Goal: Task Accomplishment & Management: Manage account settings

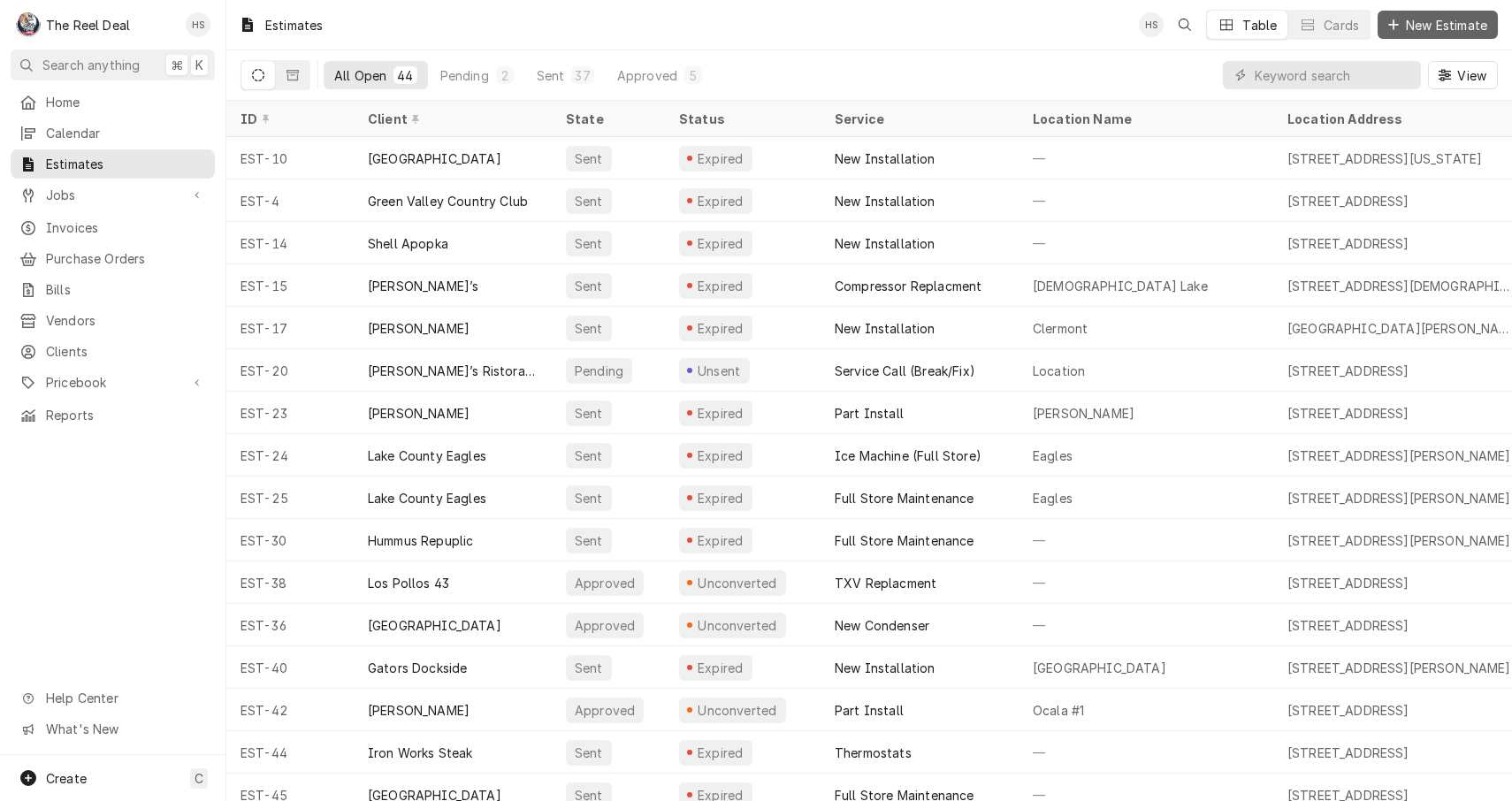
click at [1396, 29] on icon "Dynamic Content Wrapper" at bounding box center [1393, 24] width 10 height 12
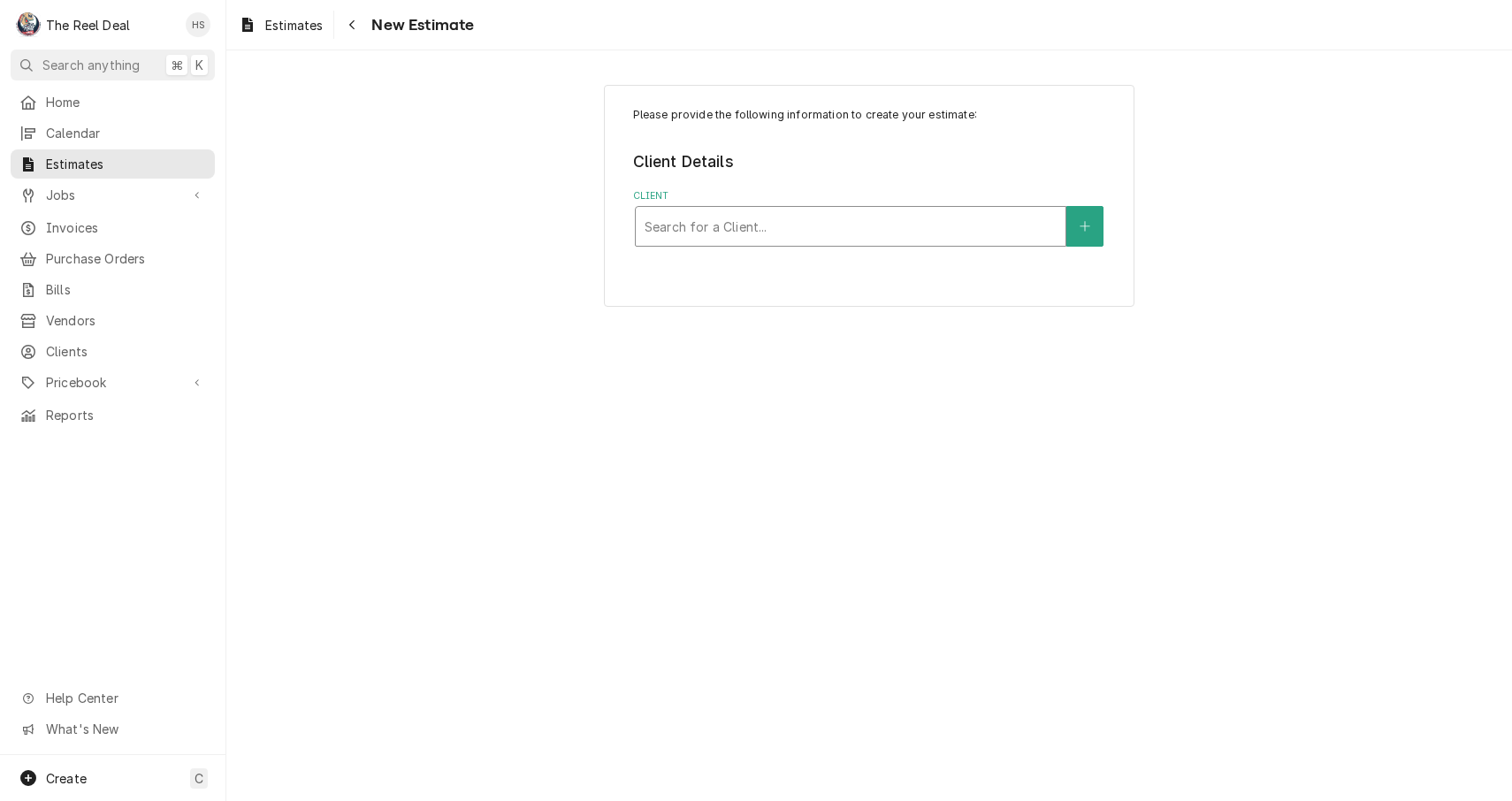
click at [779, 211] on div "Client" at bounding box center [851, 227] width 412 height 32
type input "culv"
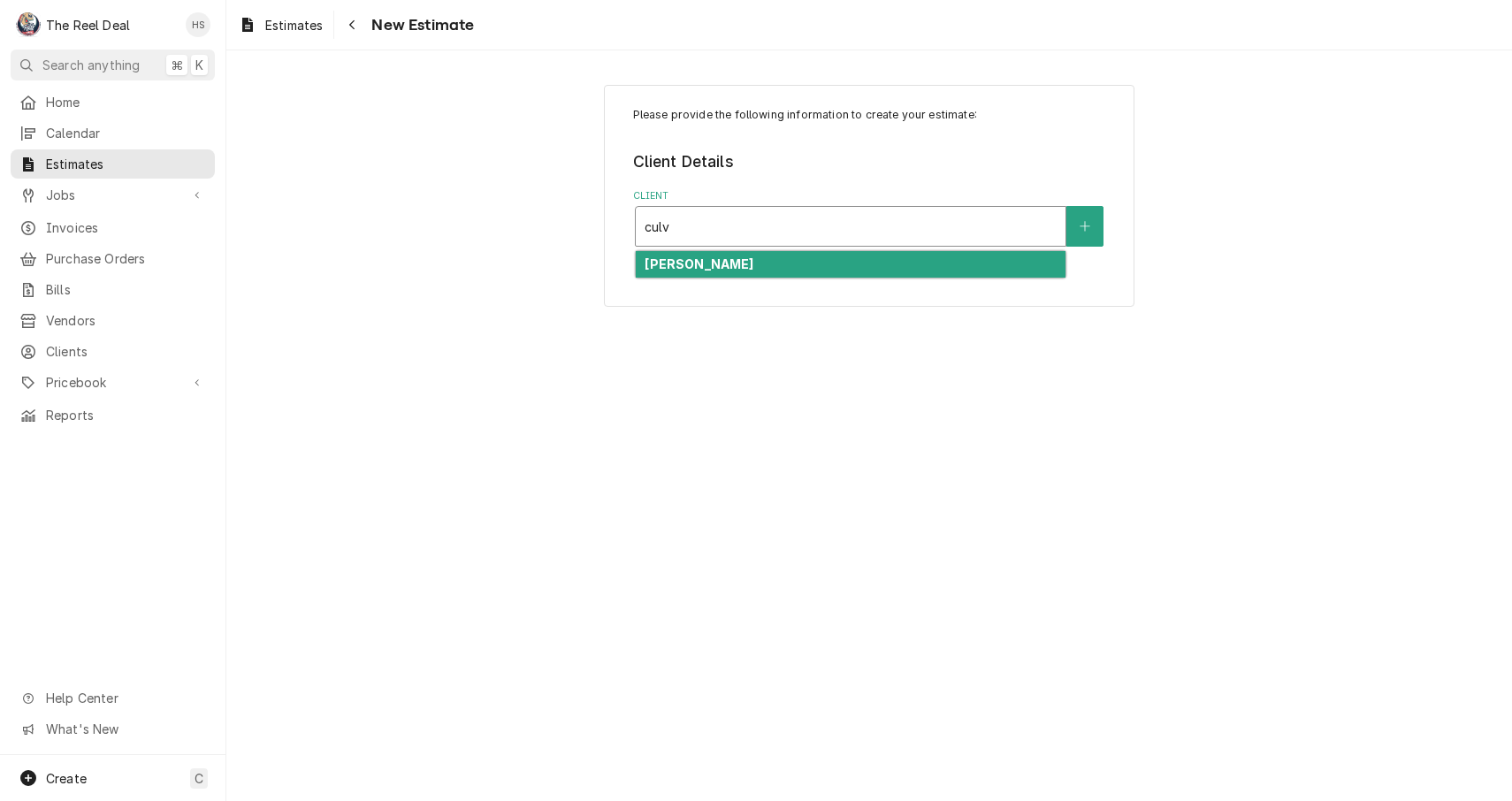
click at [770, 268] on div "[PERSON_NAME]" at bounding box center [850, 264] width 430 height 27
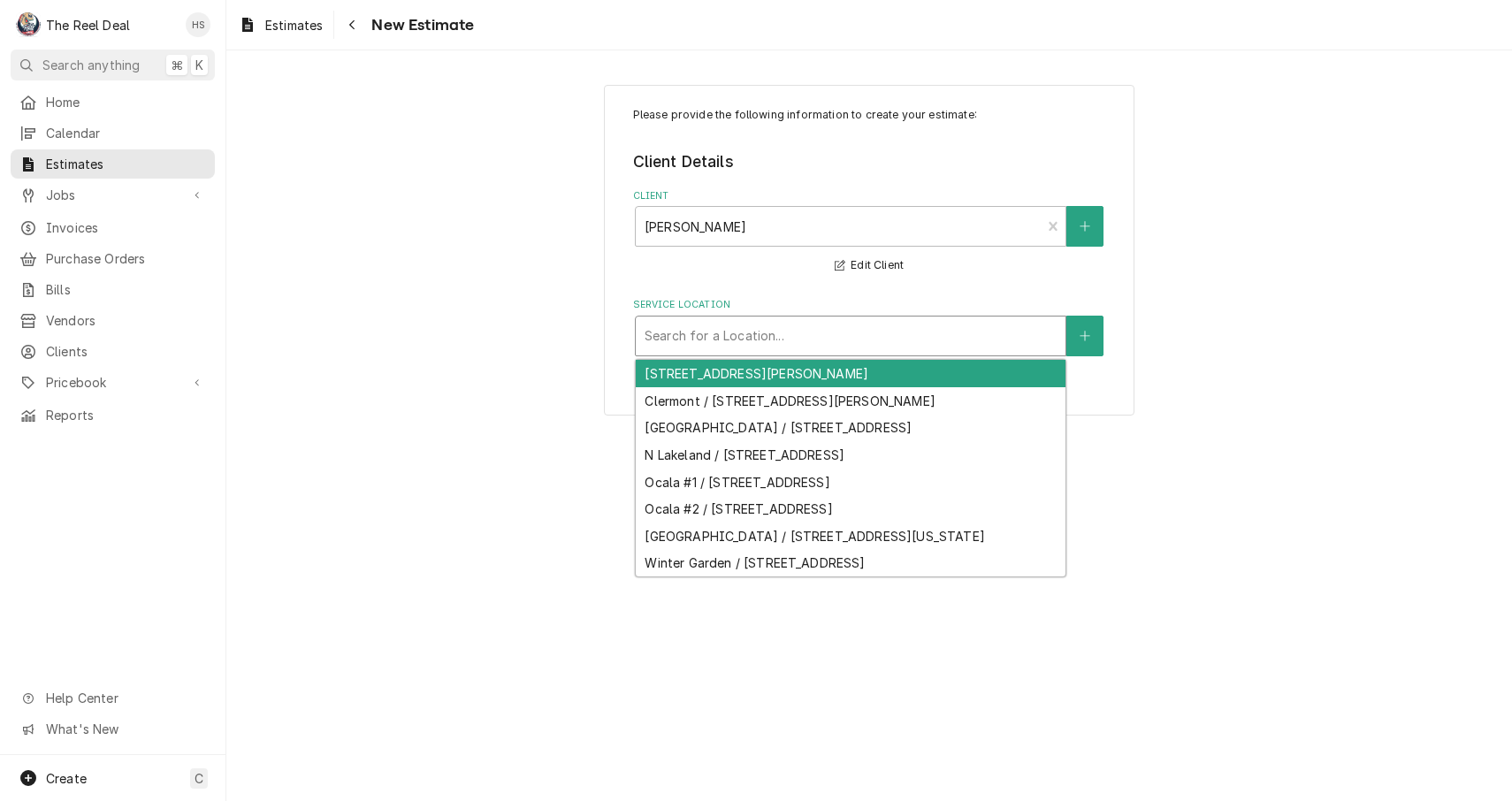
click at [760, 345] on div "Service Location" at bounding box center [851, 336] width 412 height 32
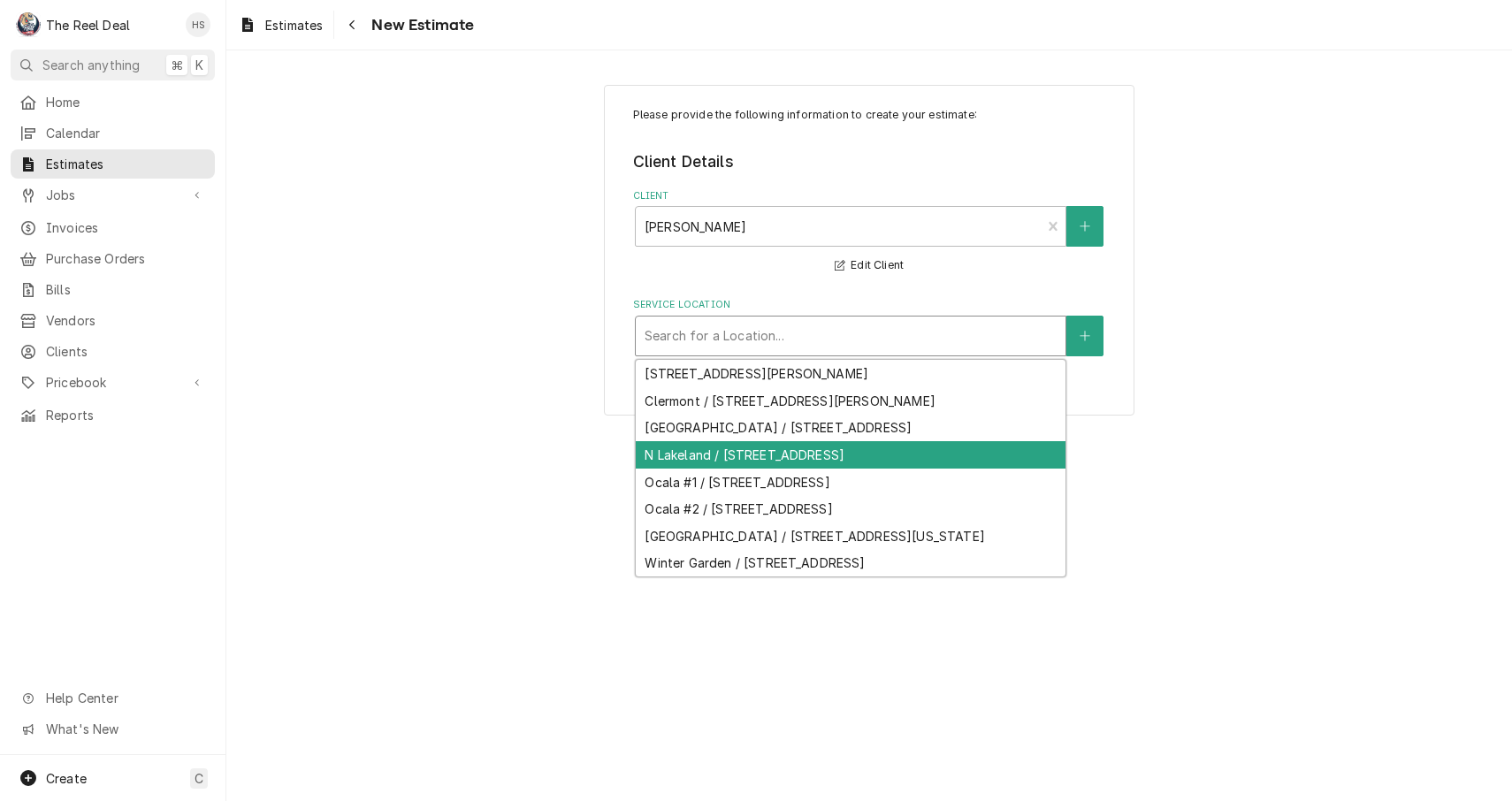
click at [756, 461] on div "N Lakeland / 5246 US Hwy 98 N, Lakeland, FL 33809" at bounding box center [850, 454] width 430 height 27
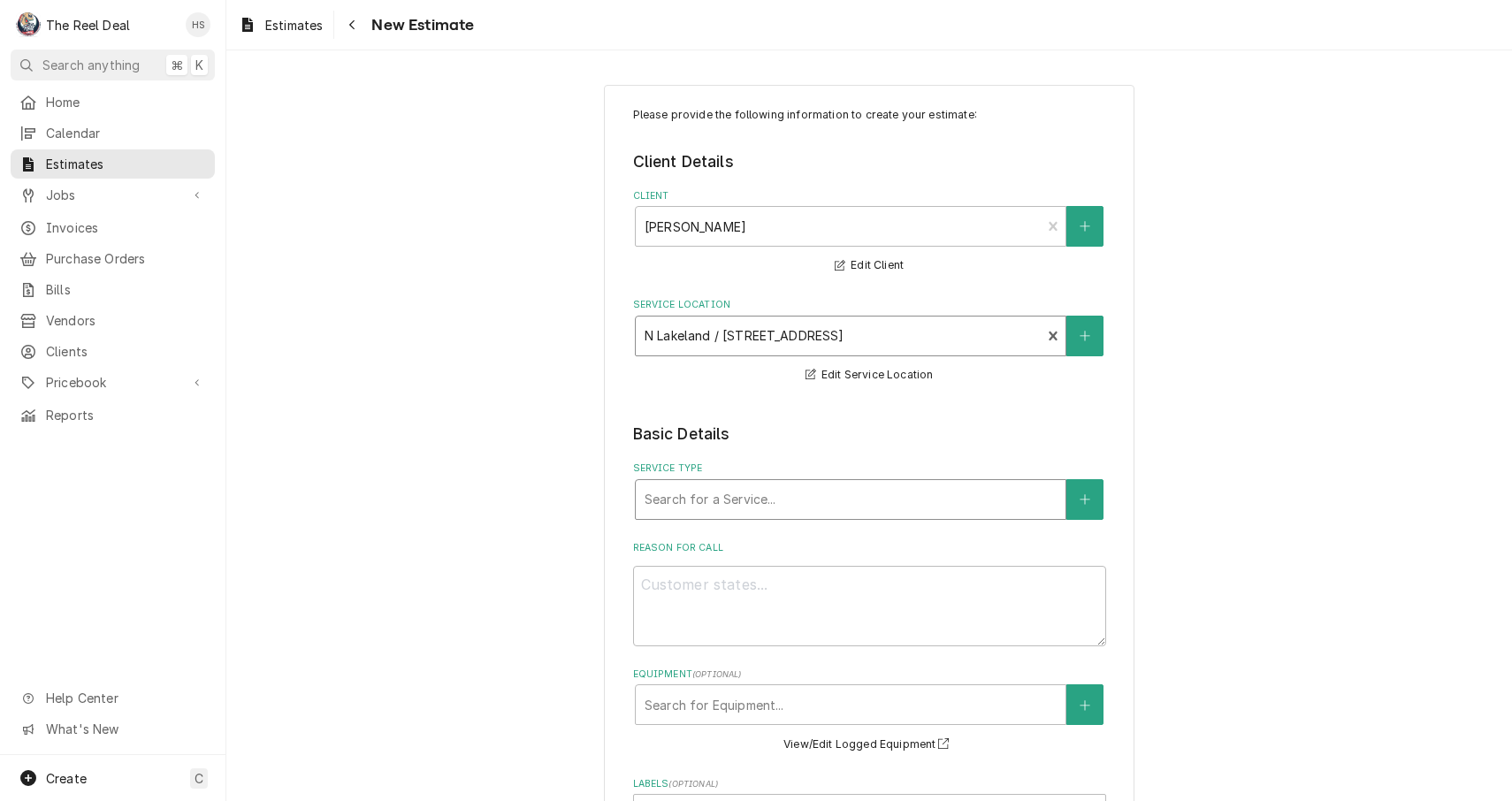
click at [743, 505] on div "Search for a Service..." at bounding box center [851, 499] width 412 height 19
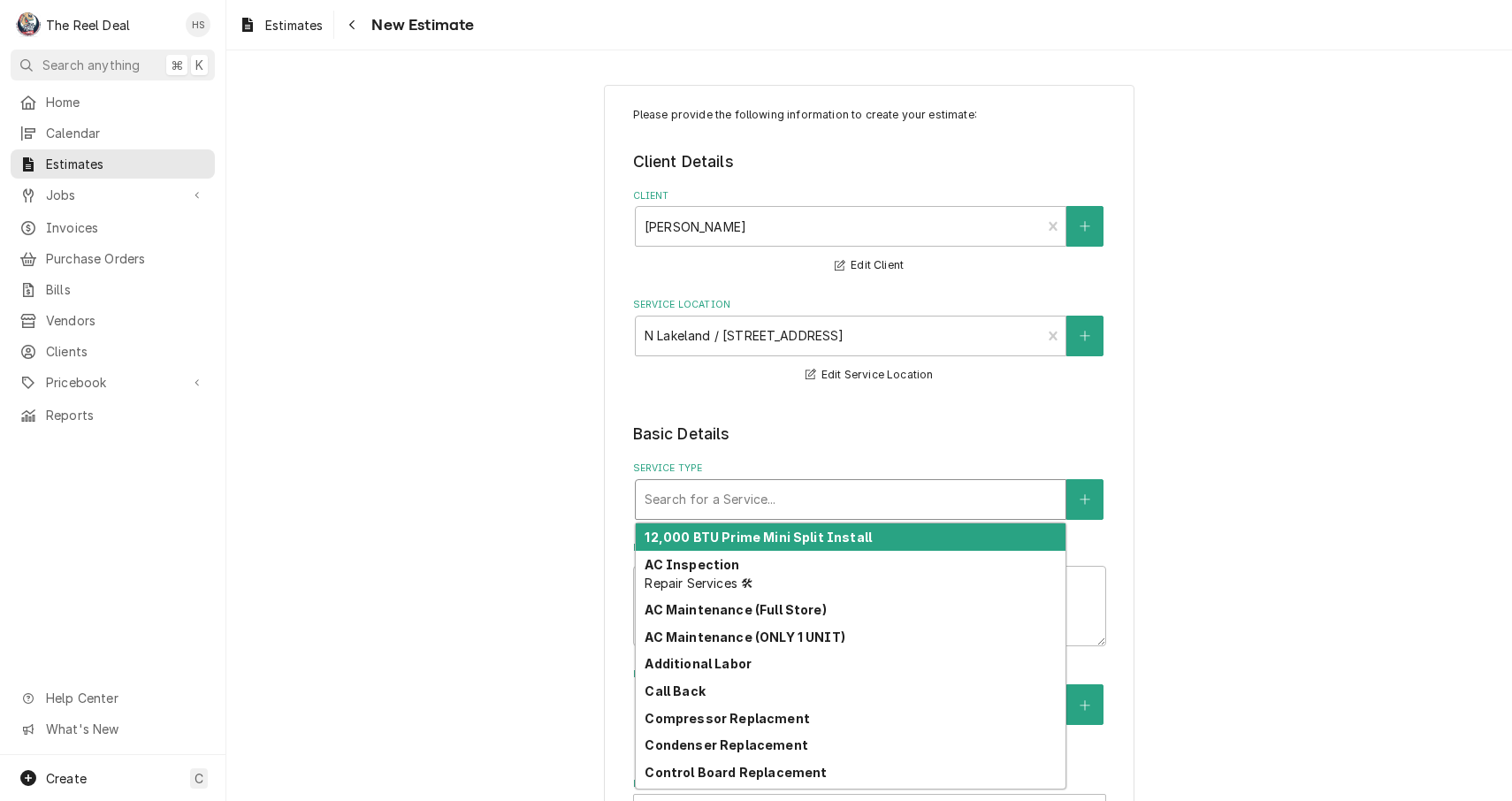
type textarea "x"
type input "P"
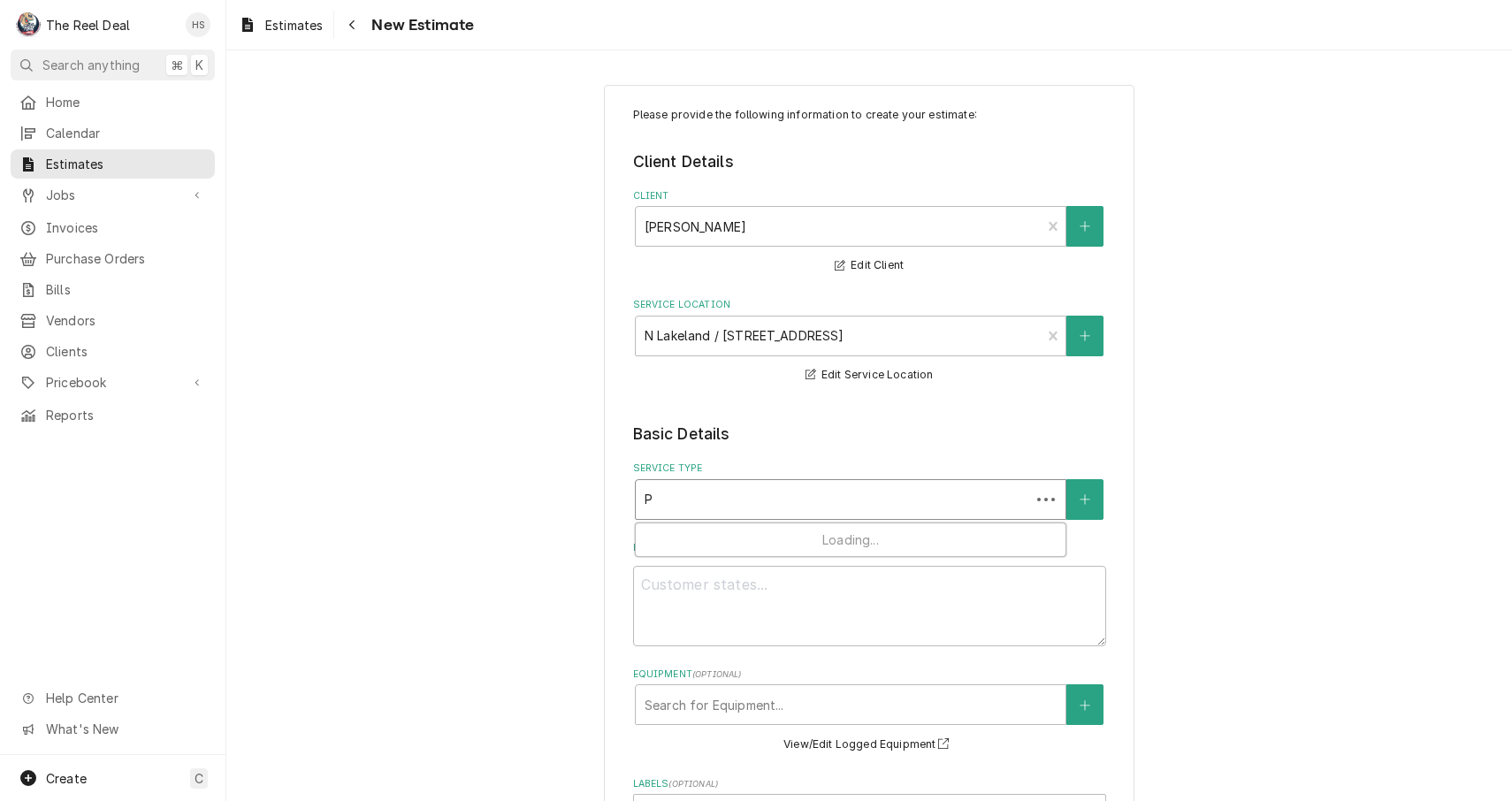
type textarea "x"
type input "Pa"
type textarea "x"
type input "Par"
type textarea "x"
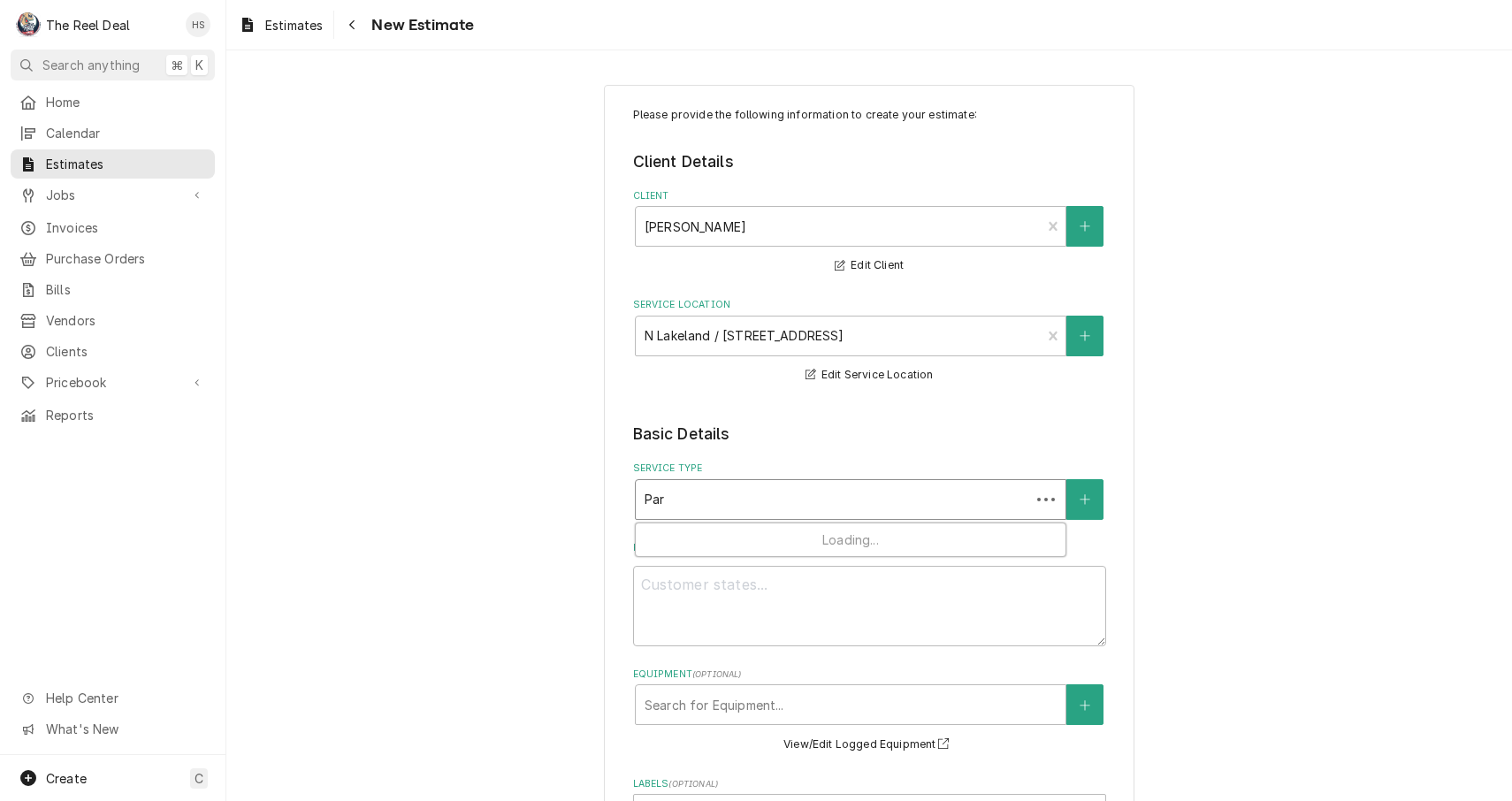
type input "Part"
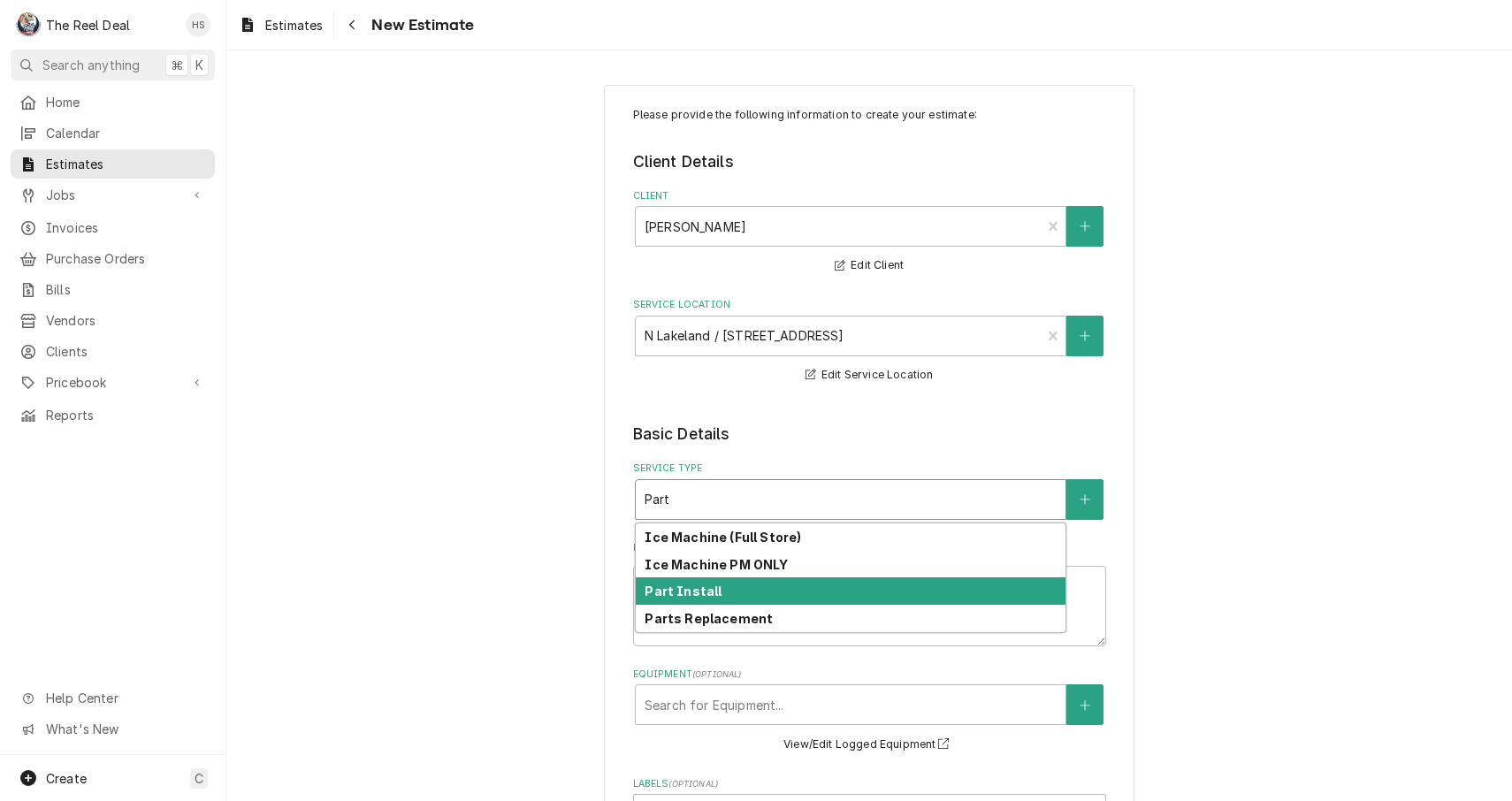
click at [747, 593] on div "Part Install" at bounding box center [850, 590] width 430 height 27
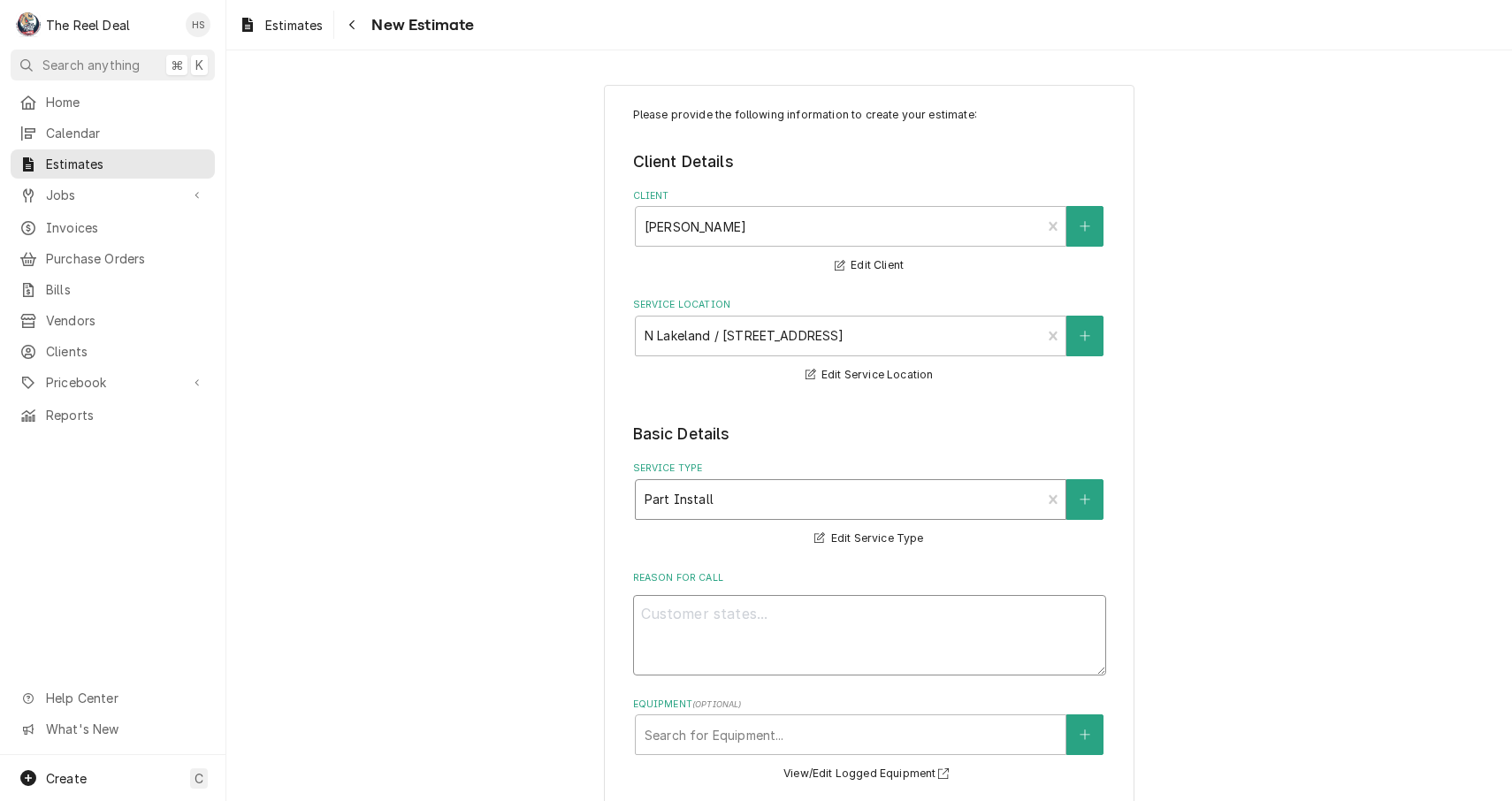
click at [727, 622] on textarea "Reason For Call" at bounding box center [870, 635] width 473 height 81
type textarea "x"
type textarea "I"
type textarea "x"
type textarea "In"
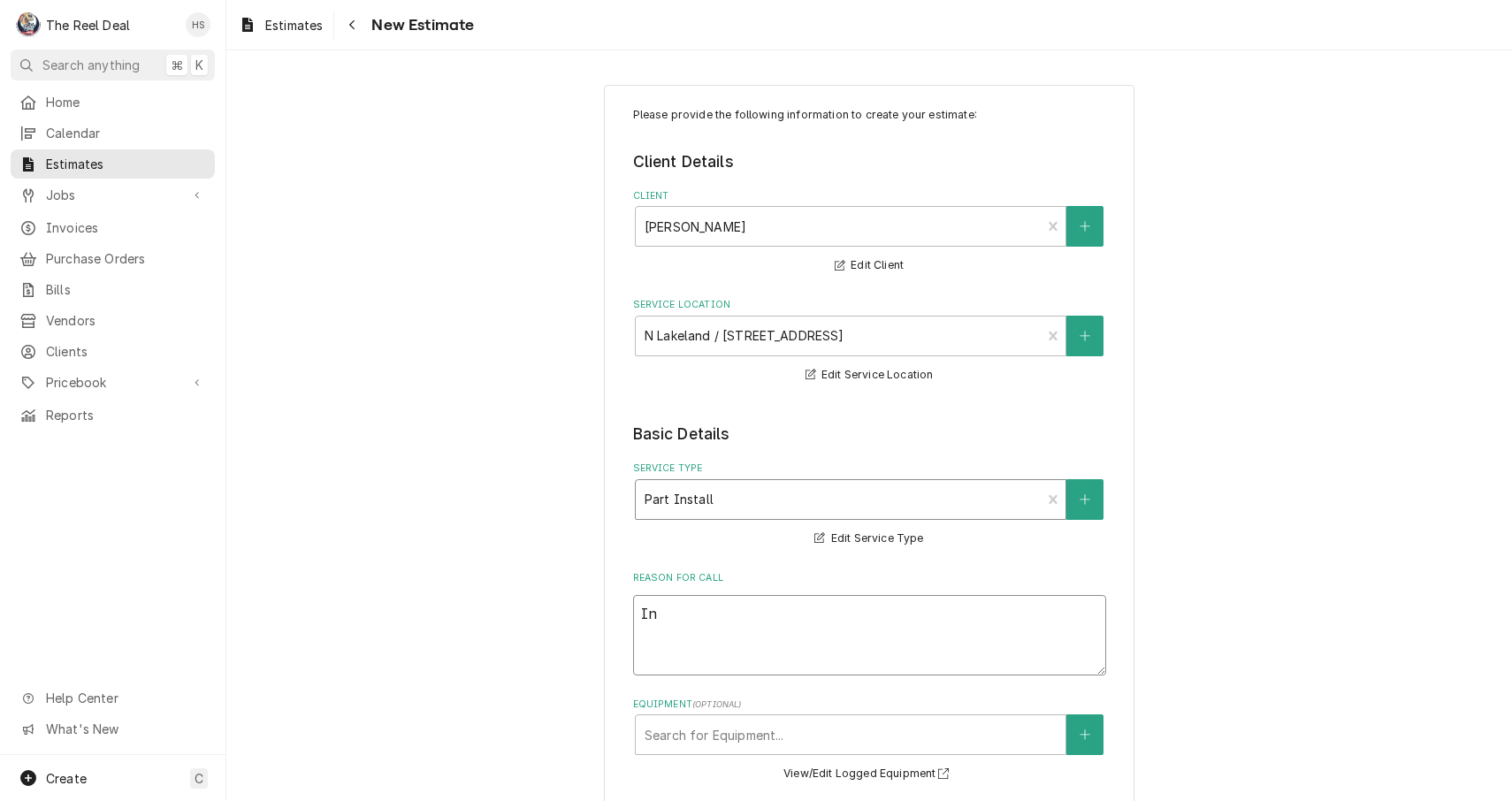
type textarea "x"
type textarea "Ins"
type textarea "x"
type textarea "Inst"
type textarea "x"
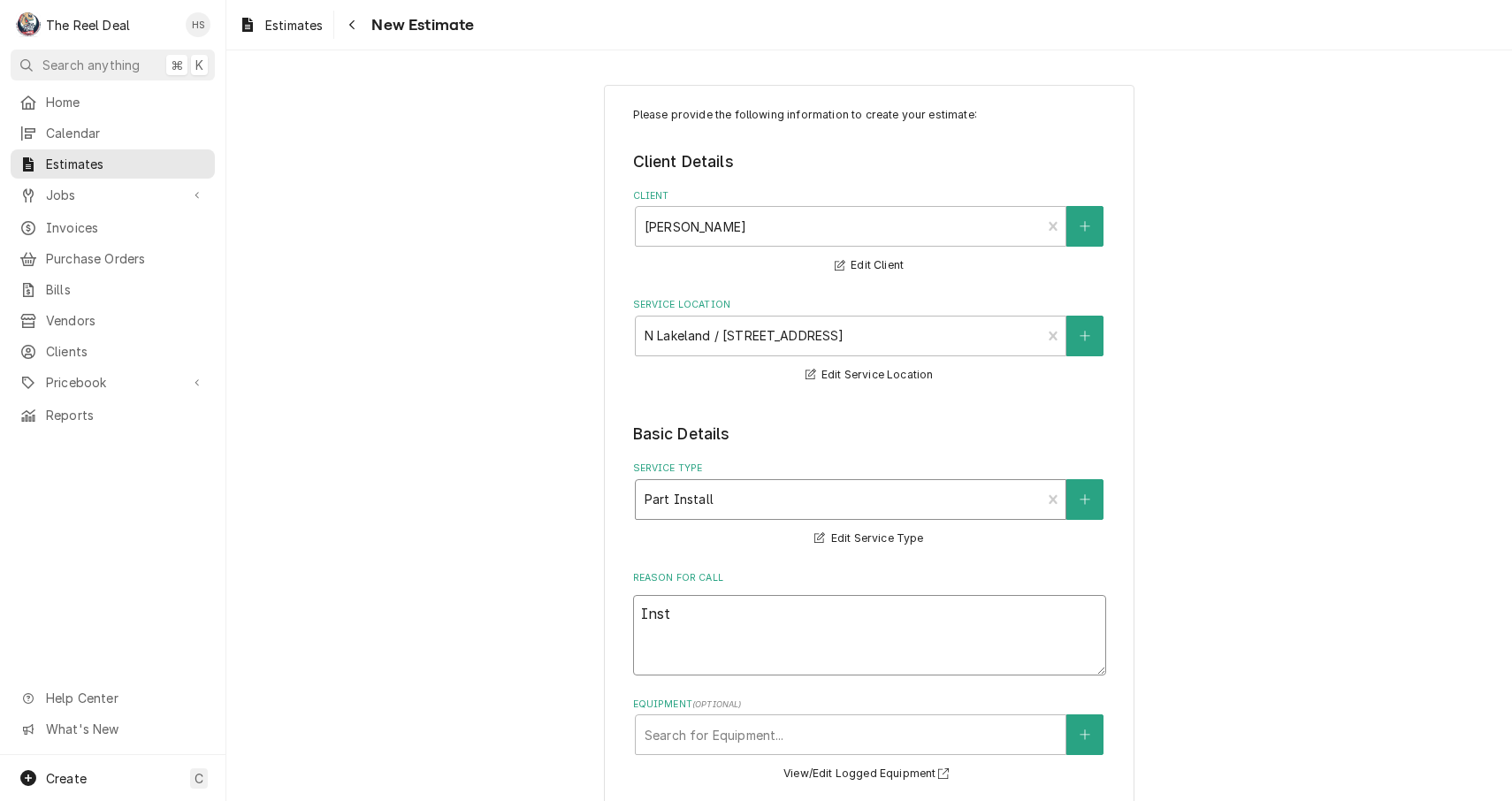
type textarea "Insta"
type textarea "x"
type textarea "Instal"
type textarea "x"
type textarea "Install"
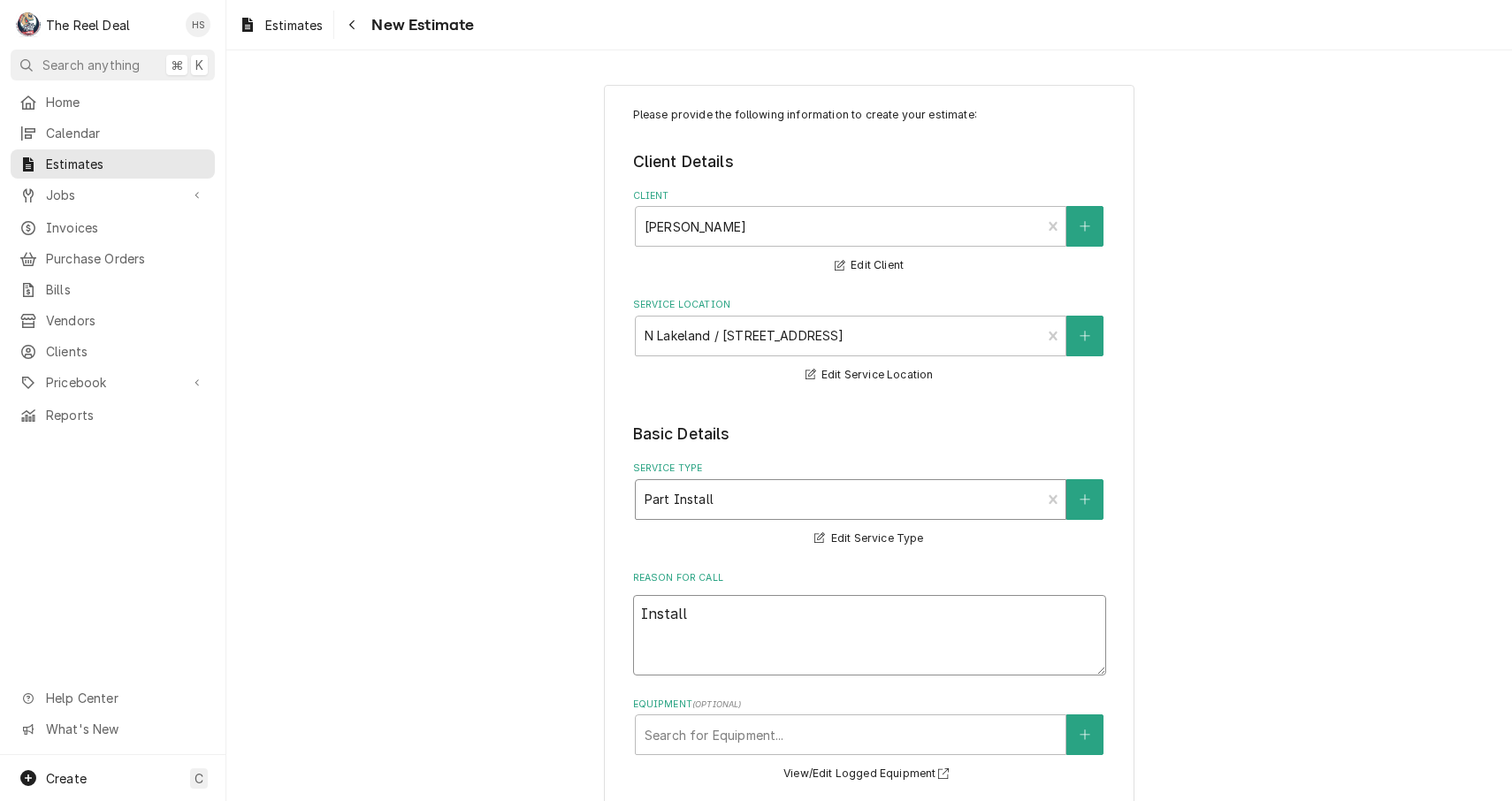
type textarea "x"
type textarea "Install"
type textarea "x"
type textarea "Install s"
type textarea "x"
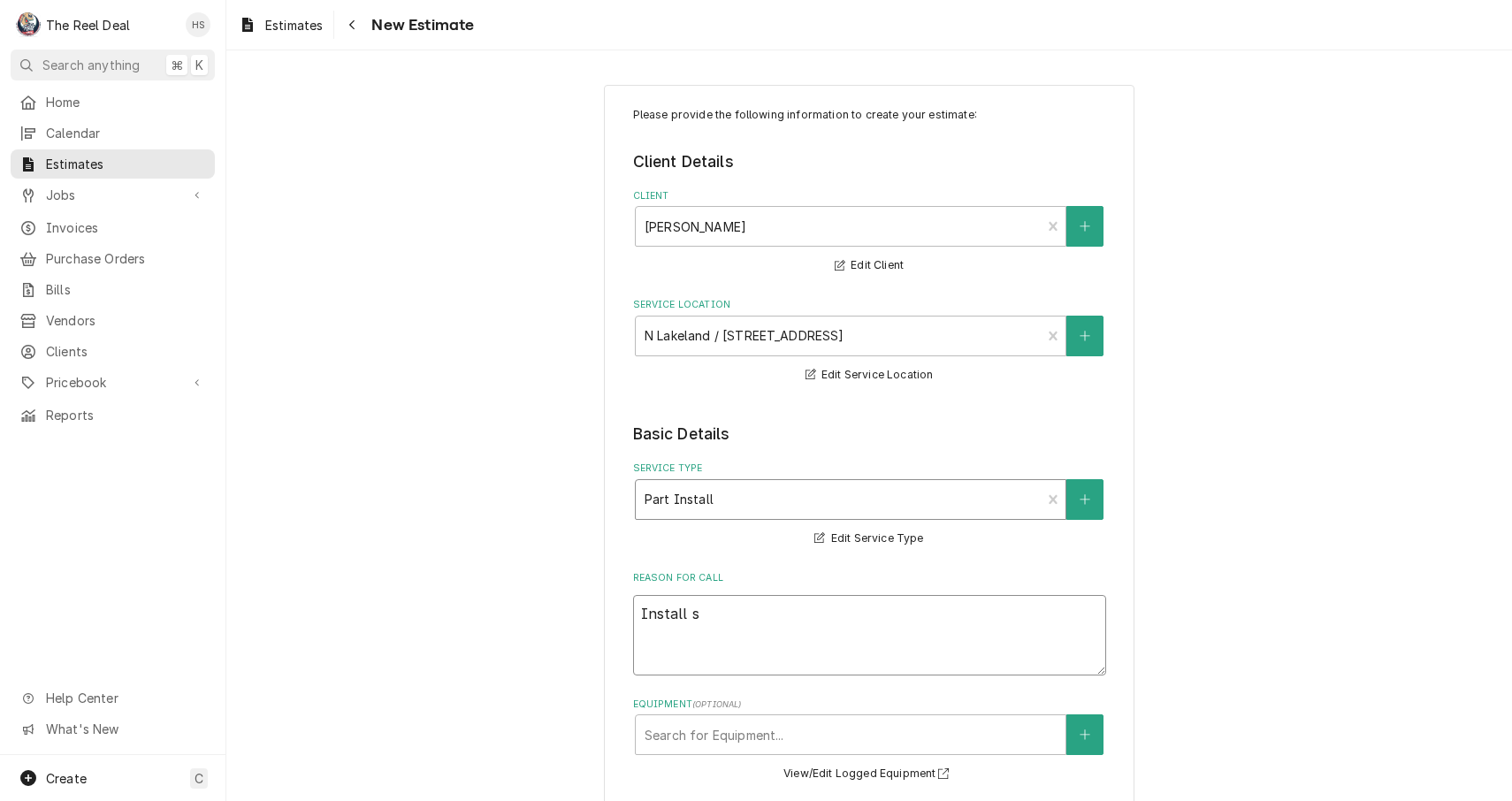
type textarea "Install se"
type textarea "x"
type textarea "Install sep"
type textarea "x"
type textarea "Install sepe"
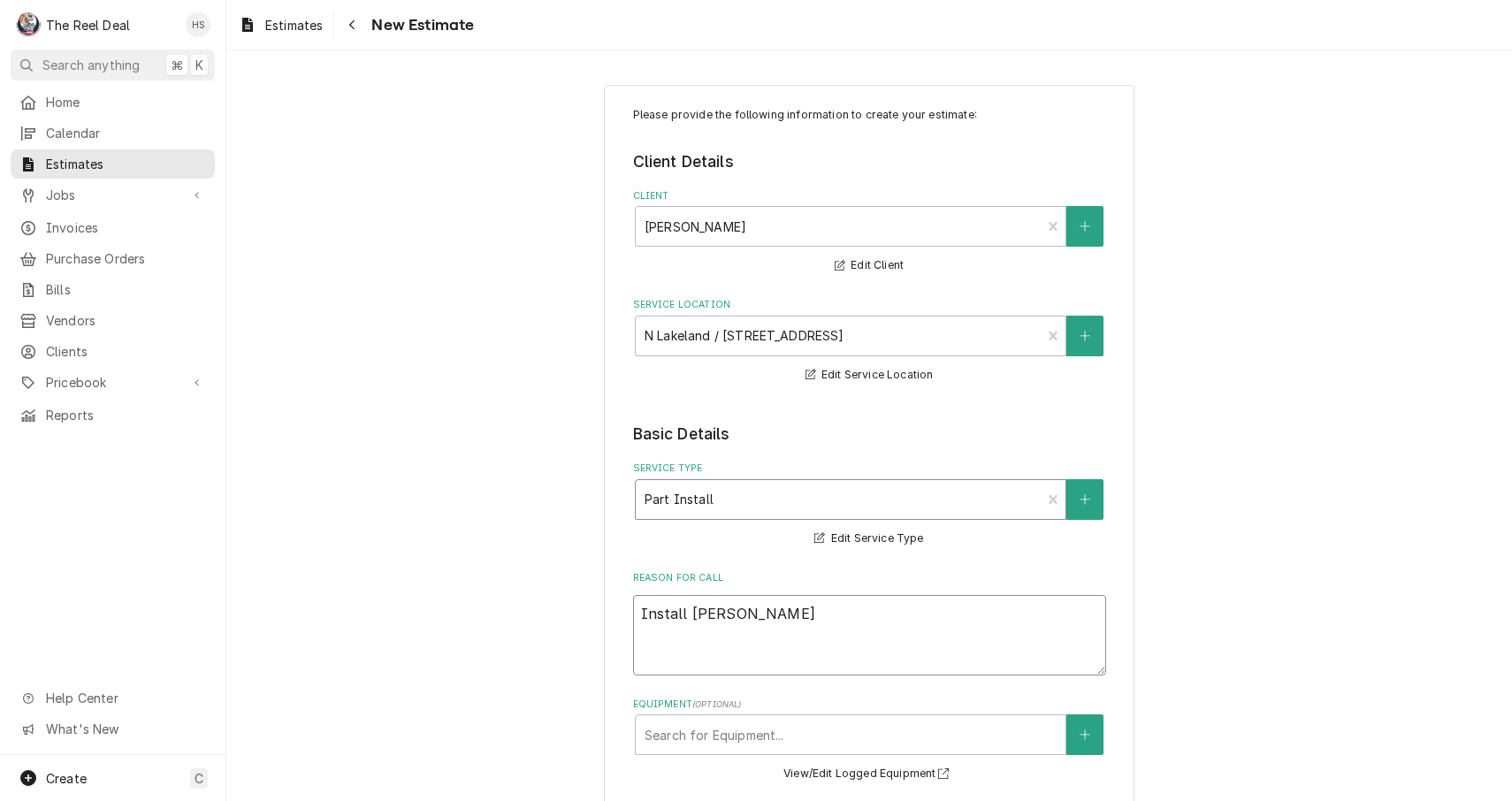
type textarea "x"
type textarea "Install seper"
type textarea "x"
type textarea "Install sepera"
type textarea "x"
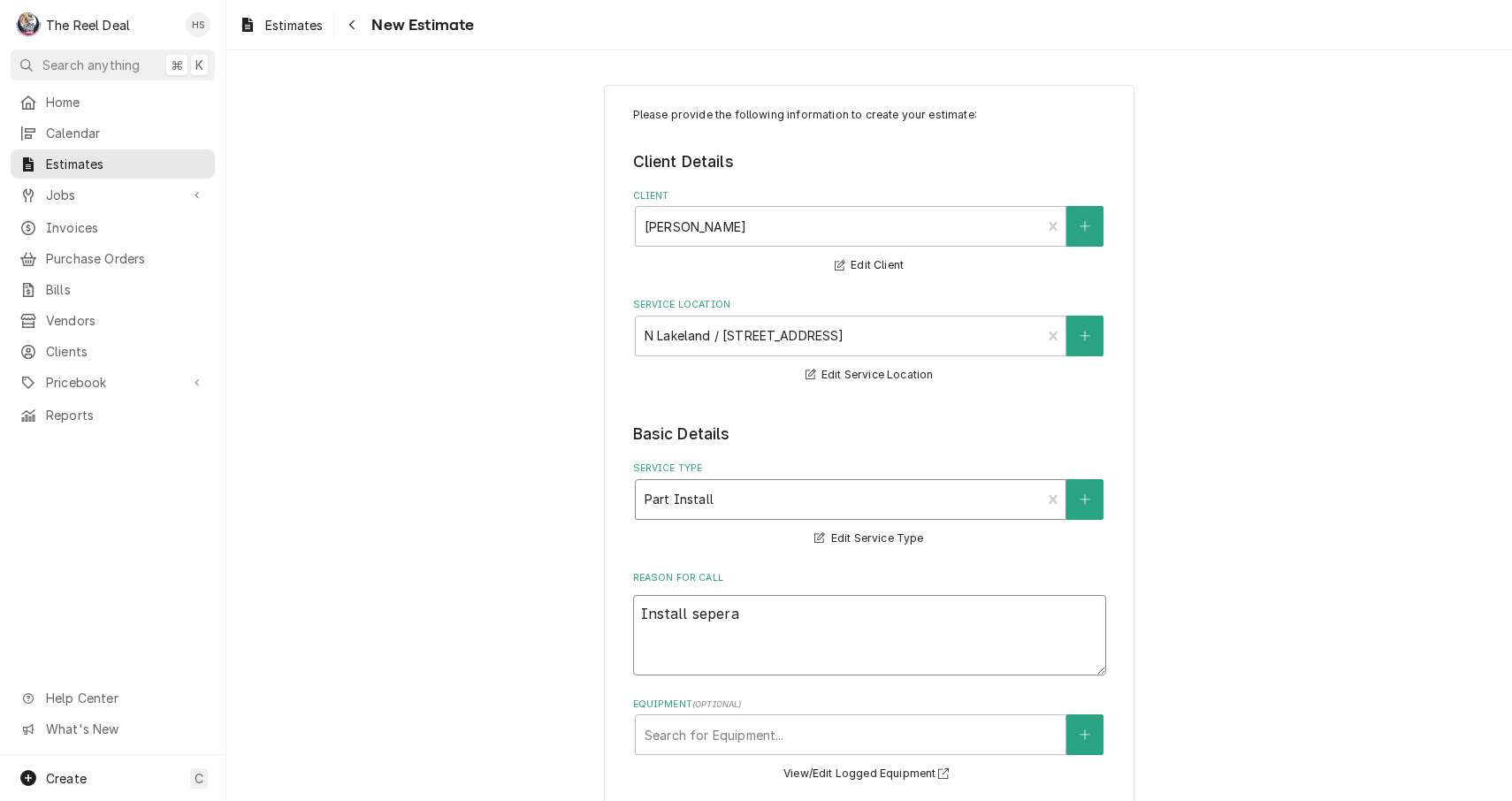
type textarea "Install seperat"
type textarea "x"
type textarea "Install seperate"
type textarea "x"
type textarea "Install separate"
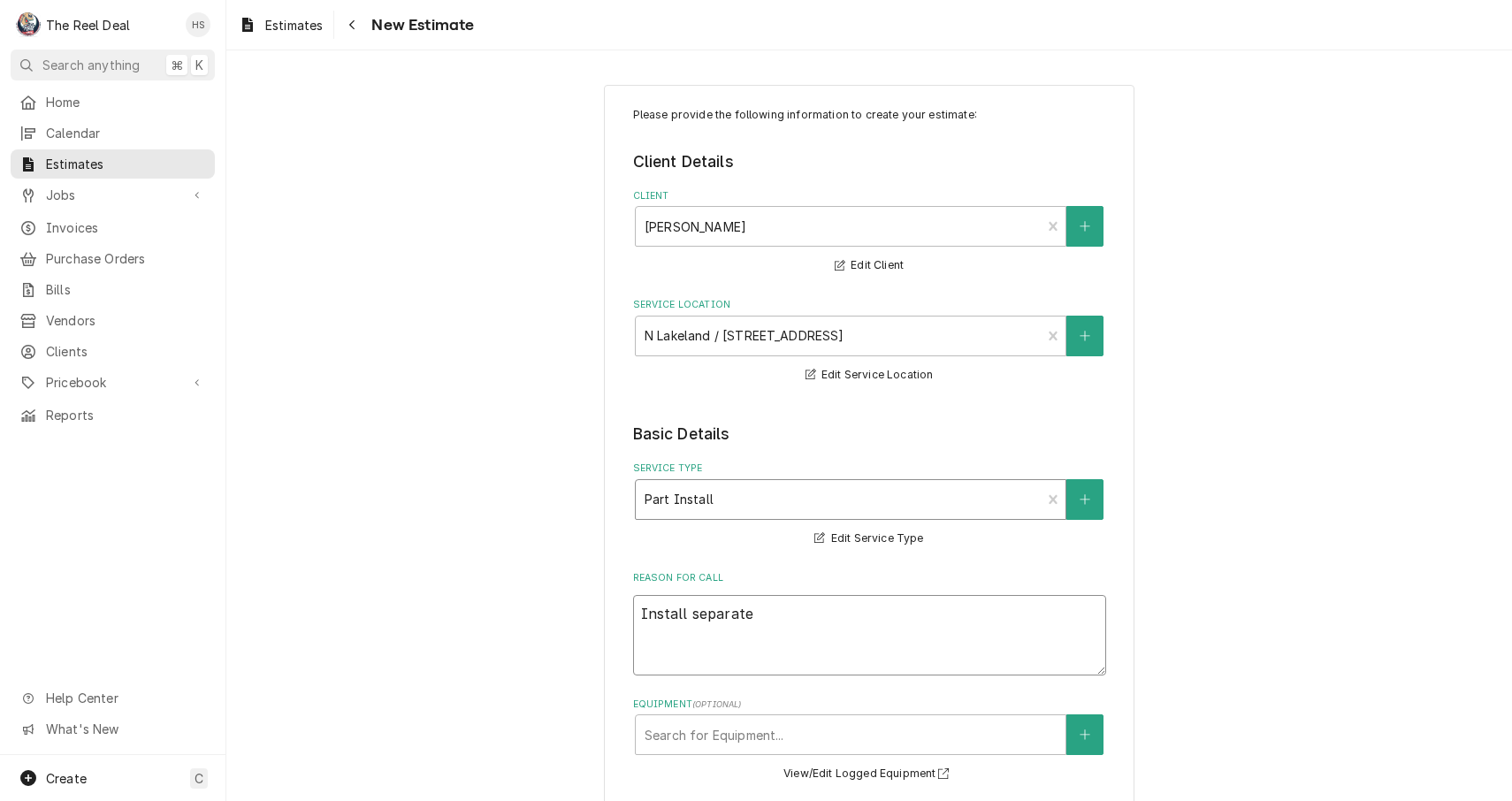
type textarea "x"
type textarea "Install separate c"
type textarea "x"
type textarea "Install separate co"
type textarea "x"
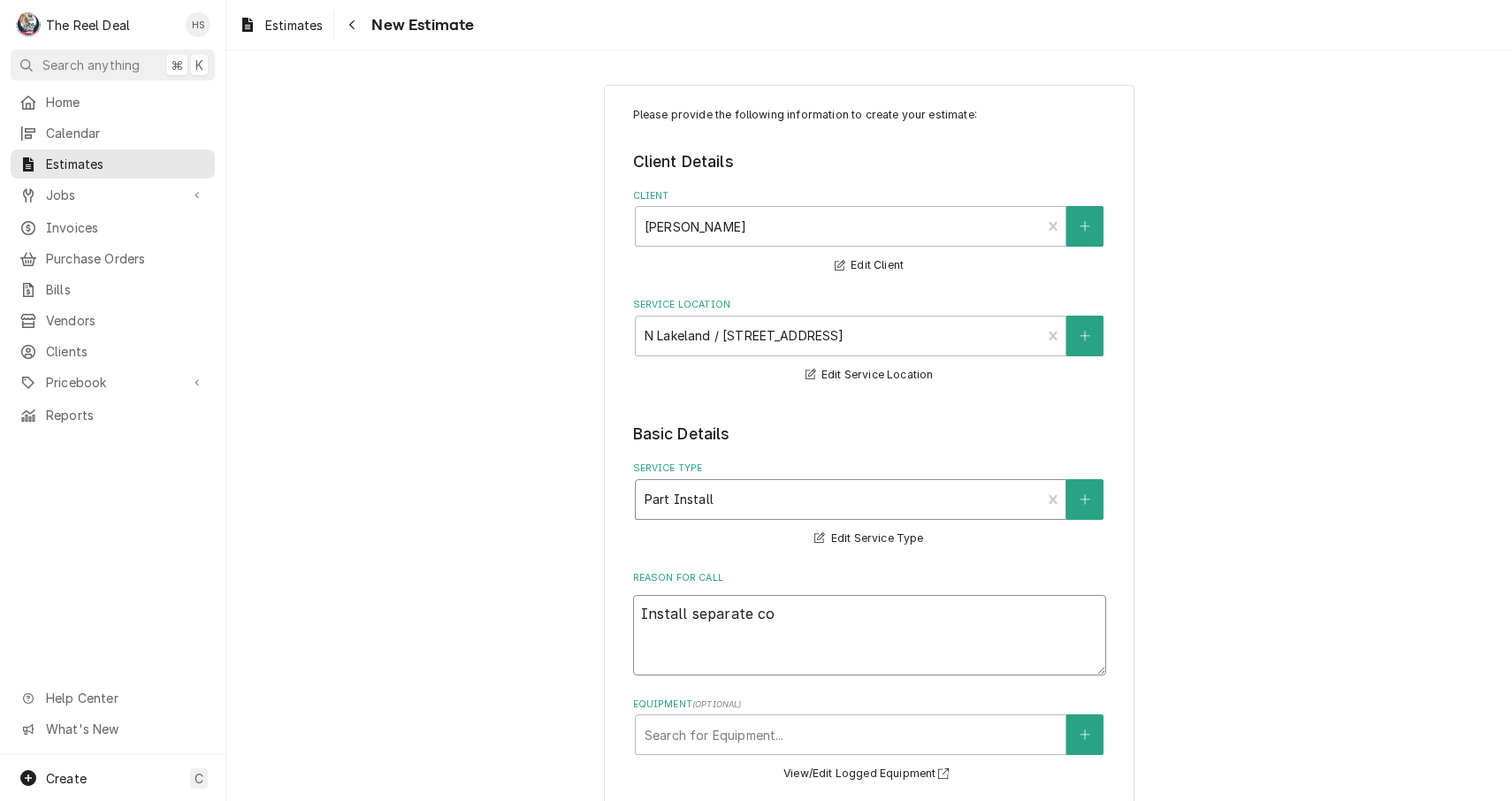
type textarea "Install separate con"
type textarea "x"
type textarea "Install separate cond"
type textarea "x"
type textarea "Install separate conde"
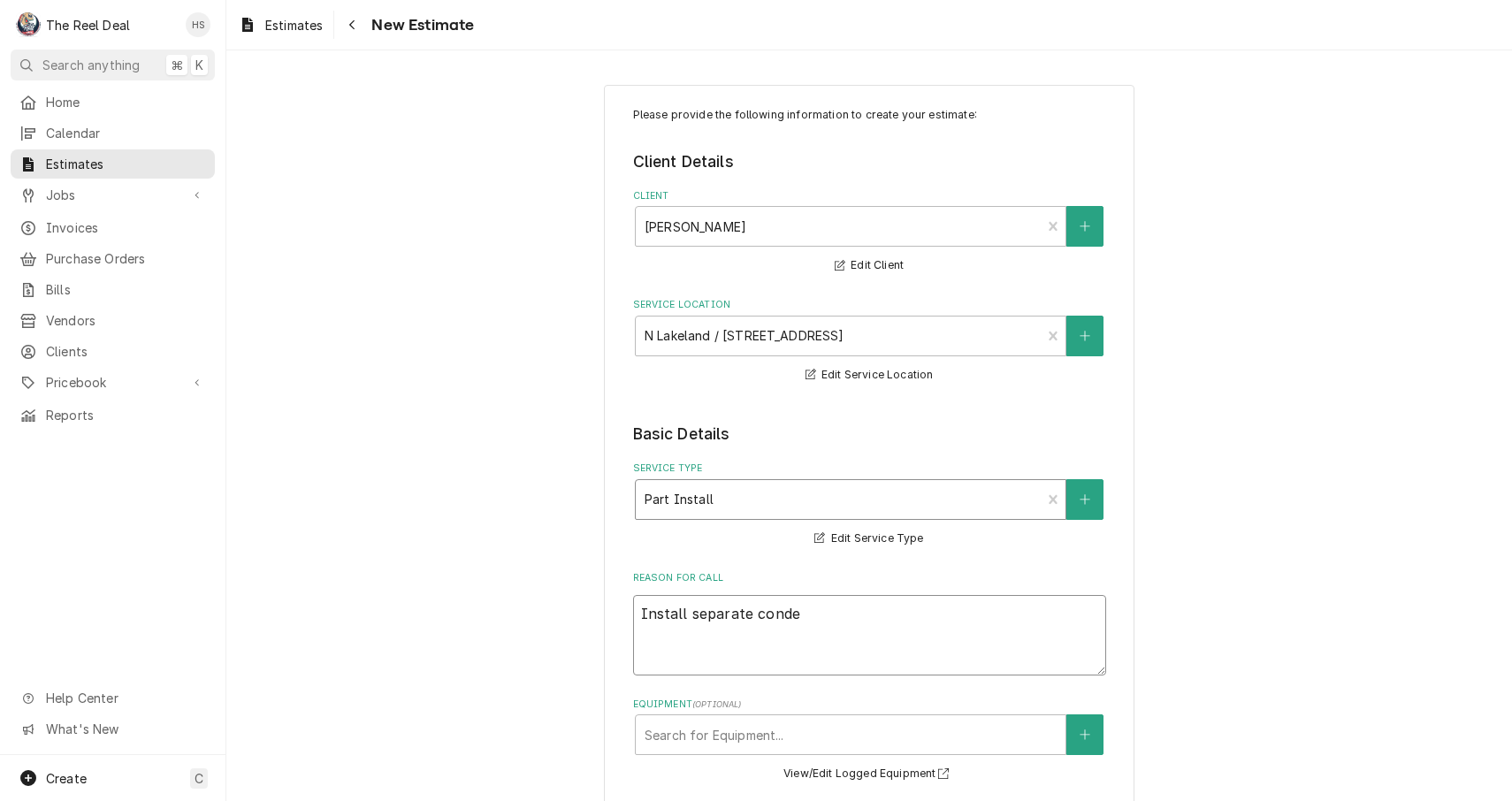
type textarea "x"
type textarea "Install separate condes"
type textarea "x"
type textarea "Install separate conde"
type textarea "x"
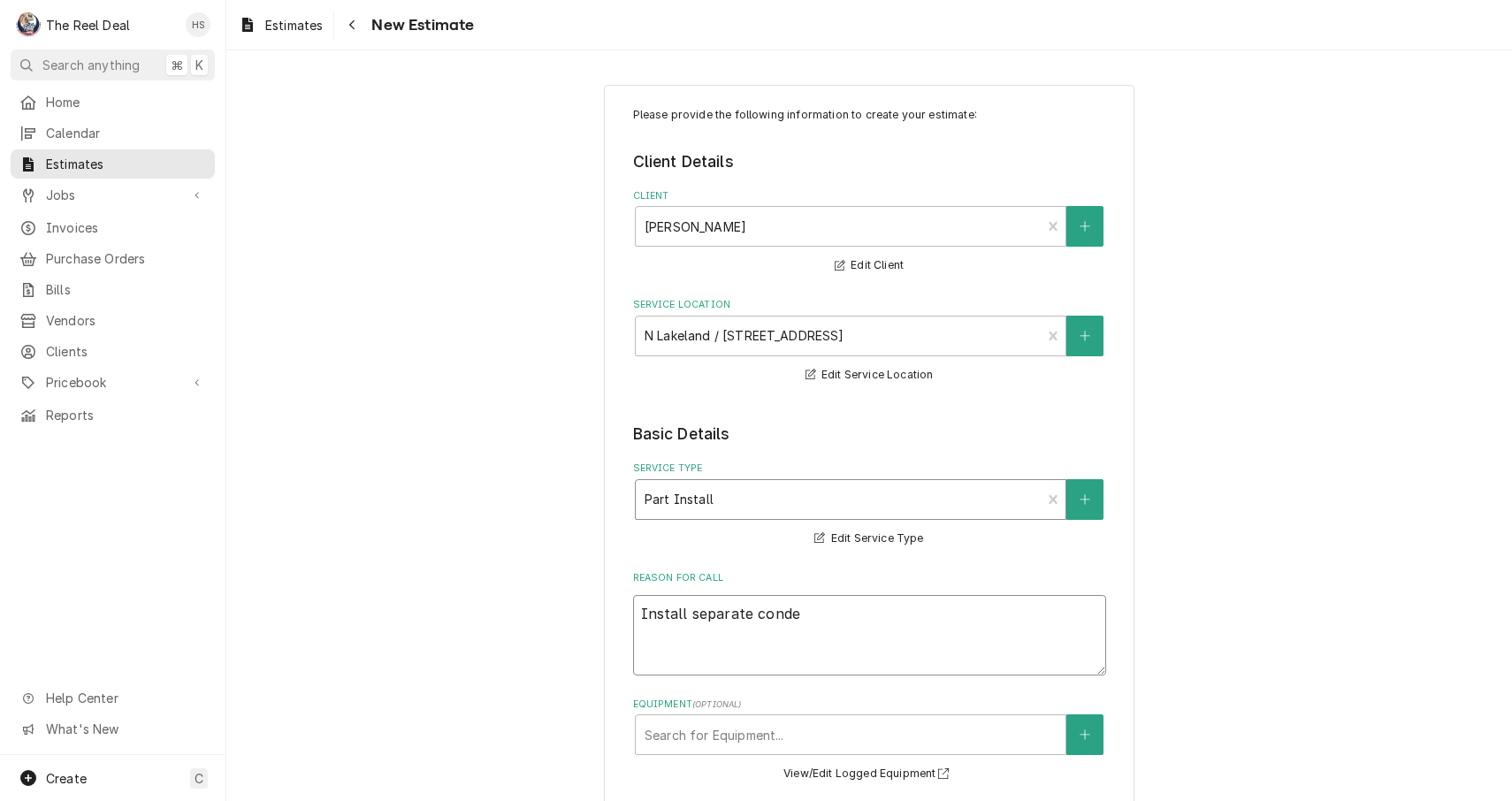
type textarea "Install separate conden"
type textarea "x"
type textarea "Install separate condens"
type textarea "x"
type textarea "Install separate condense"
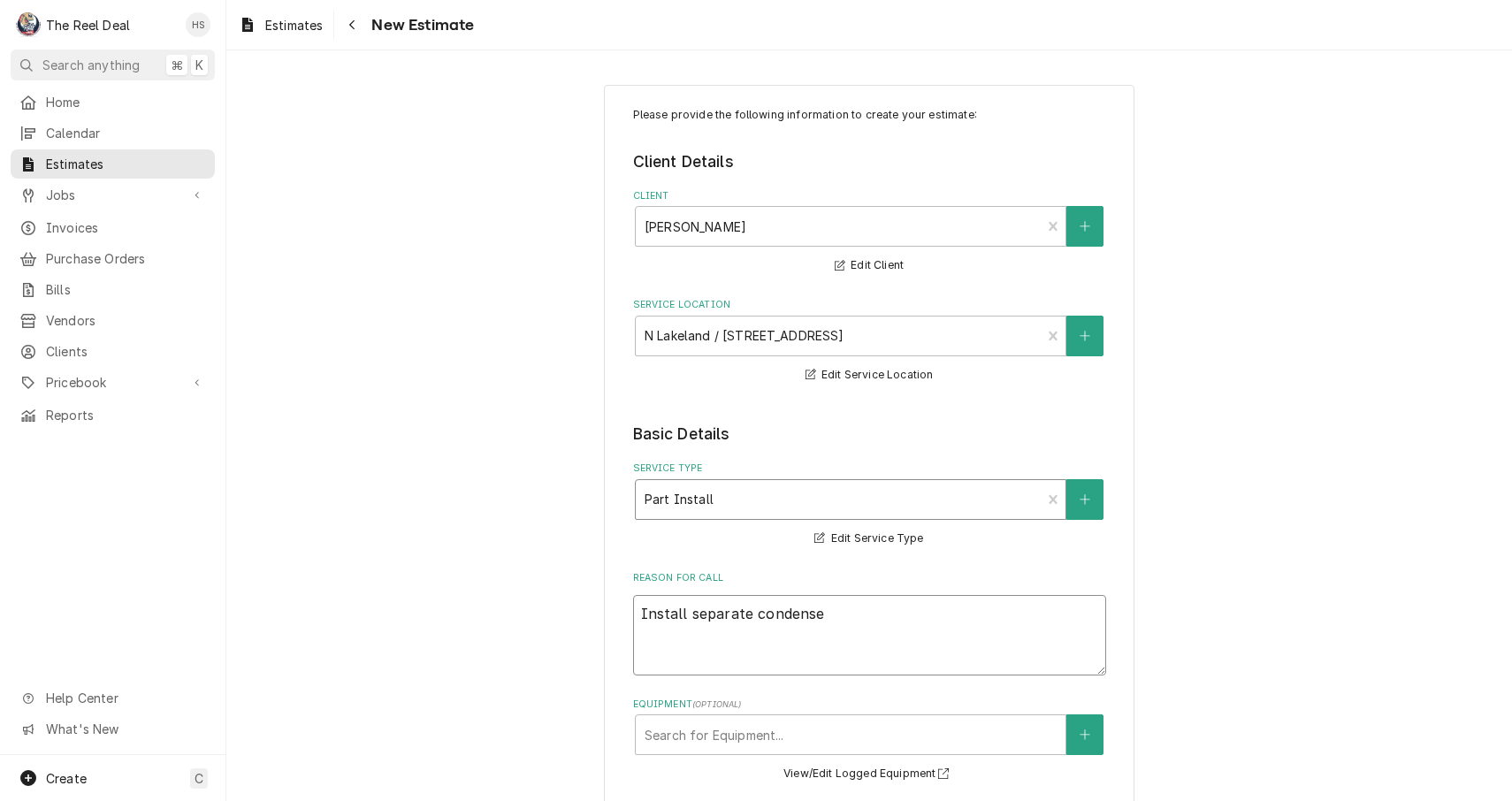
type textarea "x"
type textarea "Install separate condenser"
type textarea "x"
type textarea "Install separate condenser"
type textarea "x"
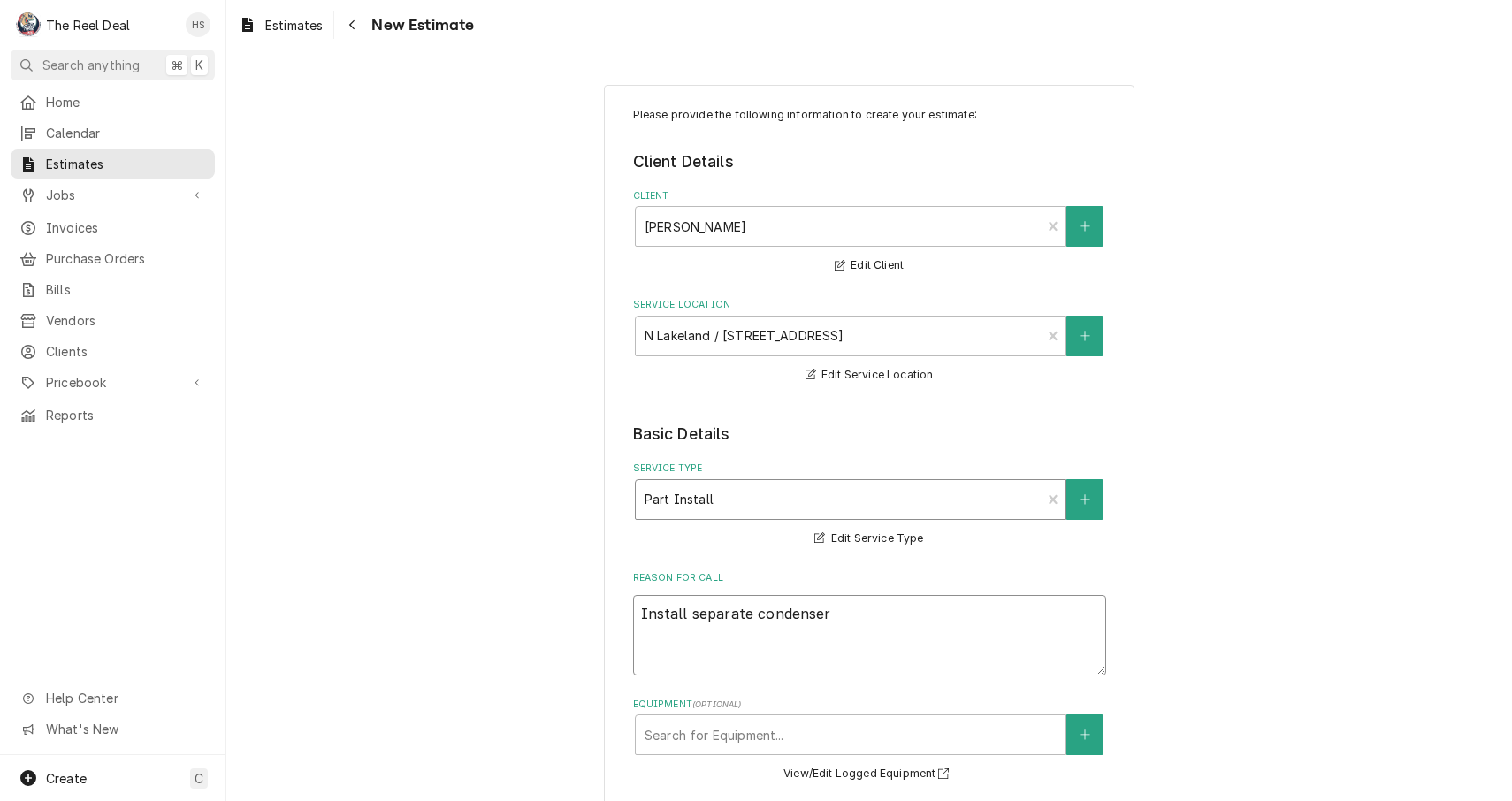
type textarea "Install separate condenser f"
type textarea "x"
type textarea "Install separate condenser fo"
type textarea "x"
type textarea "Install separate condenser for"
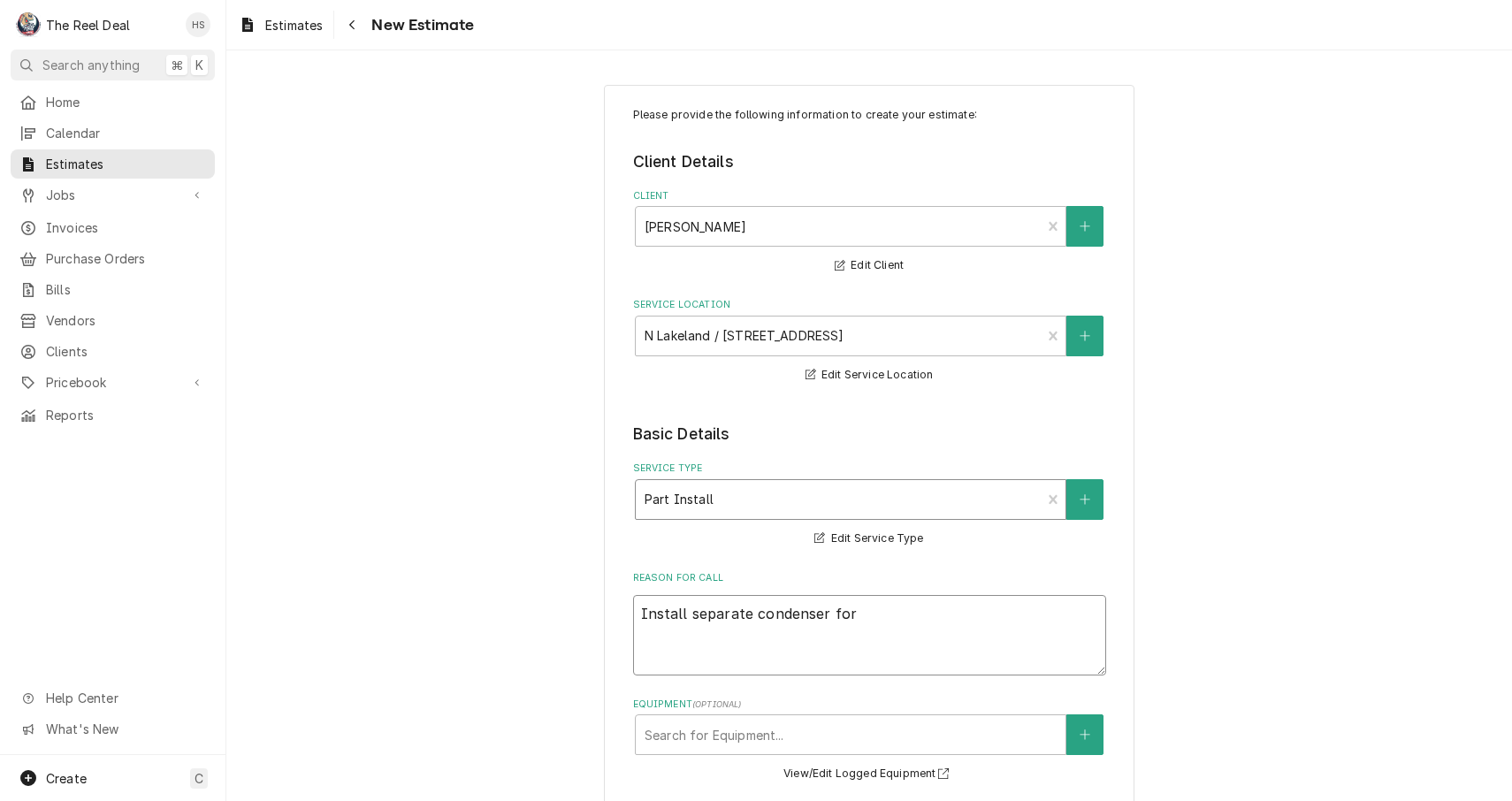
type textarea "x"
type textarea "Install separate condenser for"
type textarea "x"
type textarea "Install separate condenser for r"
type textarea "x"
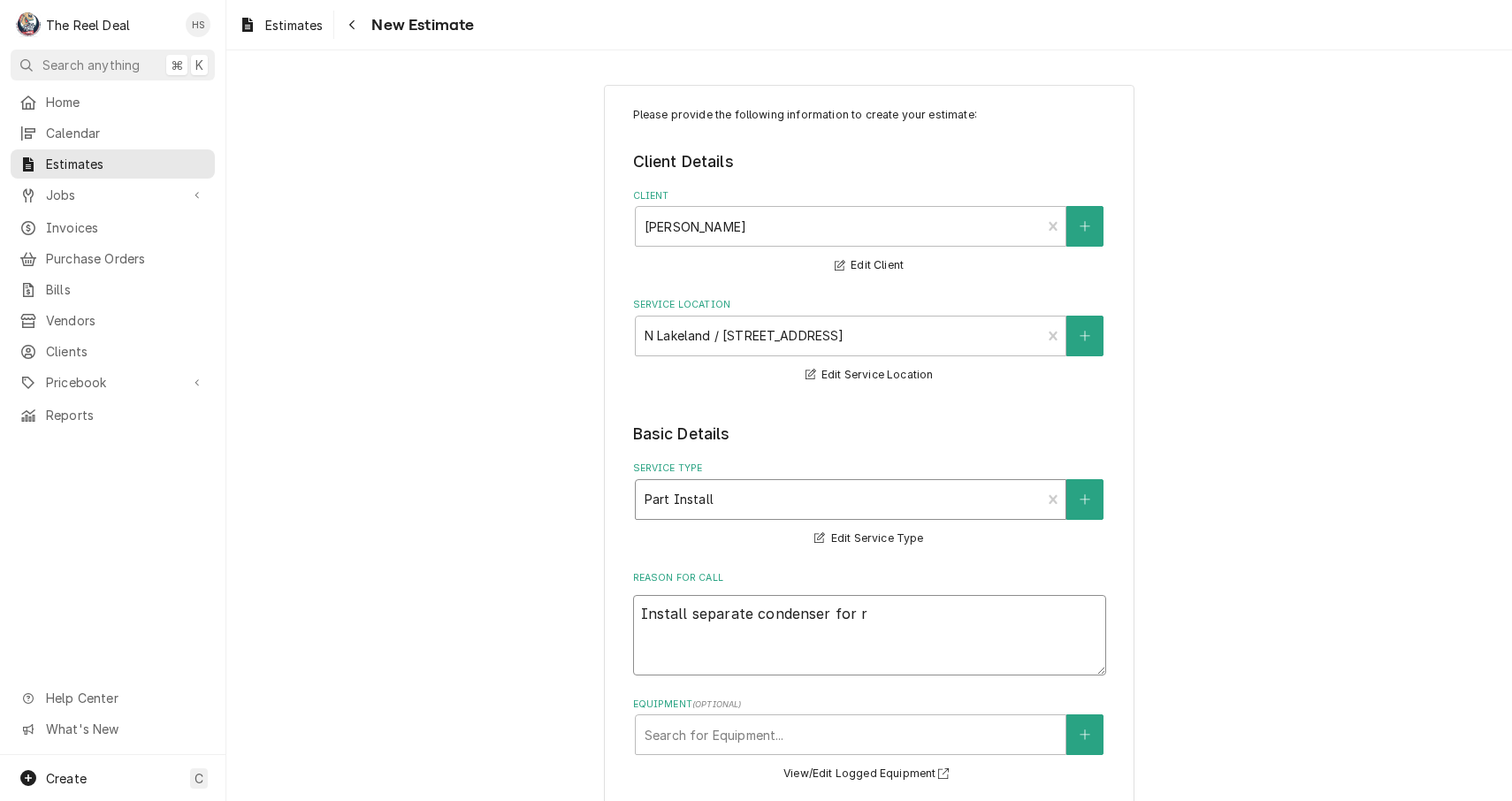
type textarea "Install separate condenser for re"
type textarea "x"
type textarea "Install separate condenser for r"
type textarea "x"
type textarea "Install separate condenser for"
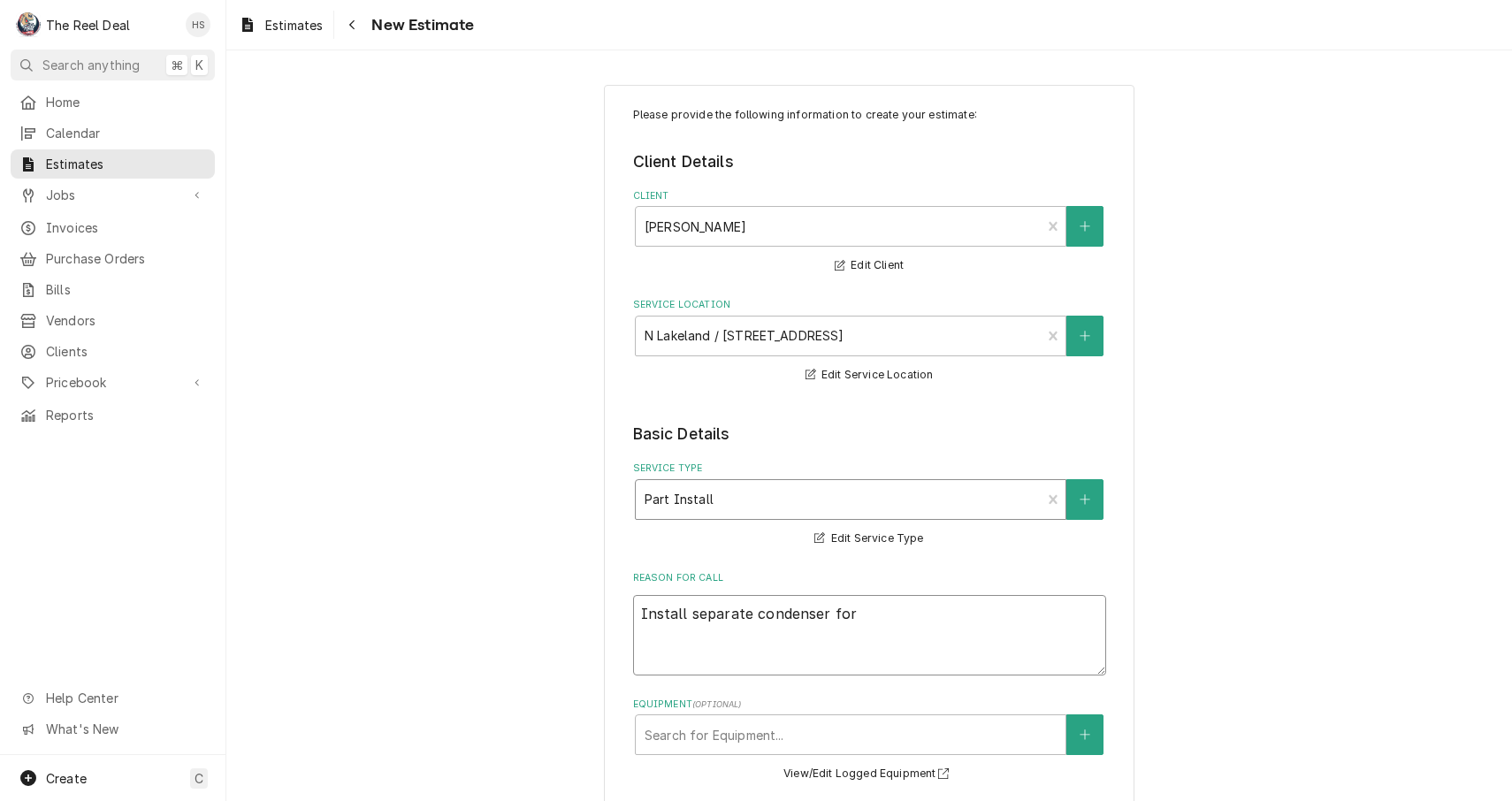
type textarea "x"
type textarea "Install separate condenser for s"
type textarea "x"
type textarea "Install separate condenser for se"
type textarea "x"
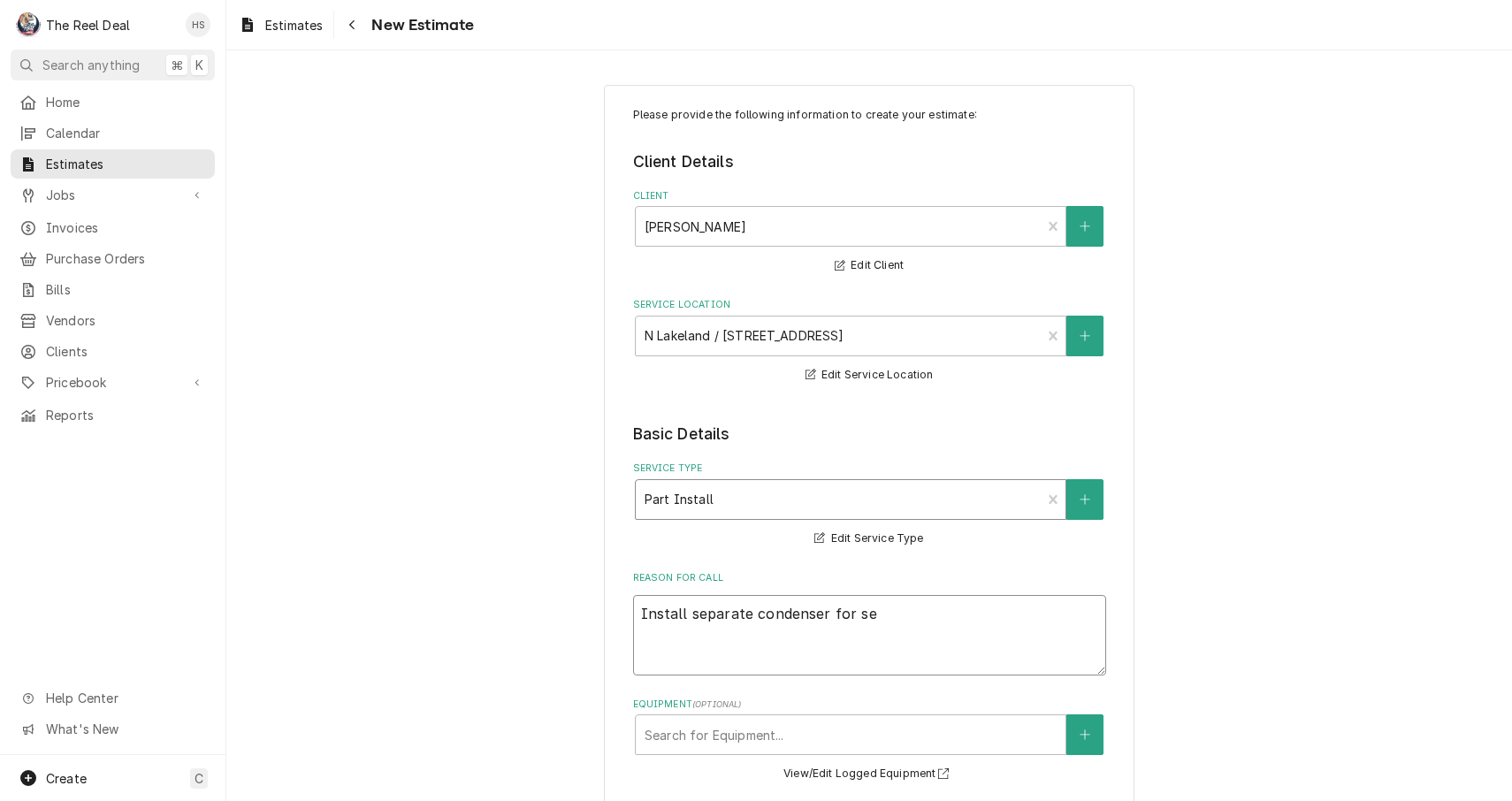
type textarea "Install separate condenser for set"
type textarea "x"
type textarea "Install separate condenser for set"
type textarea "x"
type textarea "Install separate condenser for set o"
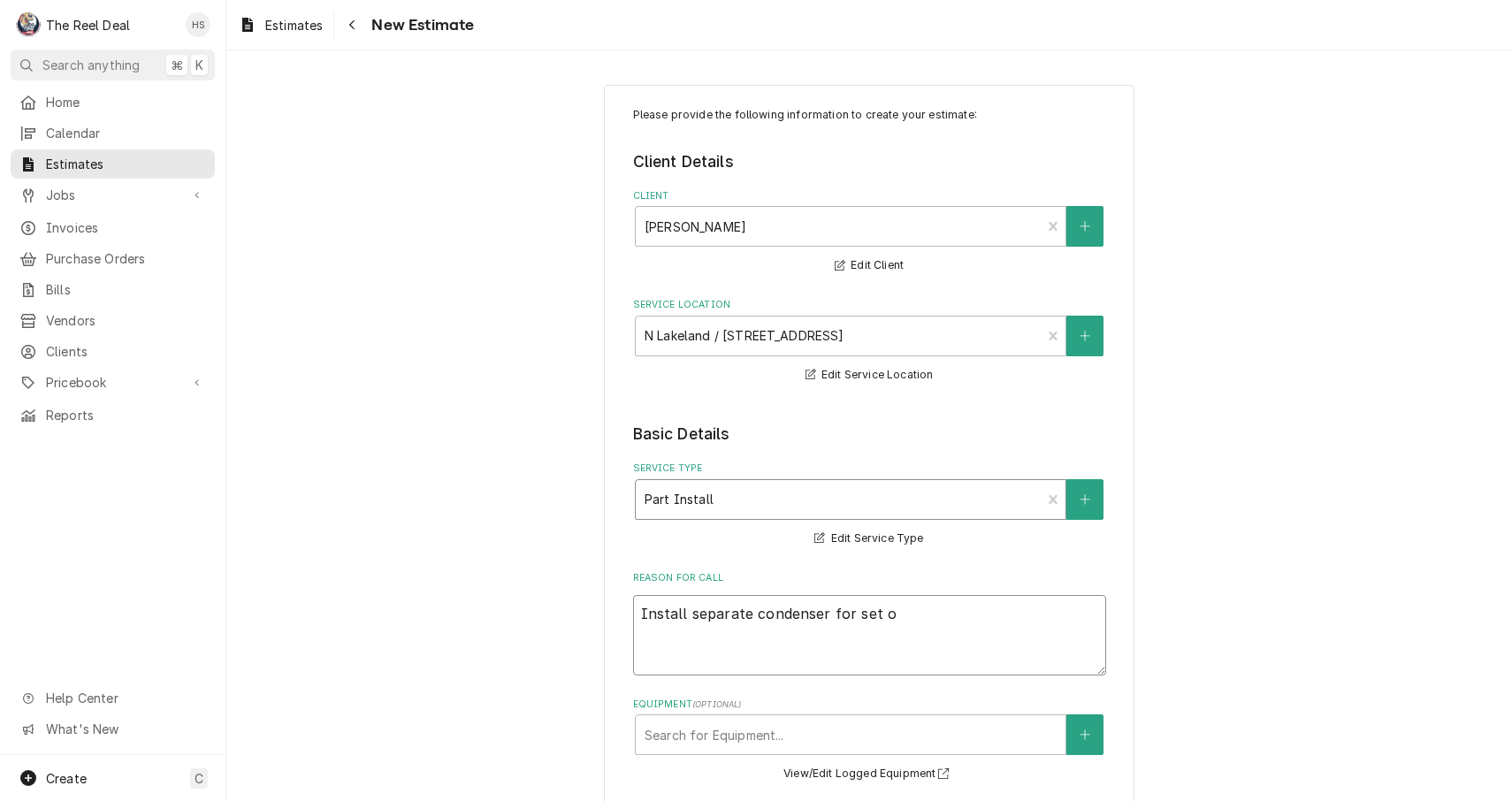
type textarea "x"
type textarea "Install separate condenser for set oo"
type textarea "x"
type textarea "Install separate condenser for set o"
type textarea "x"
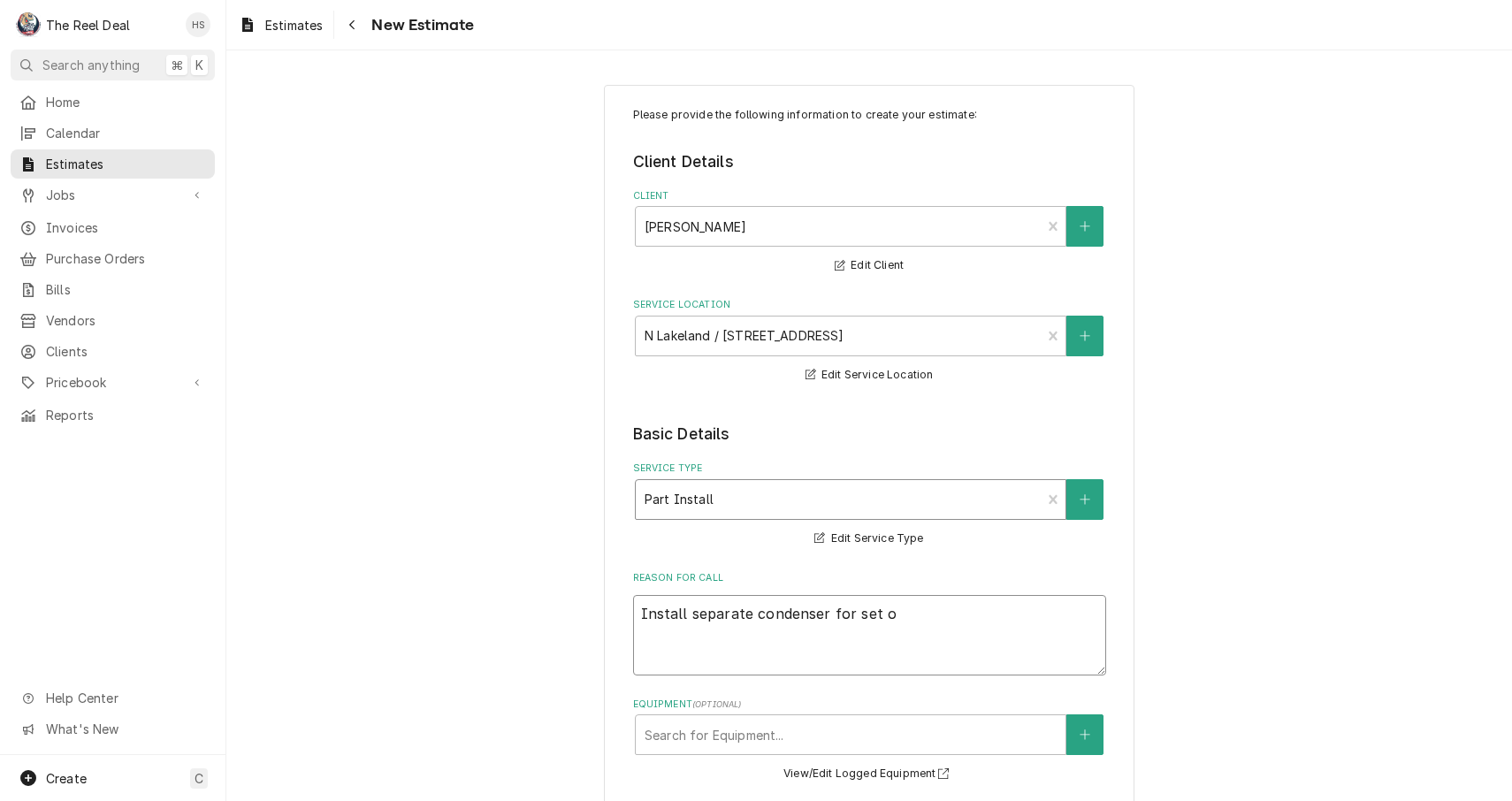
type textarea "Install separate condenser for set"
type textarea "x"
type textarea "Install separate condenser for set c"
type textarea "x"
type textarea "Install separate condenser for set co"
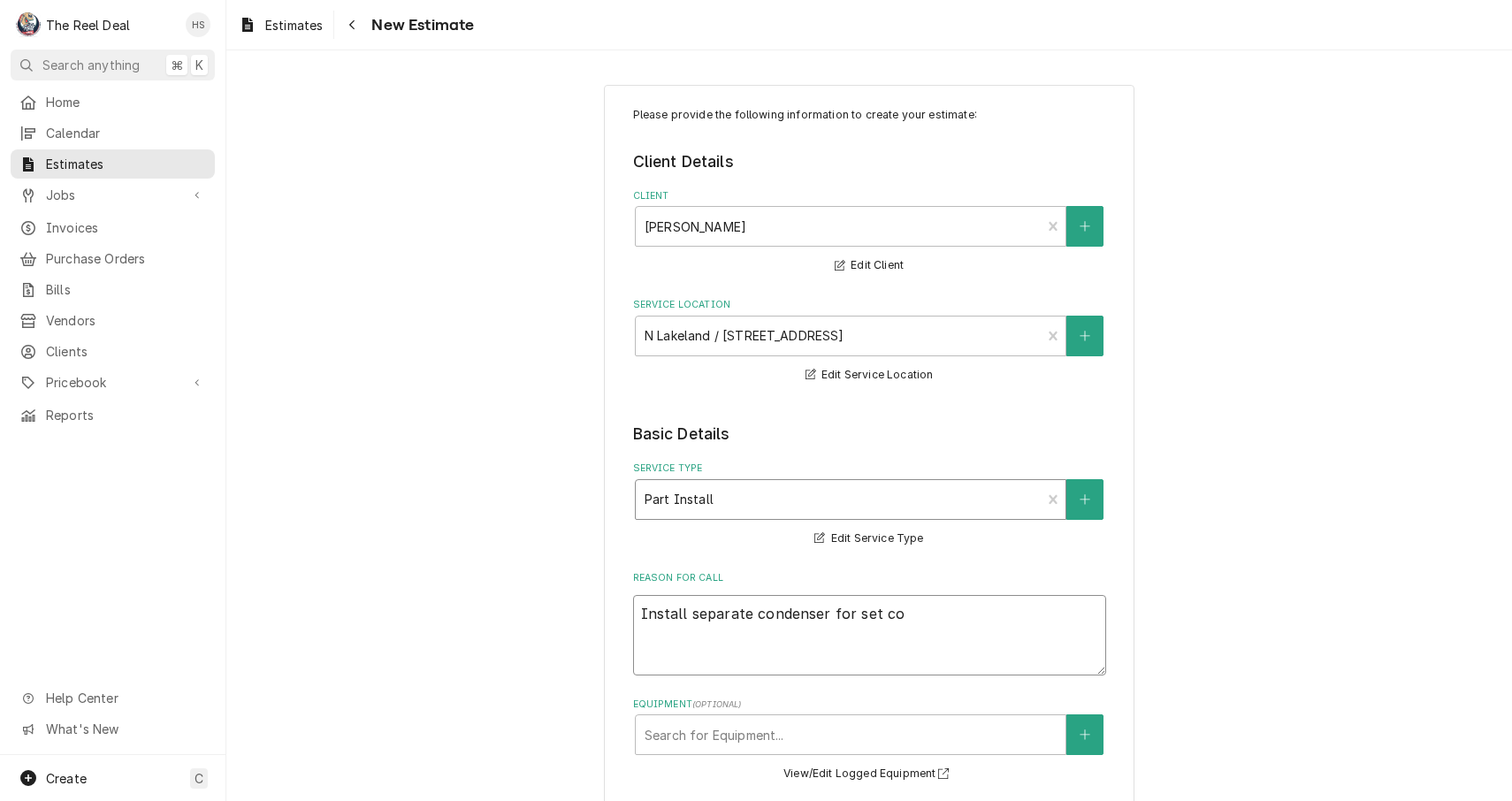
type textarea "x"
type textarea "Install separate condenser for set coo"
type textarea "x"
type textarea "Install separate condenser for set cool"
type textarea "x"
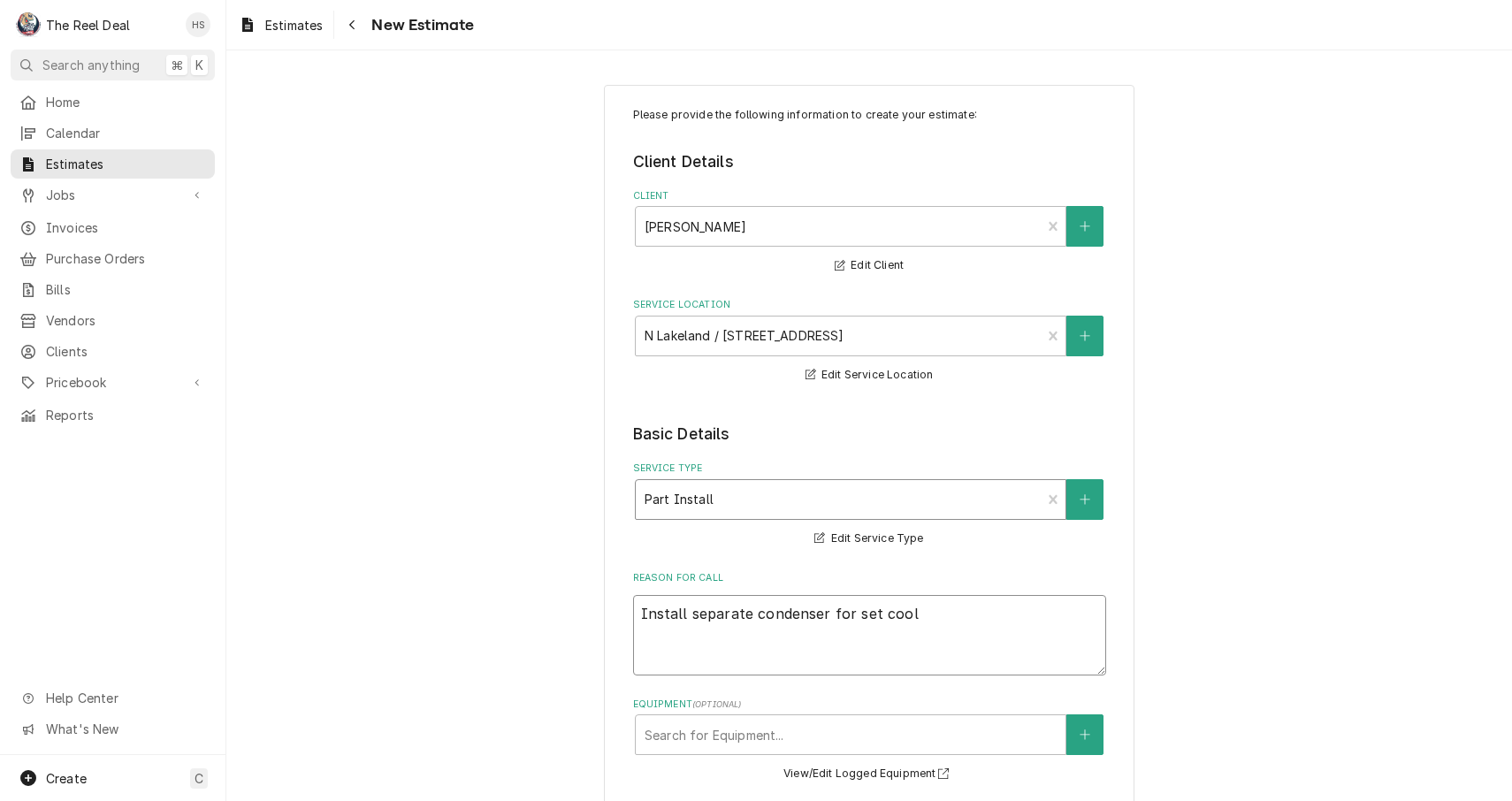
type textarea "Install separate condenser for set coole"
type textarea "x"
type textarea "Install separate condenser for set cooler"
type textarea "x"
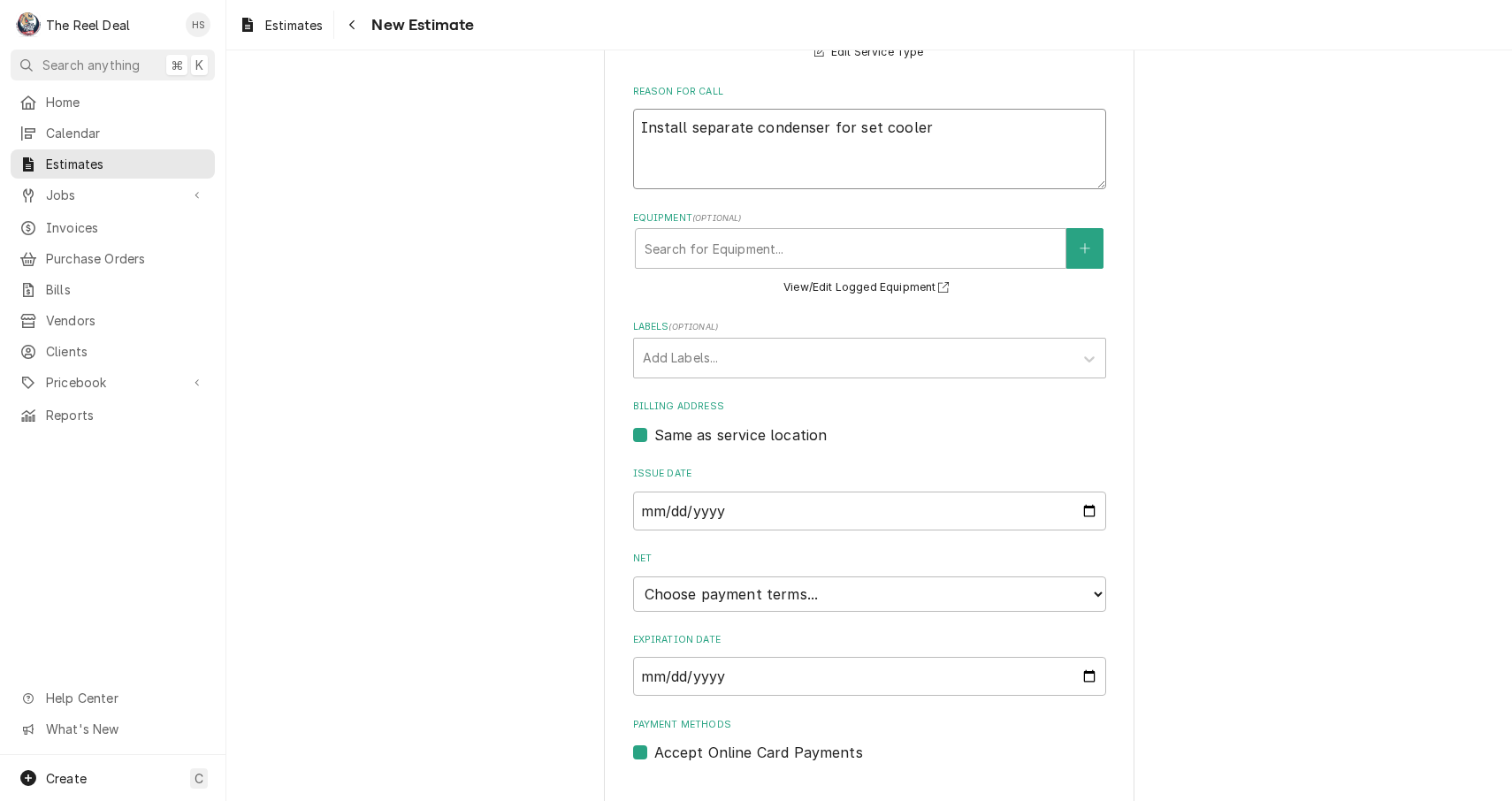
scroll to position [495, 0]
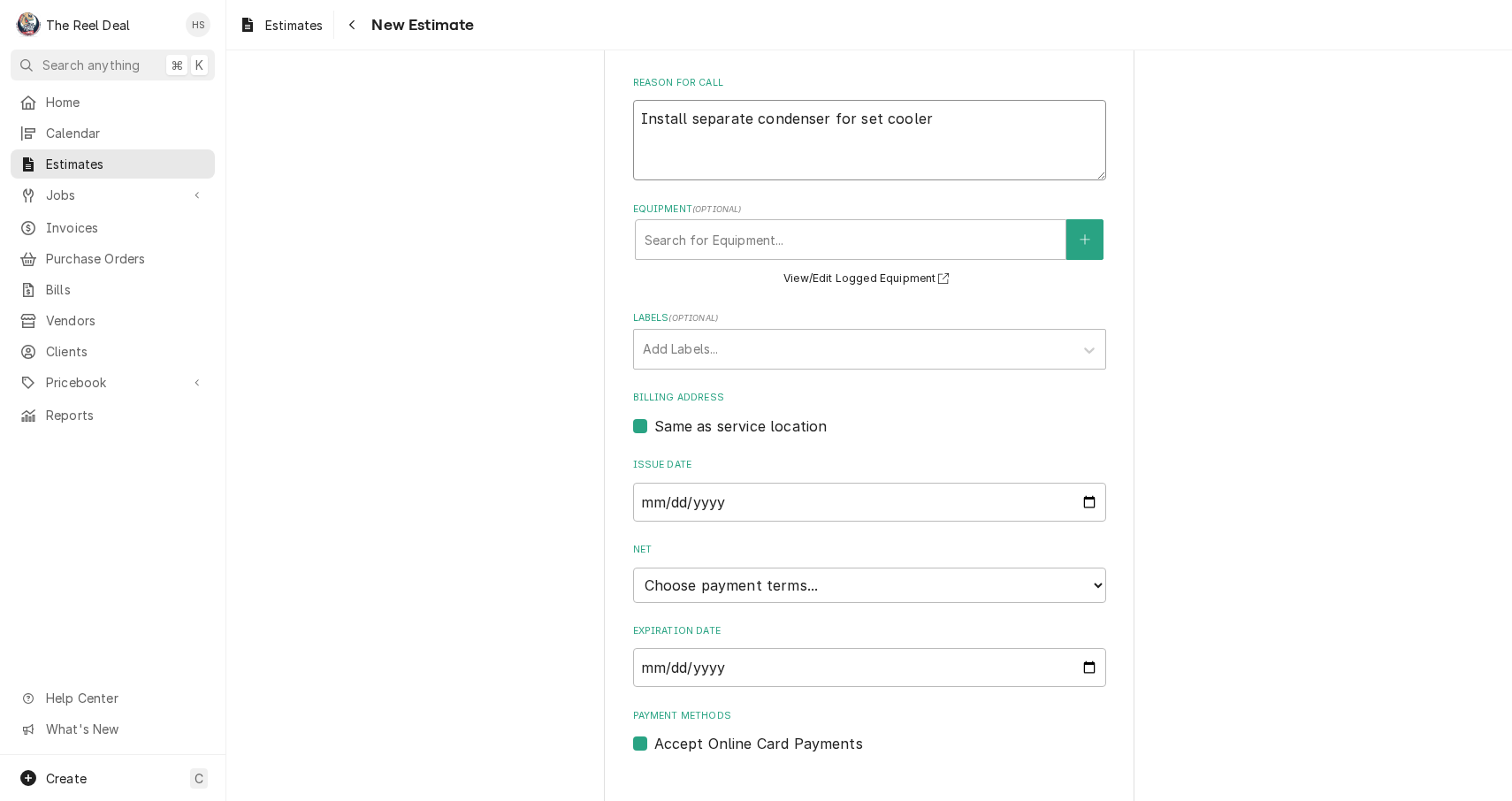
type textarea "Install separate condenser for set cooler"
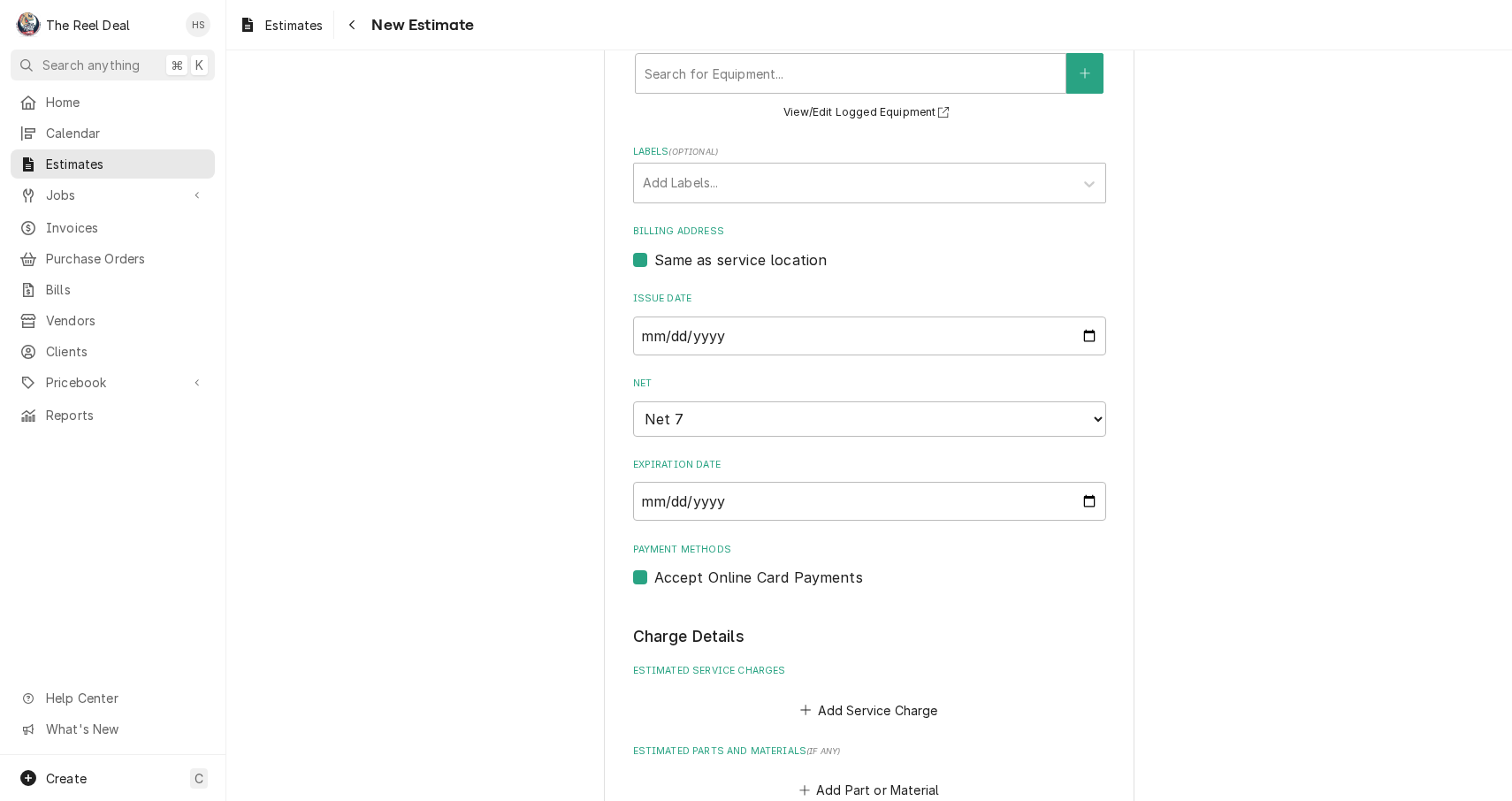
scroll to position [725, 0]
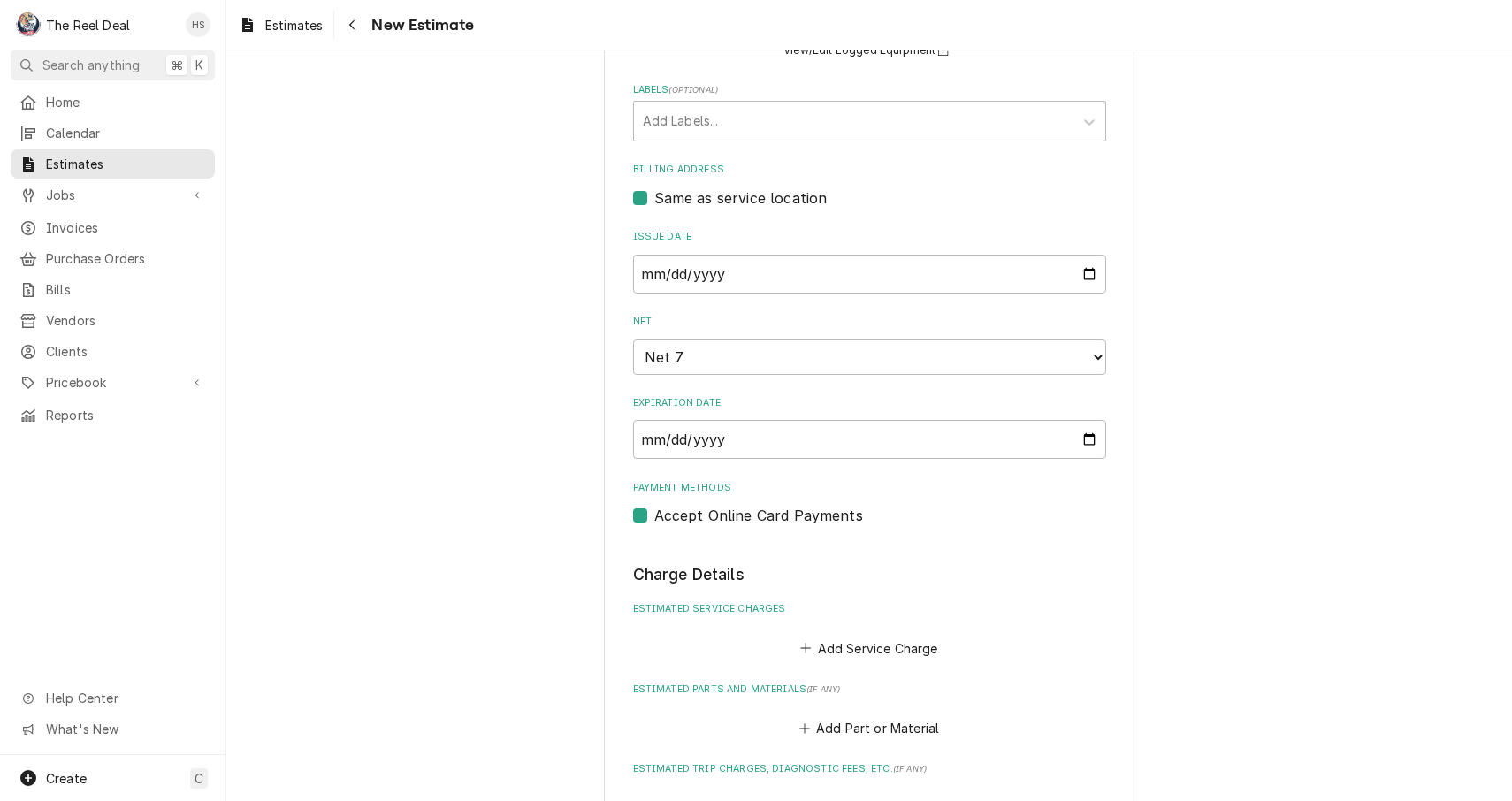
type textarea "x"
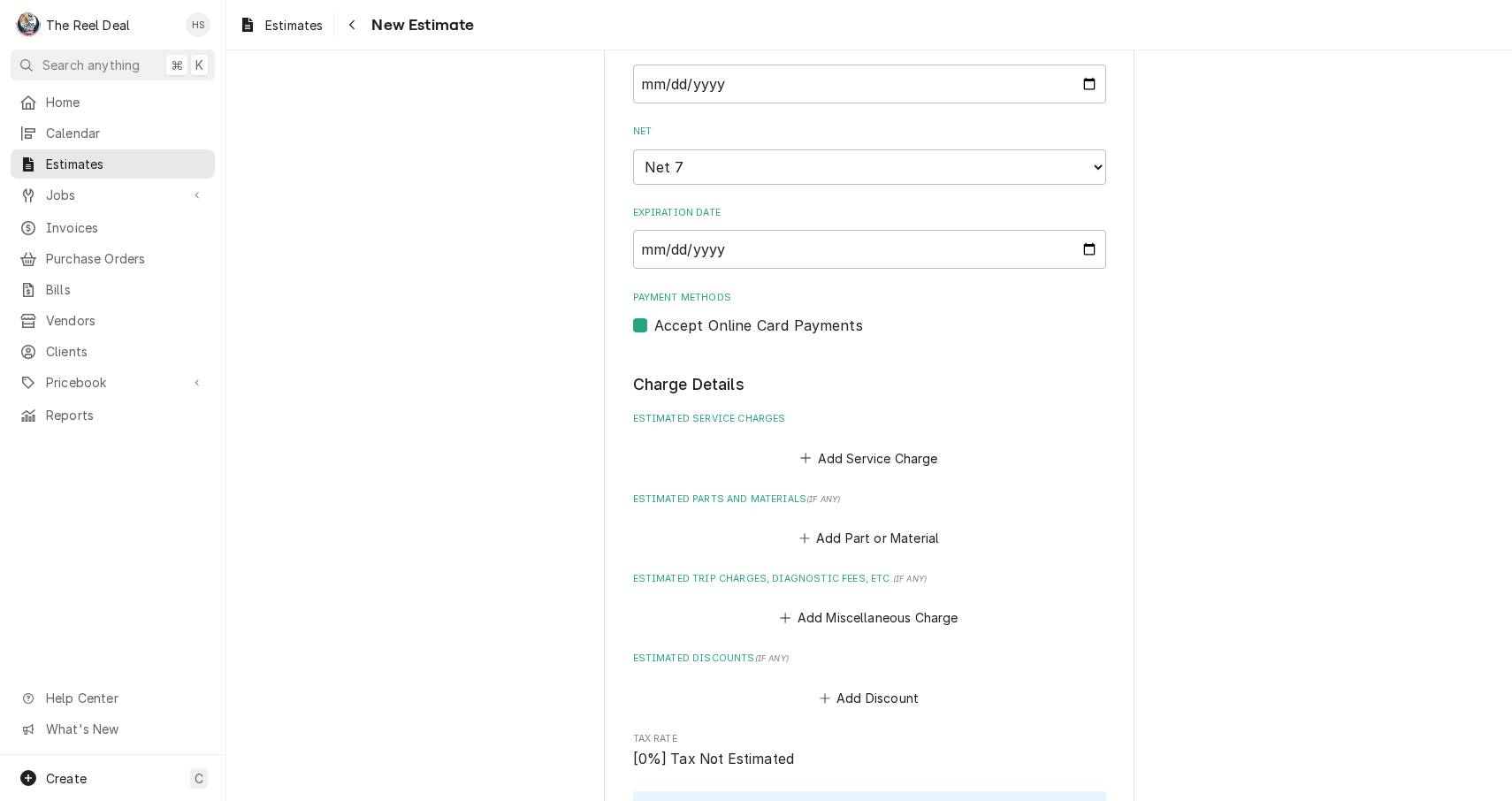
scroll to position [912, 0]
click at [853, 527] on button "Add Part or Material" at bounding box center [869, 539] width 146 height 24
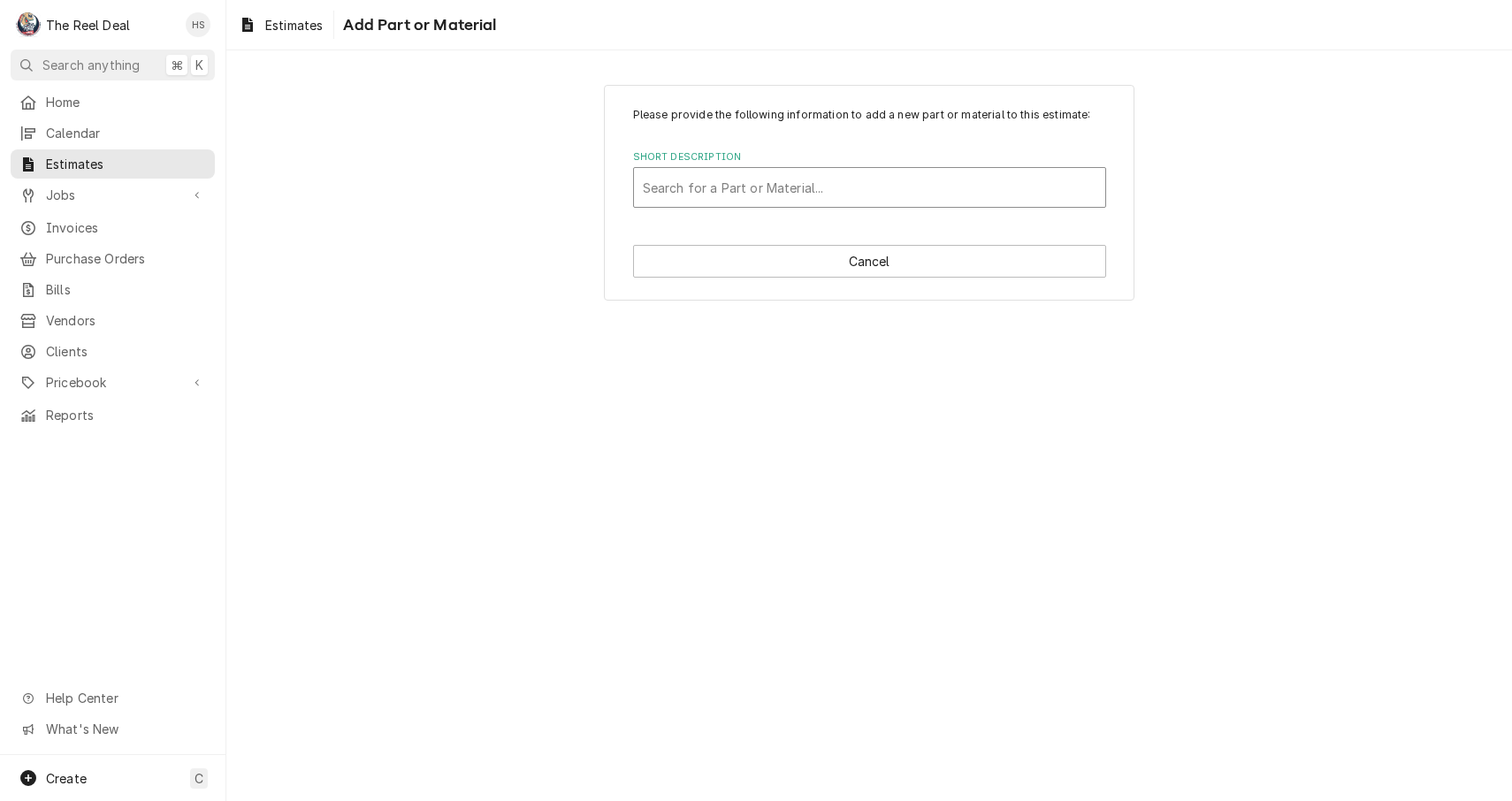
click at [838, 182] on div "Short Description" at bounding box center [870, 187] width 454 height 32
type input "Reach in Condenser"
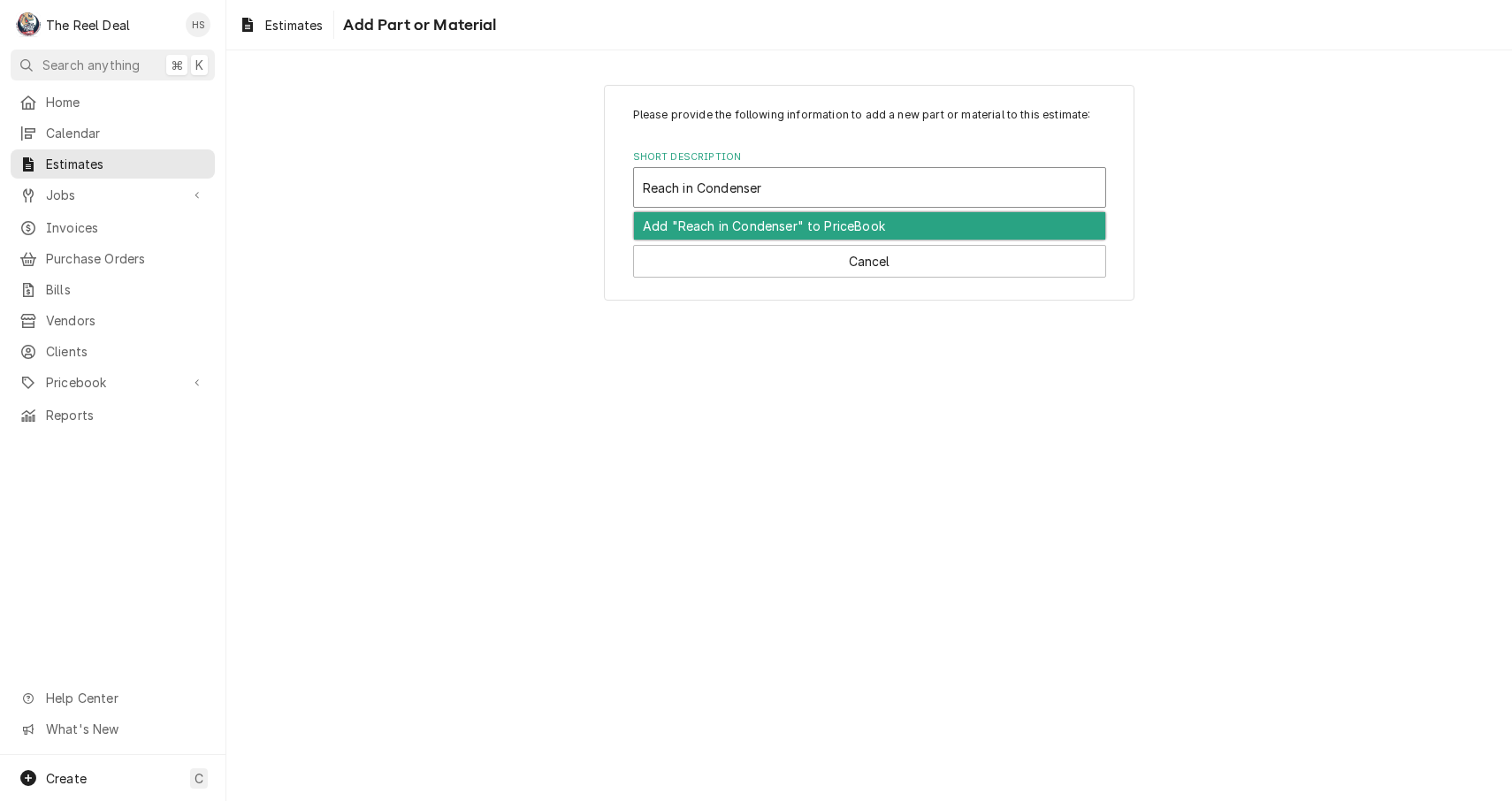
click at [833, 235] on div "Add "Reach in Condenser" to PriceBook" at bounding box center [869, 225] width 472 height 27
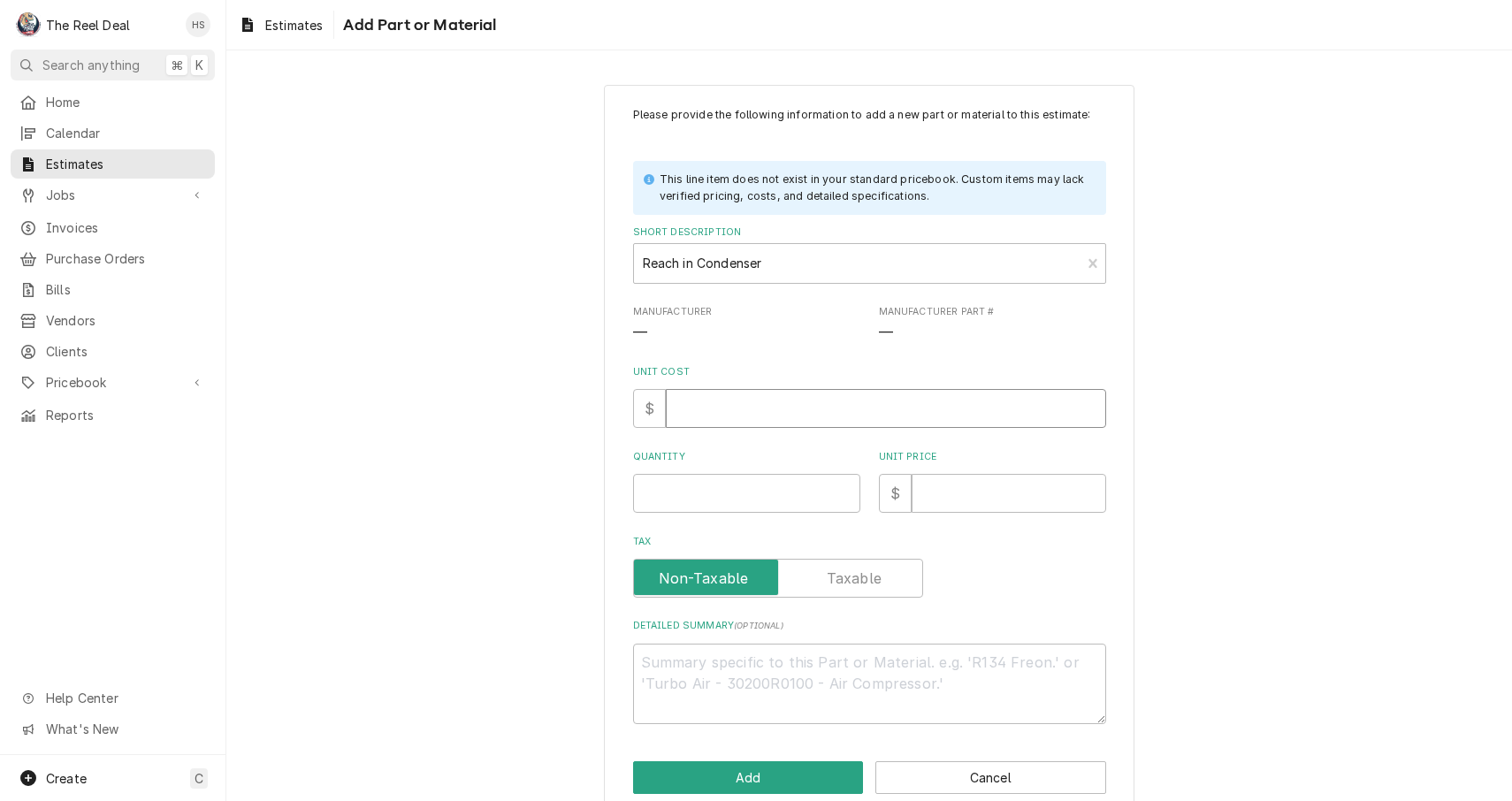
click at [815, 410] on input "Unit Cost" at bounding box center [886, 408] width 441 height 39
type textarea "x"
type input "4"
type textarea "x"
type input "41"
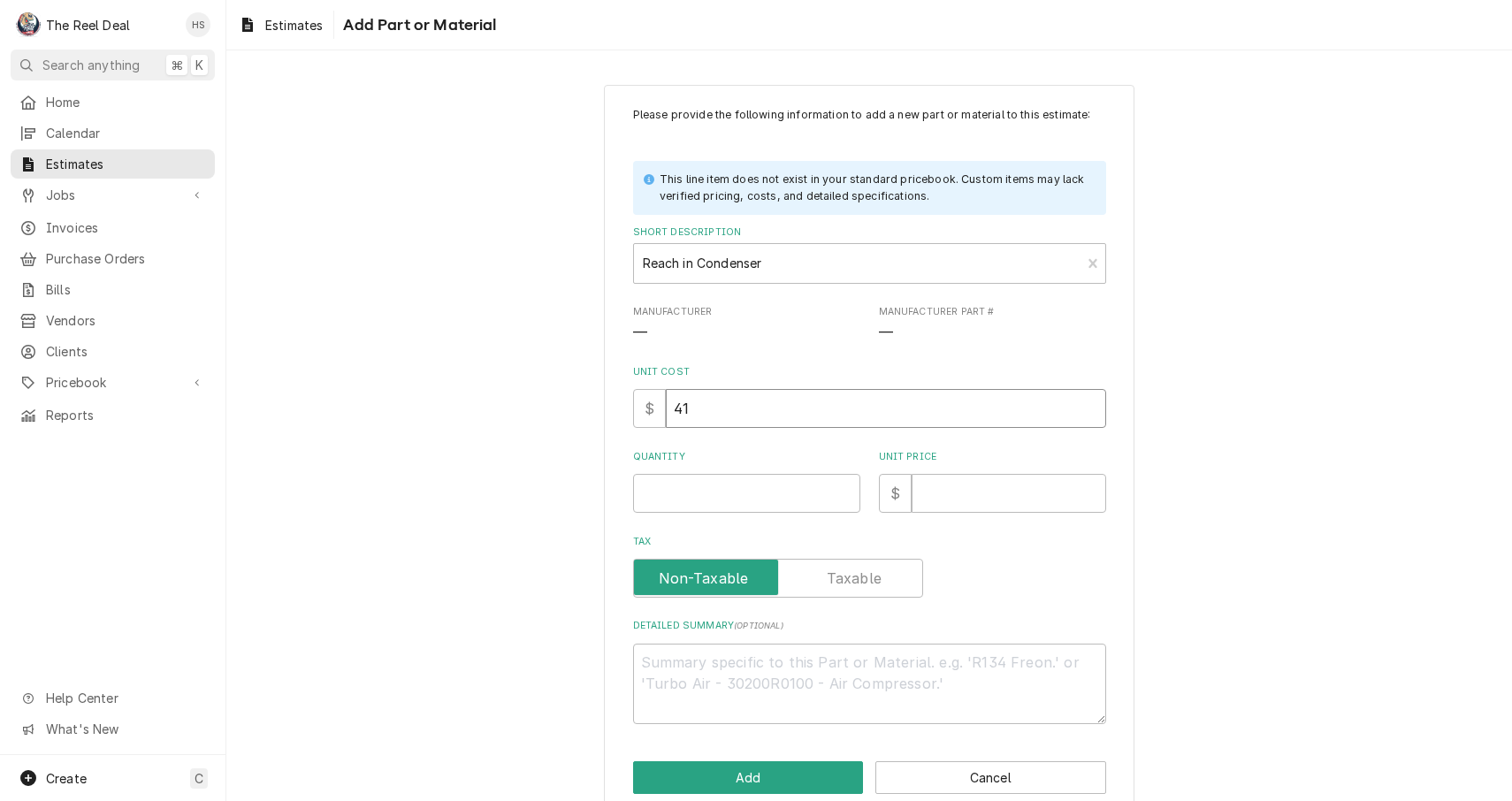
type textarea "x"
type input "415"
type textarea "x"
type input "415"
click at [754, 493] on input "Quantity" at bounding box center [747, 494] width 227 height 39
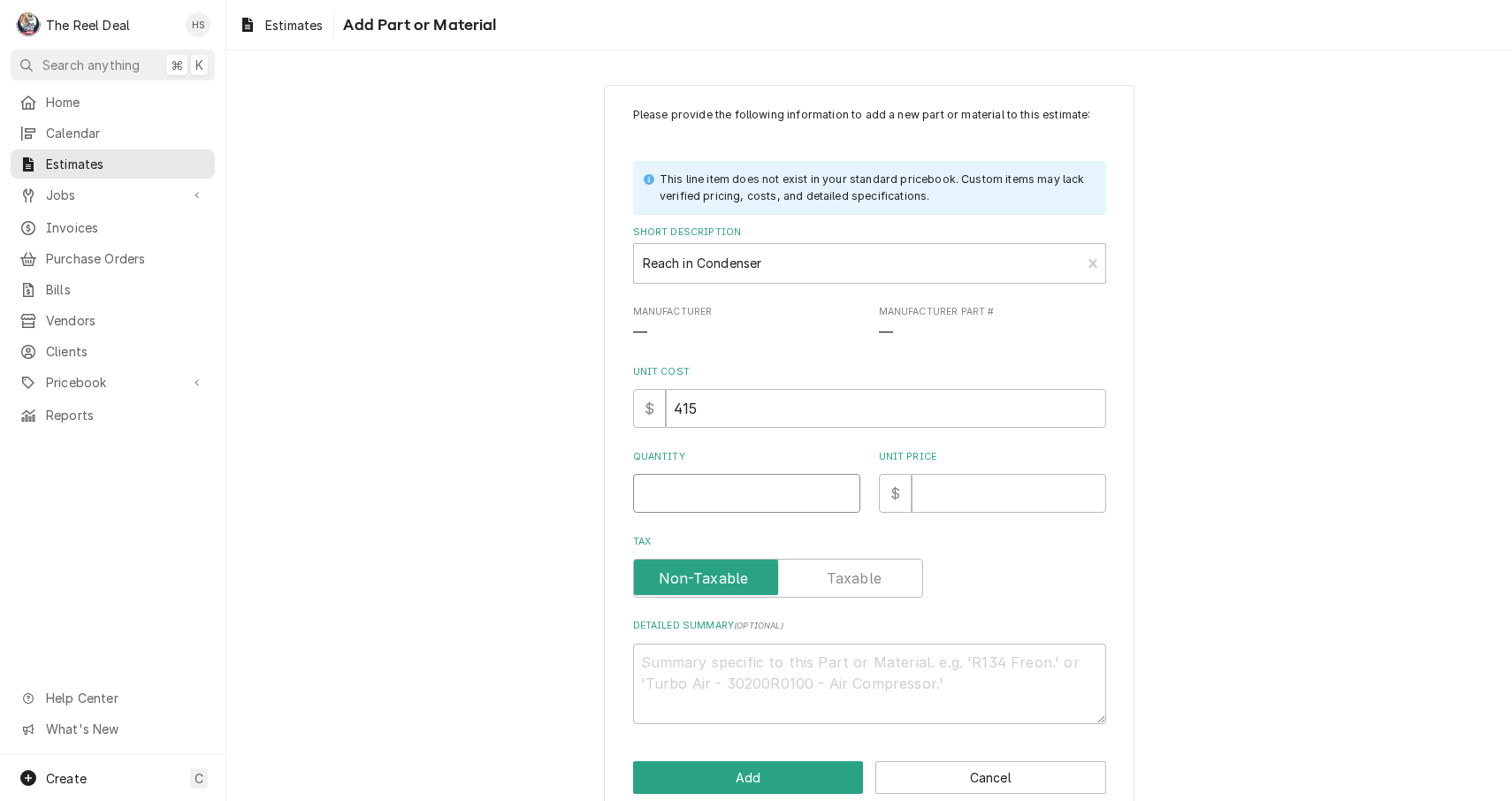
type textarea "x"
type input "1"
type textarea "x"
type input "1"
click at [941, 492] on input "Unit Price" at bounding box center [1010, 494] width 195 height 39
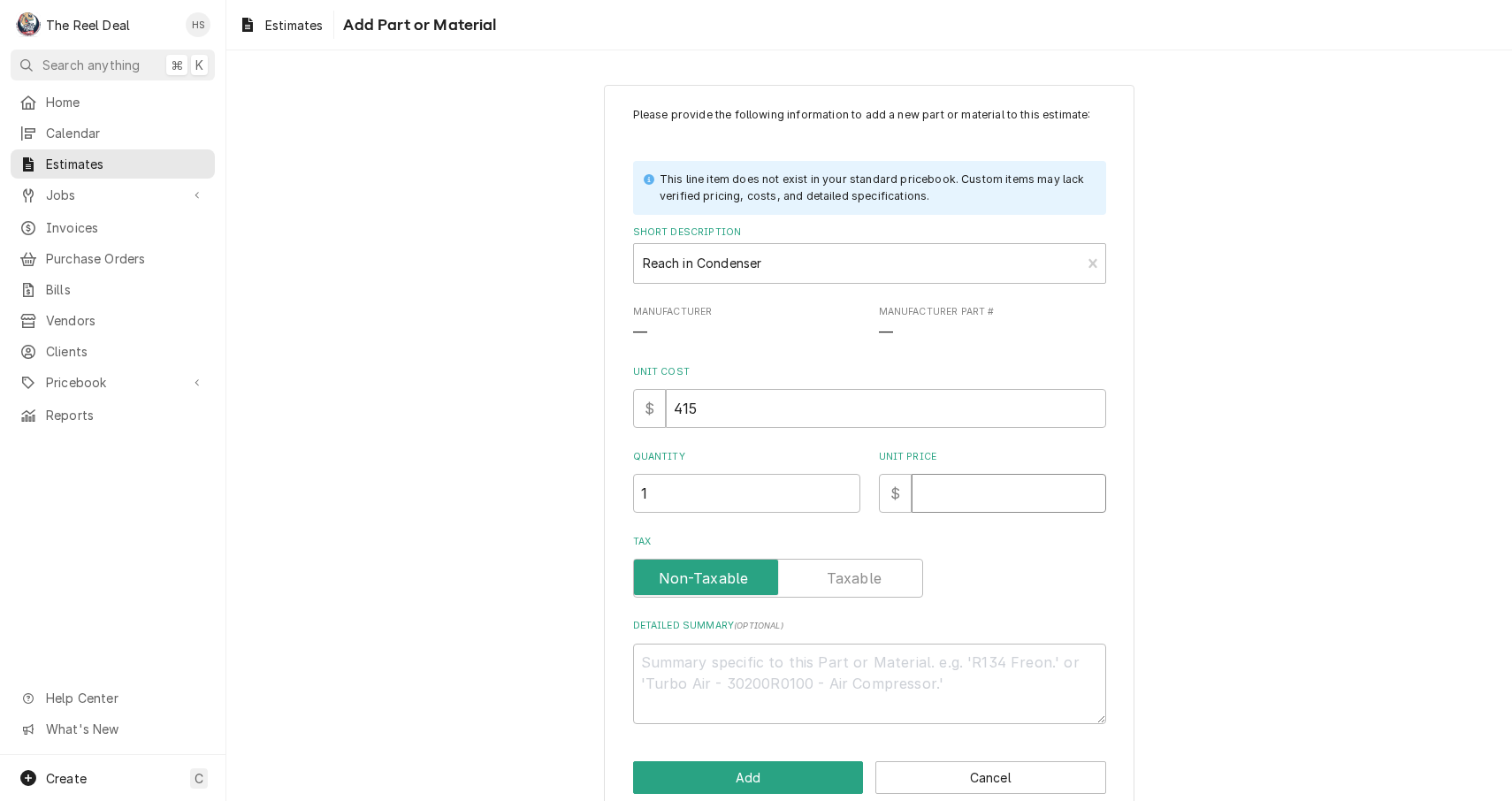
type textarea "x"
type input "6"
type textarea "x"
type input "65"
type textarea "x"
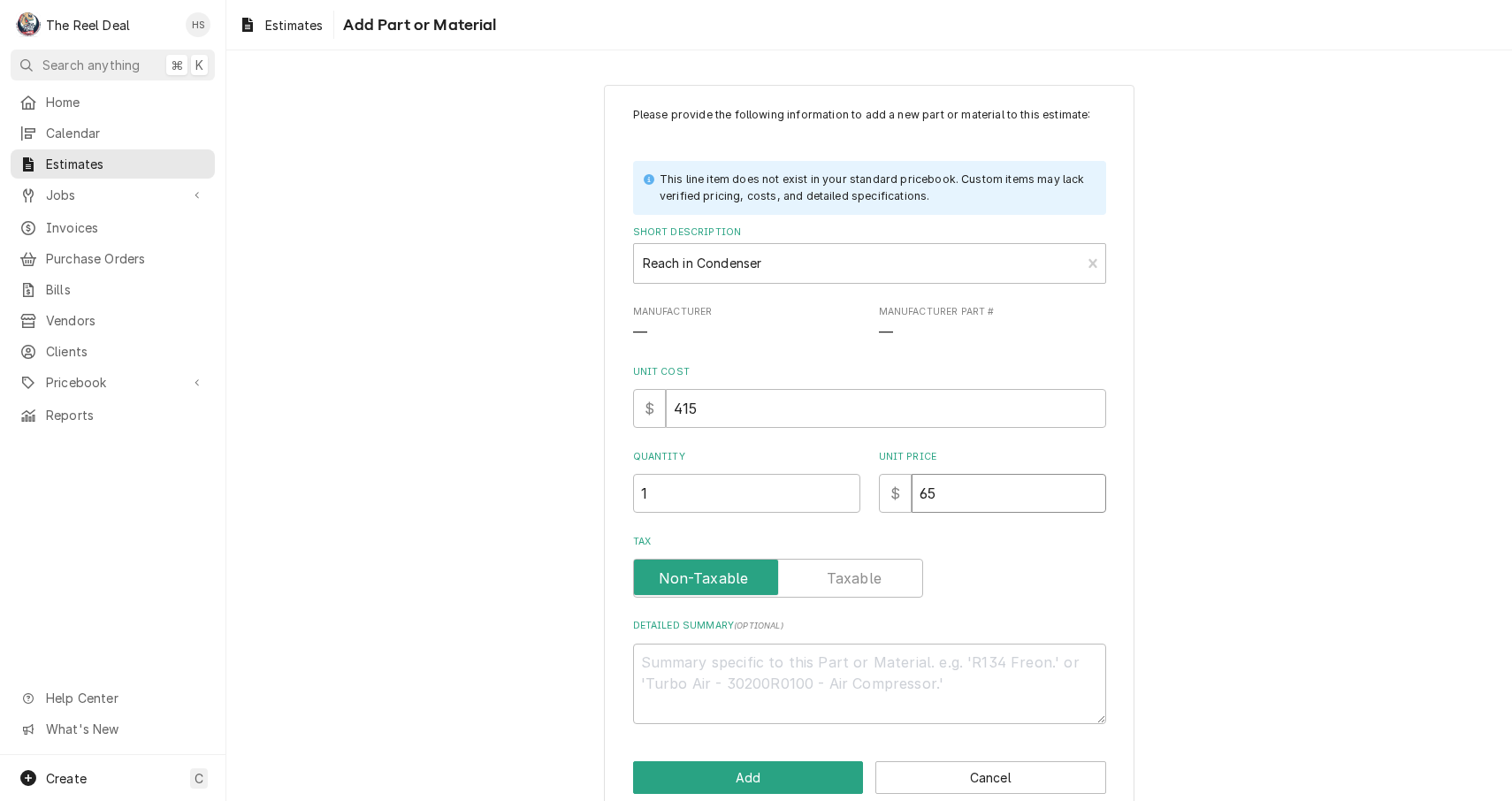
type input "650"
type textarea "x"
type input "650"
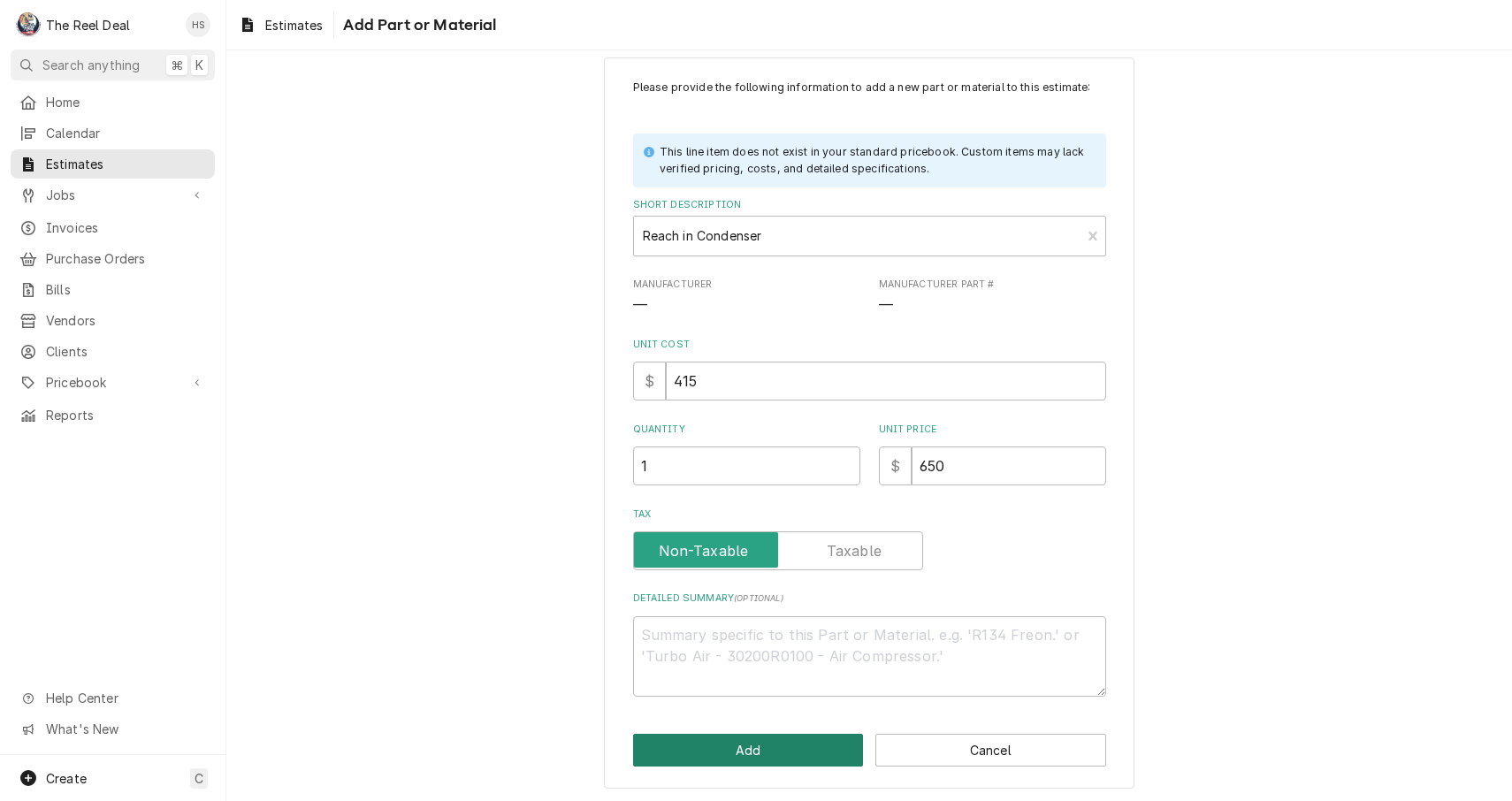
click at [790, 739] on button "Add" at bounding box center [749, 749] width 231 height 33
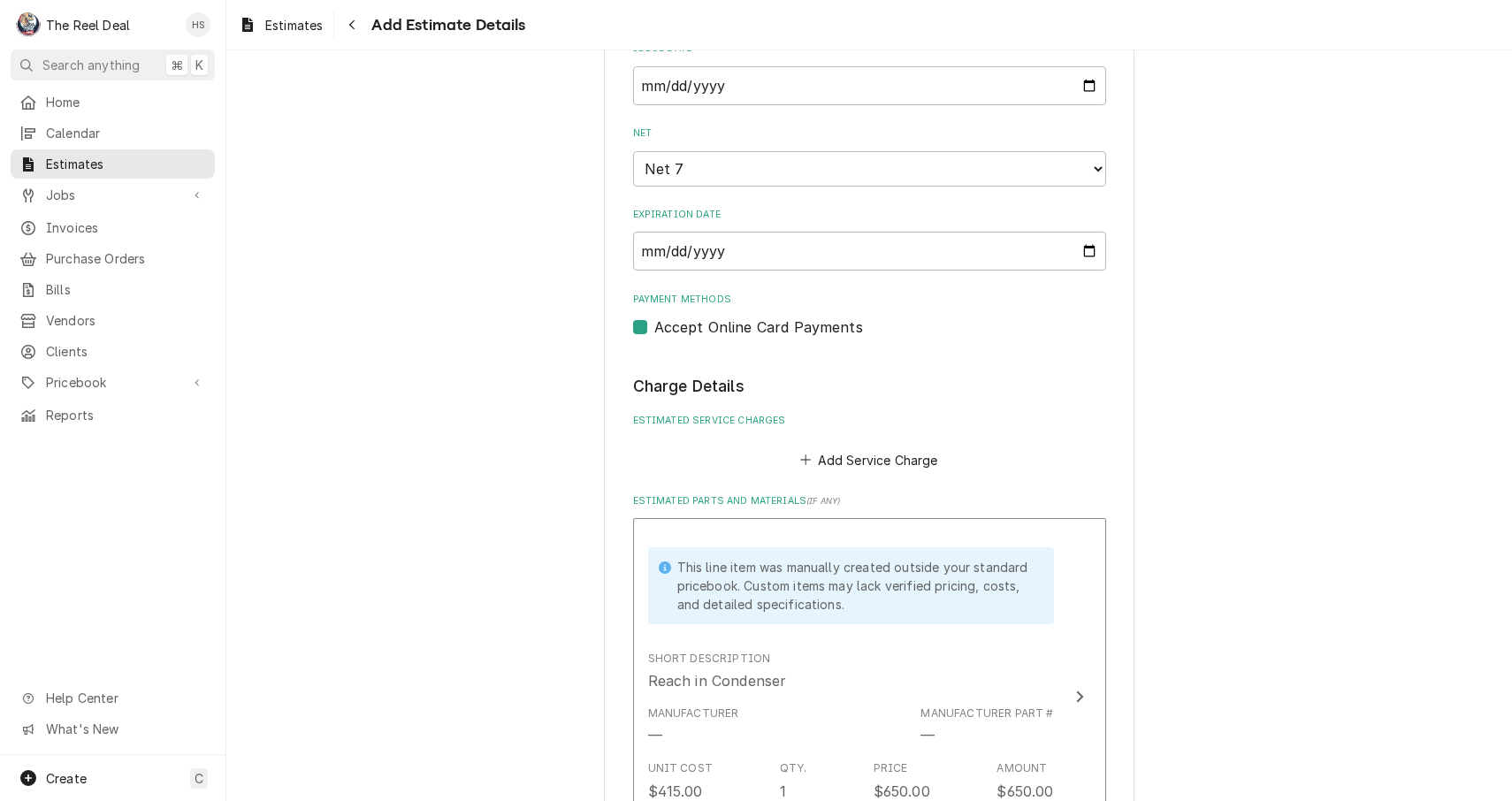
type textarea "x"
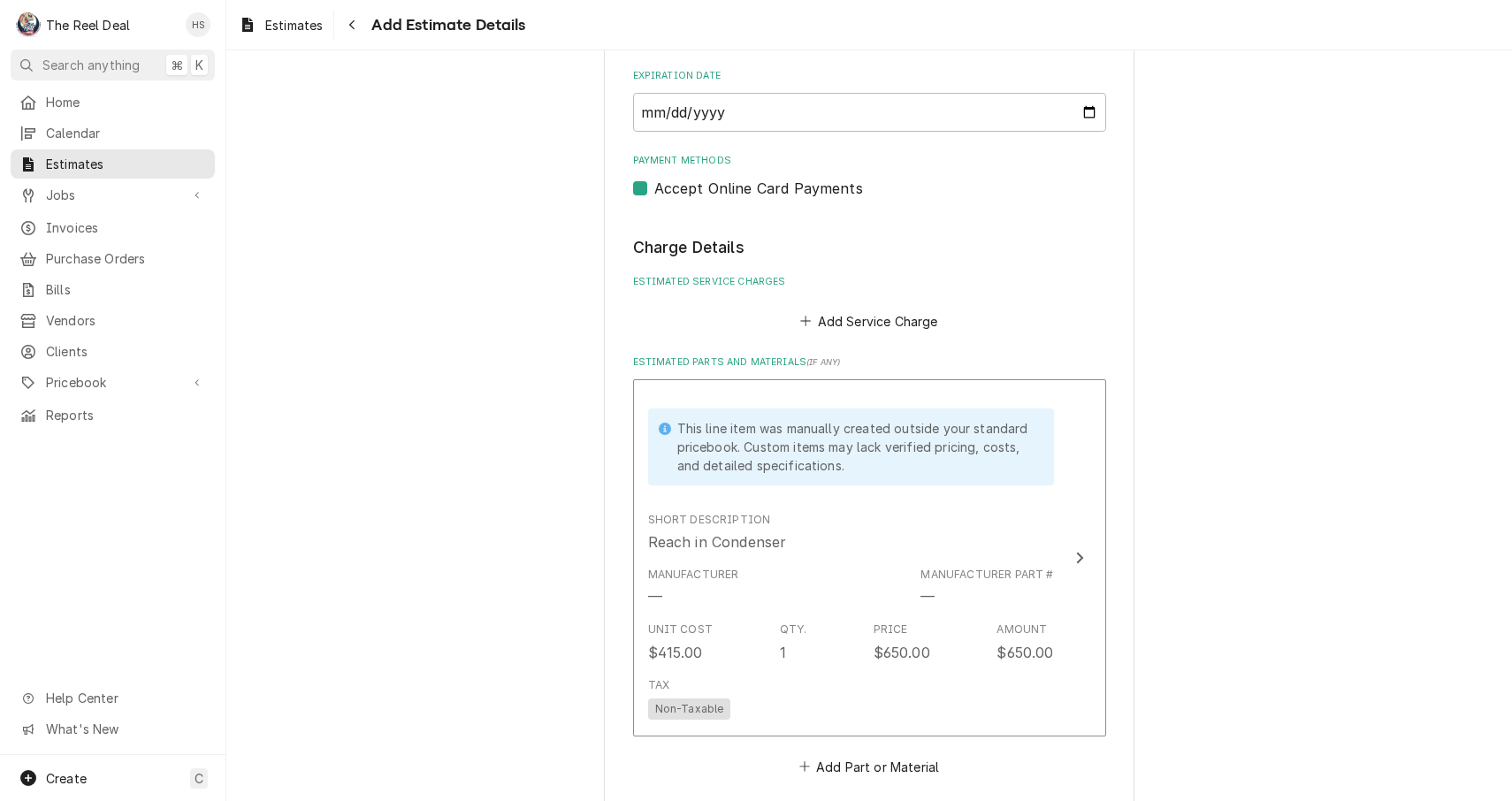
scroll to position [1187, 0]
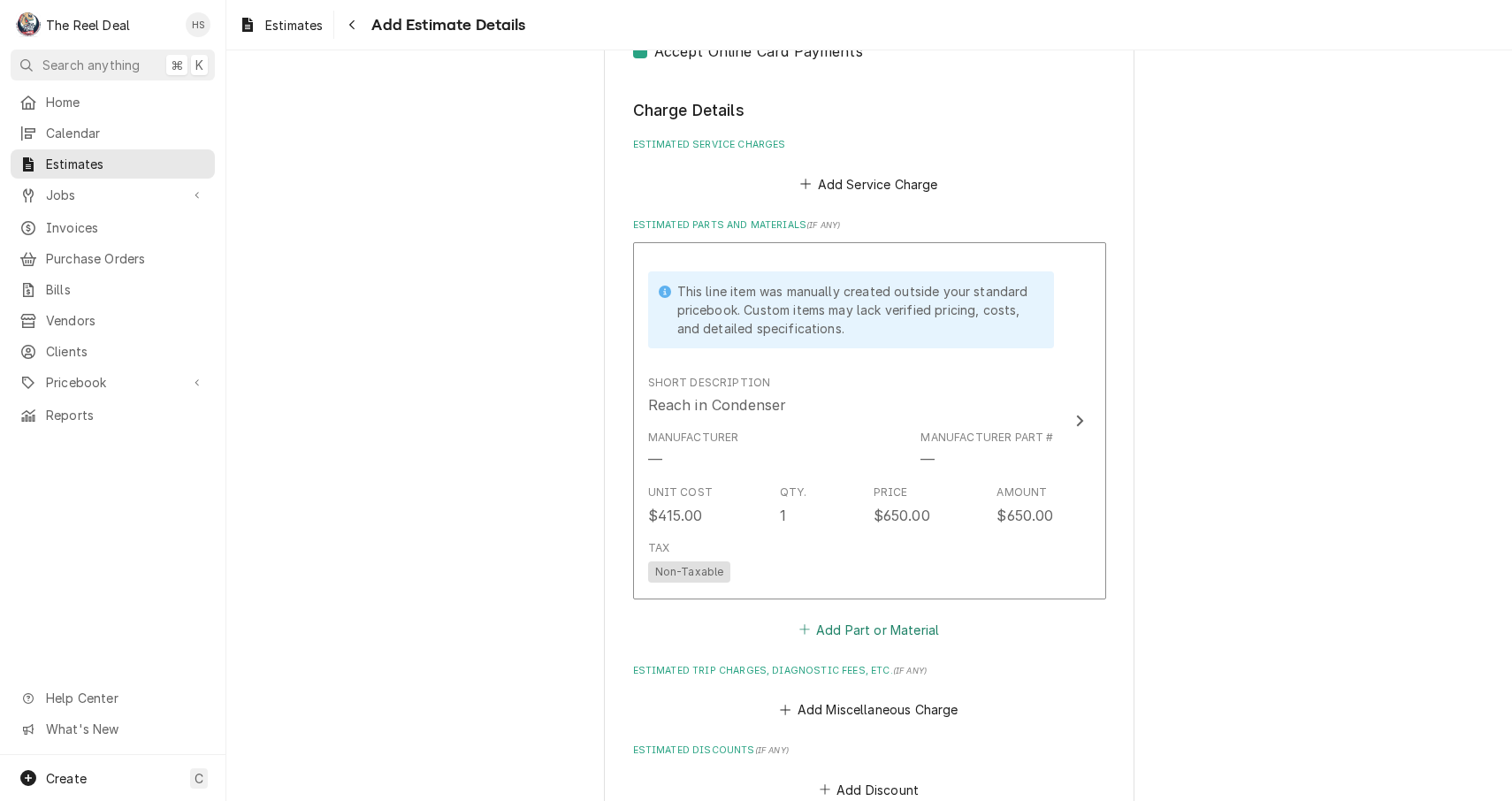
click at [837, 617] on button "Add Part or Material" at bounding box center [869, 630] width 146 height 24
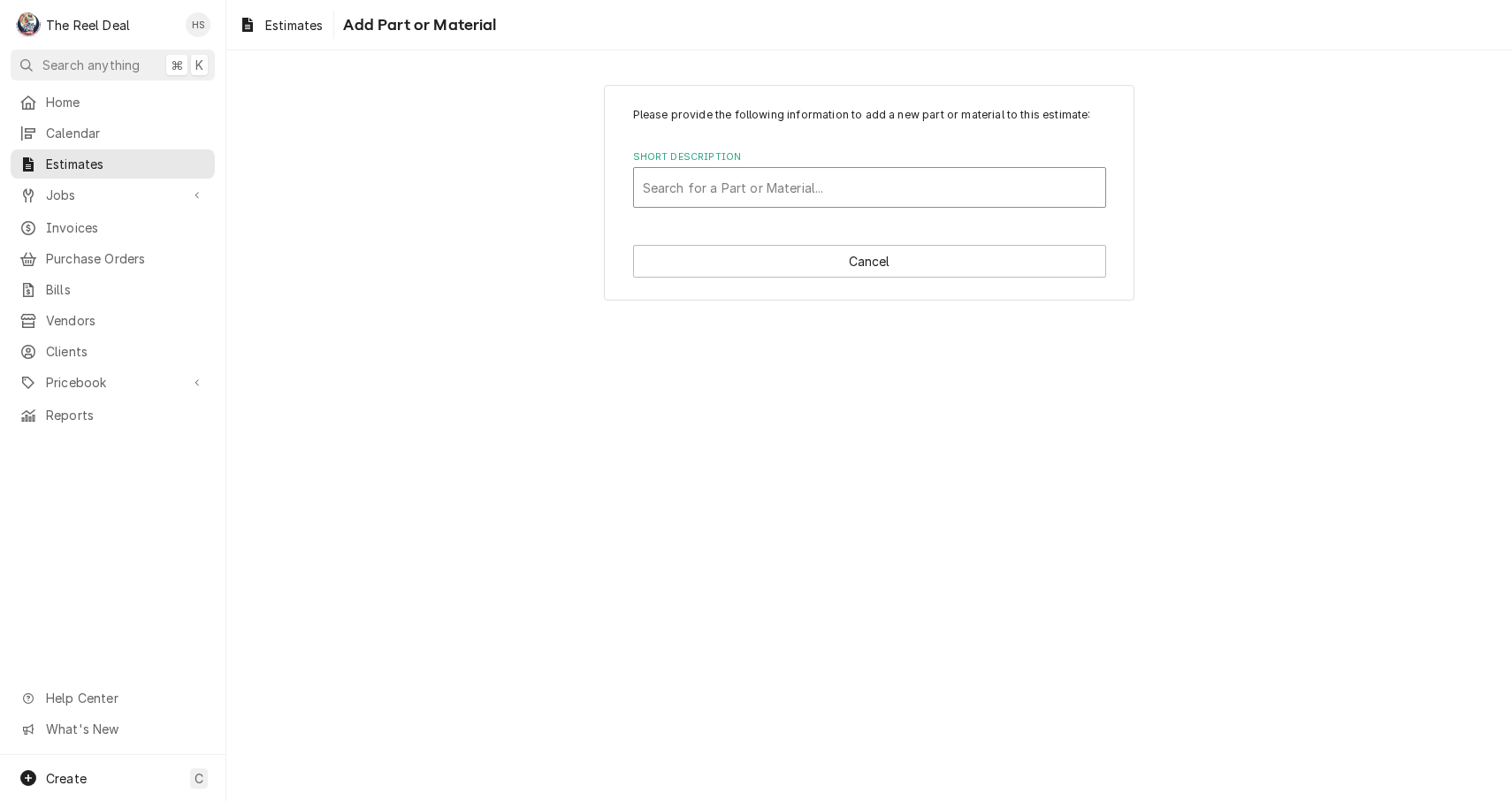
click at [868, 192] on div "Short Description" at bounding box center [870, 187] width 454 height 32
type input "134a Refrigerant"
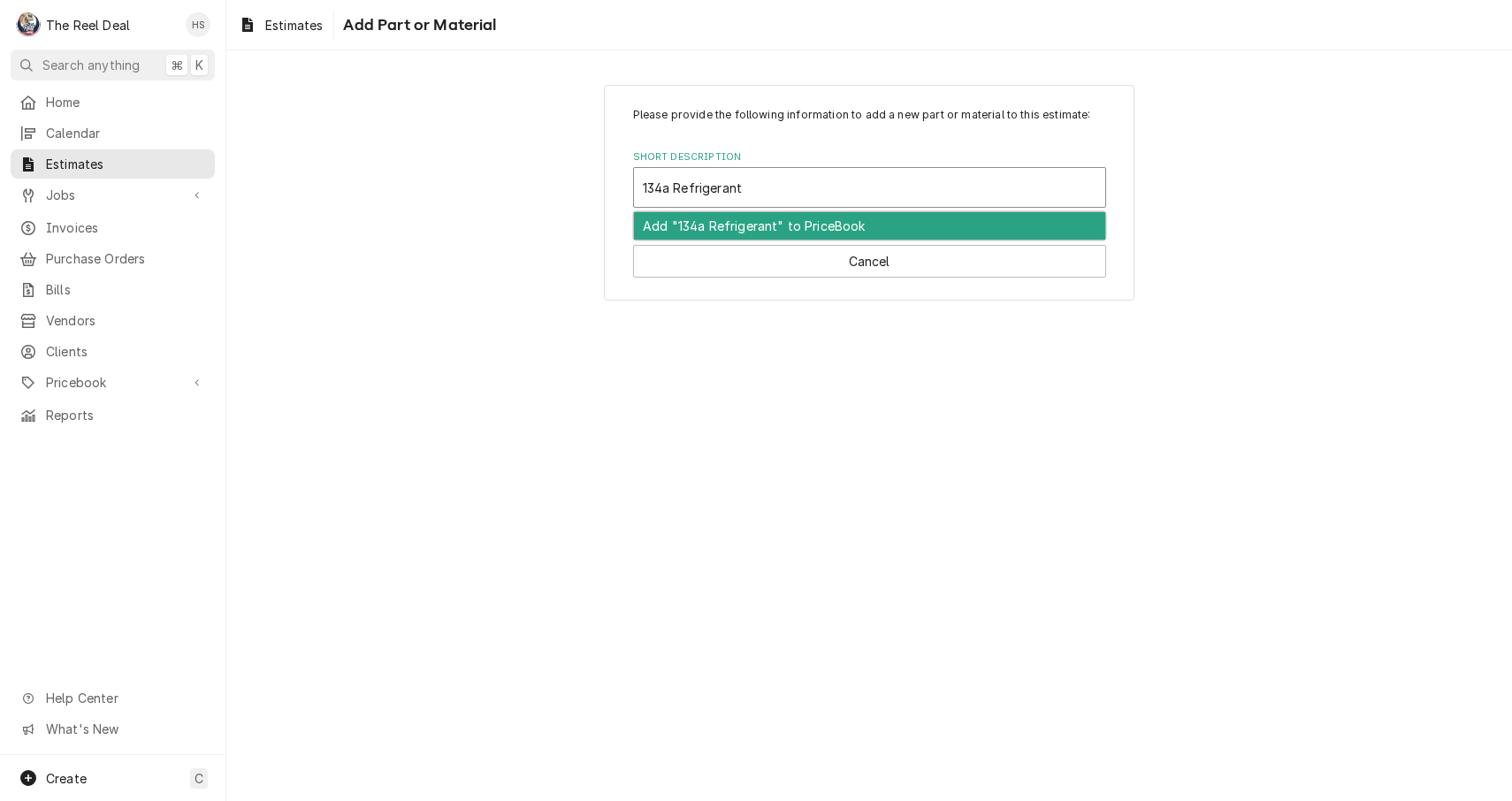
click at [854, 226] on div "Add "134a Refrigerant" to PriceBook" at bounding box center [869, 225] width 472 height 27
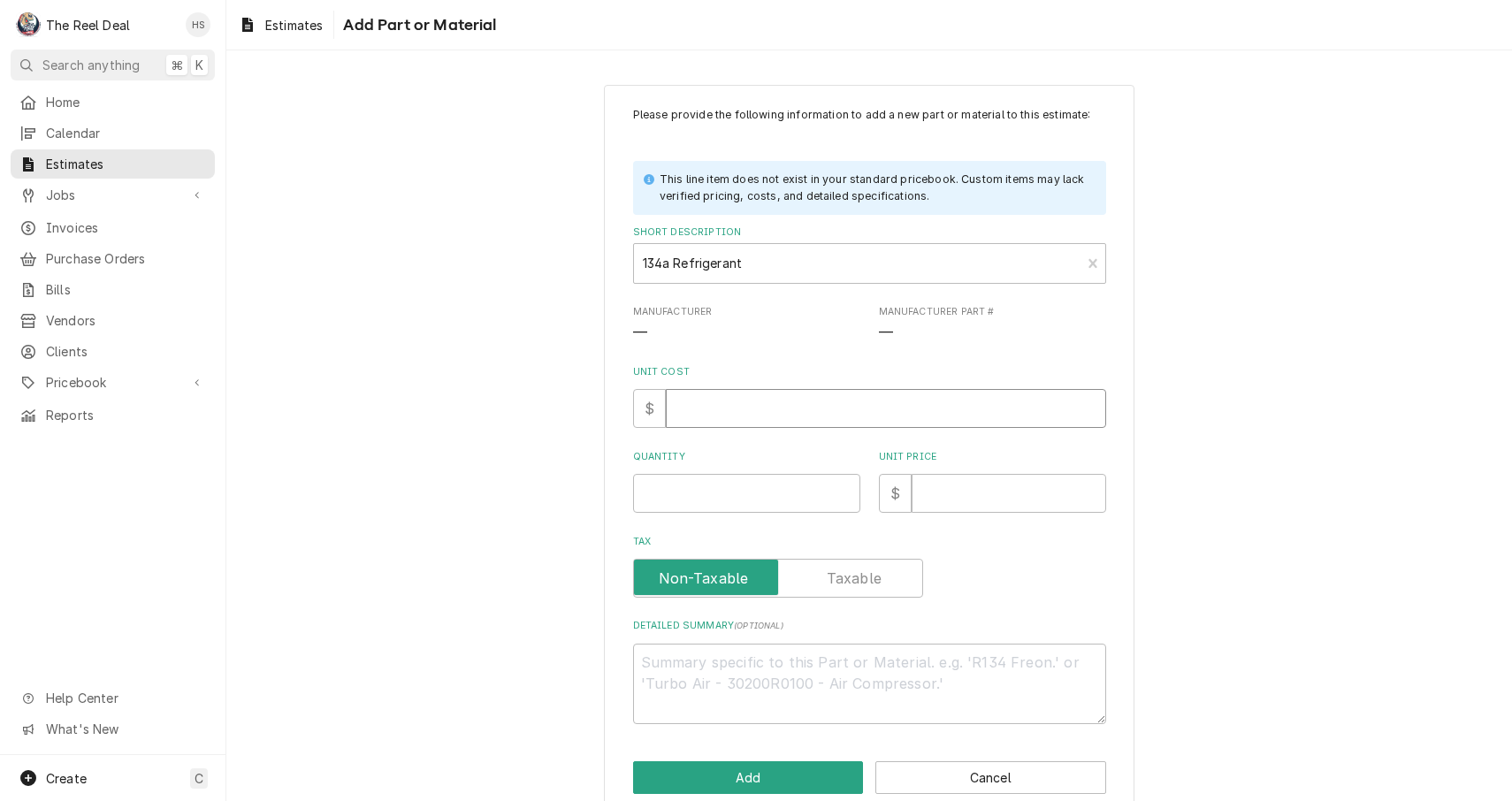
click at [741, 406] on input "Unit Cost" at bounding box center [886, 408] width 441 height 39
type textarea "x"
type input "1"
type textarea "x"
type input "12"
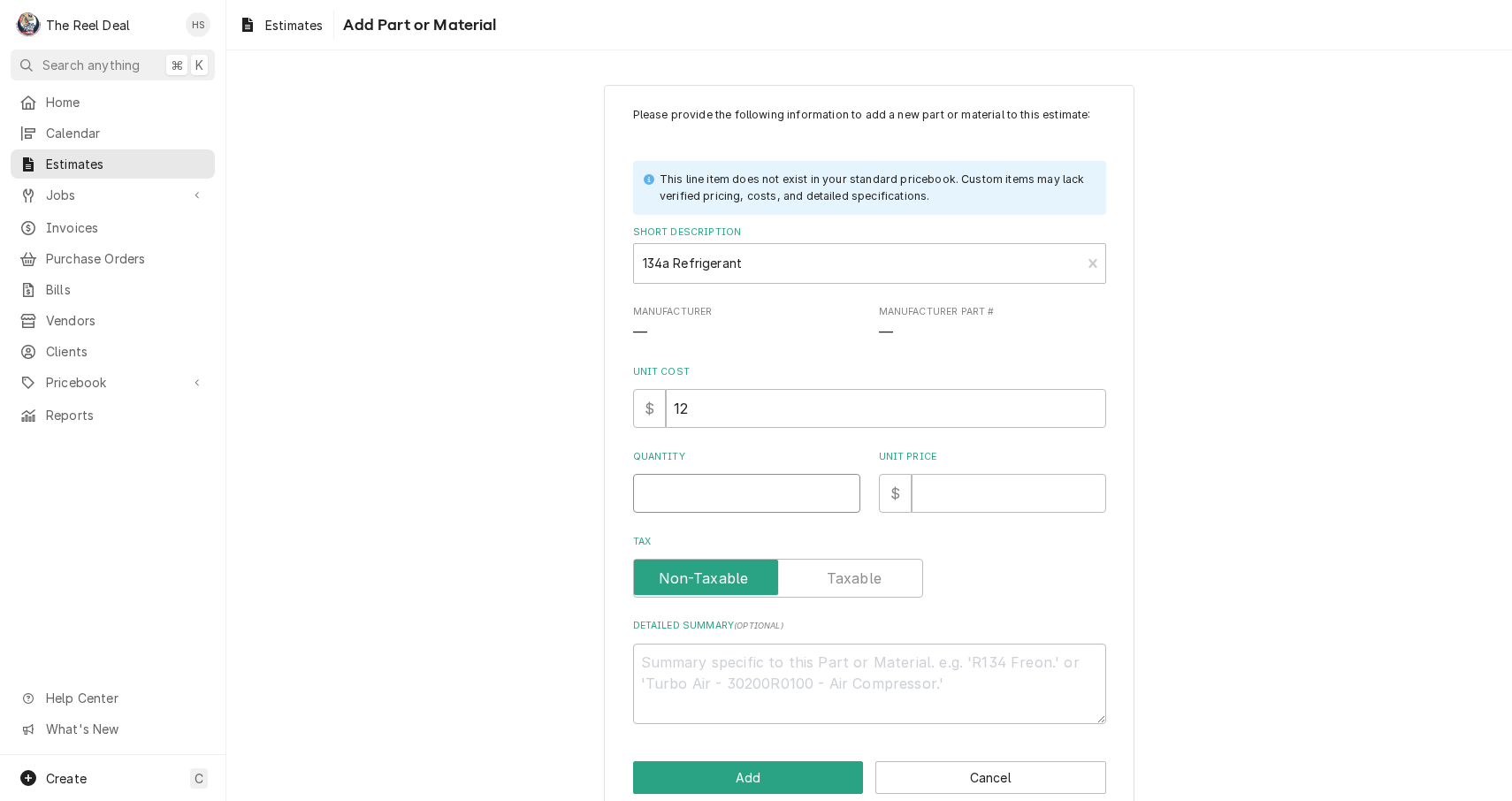
click at [726, 496] on input "Quantity" at bounding box center [747, 494] width 227 height 39
type textarea "x"
type input "2"
type textarea "x"
type input "2"
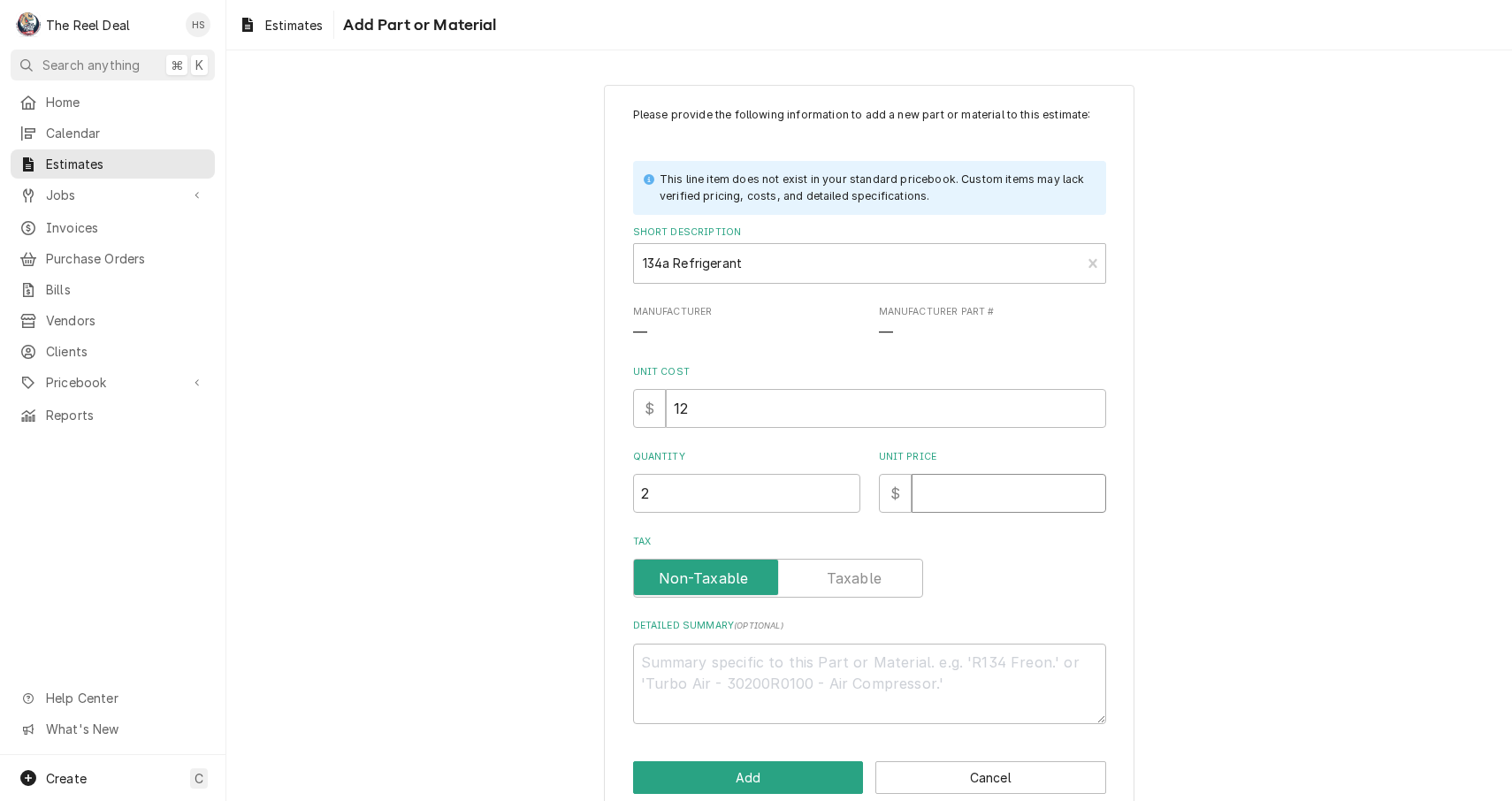
click at [975, 477] on input "Unit Price" at bounding box center [1010, 494] width 195 height 39
type textarea "x"
type input "6"
type textarea "x"
type input "65"
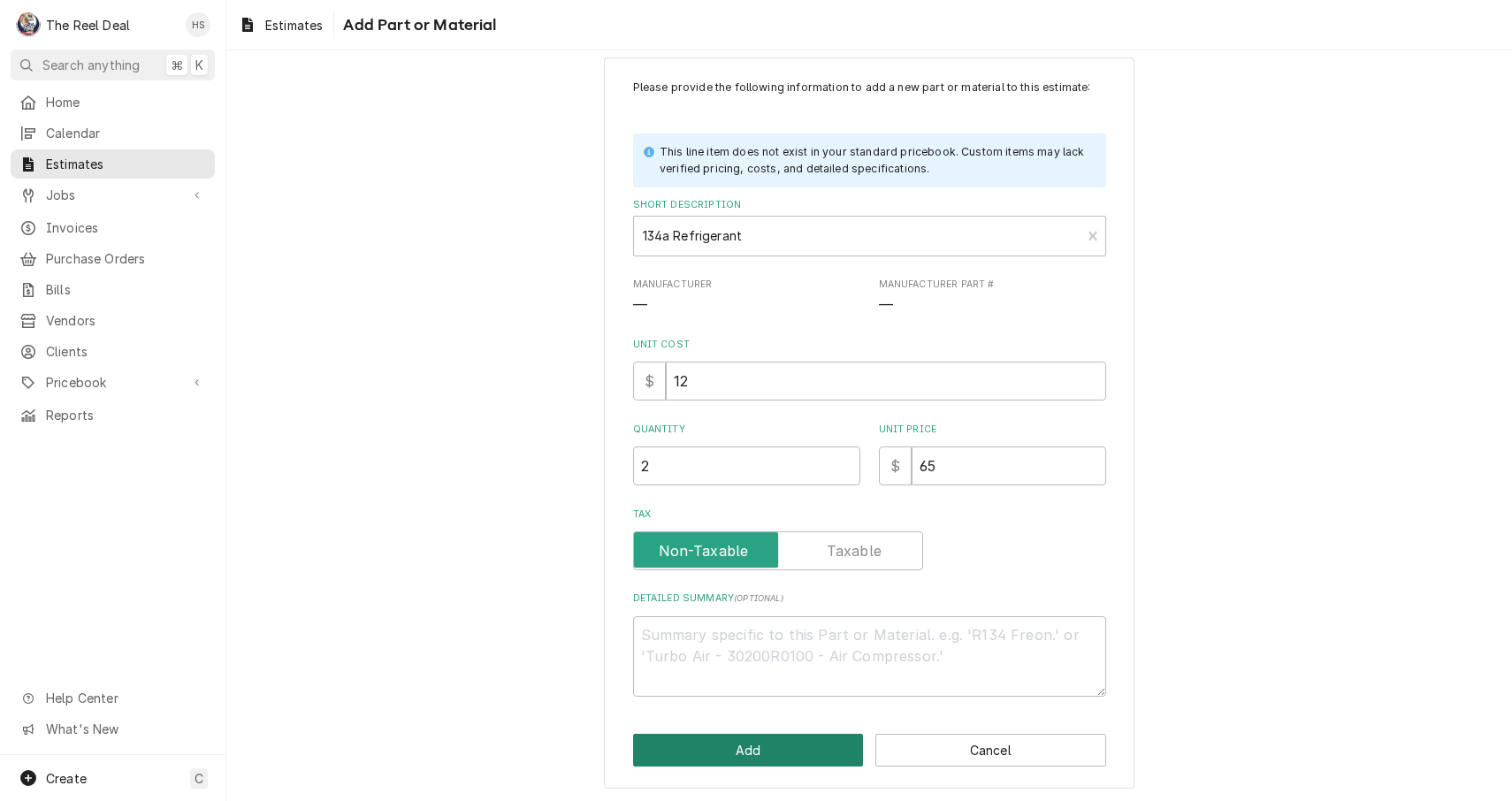
click at [798, 734] on button "Add" at bounding box center [749, 749] width 231 height 33
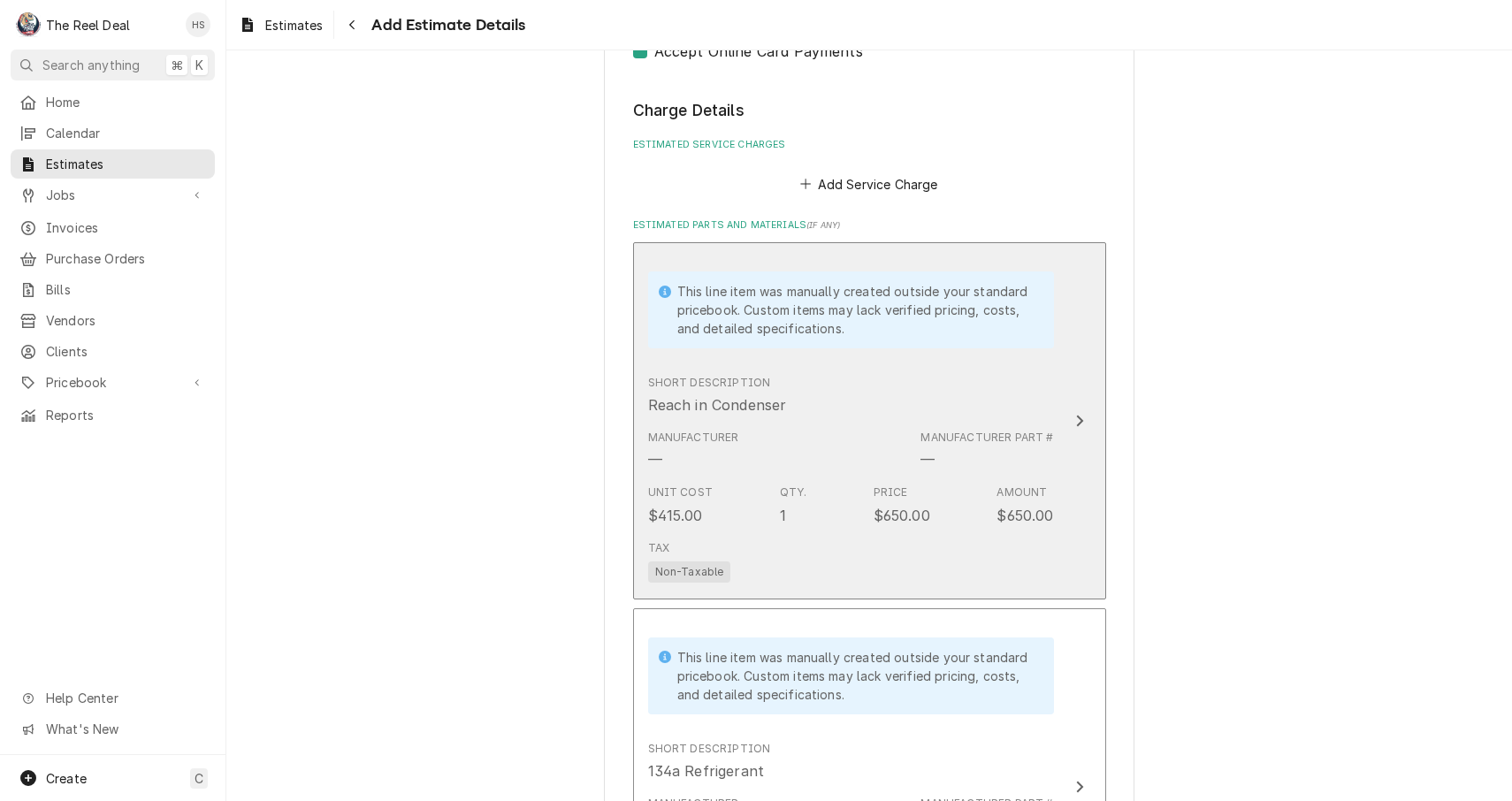
type textarea "x"
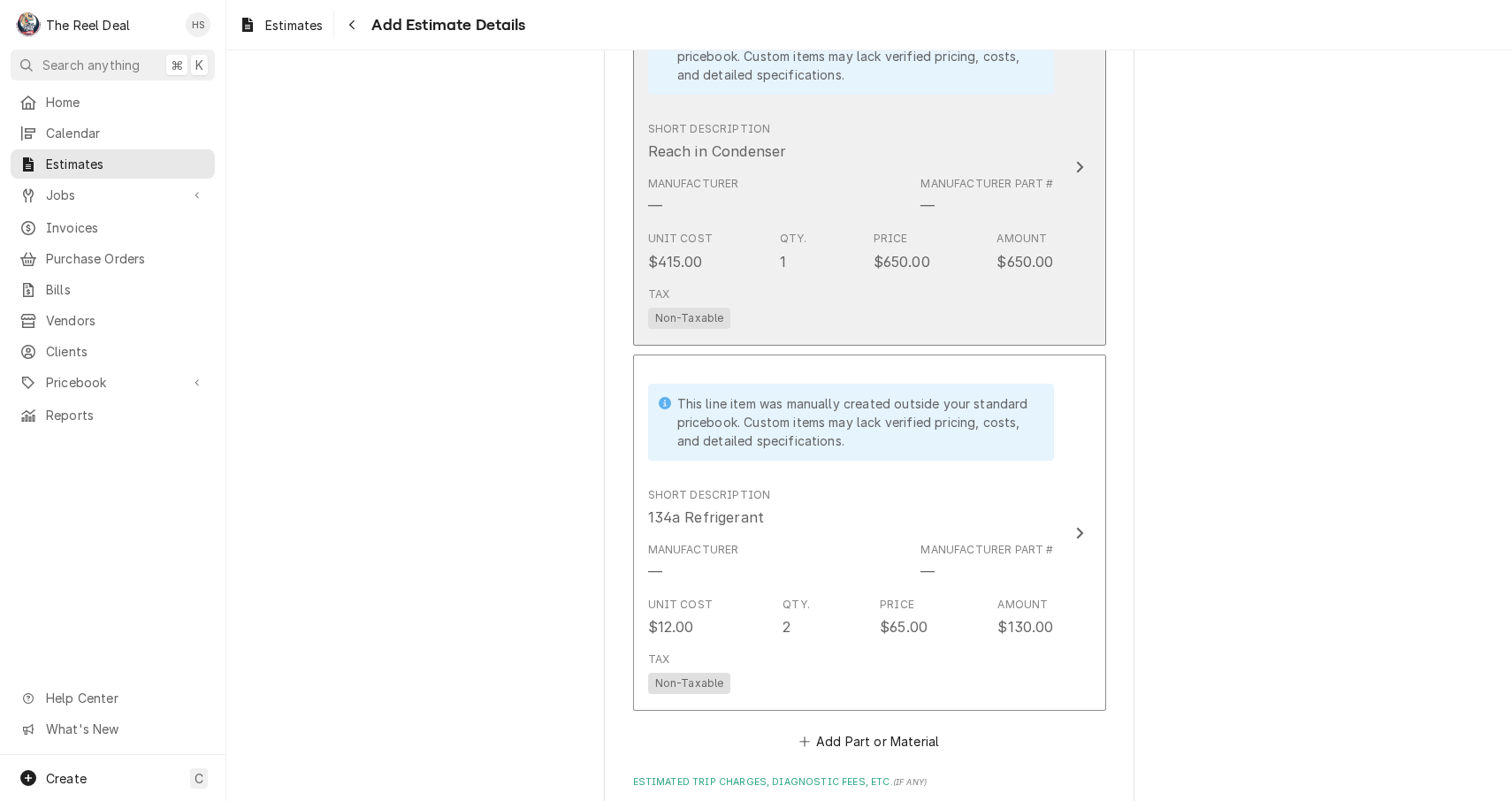
scroll to position [1469, 0]
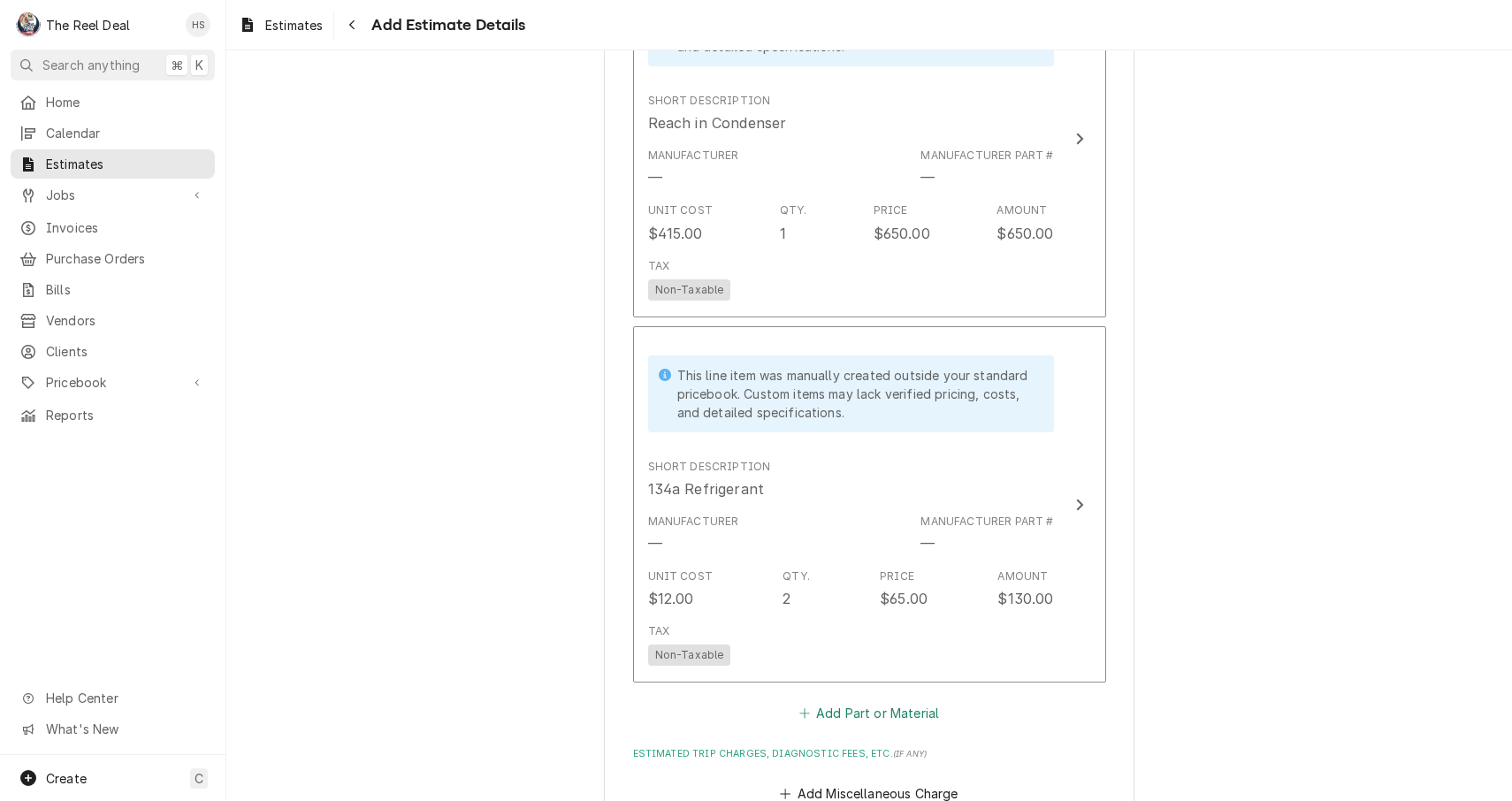
click at [855, 701] on button "Add Part or Material" at bounding box center [869, 713] width 146 height 24
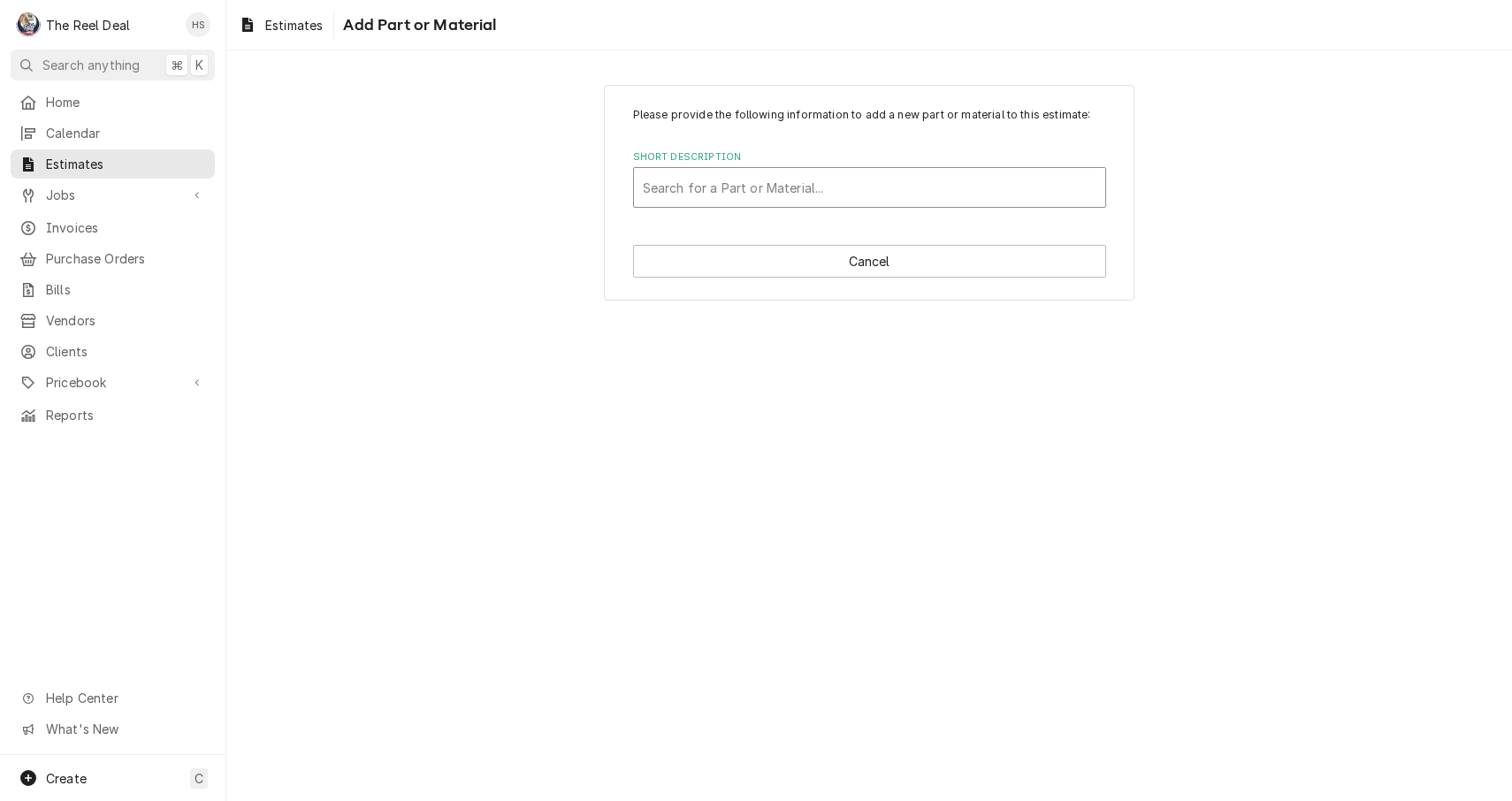
click at [857, 194] on div "Short Description" at bounding box center [870, 187] width 454 height 32
type input "Braze"
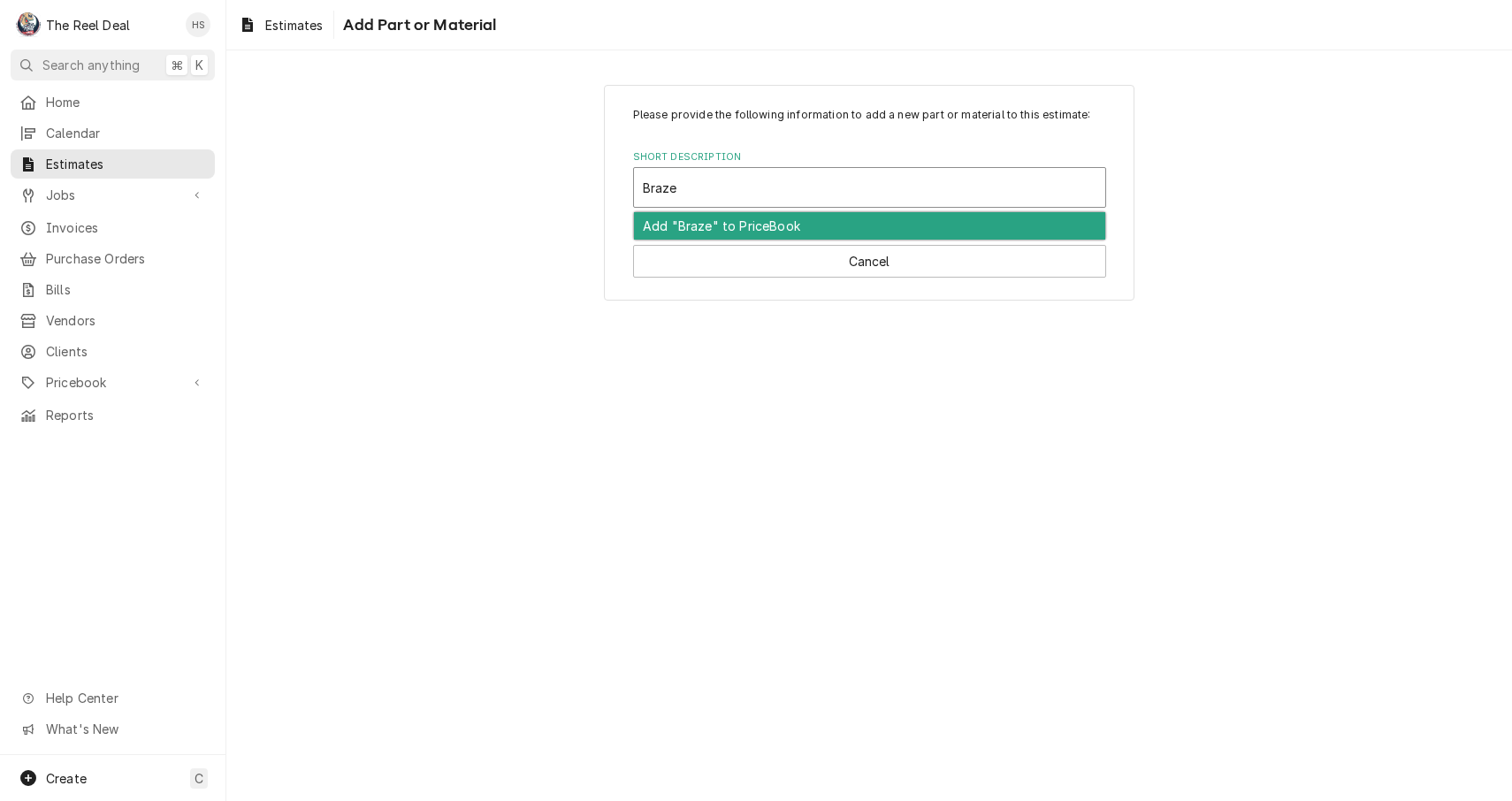
click at [839, 215] on div "Add "Braze" to PriceBook" at bounding box center [869, 225] width 472 height 27
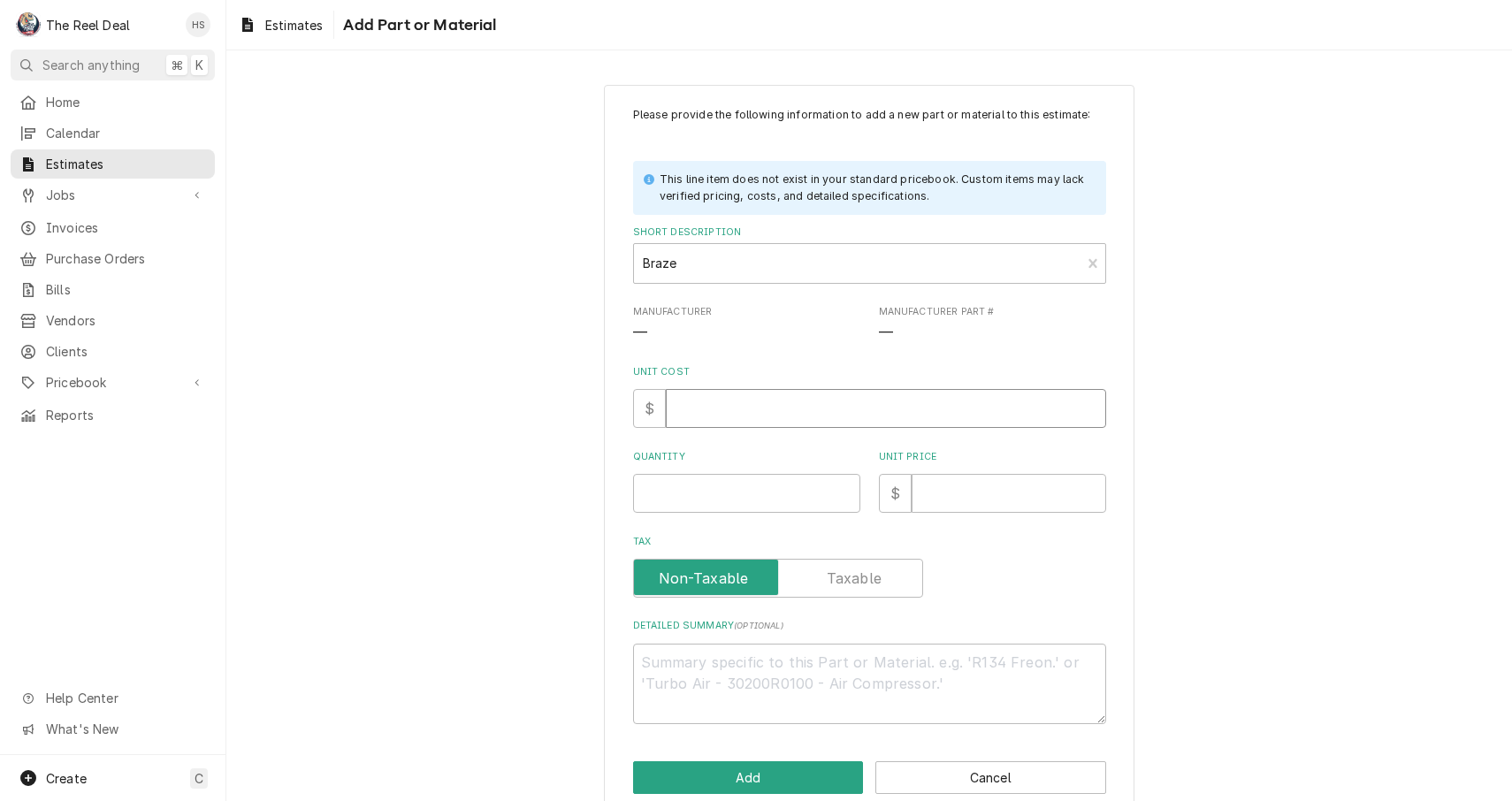
click at [774, 413] on input "Unit Cost" at bounding box center [886, 408] width 441 height 39
type textarea "x"
type input "1"
type textarea "x"
type input "10"
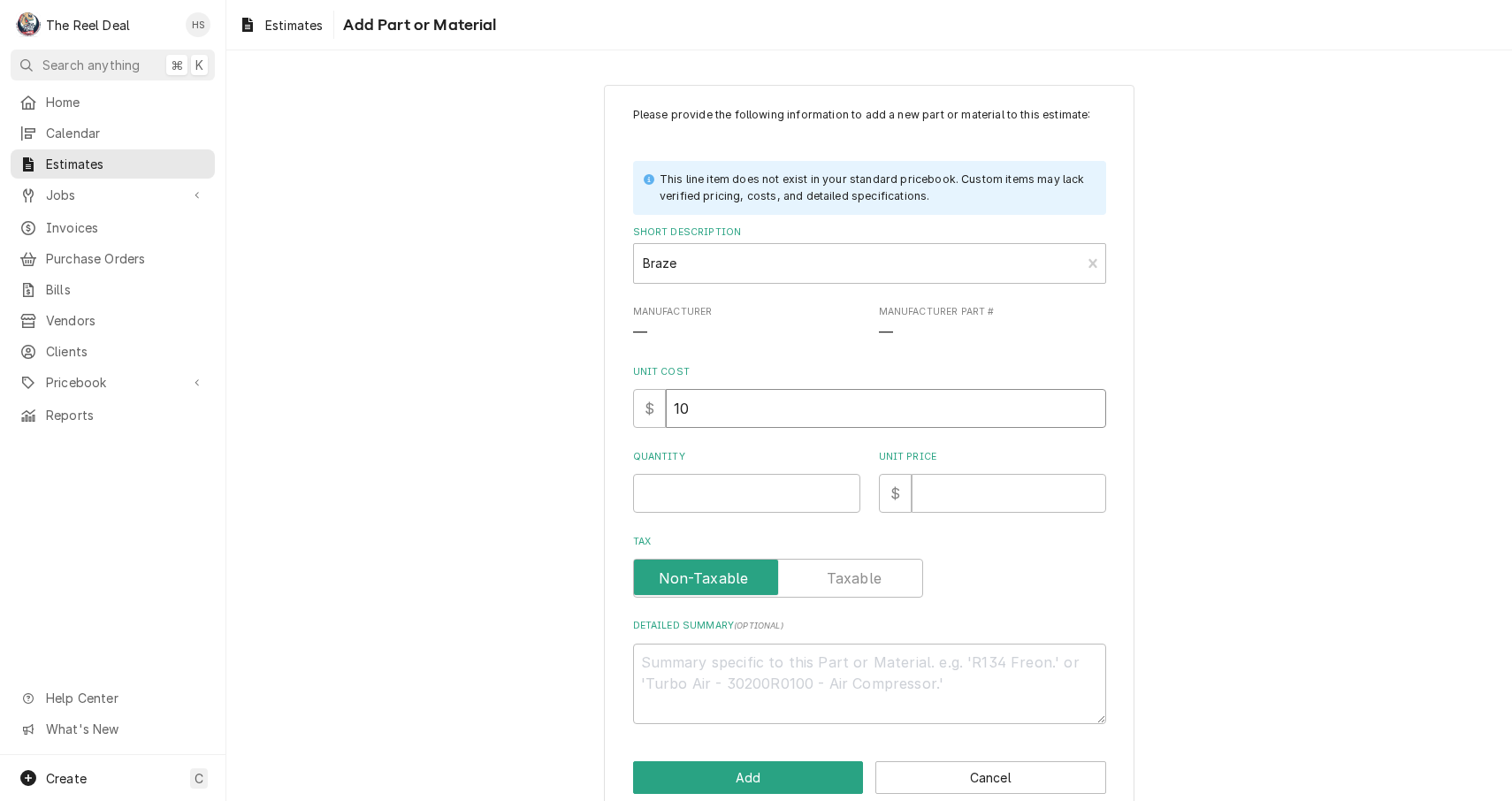
type textarea "x"
type input "10"
click at [752, 503] on input "Quantity" at bounding box center [747, 494] width 227 height 39
type textarea "x"
type input "1"
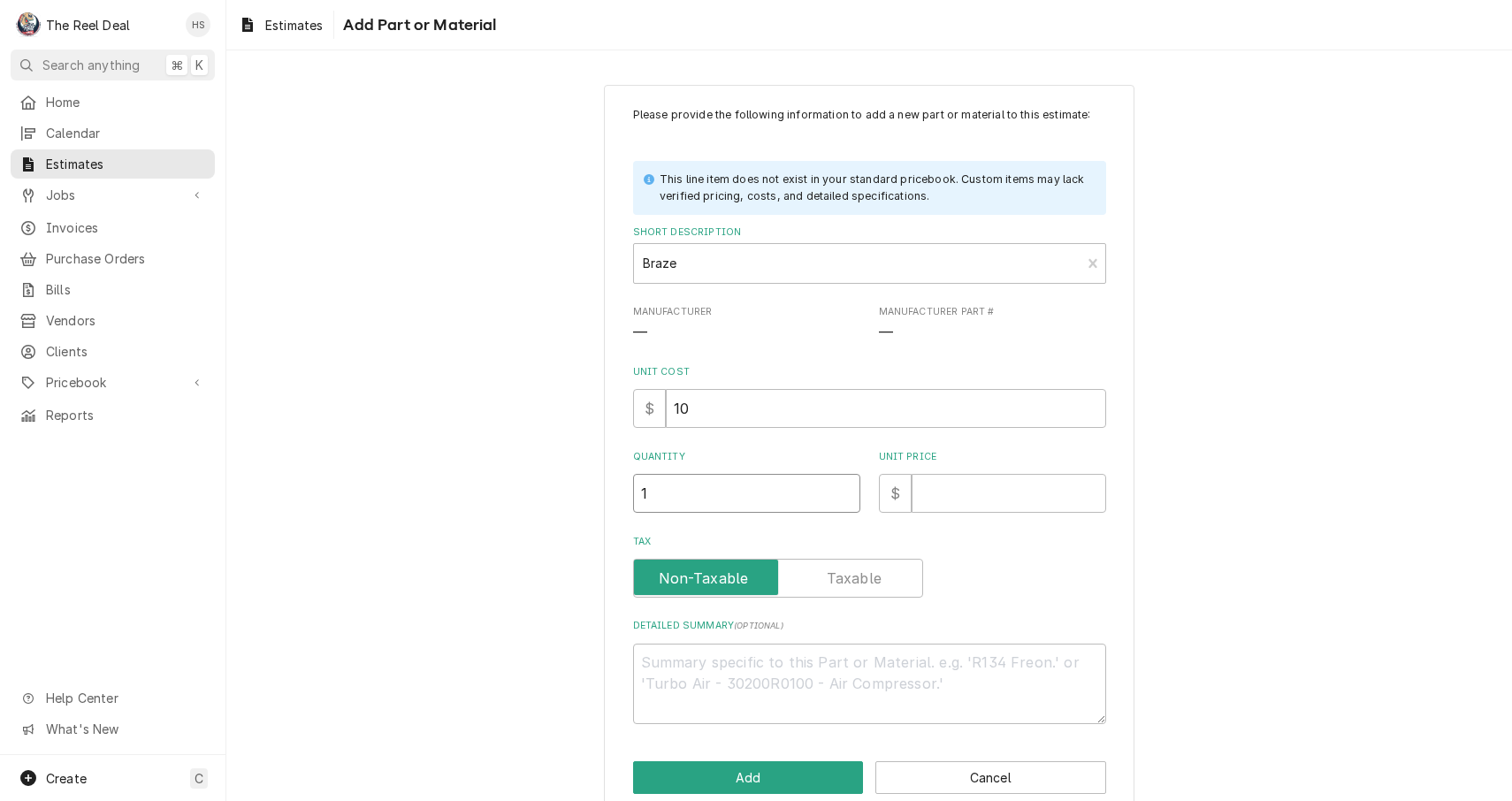
type textarea "x"
type input "1"
click at [973, 466] on div "Unit Price $" at bounding box center [993, 481] width 227 height 63
click at [967, 484] on input "Unit Price" at bounding box center [1010, 494] width 195 height 39
type textarea "x"
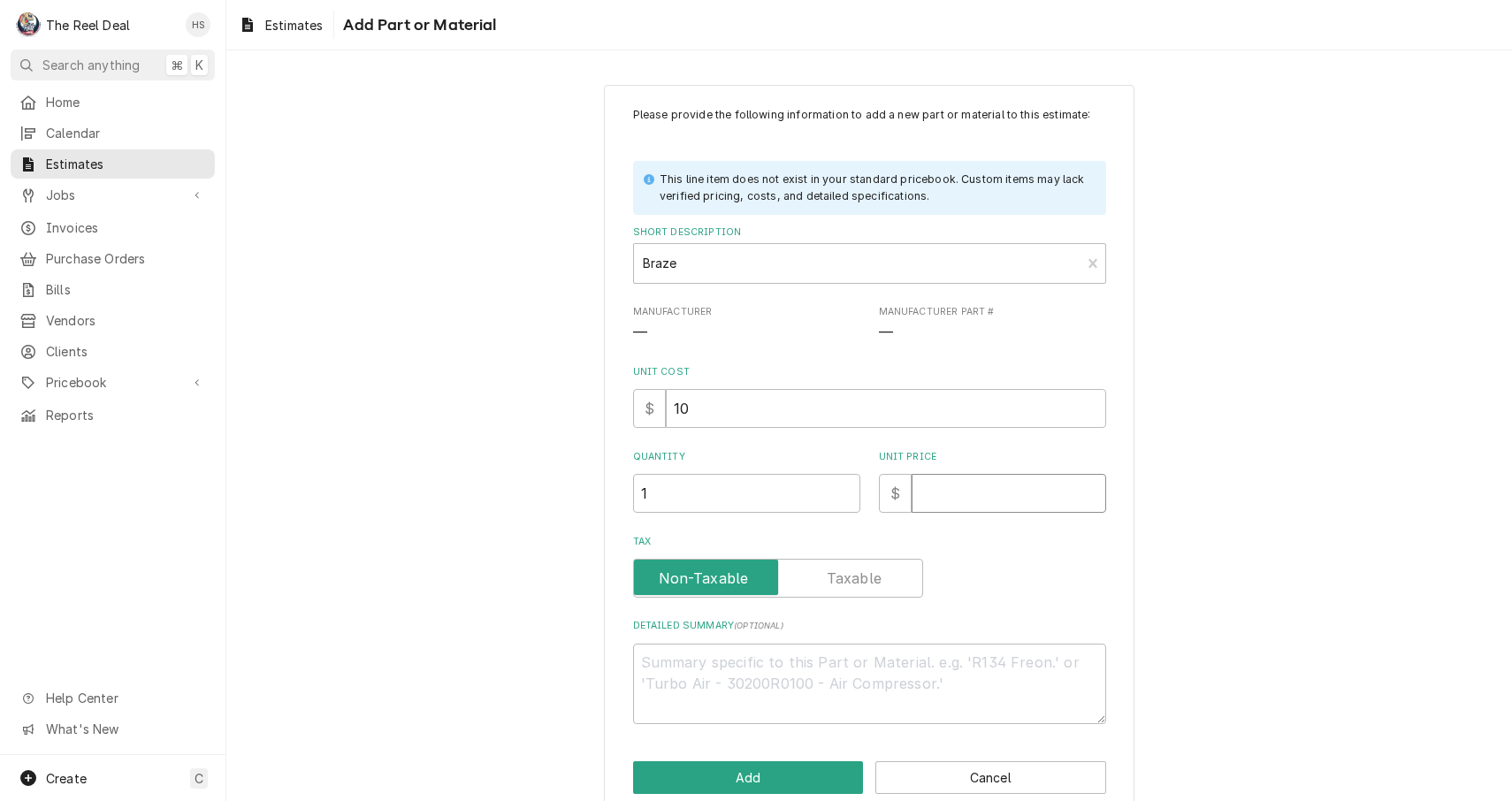
type input "3"
type textarea "x"
type input "30"
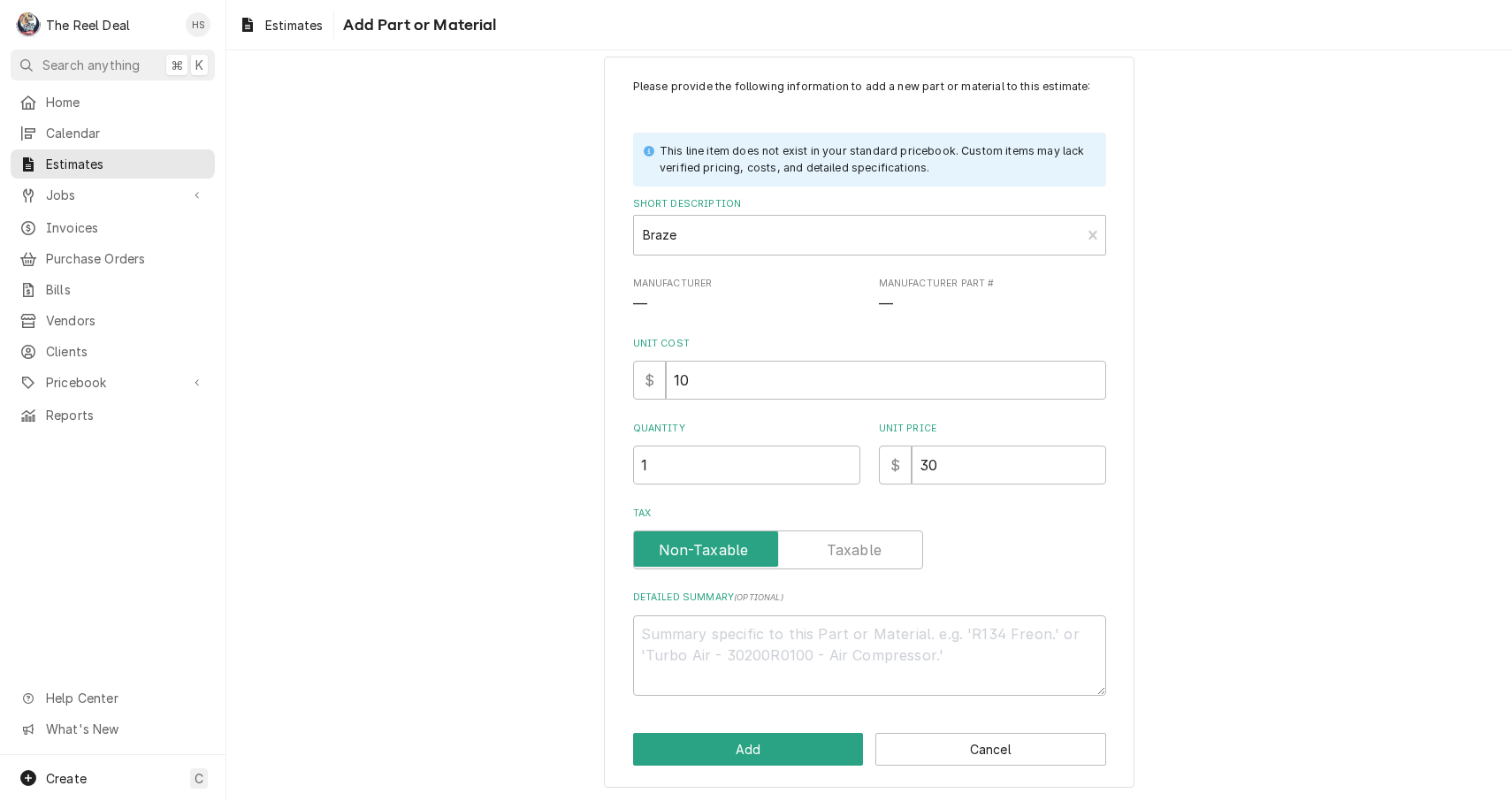
scroll to position [27, 0]
click at [804, 727] on div "Please provide the following information to add a new part or material to this …" at bounding box center [869, 423] width 531 height 732
click at [790, 748] on button "Add" at bounding box center [749, 749] width 231 height 33
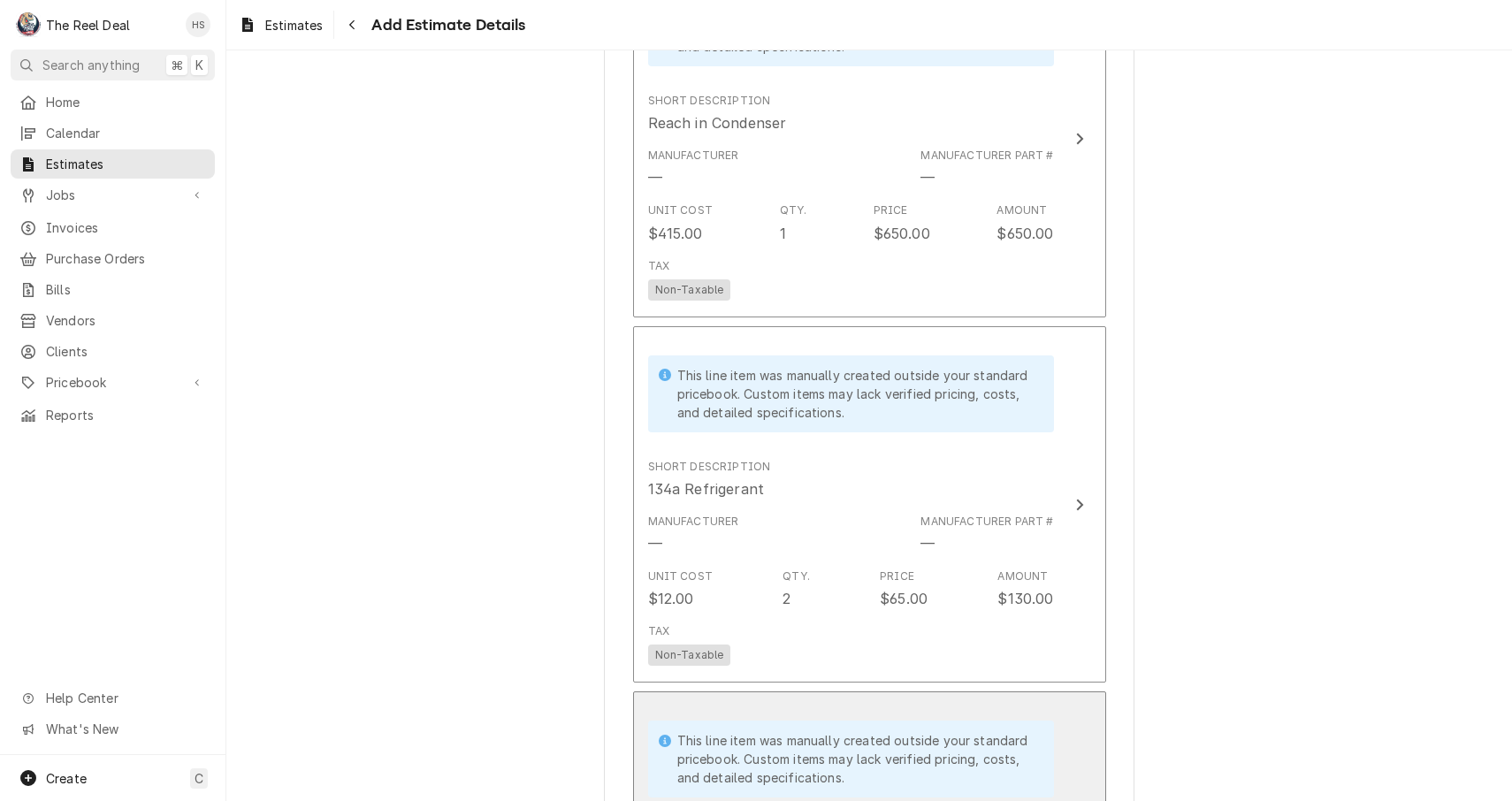
type textarea "x"
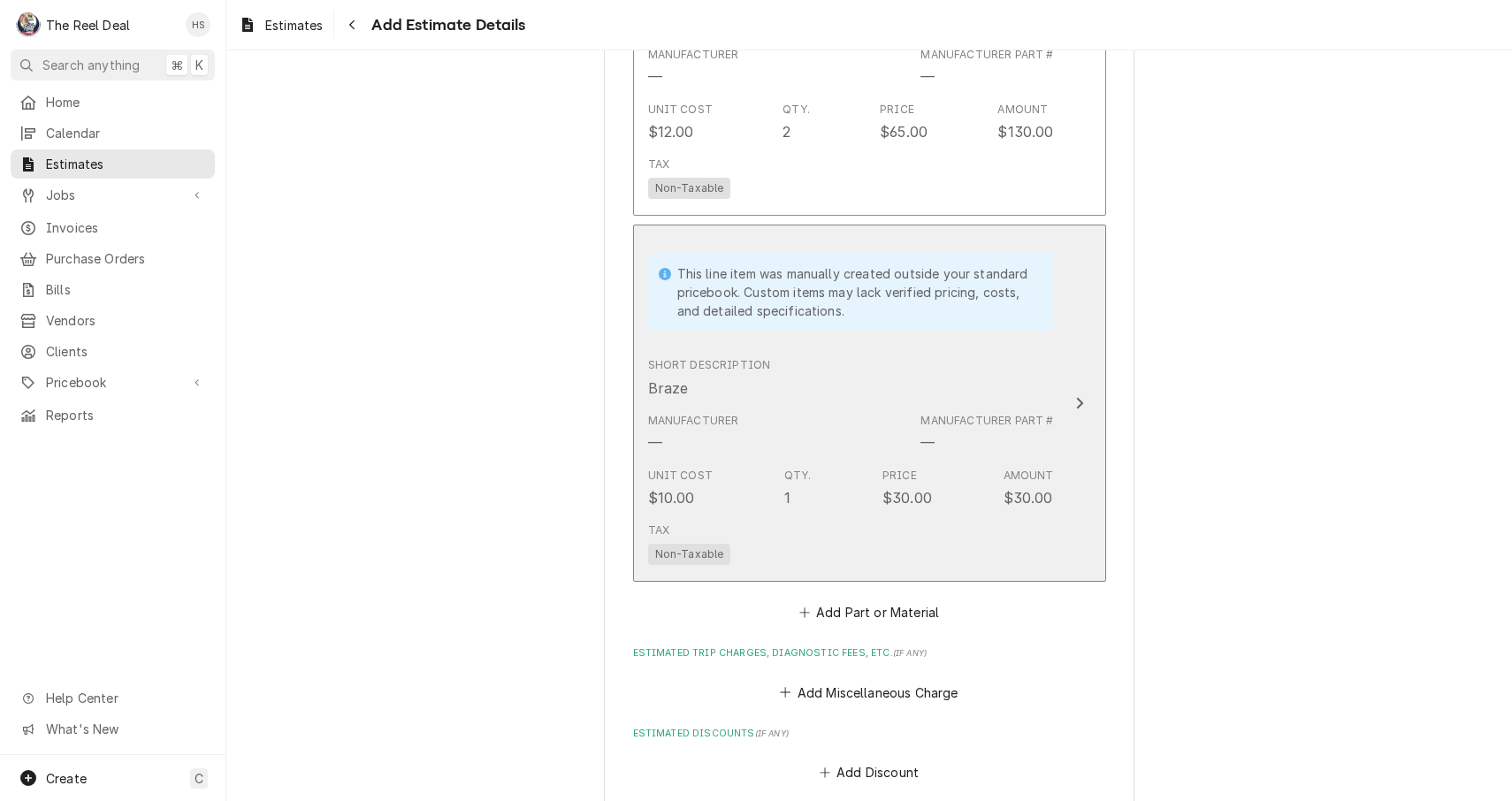
scroll to position [1947, 0]
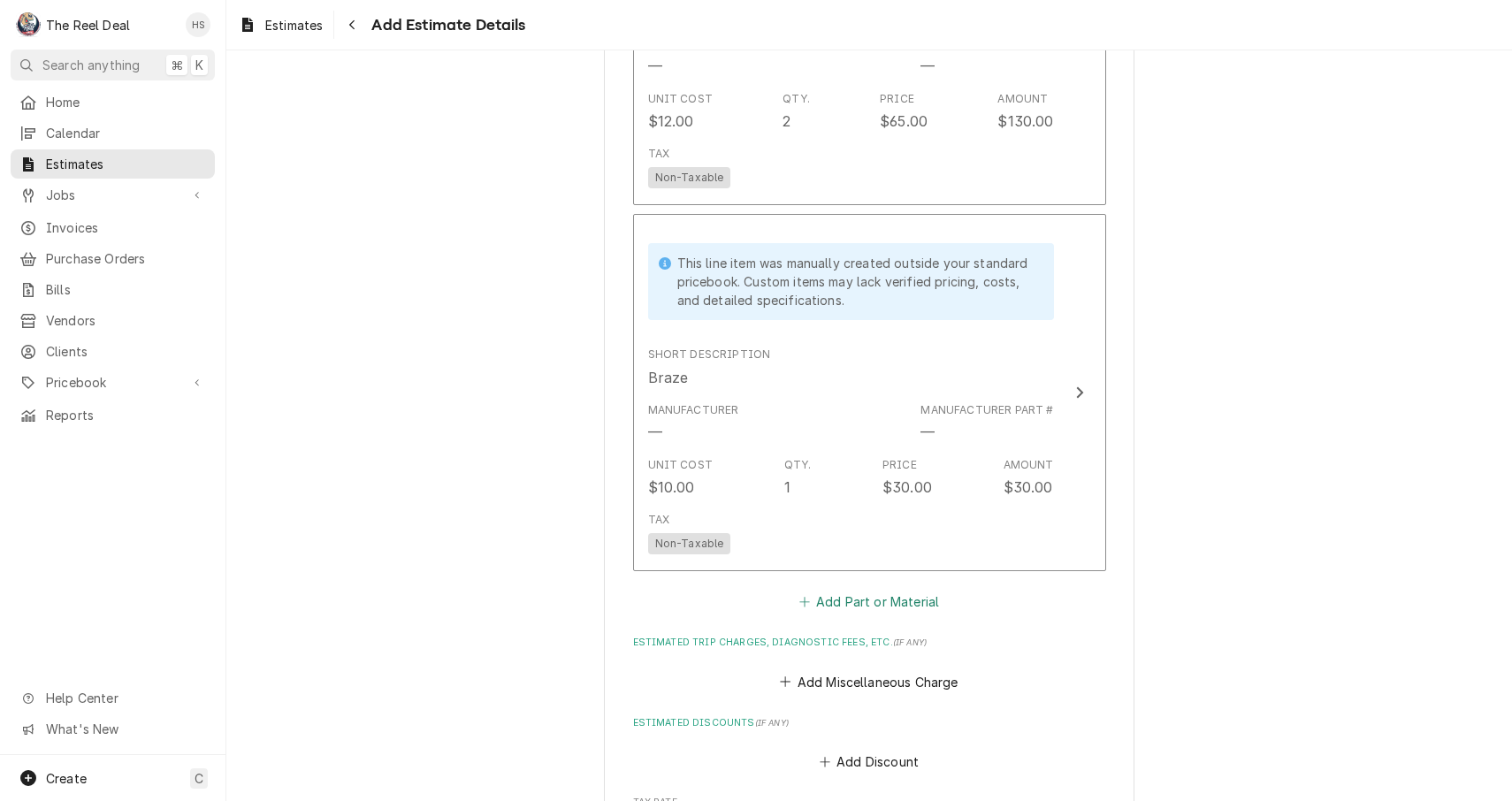
click at [865, 589] on button "Add Part or Material" at bounding box center [869, 601] width 146 height 24
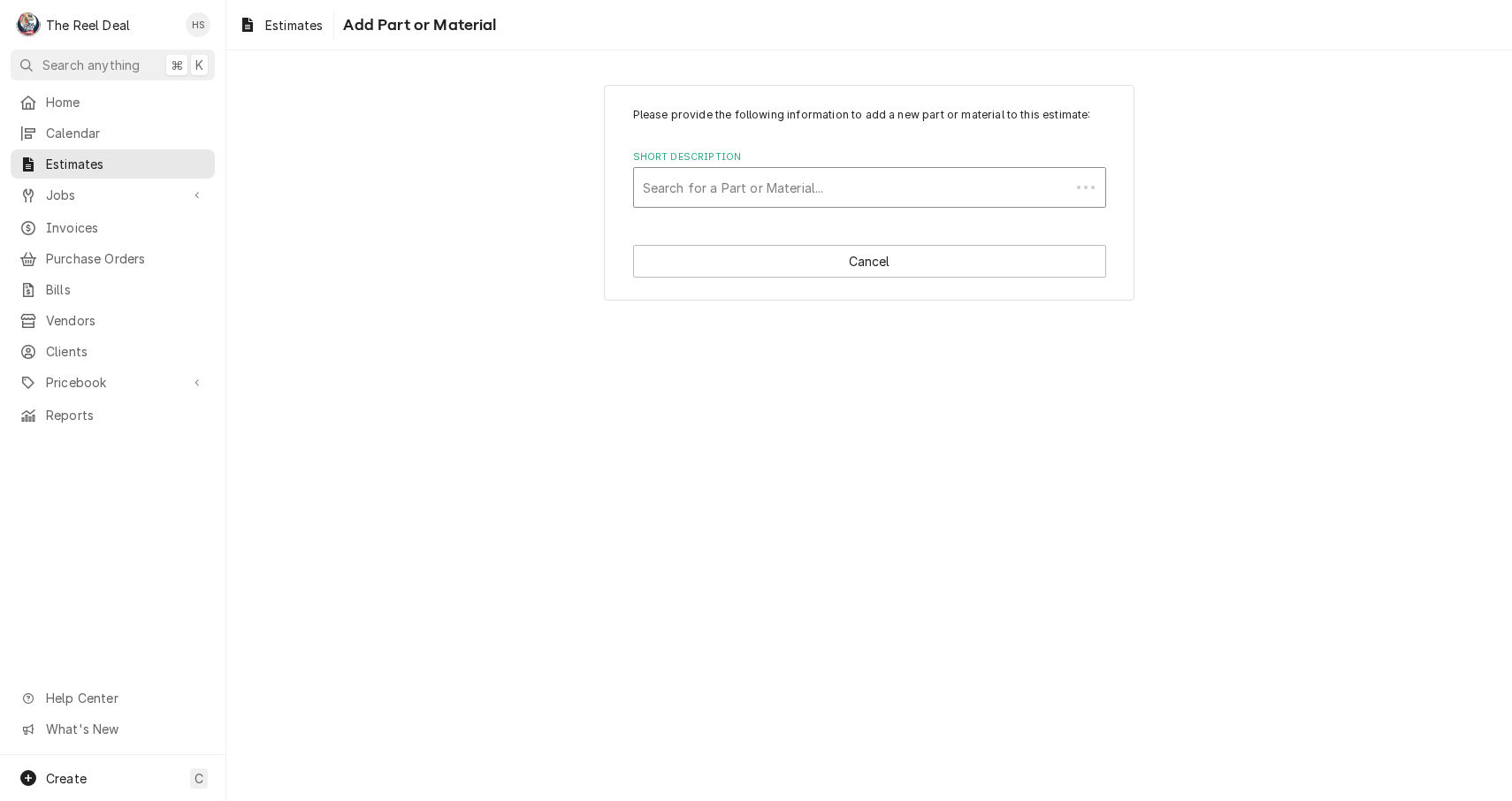
click at [849, 190] on div "Short Description" at bounding box center [852, 187] width 418 height 32
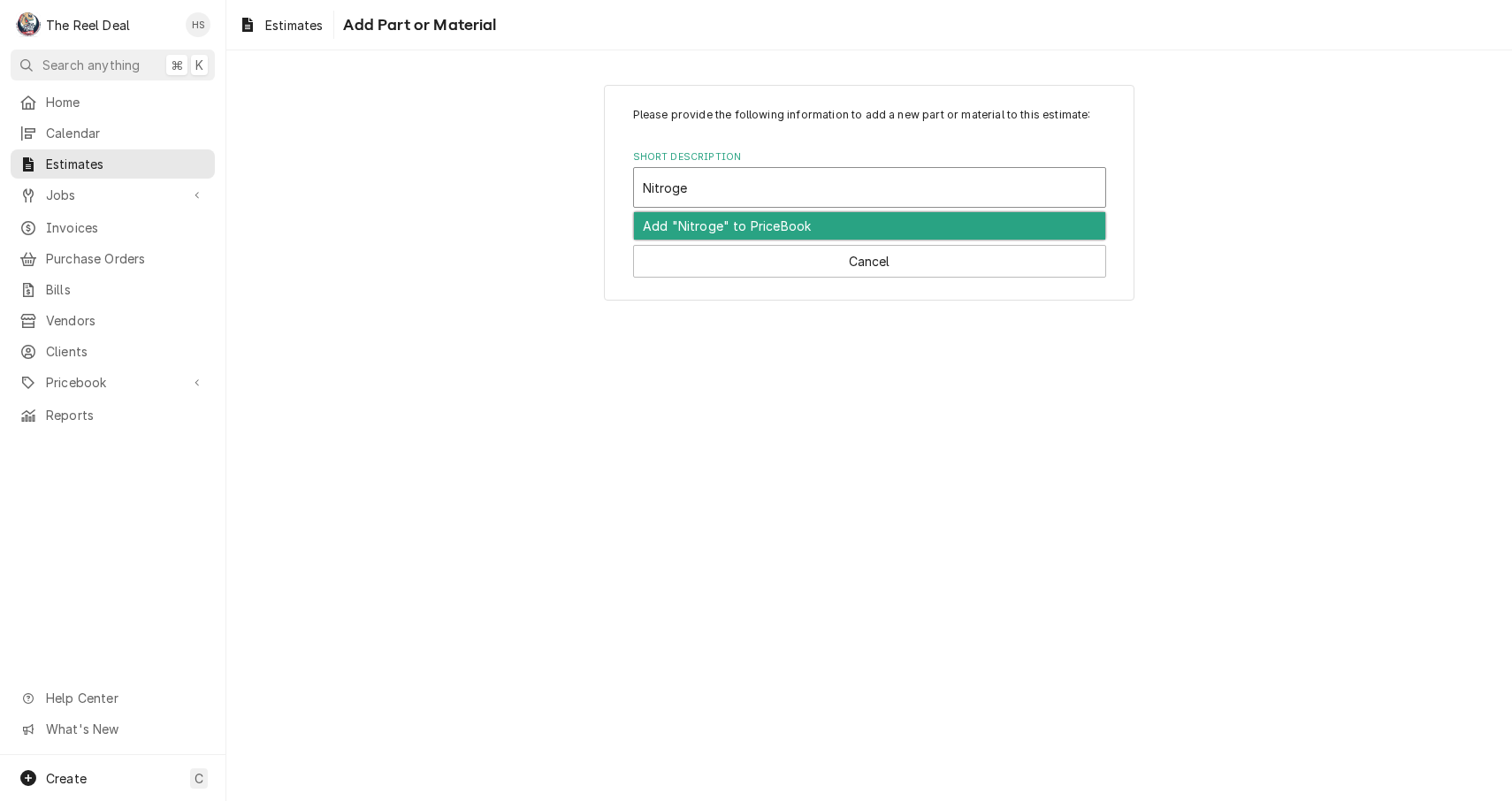
type input "Nitrogen"
click at [849, 216] on div "Add "Nitrogen" to PriceBook" at bounding box center [869, 225] width 472 height 27
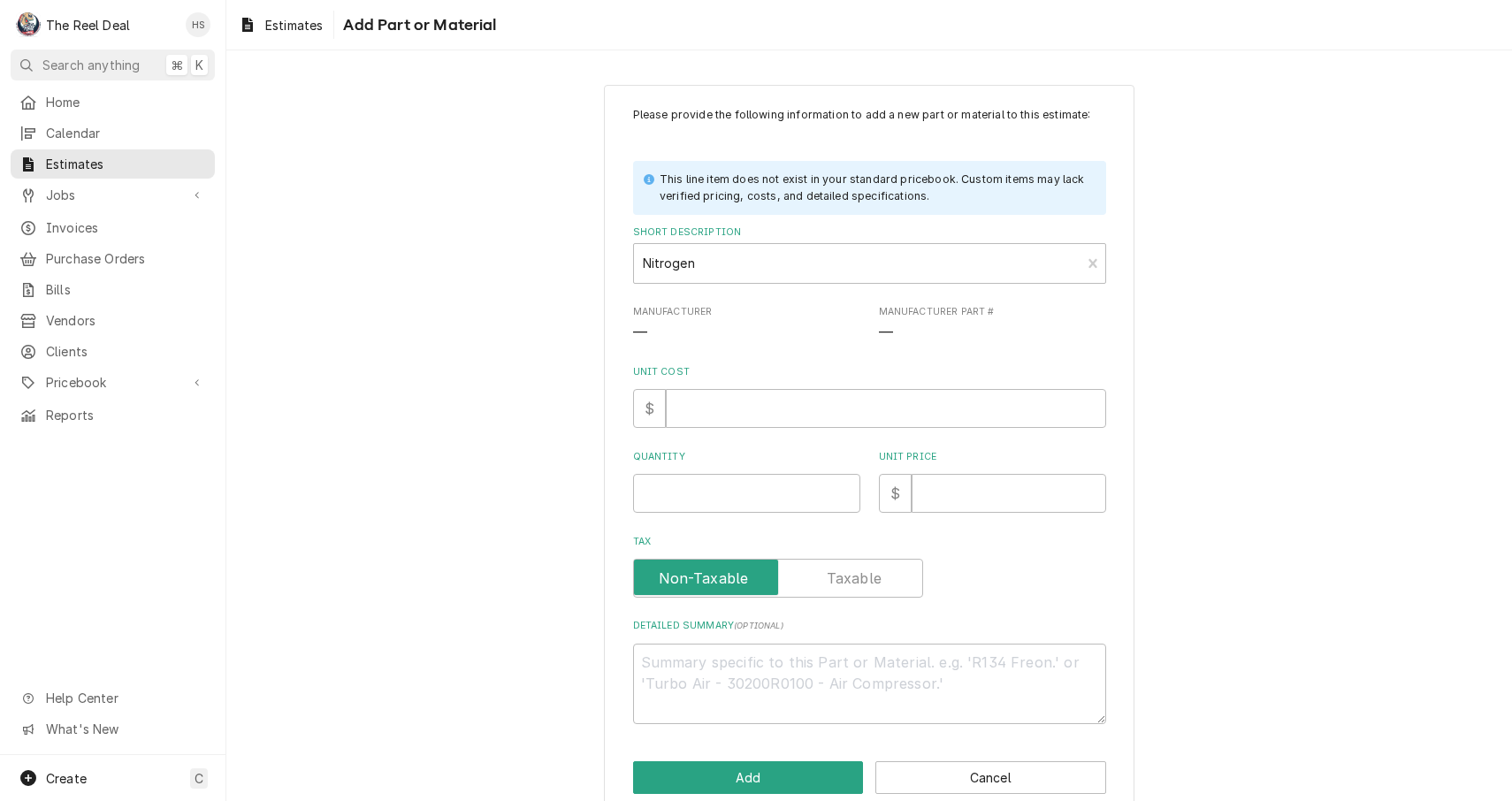
click at [784, 427] on div "Please provide the following information to add a new part or material to this …" at bounding box center [870, 415] width 473 height 617
click at [787, 422] on input "Unit Cost" at bounding box center [886, 408] width 441 height 39
type textarea "x"
type input "1"
type textarea "x"
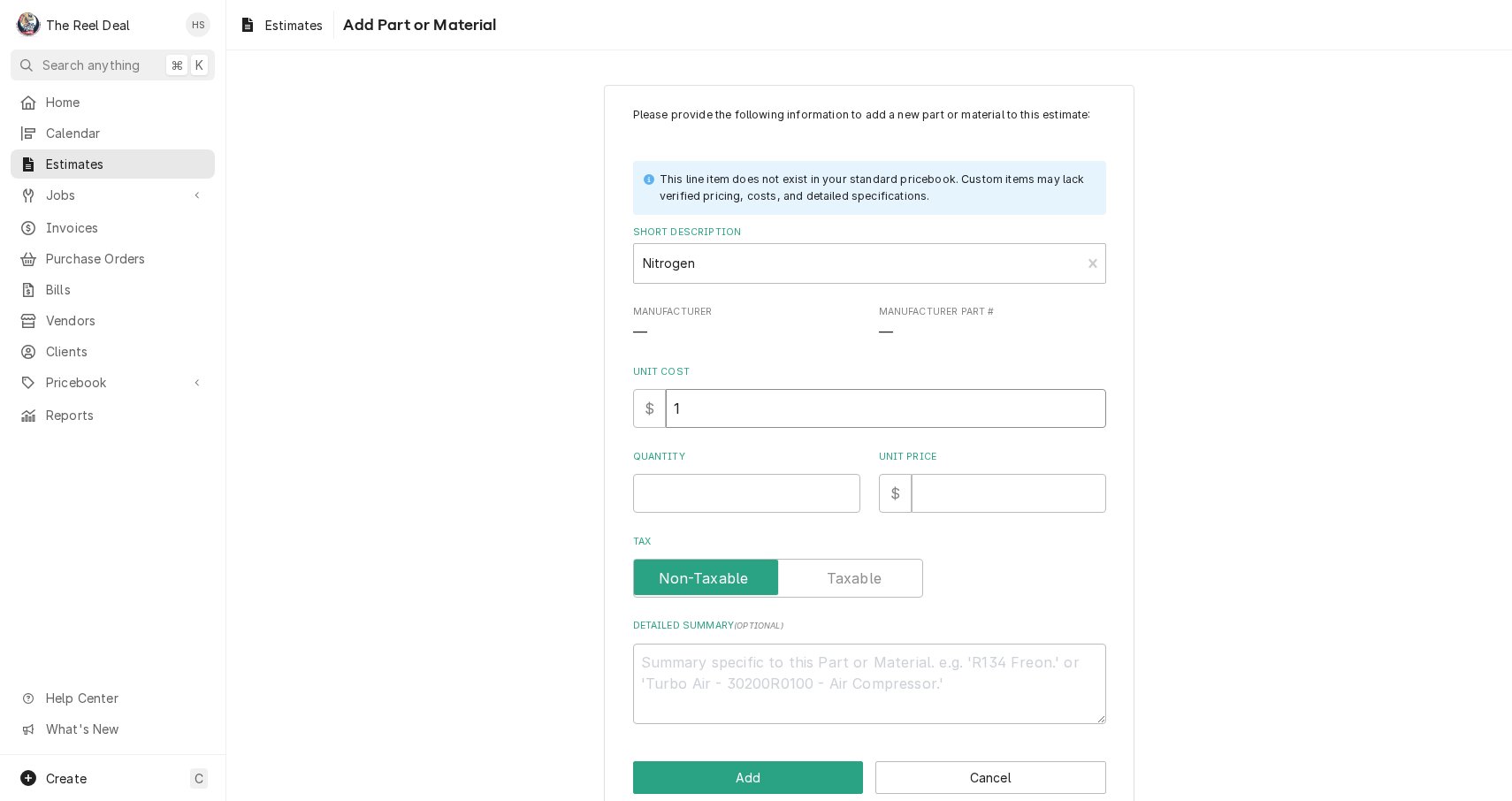
type input "10"
type textarea "x"
type input "10"
click at [775, 493] on input "Quantity" at bounding box center [747, 494] width 227 height 39
type textarea "x"
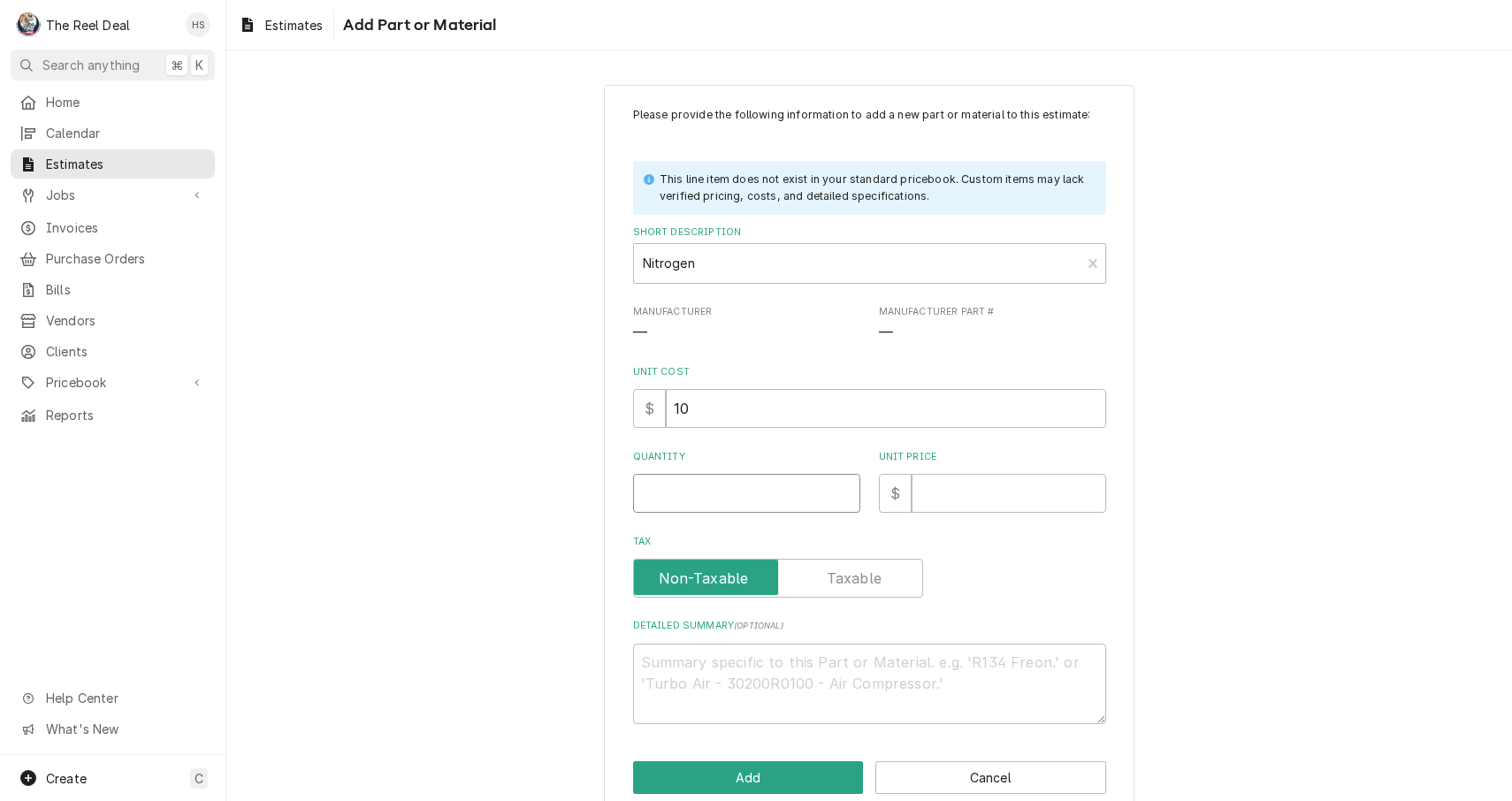
type input "1"
type textarea "x"
type input "1"
click at [958, 495] on input "Unit Price" at bounding box center [1010, 494] width 195 height 39
type textarea "x"
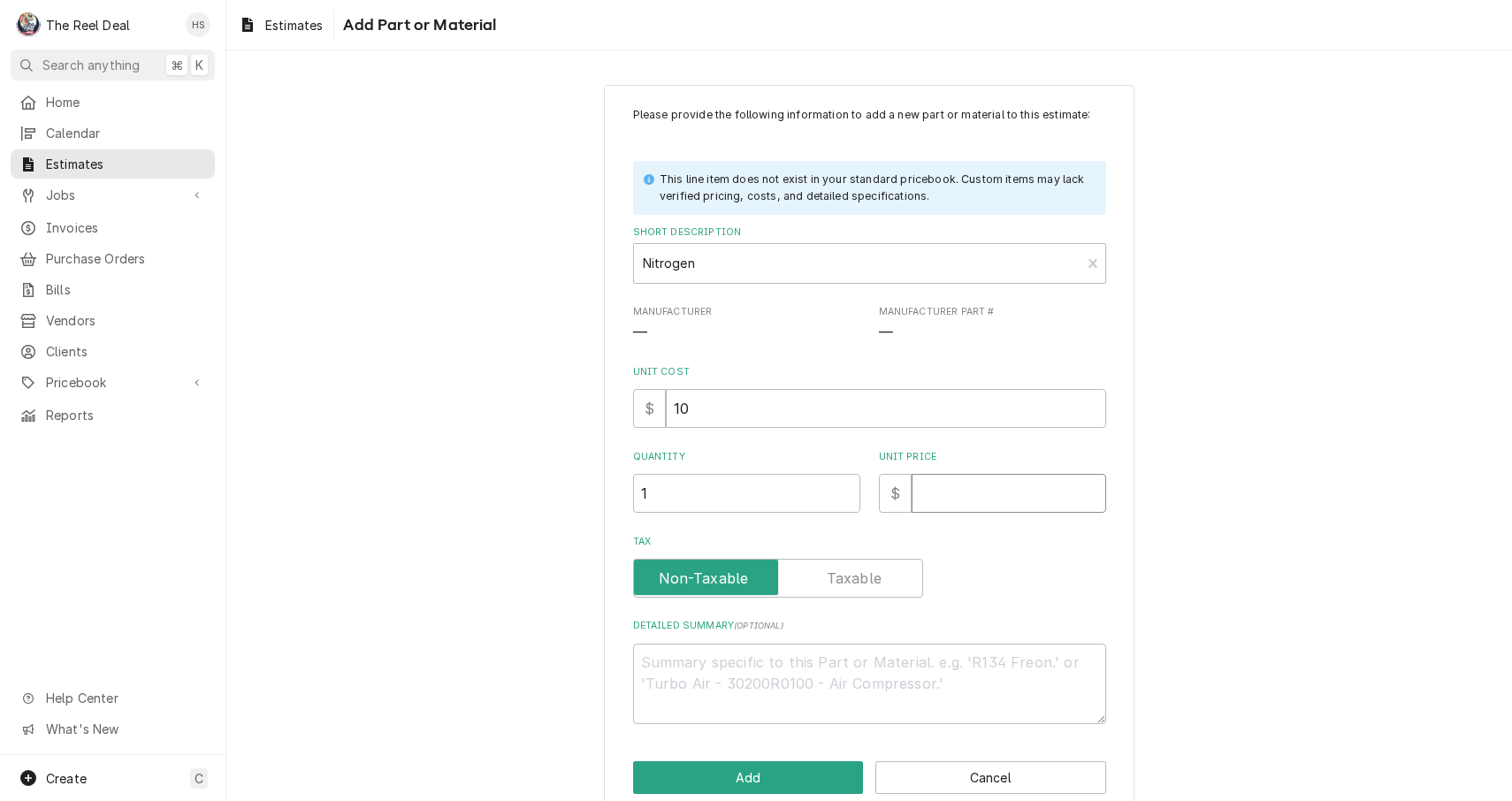
type input "3"
type textarea "x"
type input "30"
type textarea "x"
type input "30"
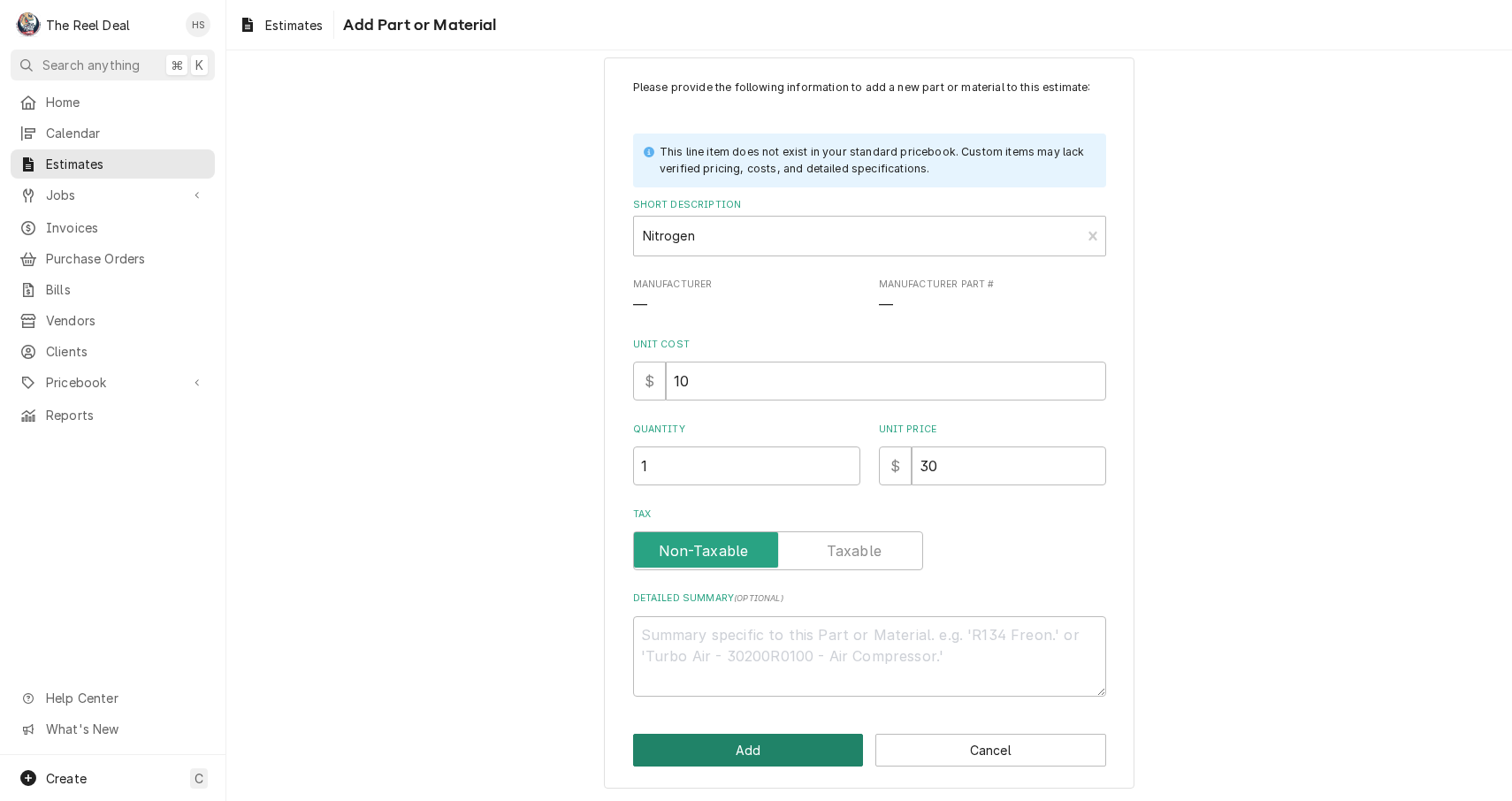
click at [769, 743] on button "Add" at bounding box center [749, 749] width 231 height 33
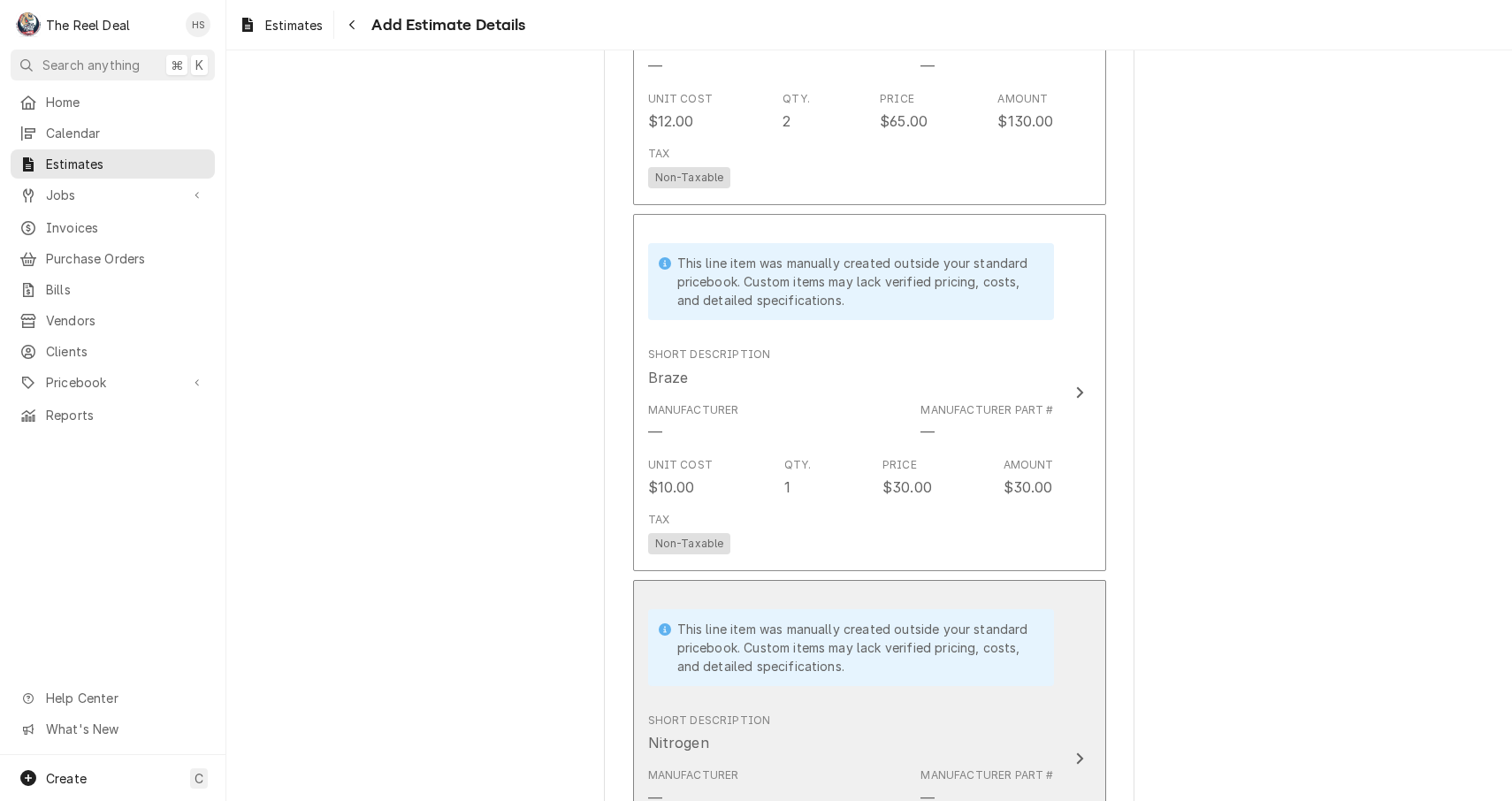
type textarea "x"
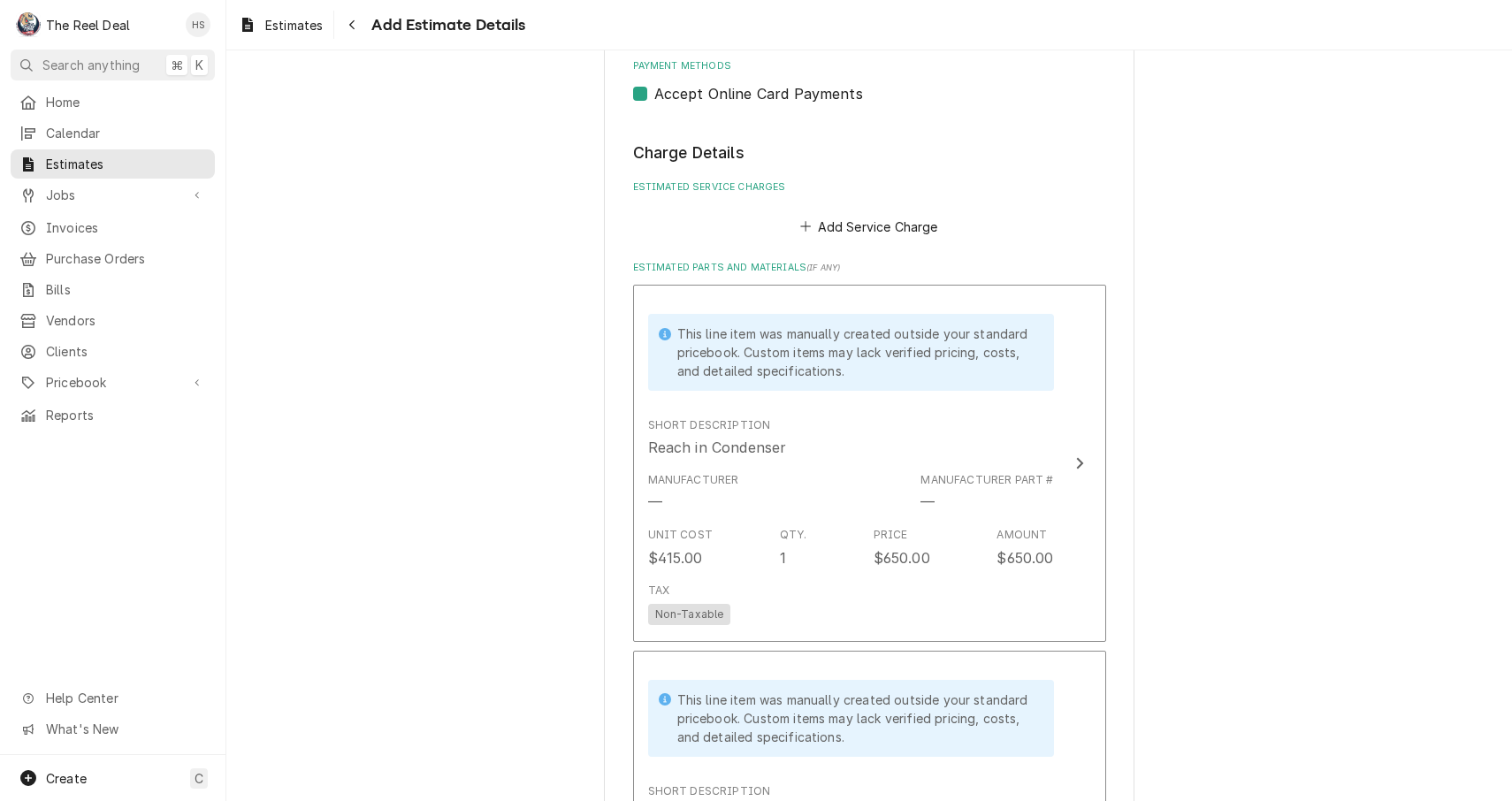
scroll to position [1143, 0]
click at [878, 217] on button "Add Service Charge" at bounding box center [869, 228] width 143 height 24
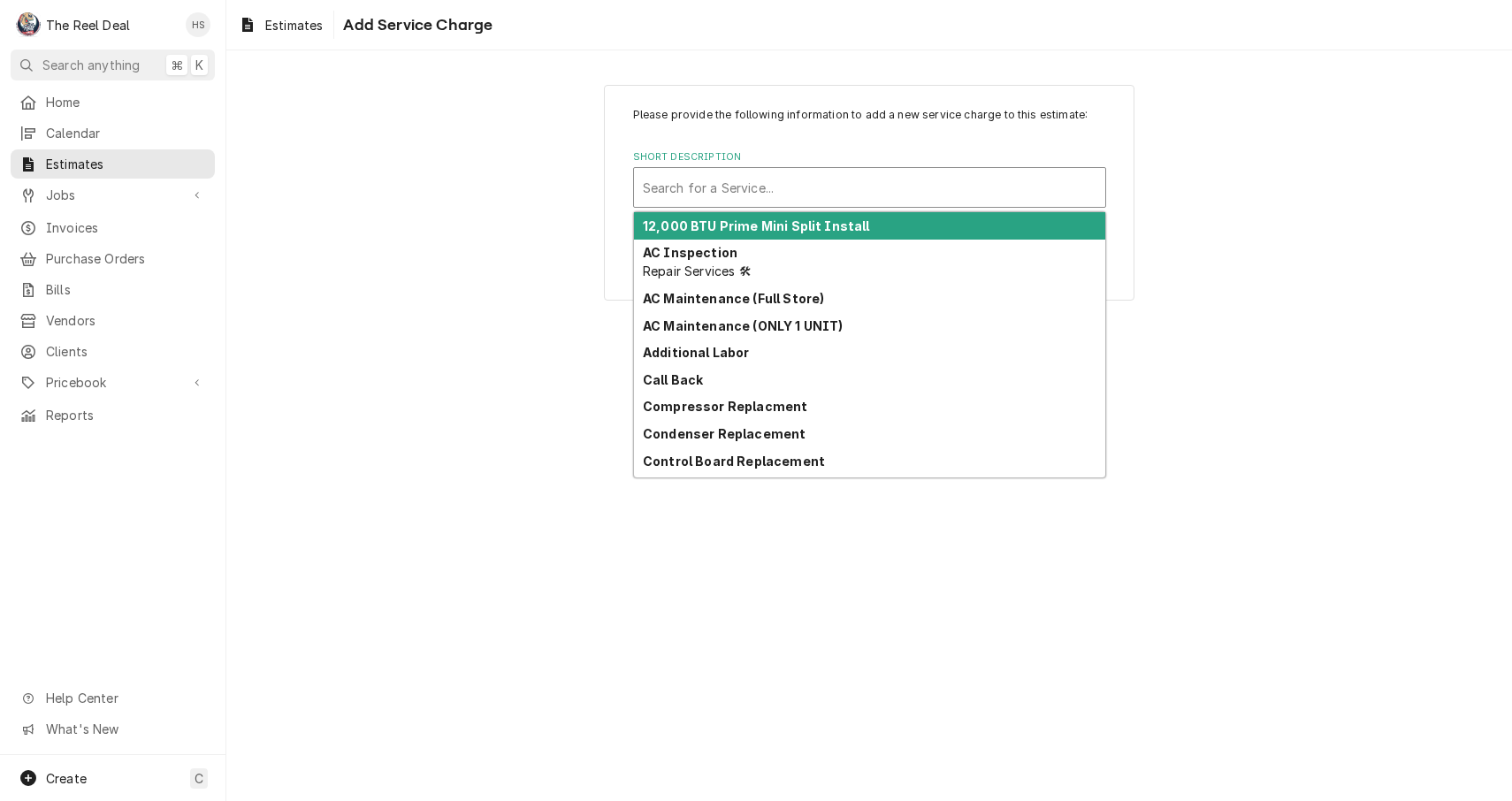
click at [876, 199] on div "Short Description" at bounding box center [870, 187] width 454 height 32
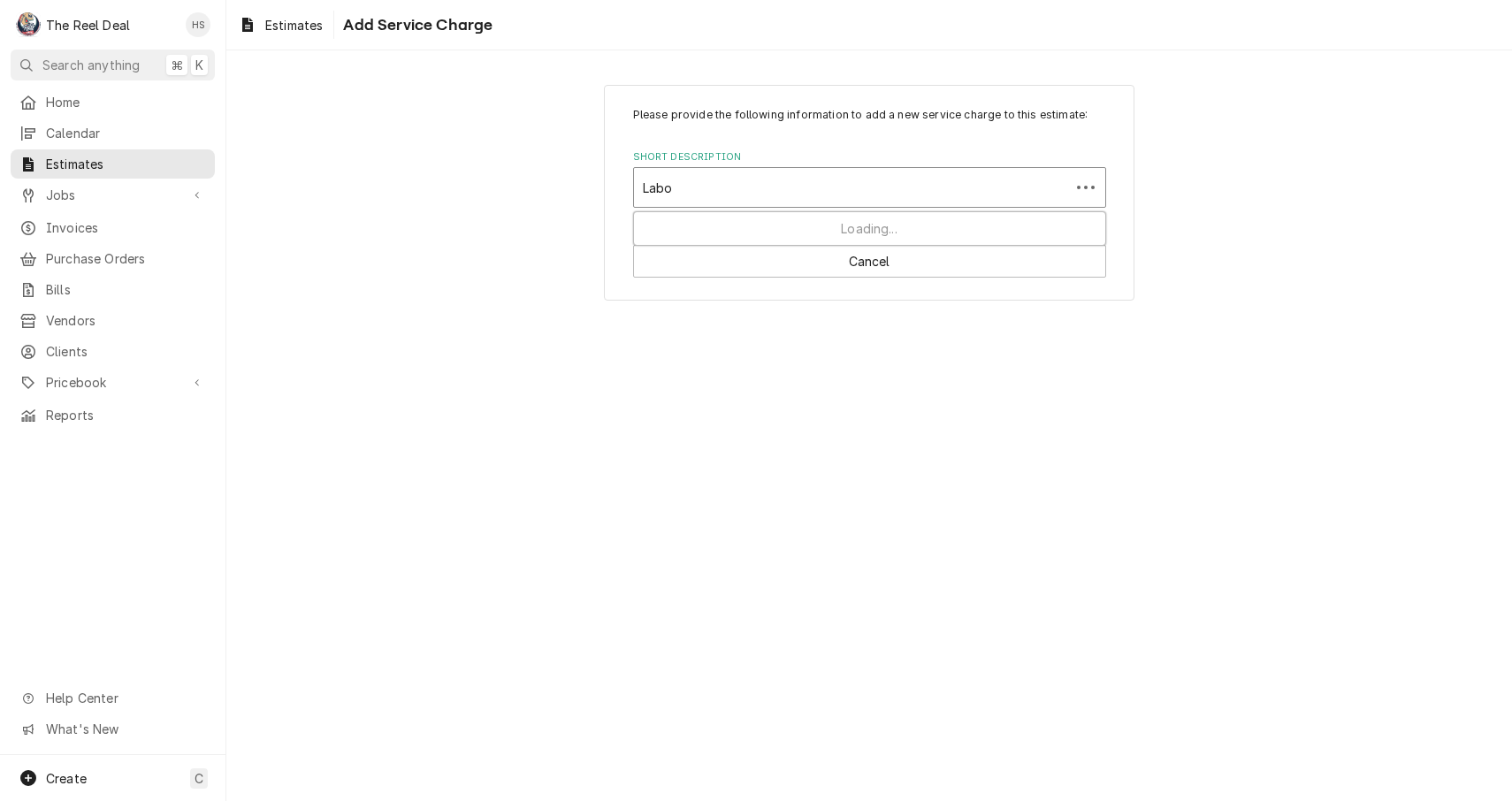
type input "Labor"
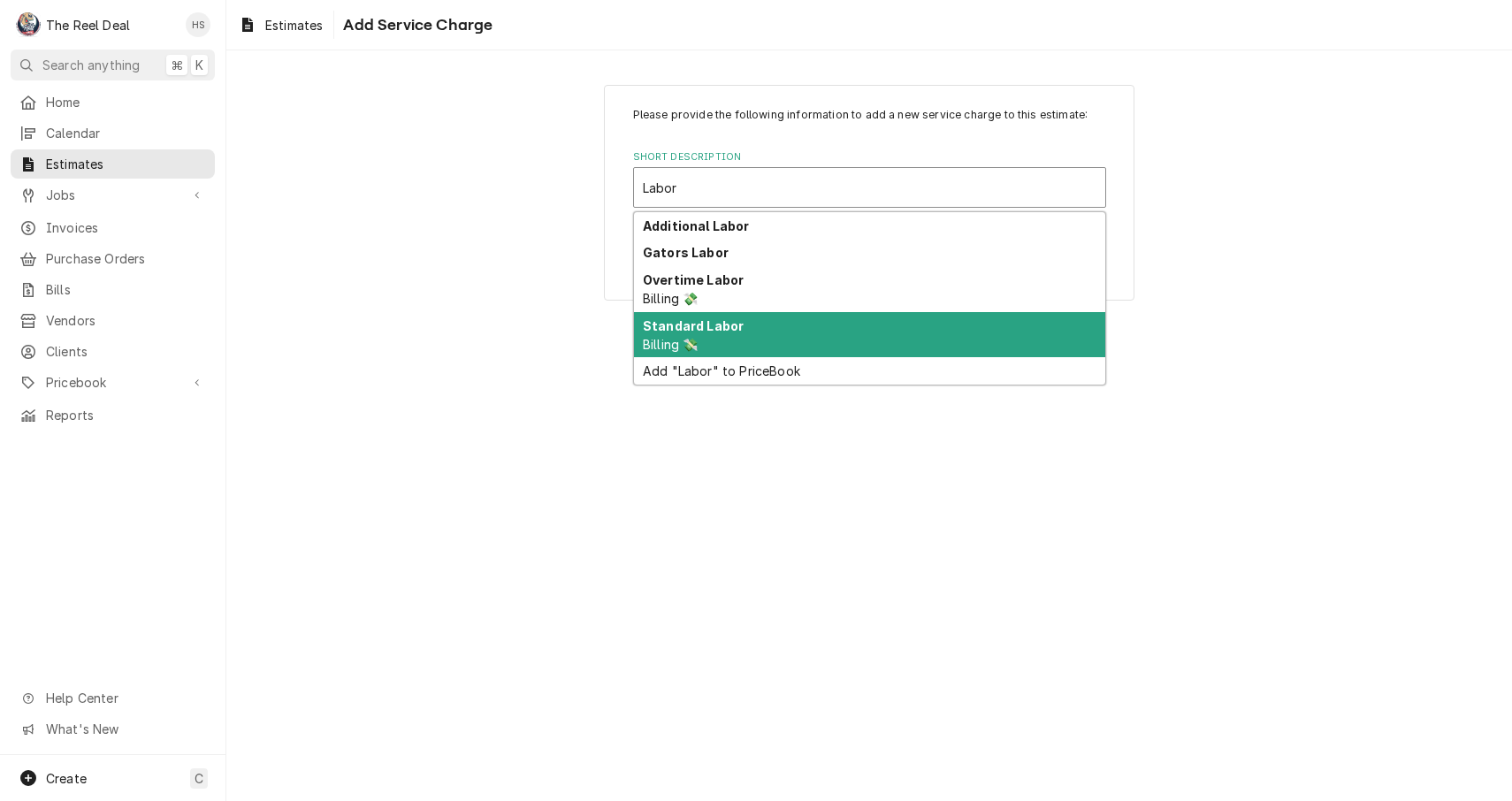
click at [829, 316] on div "Standard Labor Billing 💸" at bounding box center [869, 334] width 472 height 46
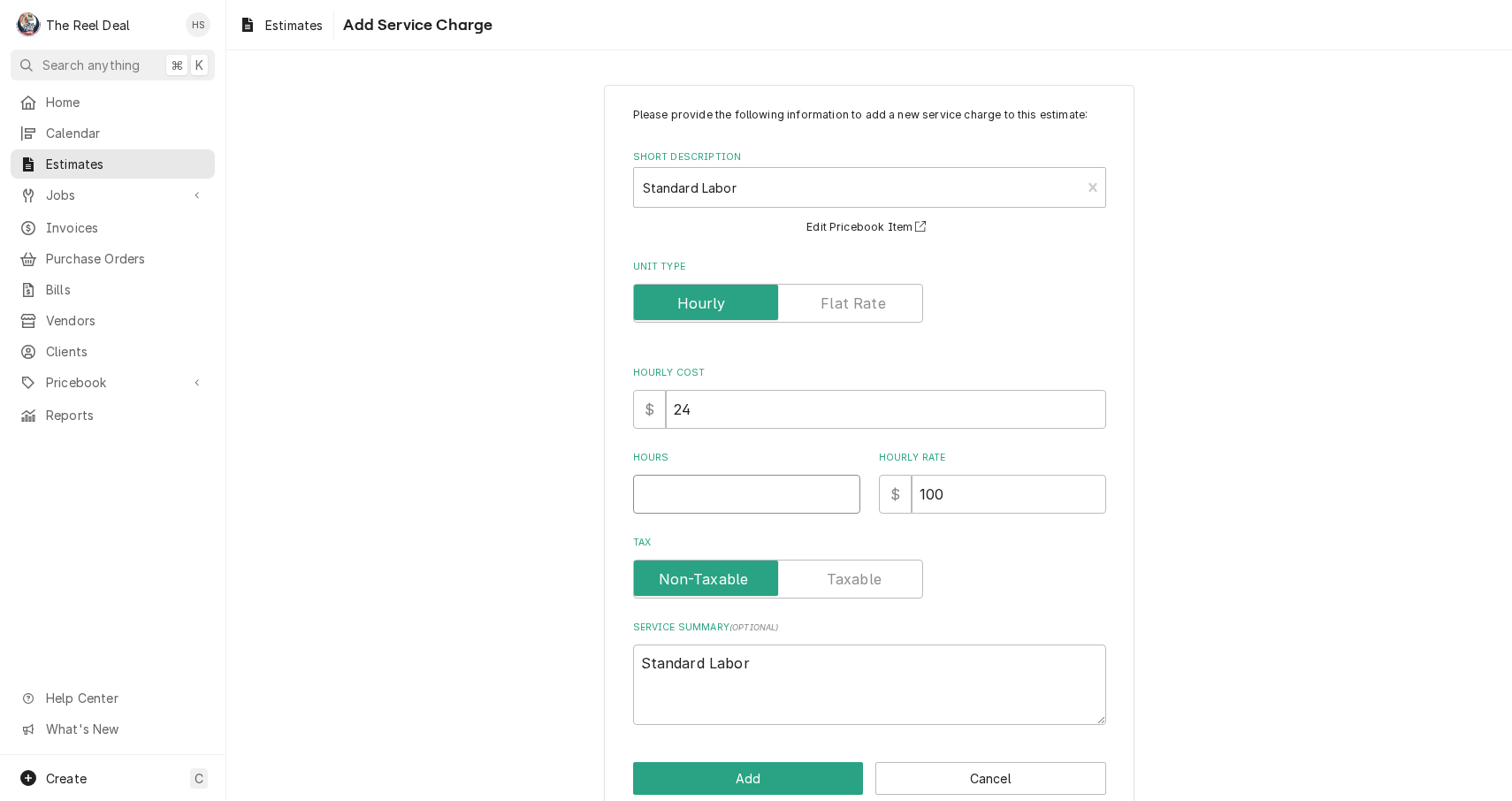
click at [741, 495] on input "Hours" at bounding box center [747, 495] width 227 height 39
type textarea "x"
type input "6"
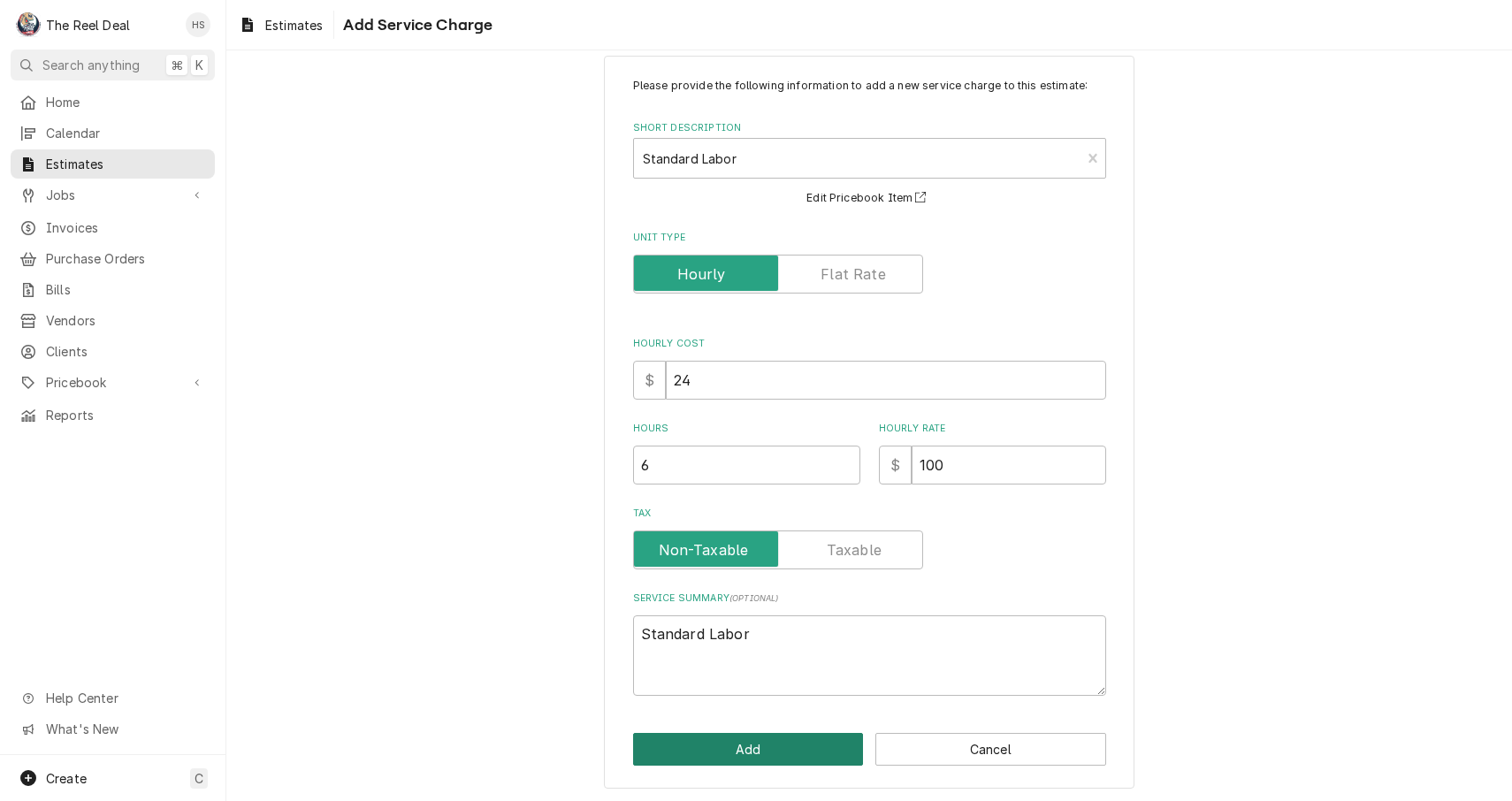
click at [746, 746] on button "Add" at bounding box center [749, 749] width 231 height 33
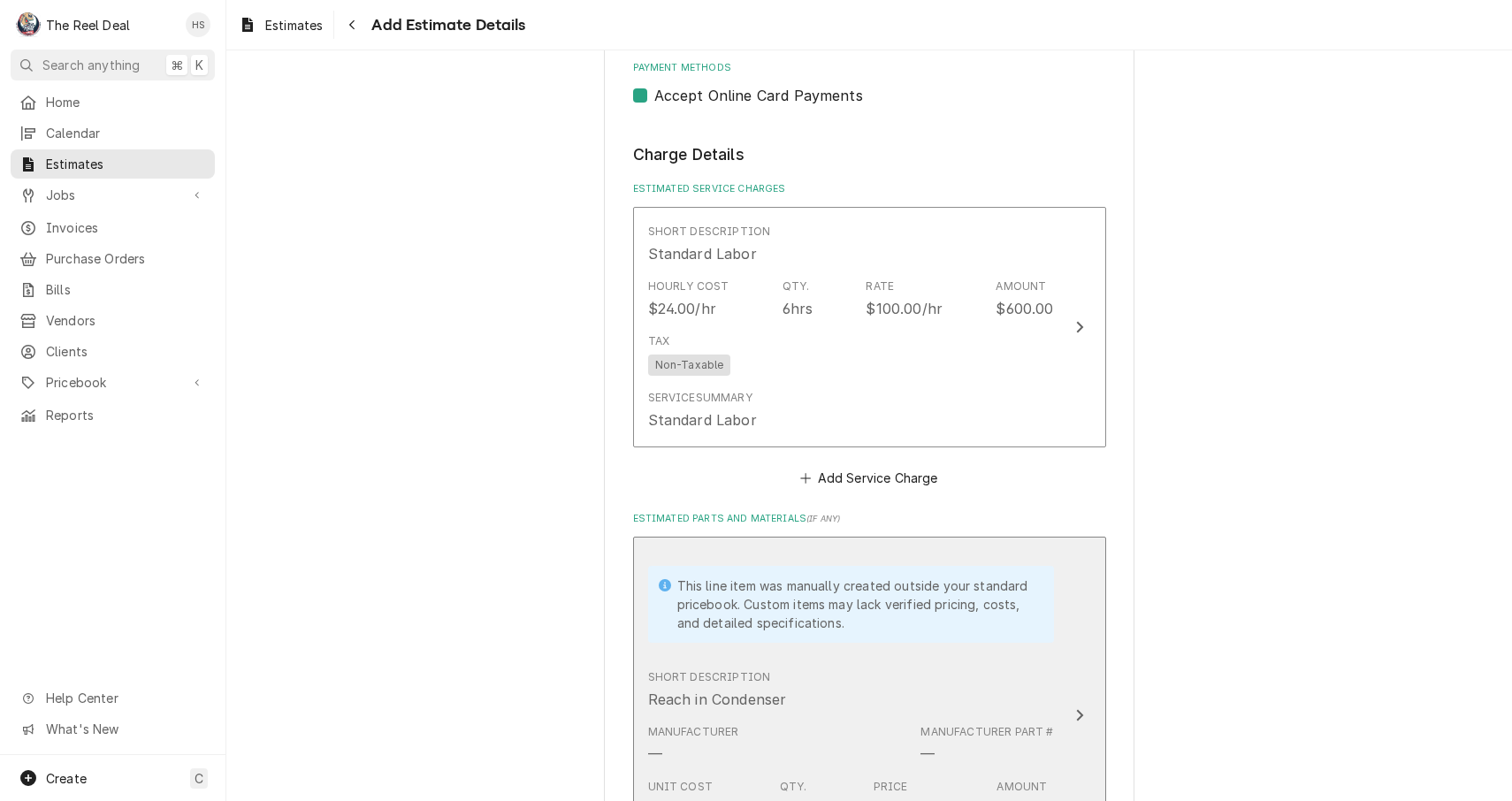
type textarea "x"
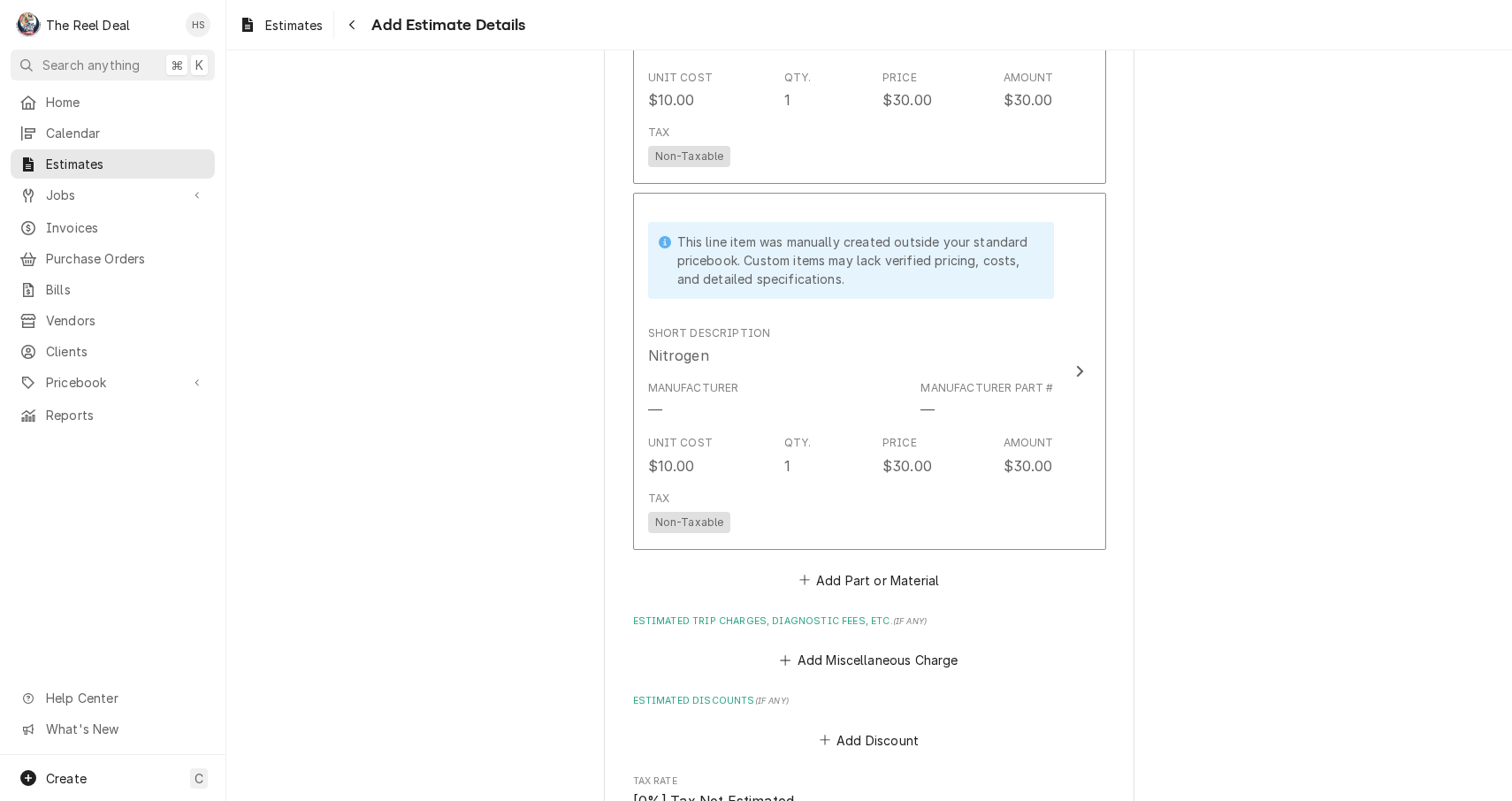
scroll to position [2583, 0]
click at [846, 569] on button "Add Part or Material" at bounding box center [869, 581] width 146 height 24
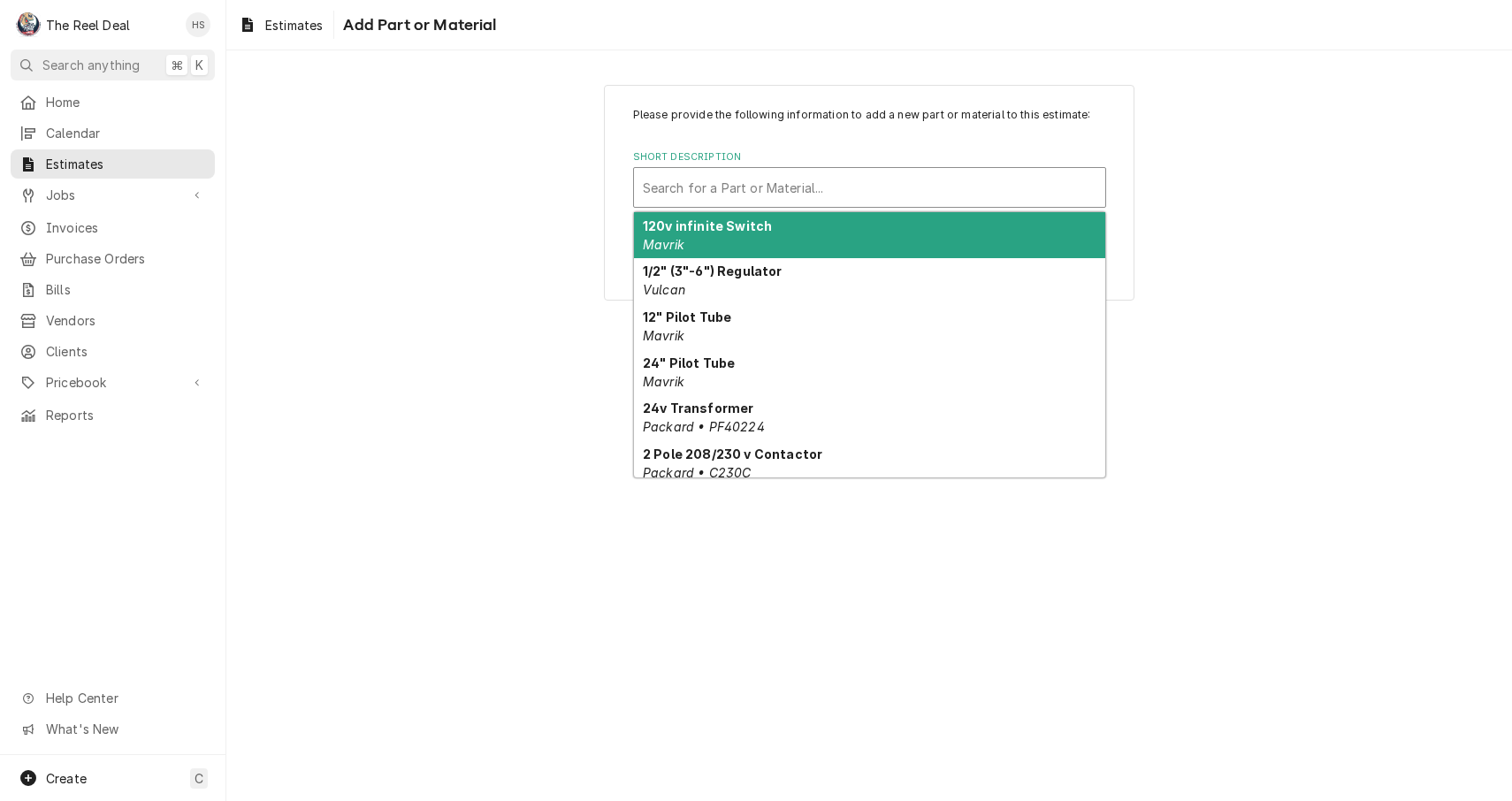
click at [769, 208] on div "Search for a Part or Material..." at bounding box center [870, 186] width 473 height 40
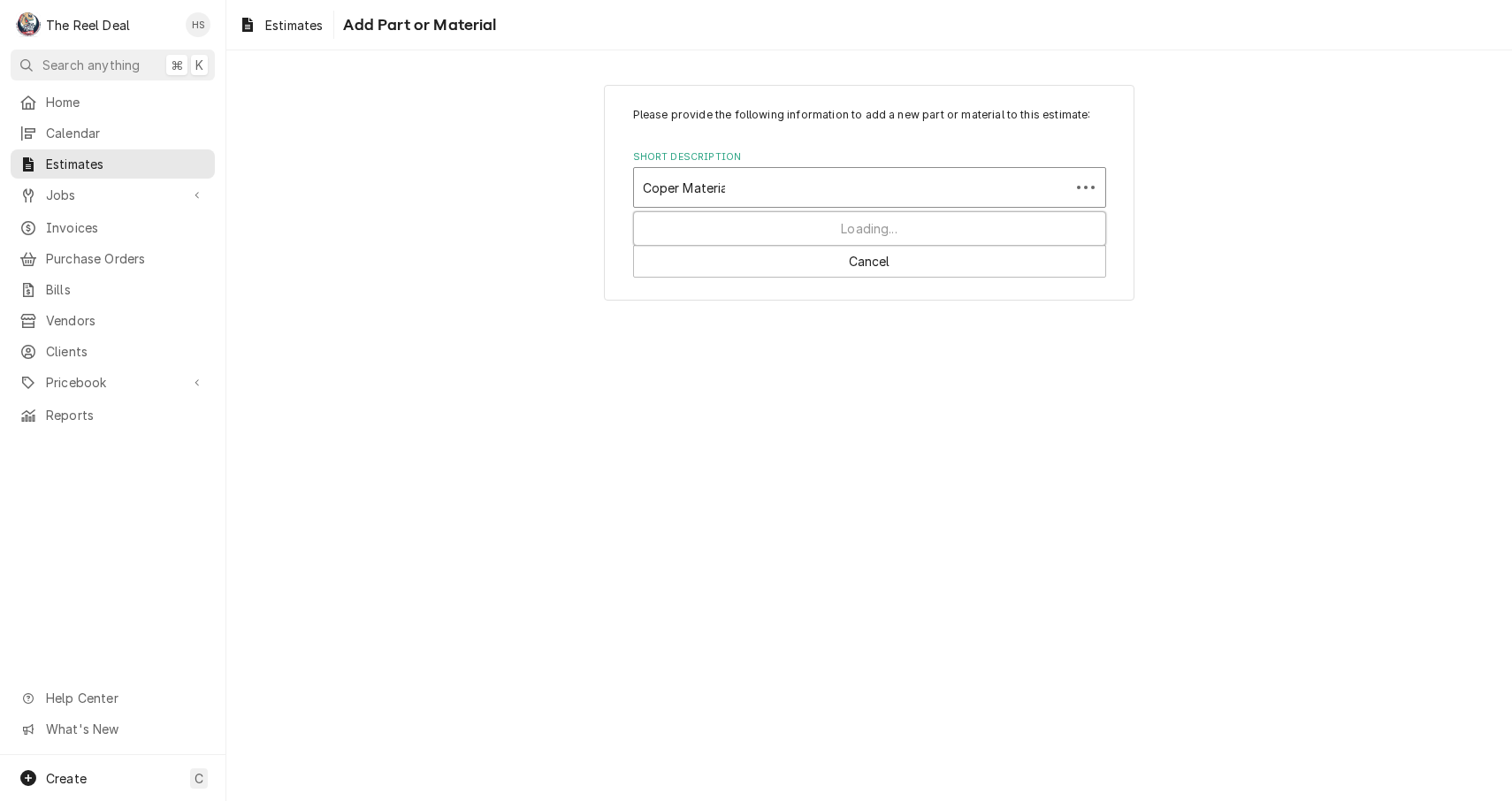
type input "Coper Material"
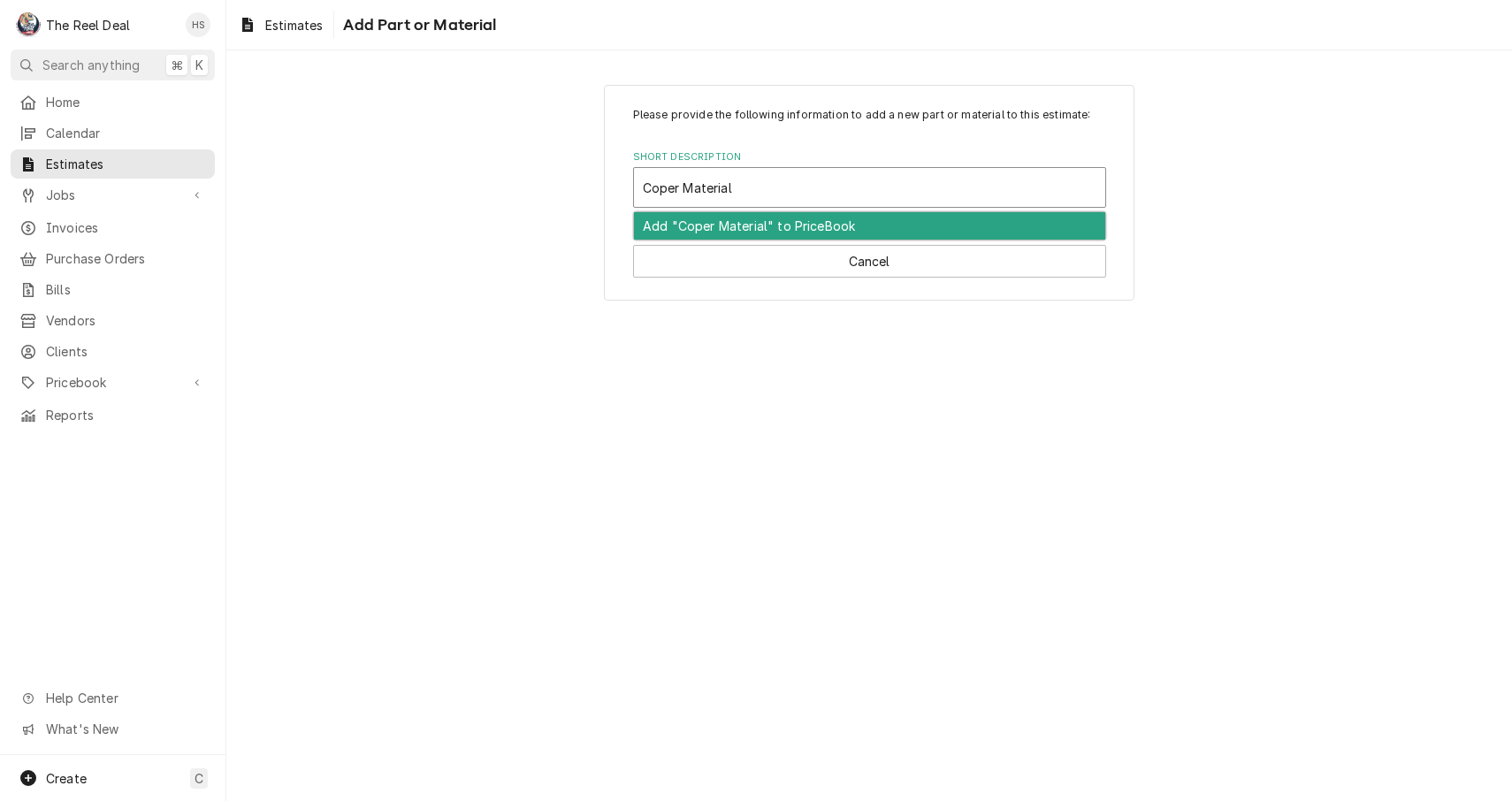
click at [771, 227] on div "Add "Coper Material" to PriceBook" at bounding box center [869, 225] width 472 height 27
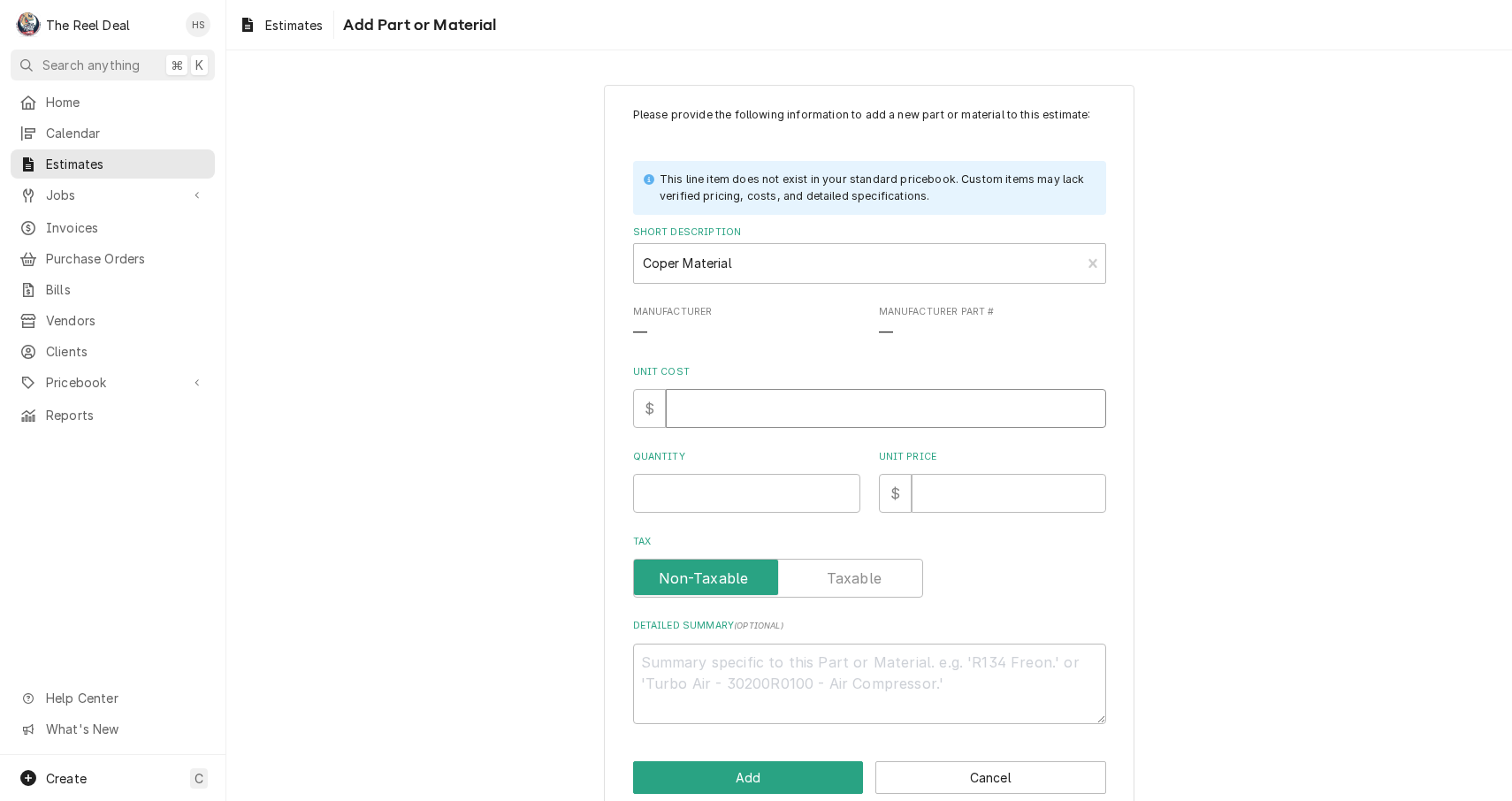
click at [746, 413] on input "Unit Cost" at bounding box center [886, 408] width 441 height 39
type textarea "x"
type input "1"
type textarea "x"
type input "1"
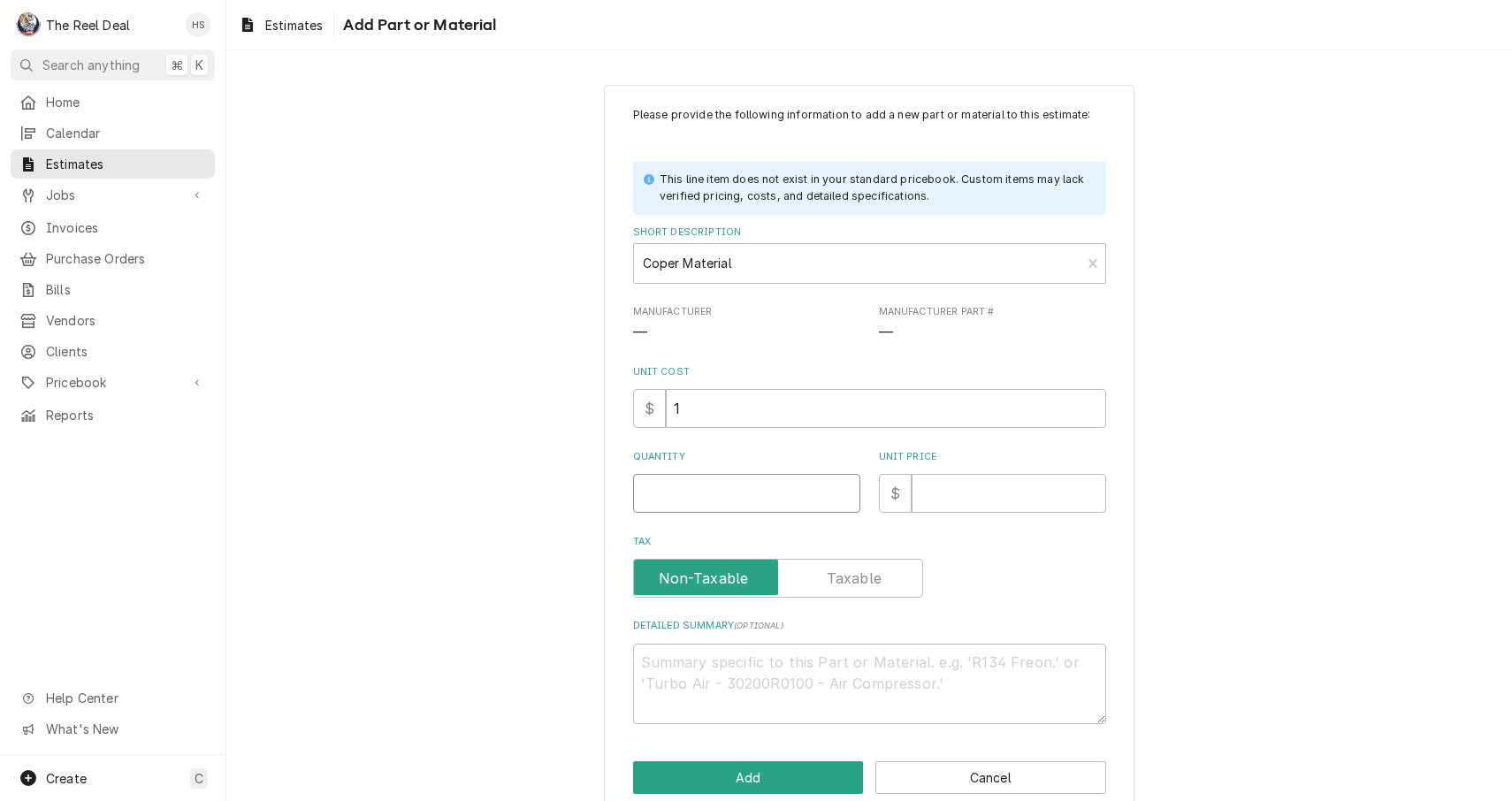
click at [729, 488] on input "Quantity" at bounding box center [747, 494] width 227 height 39
type textarea "x"
type input "1"
type textarea "x"
type input "1"
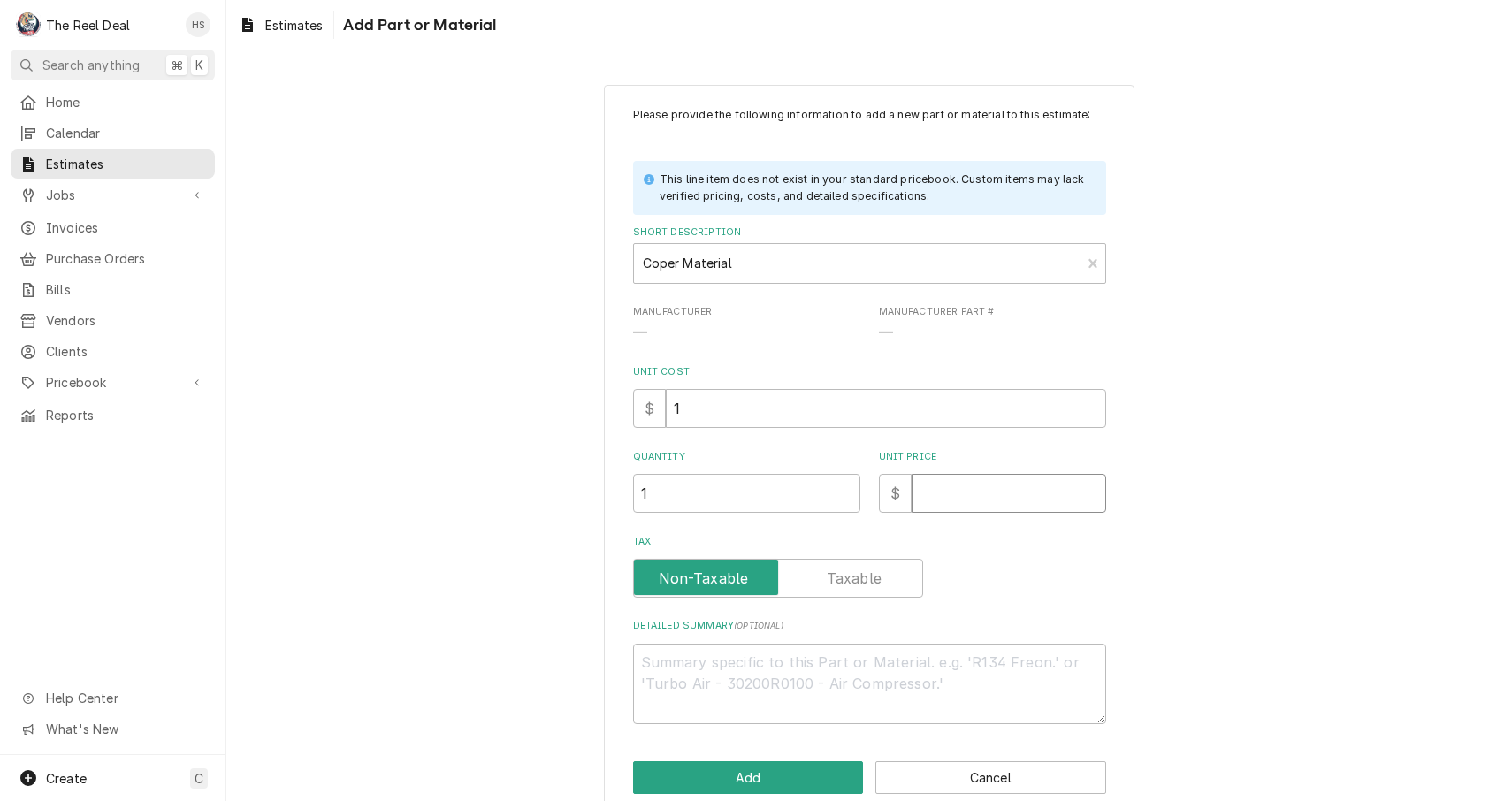
click at [933, 485] on input "Unit Price" at bounding box center [1010, 494] width 195 height 39
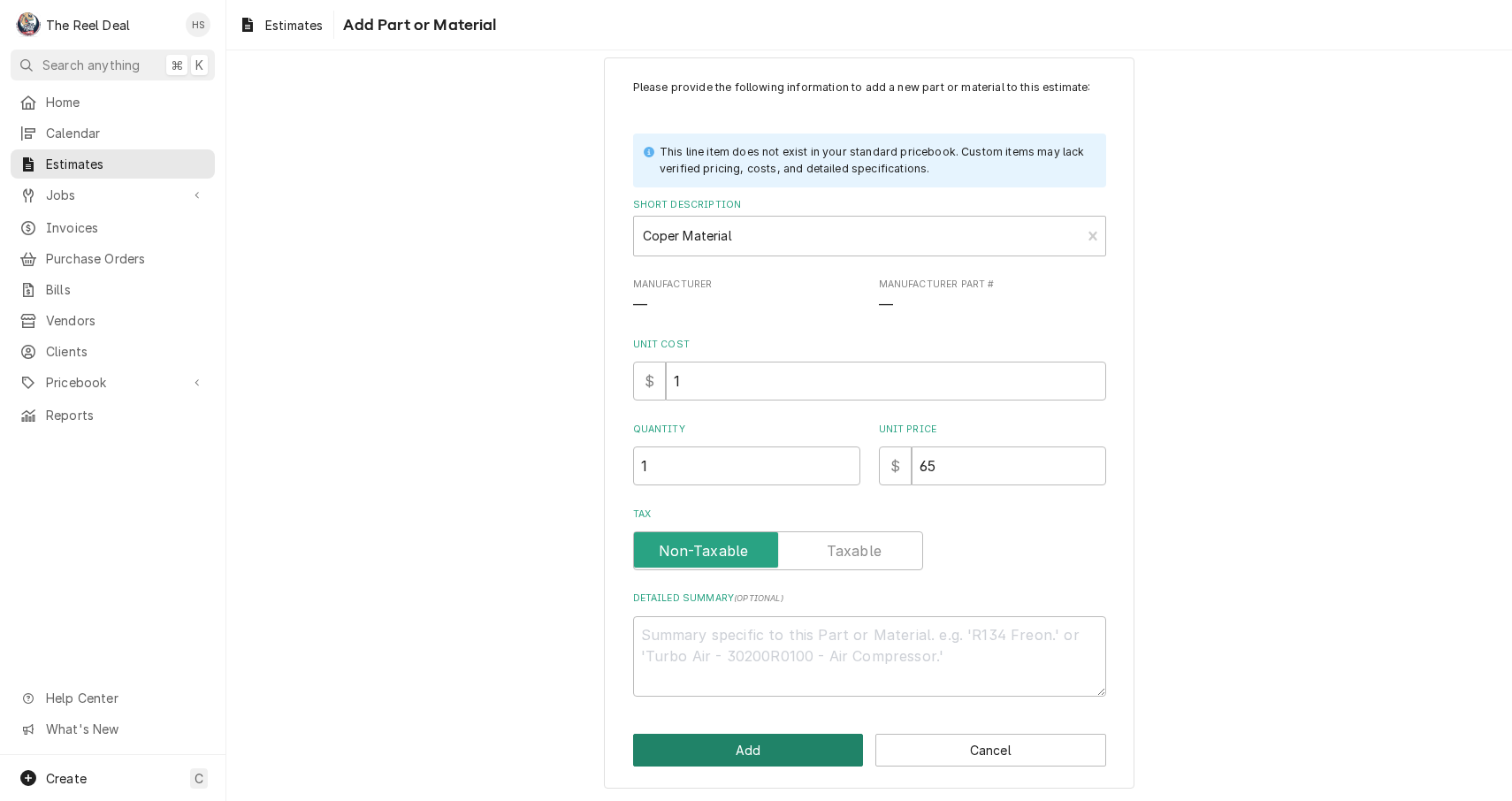
click at [755, 747] on button "Add" at bounding box center [749, 749] width 231 height 33
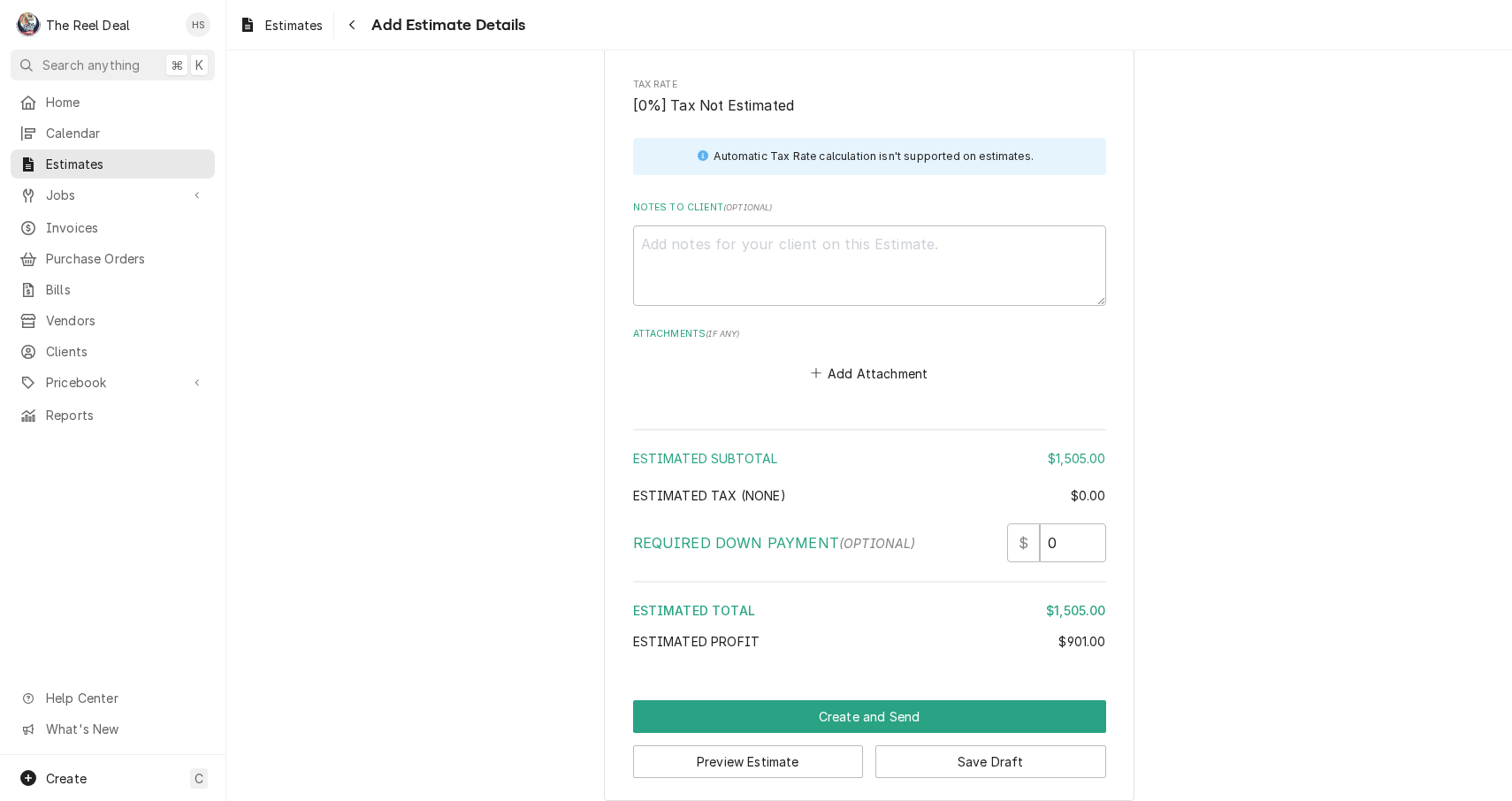
scroll to position [3644, 0]
click at [747, 247] on textarea "Notes to Client ( optional )" at bounding box center [870, 267] width 473 height 81
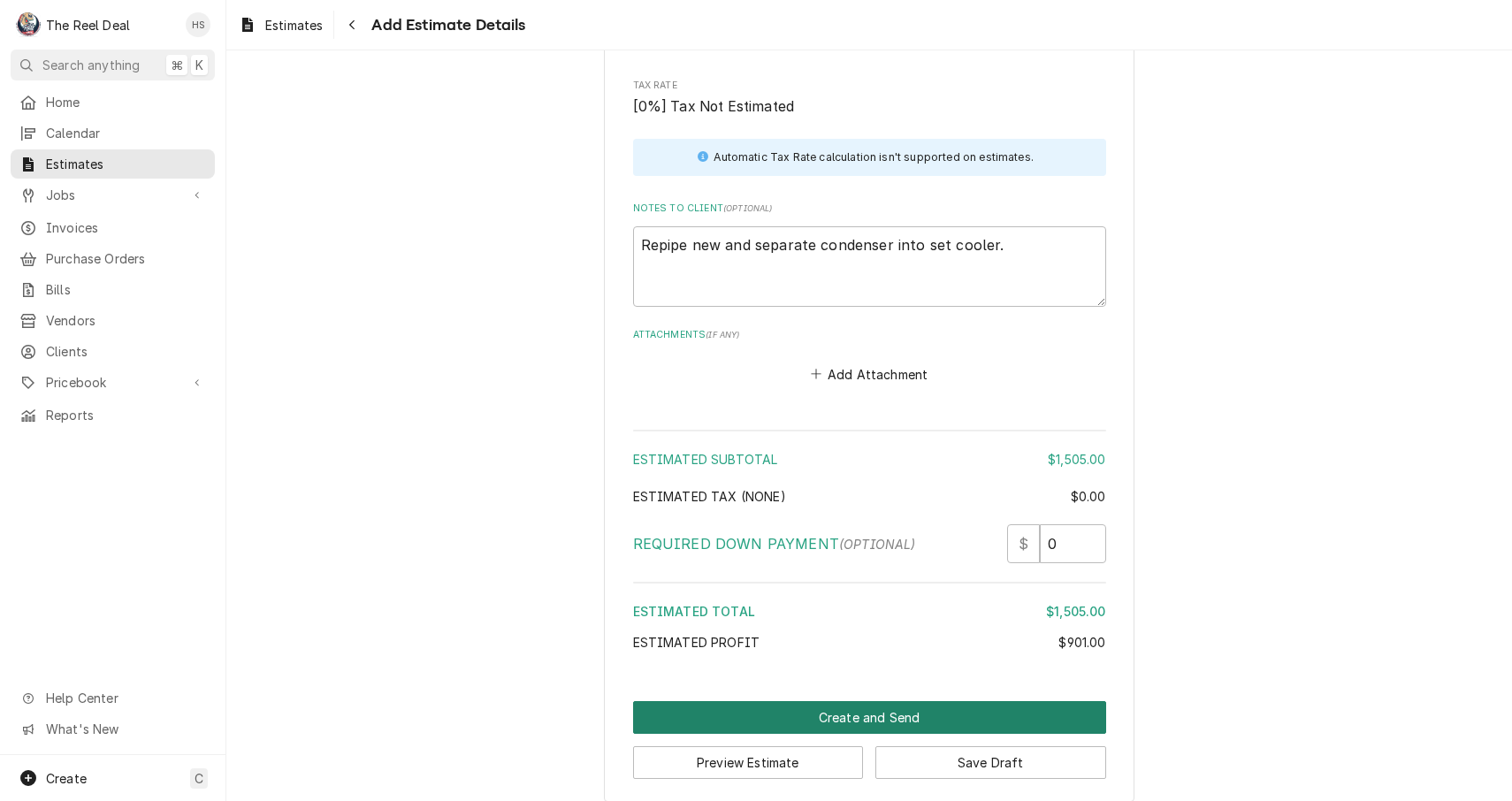
click at [868, 701] on button "Create and Send" at bounding box center [870, 717] width 473 height 33
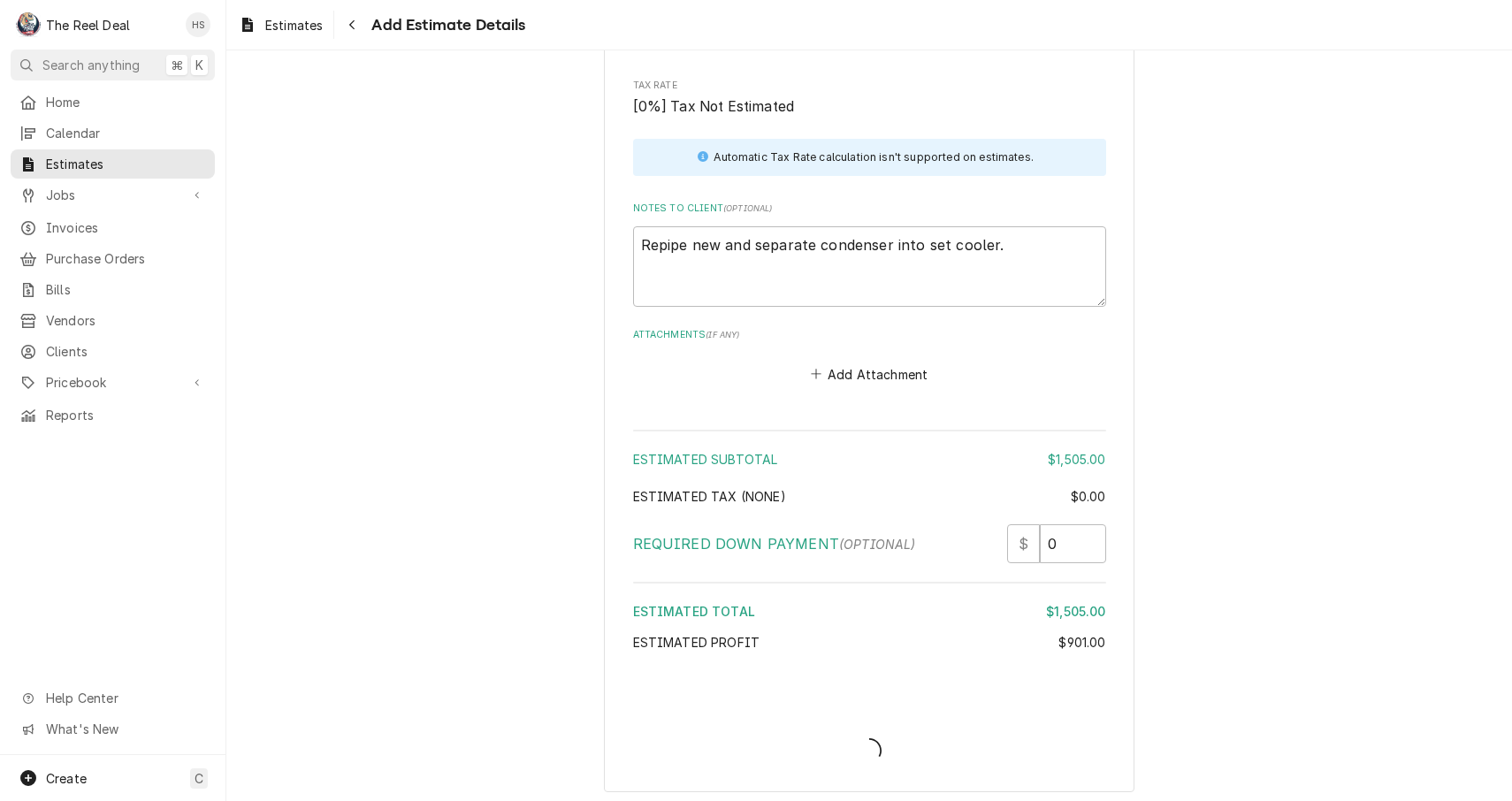
scroll to position [3633, 0]
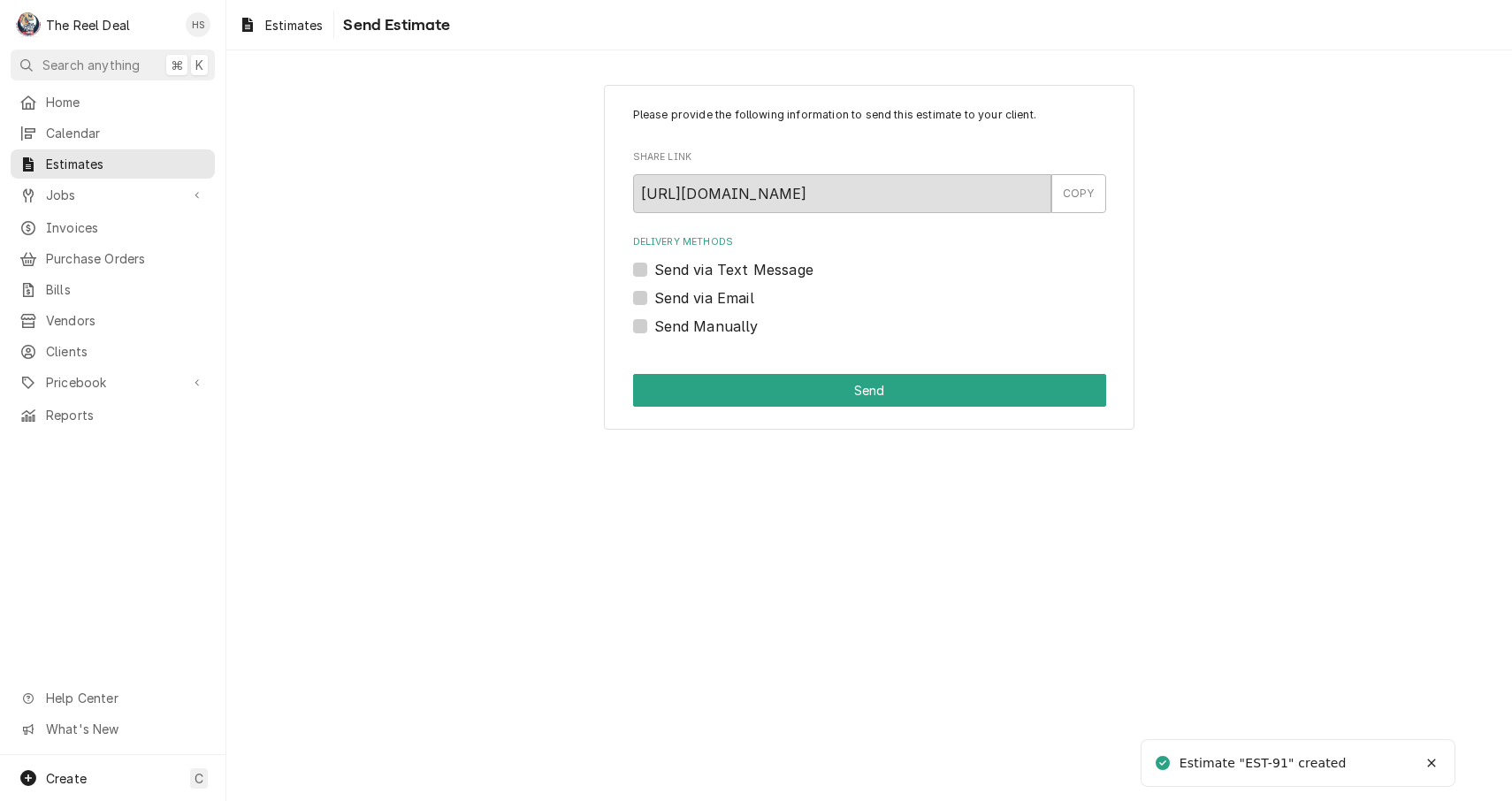
click at [736, 304] on label "Send via Email" at bounding box center [704, 298] width 100 height 22
click at [736, 304] on input "Send via Email" at bounding box center [891, 307] width 473 height 39
checkbox input "true"
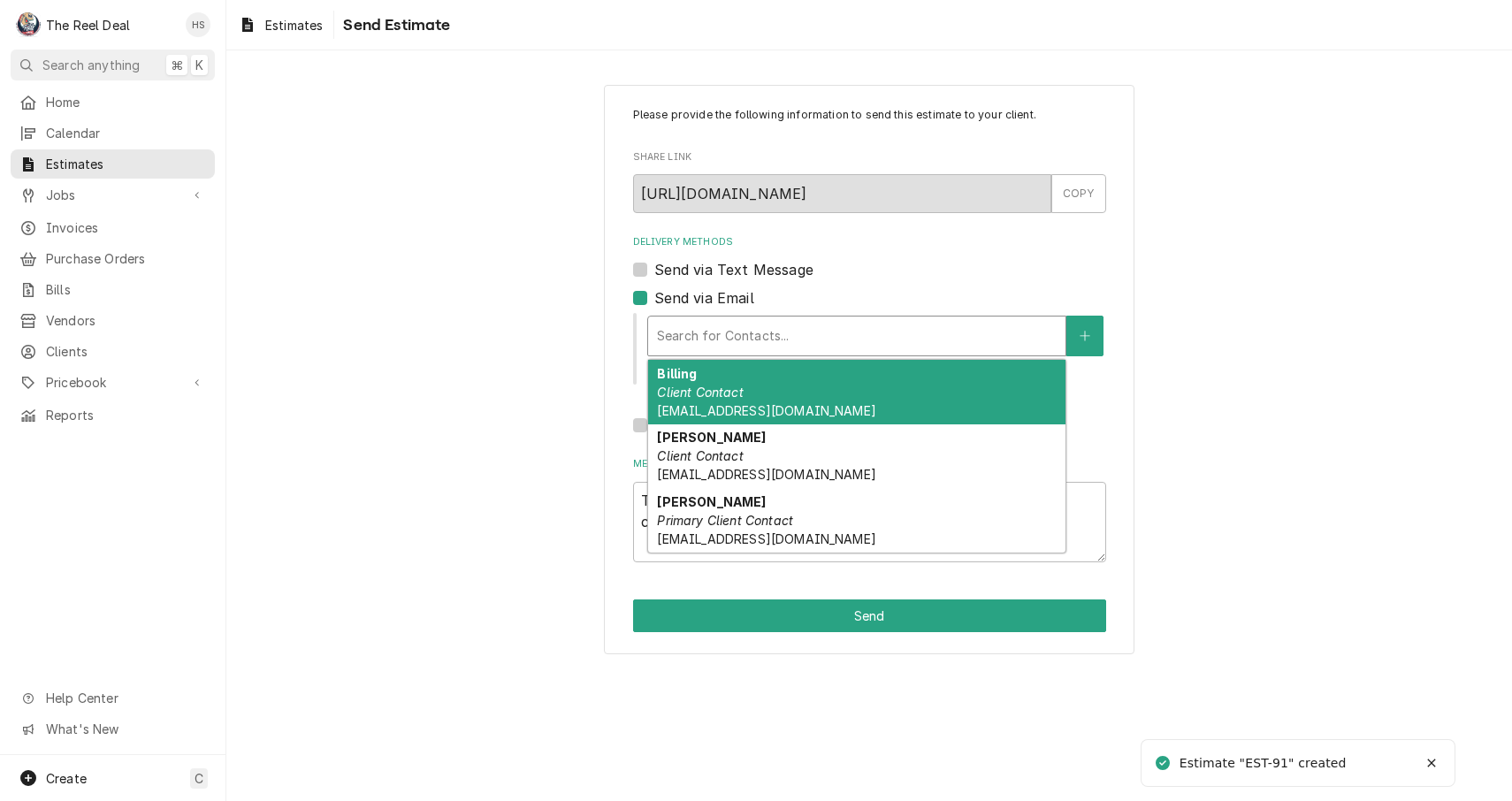
click at [753, 337] on div "Search for Contacts..." at bounding box center [857, 335] width 399 height 19
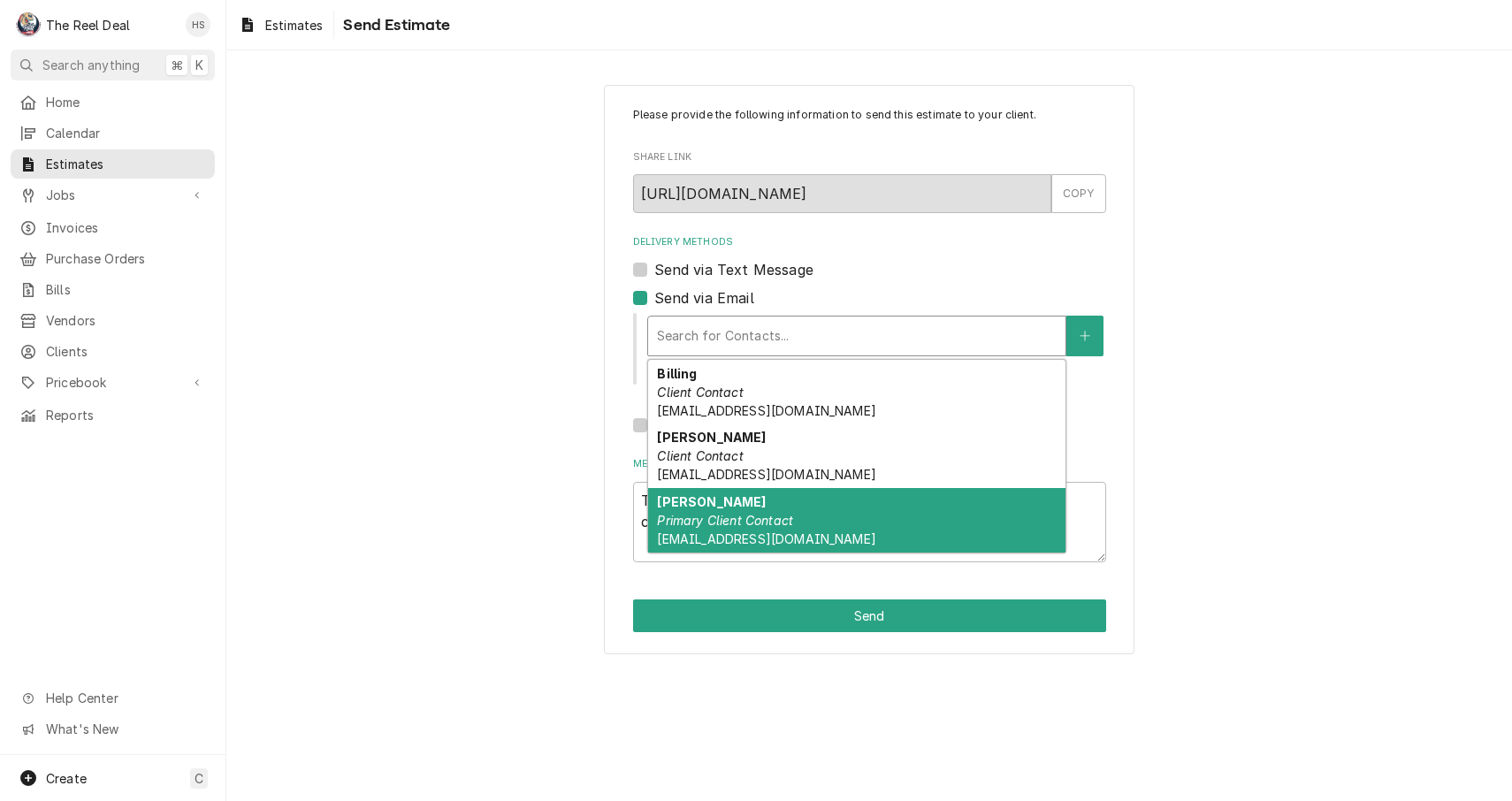
click at [751, 494] on div "[PERSON_NAME] Primary Client Contact [EMAIL_ADDRESS][DOMAIN_NAME]" at bounding box center [857, 520] width 417 height 65
type textarea "x"
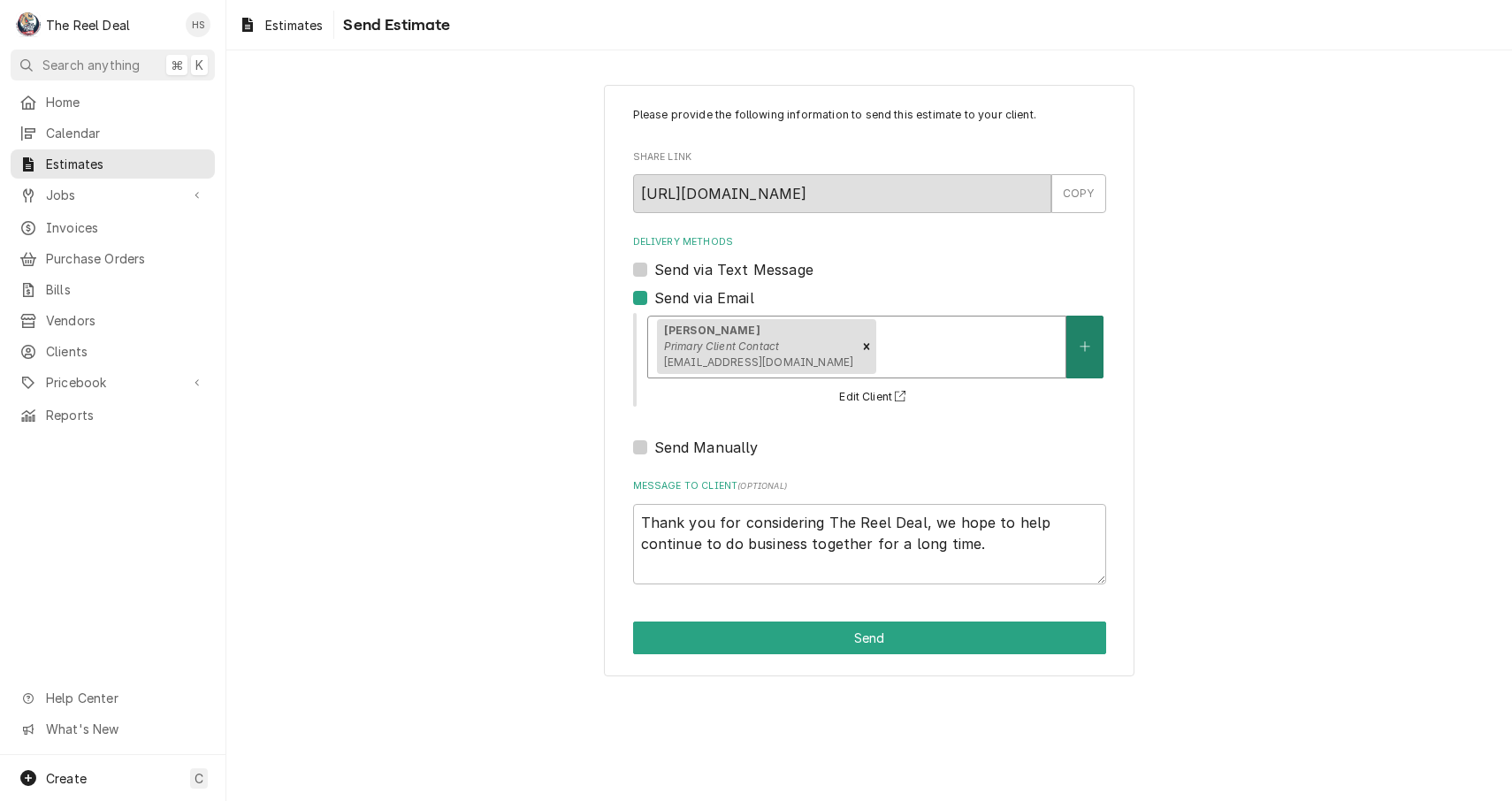
click at [1094, 344] on button "Delivery Methods" at bounding box center [1085, 347] width 37 height 63
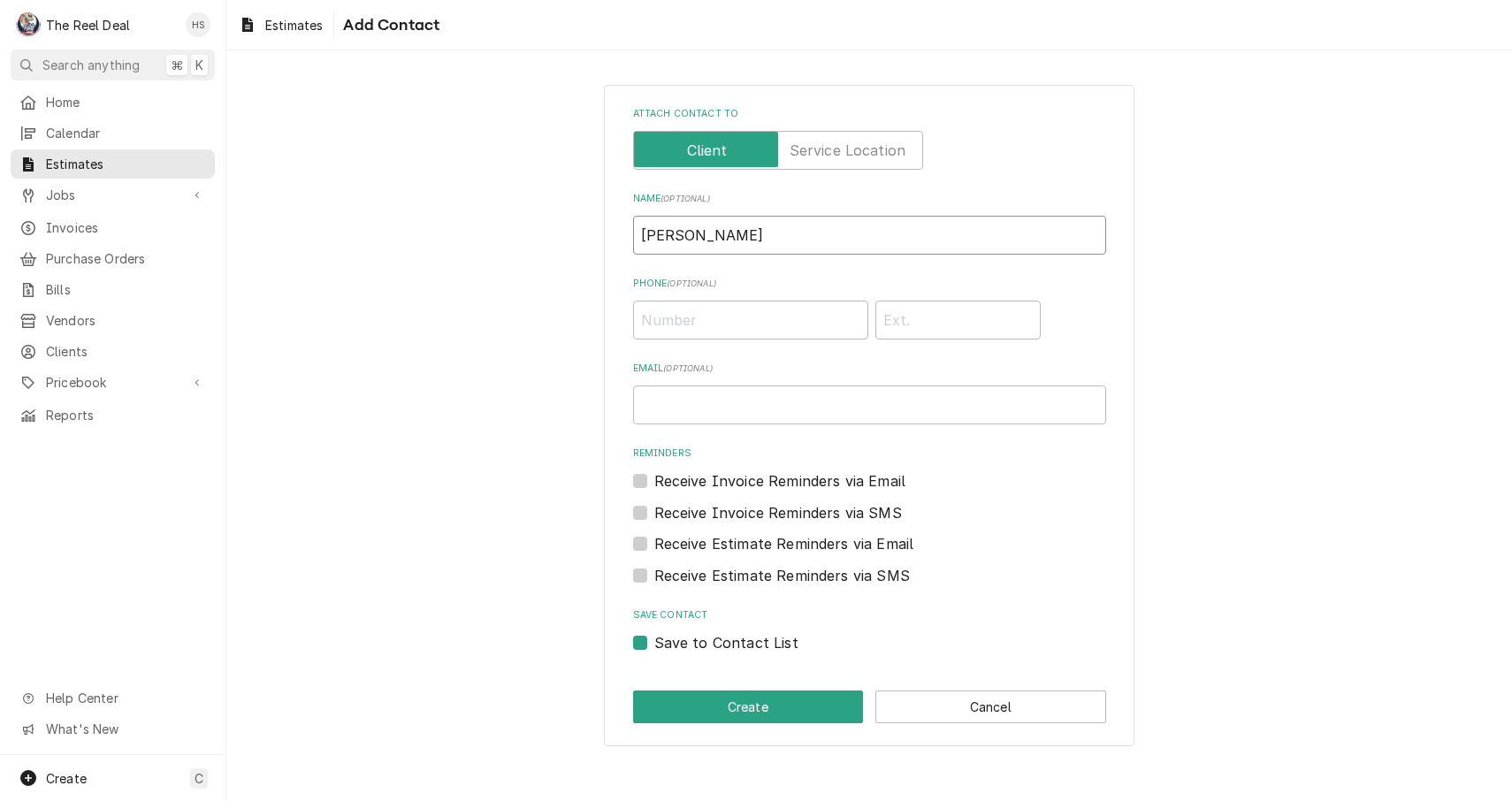
type input "Scott"
type input "Scotthunt@hdbusinessgroup.com"
type input "(262) 751-9126"
click at [654, 571] on label "Receive Estimate Reminders via SMS" at bounding box center [782, 575] width 256 height 22
click at [654, 571] on input "Contact Edit Form" at bounding box center [891, 585] width 473 height 39
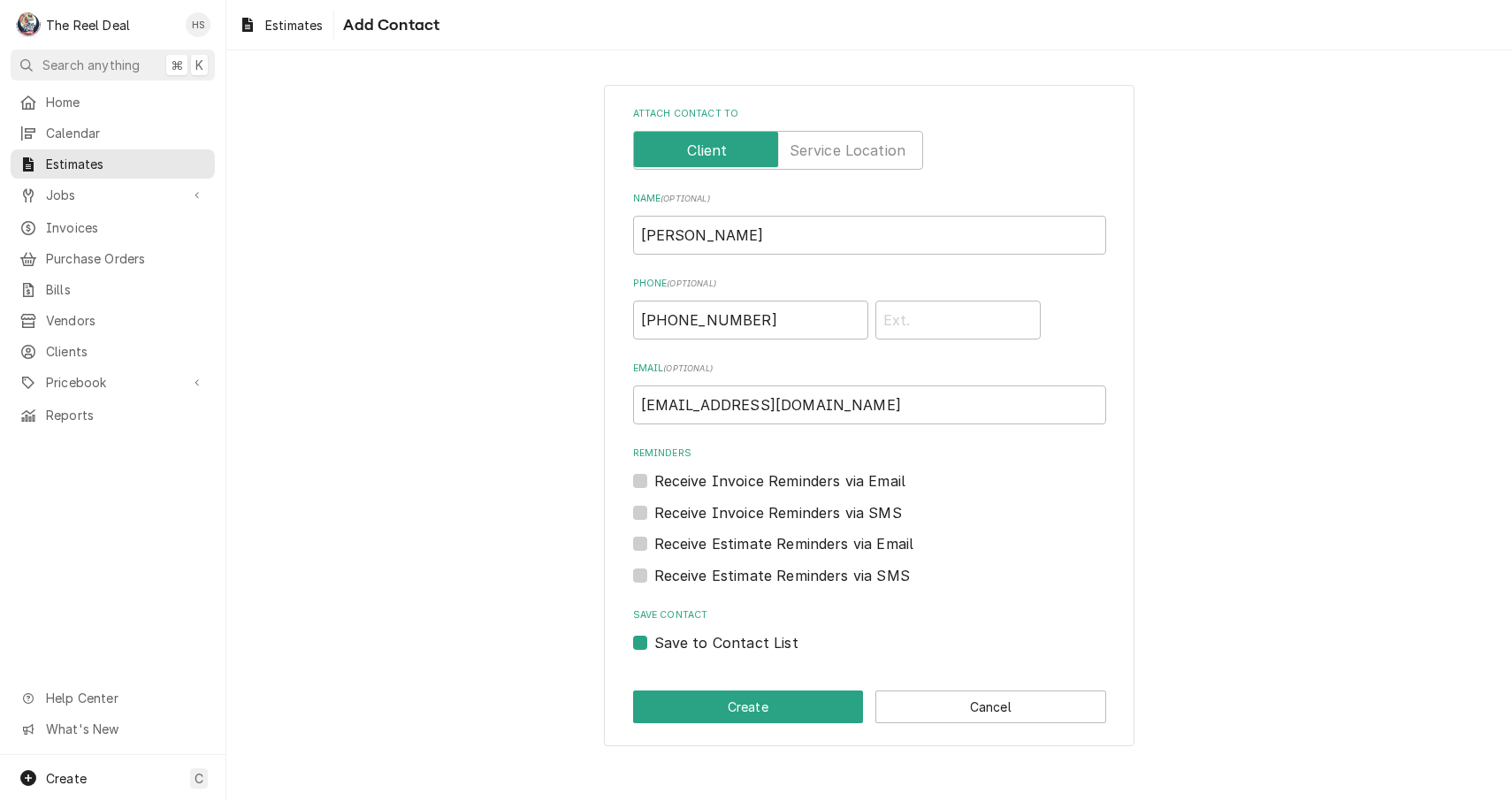
checkbox input "true"
click at [654, 543] on label "Receive Estimate Reminders via Email" at bounding box center [784, 543] width 260 height 22
click at [654, 543] on input "Contact Edit Form" at bounding box center [891, 553] width 473 height 39
checkbox input "true"
click at [654, 511] on label "Receive Invoice Reminders via SMS" at bounding box center [778, 512] width 247 height 22
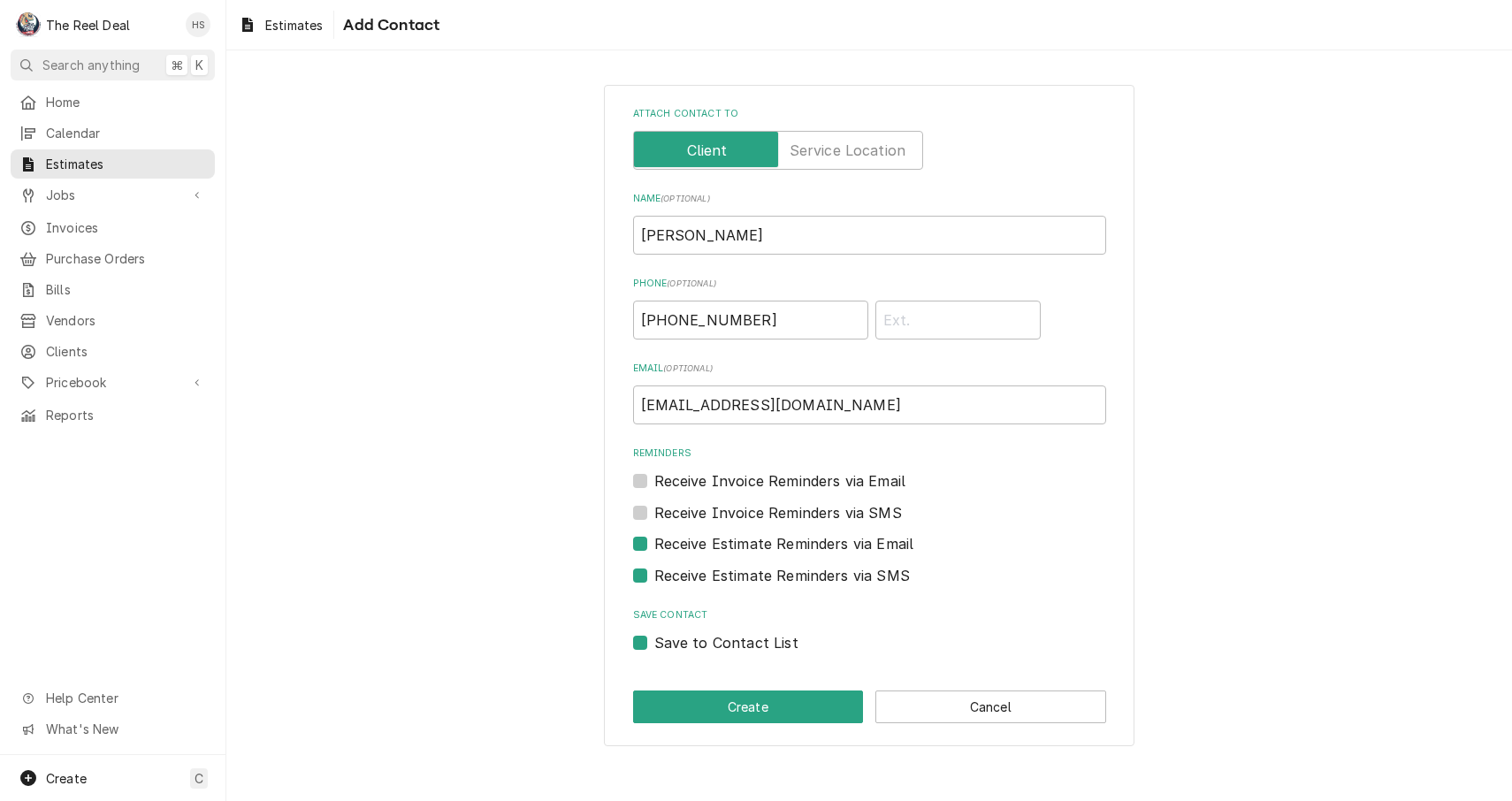
click at [654, 511] on input "Contact Edit Form" at bounding box center [891, 522] width 473 height 39
checkbox input "true"
click at [654, 477] on label "Receive Invoice Reminders via Email" at bounding box center [780, 481] width 252 height 22
click at [654, 477] on input "Reminders" at bounding box center [891, 490] width 473 height 39
checkbox input "true"
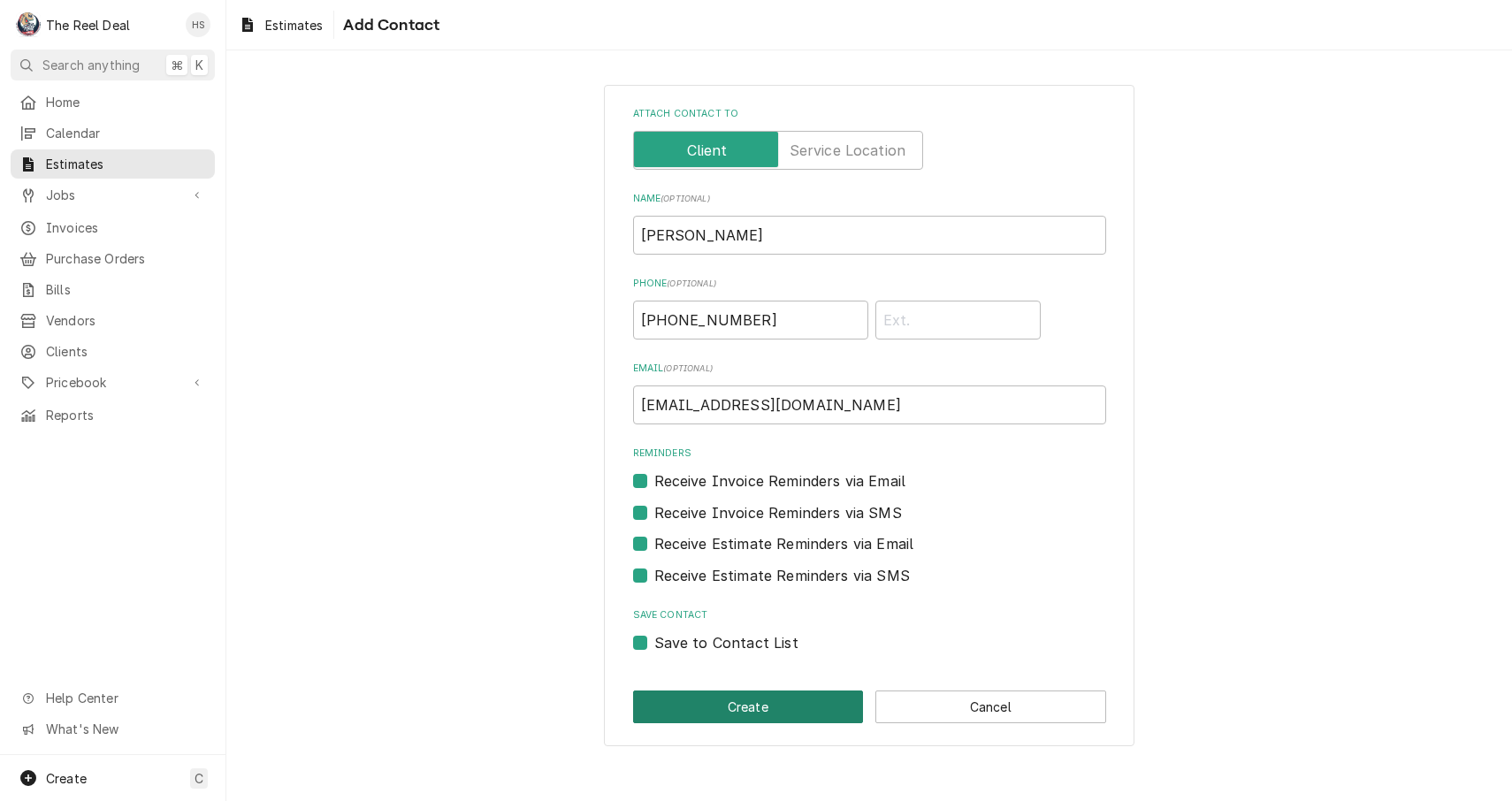
click at [743, 694] on button "Create" at bounding box center [749, 706] width 231 height 33
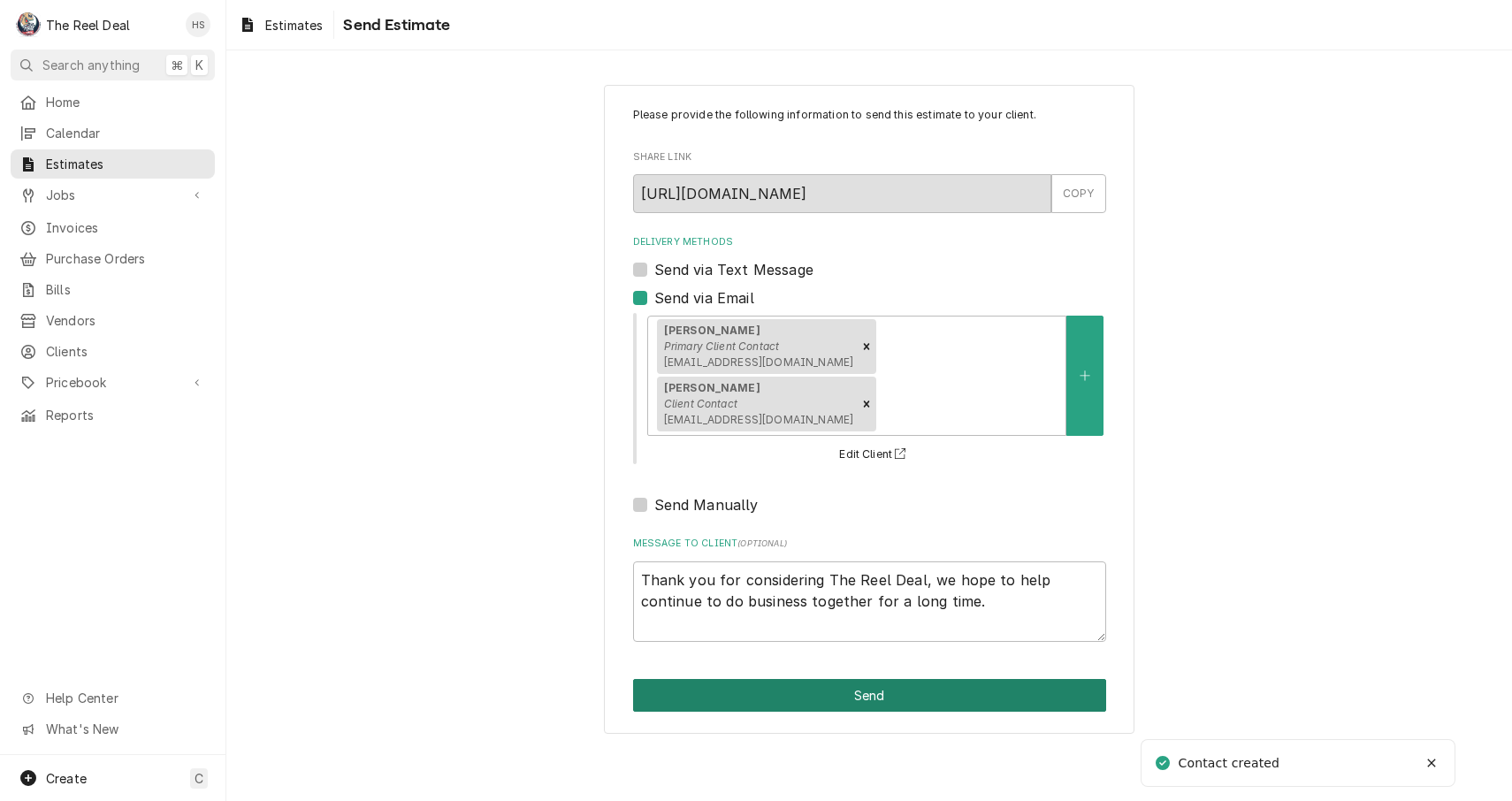
click at [791, 684] on button "Send" at bounding box center [870, 695] width 473 height 33
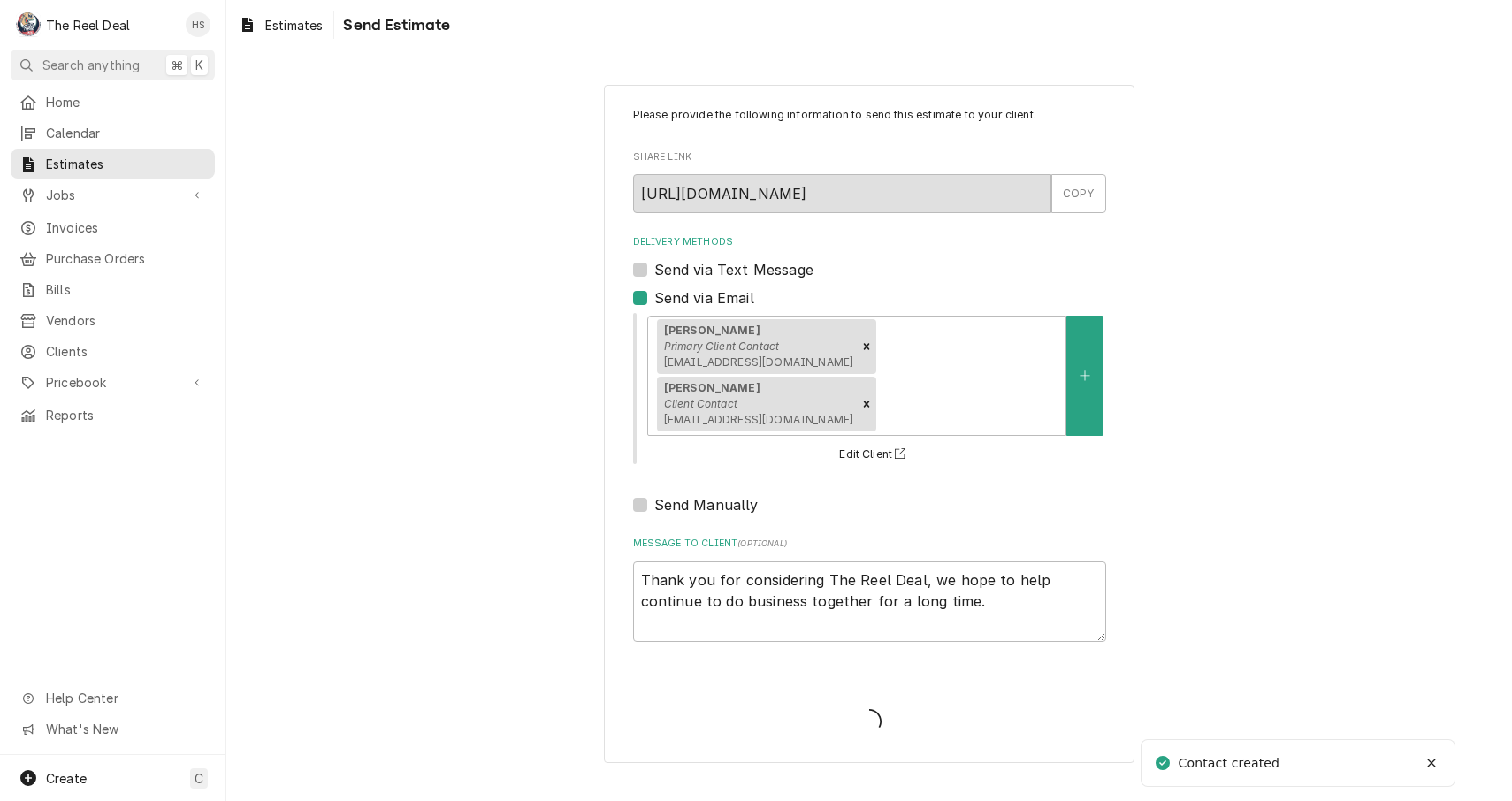
type textarea "x"
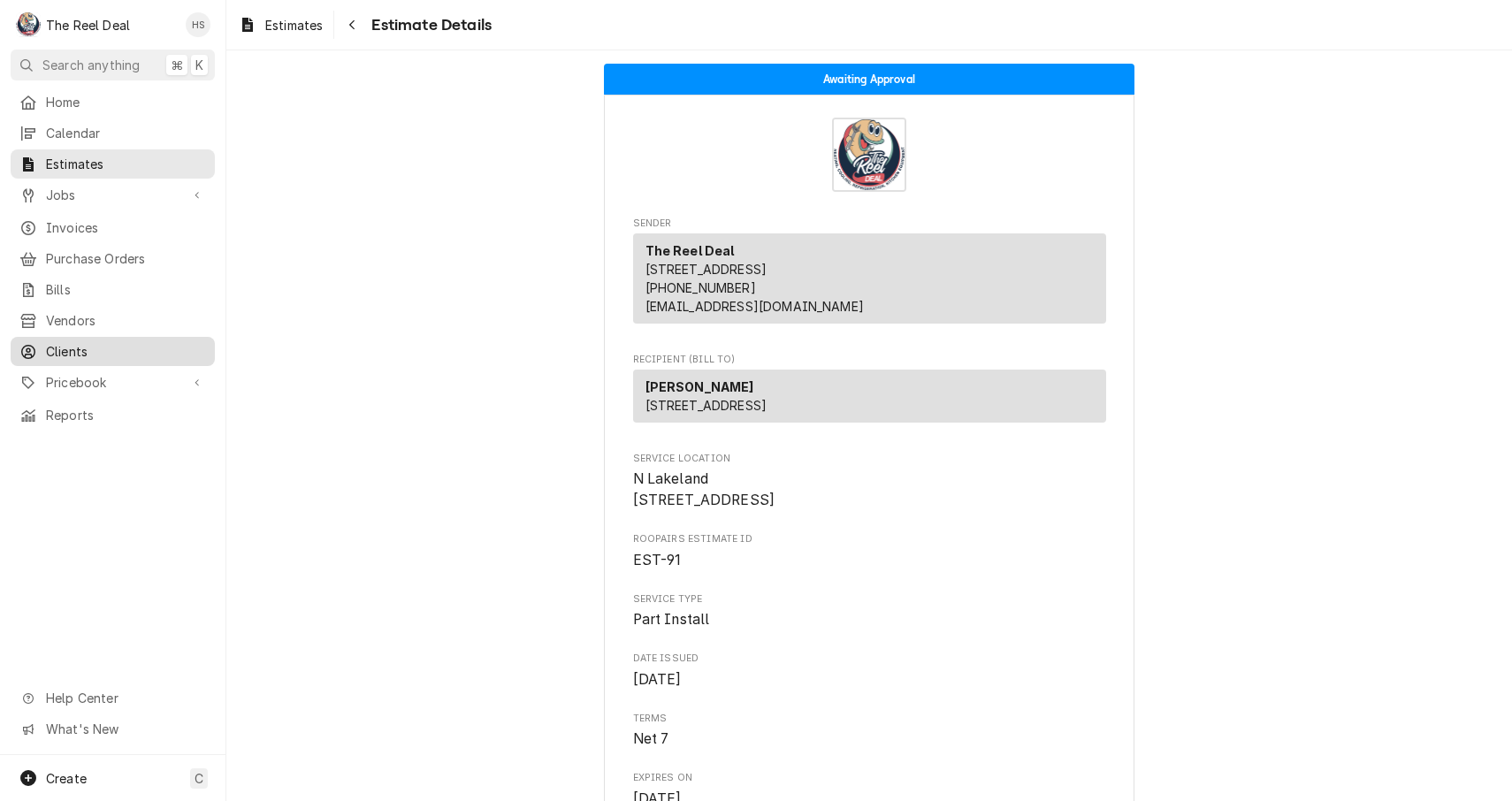
click at [83, 343] on span "Clients" at bounding box center [126, 351] width 160 height 19
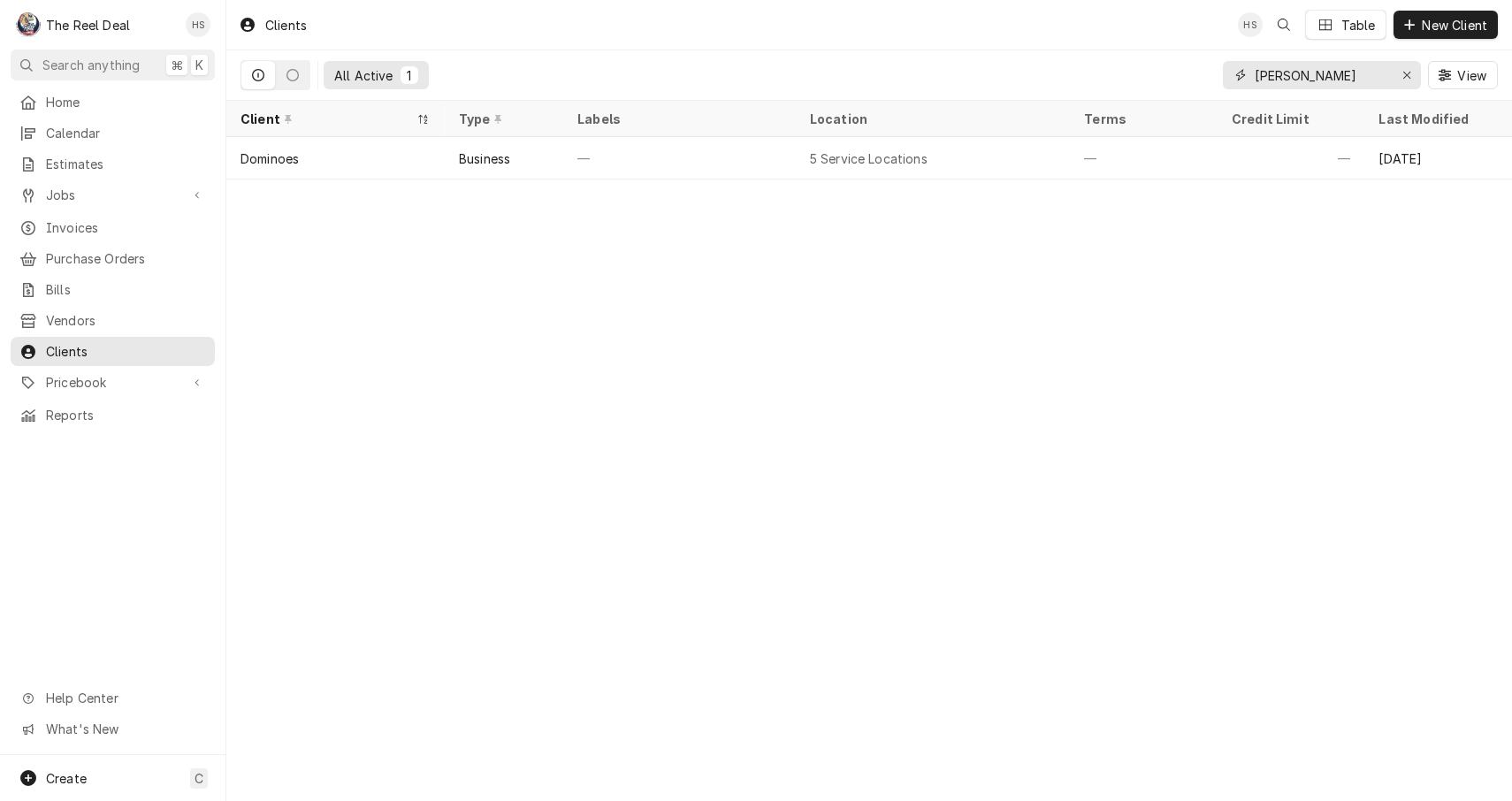
click at [1301, 80] on input "[PERSON_NAME]" at bounding box center [1322, 75] width 133 height 28
type input "island"
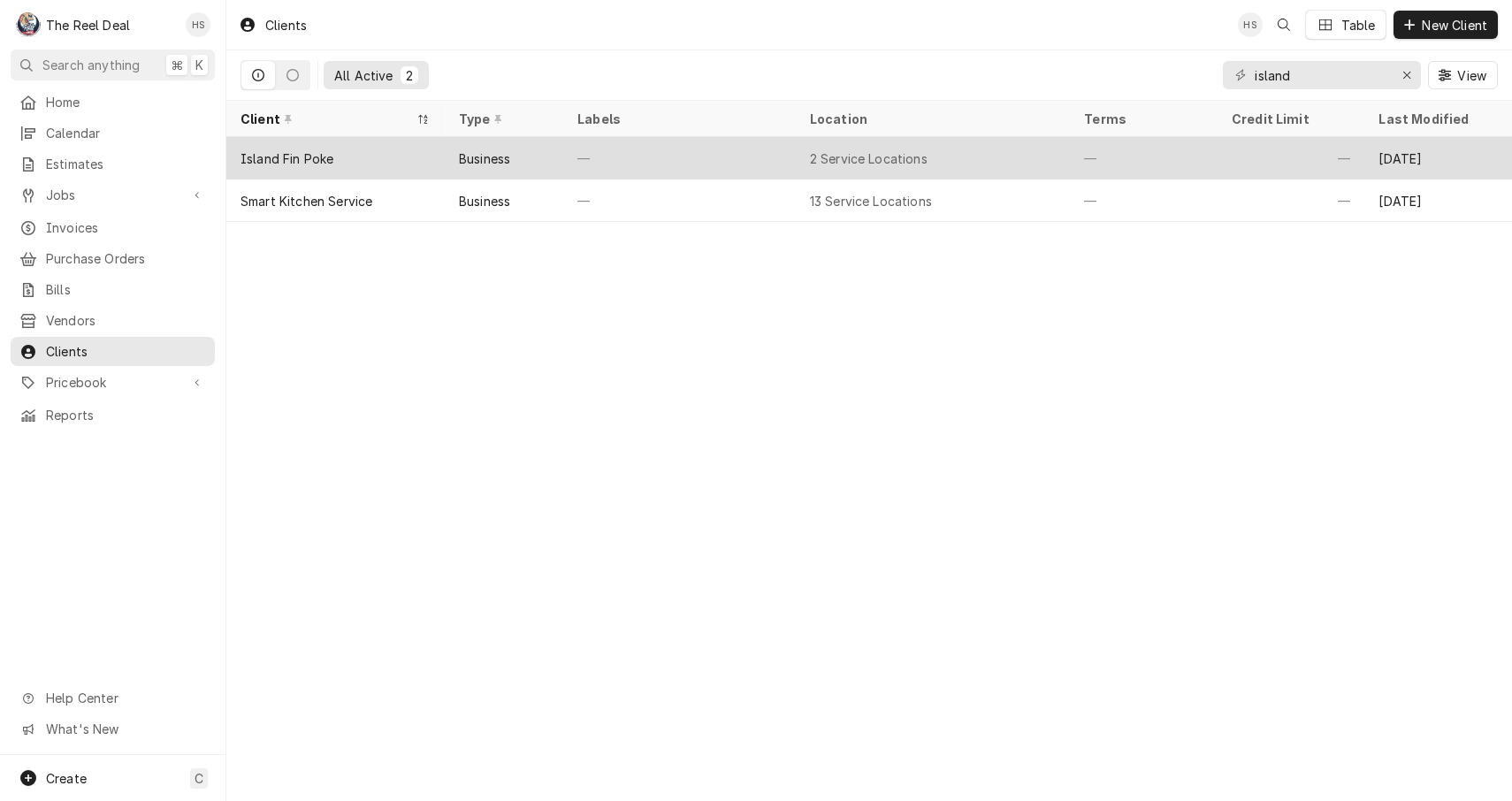
click at [508, 168] on div "Business" at bounding box center [504, 157] width 119 height 42
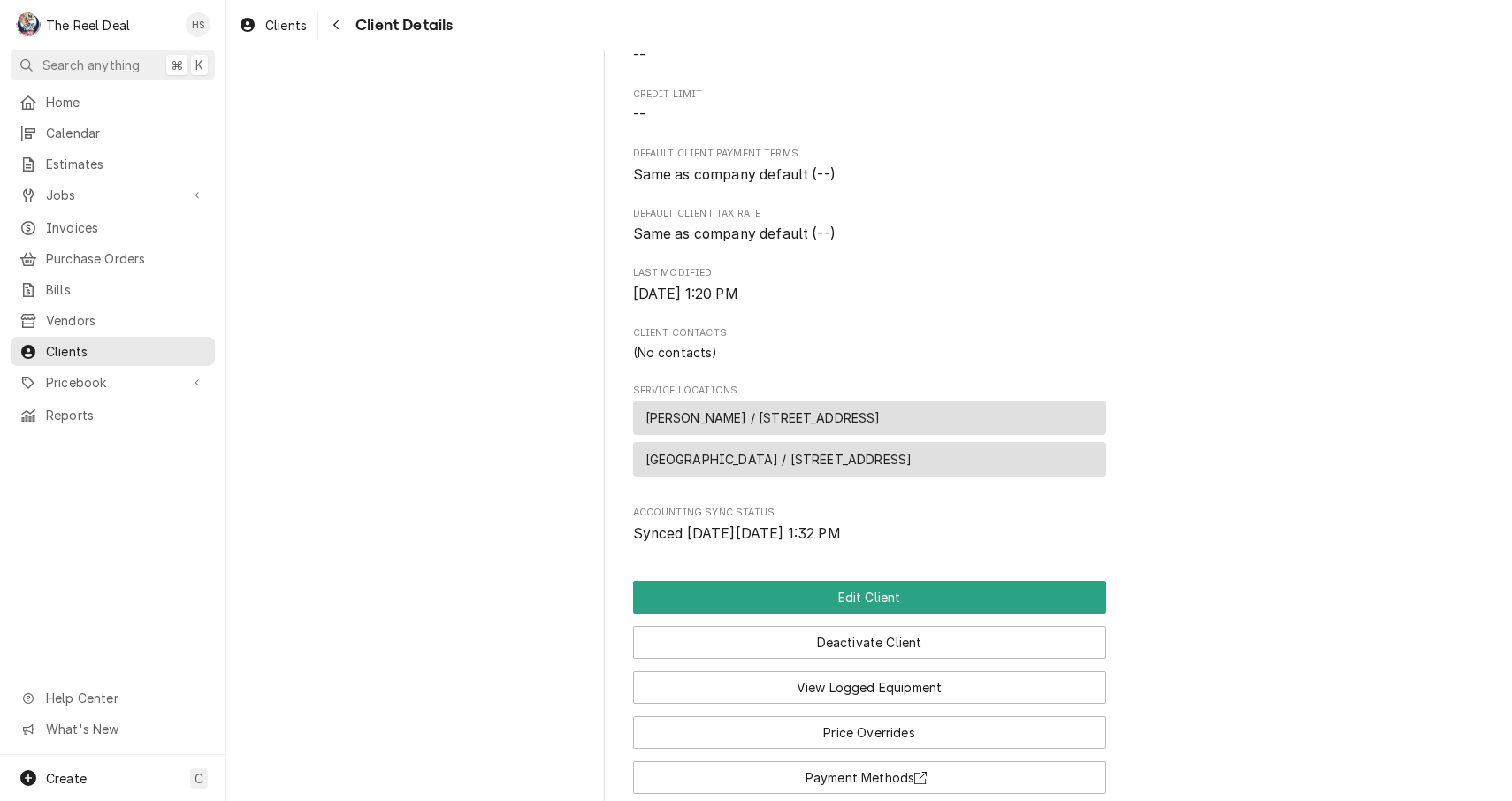
scroll to position [320, 0]
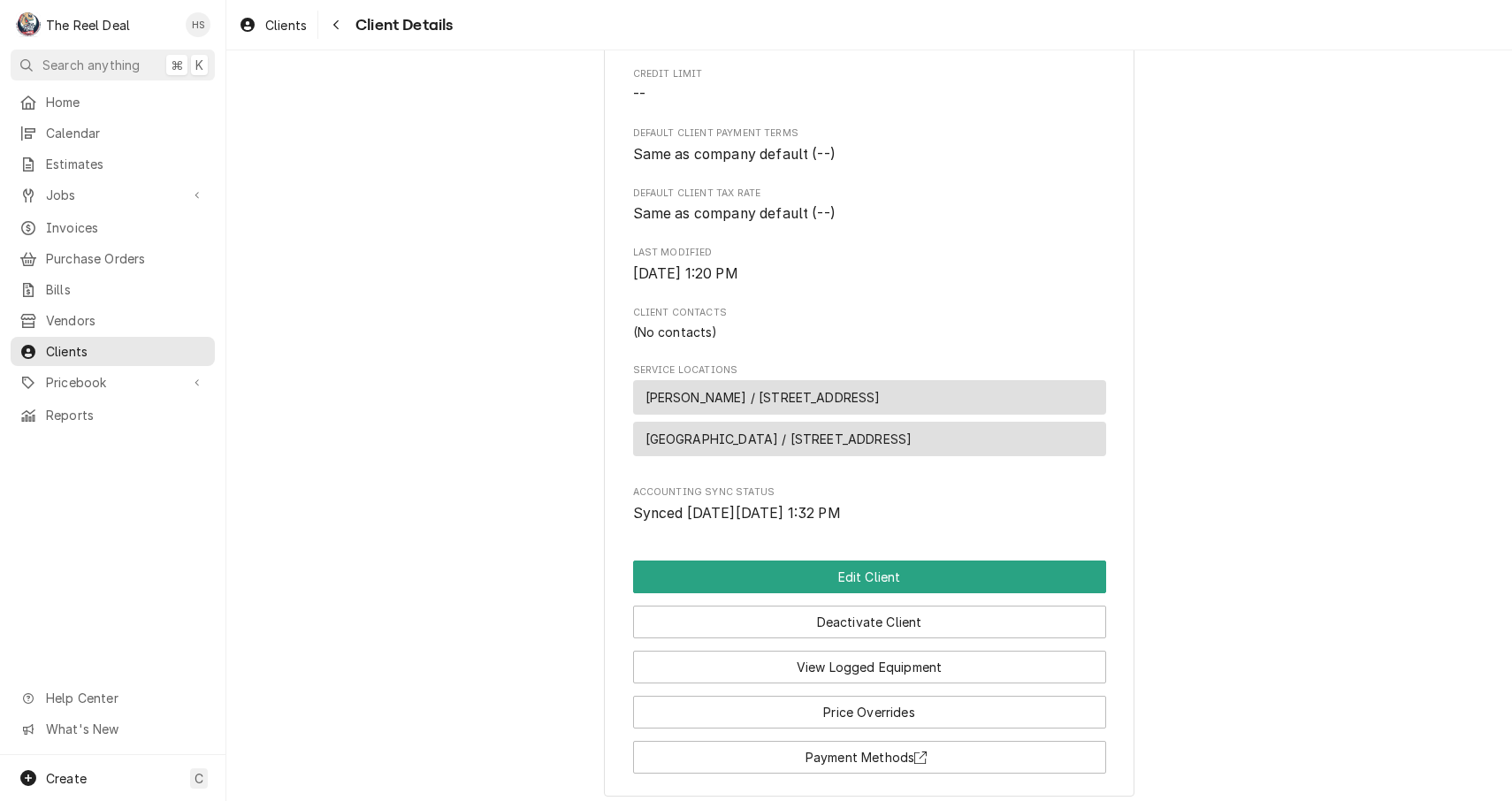
click at [867, 389] on span "[PERSON_NAME] / [STREET_ADDRESS]" at bounding box center [763, 397] width 235 height 19
click at [840, 430] on span "[GEOGRAPHIC_DATA] / [STREET_ADDRESS]" at bounding box center [779, 439] width 267 height 19
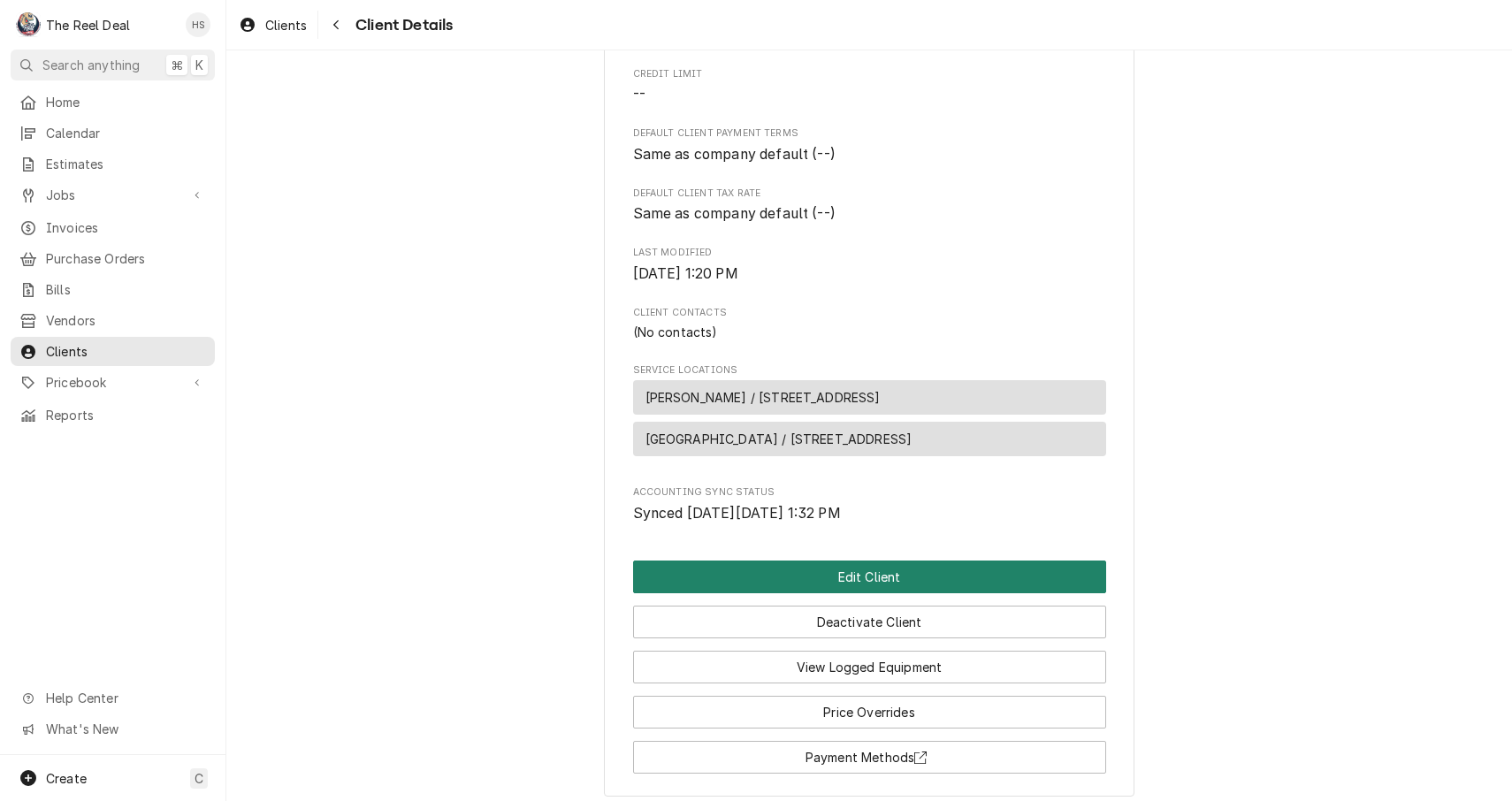
click at [867, 575] on button "Edit Client" at bounding box center [870, 576] width 473 height 33
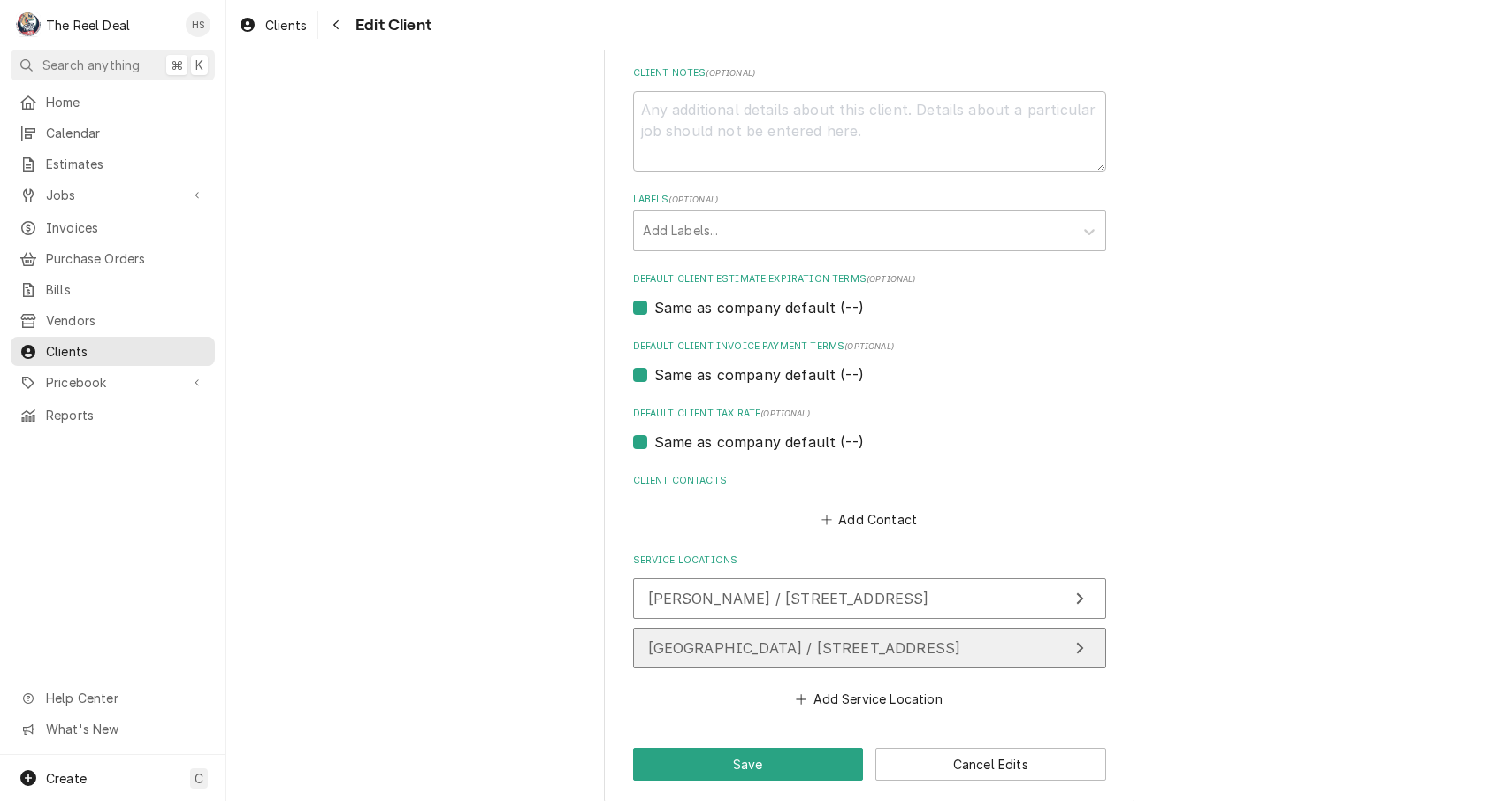
click at [962, 639] on span "Winter Springs / 1450 Tuskawilla Rd 108, Winter Springs, FL 32708" at bounding box center [805, 647] width 313 height 18
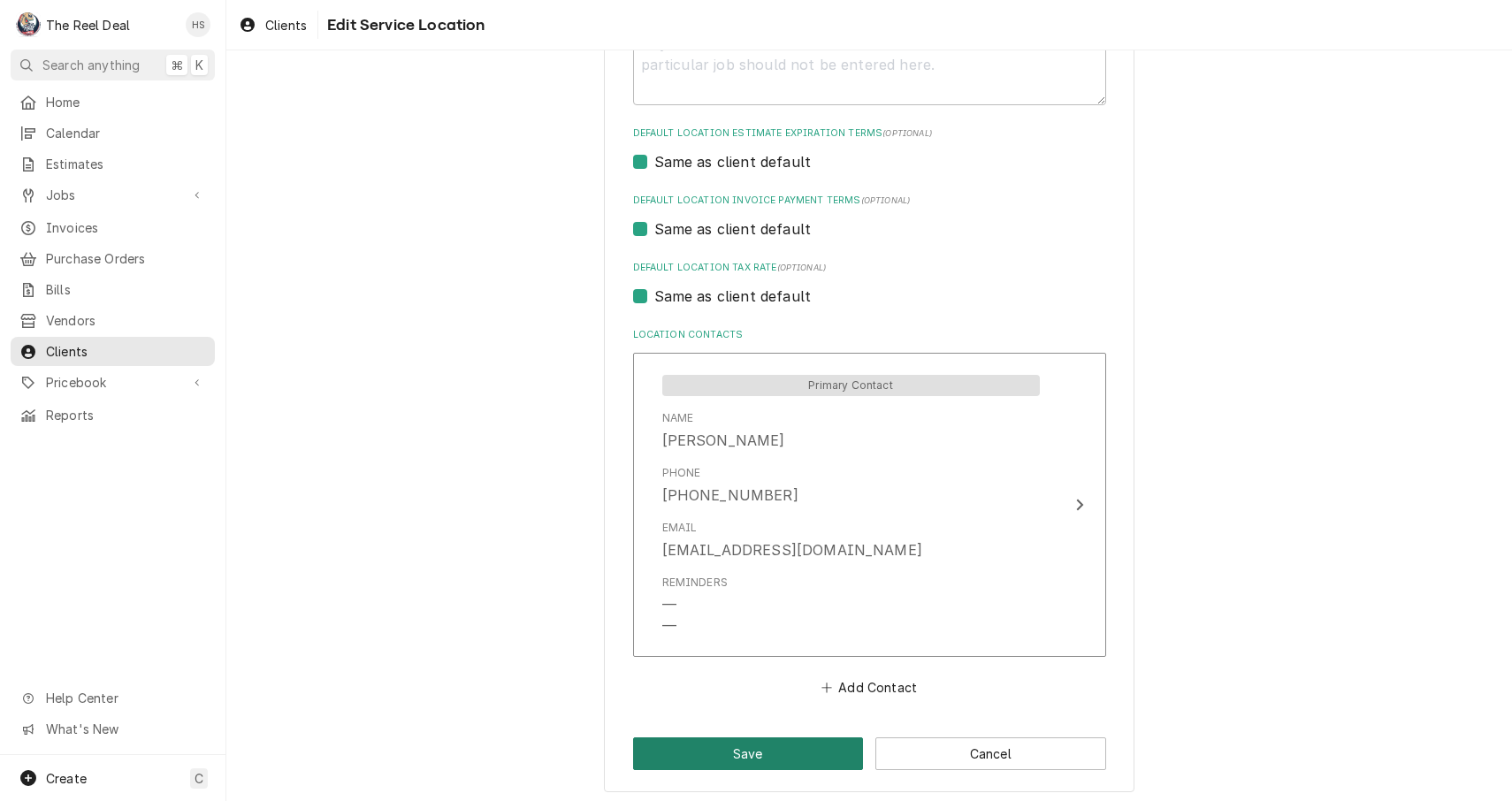
click at [793, 744] on button "Save" at bounding box center [749, 753] width 231 height 33
type textarea "x"
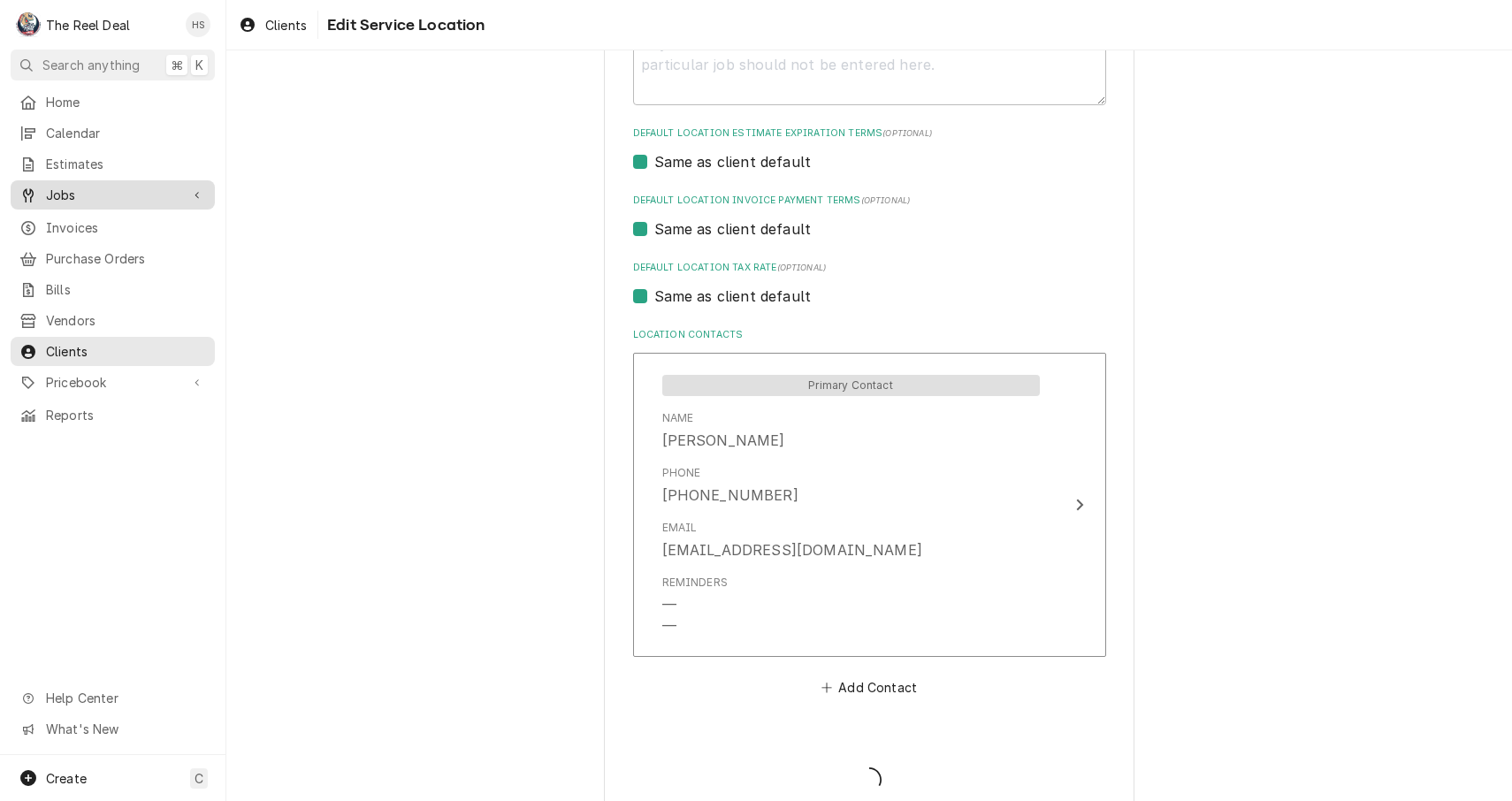
click at [91, 185] on span "Jobs" at bounding box center [112, 195] width 133 height 19
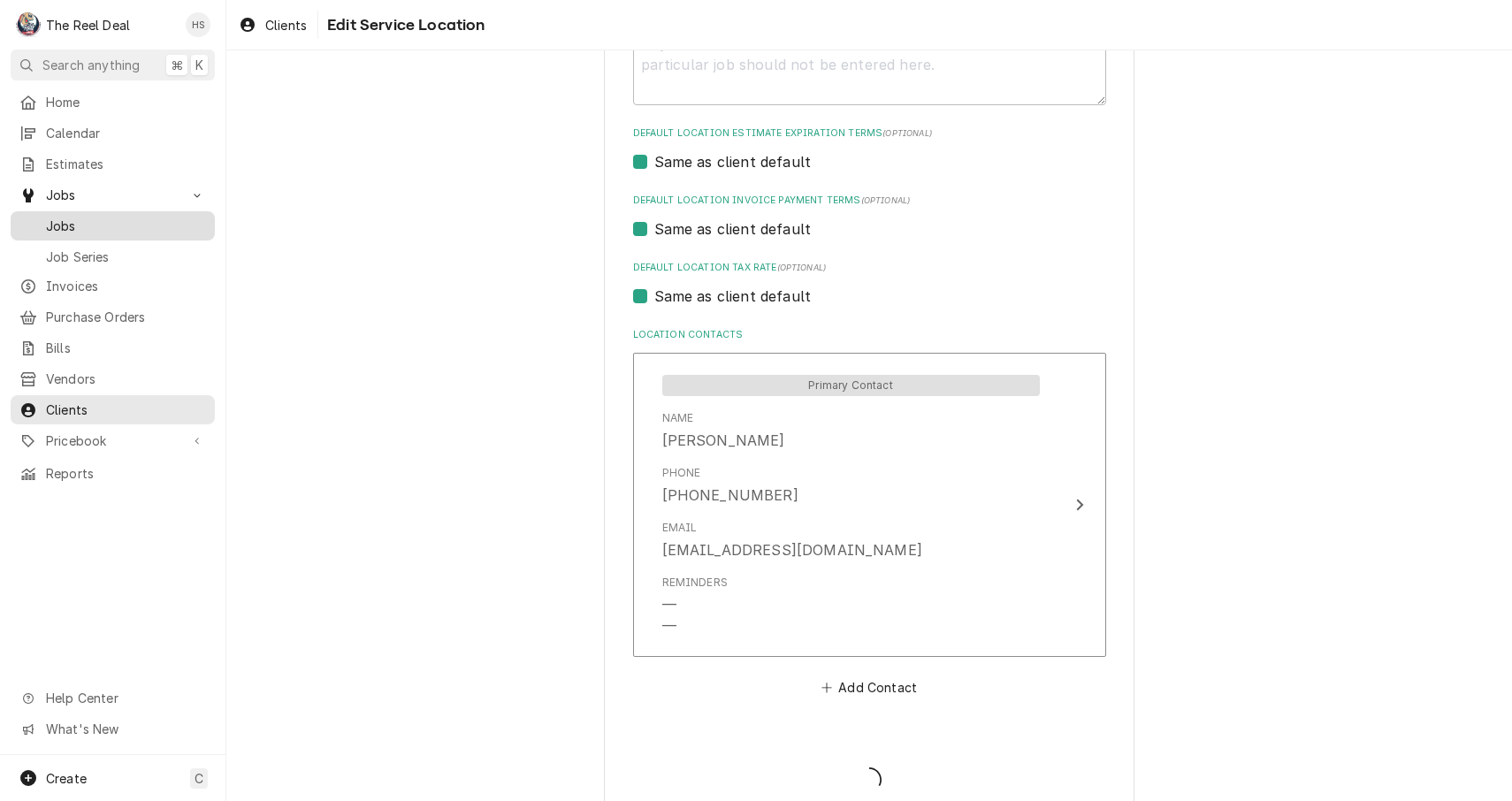
click at [88, 228] on div "Jobs" at bounding box center [112, 226] width 197 height 22
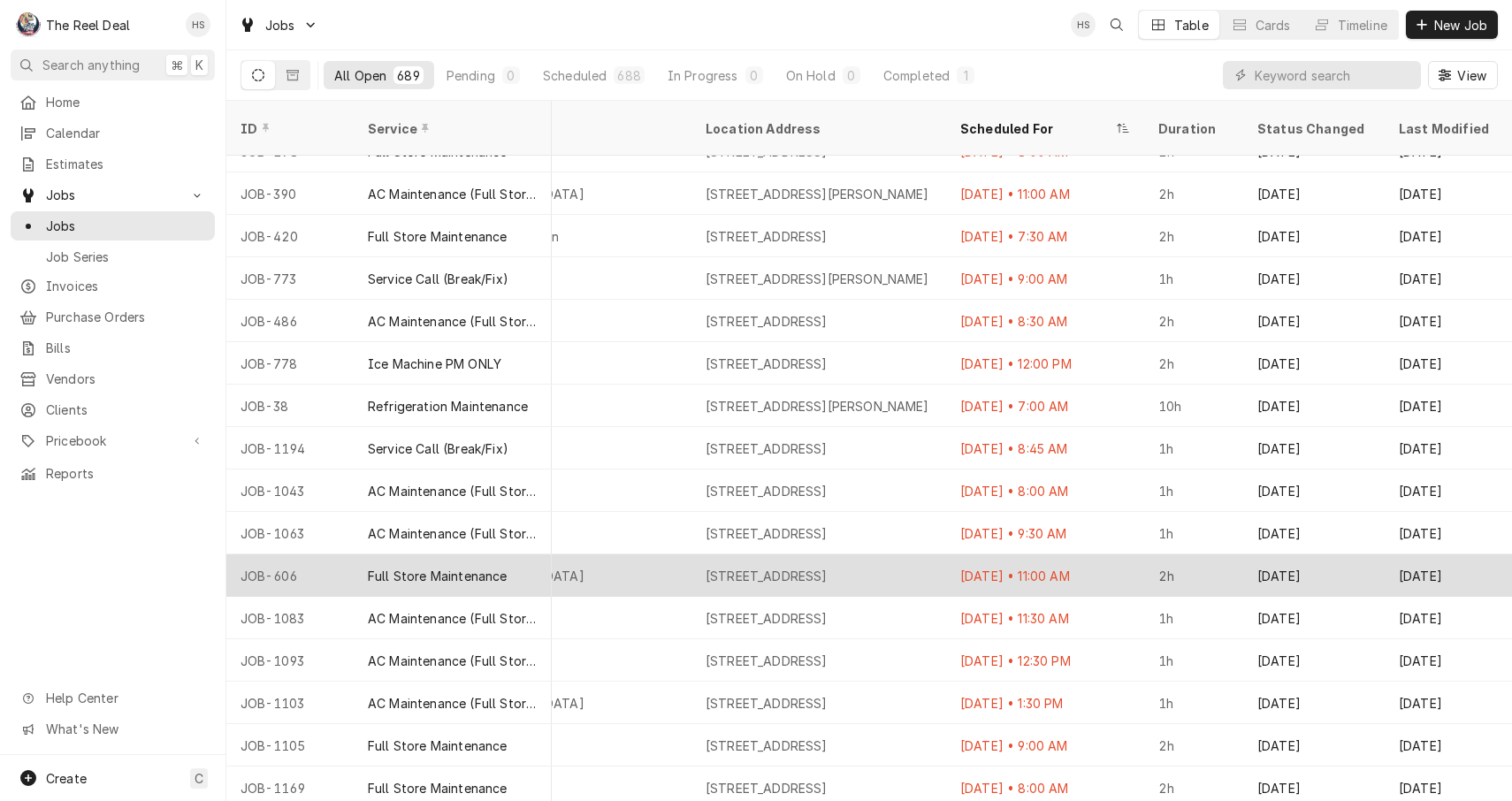
click at [599, 555] on div "Winter Springs" at bounding box center [564, 575] width 255 height 42
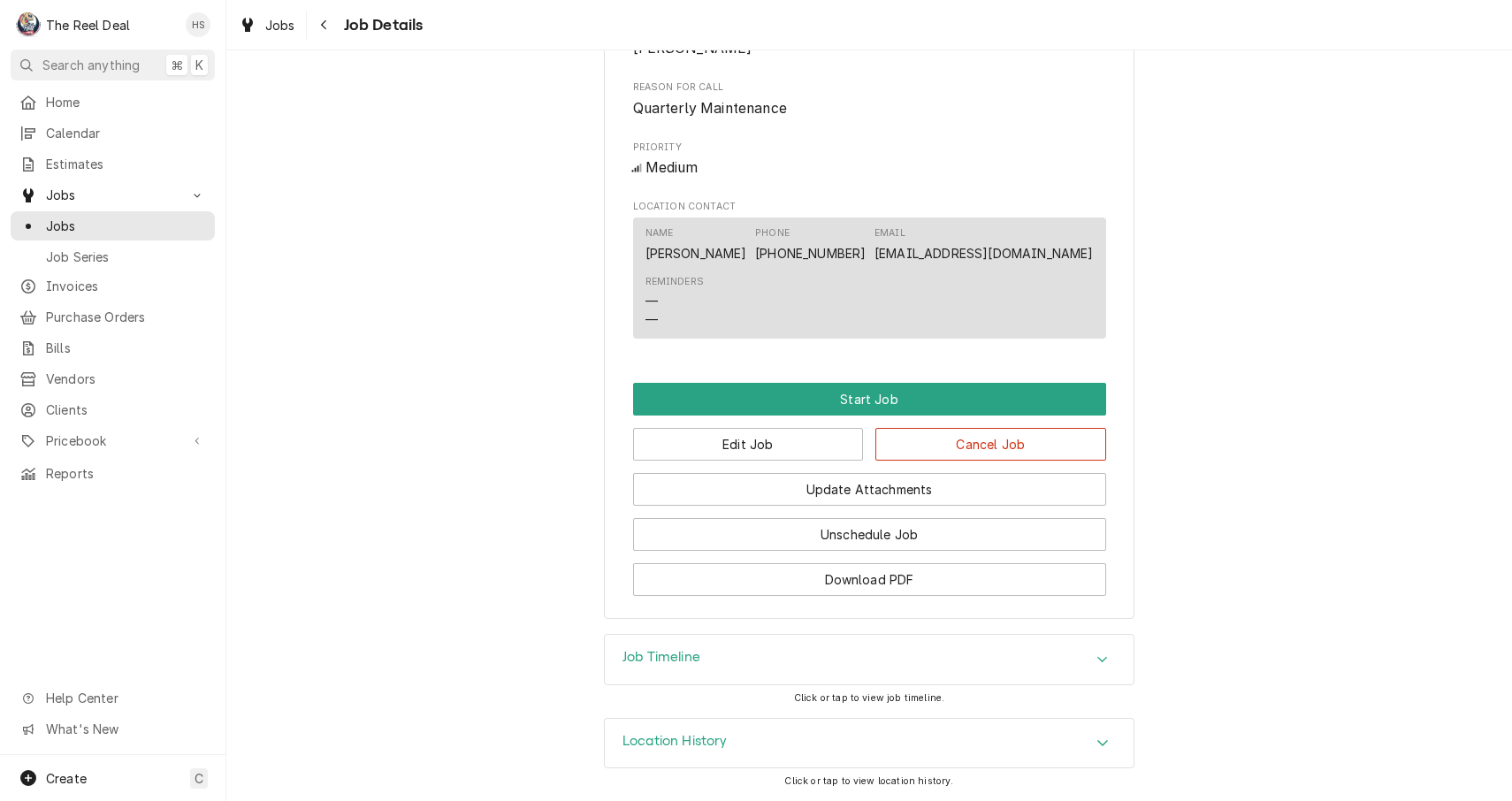
scroll to position [780, 0]
click at [814, 448] on button "Edit Job" at bounding box center [749, 444] width 231 height 33
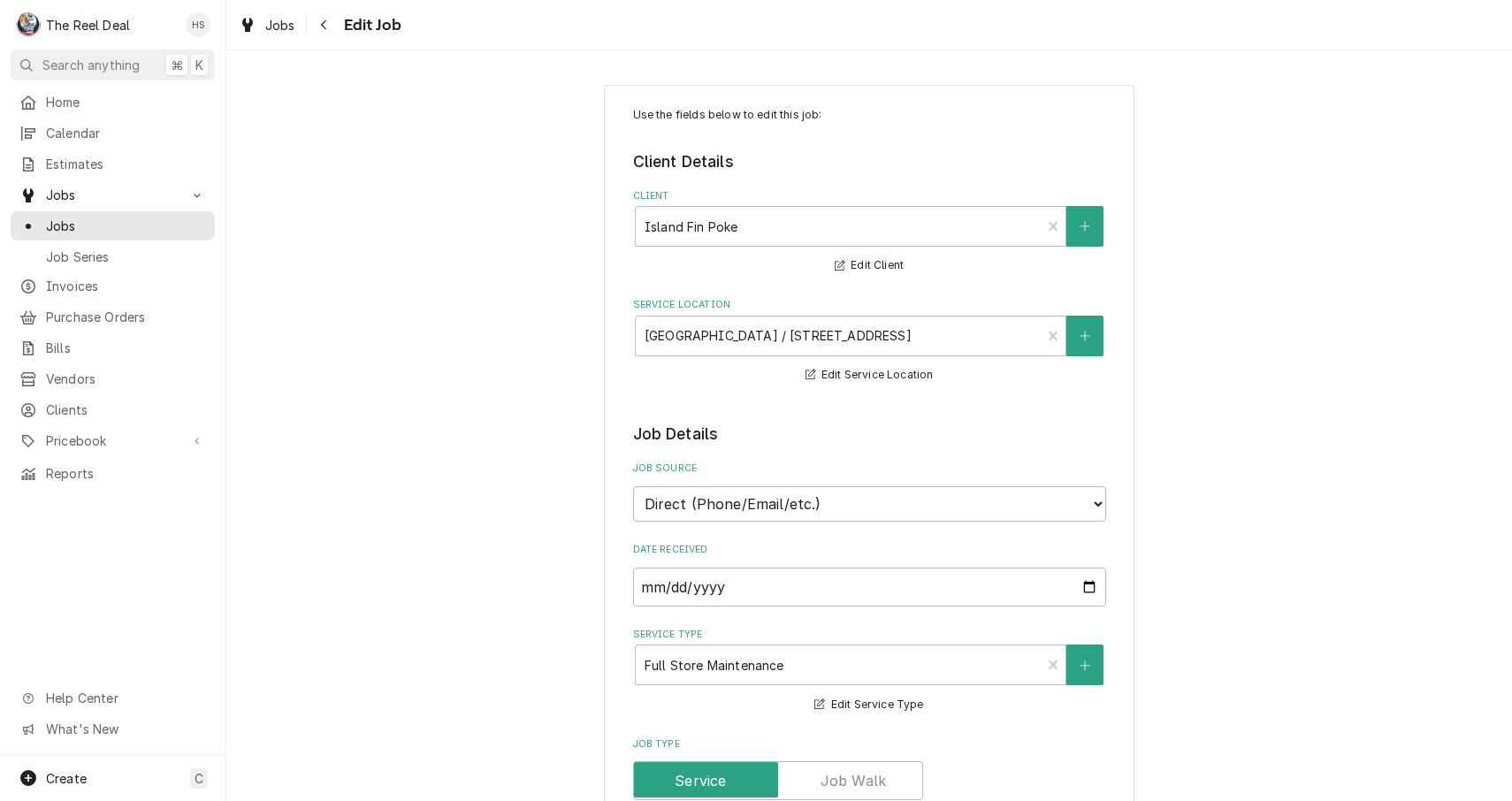
type textarea "x"
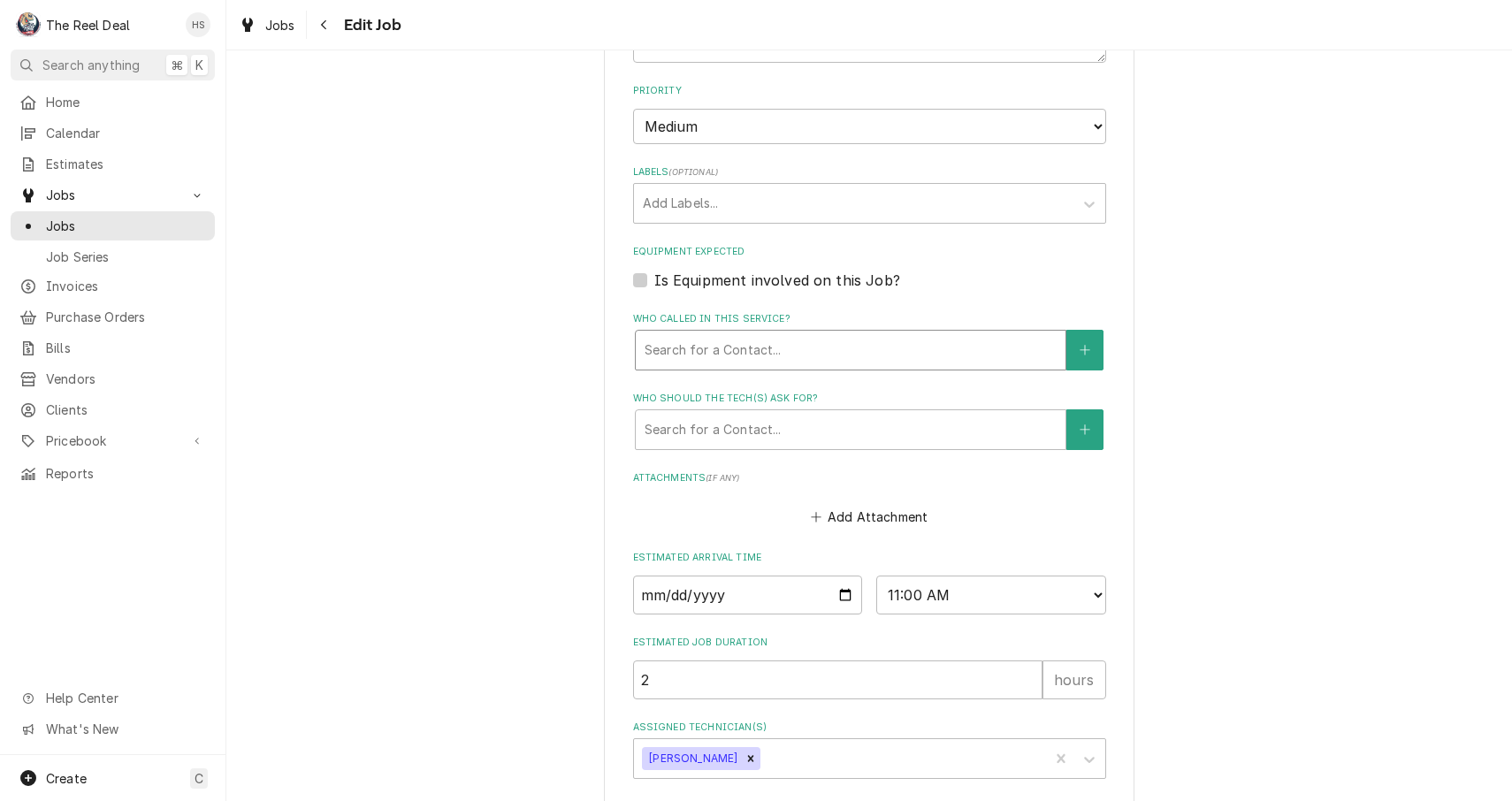
scroll to position [1014, 0]
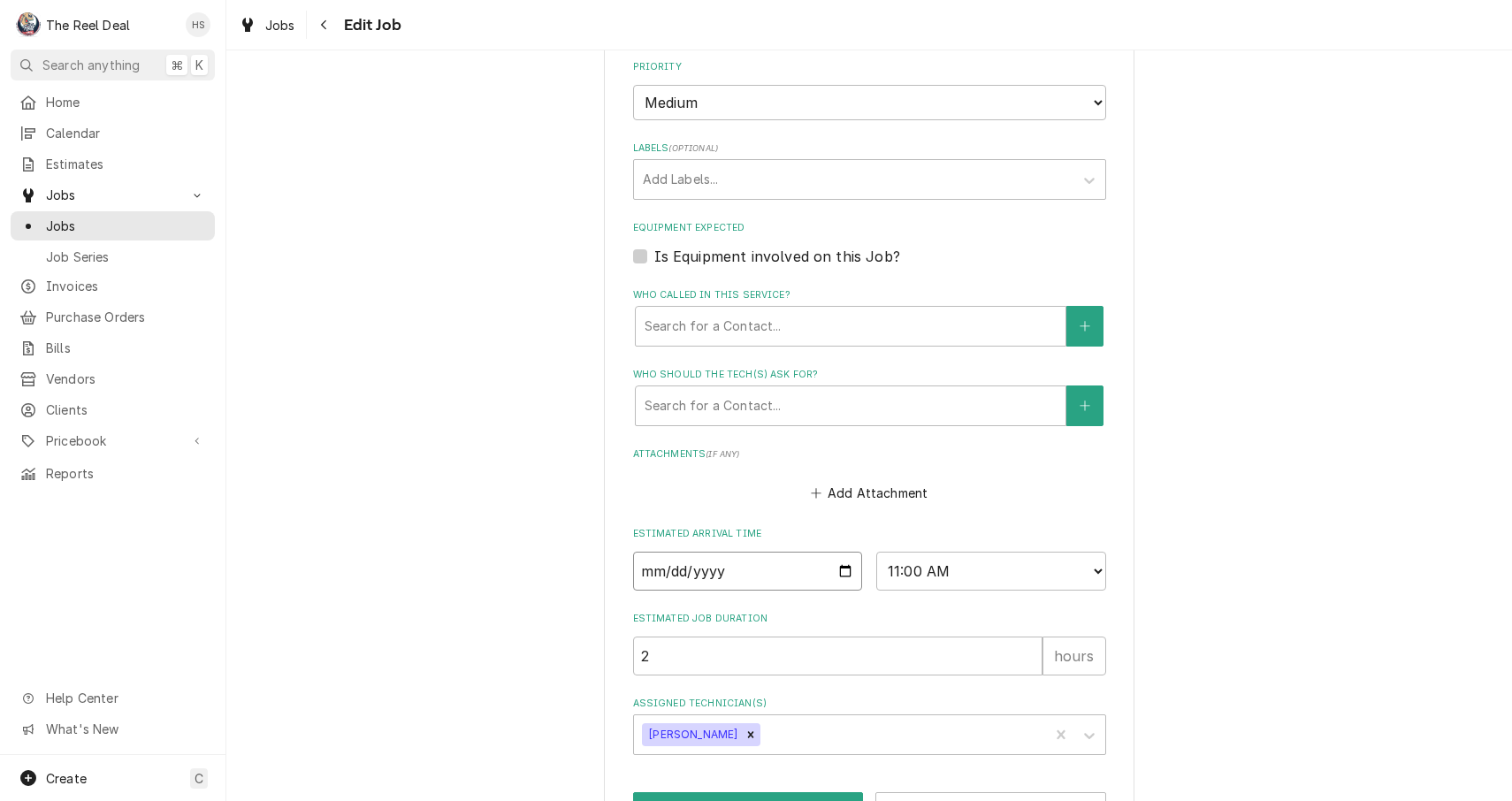
click at [673, 552] on input "2025-09-03" at bounding box center [748, 571] width 230 height 39
type input "2025-09-17"
type textarea "x"
select select "08:00:00"
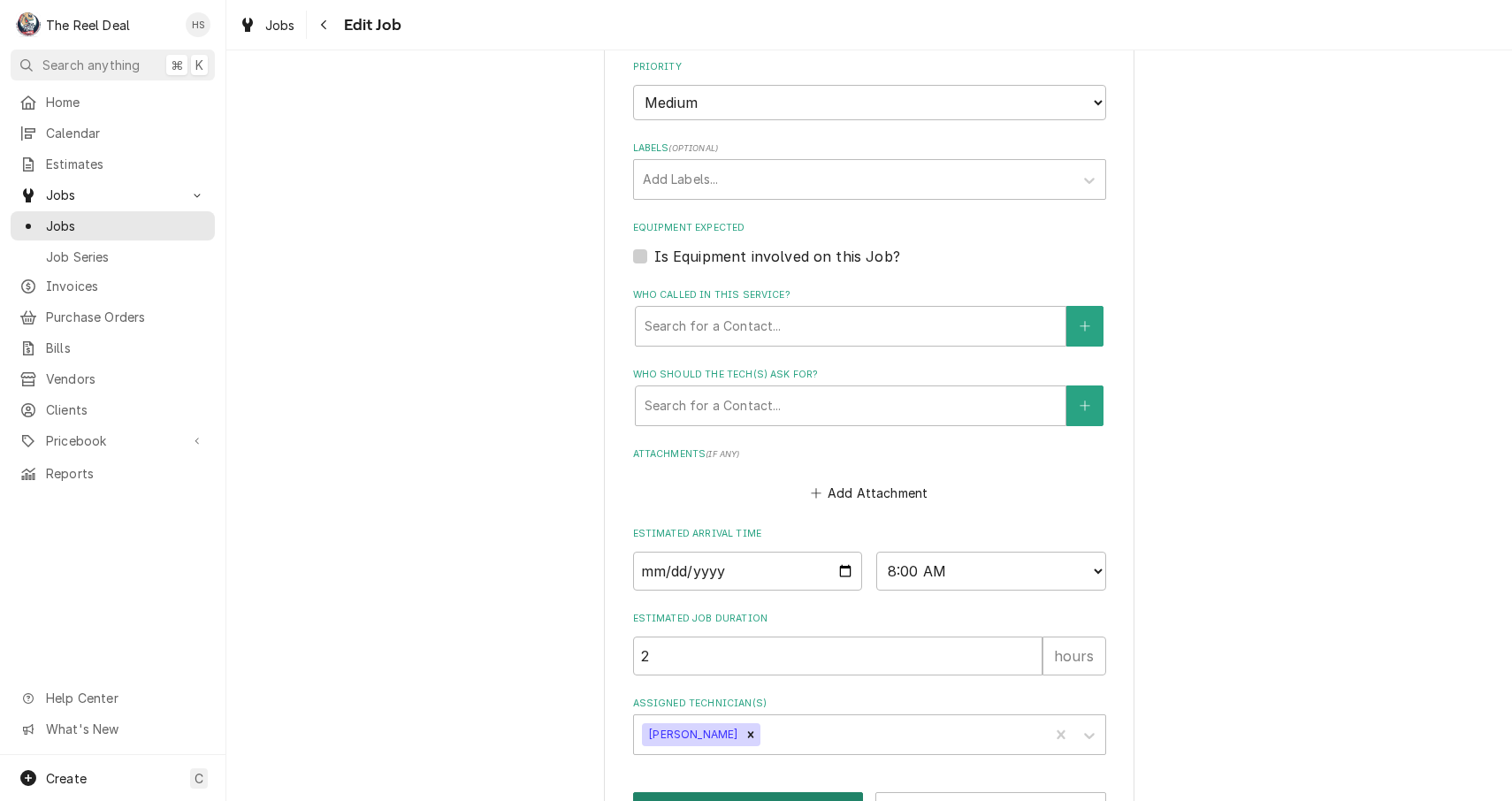
click at [778, 792] on button "Save" at bounding box center [749, 808] width 231 height 33
type textarea "x"
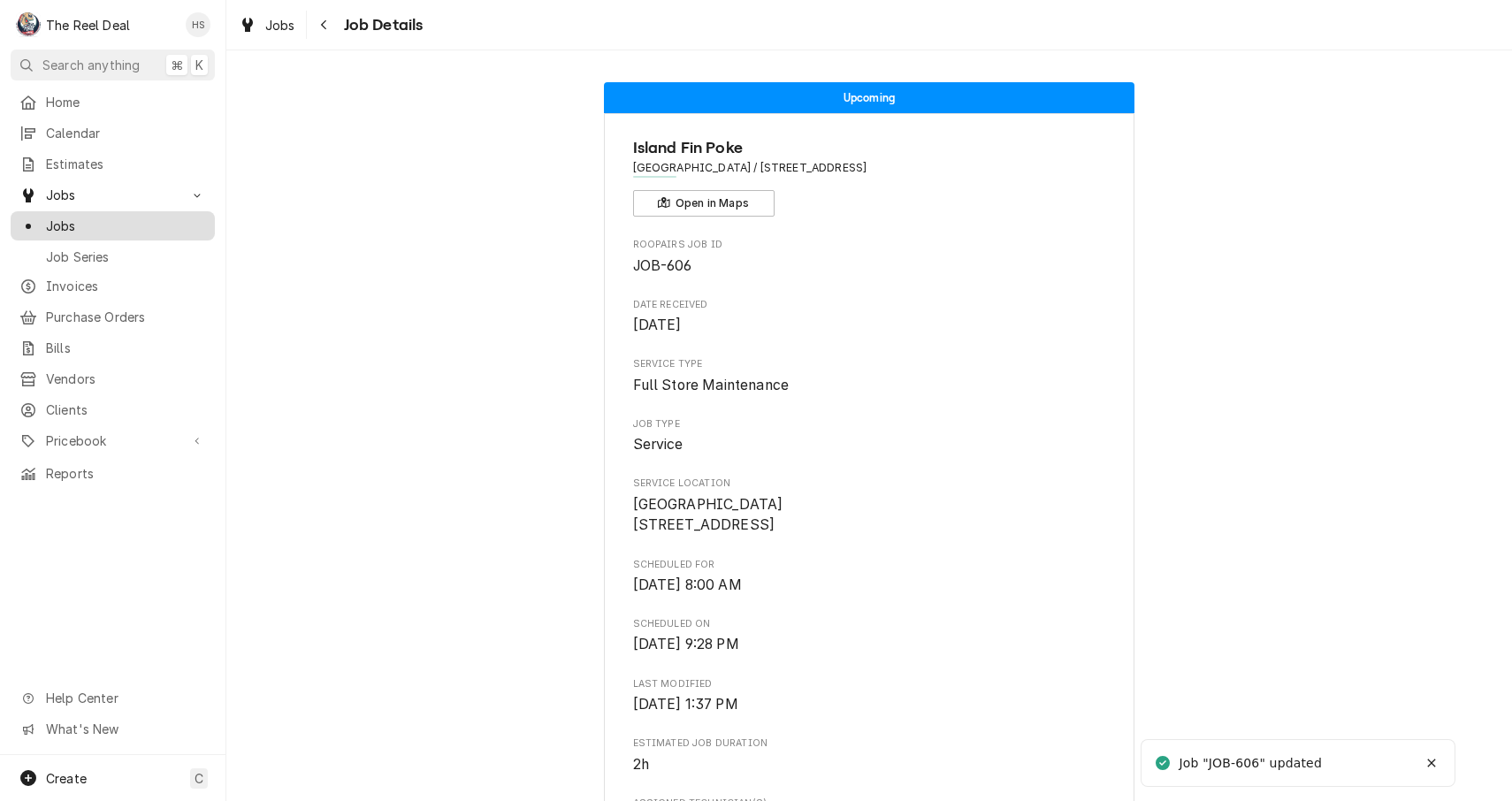
click at [164, 222] on span "Jobs" at bounding box center [126, 226] width 160 height 19
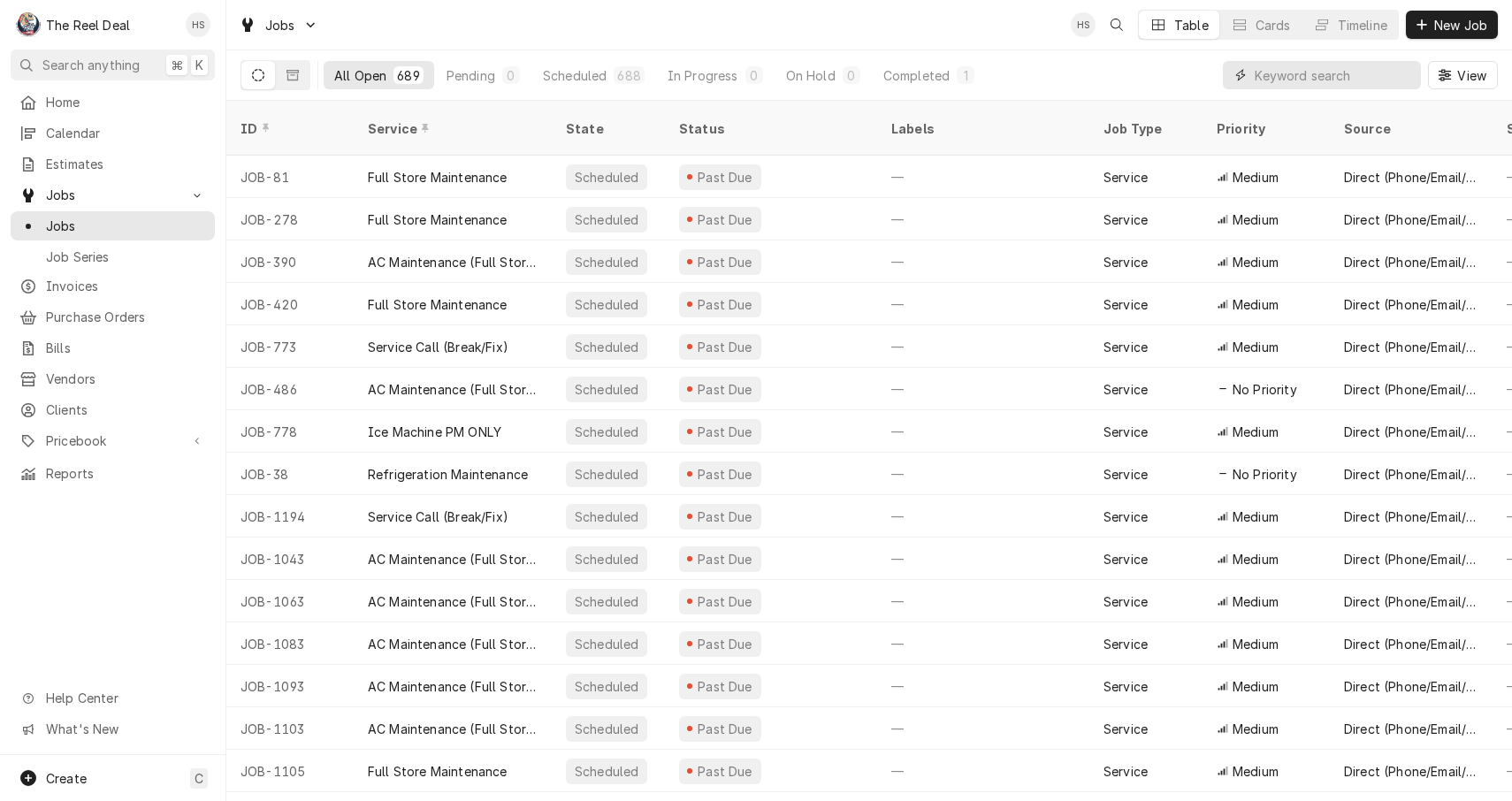
click at [1315, 80] on input "Dynamic Content Wrapper" at bounding box center [1334, 75] width 157 height 28
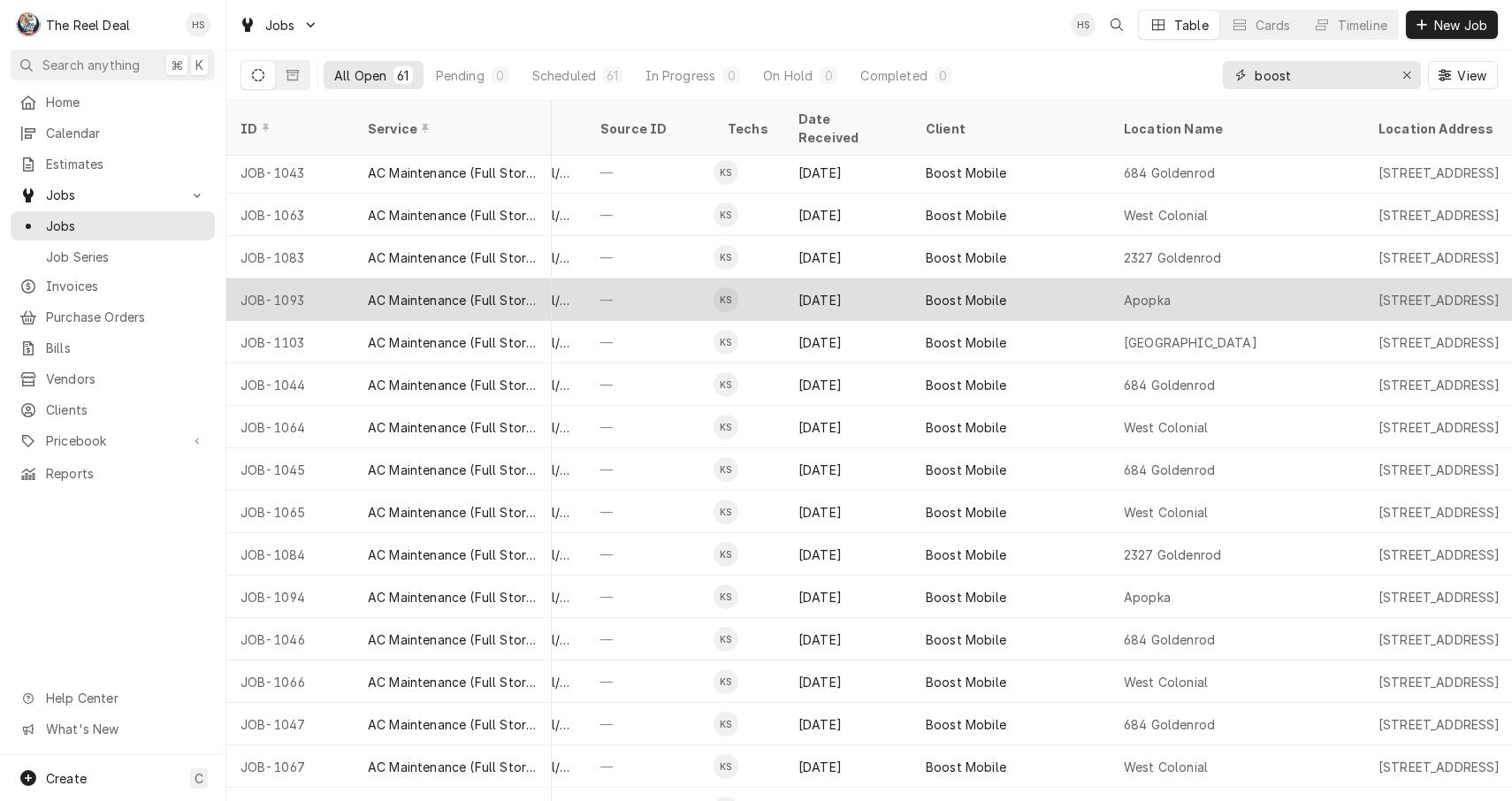
scroll to position [7, 911]
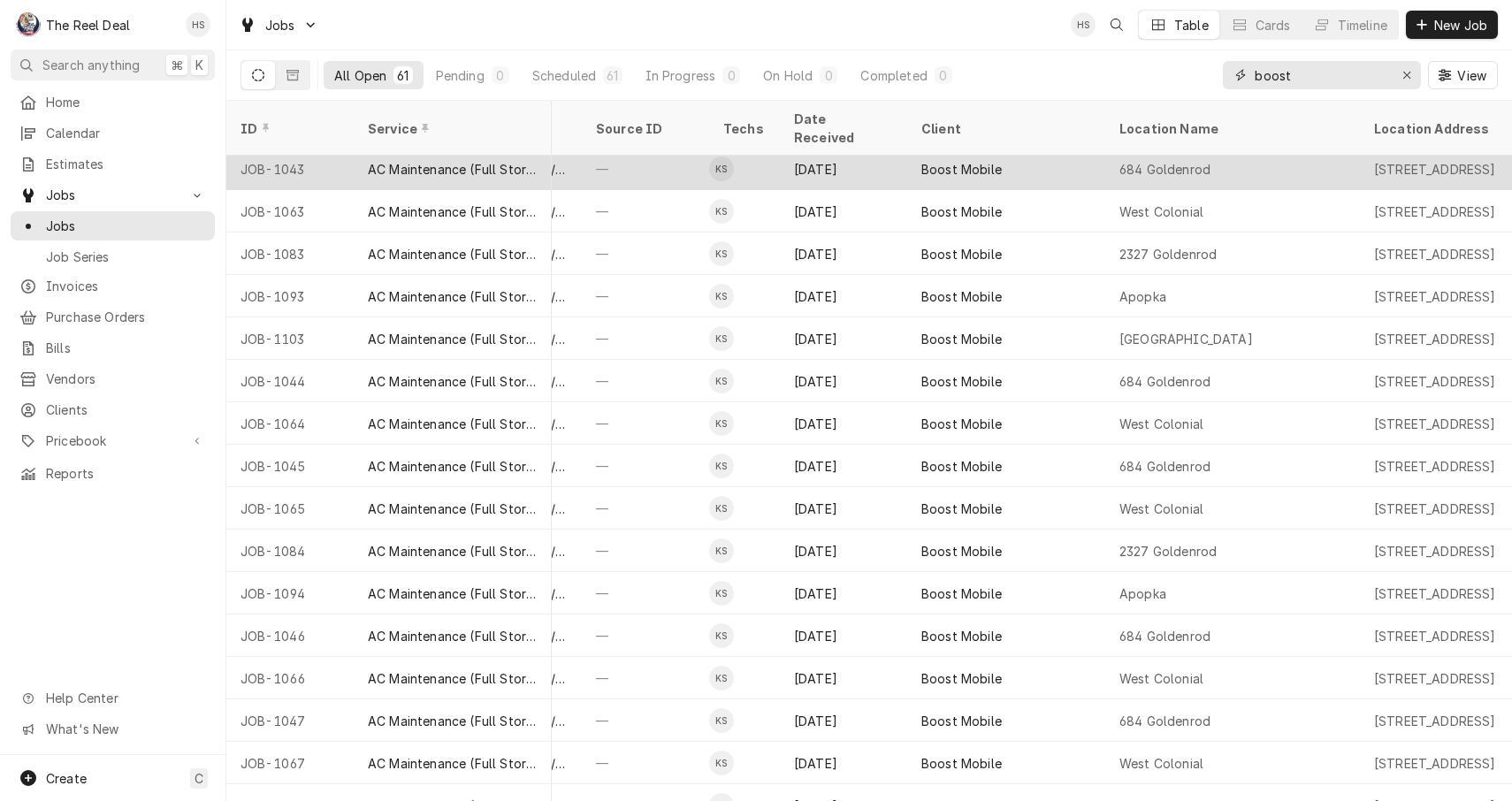
type input "boost"
click at [975, 148] on div "Boost Mobile" at bounding box center [1006, 169] width 198 height 42
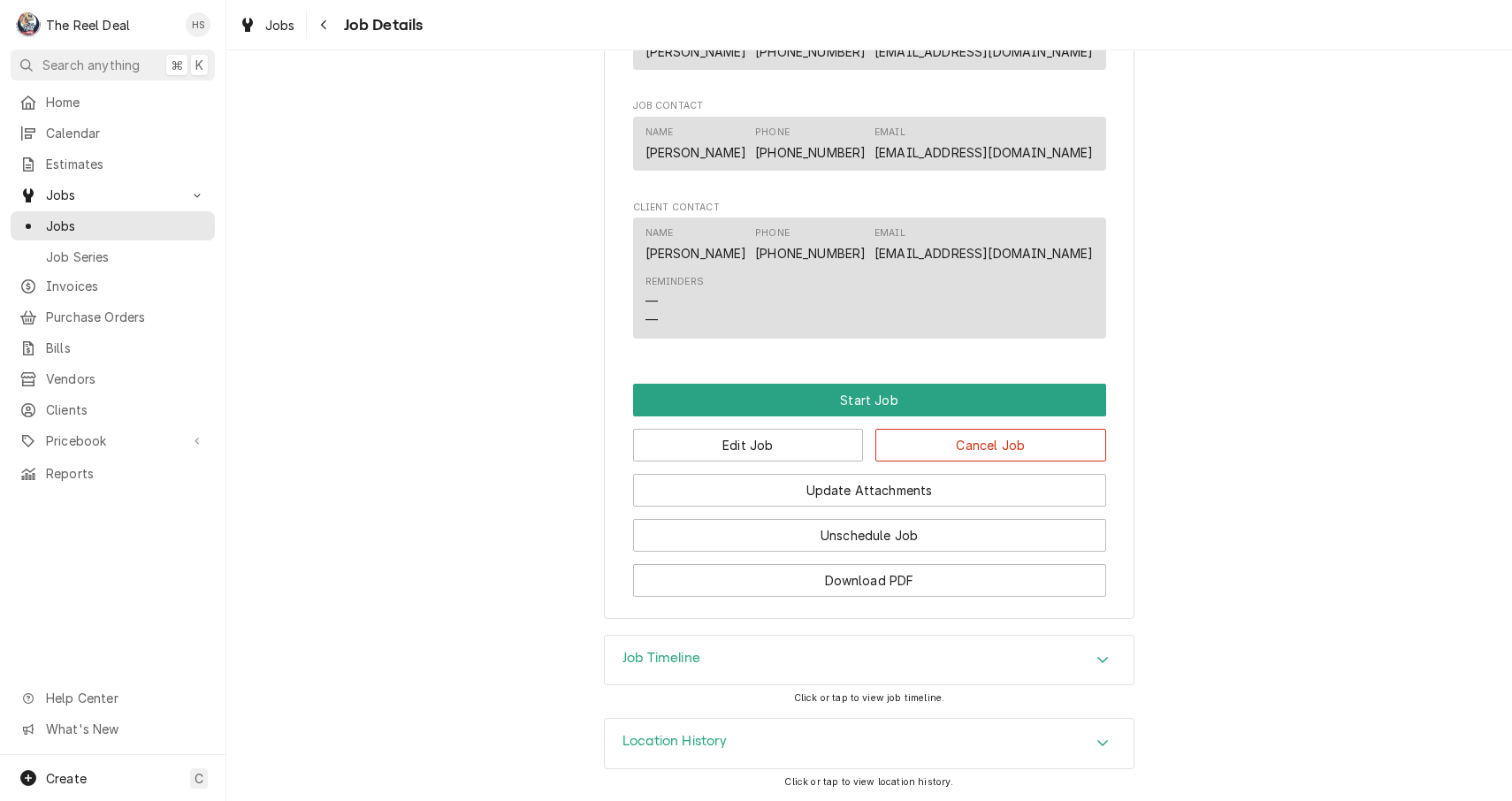
scroll to position [979, 0]
click at [772, 440] on button "Edit Job" at bounding box center [749, 445] width 231 height 33
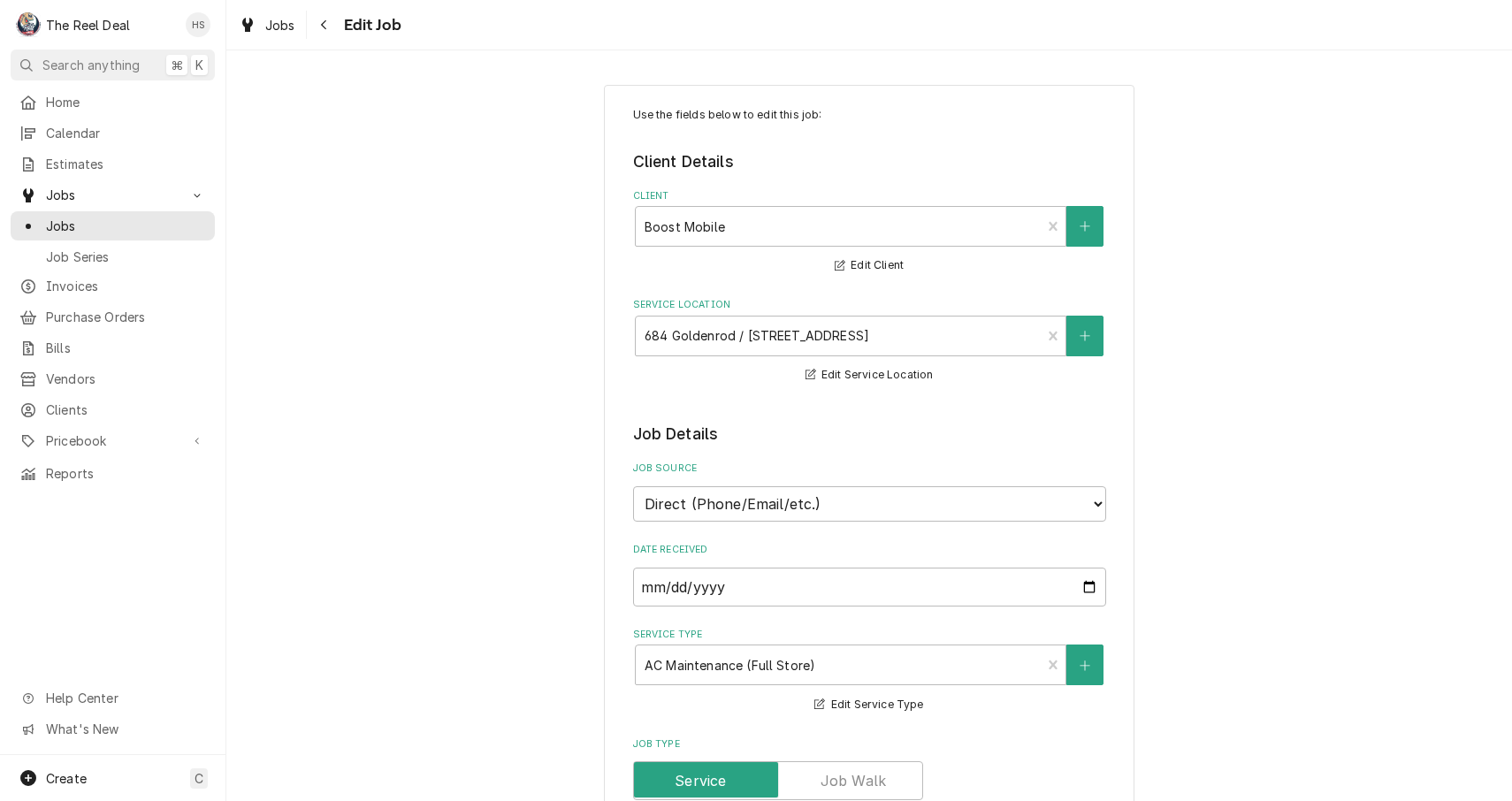
type textarea "x"
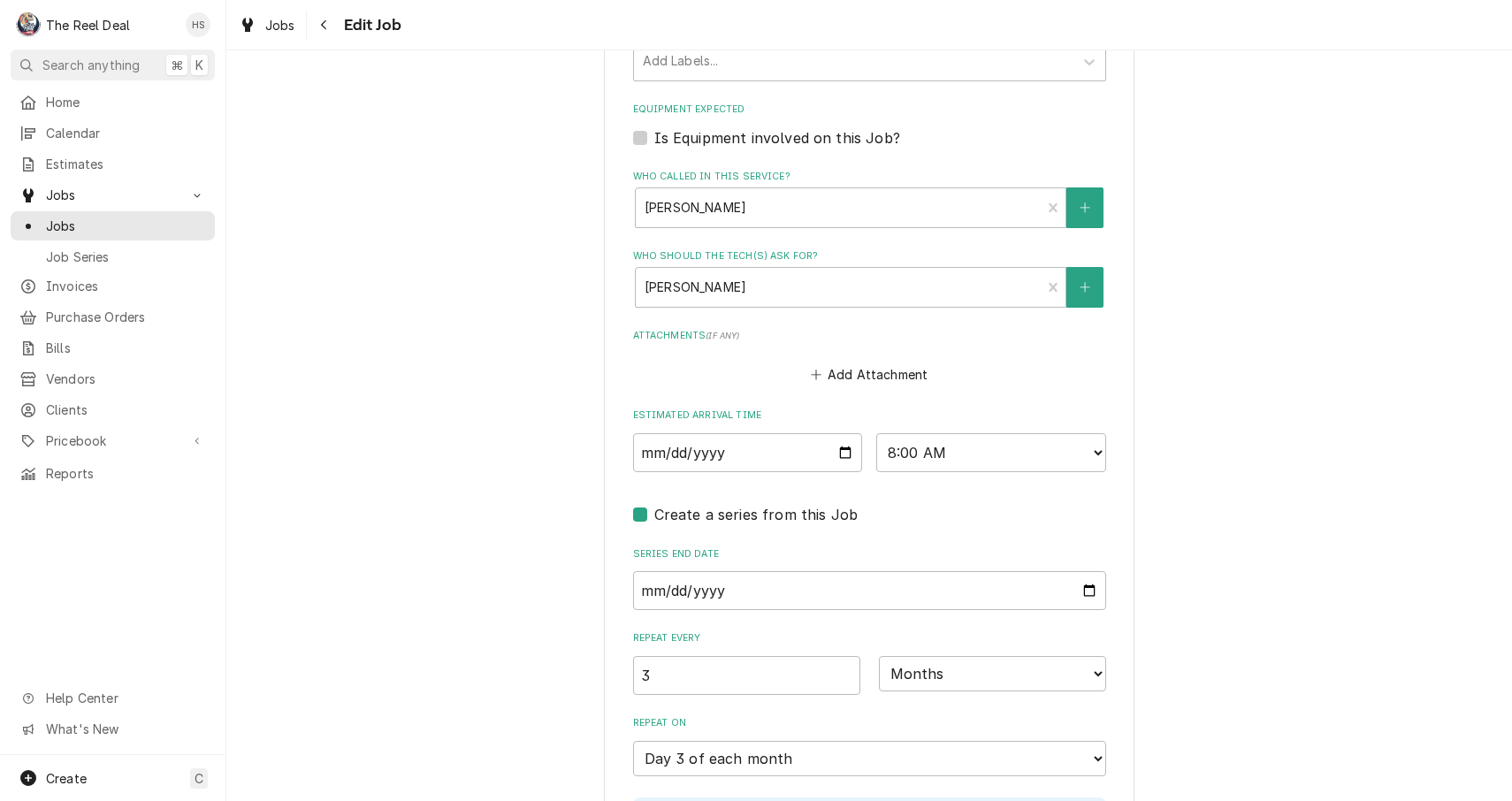
scroll to position [1149, 0]
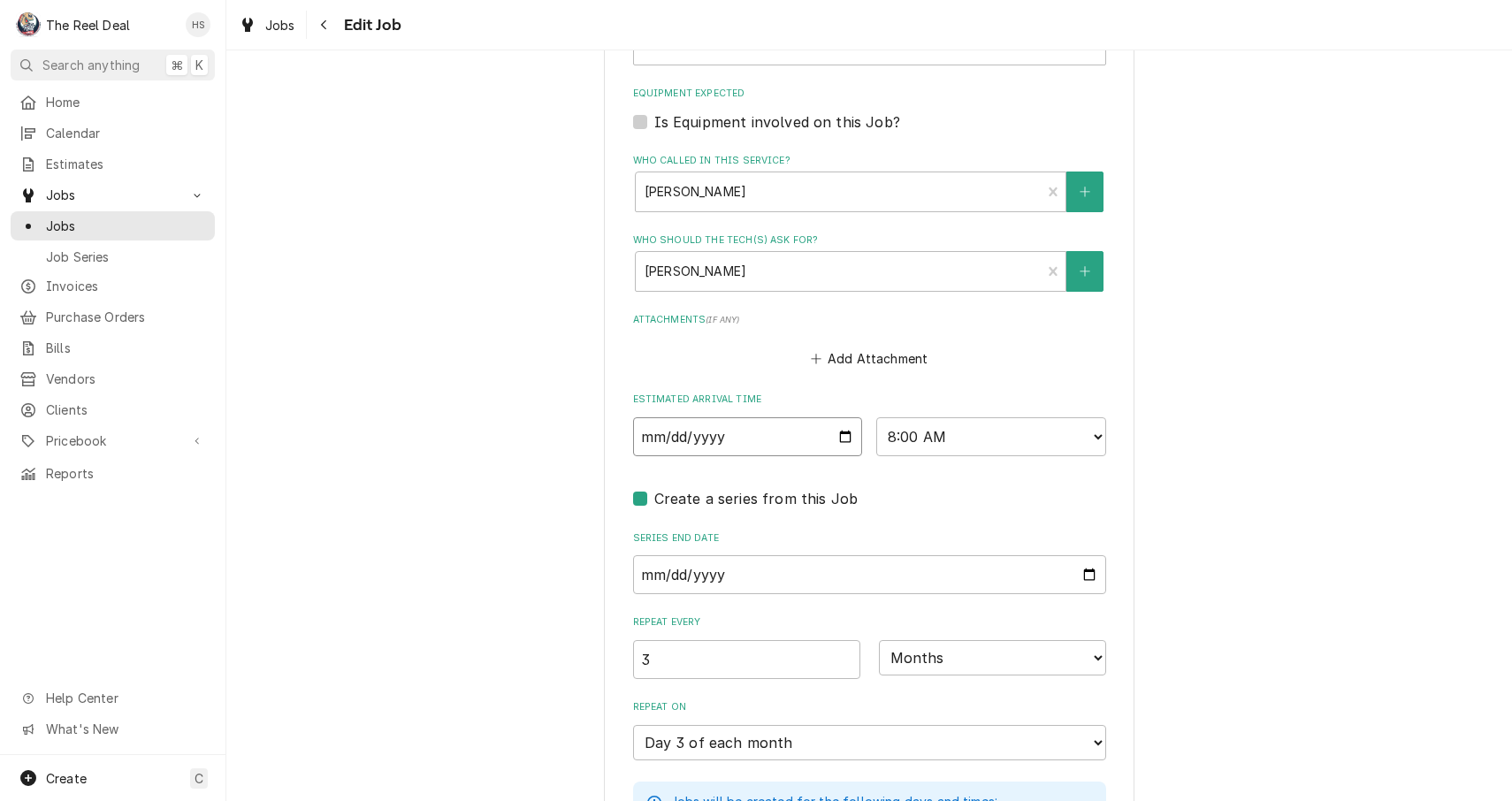
click at [721, 417] on input "2025-09-03" at bounding box center [748, 437] width 230 height 39
type input "2025-09-17"
type textarea "x"
select select "10:00:00"
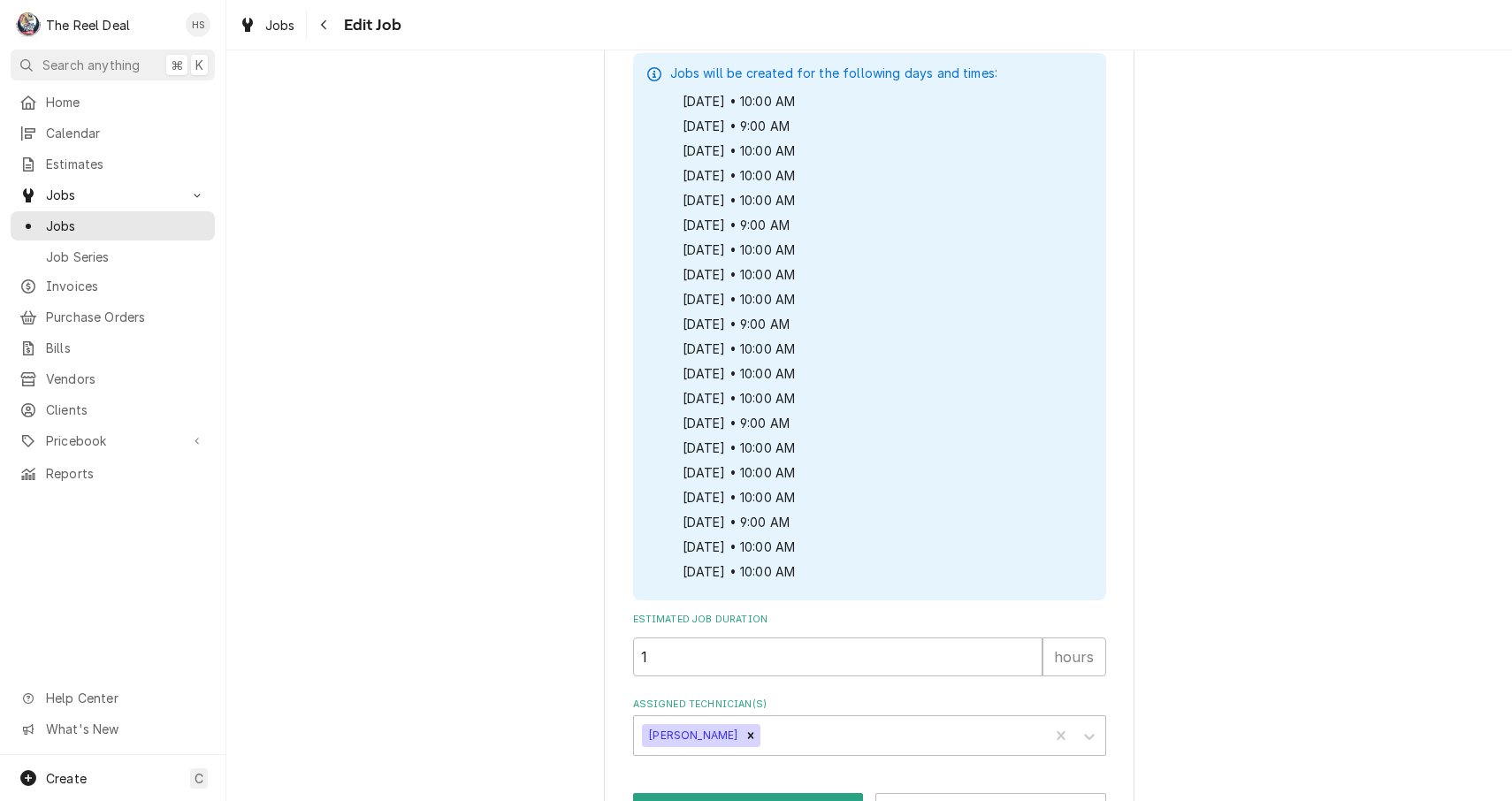
scroll to position [1876, 0]
click at [728, 794] on button "Save" at bounding box center [749, 809] width 231 height 33
type textarea "x"
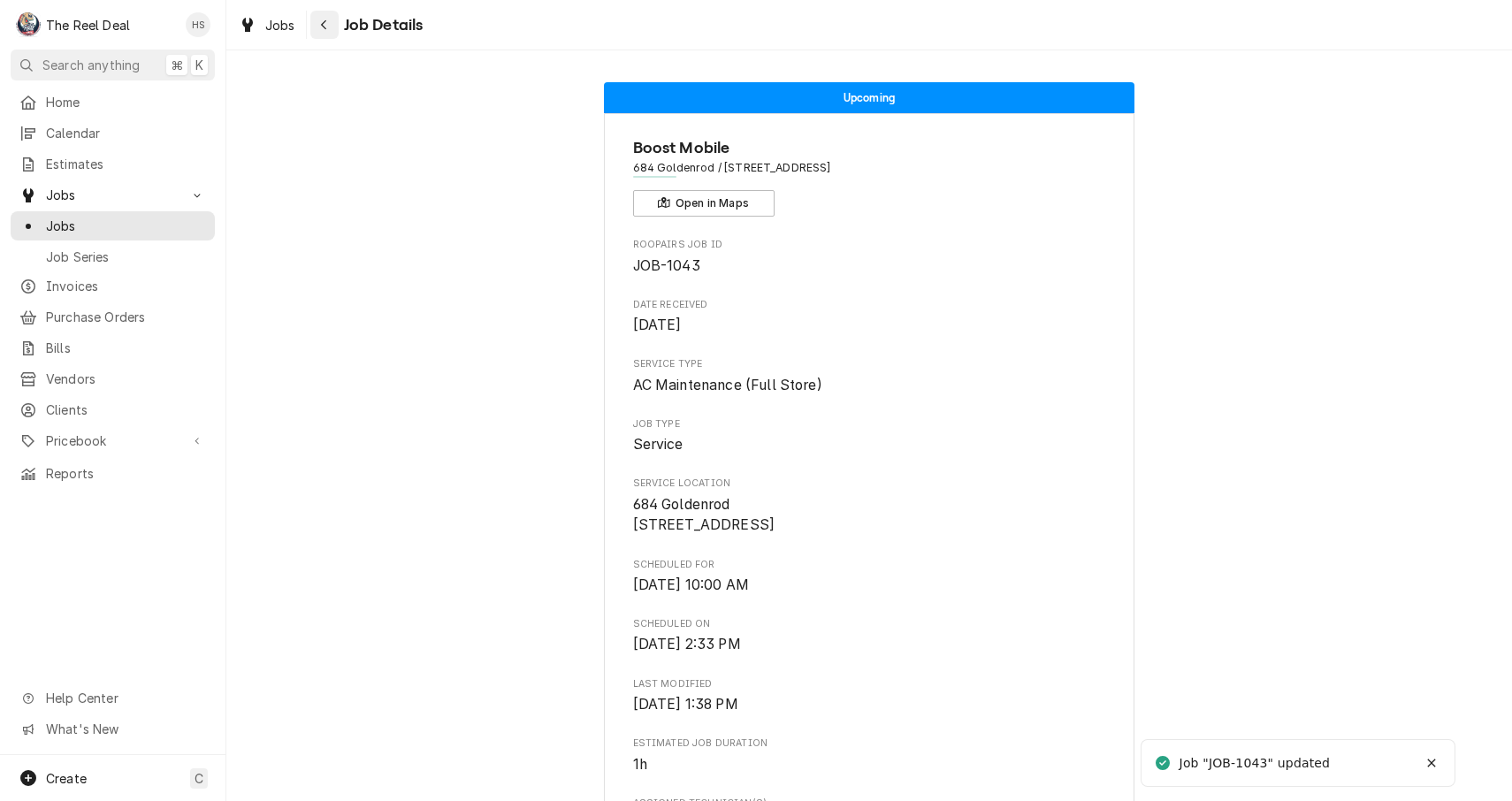
click at [326, 34] on button "Navigate back" at bounding box center [324, 24] width 28 height 28
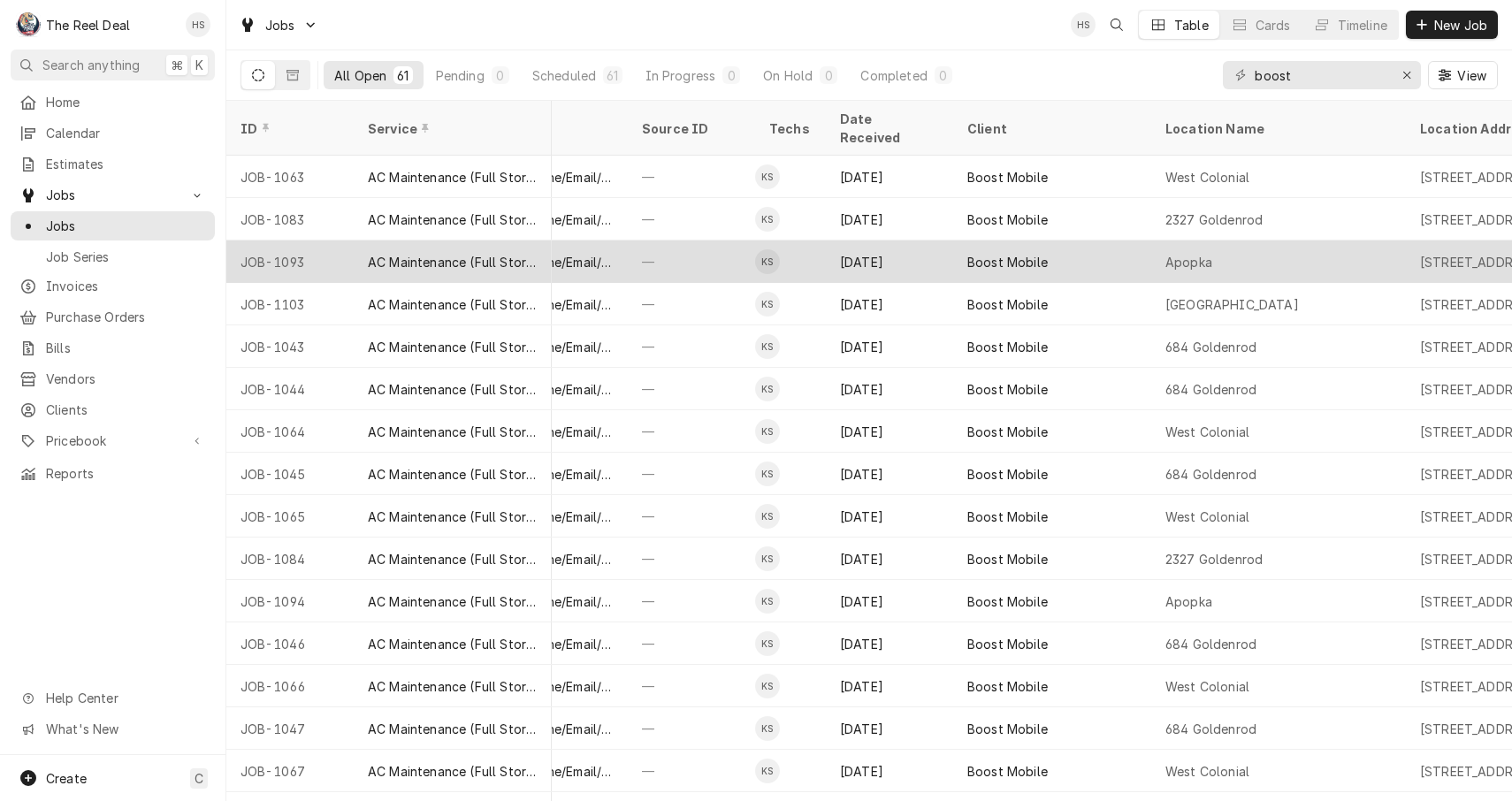
scroll to position [0, 873]
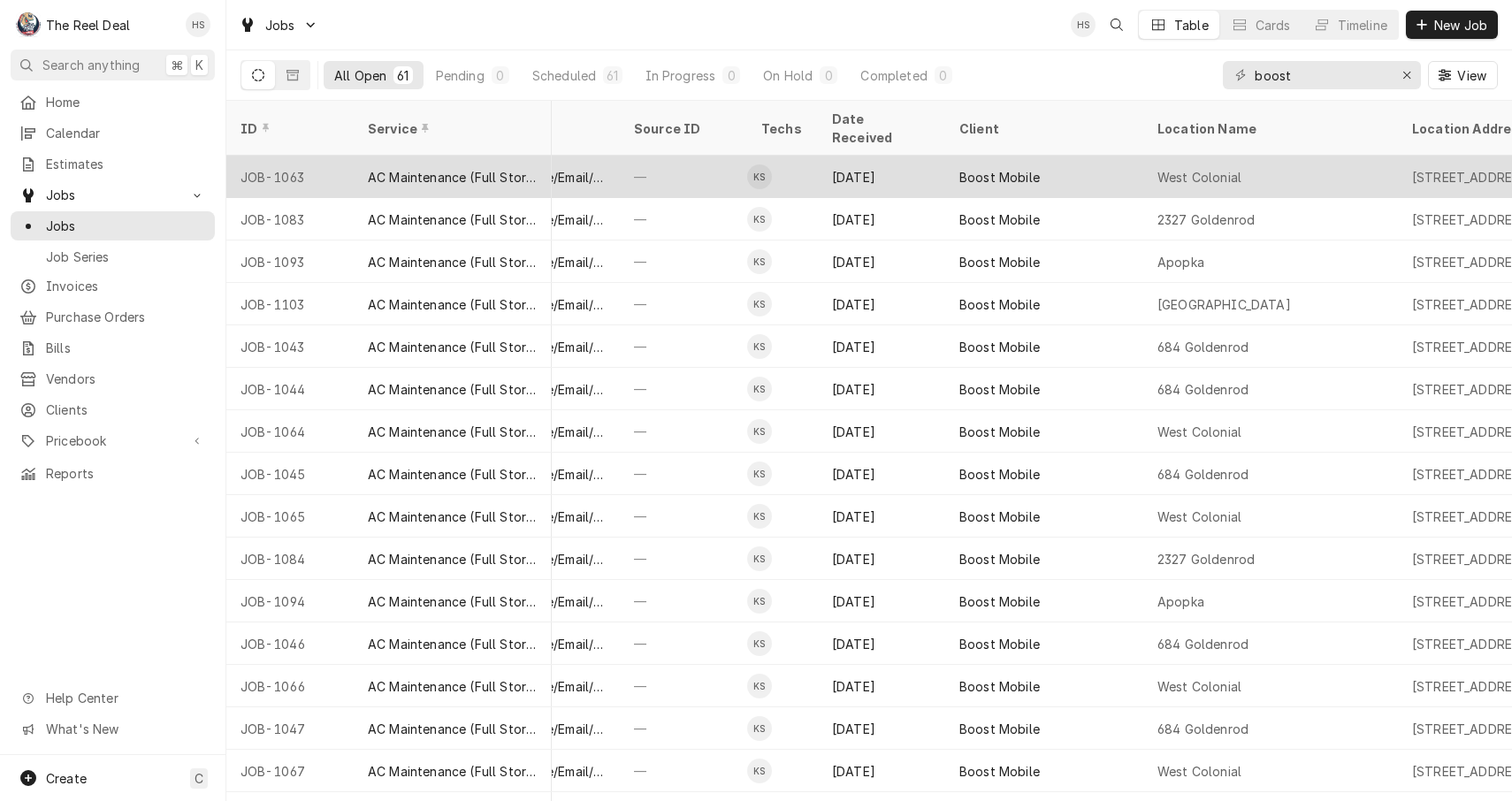
click at [1044, 160] on div "Boost Mobile" at bounding box center [1044, 176] width 198 height 42
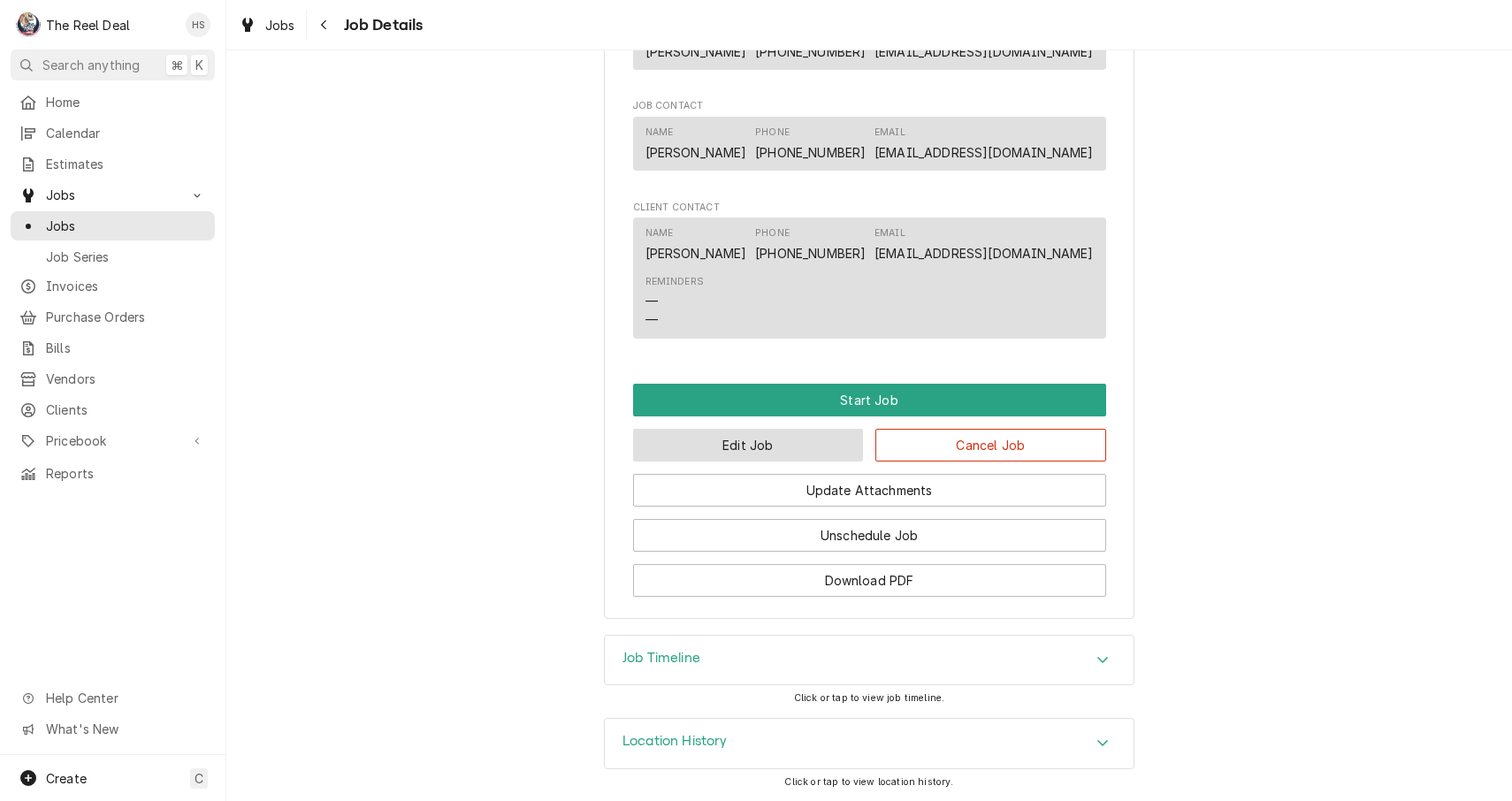
click at [816, 437] on button "Edit Job" at bounding box center [749, 445] width 231 height 33
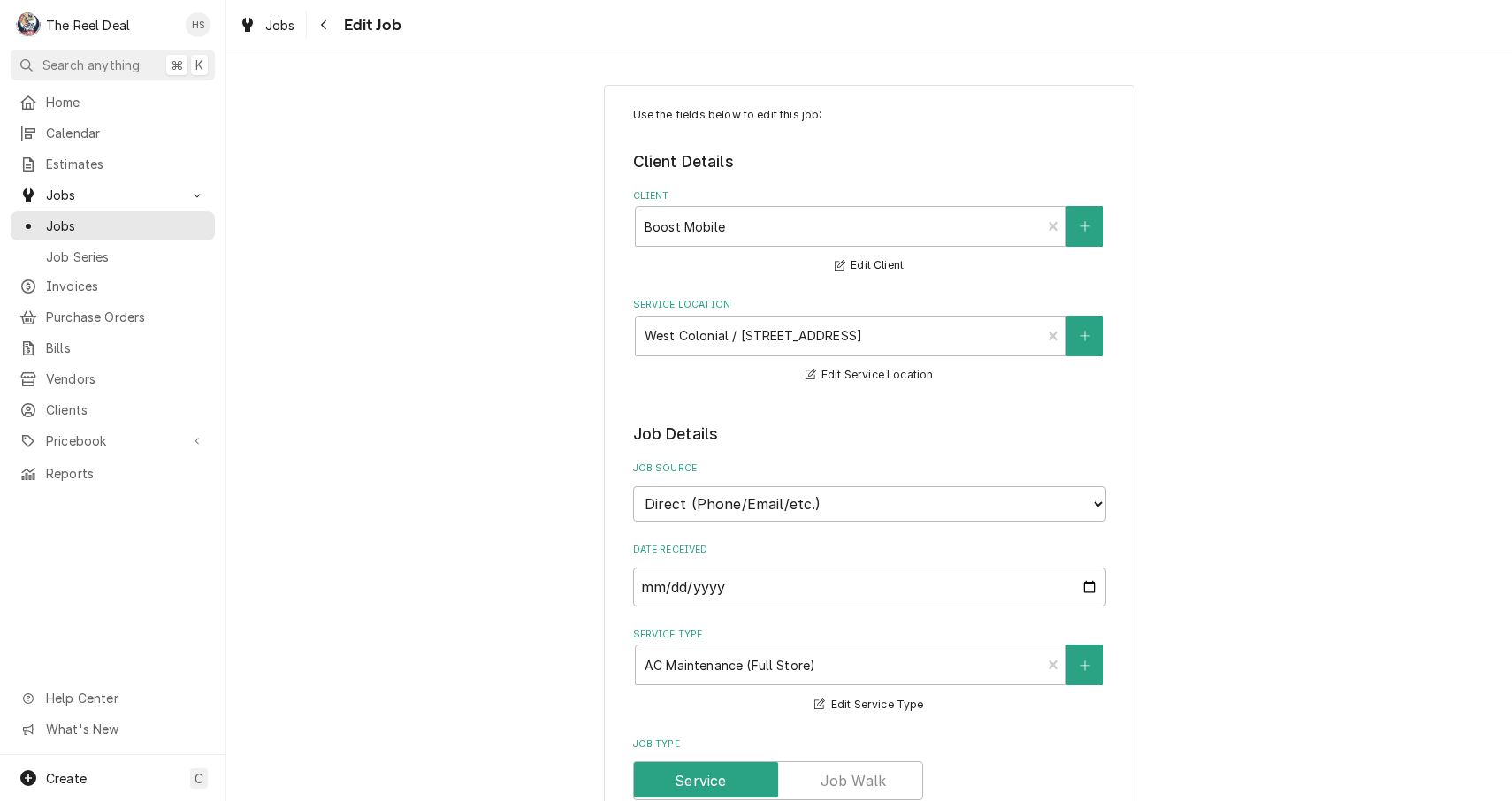
type textarea "x"
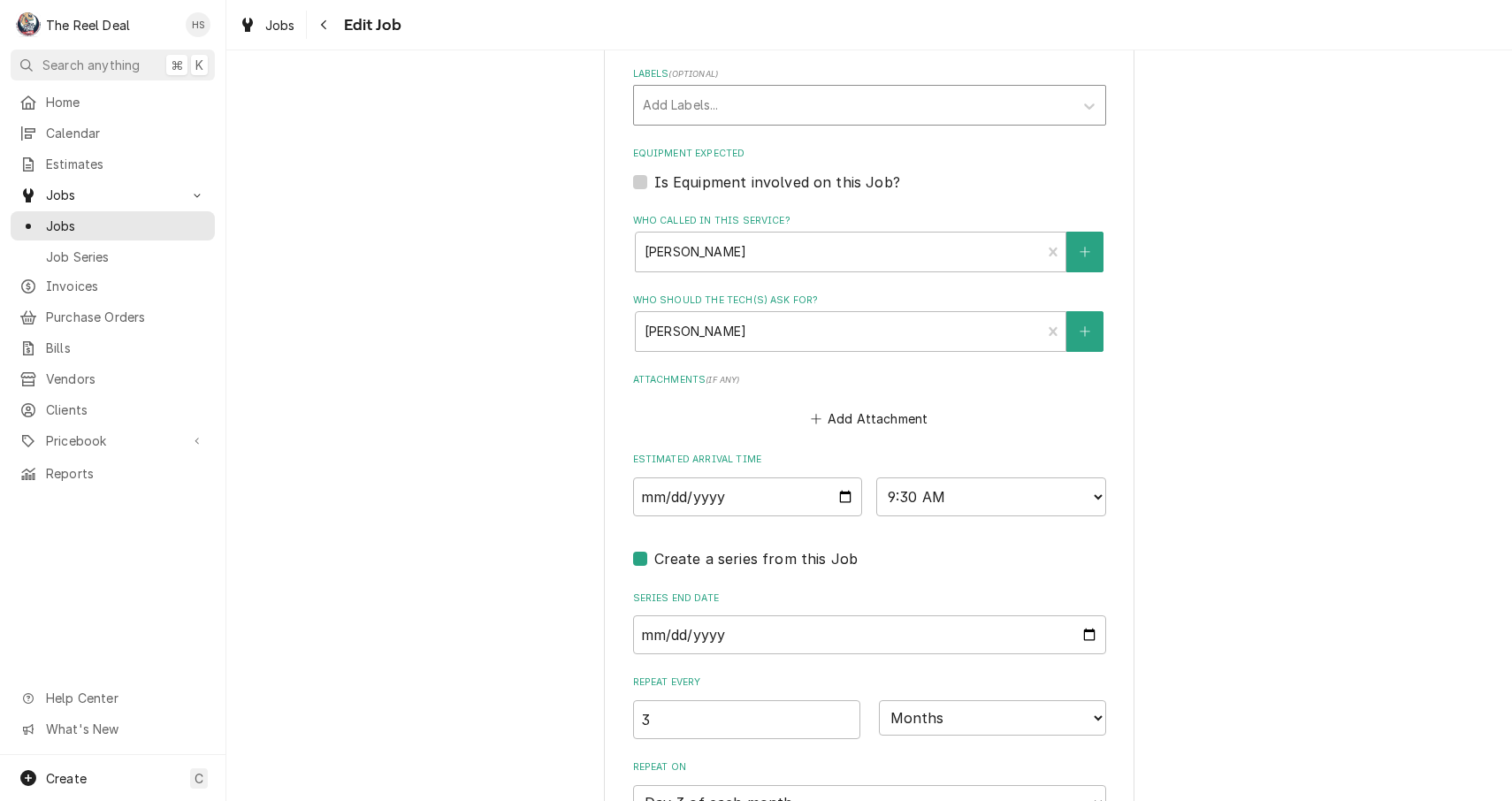
scroll to position [1149, 0]
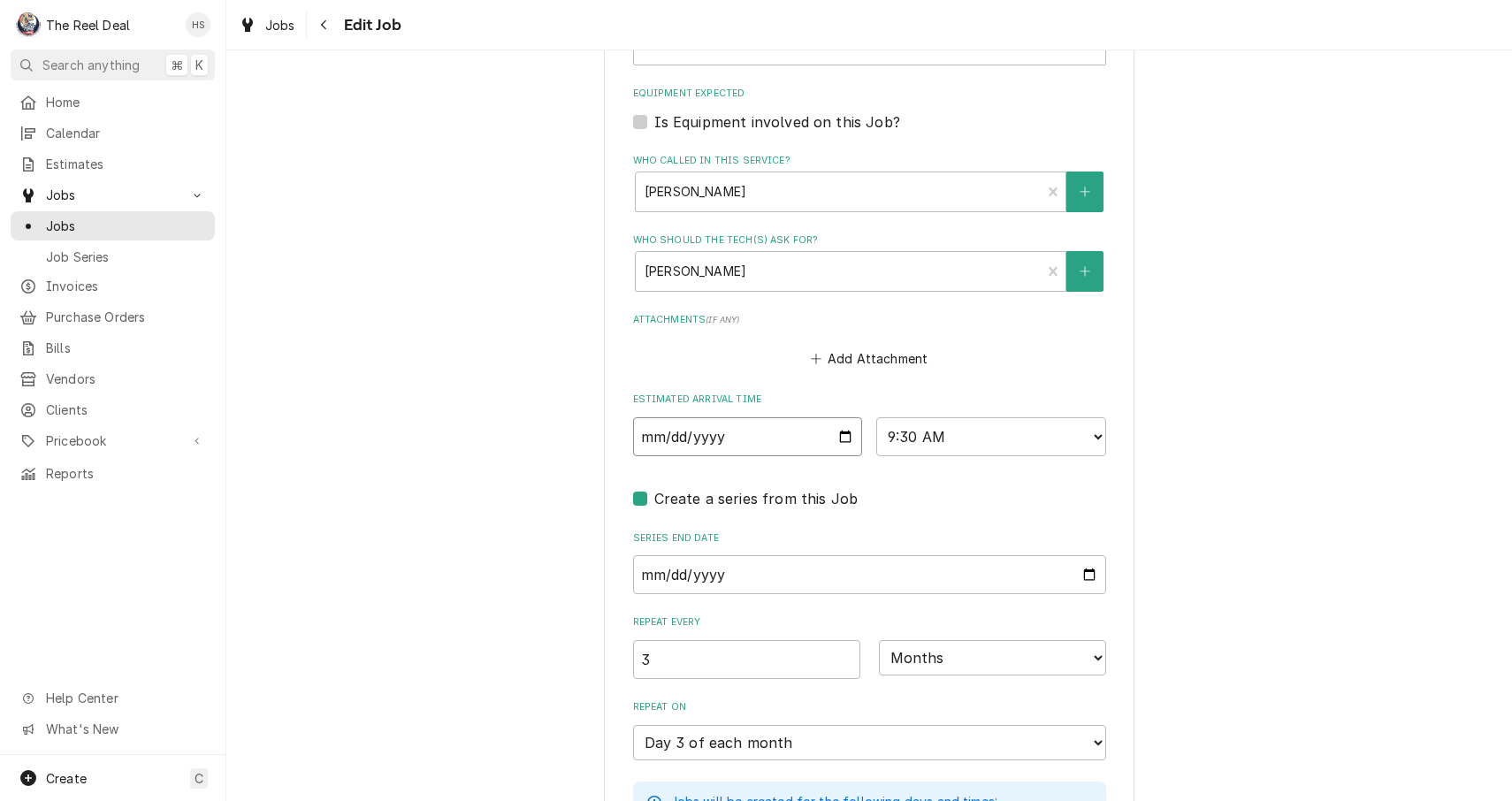
click at [679, 417] on input "2025-09-03" at bounding box center [748, 437] width 230 height 39
type input "2025-09-17"
type textarea "x"
select select "11:30:00"
click at [434, 541] on div "Use the fields below to edit this job: Client Details Client Boost Mobile Edit …" at bounding box center [870, 256] width 1286 height 2671
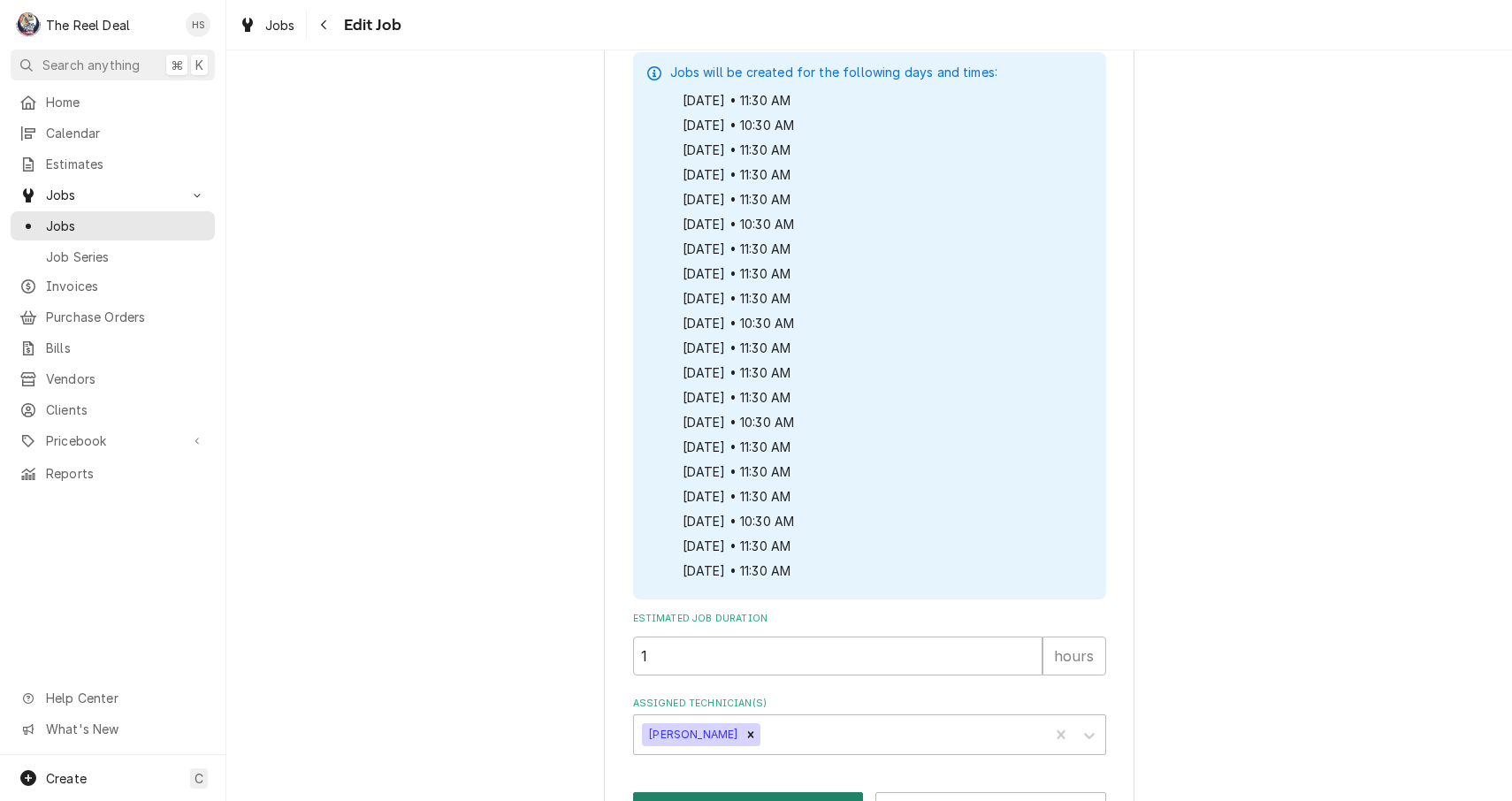
scroll to position [1876, 0]
click at [727, 794] on button "Save" at bounding box center [749, 809] width 231 height 33
type textarea "x"
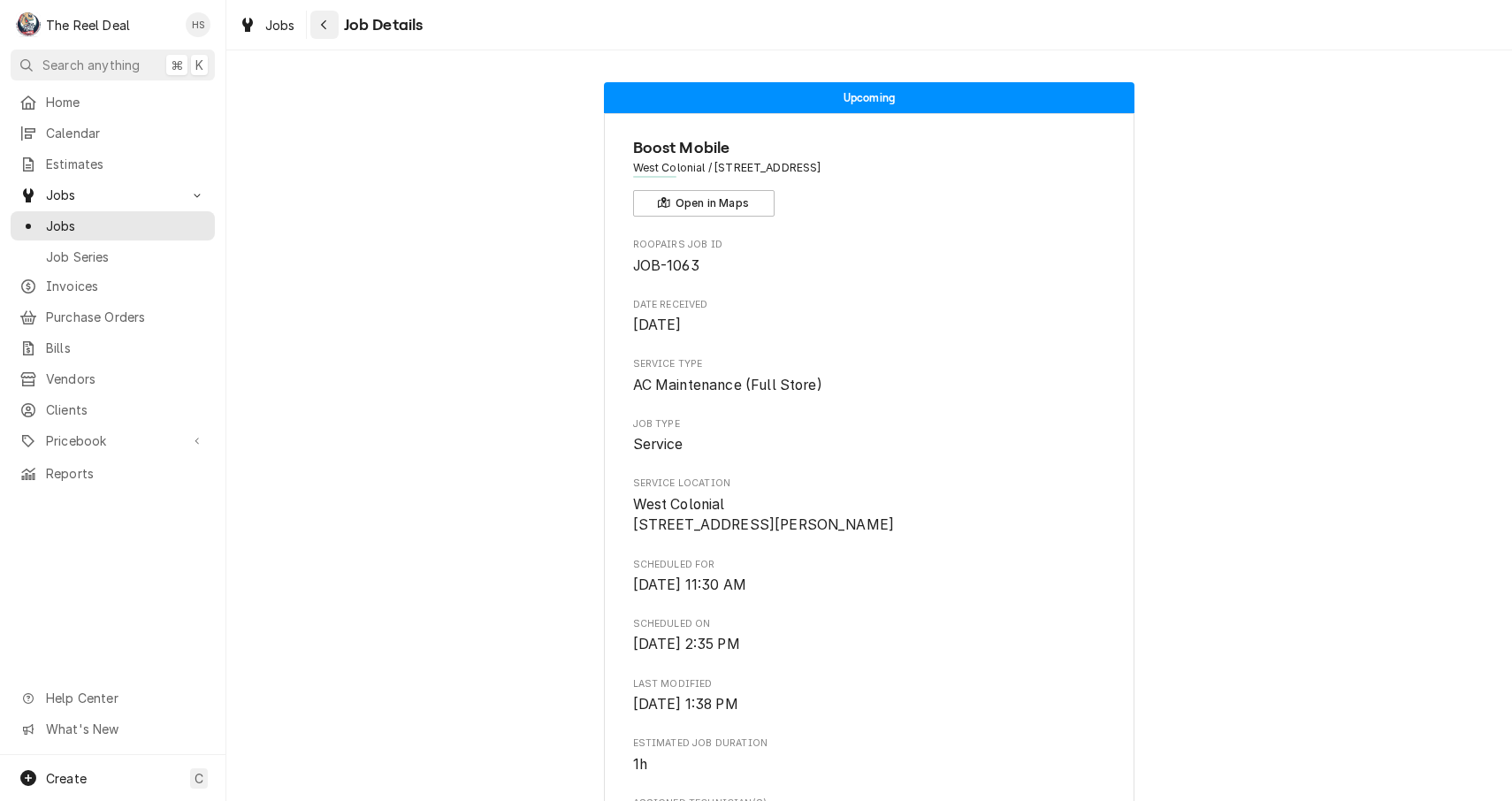
click at [328, 23] on div "Navigate back" at bounding box center [324, 24] width 18 height 18
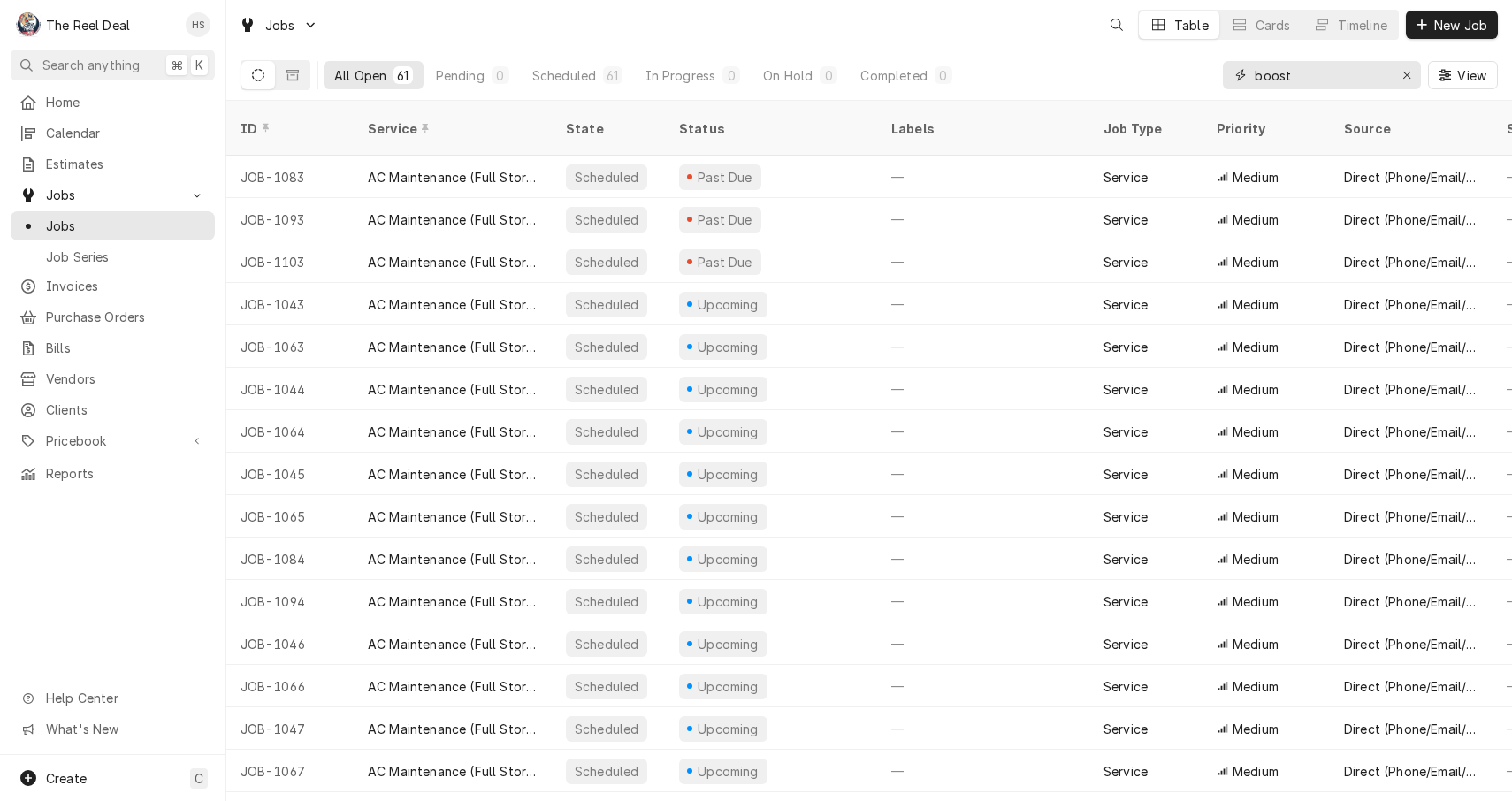
click at [1315, 83] on input "boost" at bounding box center [1322, 75] width 133 height 28
type input "pasta faire"
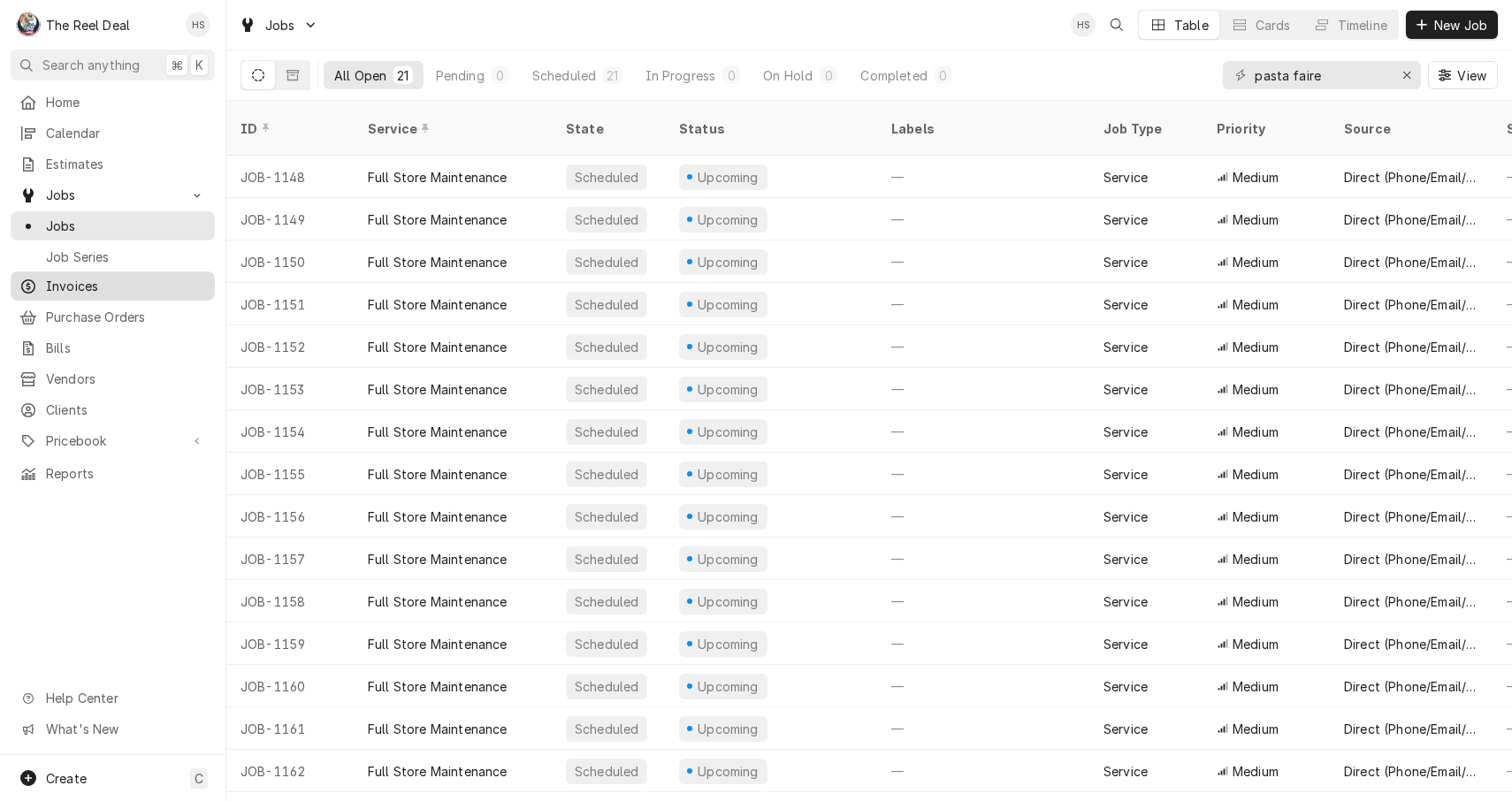
click at [90, 276] on span "Invoices" at bounding box center [126, 286] width 160 height 19
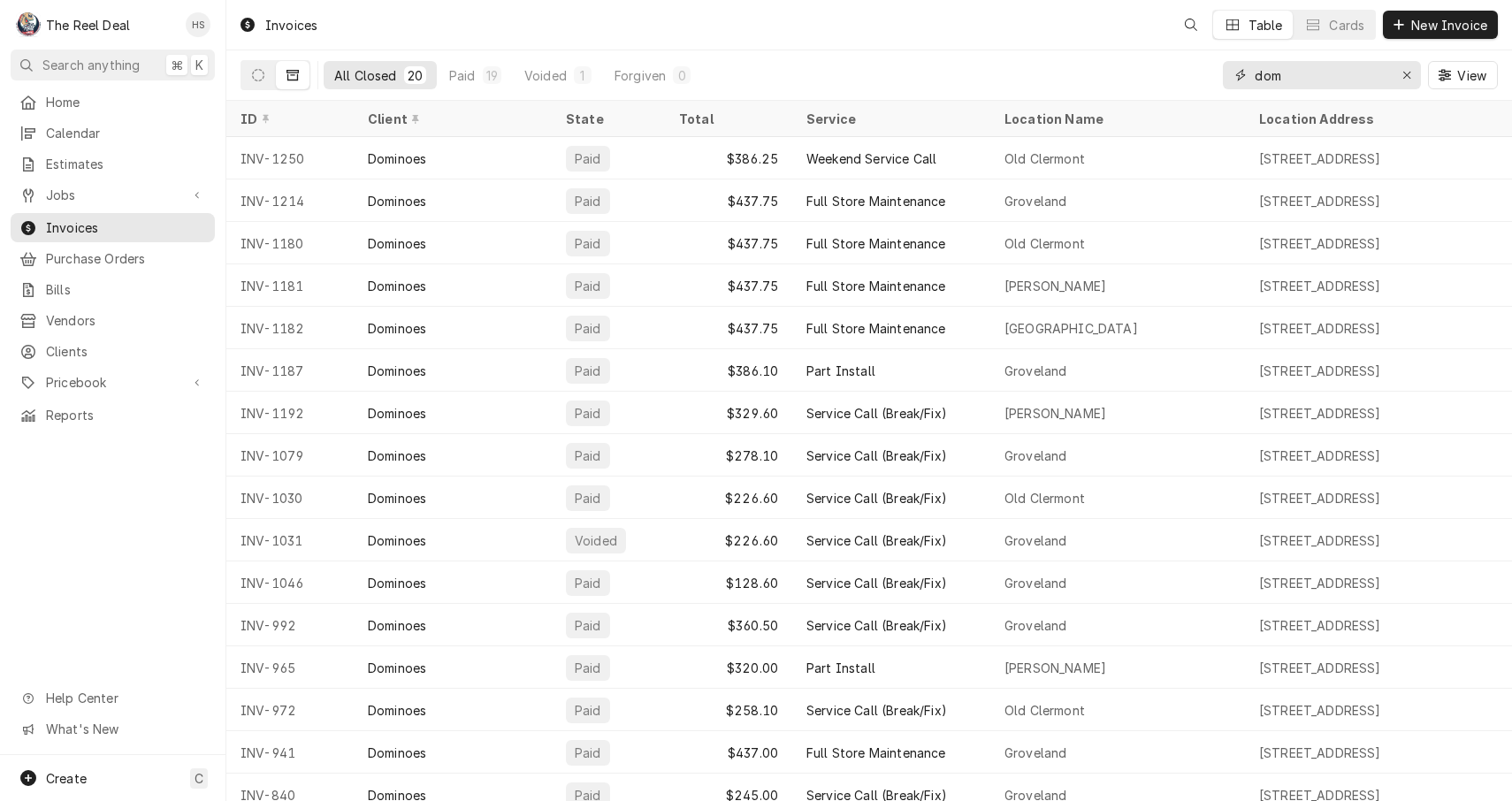
click at [1310, 76] on input "dom" at bounding box center [1322, 75] width 133 height 28
click at [268, 81] on button "Dynamic Content Wrapper" at bounding box center [259, 75] width 34 height 28
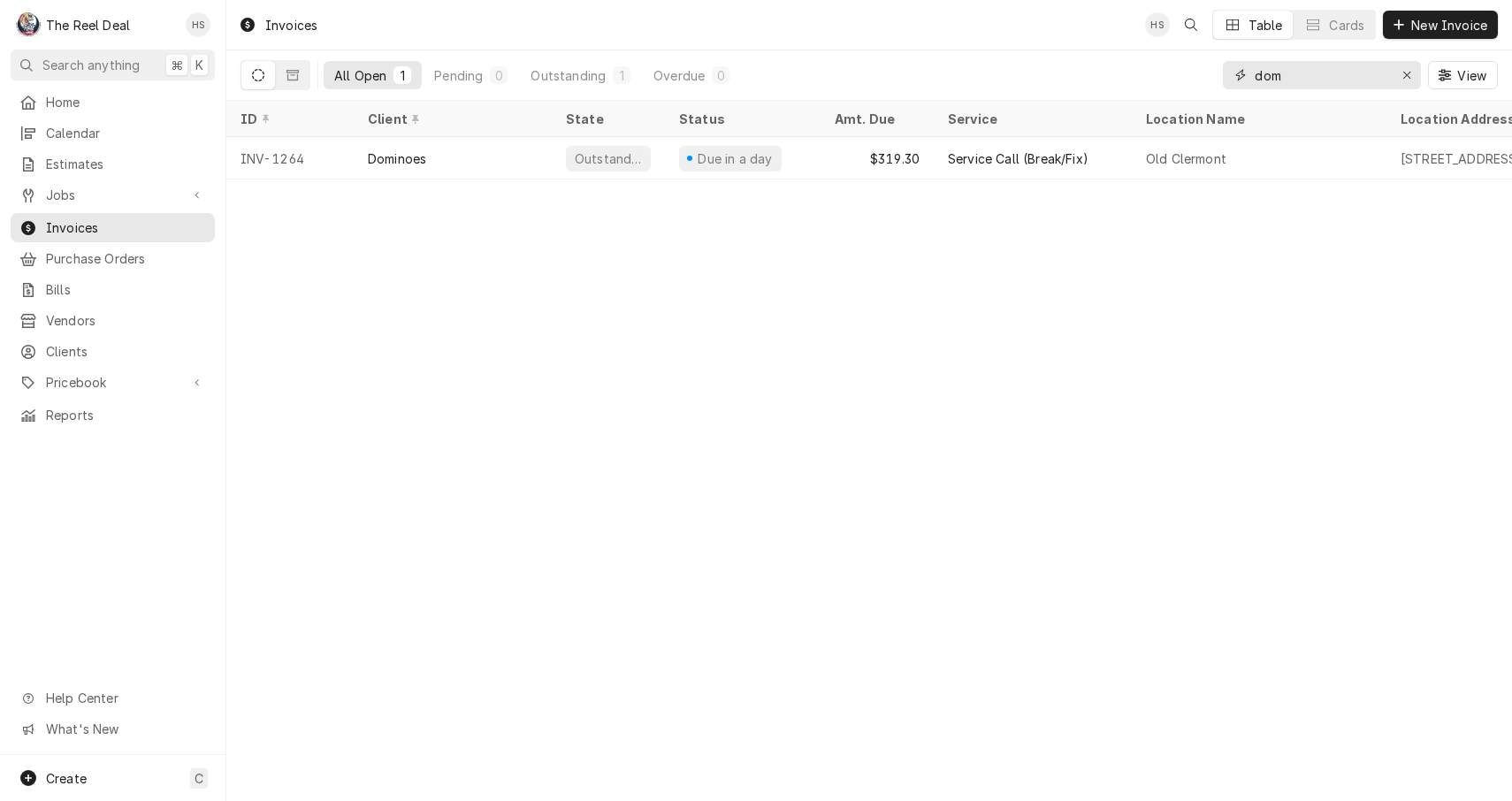
click at [1343, 81] on input "dom" at bounding box center [1322, 75] width 133 height 28
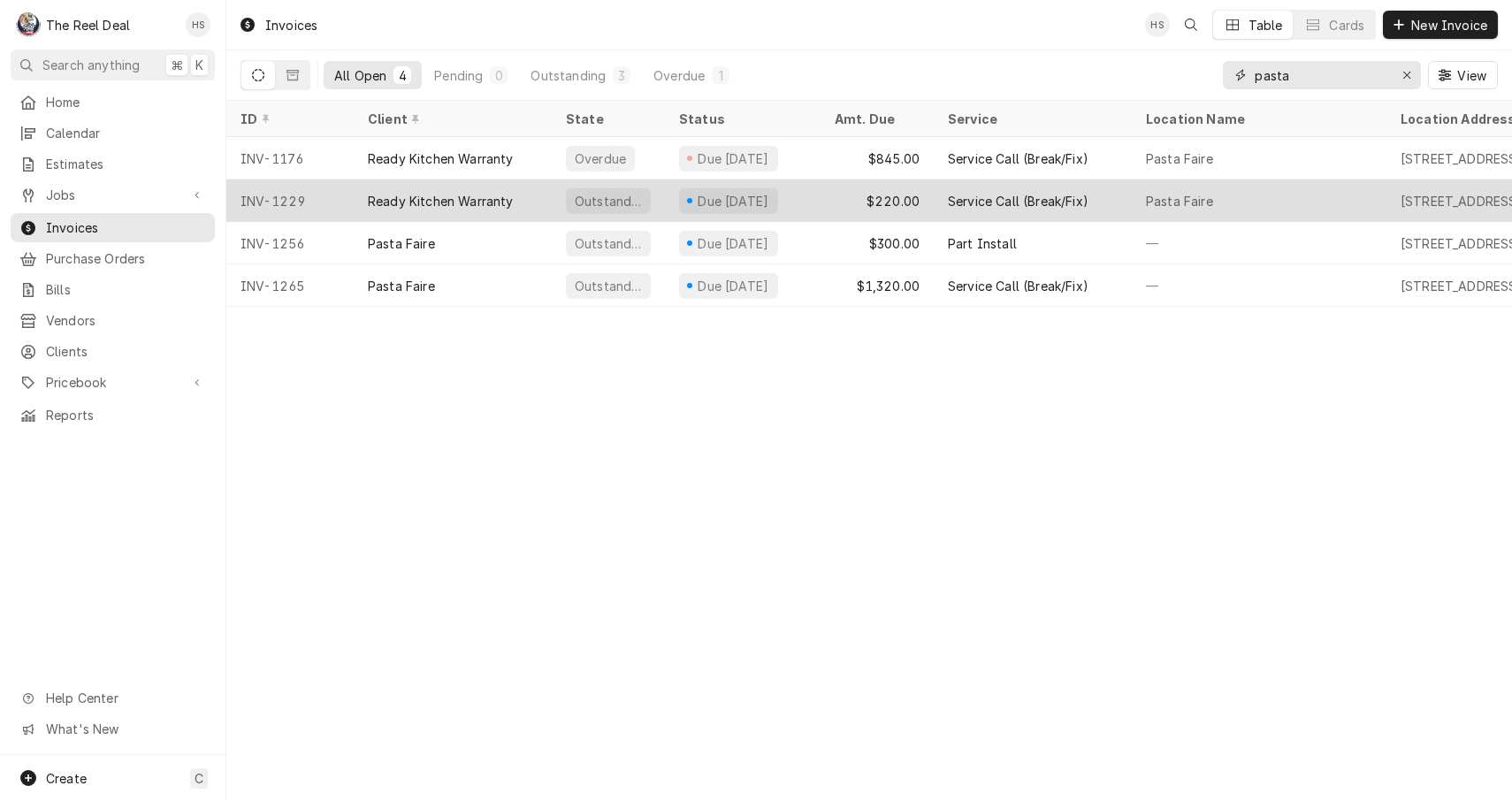
type input "pasta"
click at [516, 199] on div "Ready Kitchen Warranty" at bounding box center [452, 200] width 198 height 42
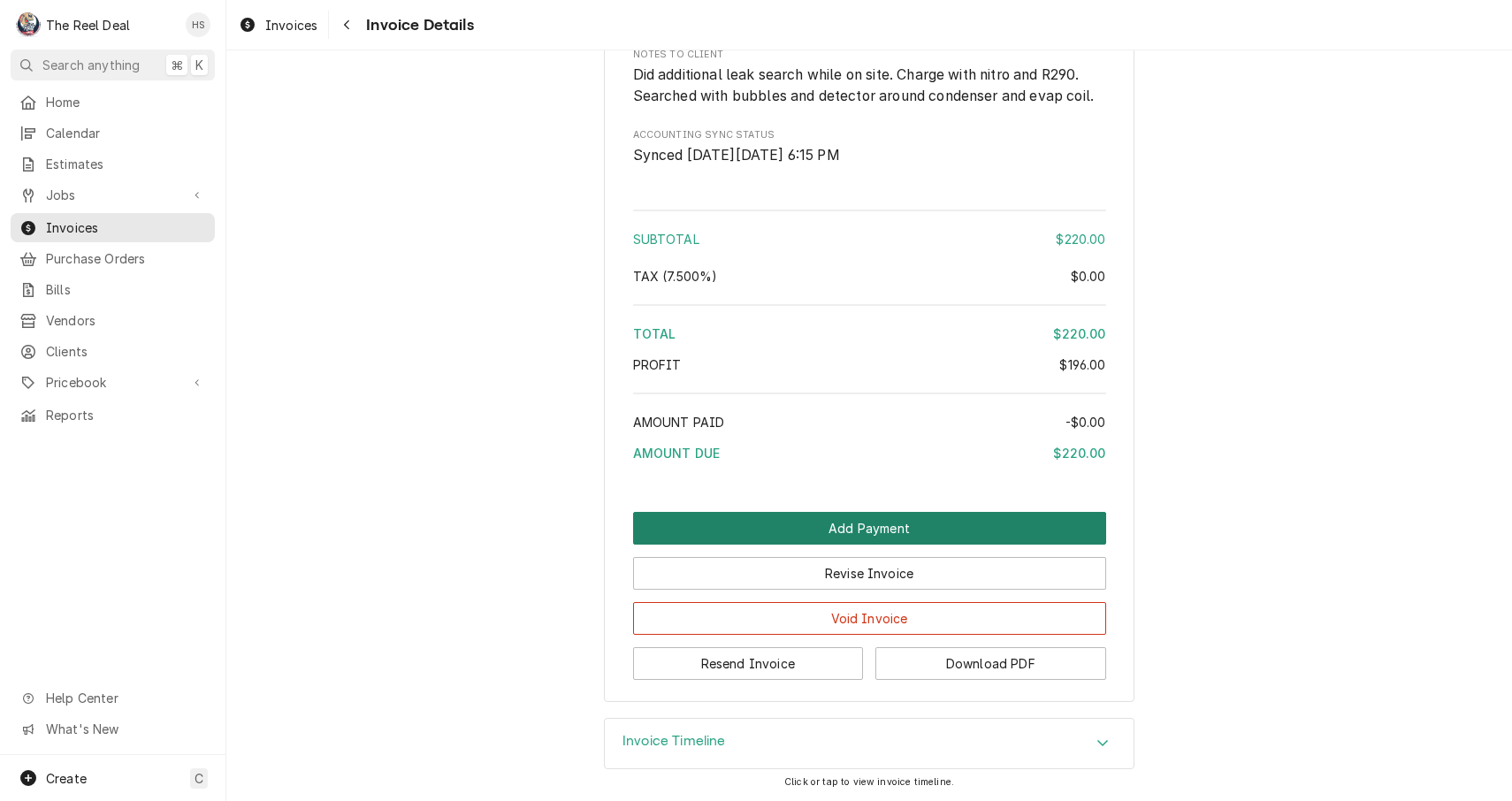
scroll to position [1798, 0]
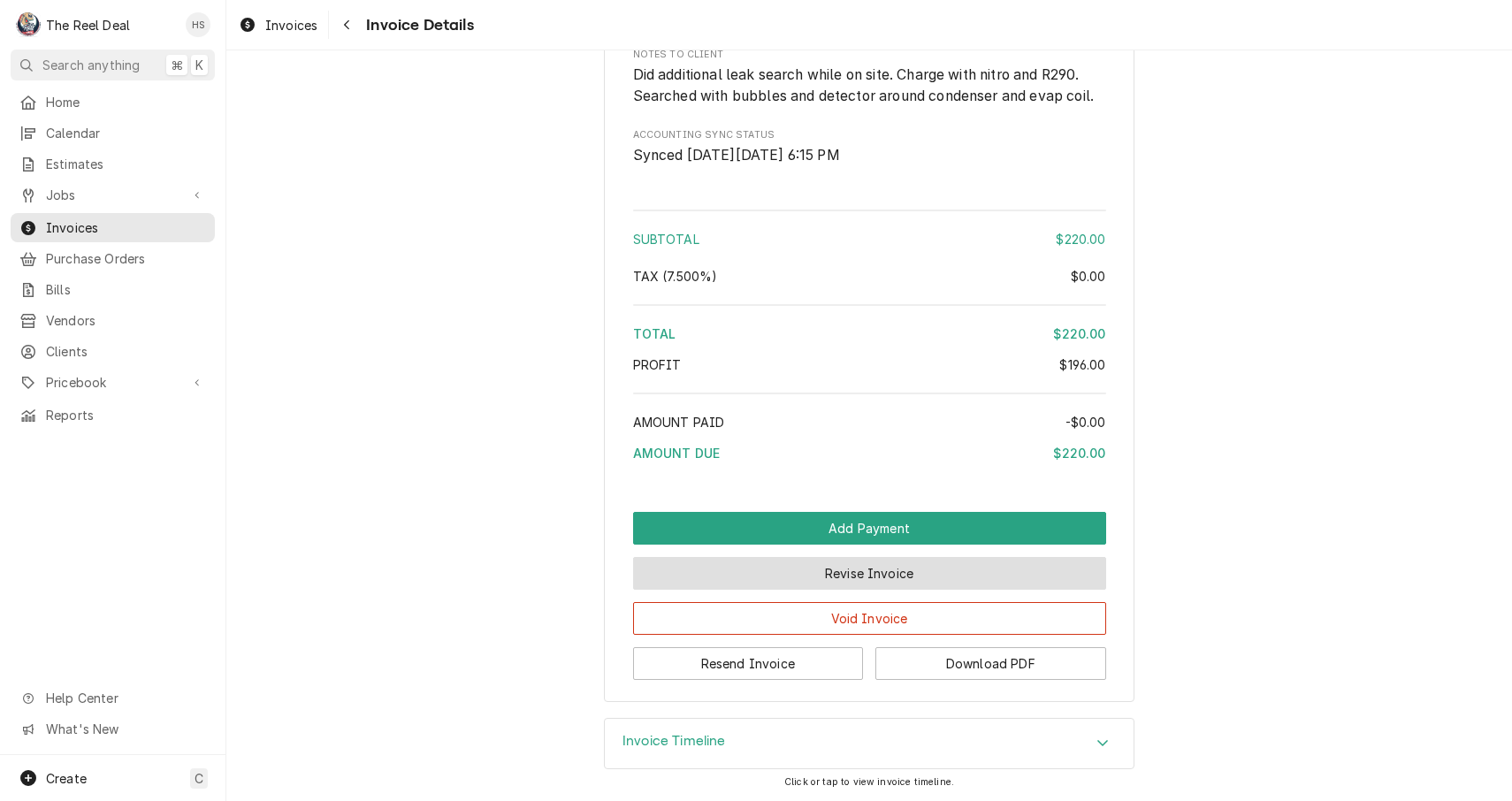
click at [865, 576] on button "Revise Invoice" at bounding box center [870, 572] width 473 height 33
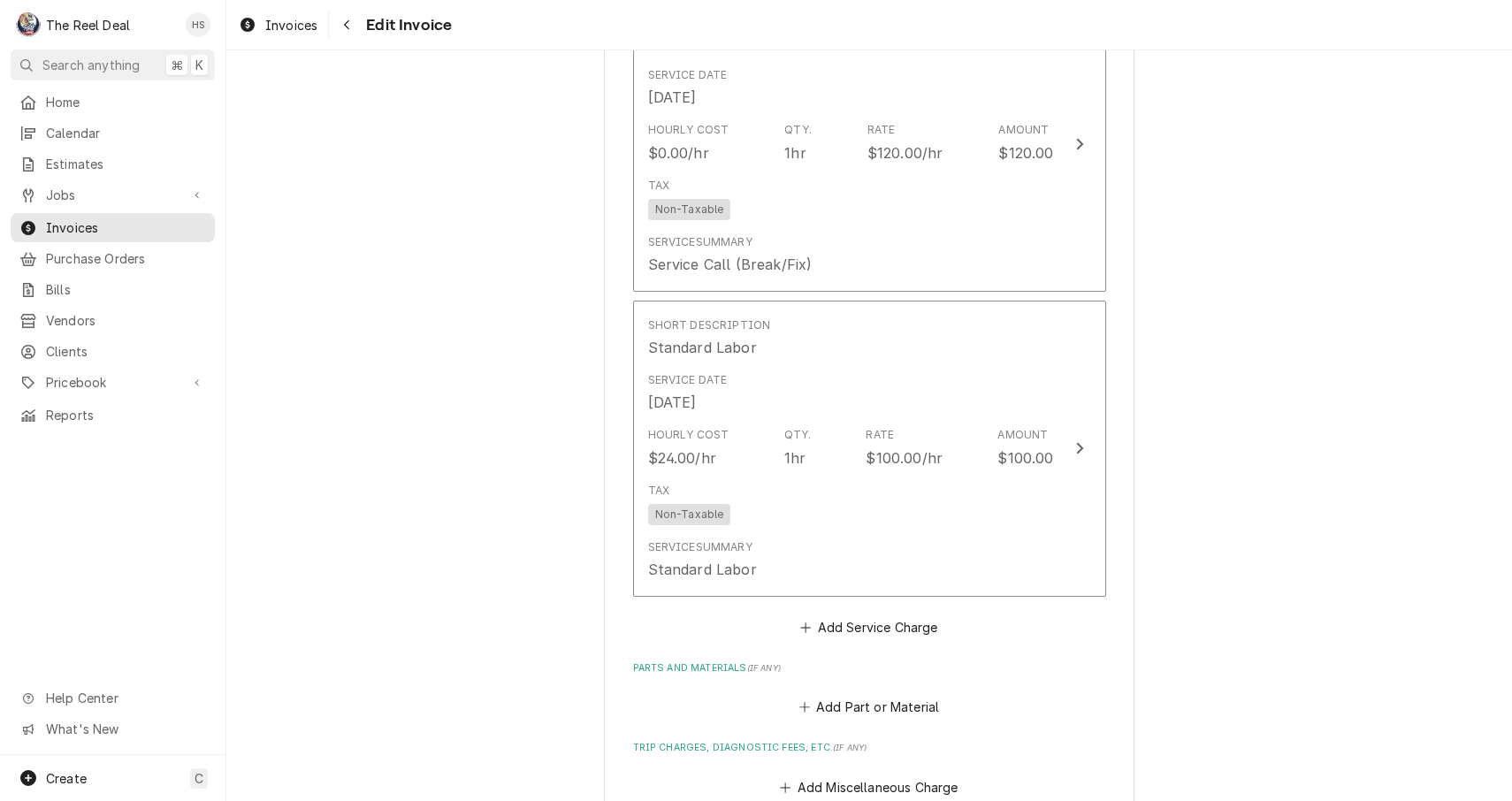
scroll to position [1132, 0]
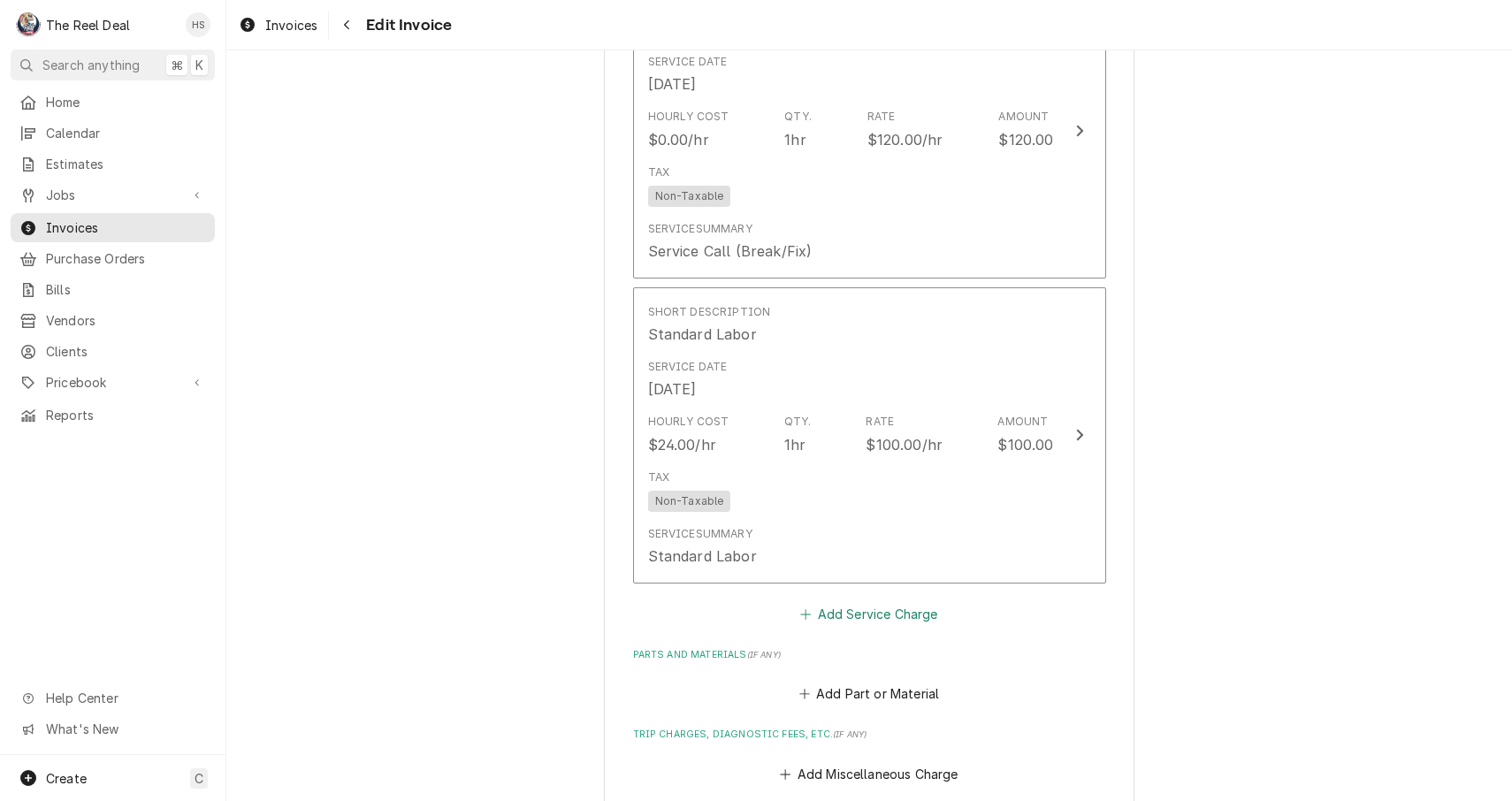
click at [878, 609] on button "Add Service Charge" at bounding box center [869, 614] width 143 height 24
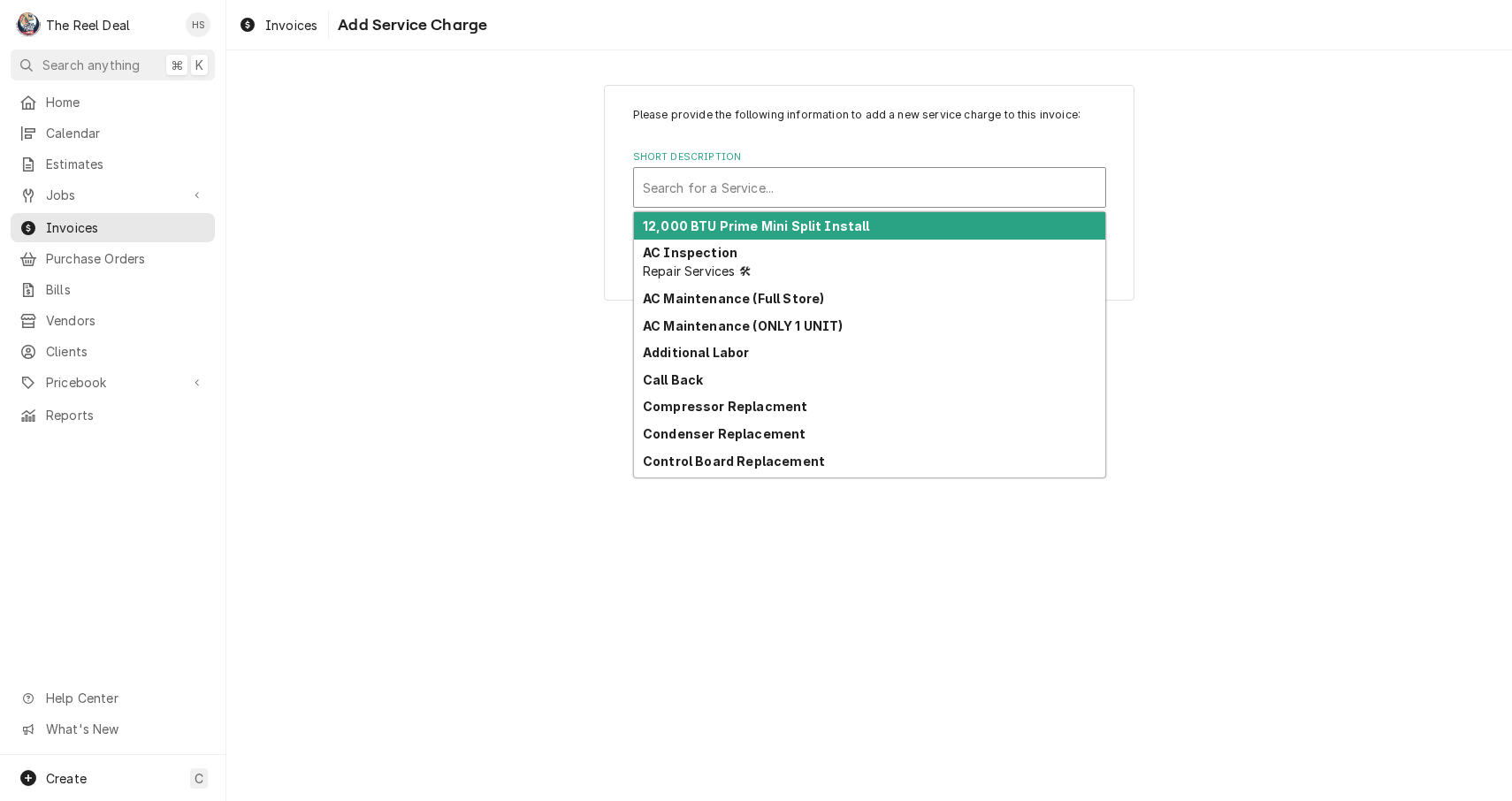
click at [844, 185] on div "Short Description" at bounding box center [870, 187] width 454 height 32
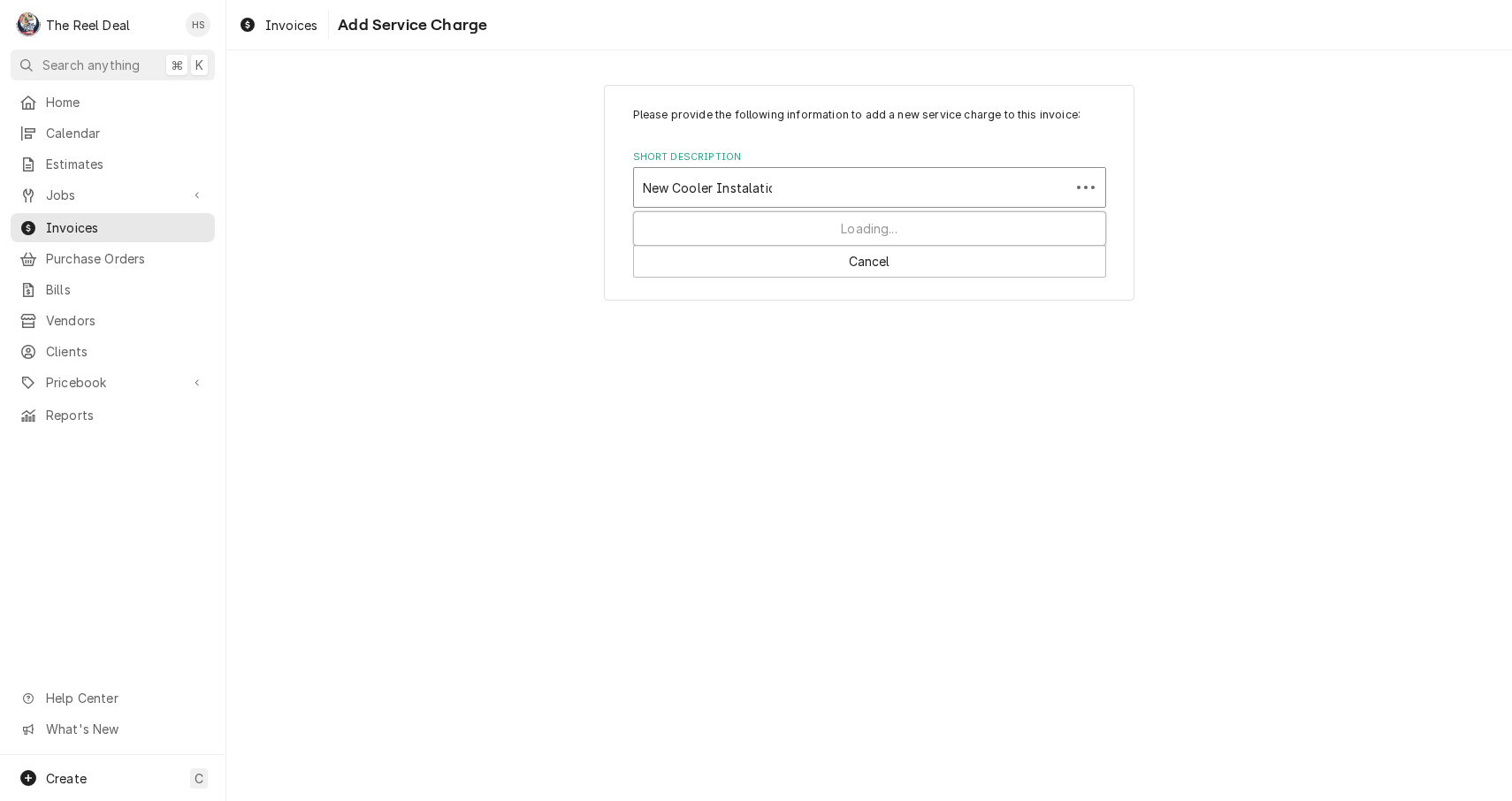
type input "New Cooler Instalation"
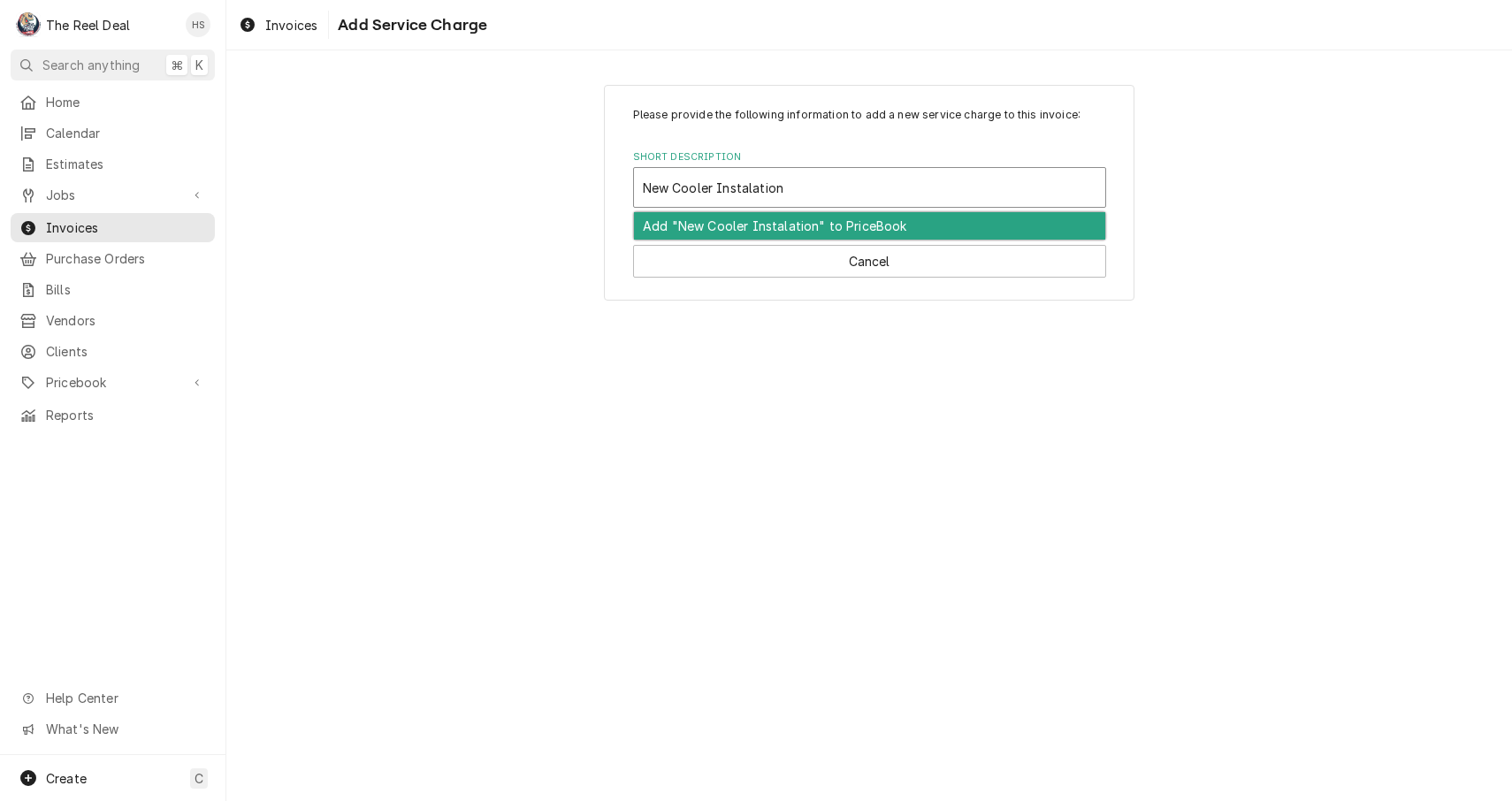
click at [822, 233] on div "Add "New Cooler Instalation" to PriceBook" at bounding box center [869, 225] width 472 height 27
type textarea "x"
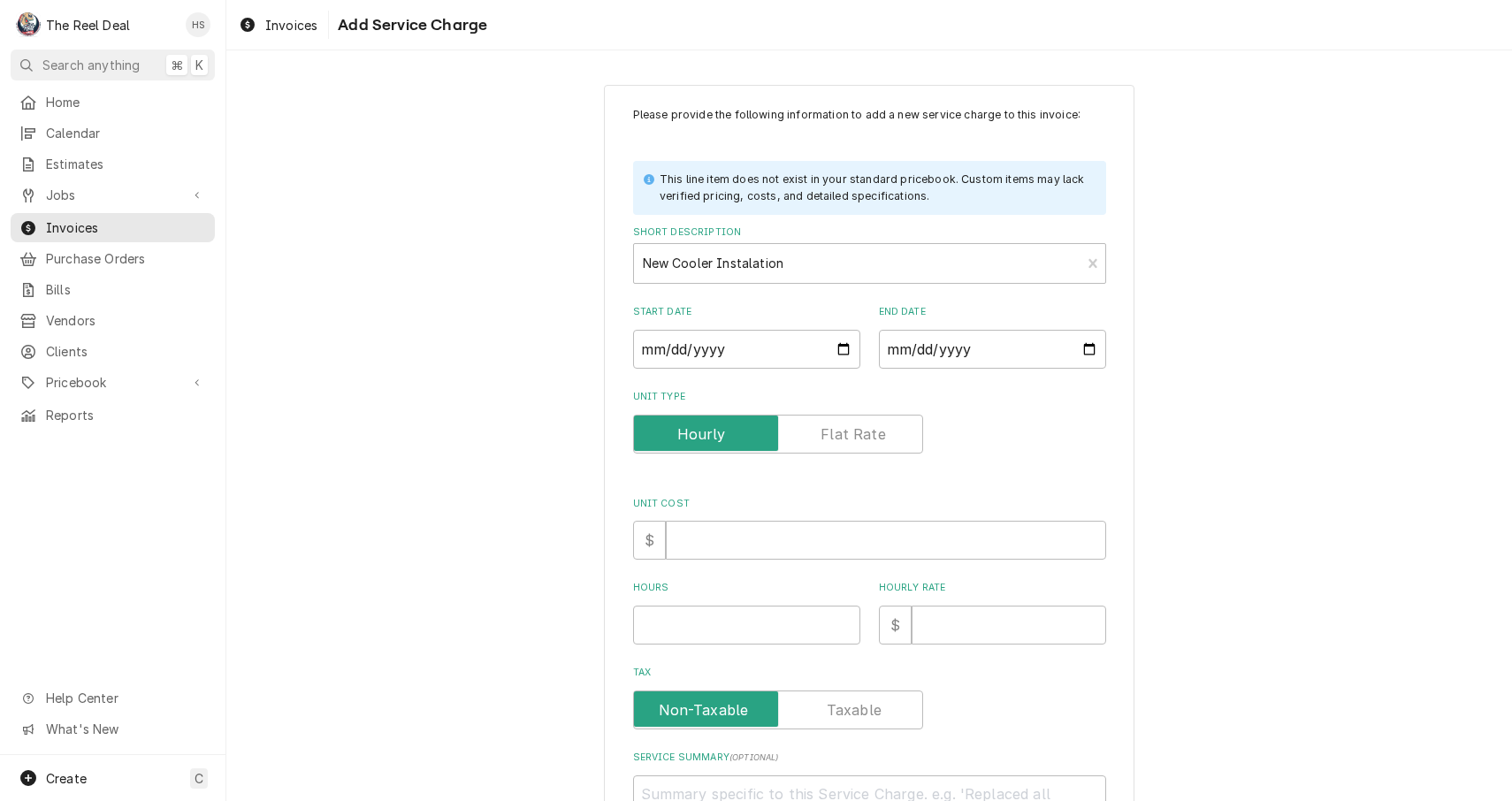
click at [860, 439] on label "Unit Type" at bounding box center [778, 434] width 290 height 39
click at [860, 439] on input "Unit Type" at bounding box center [778, 434] width 274 height 39
checkbox input "true"
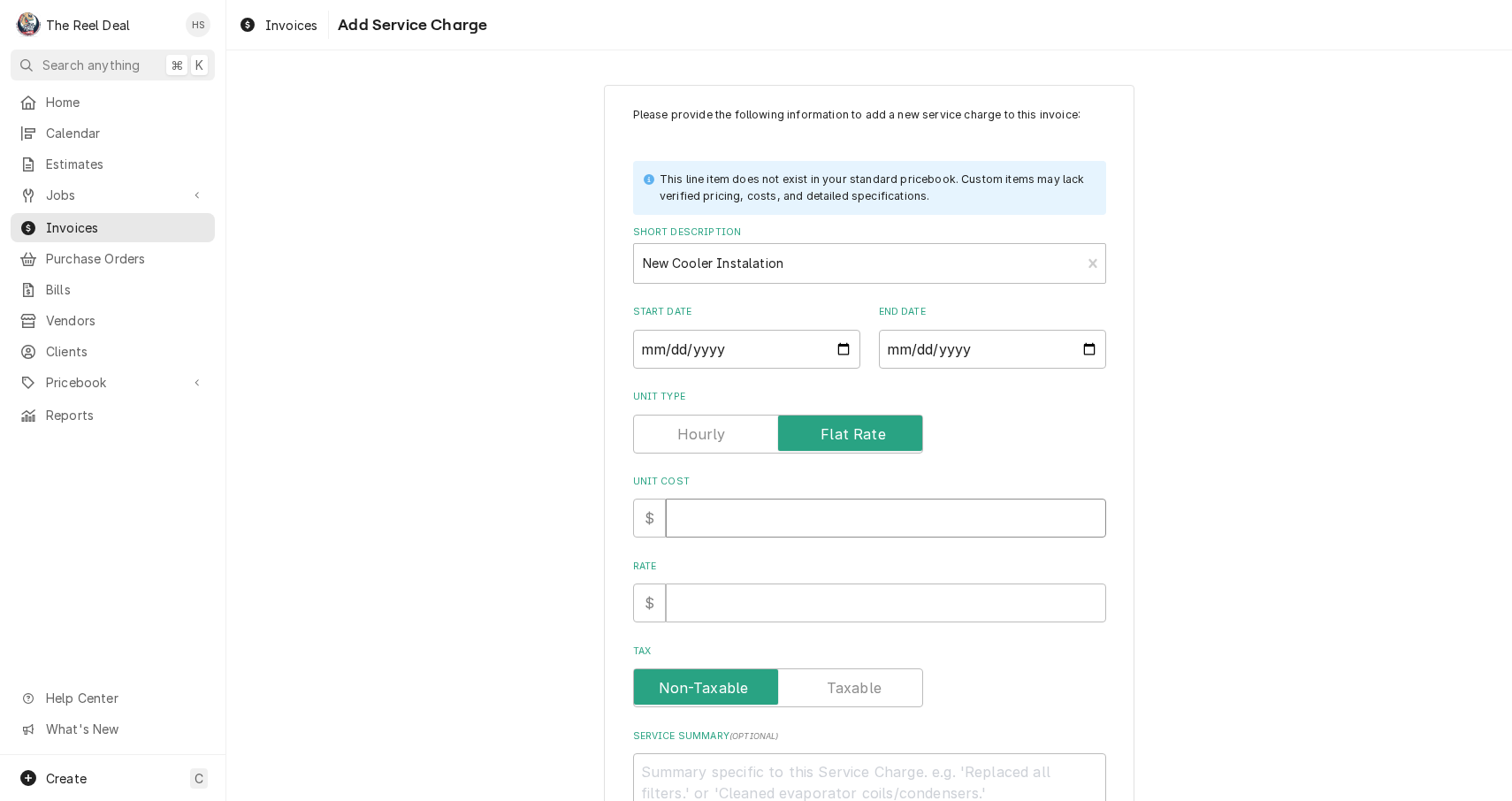
click at [843, 501] on input "Unit Cost" at bounding box center [886, 518] width 441 height 39
type textarea "x"
type input "1"
type textarea "x"
type input "15"
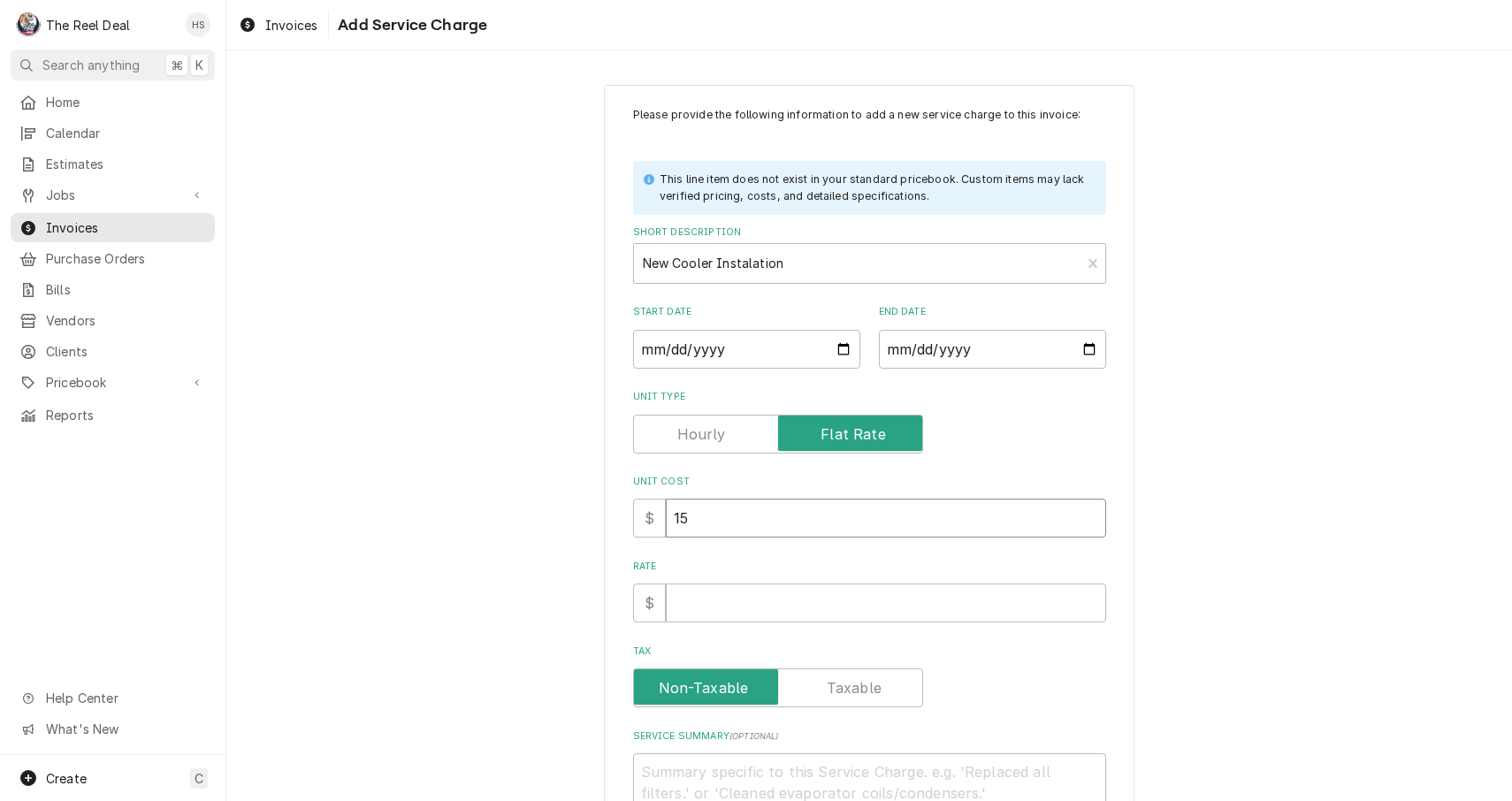
type textarea "x"
type input "150"
click at [912, 591] on input "Rate" at bounding box center [886, 603] width 441 height 39
type textarea "x"
type input "3"
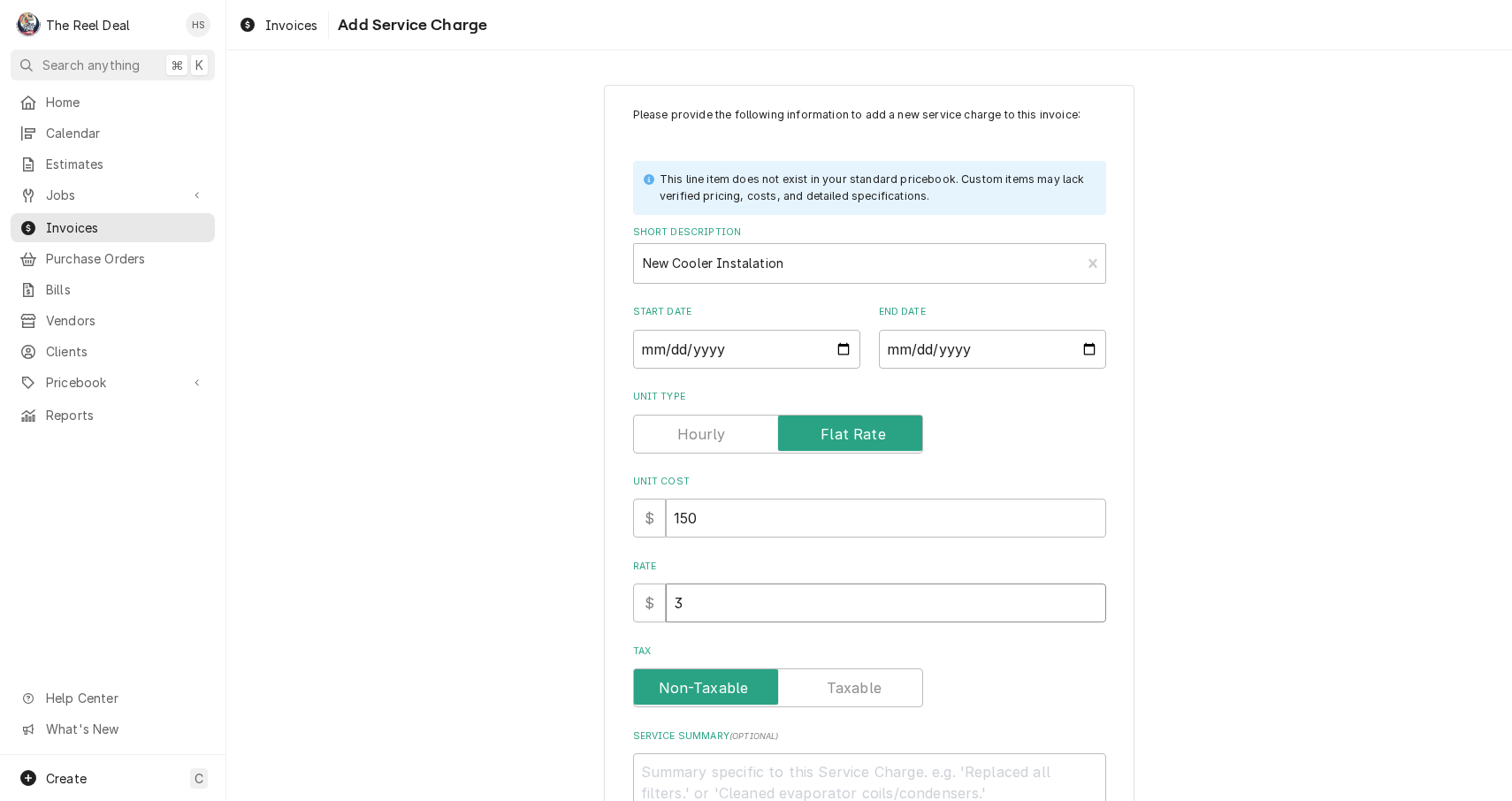
type textarea "x"
type input "30"
type textarea "x"
type input "300"
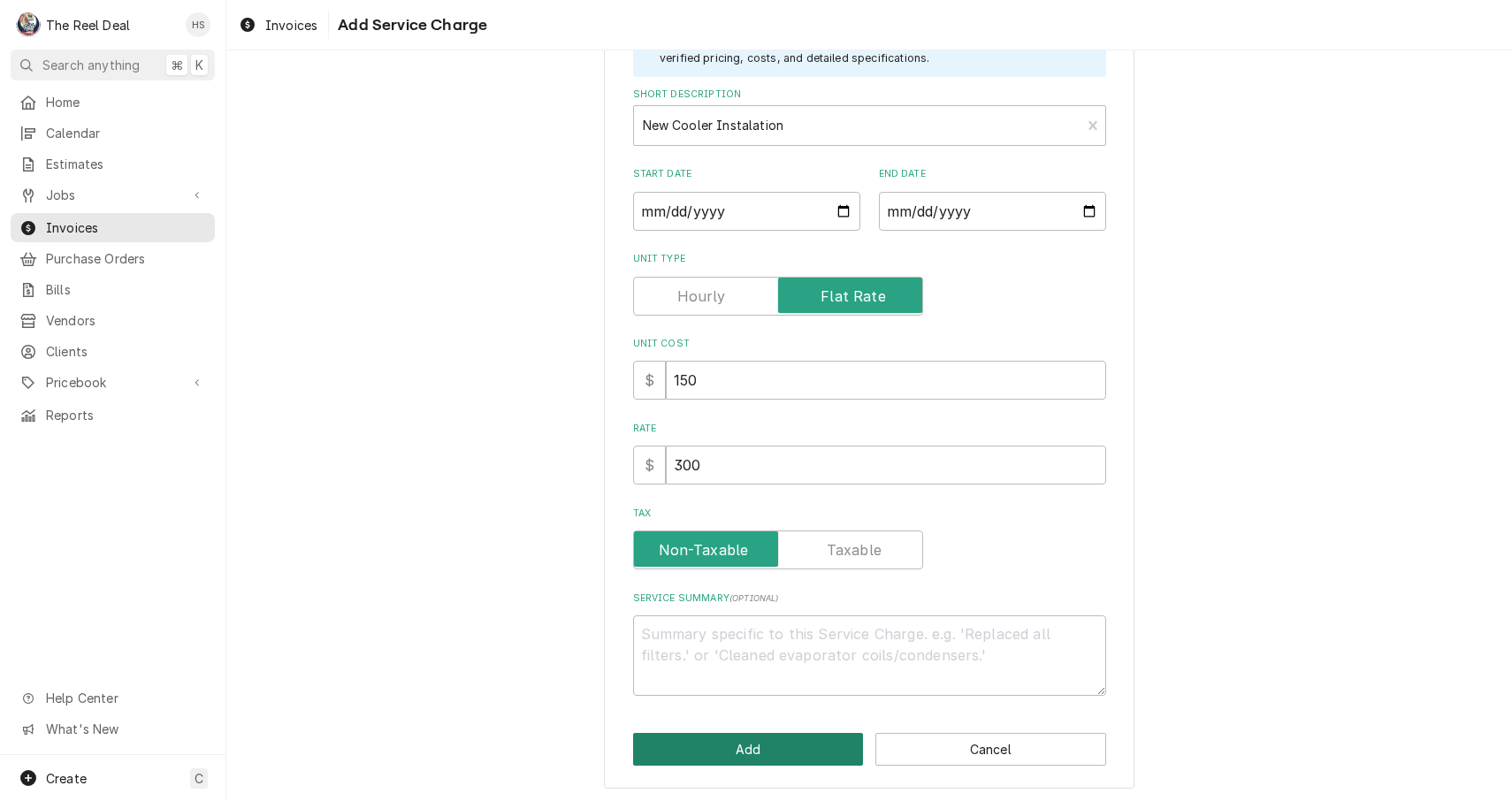
scroll to position [137, 0]
click at [746, 734] on button "Add" at bounding box center [749, 749] width 231 height 33
type textarea "x"
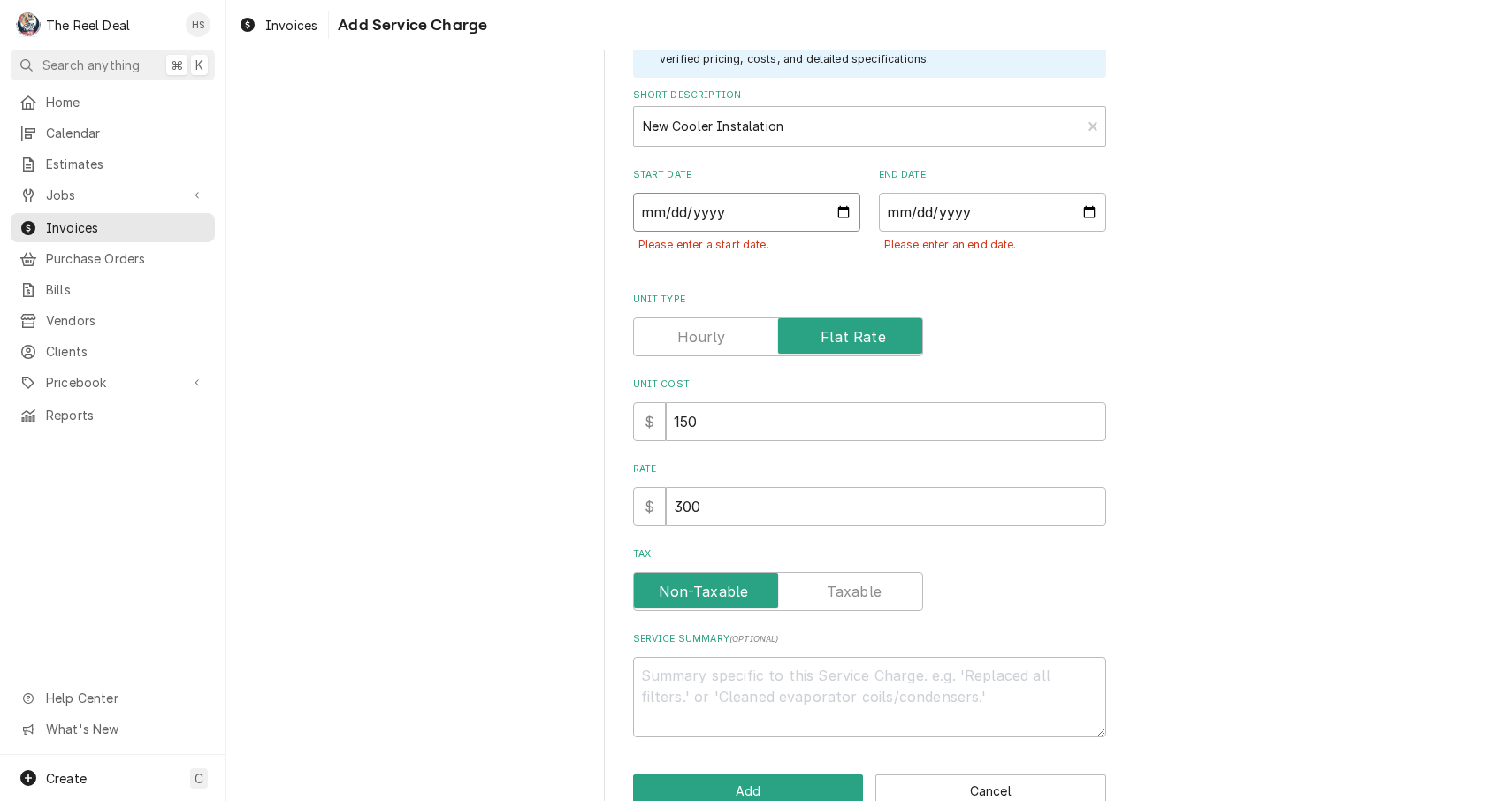
click at [682, 203] on input "Start Date" at bounding box center [747, 213] width 227 height 39
type input "2025-09-10"
type textarea "x"
type input "2025-09-09"
type textarea "x"
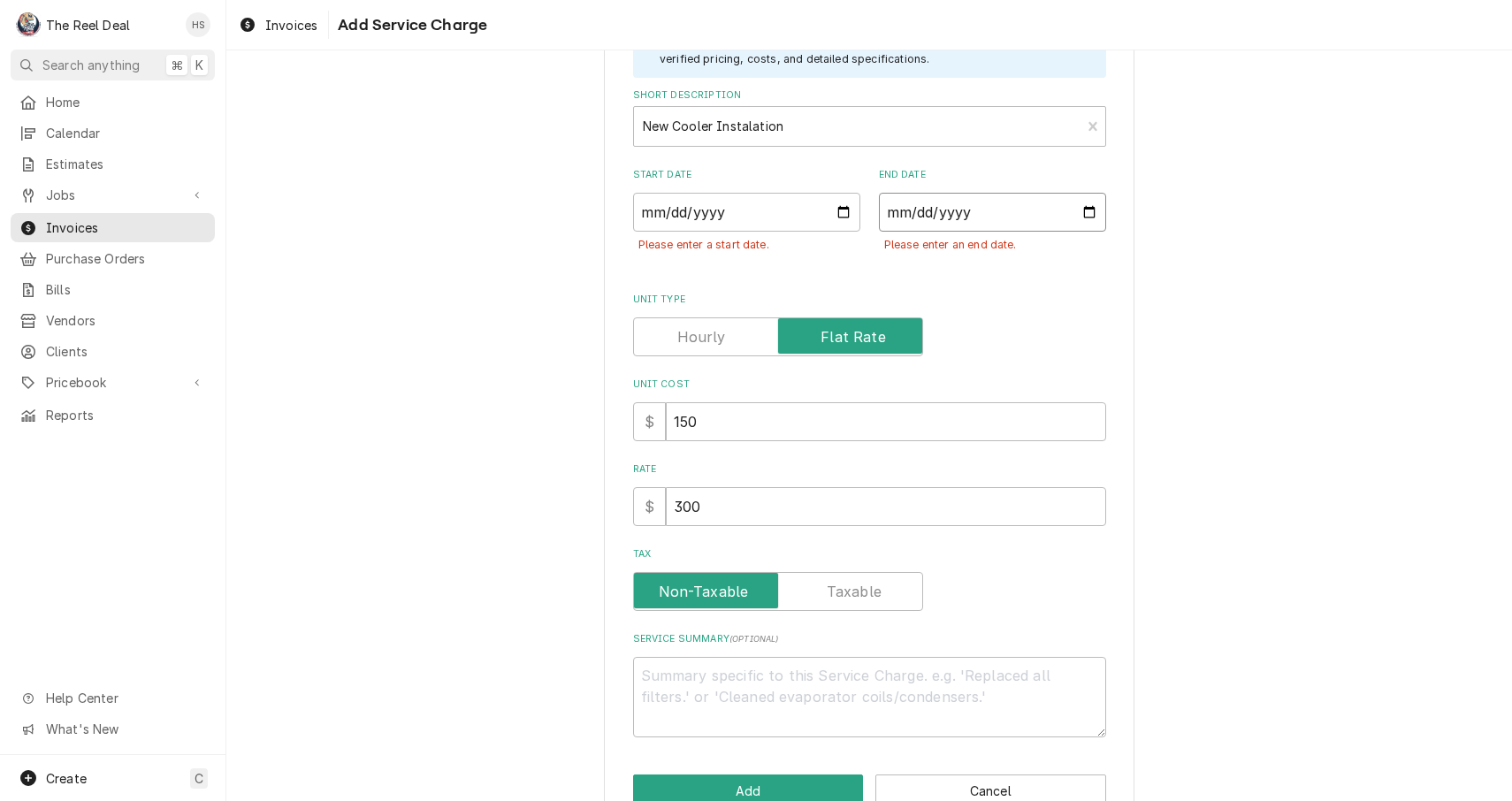
click at [937, 208] on input "End Date" at bounding box center [993, 213] width 227 height 39
type input "2025-09-09"
click at [1006, 321] on div "Unit Type" at bounding box center [870, 337] width 473 height 39
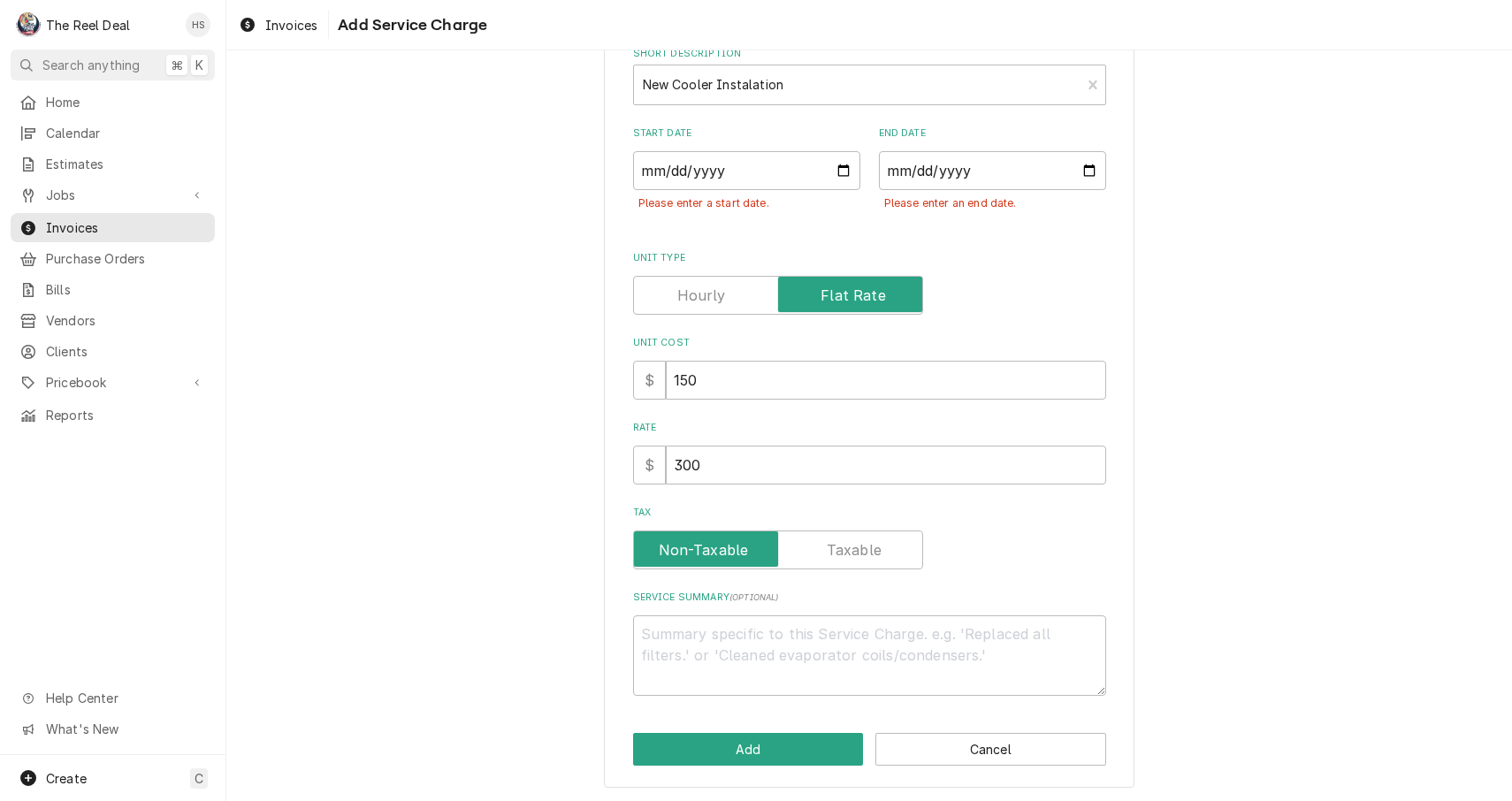
scroll to position [177, 0]
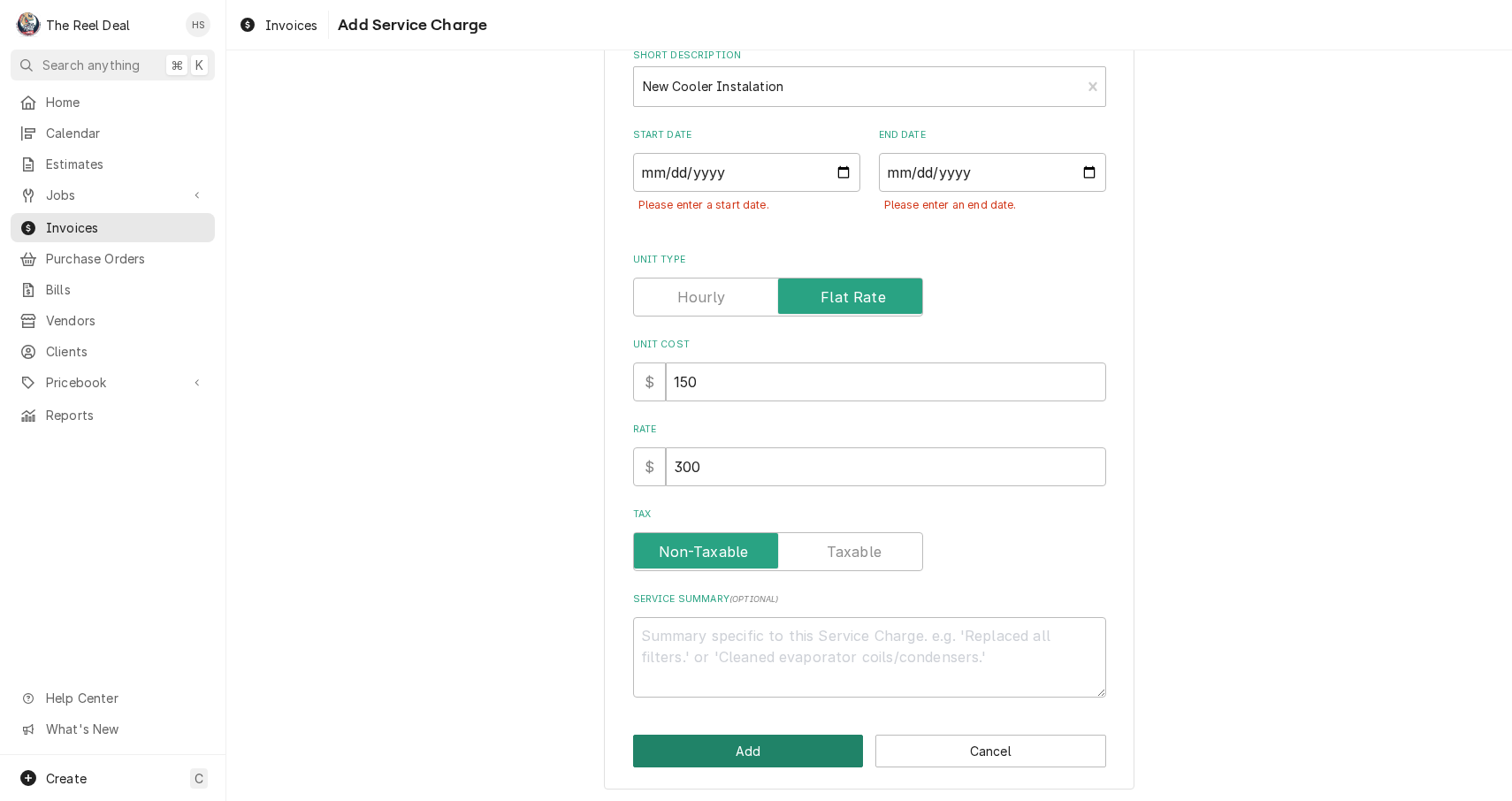
click at [772, 749] on button "Add" at bounding box center [749, 750] width 231 height 33
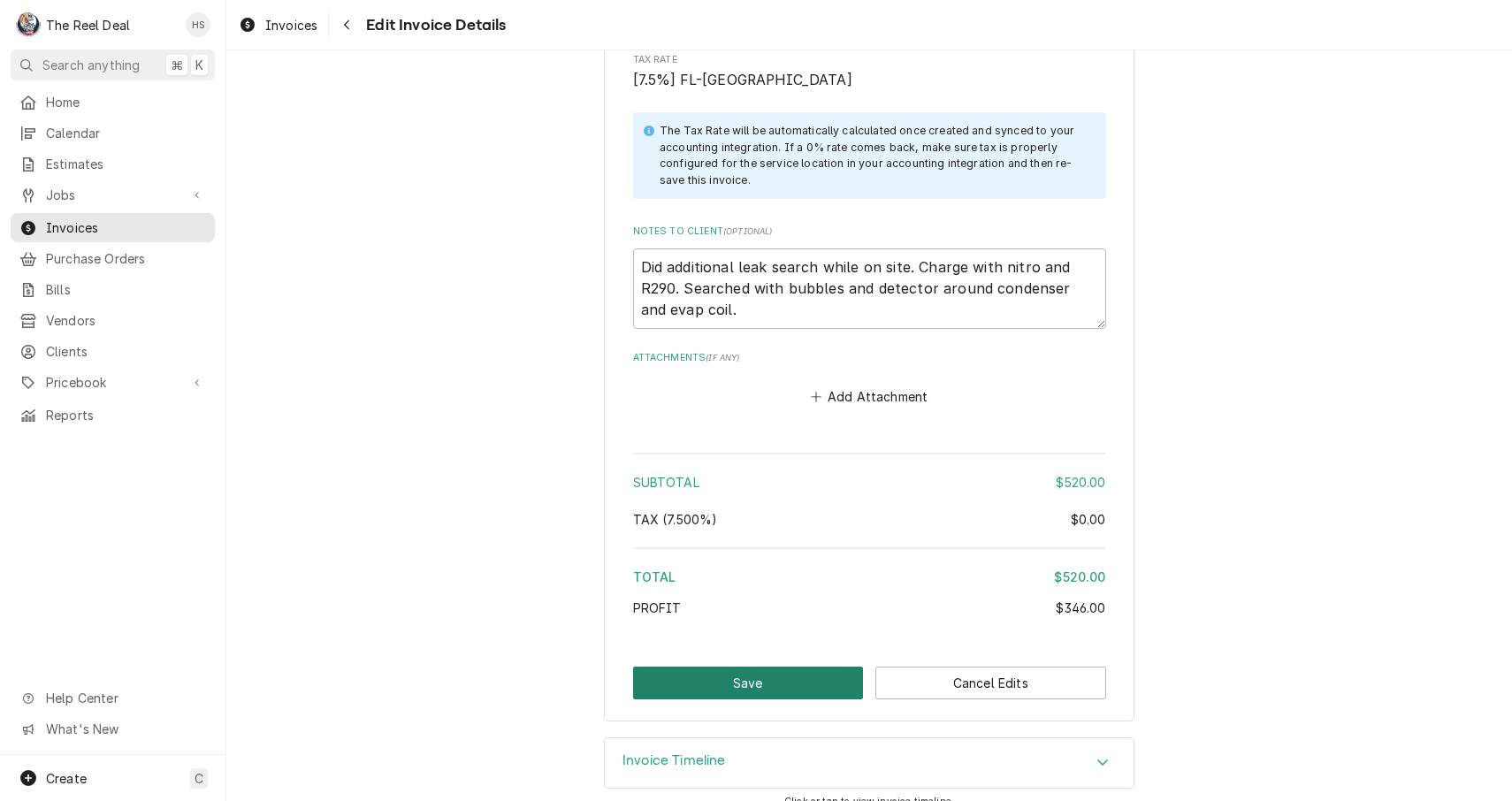
scroll to position [2331, 0]
click at [754, 667] on button "Save" at bounding box center [749, 683] width 231 height 33
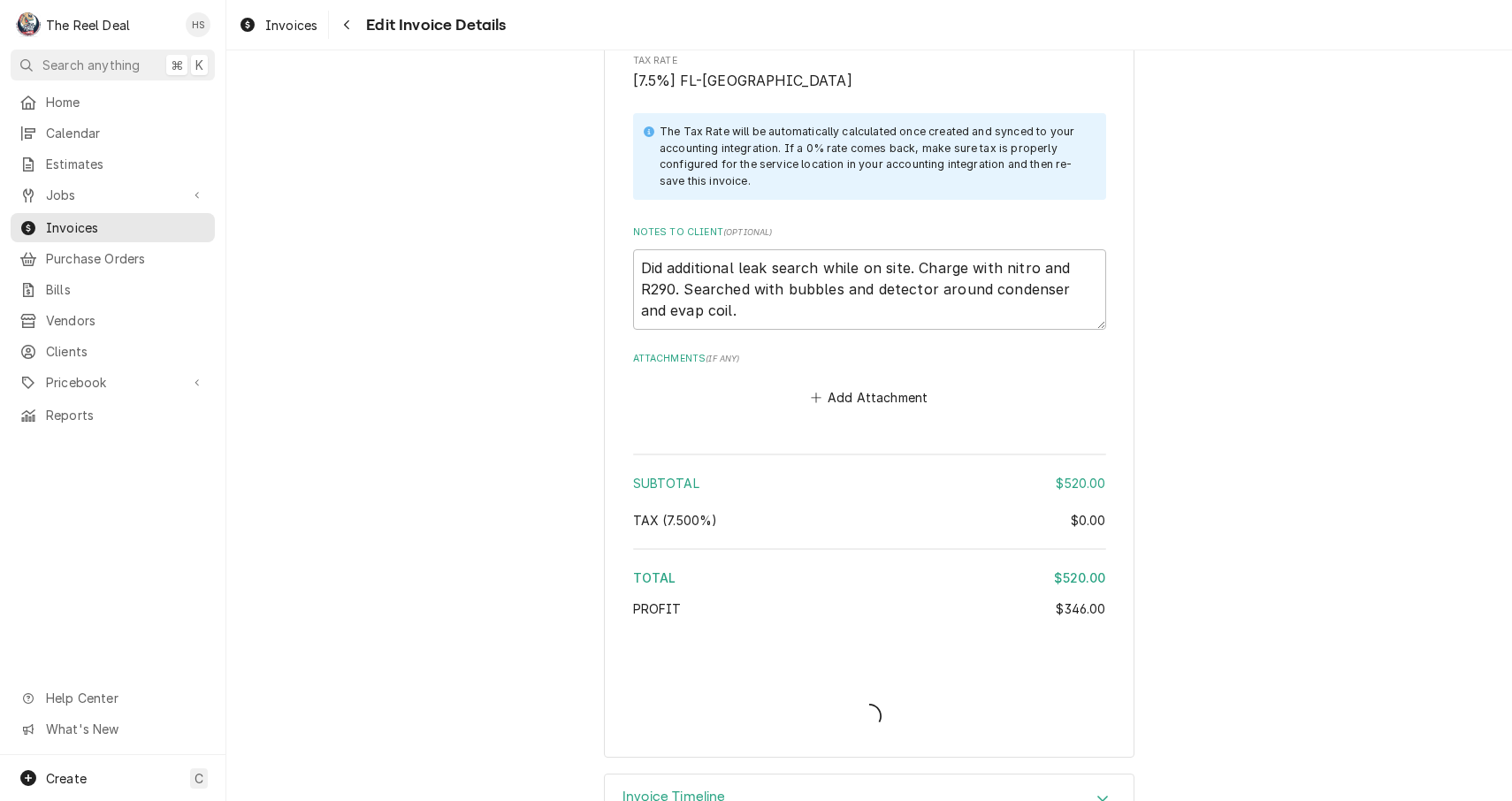
type textarea "x"
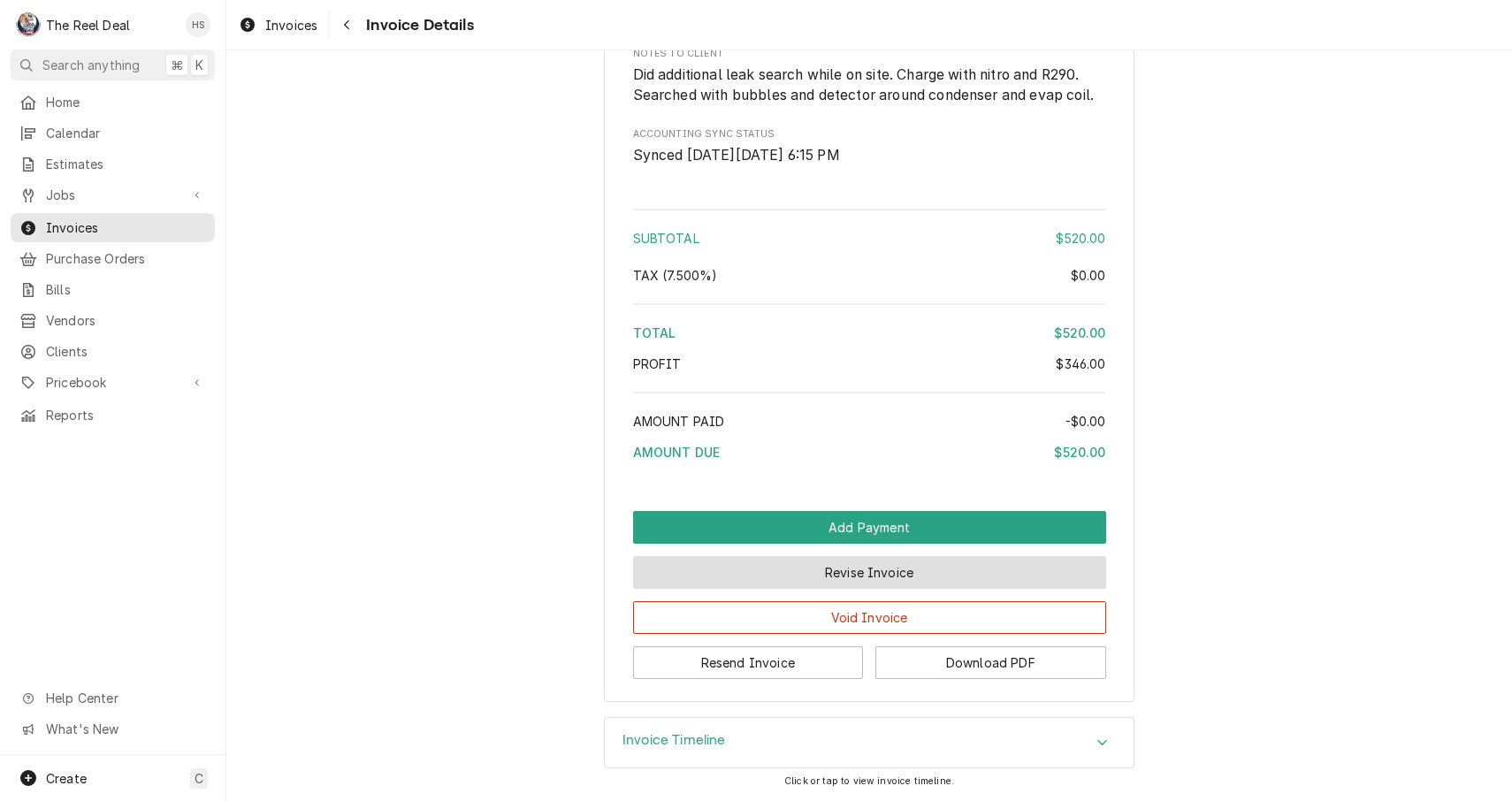
scroll to position [2087, 0]
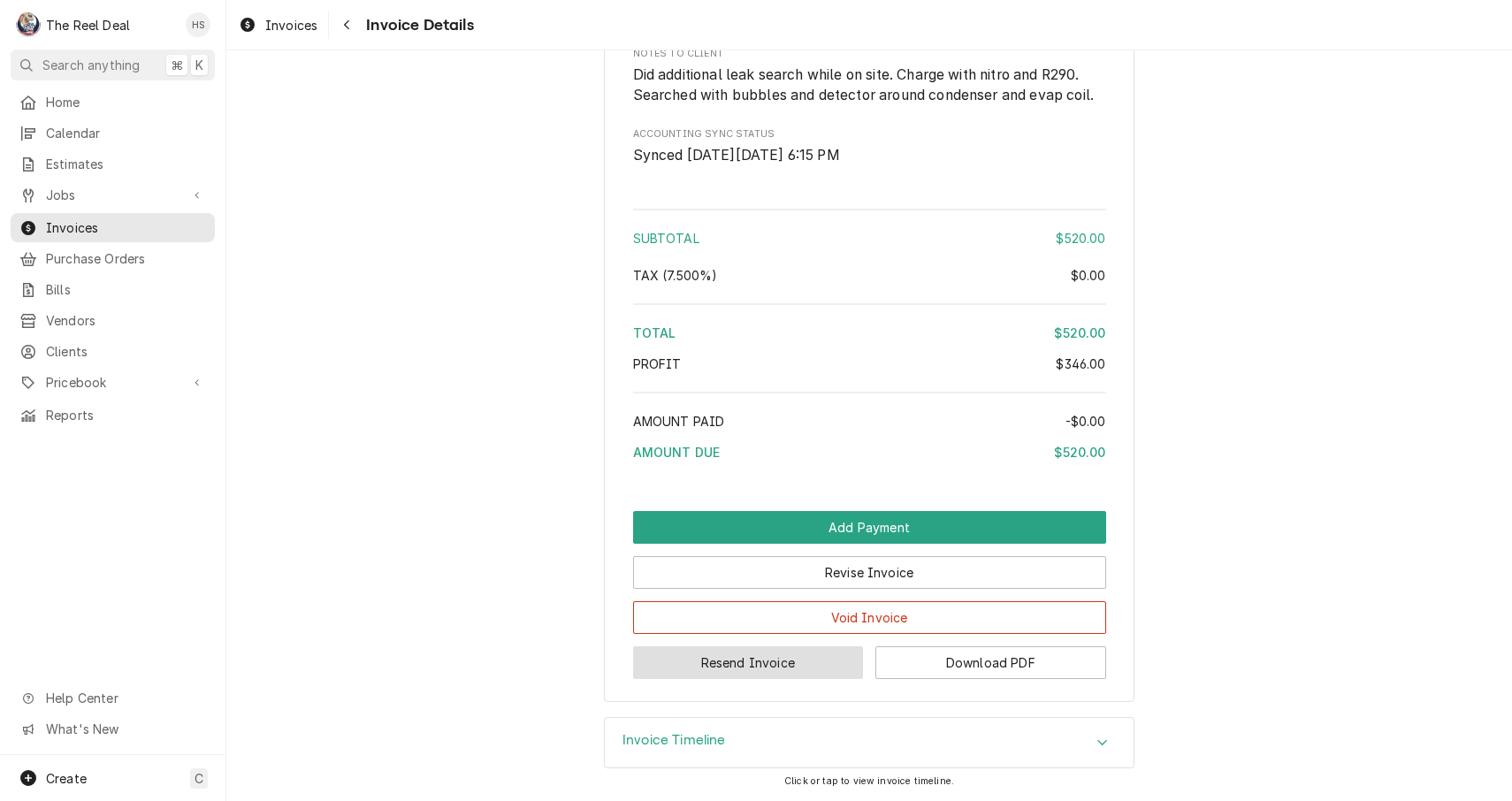
click at [767, 661] on button "Resend Invoice" at bounding box center [749, 662] width 231 height 33
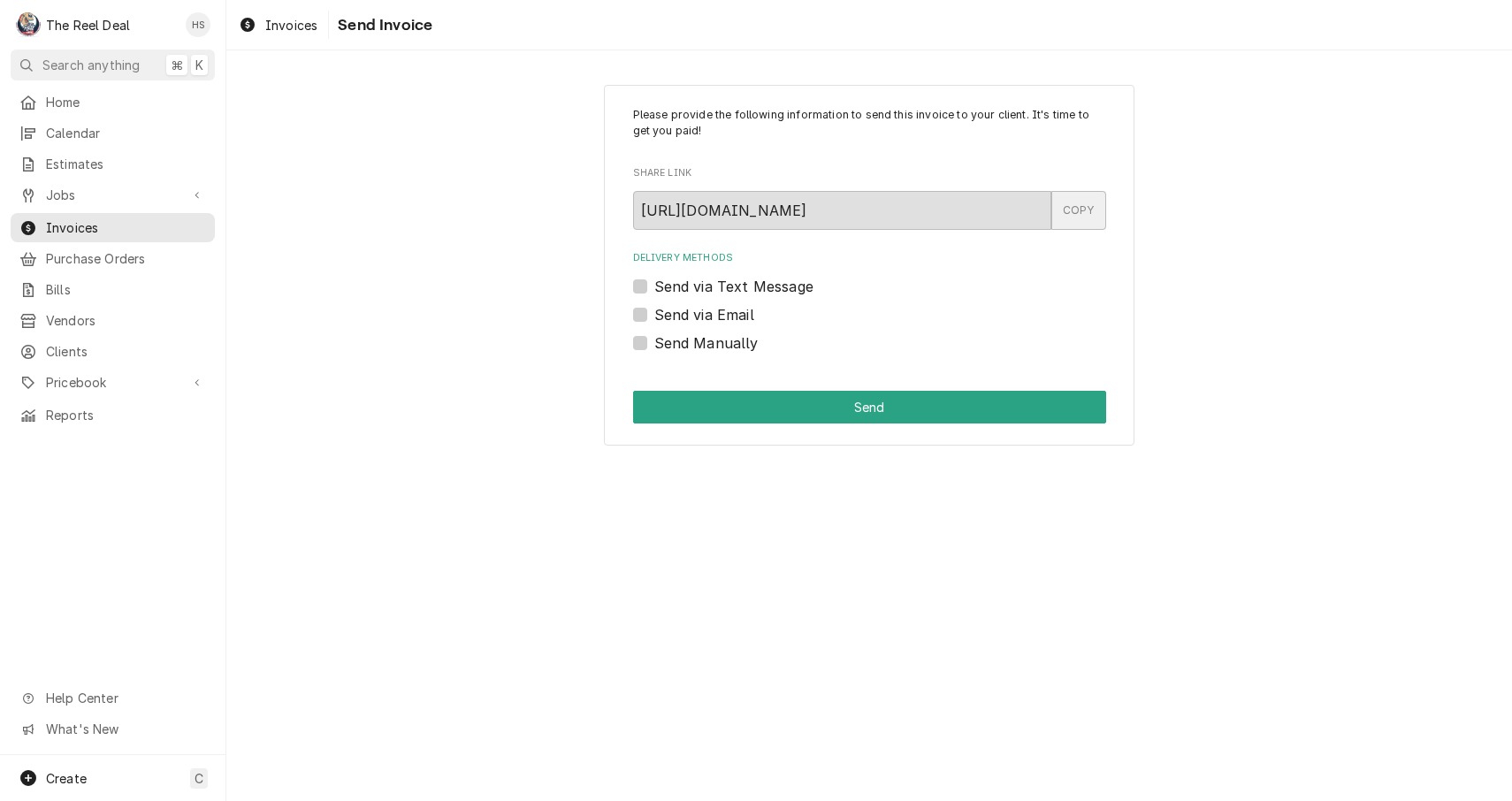
click at [1084, 199] on div "COPY" at bounding box center [1079, 211] width 54 height 39
click at [562, 343] on div "Please provide the following information to send this invoice to your client. I…" at bounding box center [870, 265] width 1286 height 393
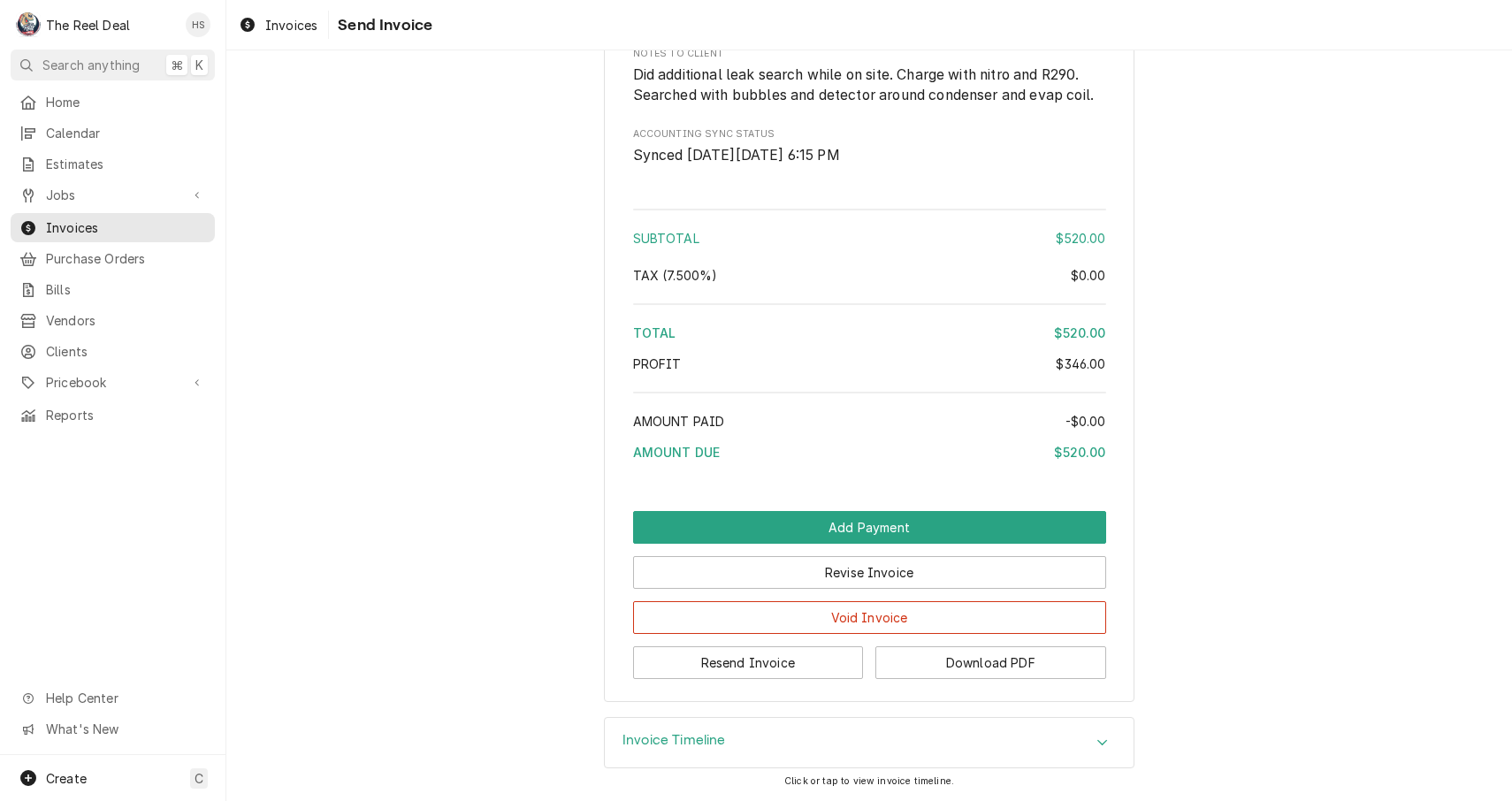
scroll to position [2087, 0]
click at [999, 669] on button "Download PDF" at bounding box center [991, 662] width 231 height 33
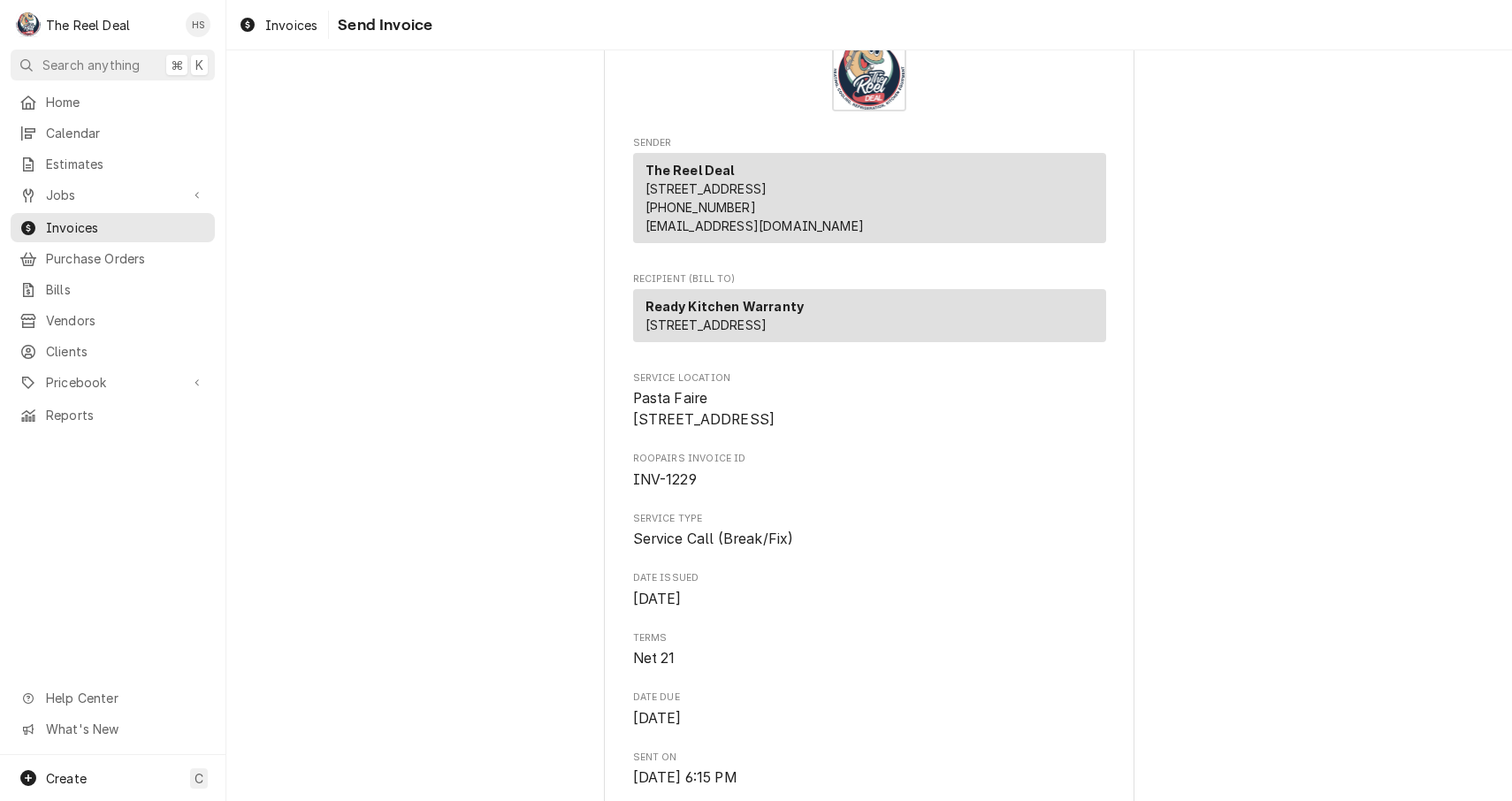
scroll to position [86, 0]
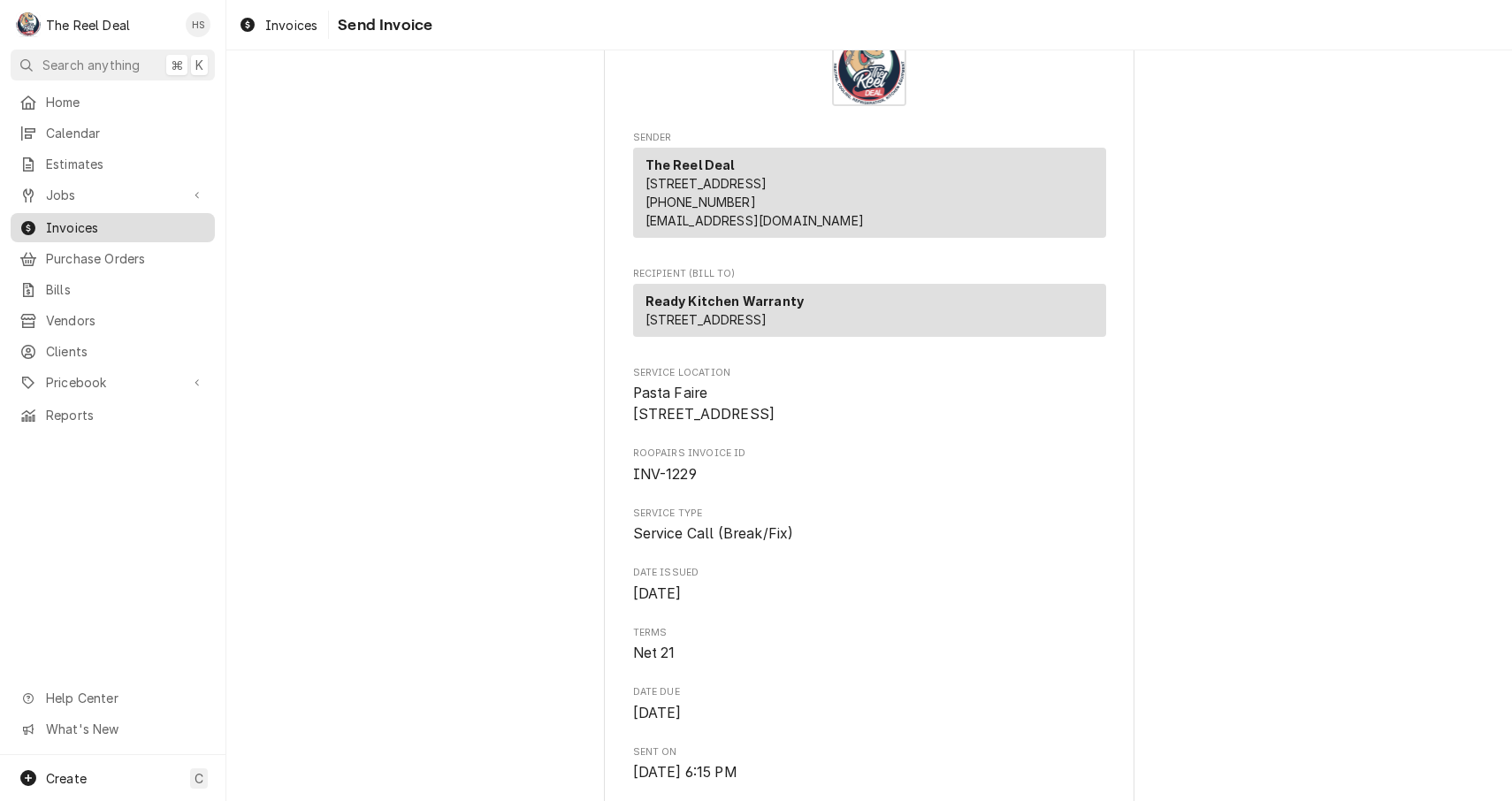
click at [82, 220] on span "Invoices" at bounding box center [126, 228] width 160 height 19
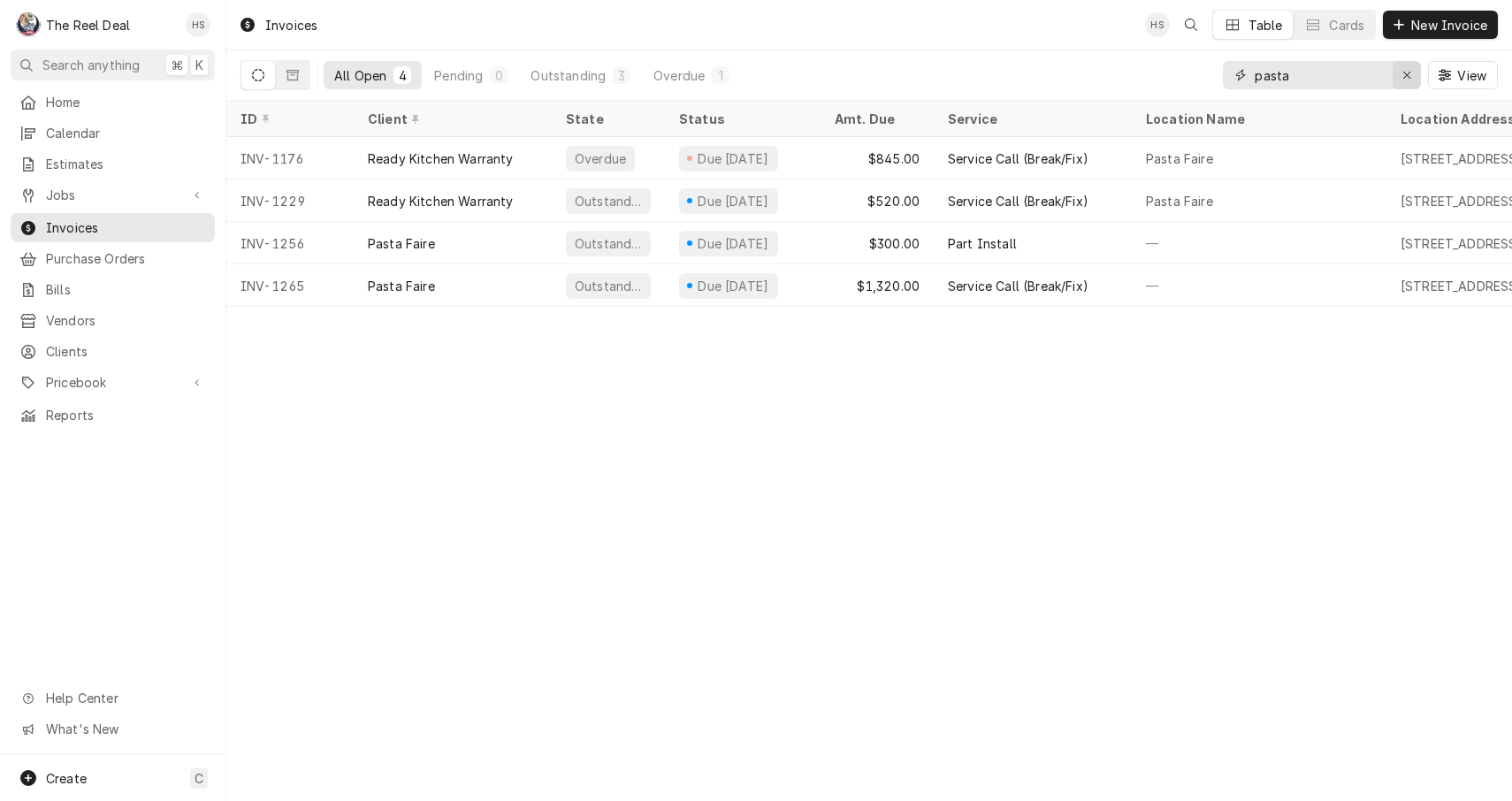
click at [1406, 70] on icon "Erase input" at bounding box center [1407, 75] width 9 height 12
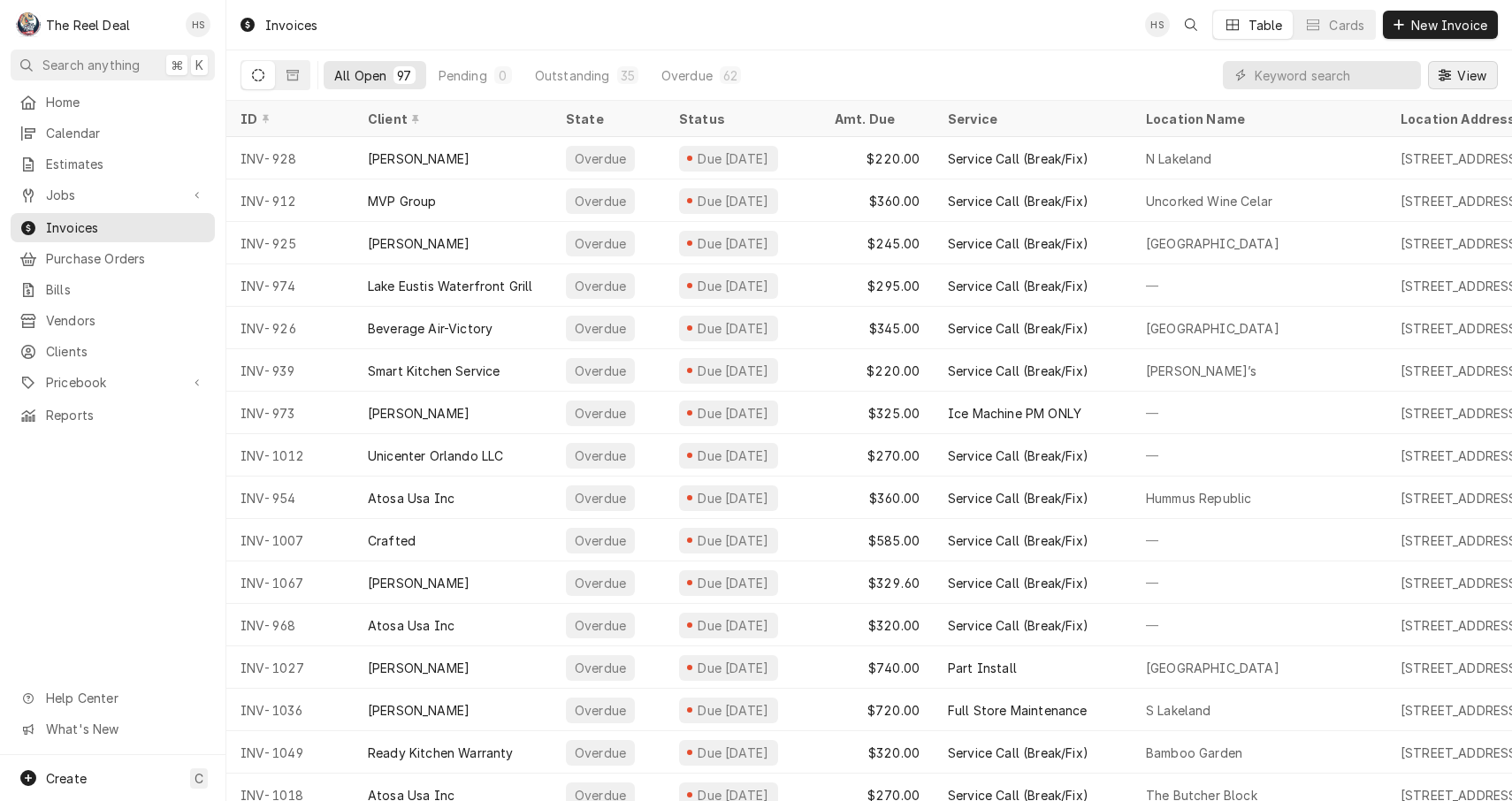
click at [1455, 72] on span "View" at bounding box center [1472, 76] width 37 height 19
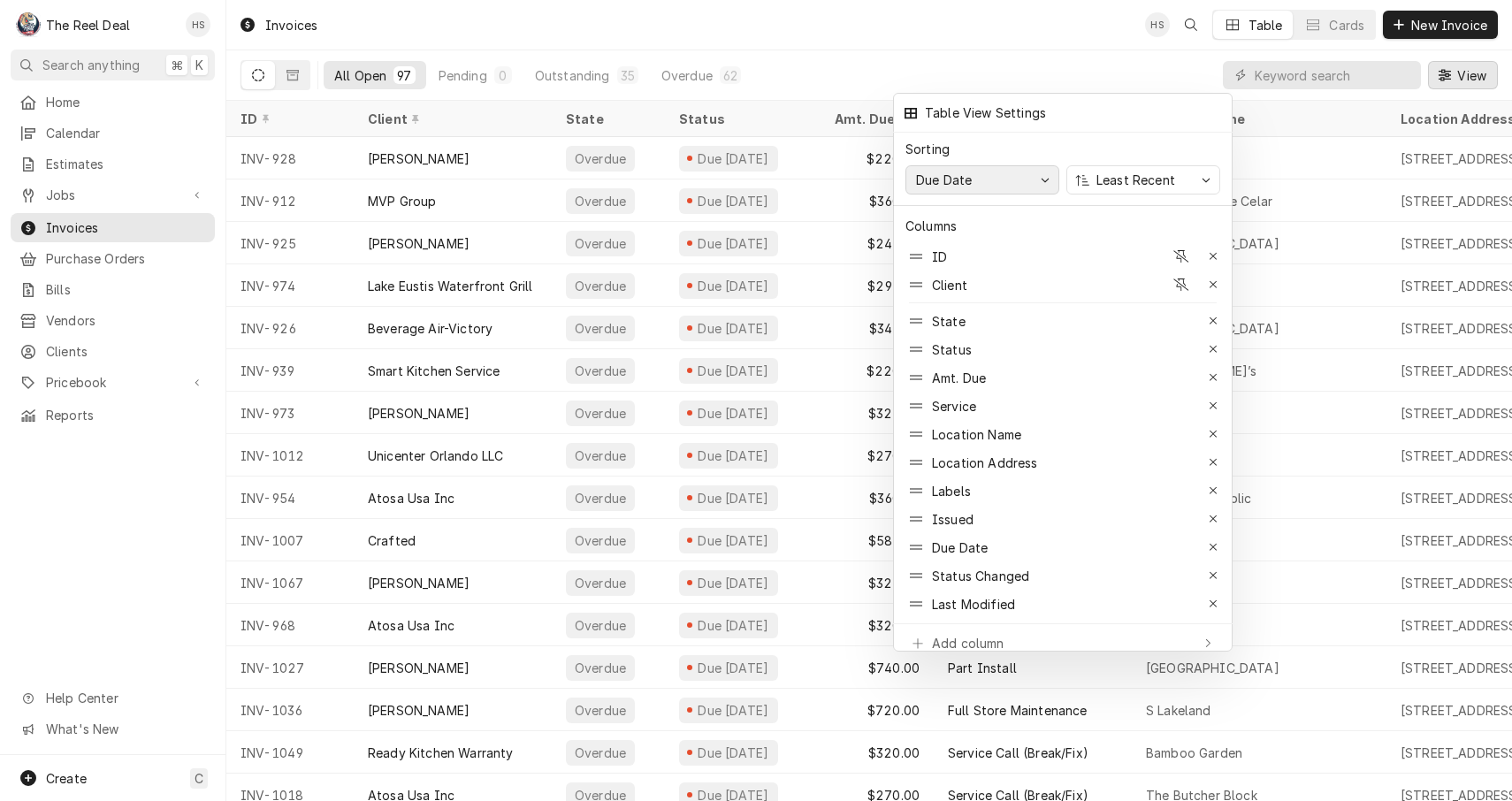
click at [1036, 173] on button "Due Date" at bounding box center [982, 179] width 154 height 29
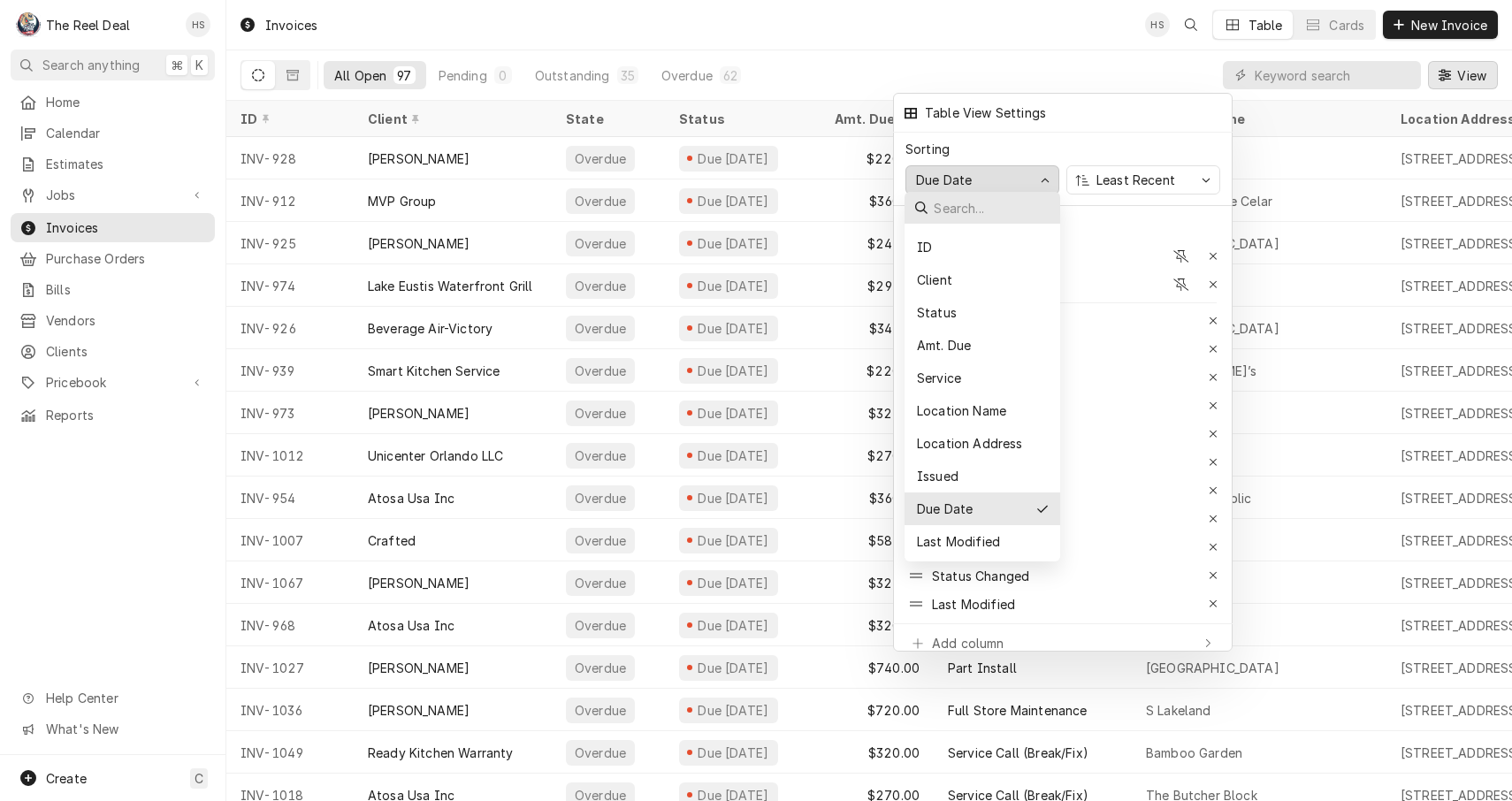
click at [1116, 64] on div at bounding box center [756, 400] width 1512 height 801
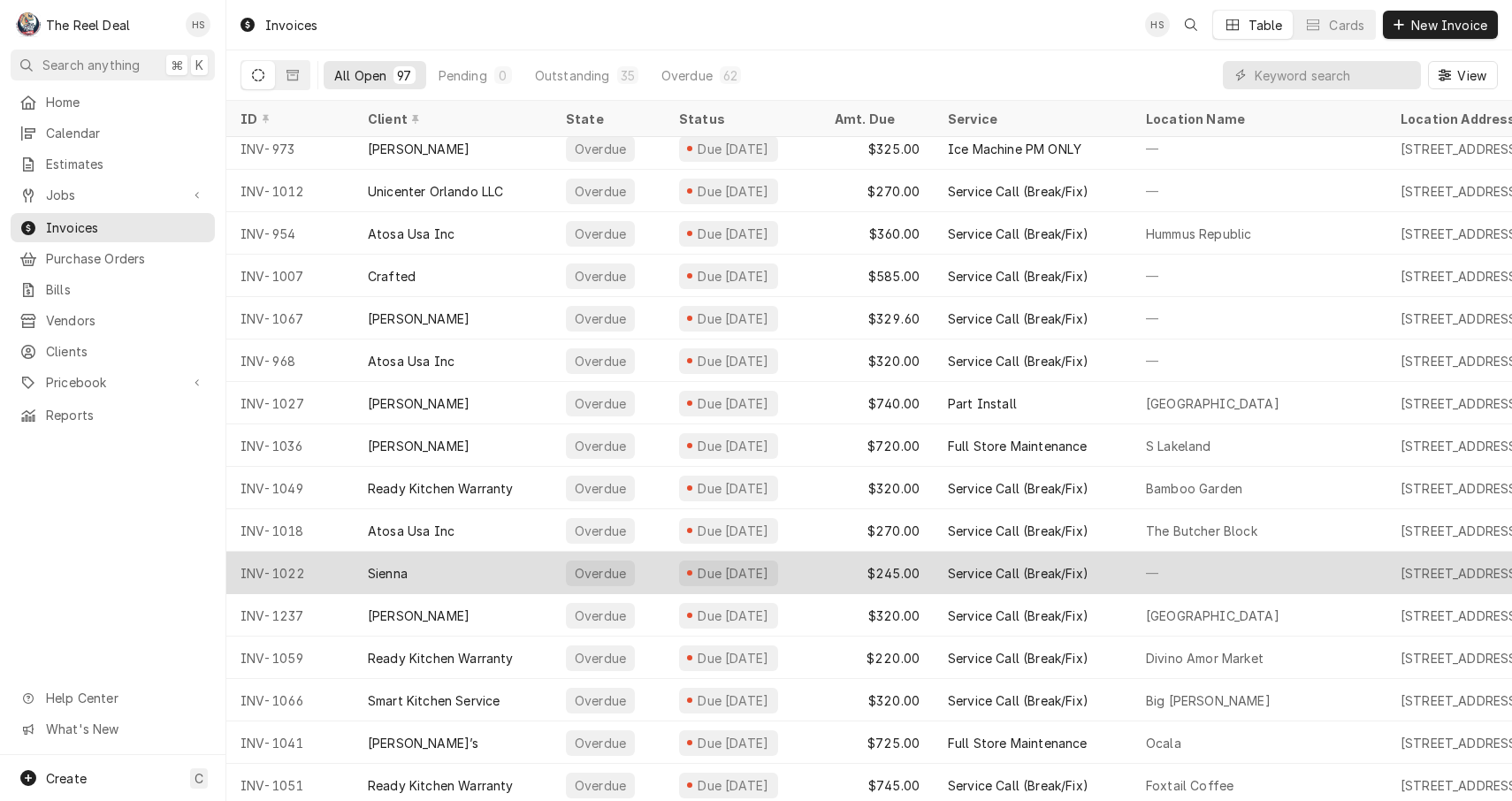
scroll to position [269, 0]
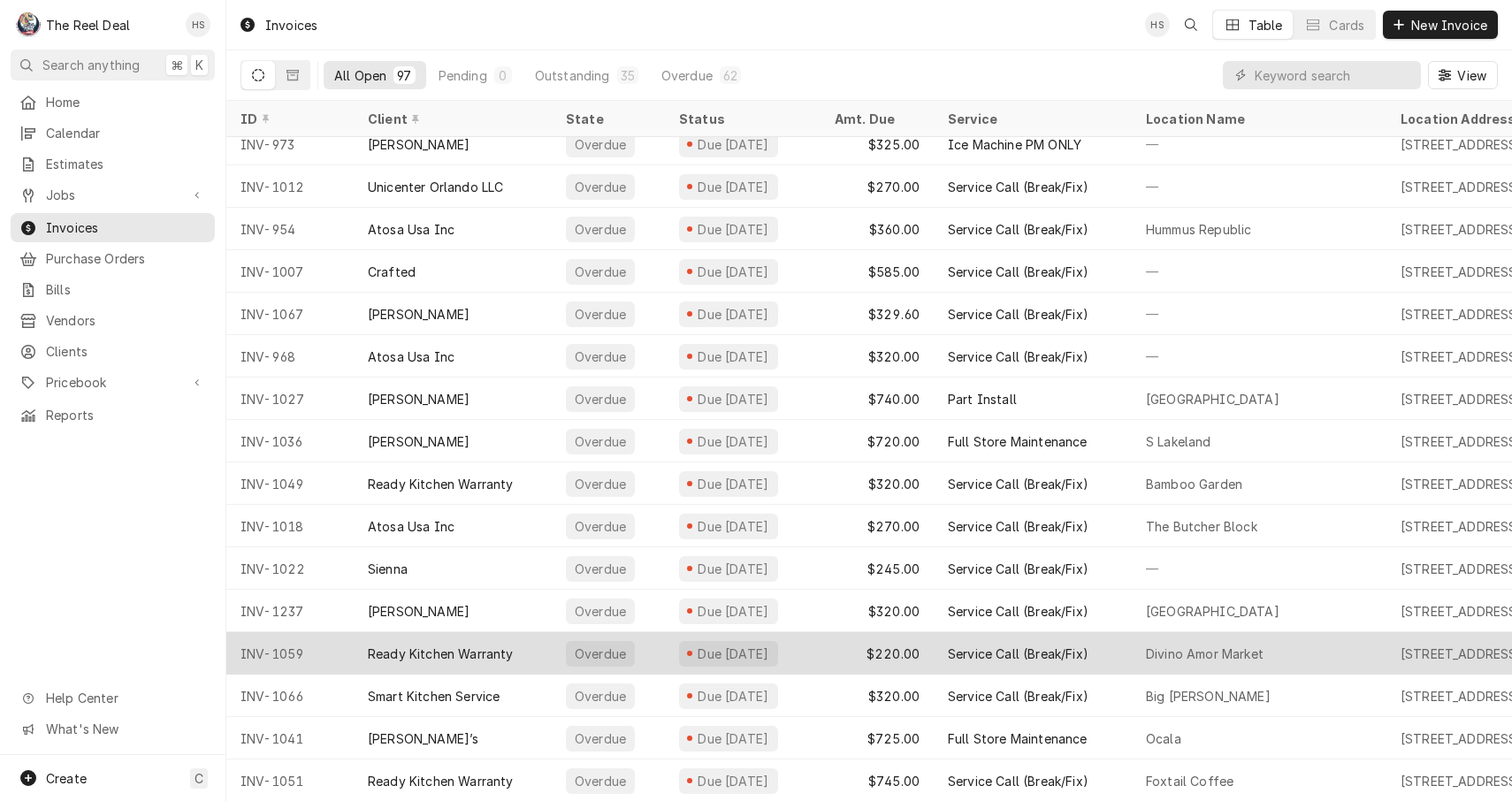
click at [478, 645] on div "Ready Kitchen Warranty" at bounding box center [441, 654] width 146 height 19
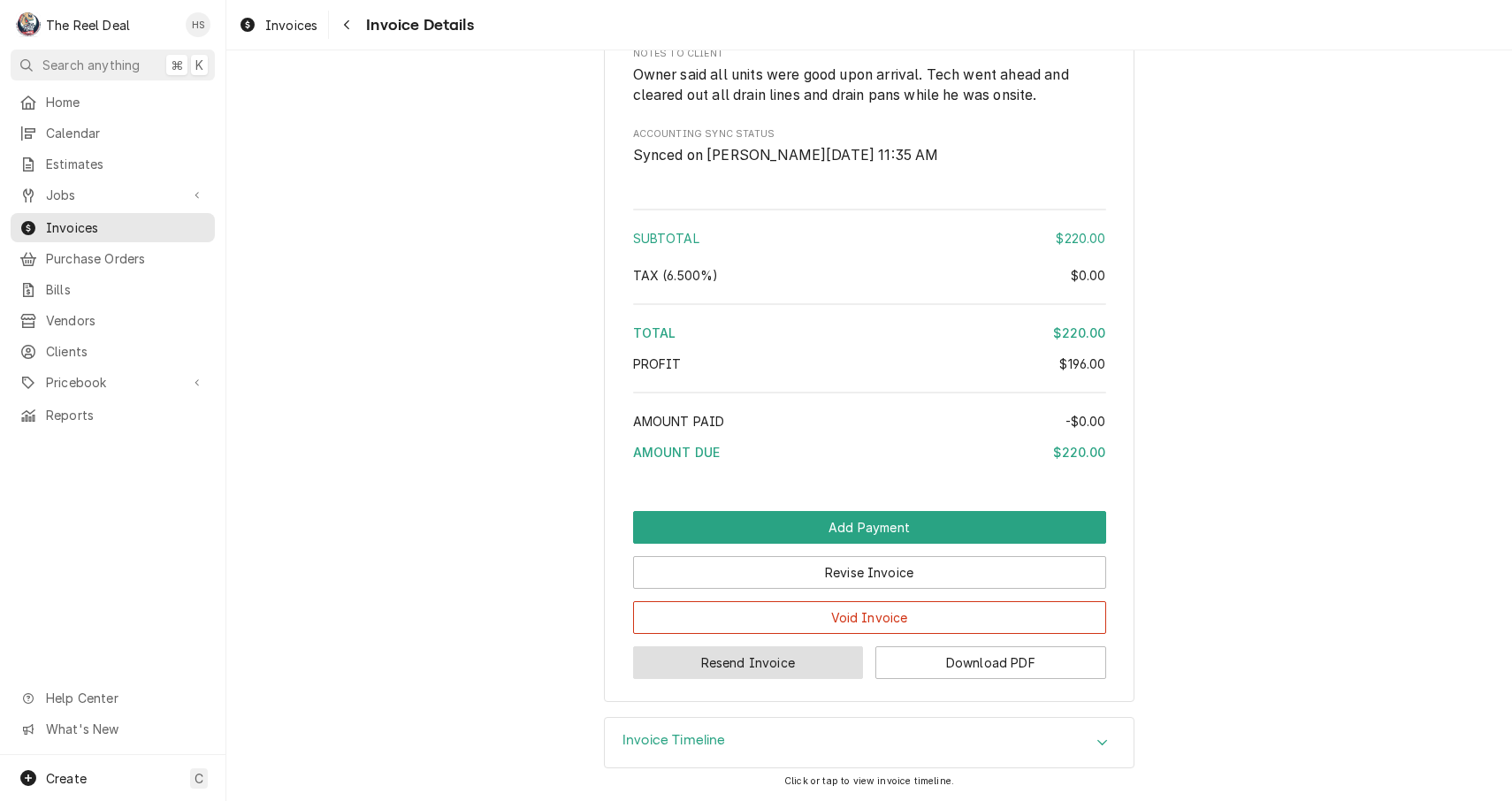
scroll to position [1896, 0]
click at [728, 662] on button "Resend Invoice" at bounding box center [749, 662] width 231 height 33
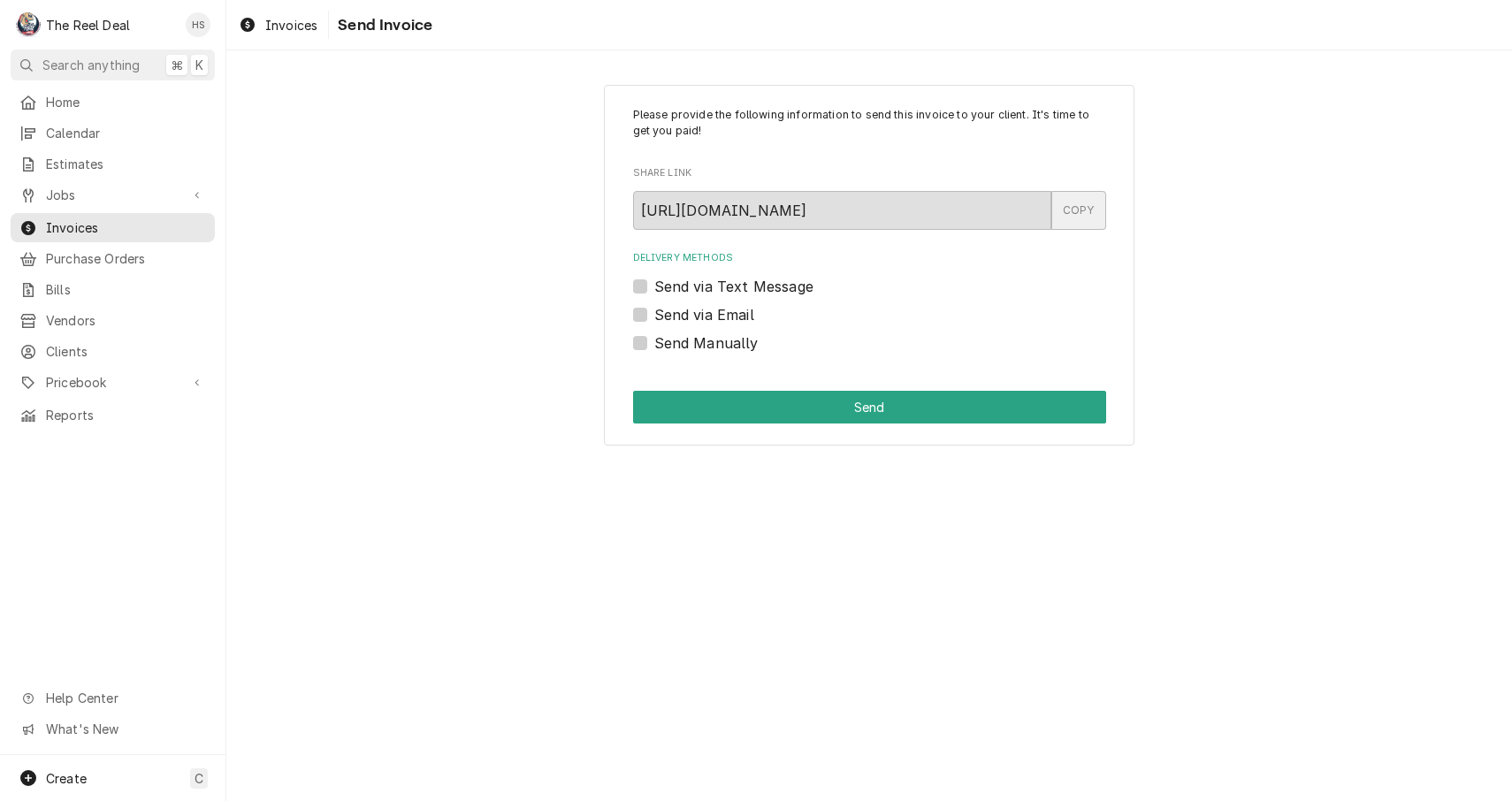
click at [1074, 219] on div "COPY" at bounding box center [1079, 211] width 54 height 39
click at [96, 224] on span "Invoices" at bounding box center [126, 228] width 160 height 19
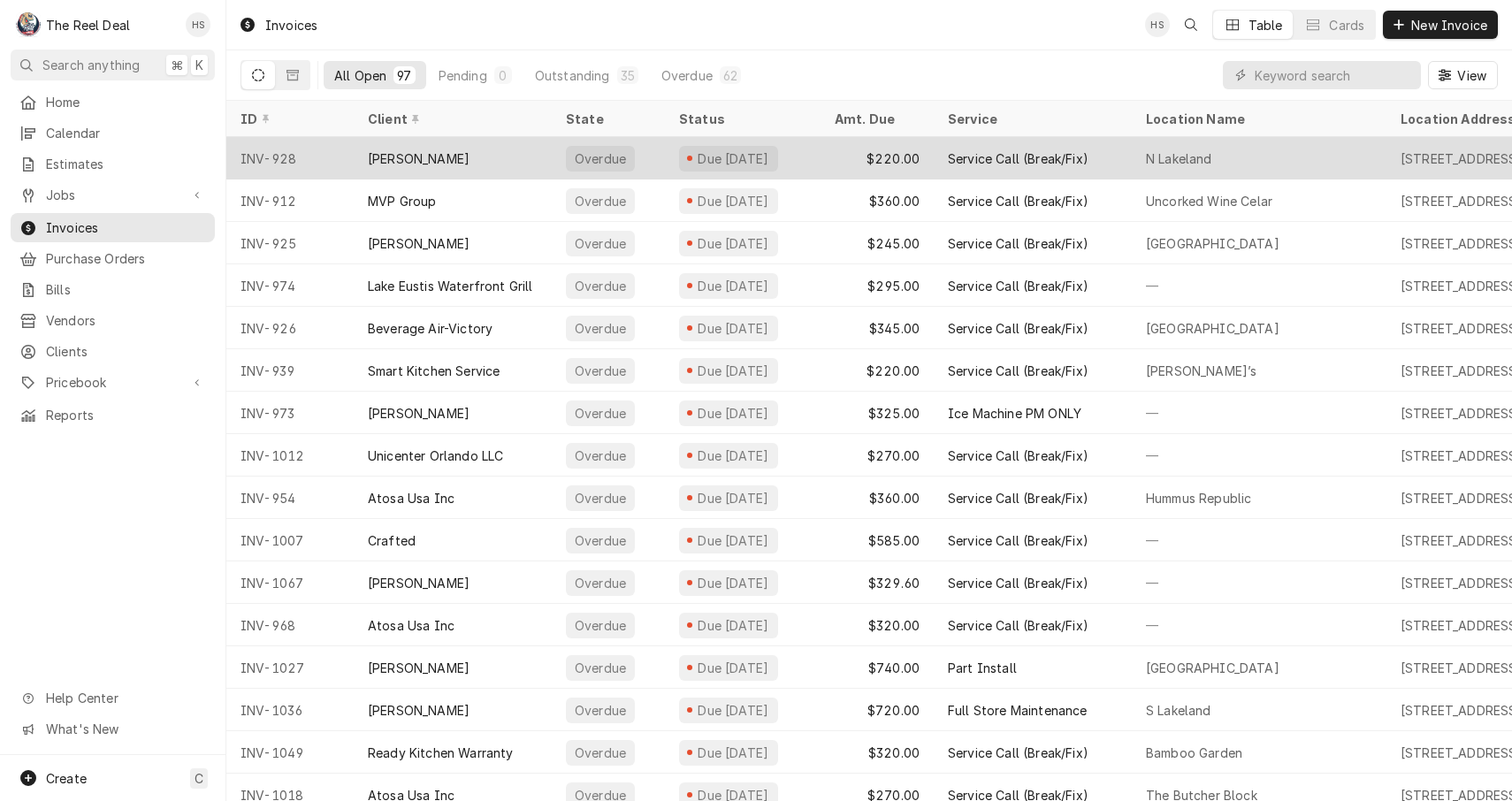
click at [491, 158] on div "[PERSON_NAME]" at bounding box center [452, 157] width 198 height 42
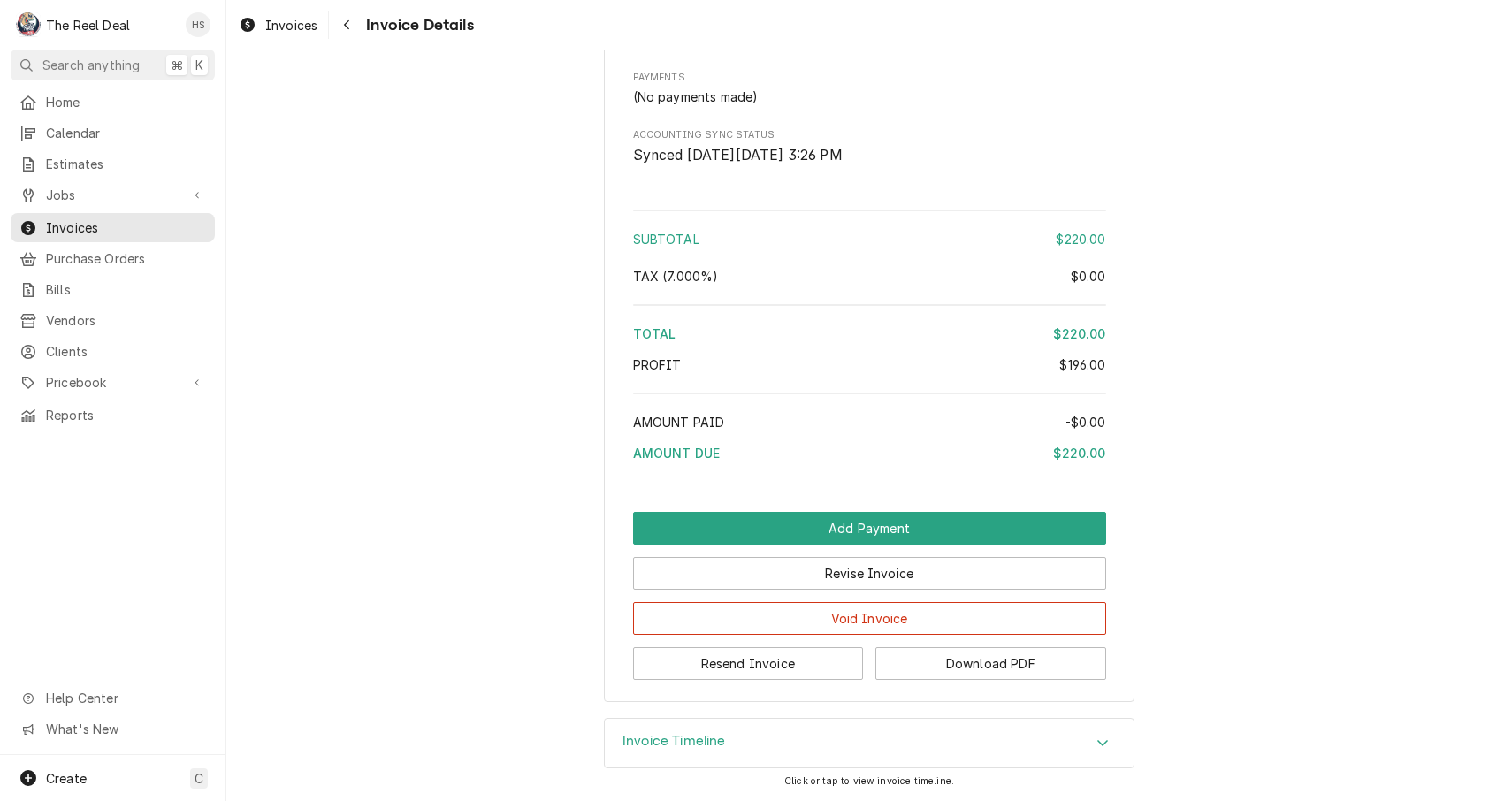
scroll to position [1876, 0]
click at [766, 655] on button "Resend Invoice" at bounding box center [749, 663] width 231 height 33
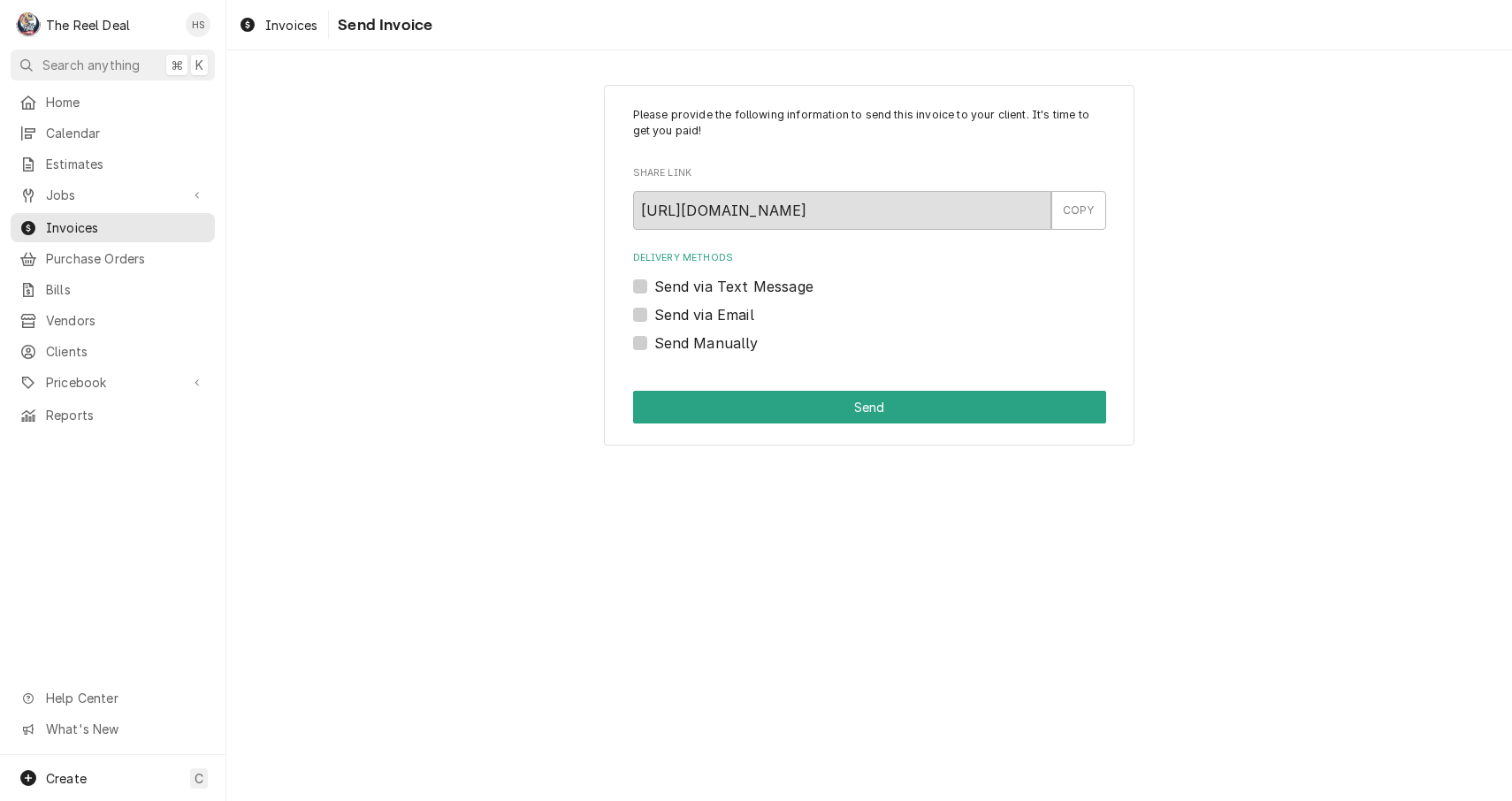
click at [701, 317] on label "Send via Email" at bounding box center [704, 315] width 100 height 22
click at [701, 317] on input "Send via Email" at bounding box center [891, 324] width 473 height 39
checkbox input "true"
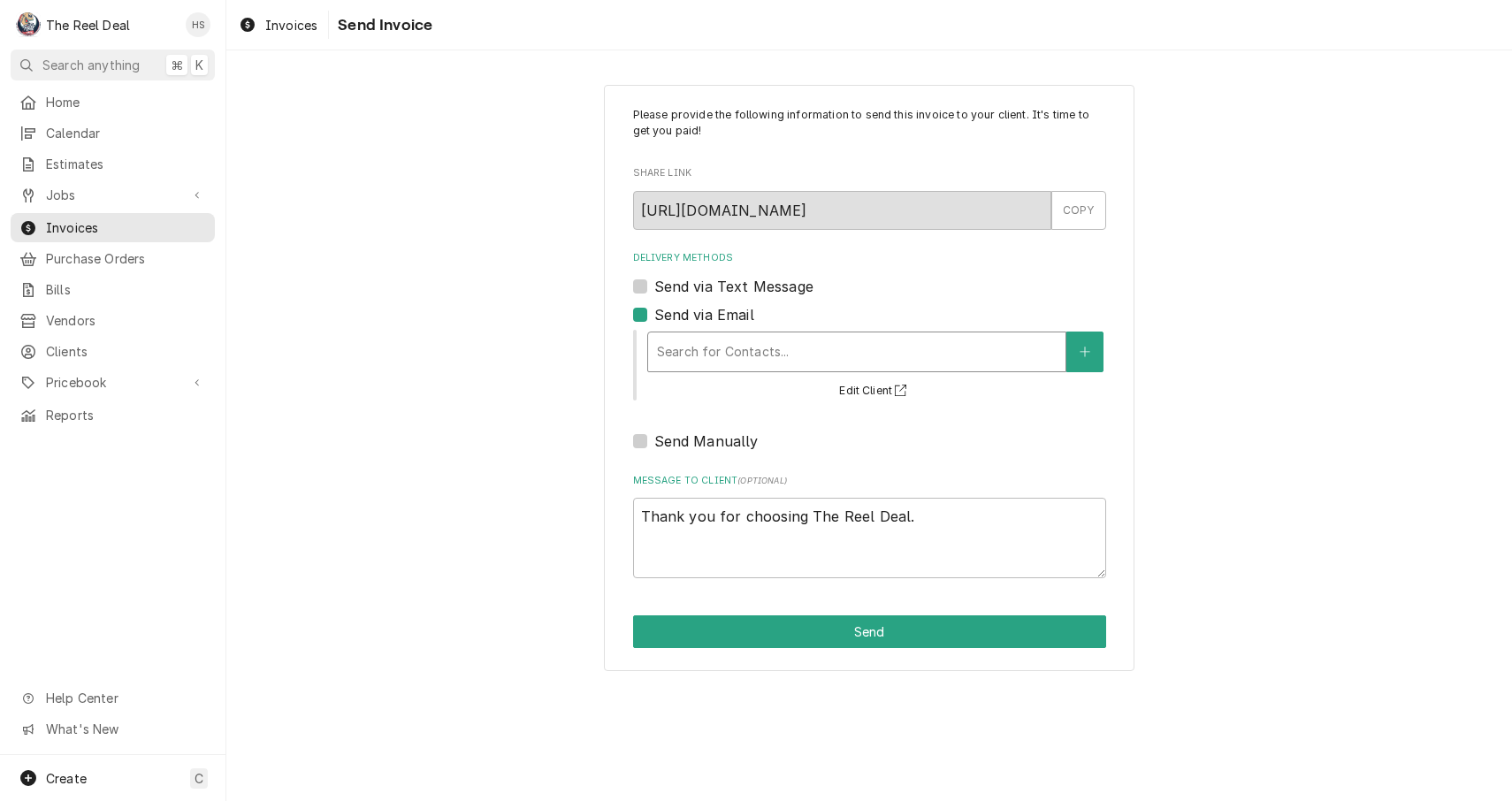
click at [710, 342] on div "Search for Contacts..." at bounding box center [857, 351] width 399 height 19
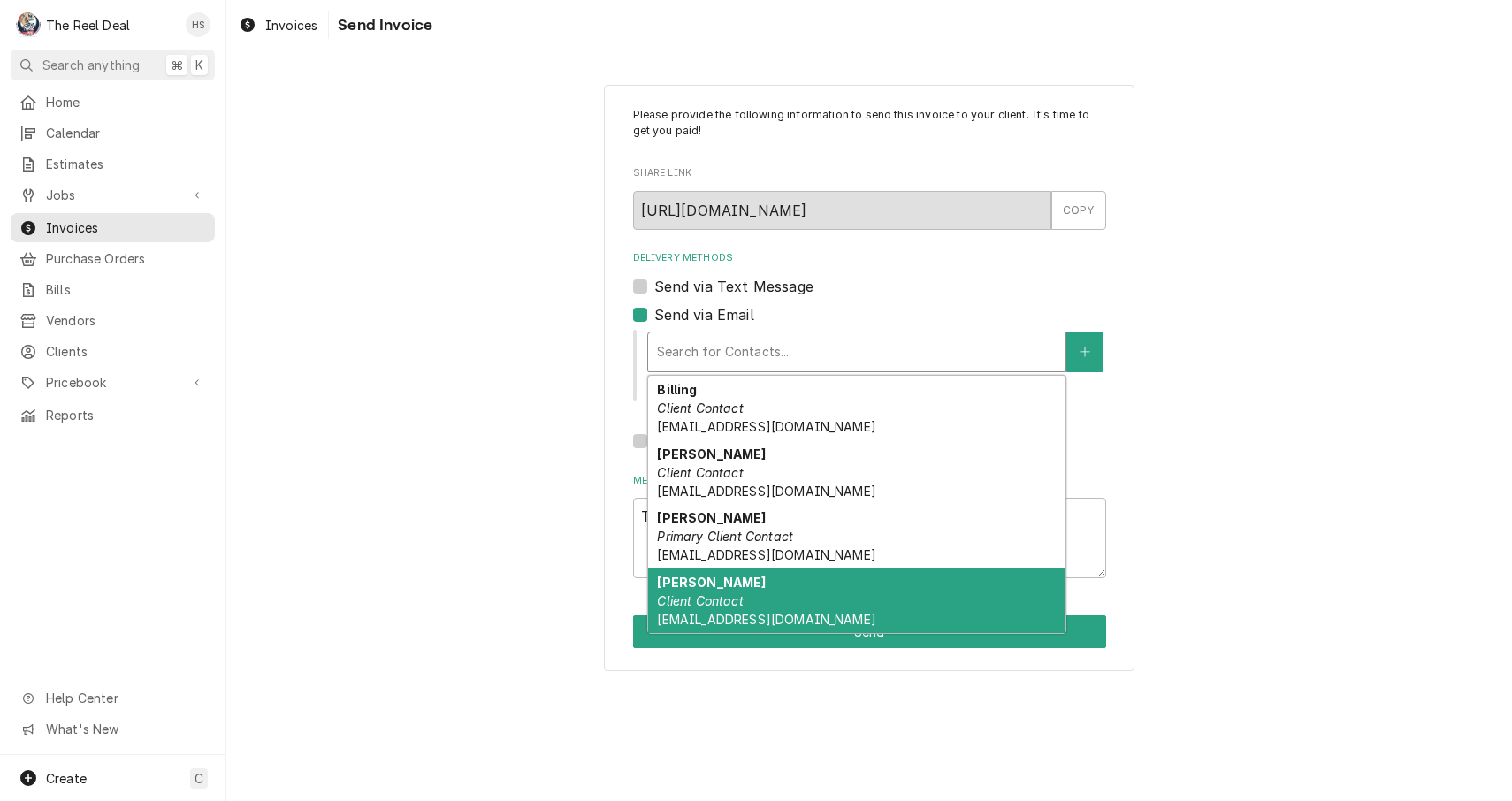
click at [757, 595] on div "[PERSON_NAME] Client Contact [EMAIL_ADDRESS][DOMAIN_NAME]" at bounding box center [857, 601] width 417 height 65
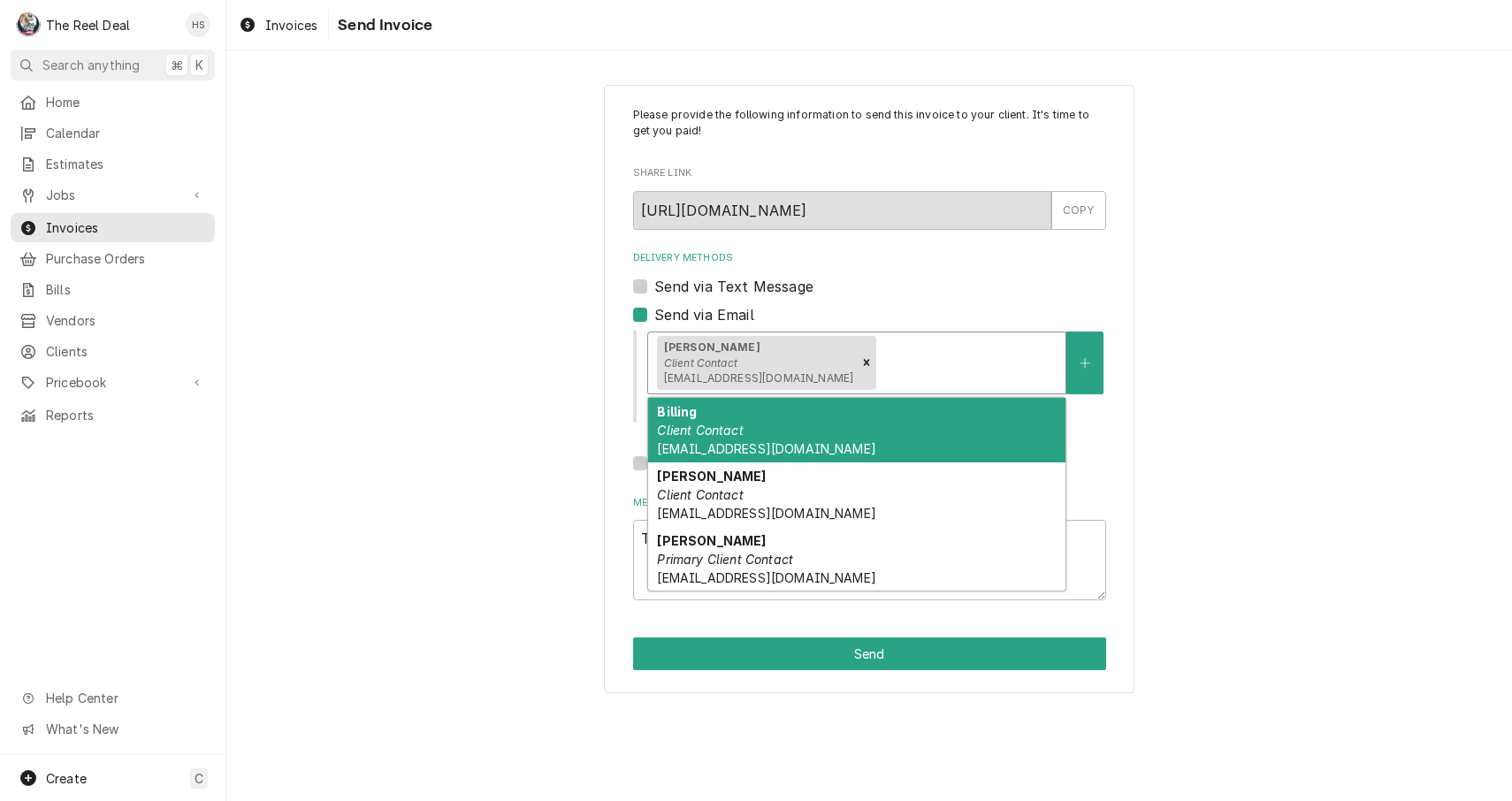
click at [915, 380] on div "[PERSON_NAME] Client Contact [EMAIL_ADDRESS][DOMAIN_NAME]" at bounding box center [857, 363] width 417 height 61
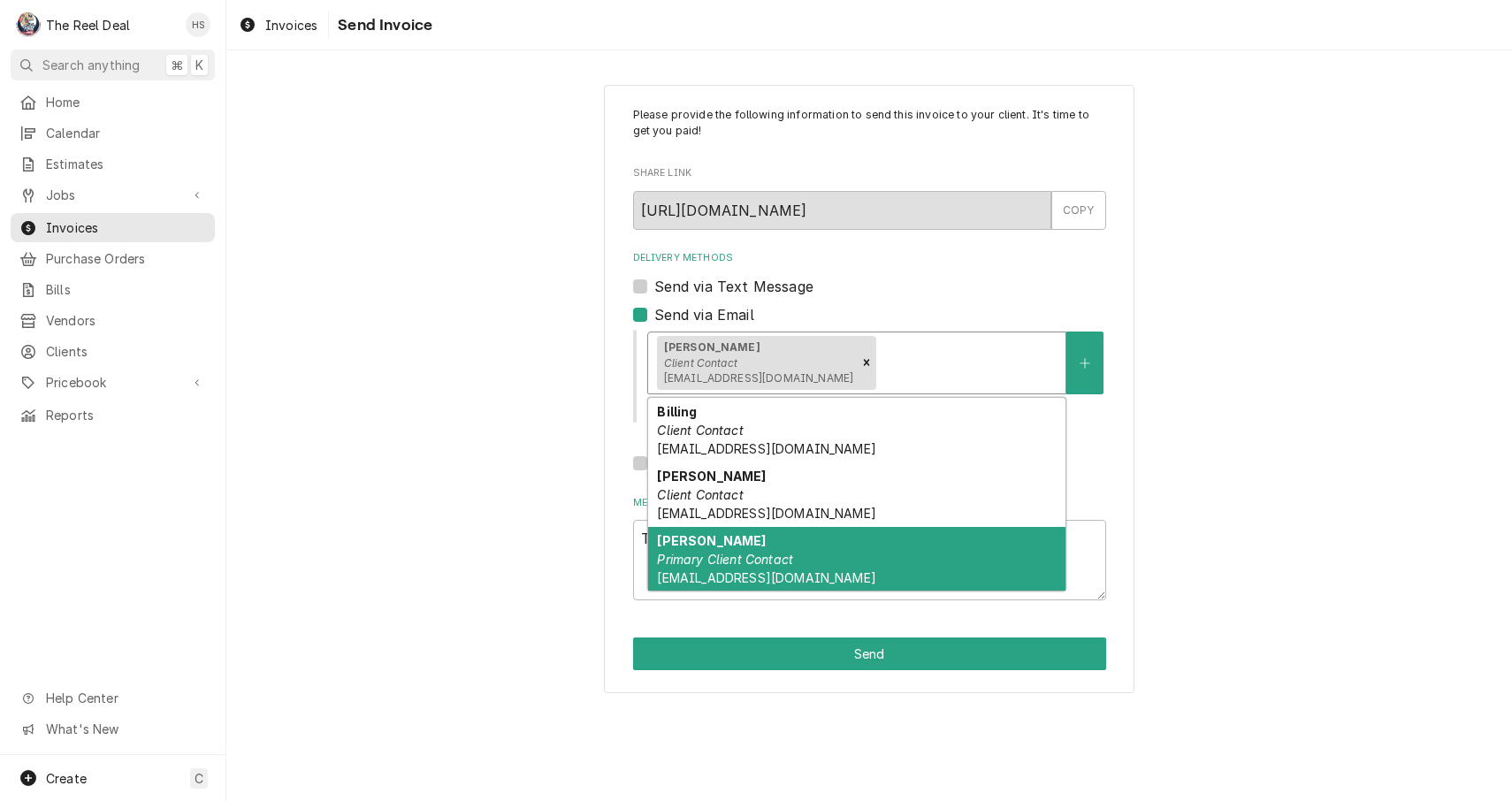
click at [791, 541] on div "[PERSON_NAME] Primary Client Contact [EMAIL_ADDRESS][DOMAIN_NAME]" at bounding box center [857, 558] width 417 height 65
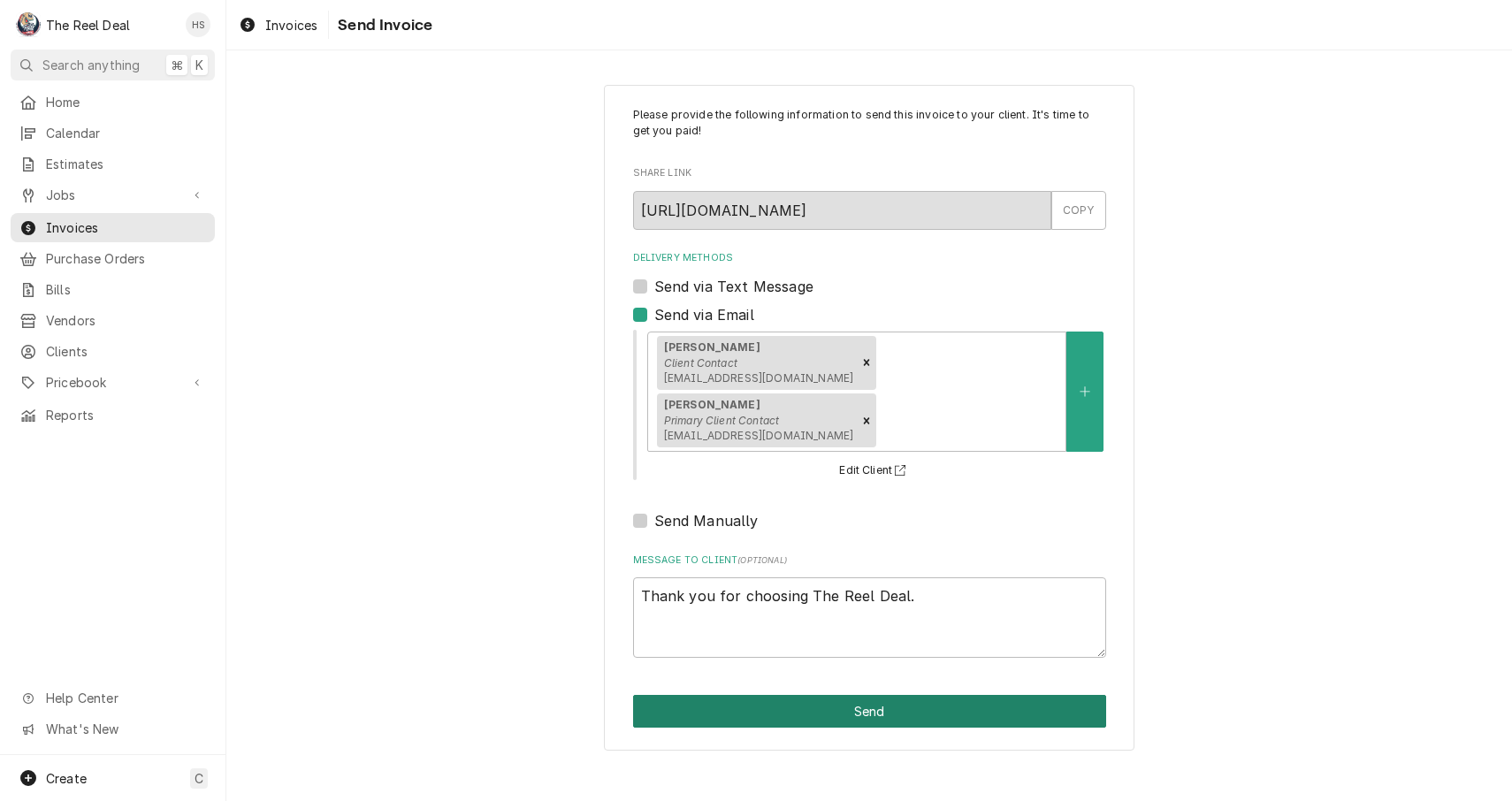
click at [792, 702] on button "Send" at bounding box center [870, 711] width 473 height 33
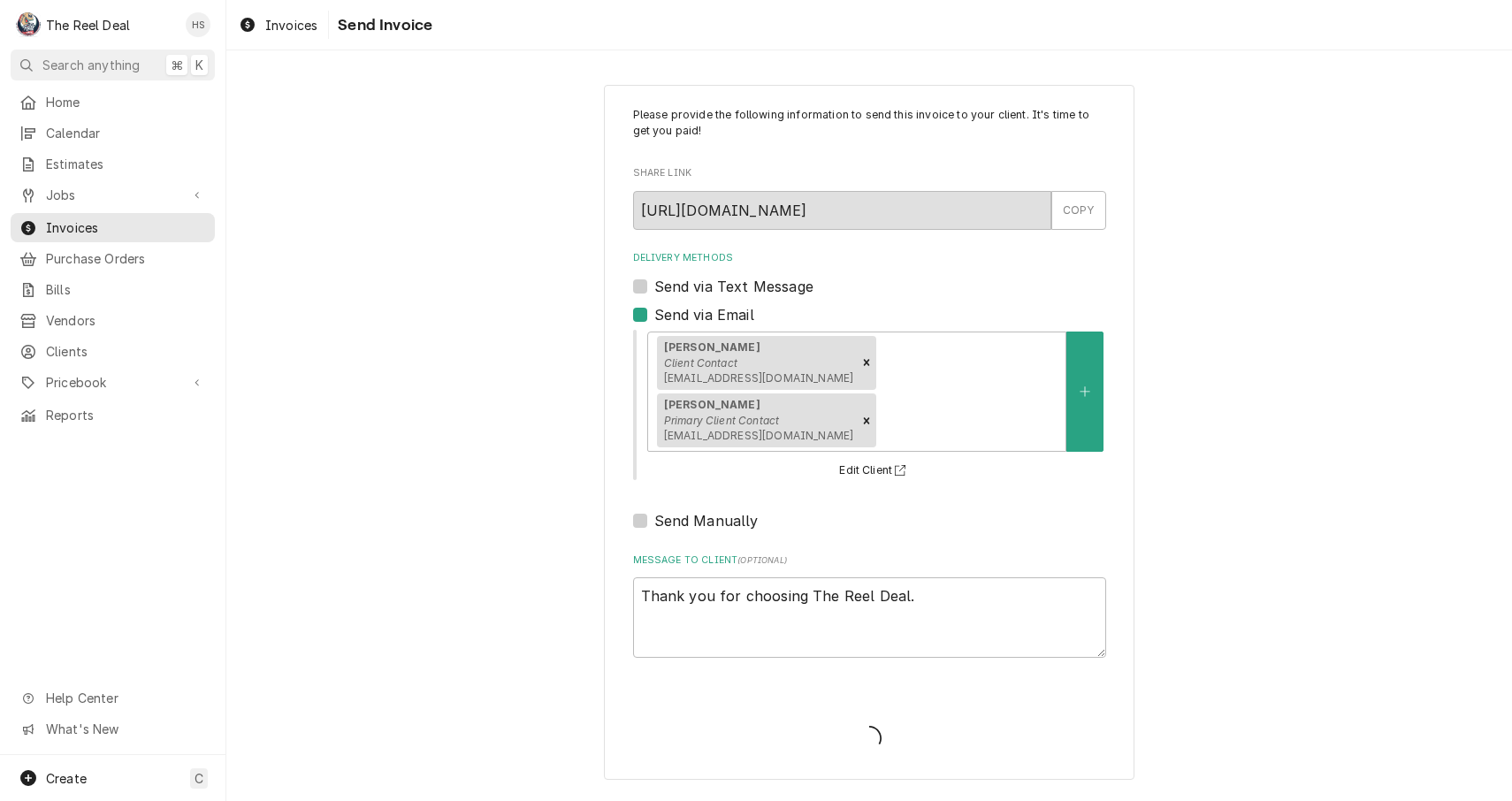
type textarea "x"
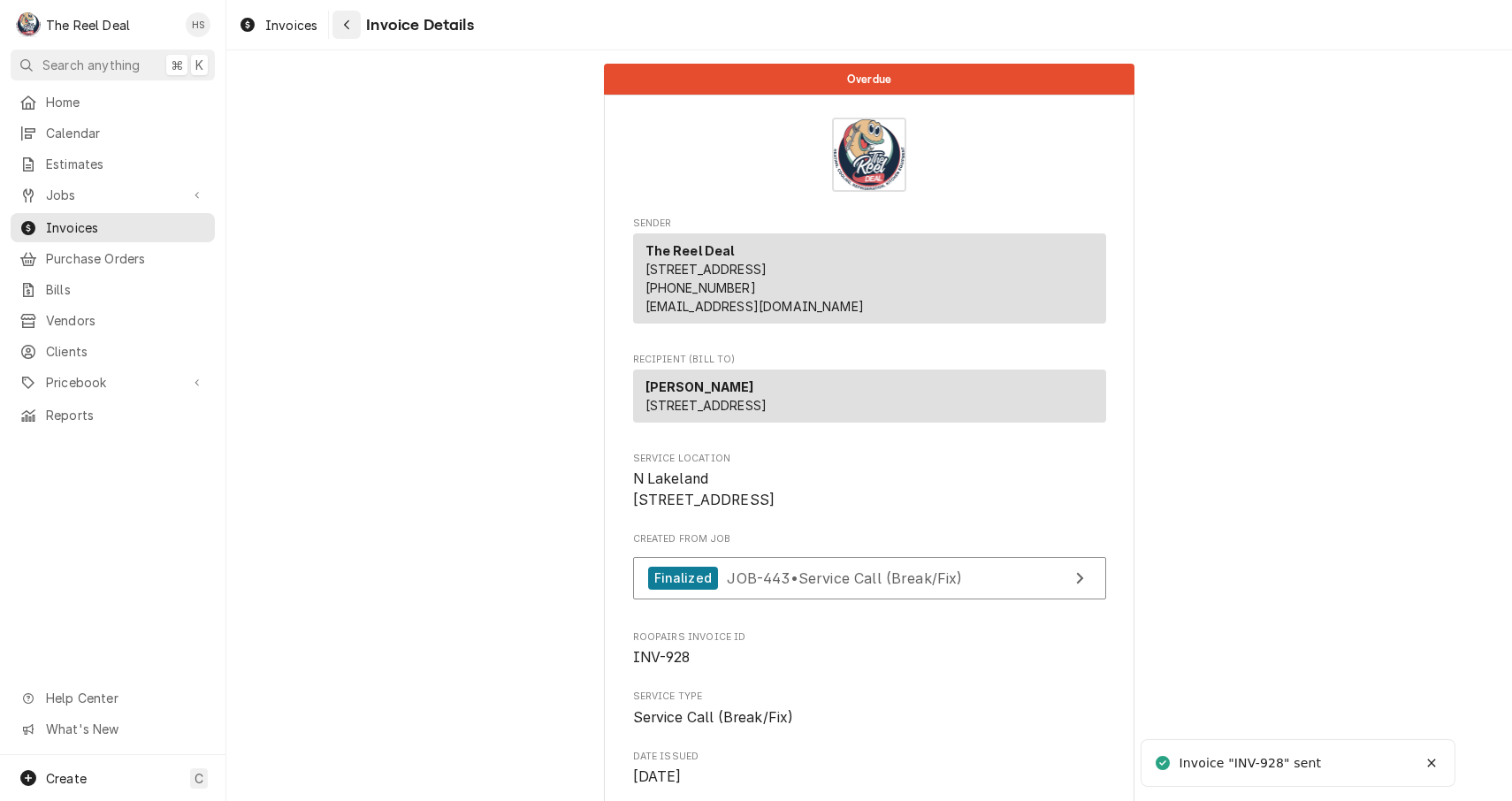
click at [352, 37] on button "Navigate back" at bounding box center [347, 24] width 28 height 28
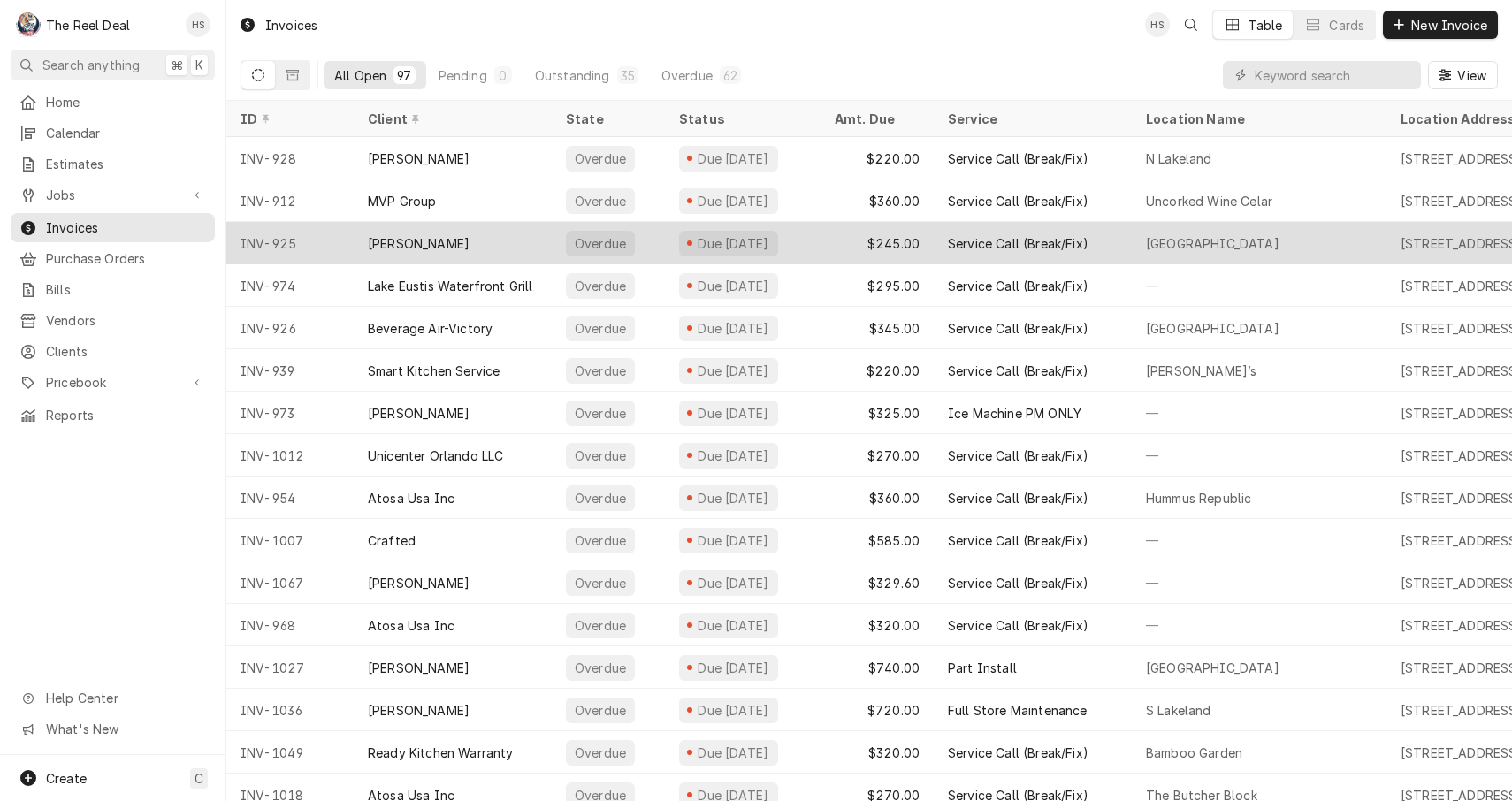
click at [485, 238] on div "[PERSON_NAME]" at bounding box center [452, 243] width 198 height 42
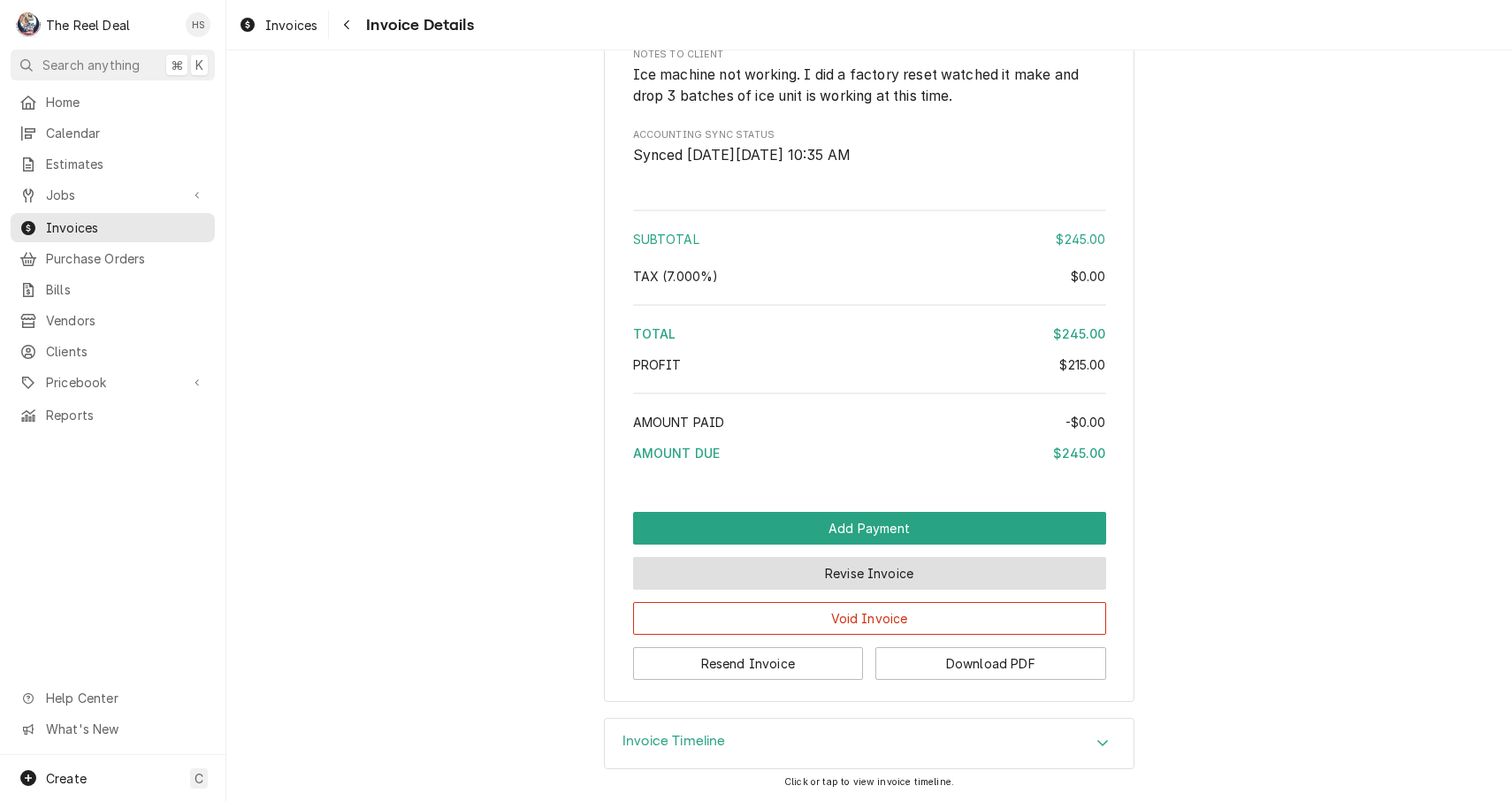
scroll to position [1954, 0]
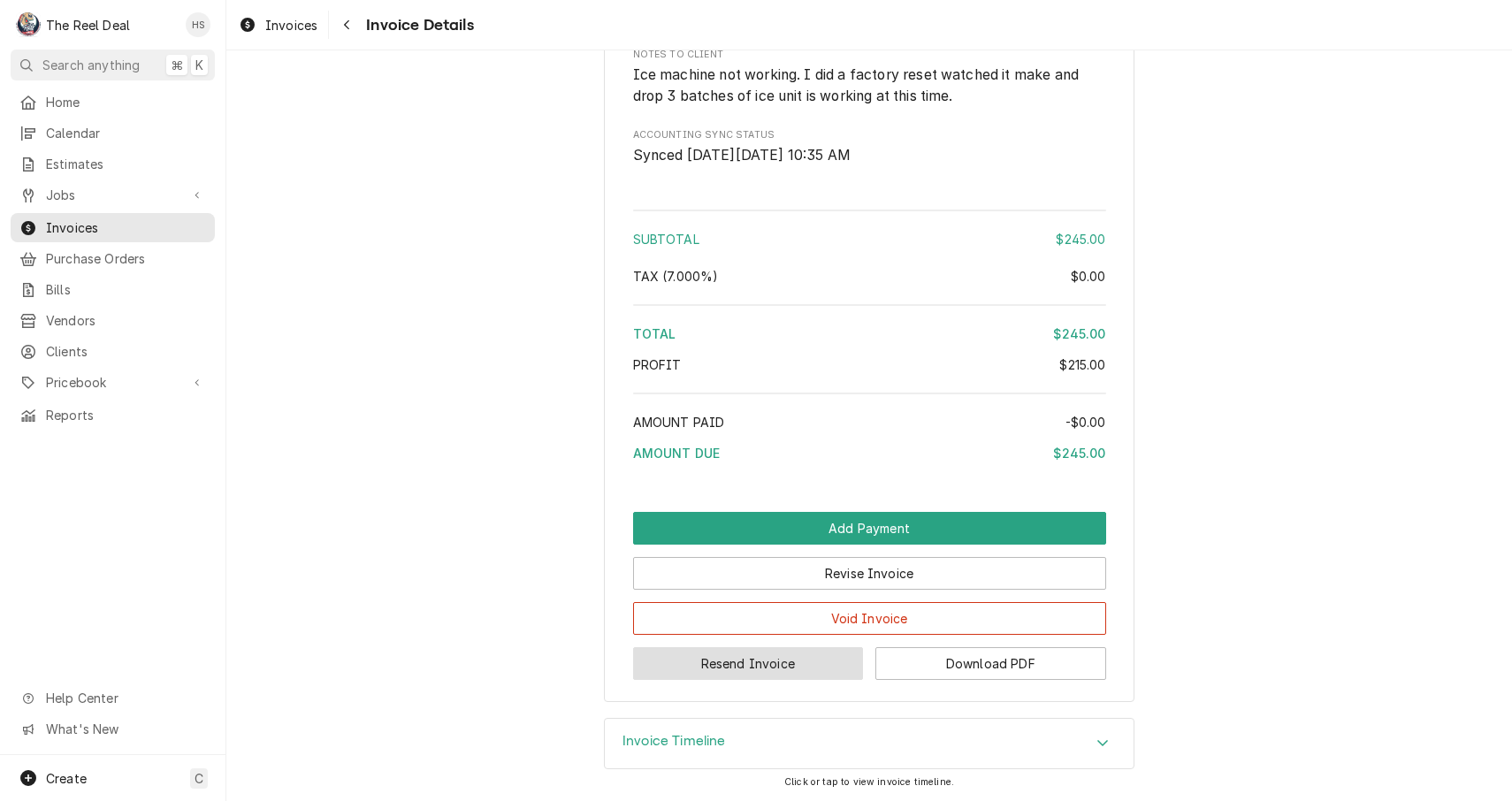
click at [777, 666] on button "Resend Invoice" at bounding box center [749, 663] width 231 height 33
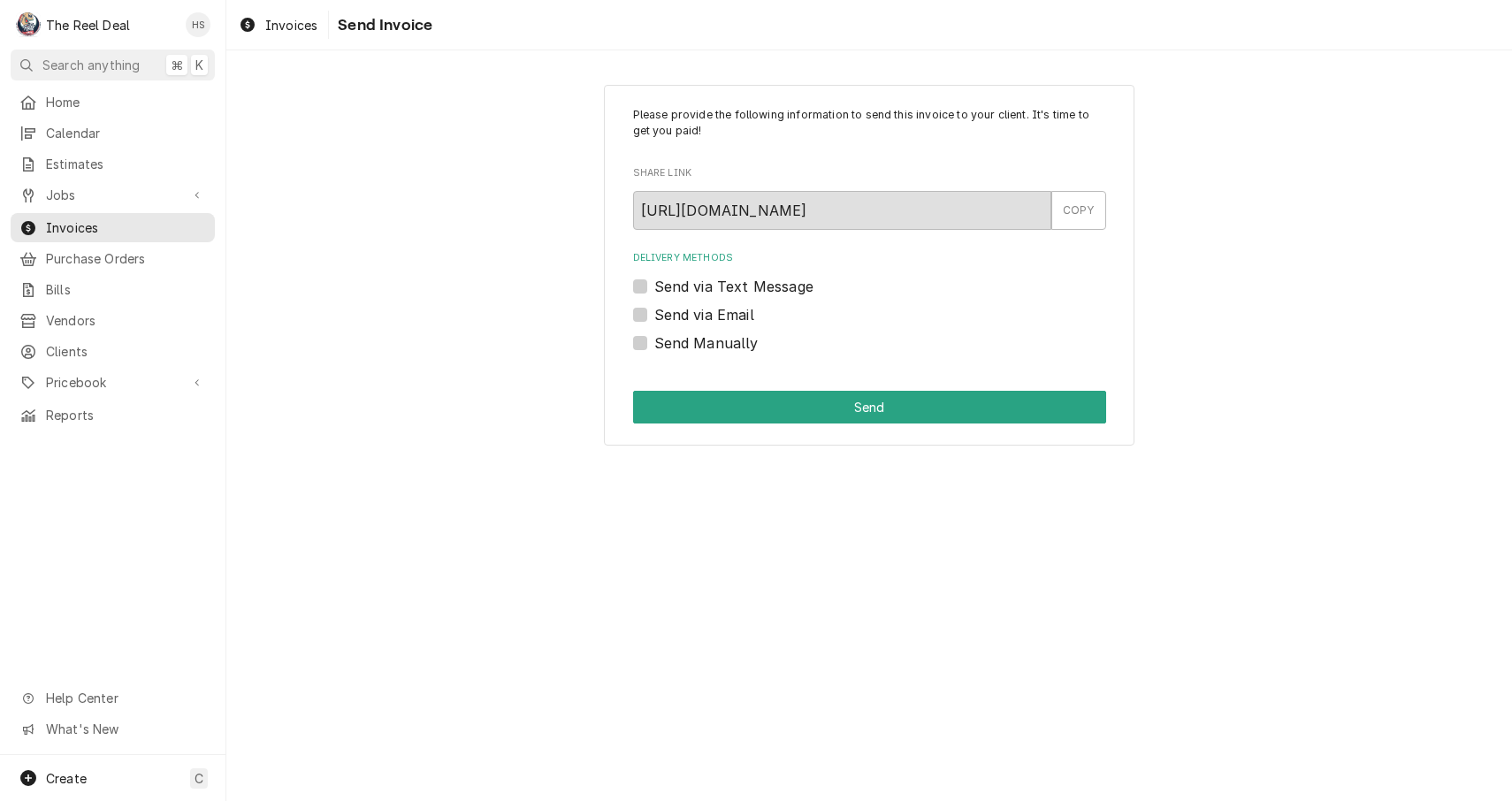
click at [699, 313] on label "Send via Email" at bounding box center [704, 315] width 100 height 22
click at [699, 313] on input "Send via Email" at bounding box center [891, 324] width 473 height 39
checkbox input "true"
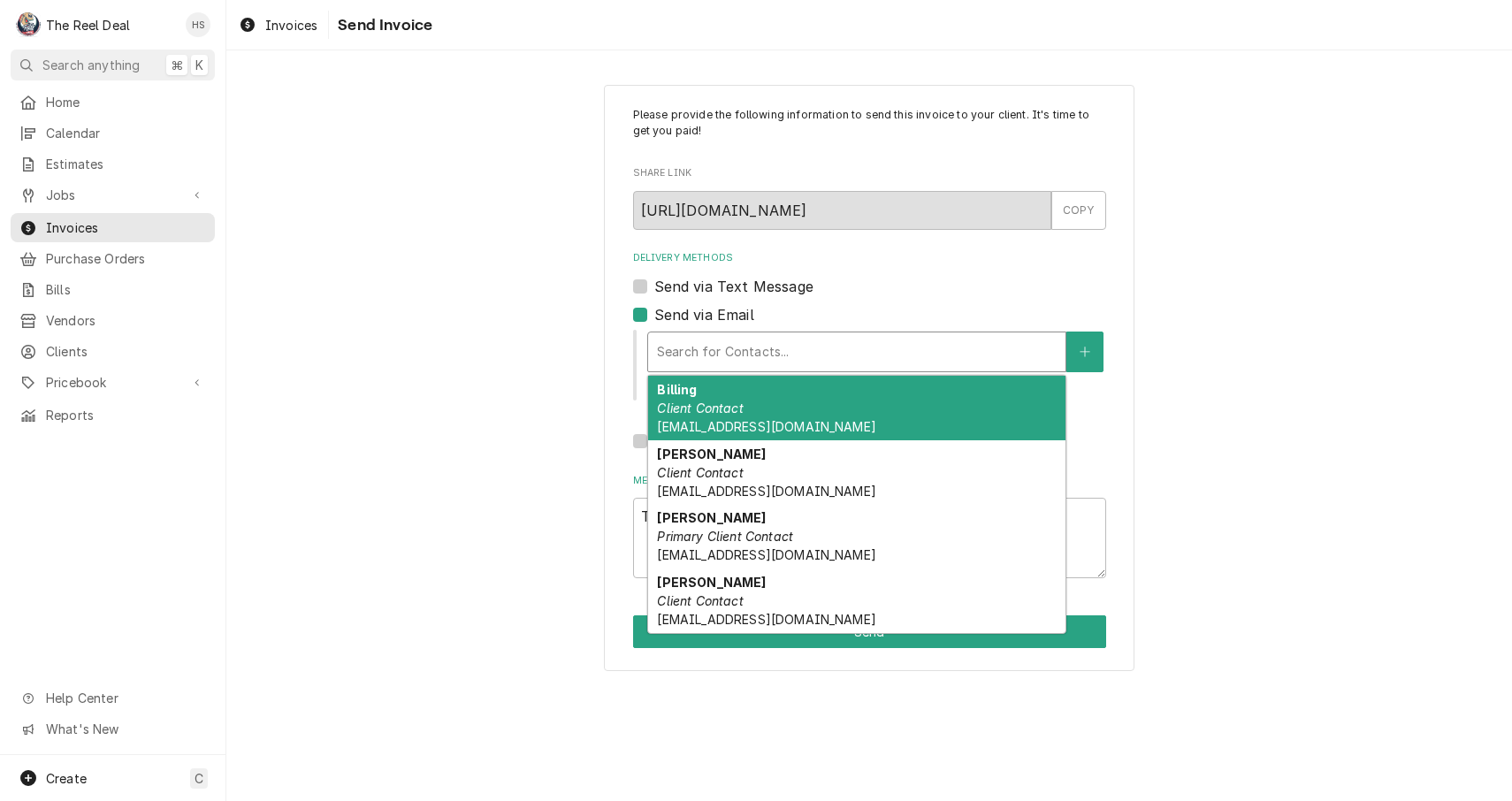
click at [711, 369] on div "Search for Contacts..." at bounding box center [857, 352] width 417 height 39
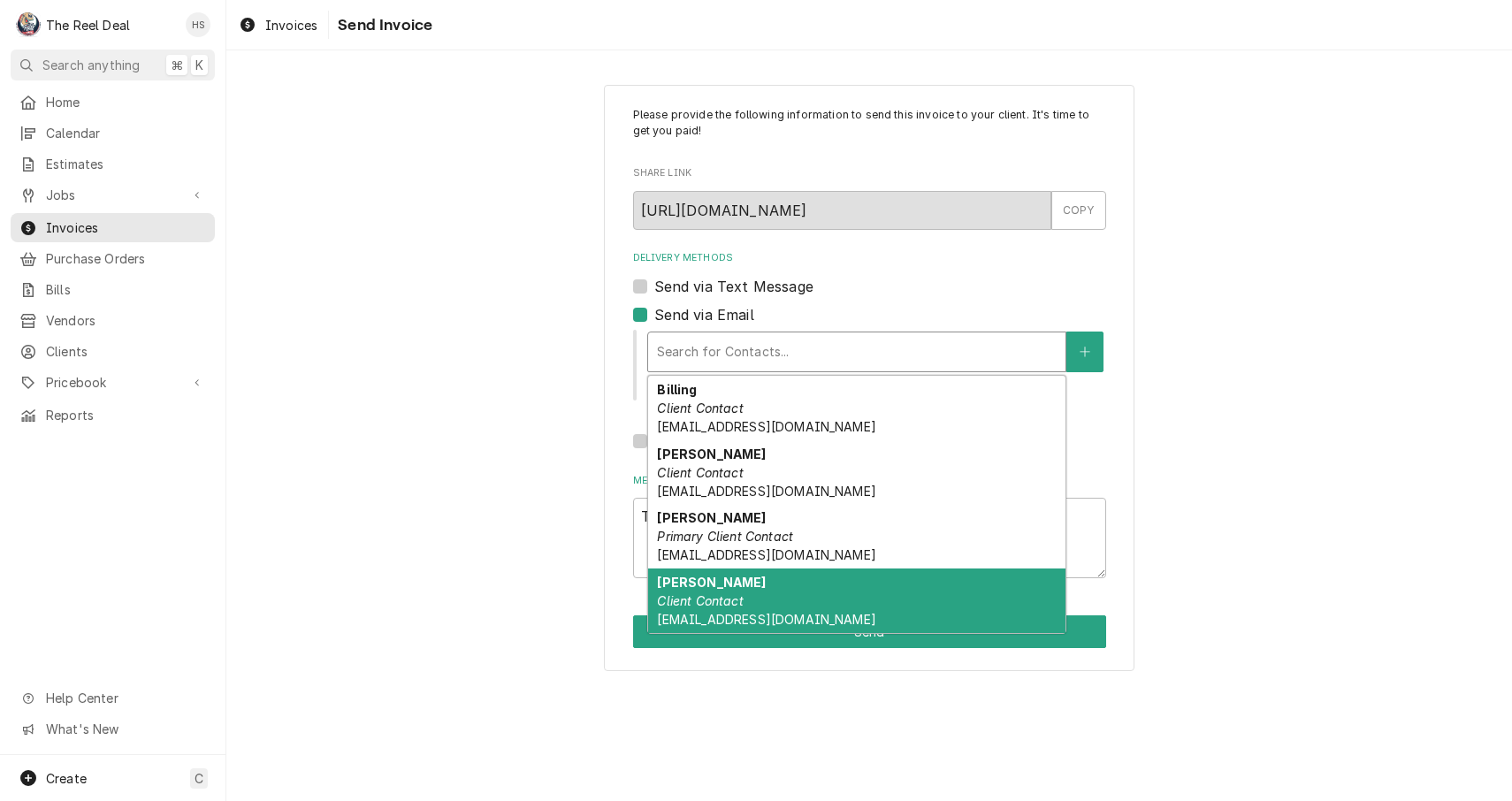
click at [726, 586] on div "[PERSON_NAME] Client Contact [EMAIL_ADDRESS][DOMAIN_NAME]" at bounding box center [857, 601] width 417 height 65
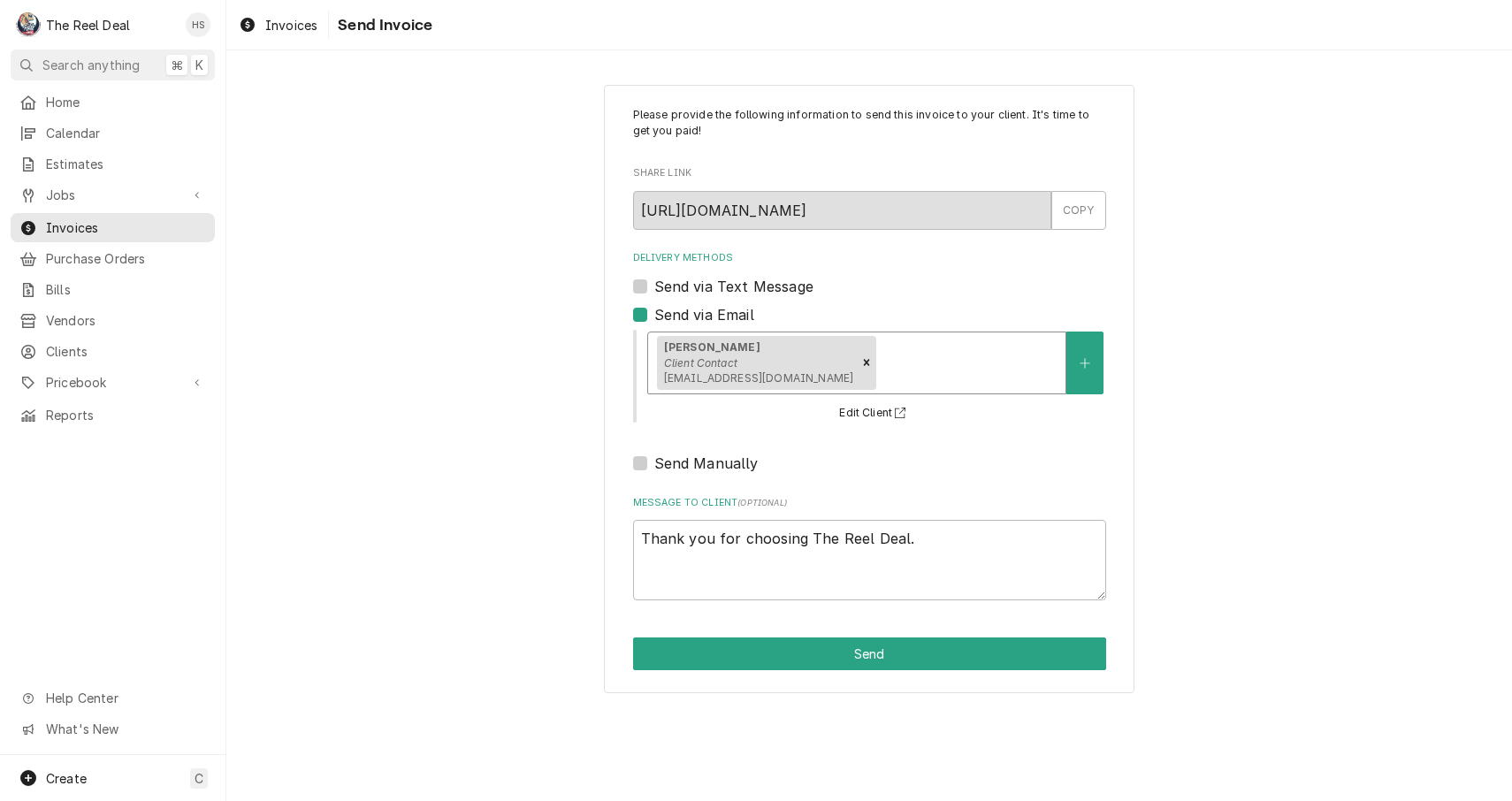
click at [914, 338] on div "Scott Client Contact Scotthunt@hdbusinessgroup.com" at bounding box center [857, 363] width 417 height 61
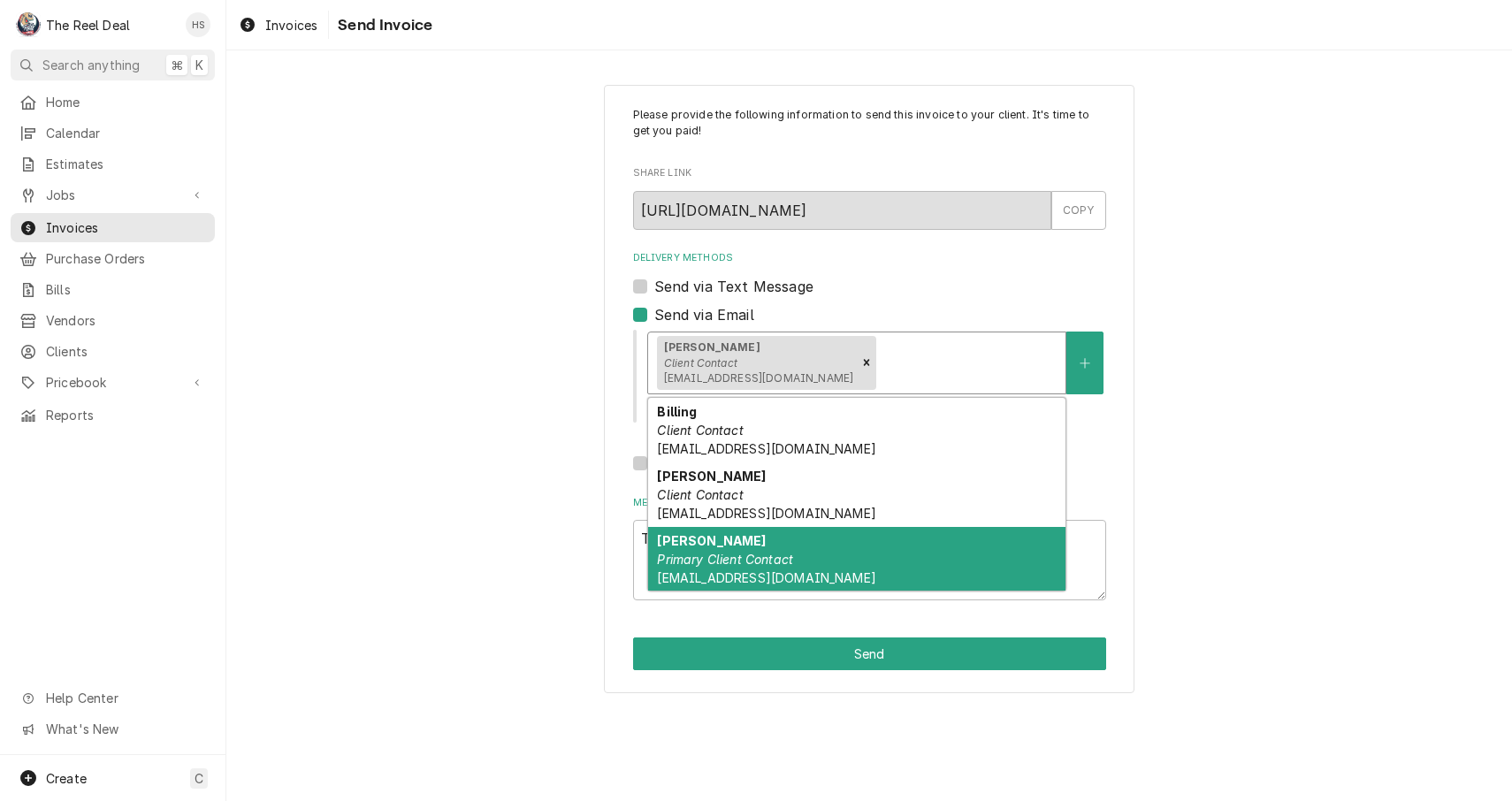
click at [801, 547] on div "Nathan Devine Primary Client Contact ndevine@hdbusinessgroup.com" at bounding box center [857, 558] width 417 height 65
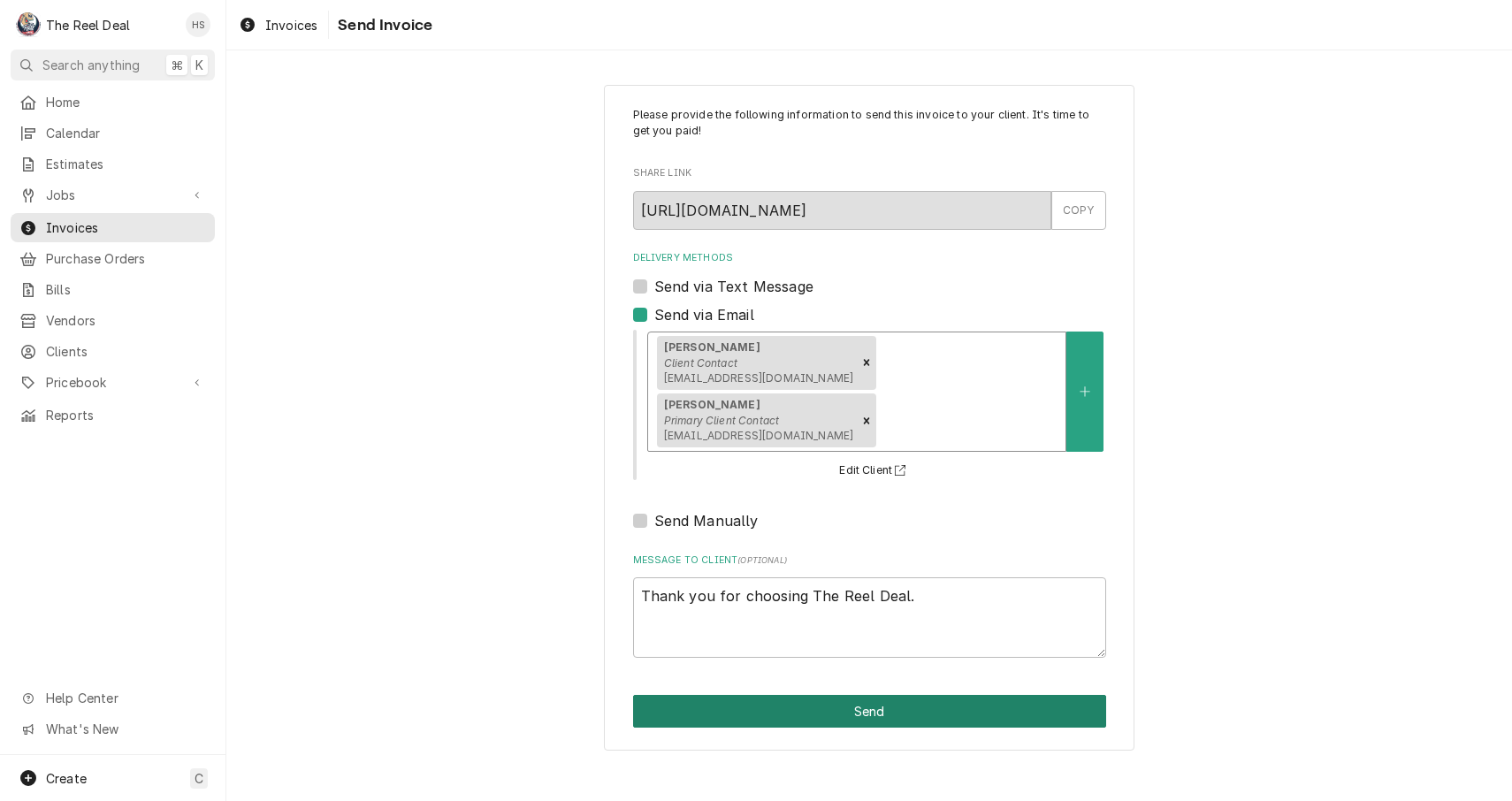
click at [786, 711] on button "Send" at bounding box center [870, 711] width 473 height 33
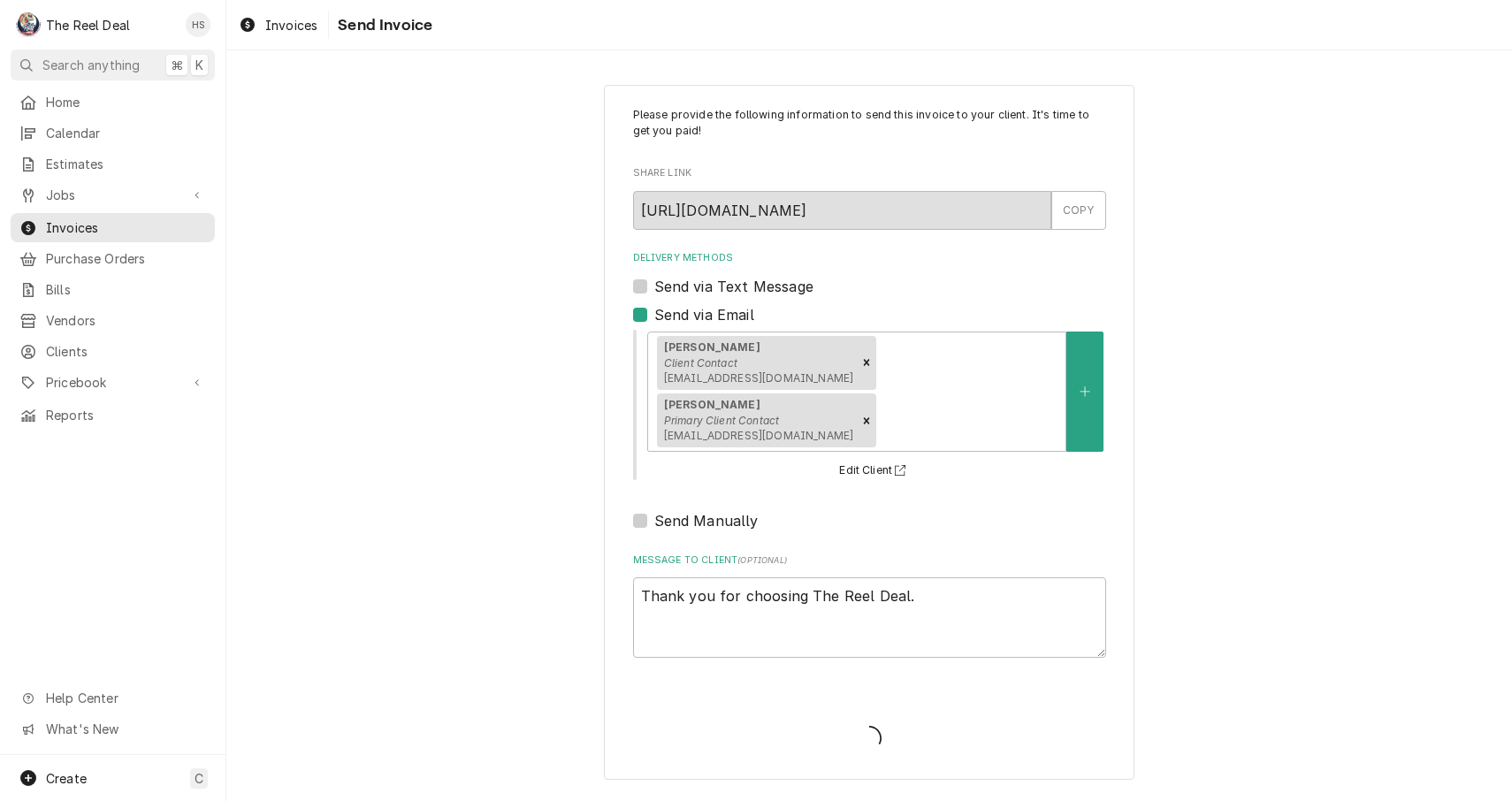
type textarea "x"
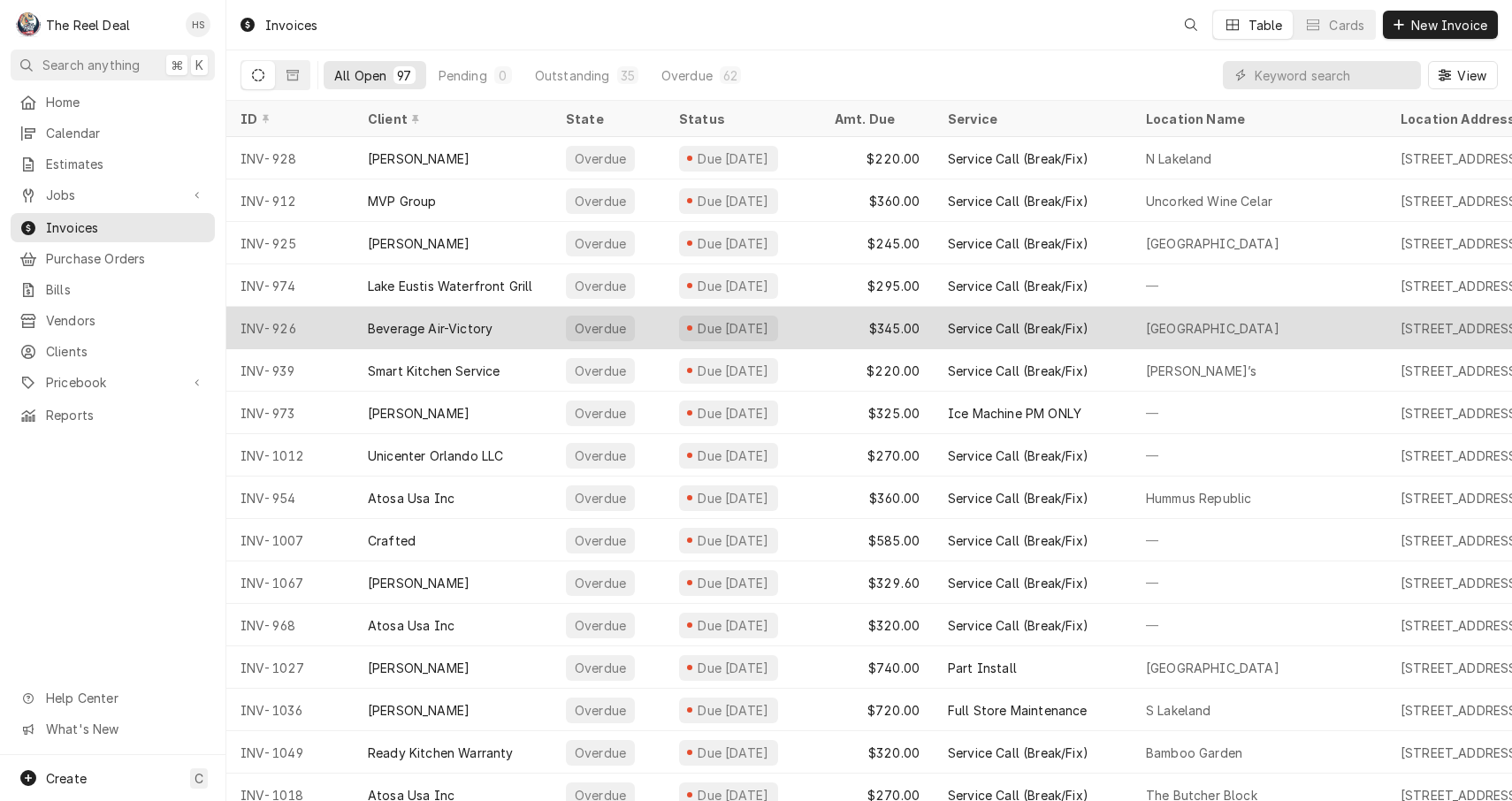
click at [516, 324] on div "Beverage Air-Victory" at bounding box center [452, 327] width 198 height 42
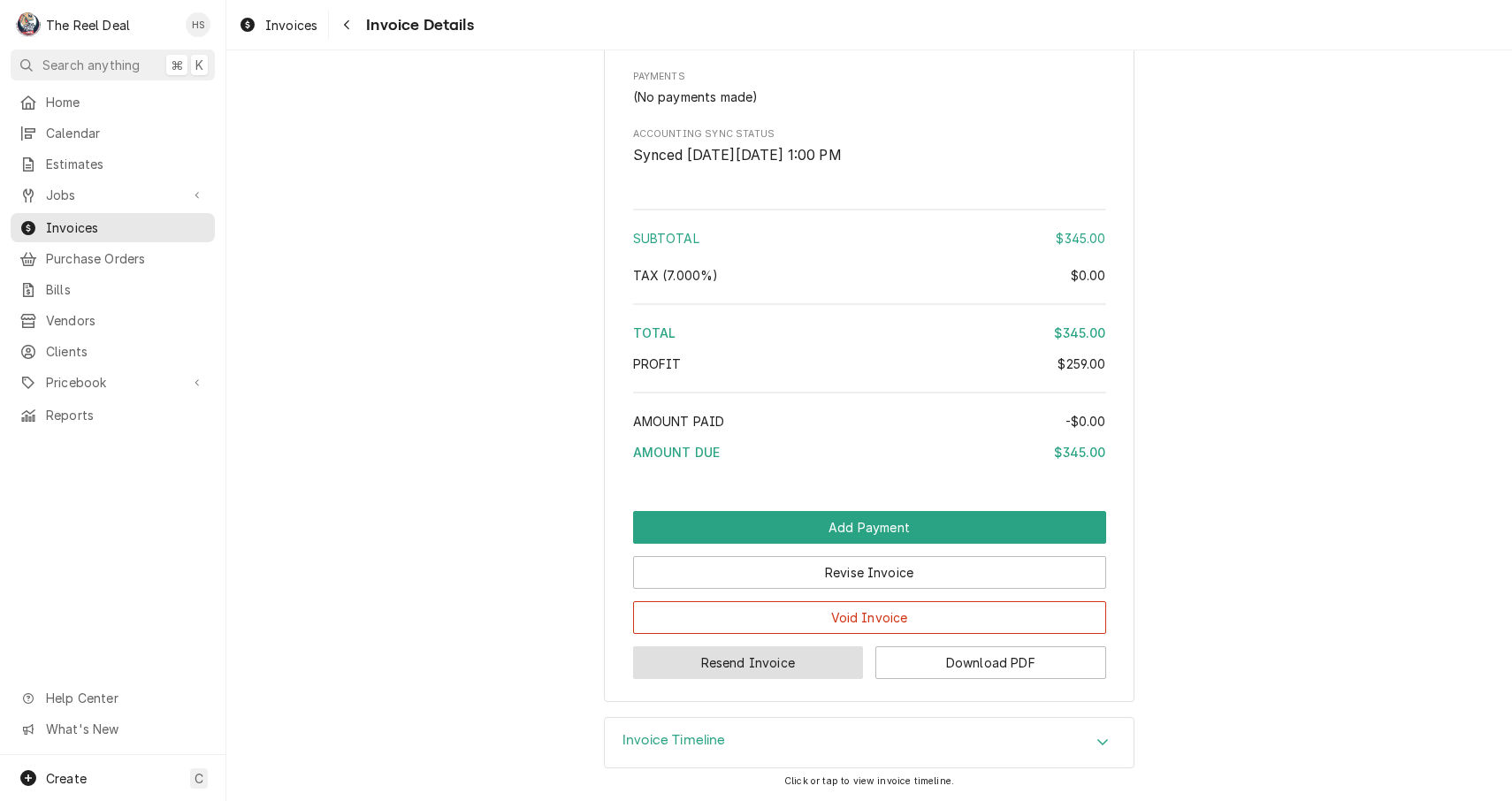
scroll to position [2229, 0]
click at [707, 667] on button "Resend Invoice" at bounding box center [749, 662] width 231 height 33
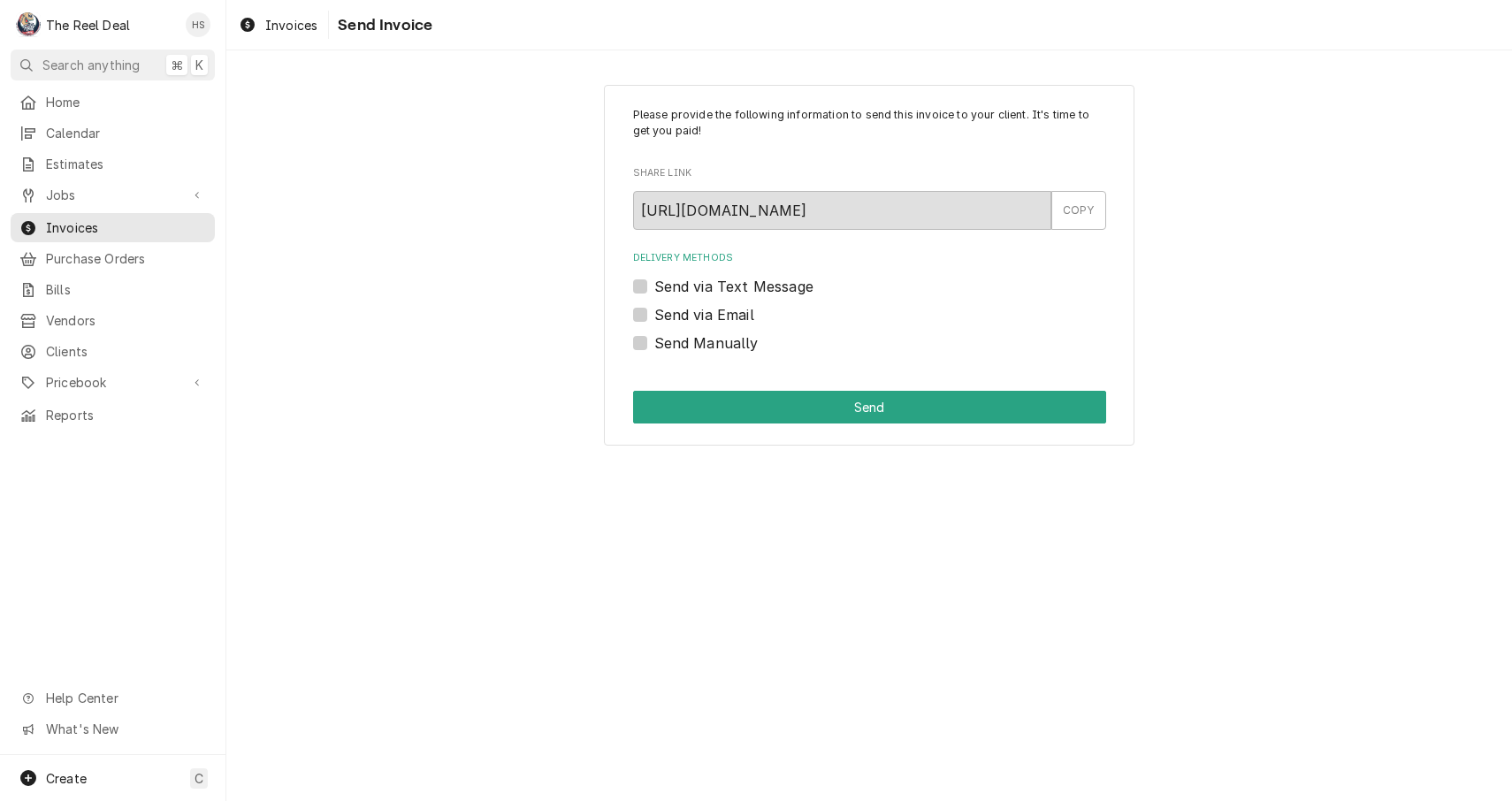
click at [694, 312] on label "Send via Email" at bounding box center [704, 315] width 100 height 22
click at [694, 312] on input "Send via Email" at bounding box center [891, 324] width 473 height 39
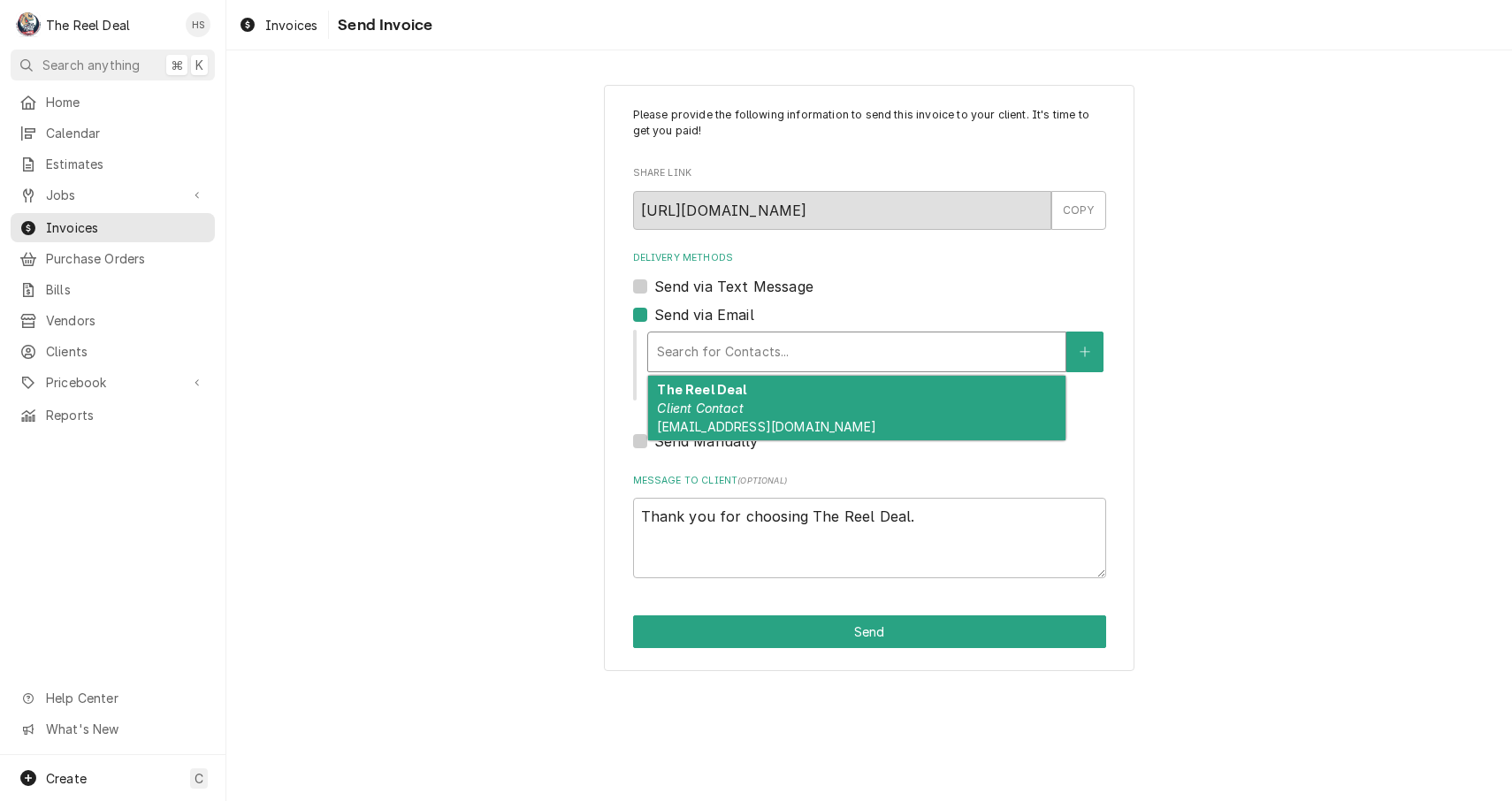
click at [711, 343] on div "Search for Contacts..." at bounding box center [857, 351] width 399 height 19
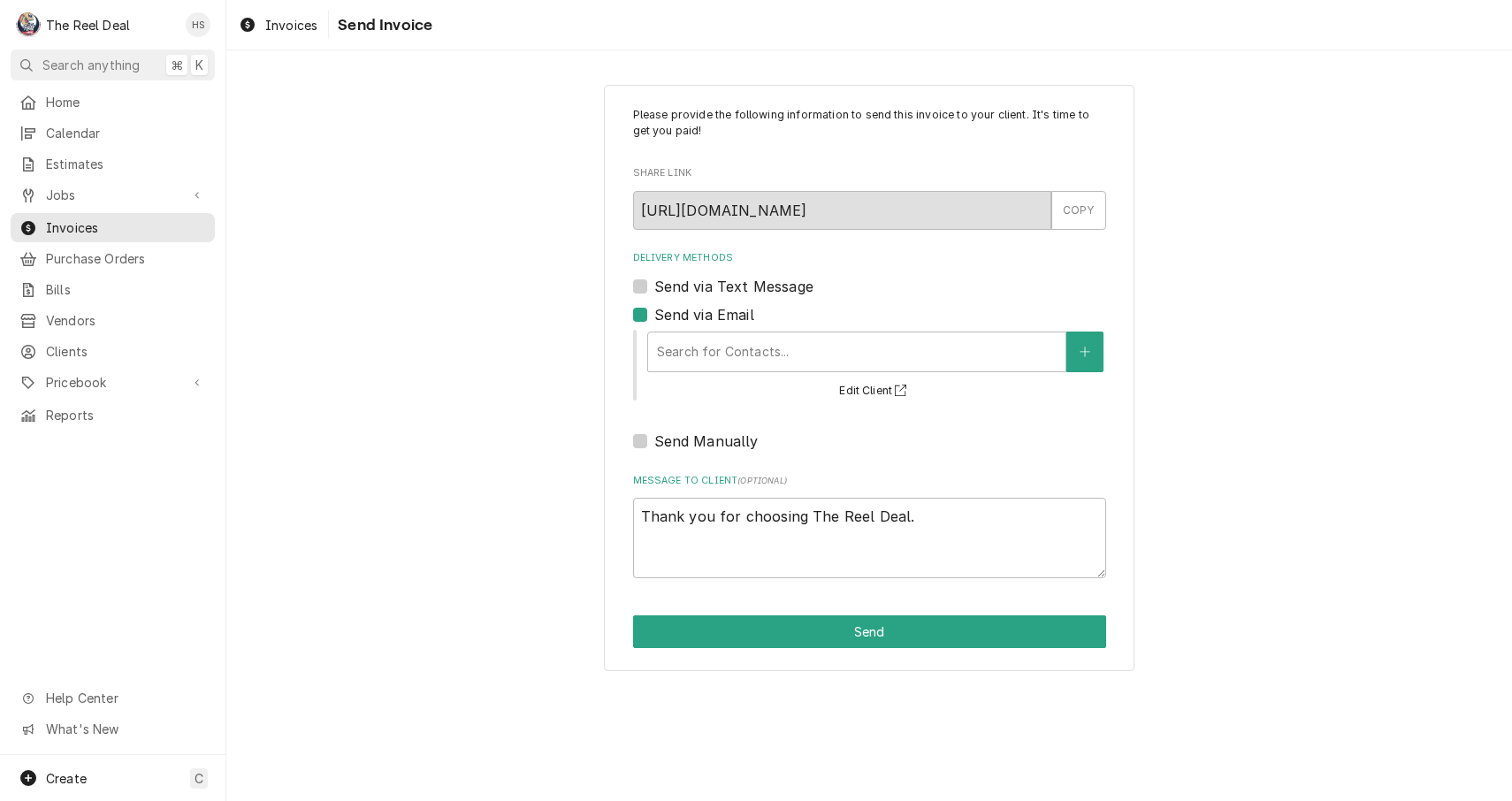
click at [491, 392] on div "Please provide the following information to send this invoice to your client. I…" at bounding box center [870, 378] width 1286 height 617
click at [654, 316] on label "Send via Email" at bounding box center [704, 315] width 100 height 22
click at [654, 316] on input "Send via Email" at bounding box center [891, 324] width 473 height 39
checkbox input "false"
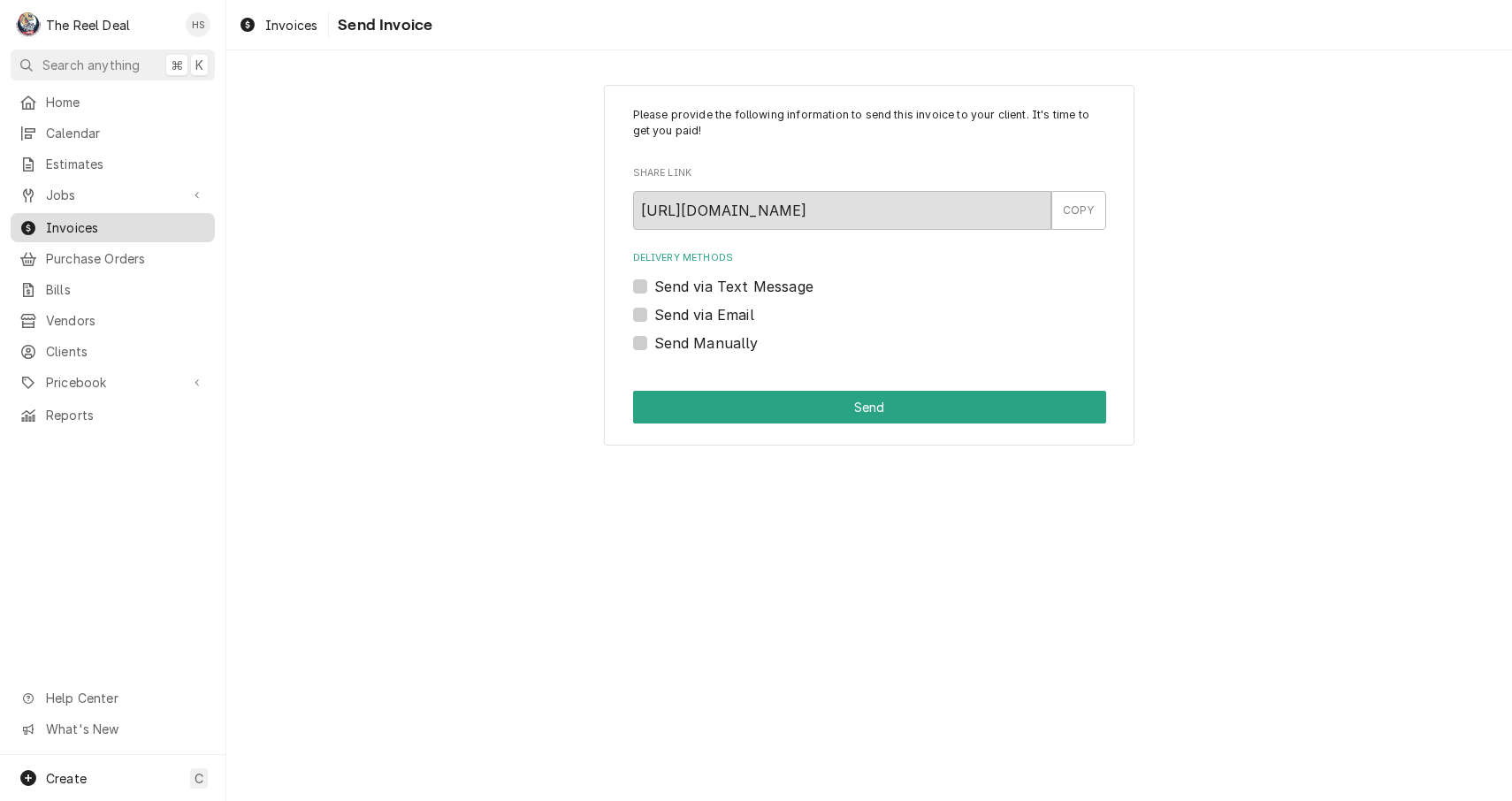
click at [138, 223] on span "Invoices" at bounding box center [126, 228] width 160 height 19
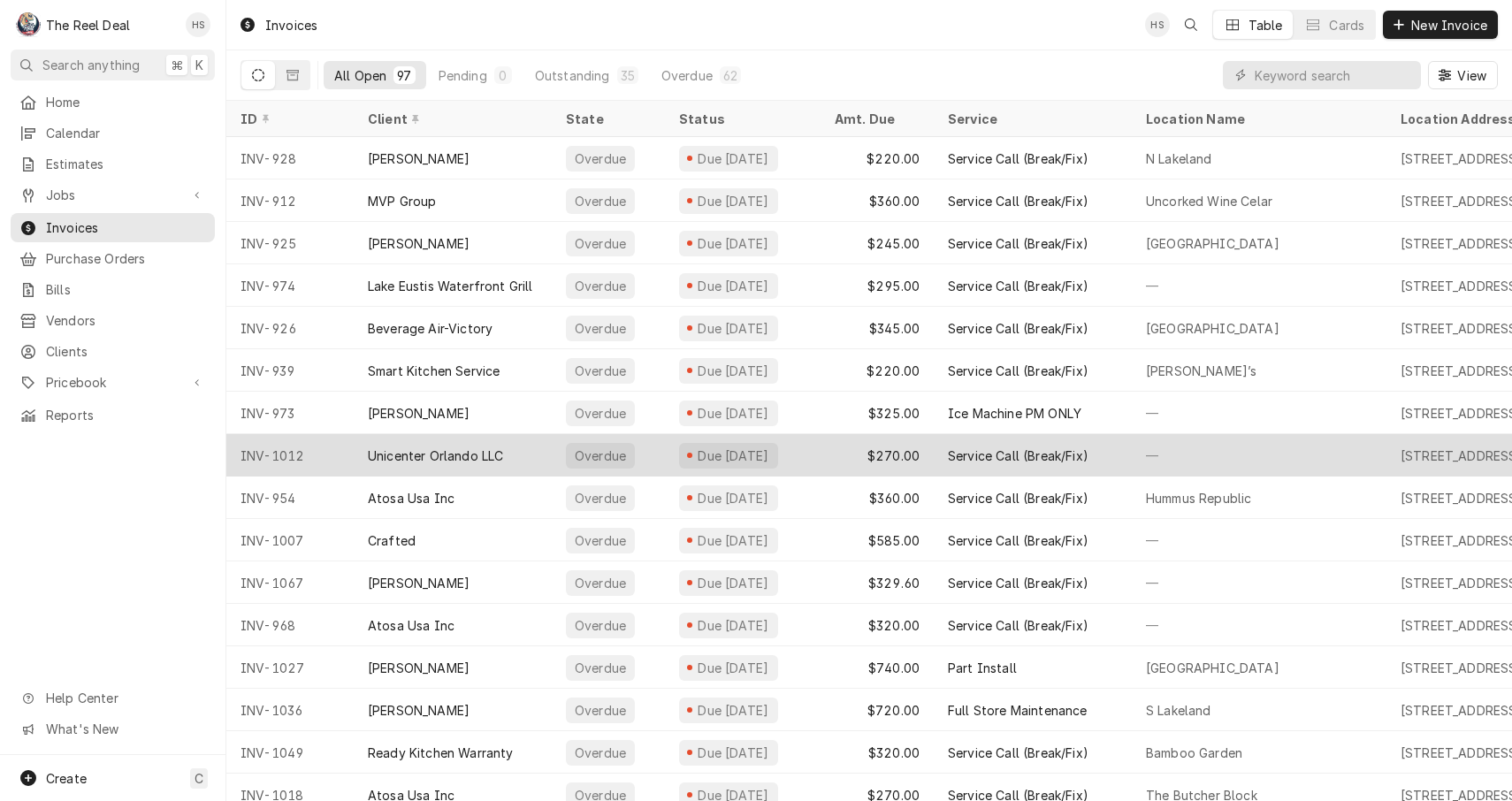
click at [461, 461] on div "Unicenter Orlando LLC" at bounding box center [435, 455] width 135 height 19
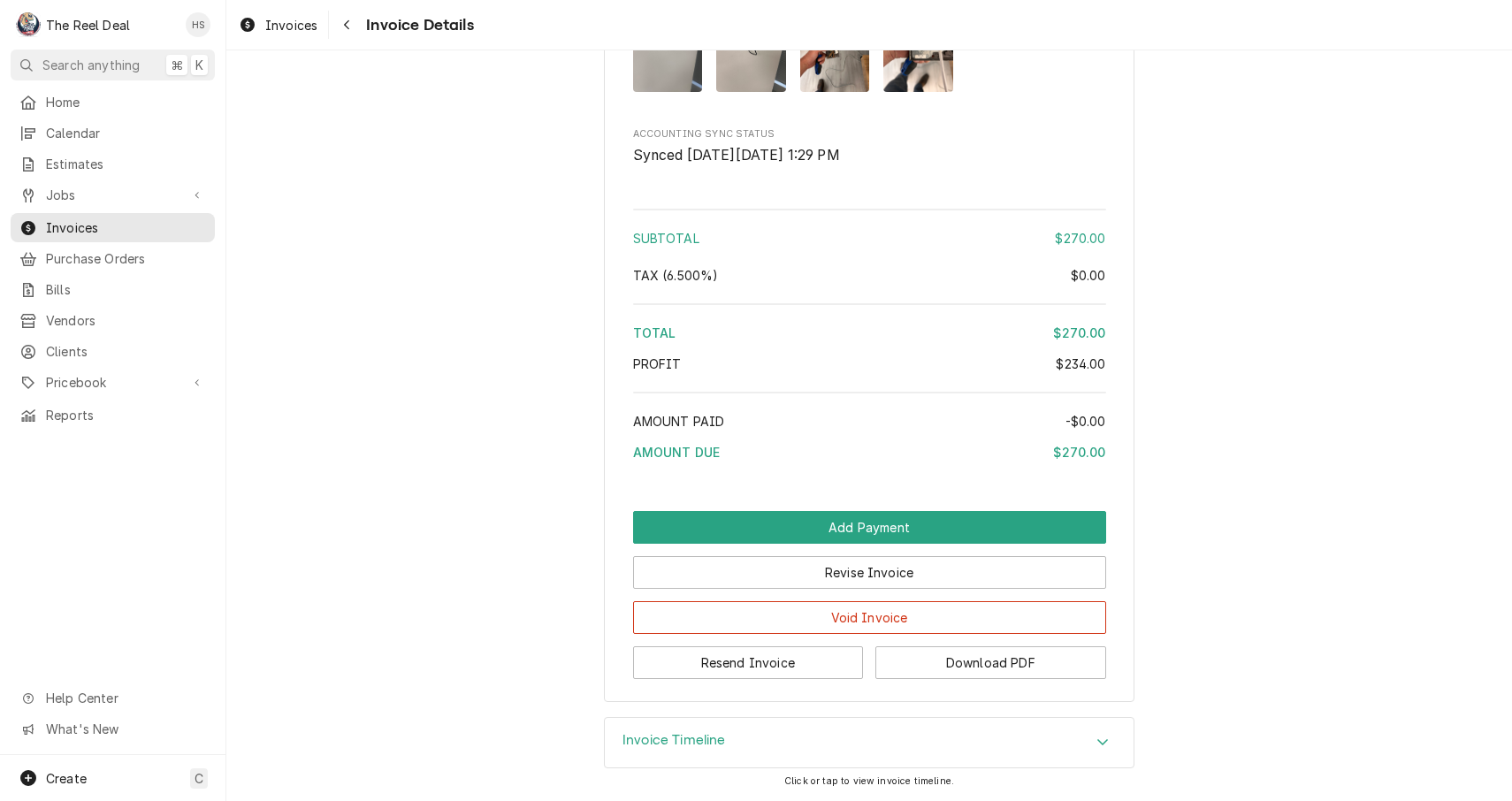
scroll to position [1995, 0]
click at [728, 677] on button "Resend Invoice" at bounding box center [749, 662] width 231 height 33
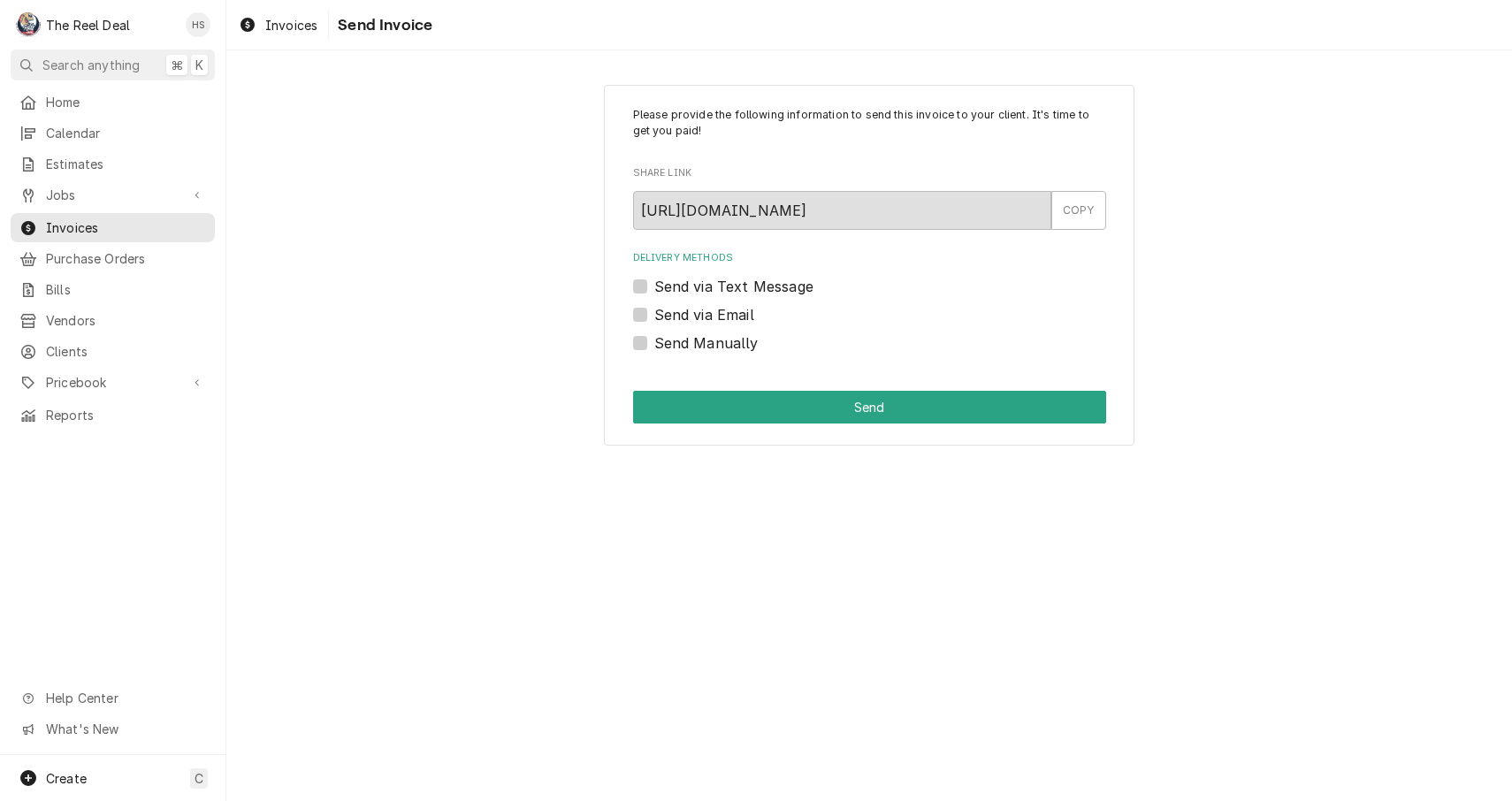
click at [721, 281] on label "Send via Text Message" at bounding box center [734, 286] width 159 height 22
click at [721, 281] on input "Send via Text Message" at bounding box center [891, 295] width 473 height 39
checkbox input "true"
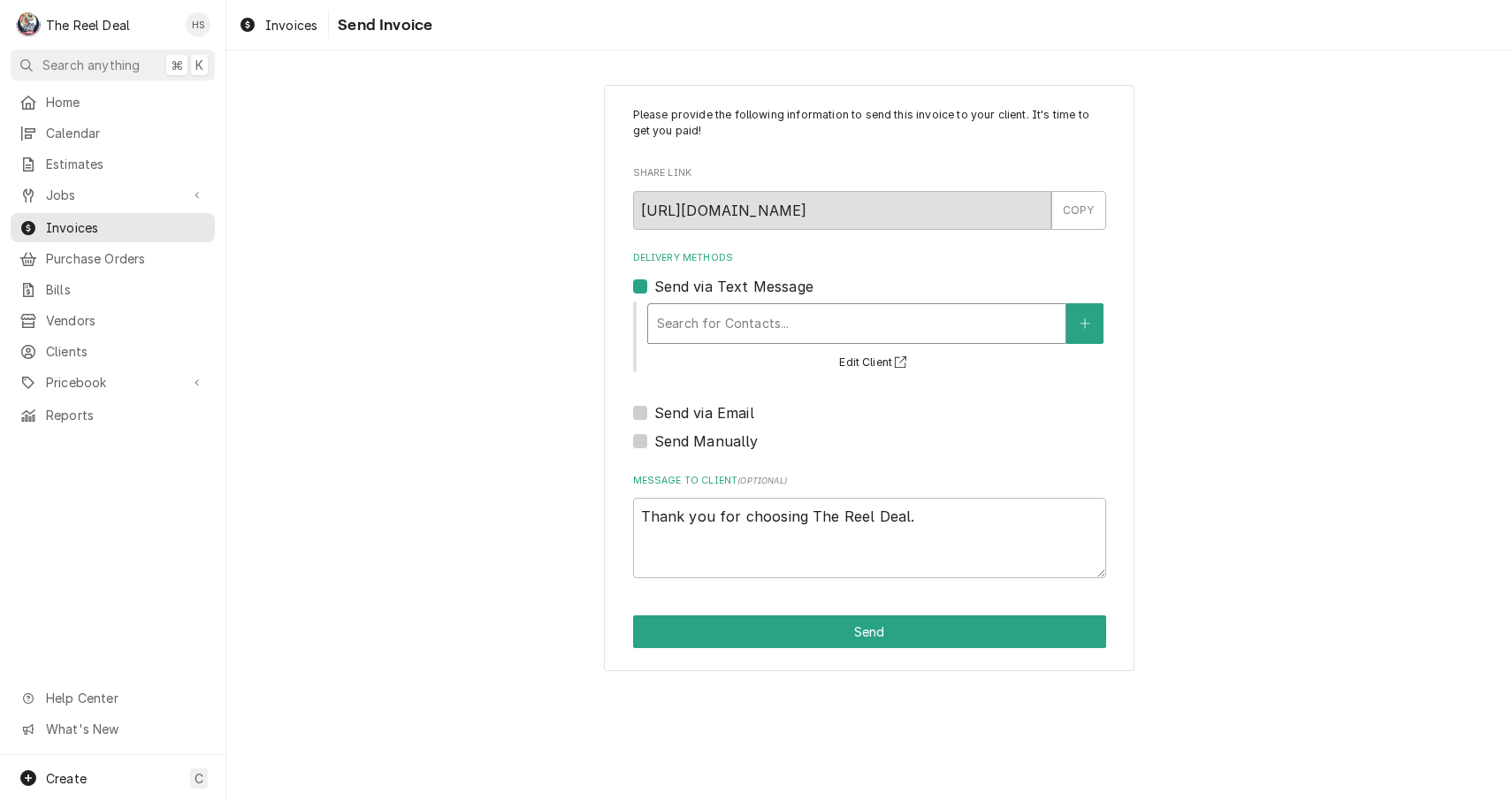
click at [723, 323] on div "Search for Contacts..." at bounding box center [857, 323] width 399 height 19
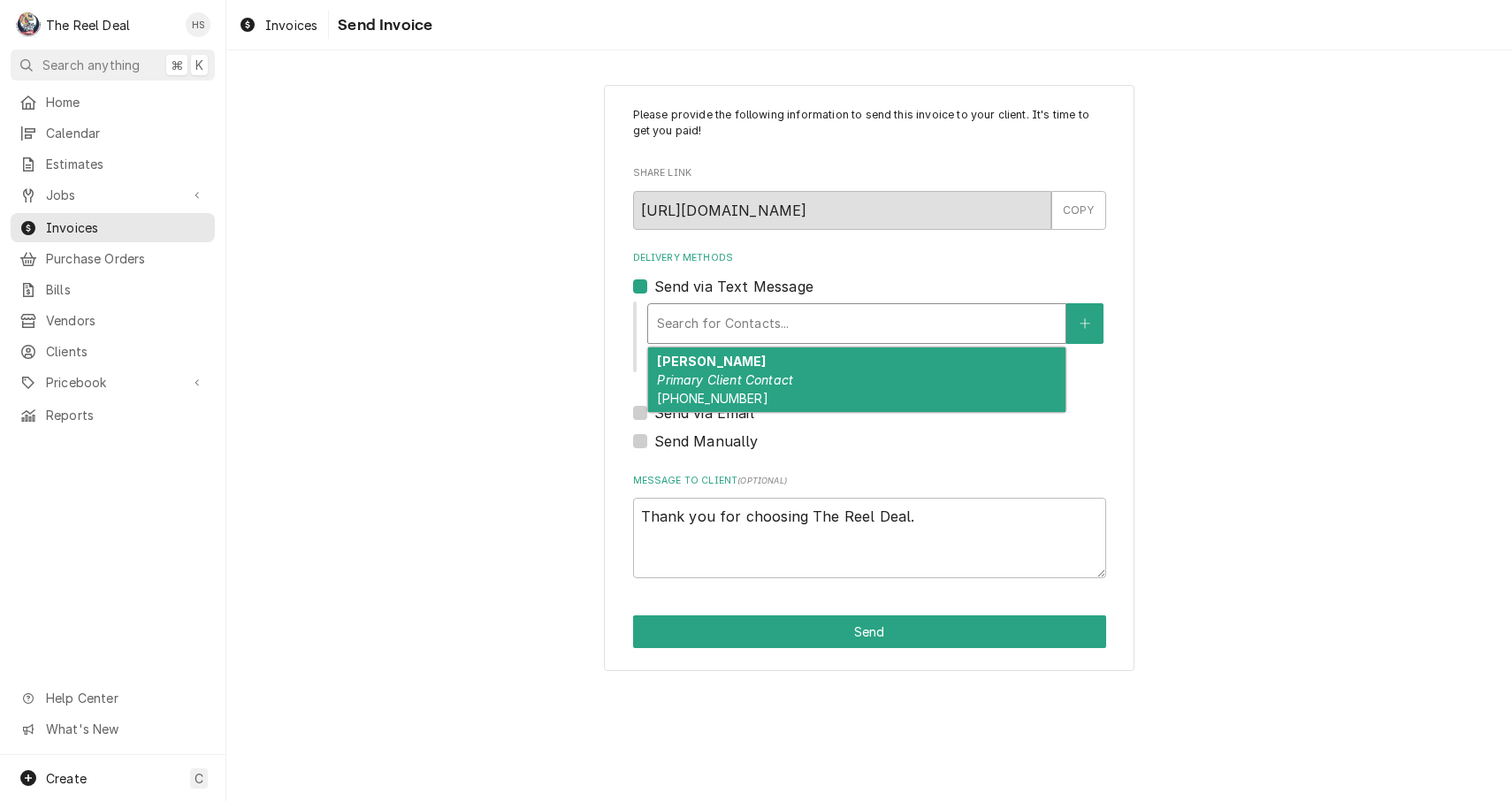
click at [724, 378] on em "Primary Client Contact" at bounding box center [725, 379] width 136 height 15
type textarea "x"
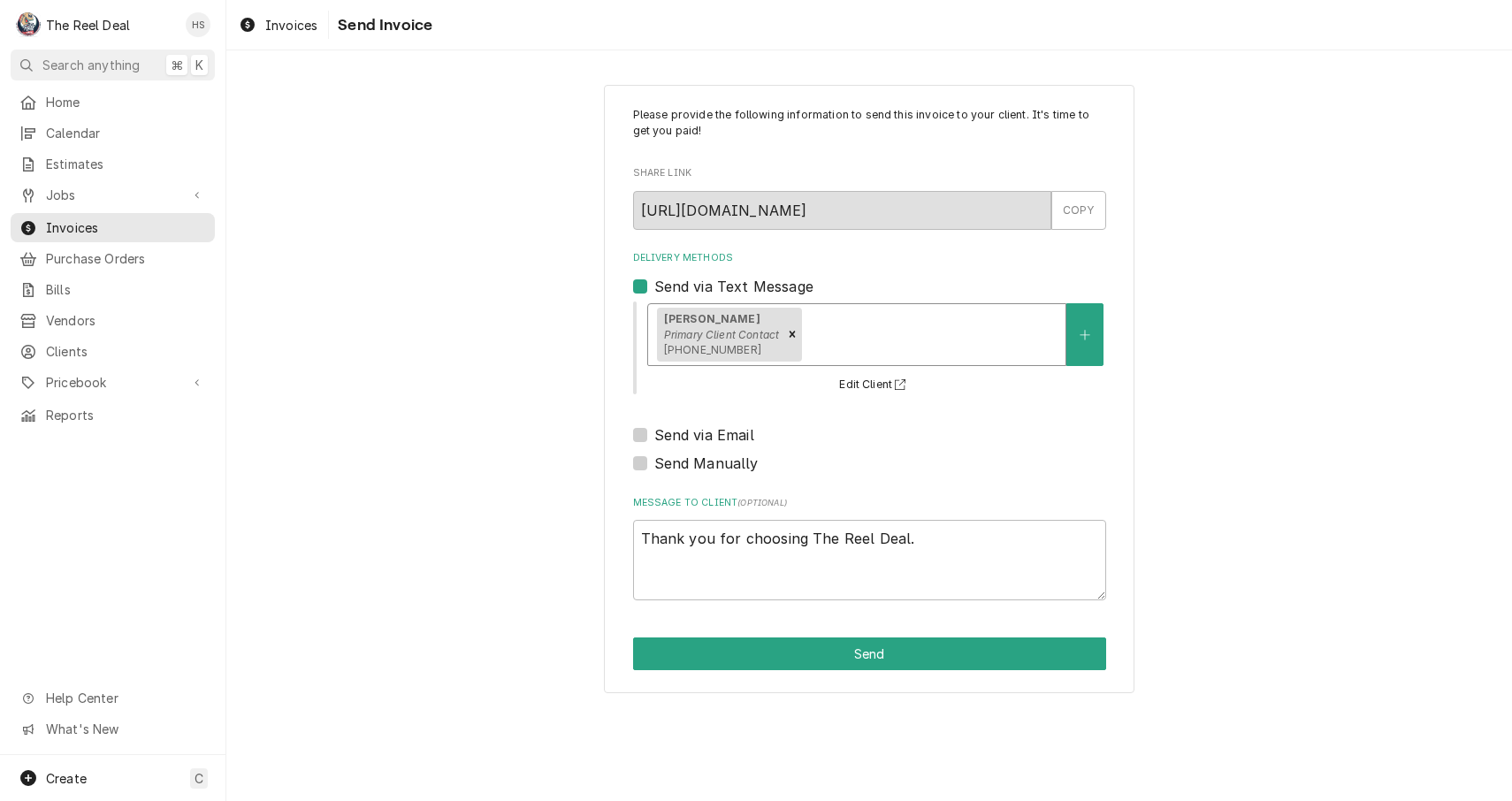
click at [713, 426] on label "Send via Email" at bounding box center [704, 435] width 100 height 22
click at [713, 426] on input "Send via Email" at bounding box center [891, 444] width 473 height 39
checkbox input "true"
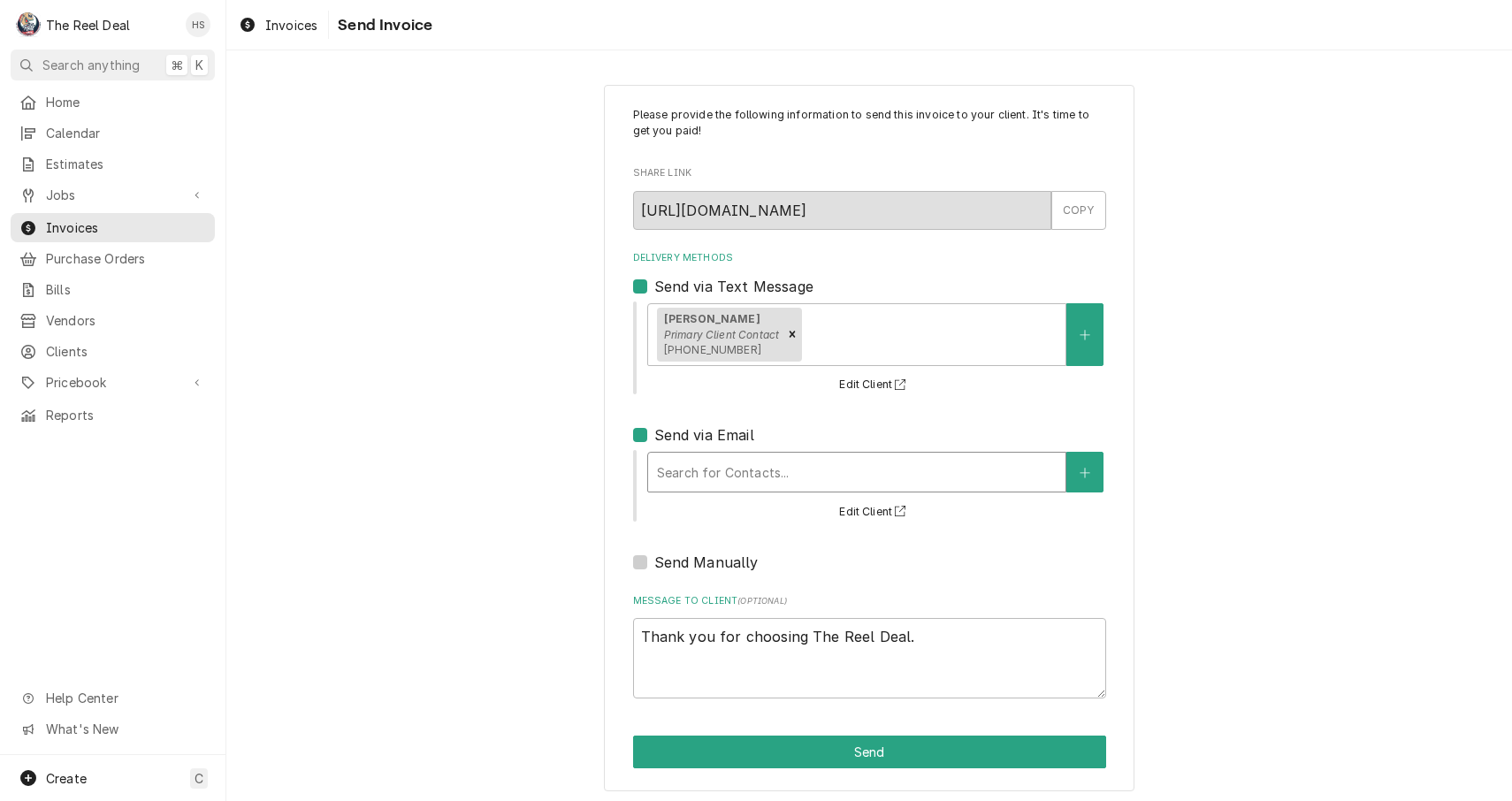
click at [712, 467] on div "Search for Contacts..." at bounding box center [857, 472] width 399 height 19
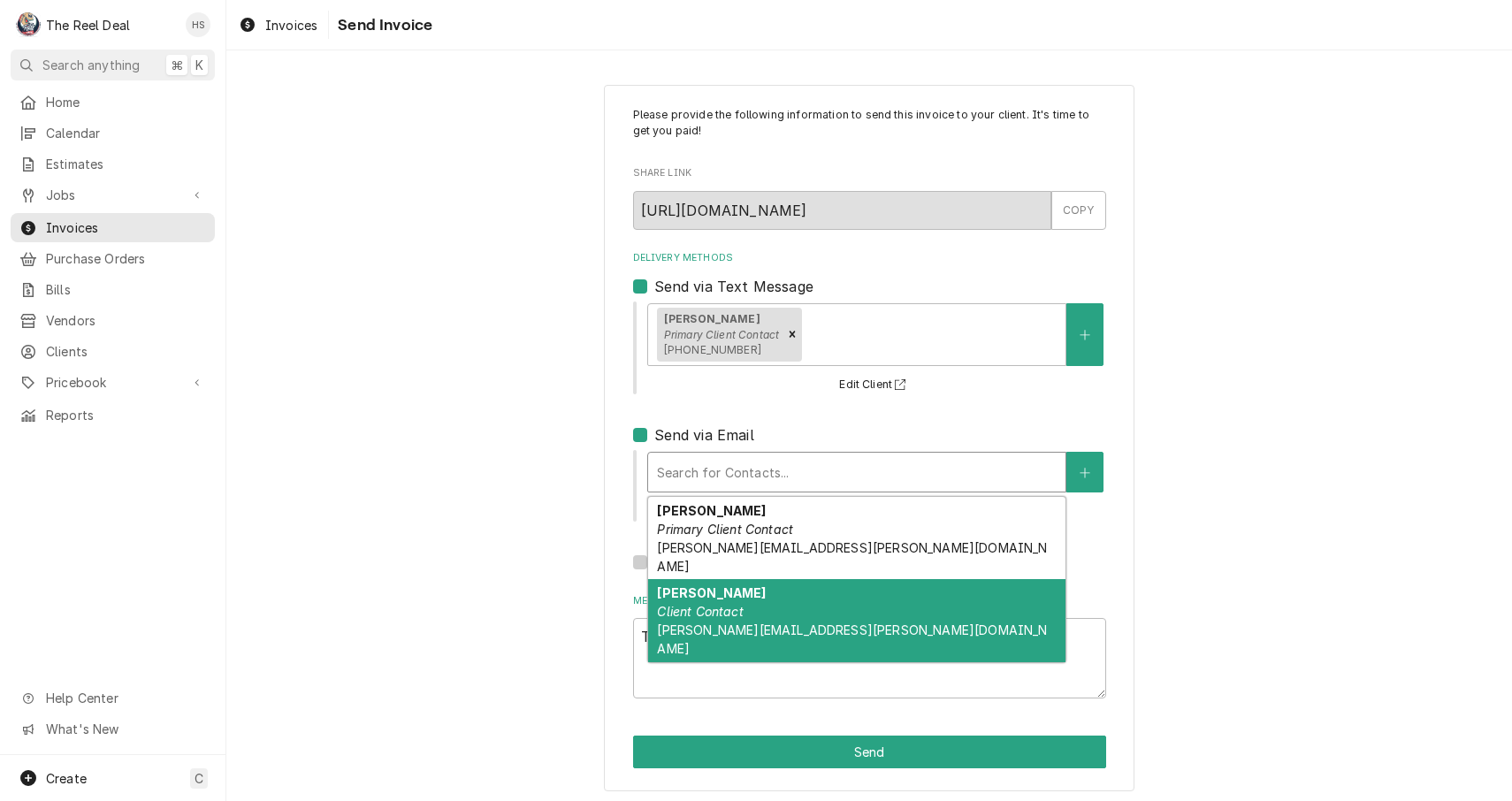
click at [731, 603] on em "Client Contact" at bounding box center [700, 611] width 86 height 15
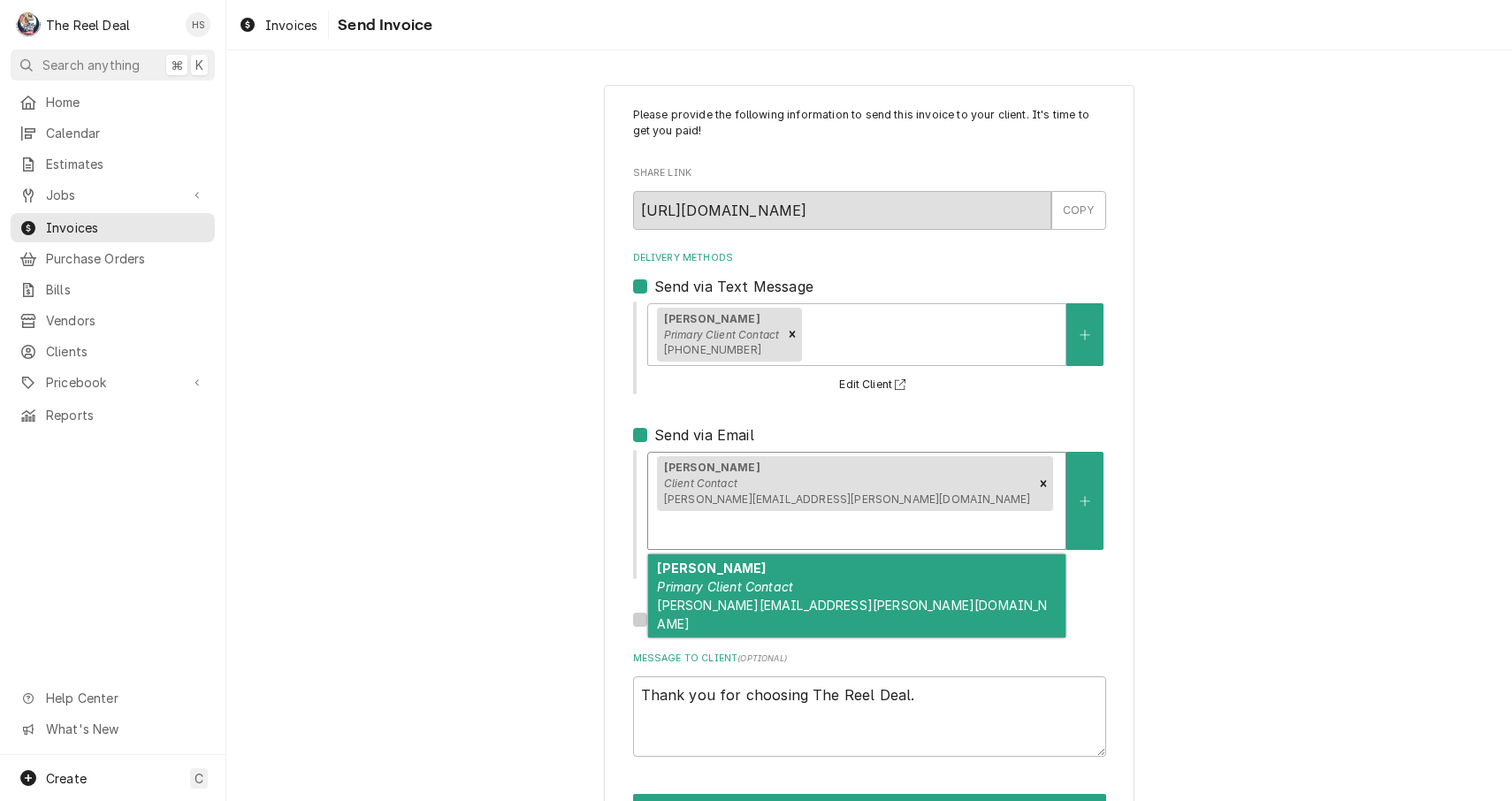
click at [947, 513] on div "Delivery Methods" at bounding box center [857, 529] width 399 height 32
click at [865, 555] on div "[PERSON_NAME] Primary Client Contact [PERSON_NAME][EMAIL_ADDRESS][PERSON_NAME][…" at bounding box center [857, 596] width 417 height 83
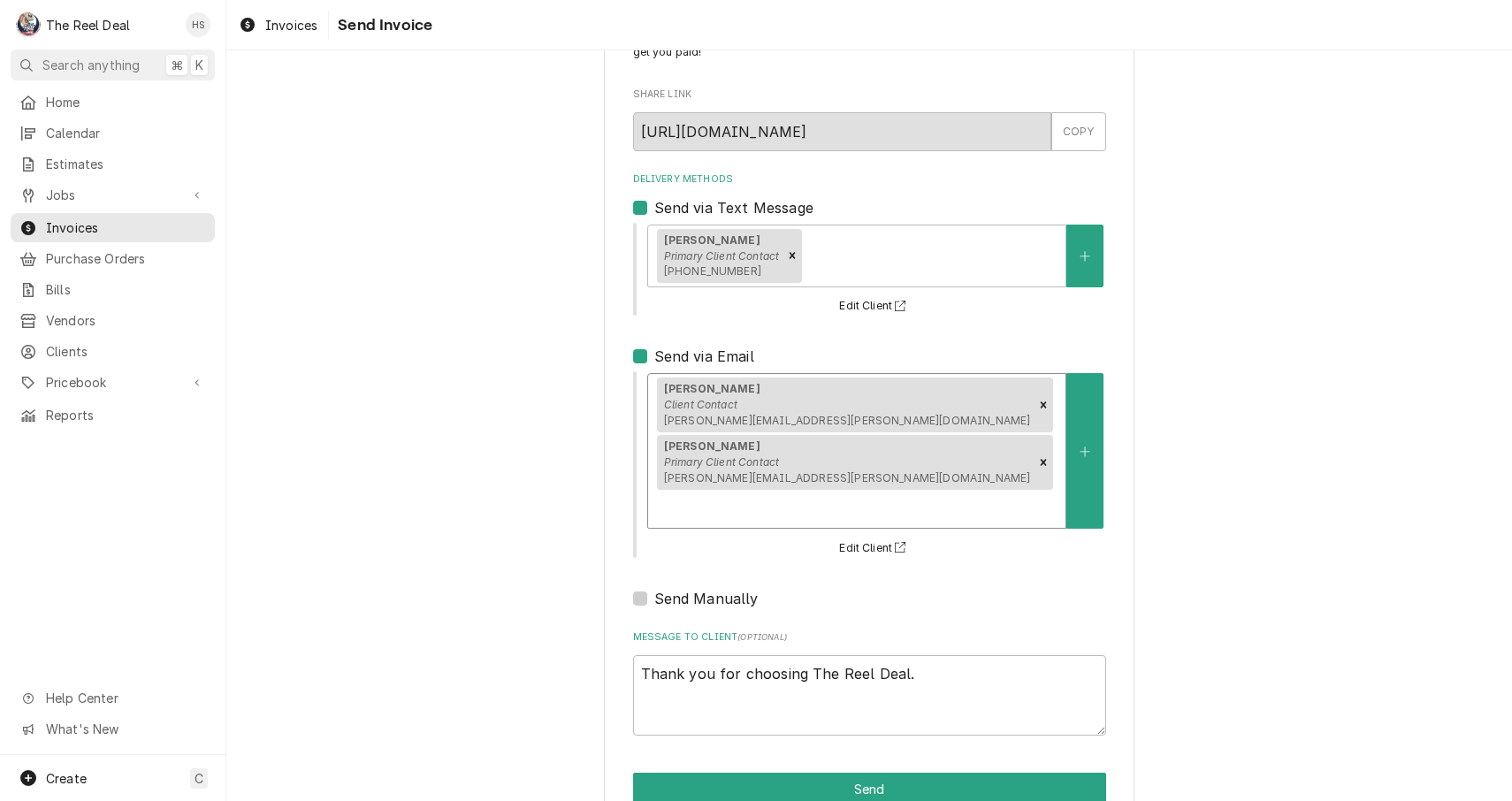
scroll to position [78, 0]
click at [759, 774] on button "Send" at bounding box center [870, 790] width 473 height 33
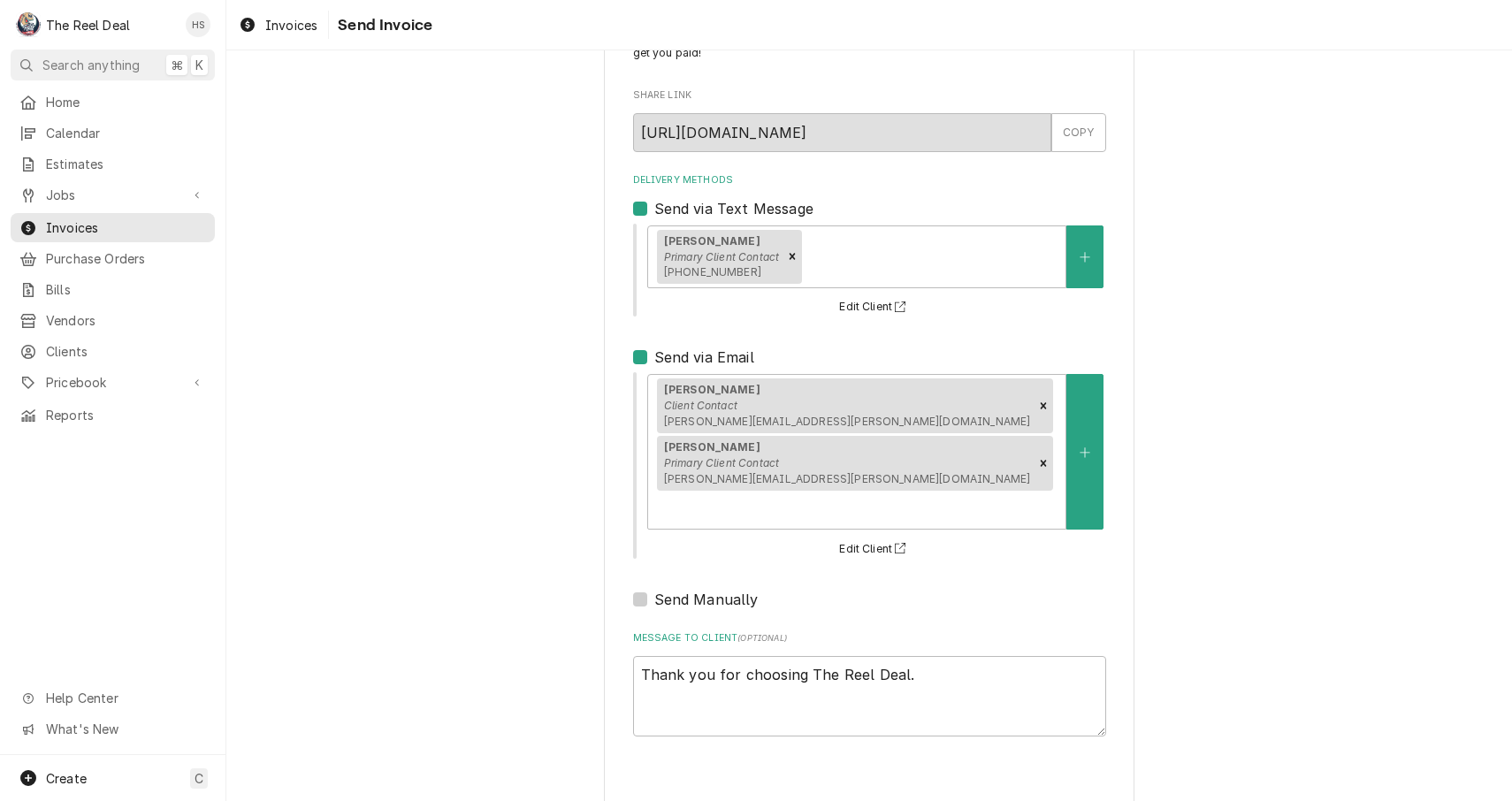
type textarea "x"
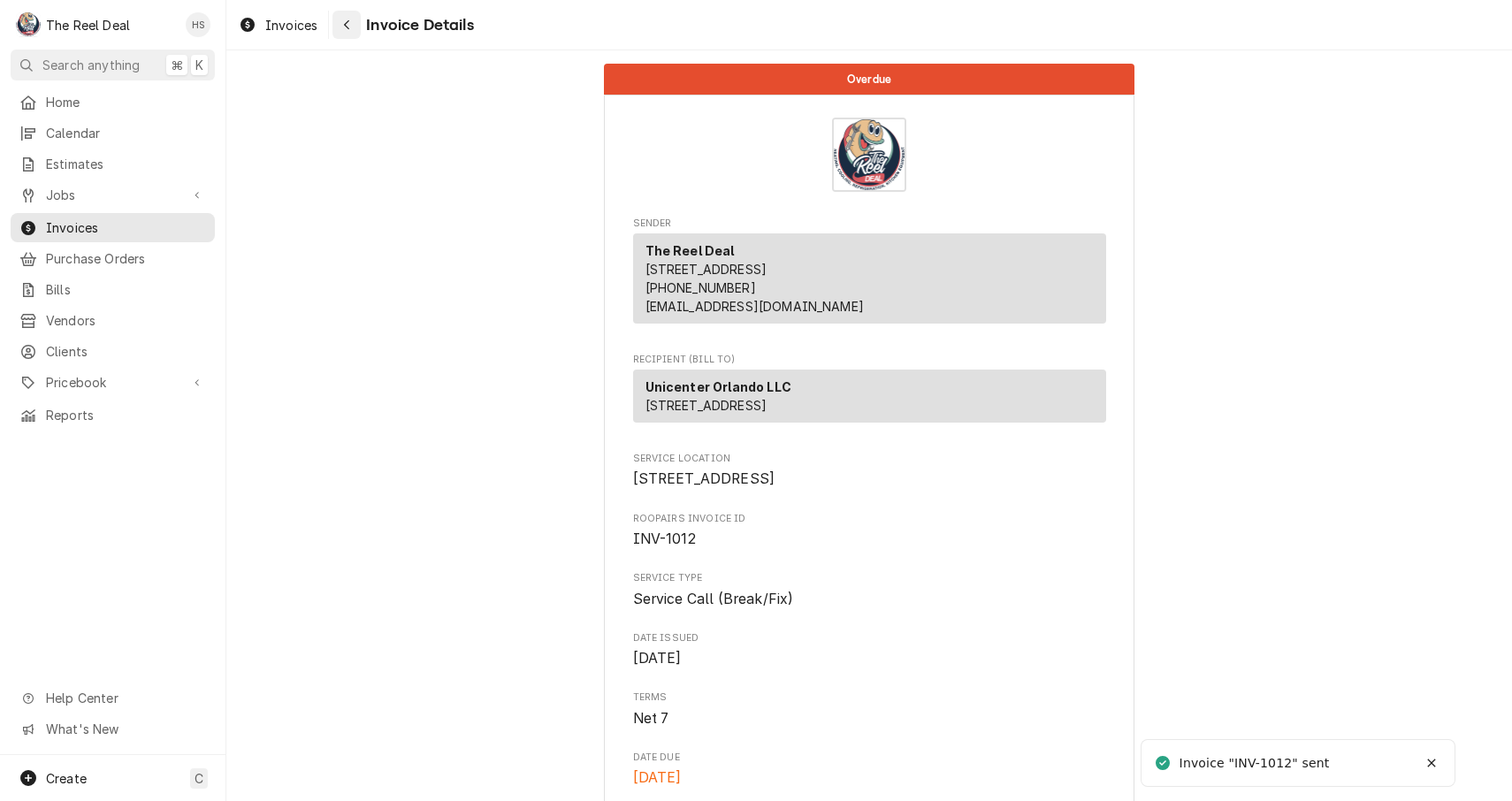
click at [337, 38] on button "Navigate back" at bounding box center [347, 24] width 28 height 28
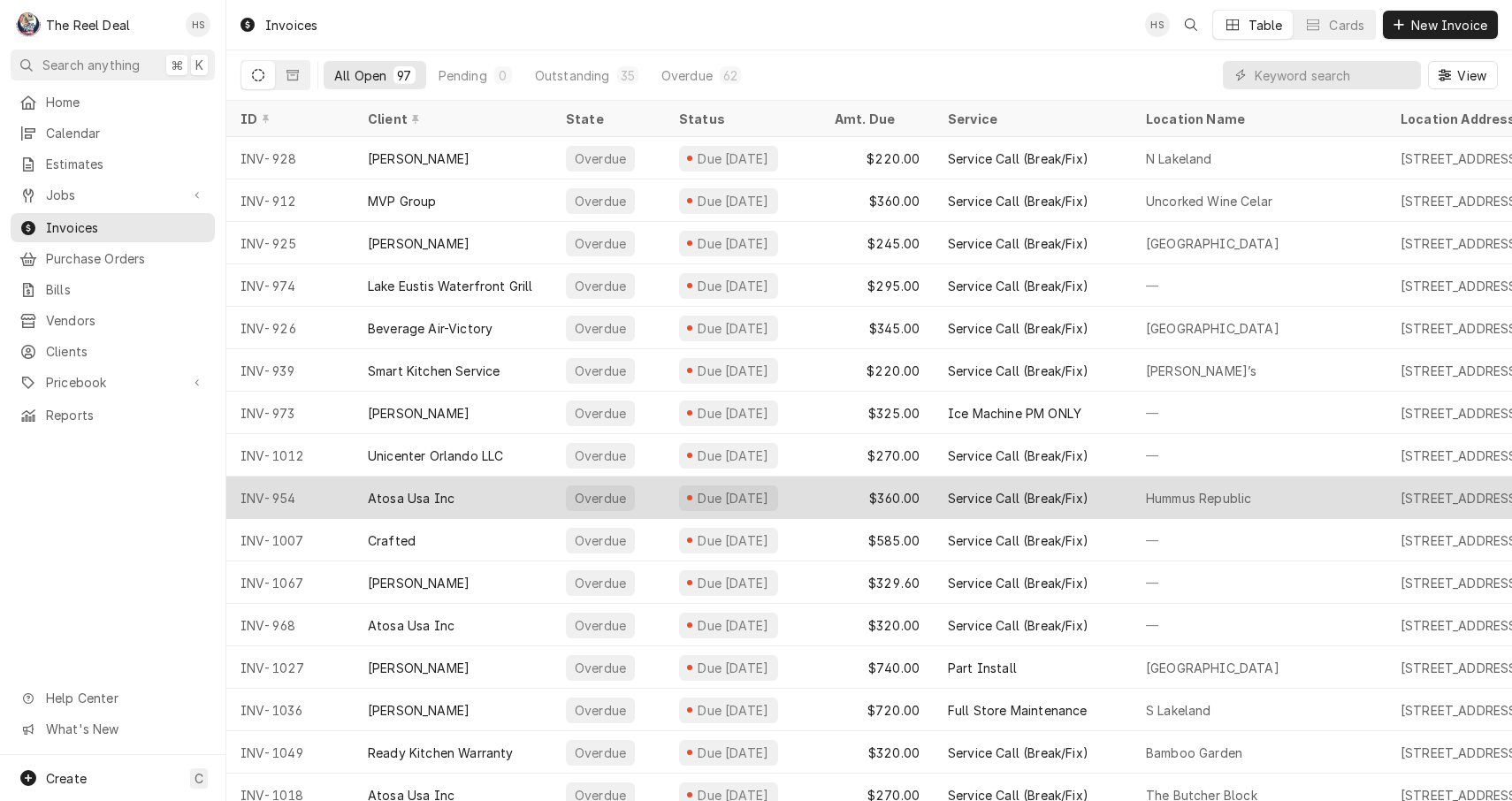
click at [414, 494] on div "Atosa Usa Inc" at bounding box center [411, 498] width 86 height 19
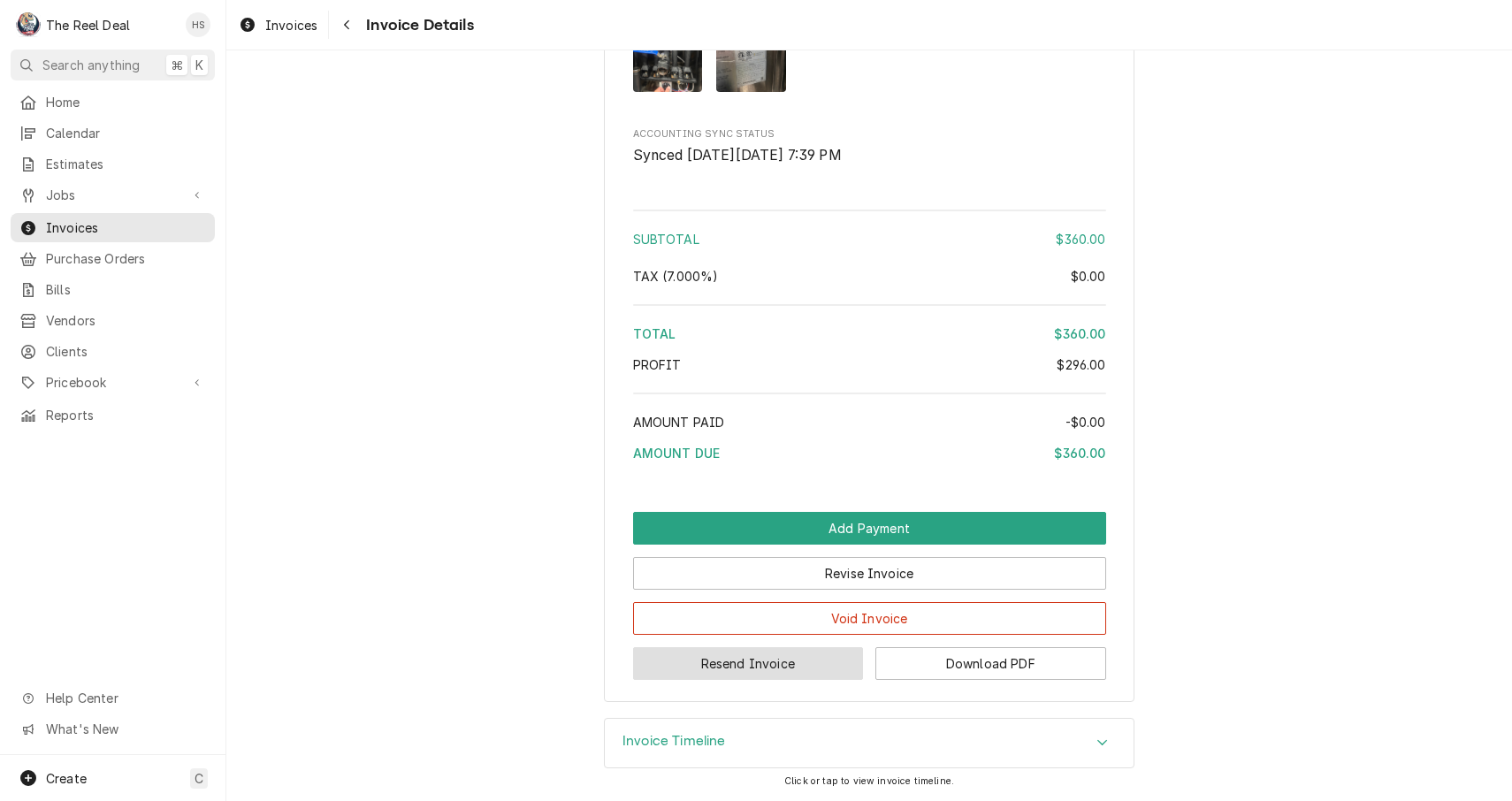
scroll to position [2571, 0]
click at [703, 671] on button "Resend Invoice" at bounding box center [749, 663] width 231 height 33
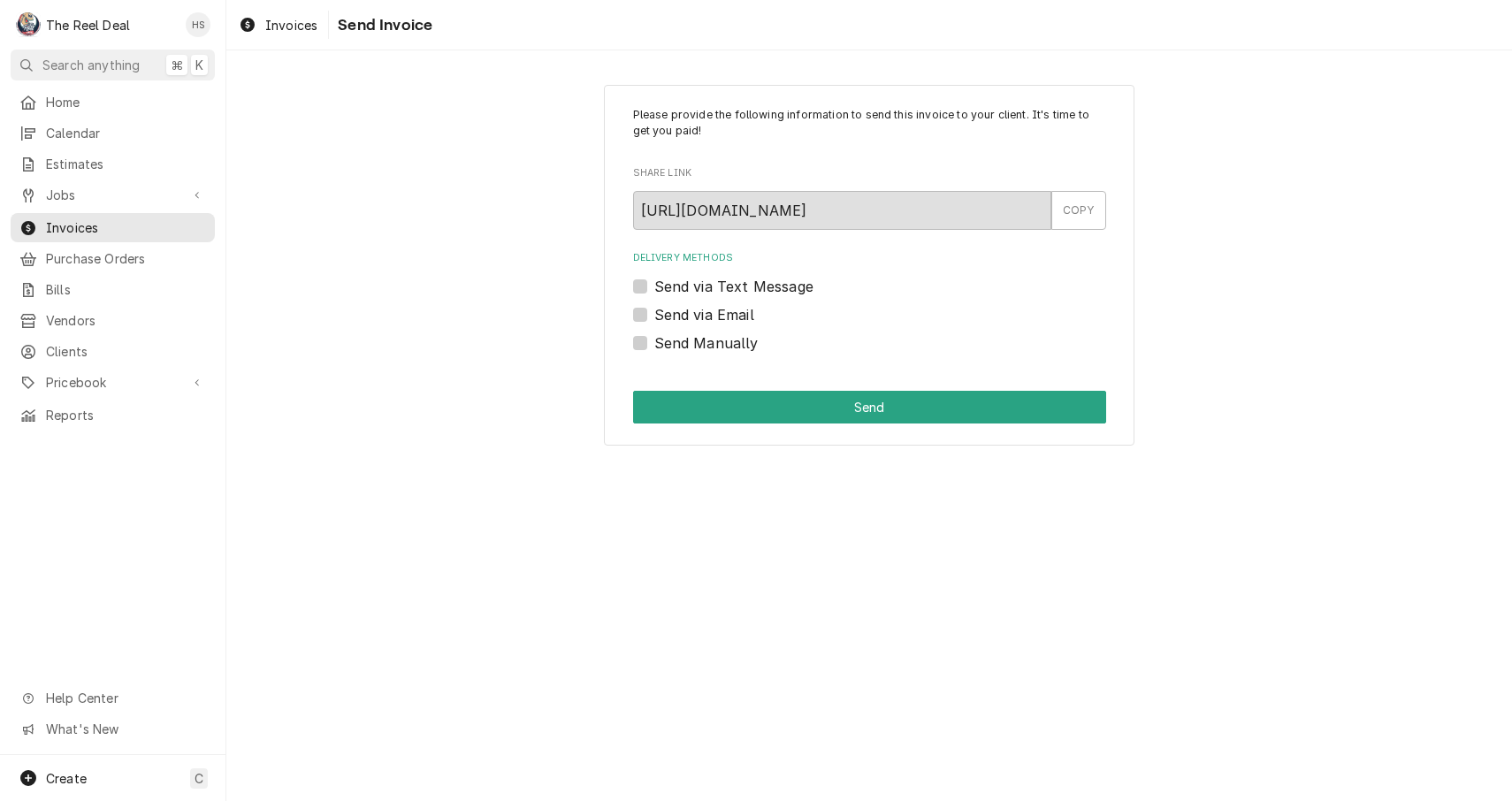
click at [711, 304] on label "Send via Email" at bounding box center [704, 315] width 100 height 22
click at [711, 304] on input "Send via Email" at bounding box center [891, 324] width 473 height 39
checkbox input "true"
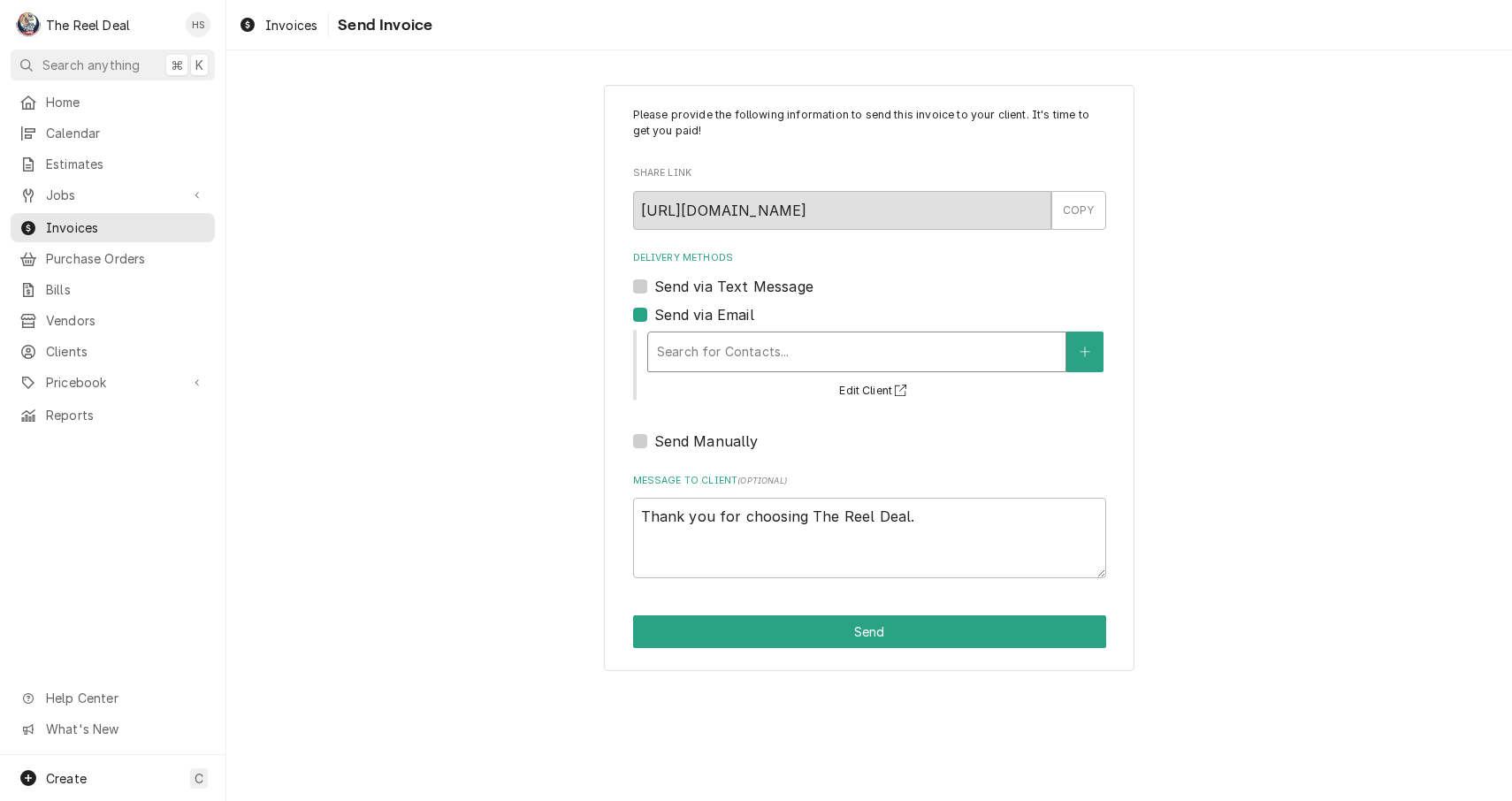
click at [718, 349] on div "Search for Contacts..." at bounding box center [857, 351] width 399 height 19
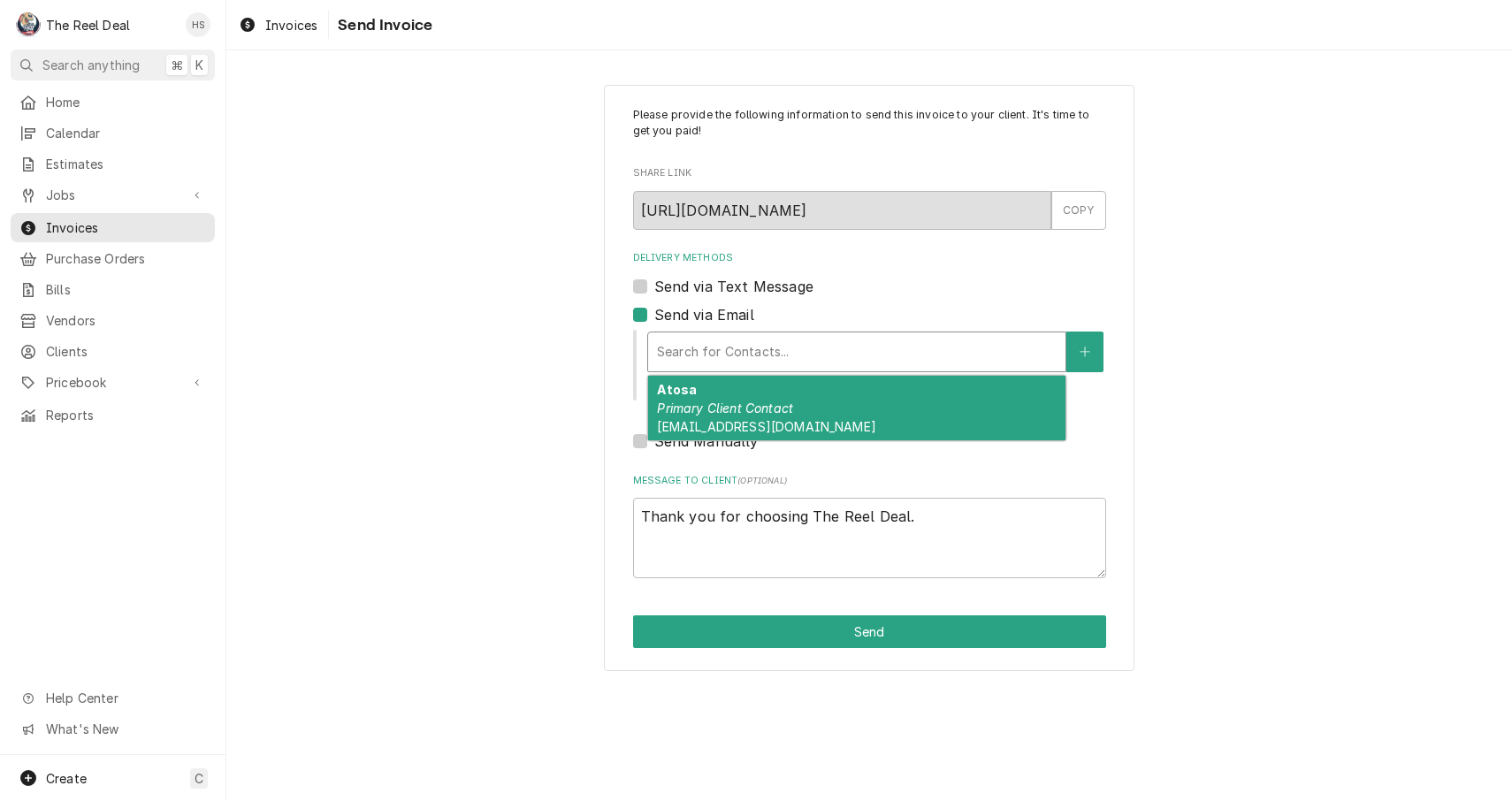
click at [724, 414] on em "Primary Client Contact" at bounding box center [725, 408] width 136 height 15
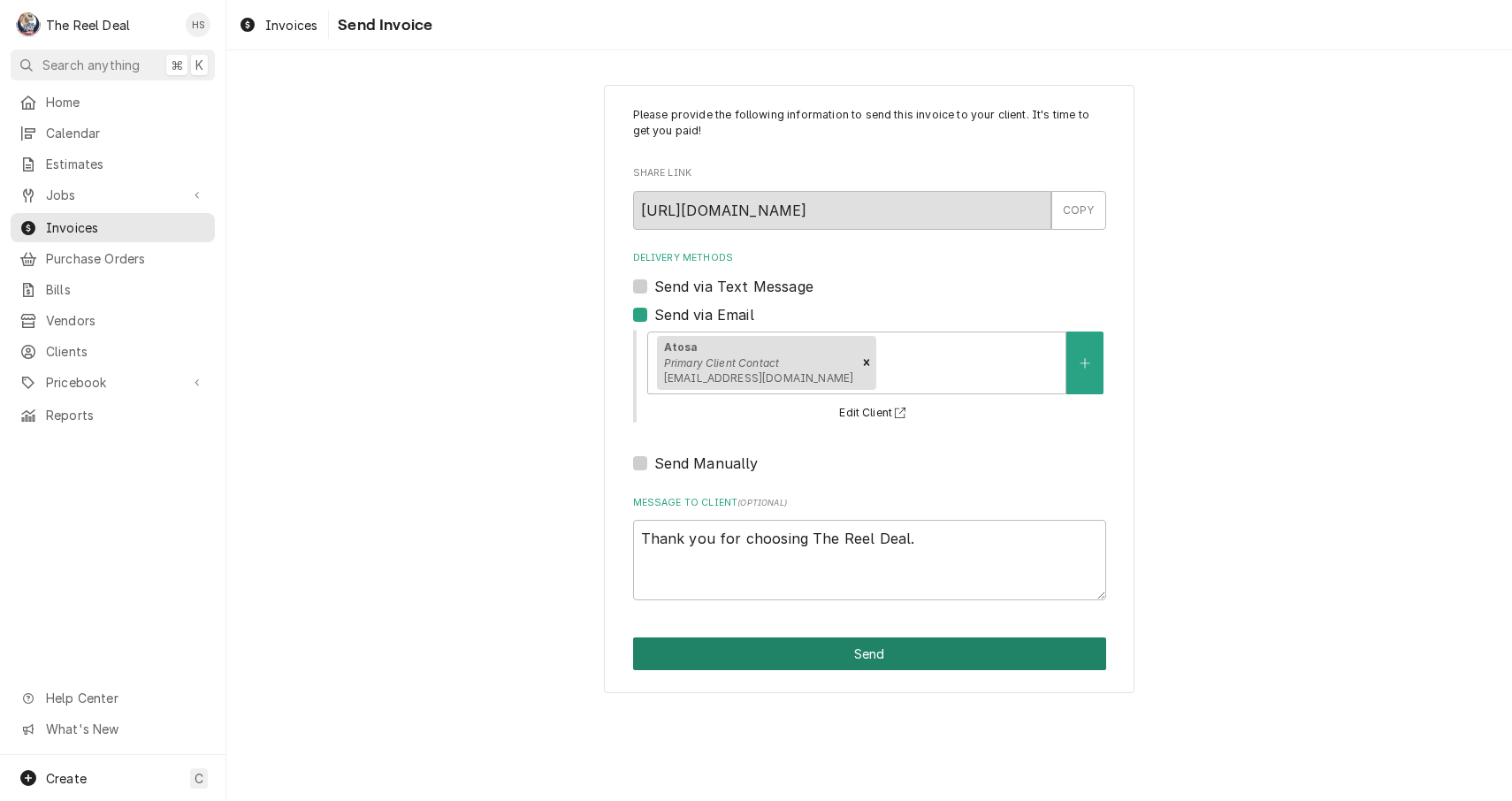
click at [768, 648] on button "Send" at bounding box center [870, 653] width 473 height 33
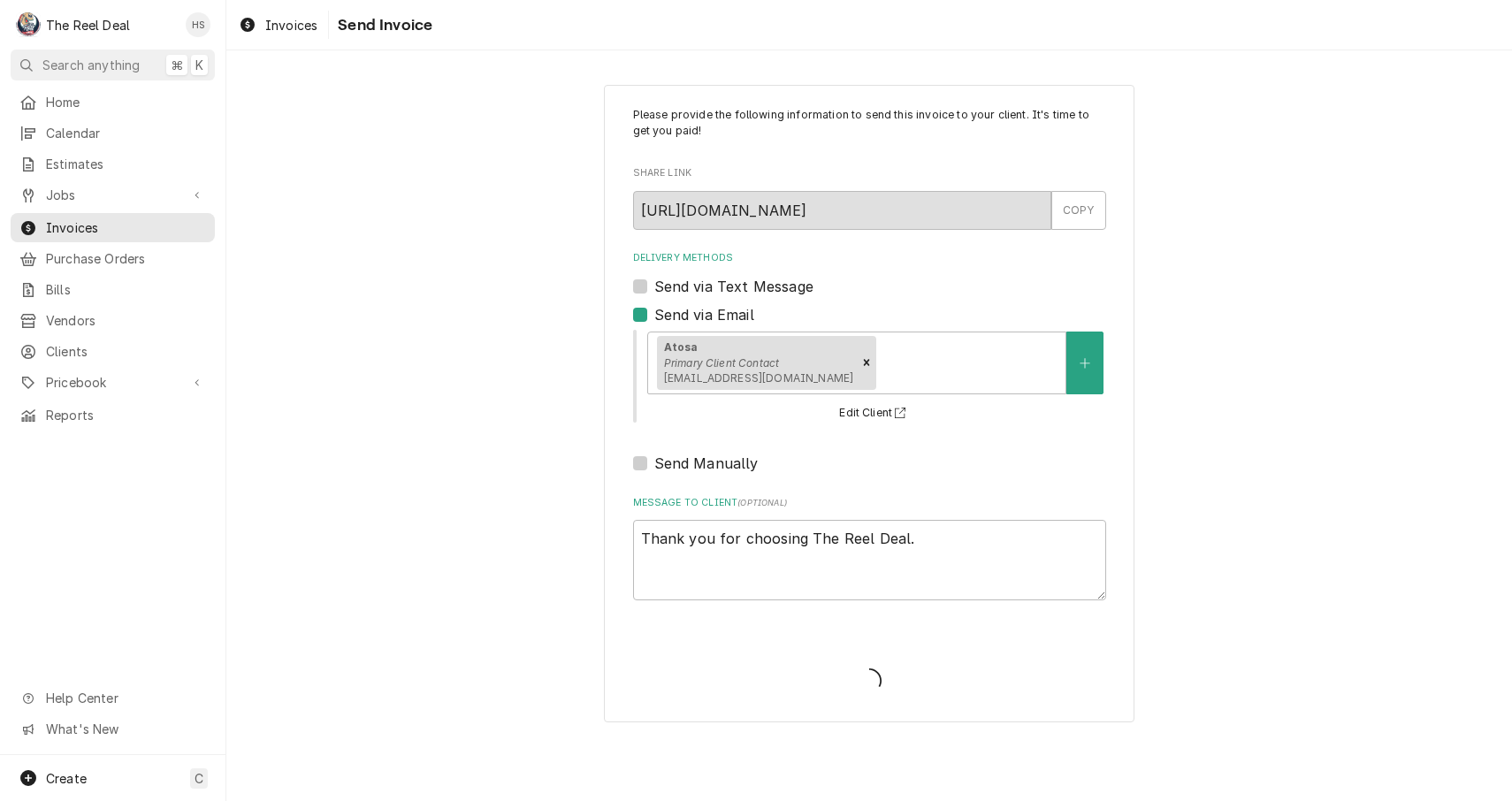
type textarea "x"
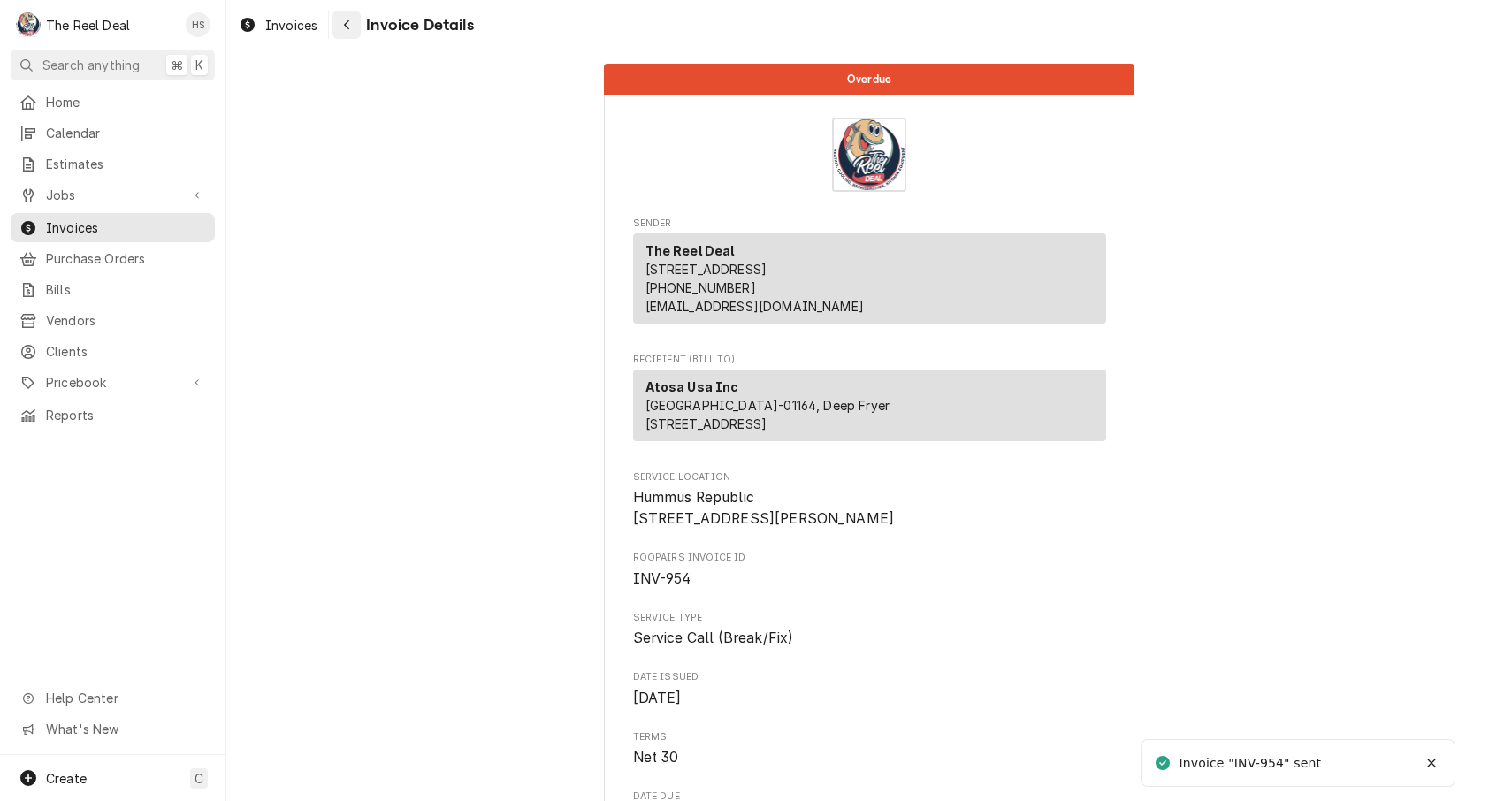
click at [351, 23] on icon "Navigate back" at bounding box center [347, 24] width 7 height 12
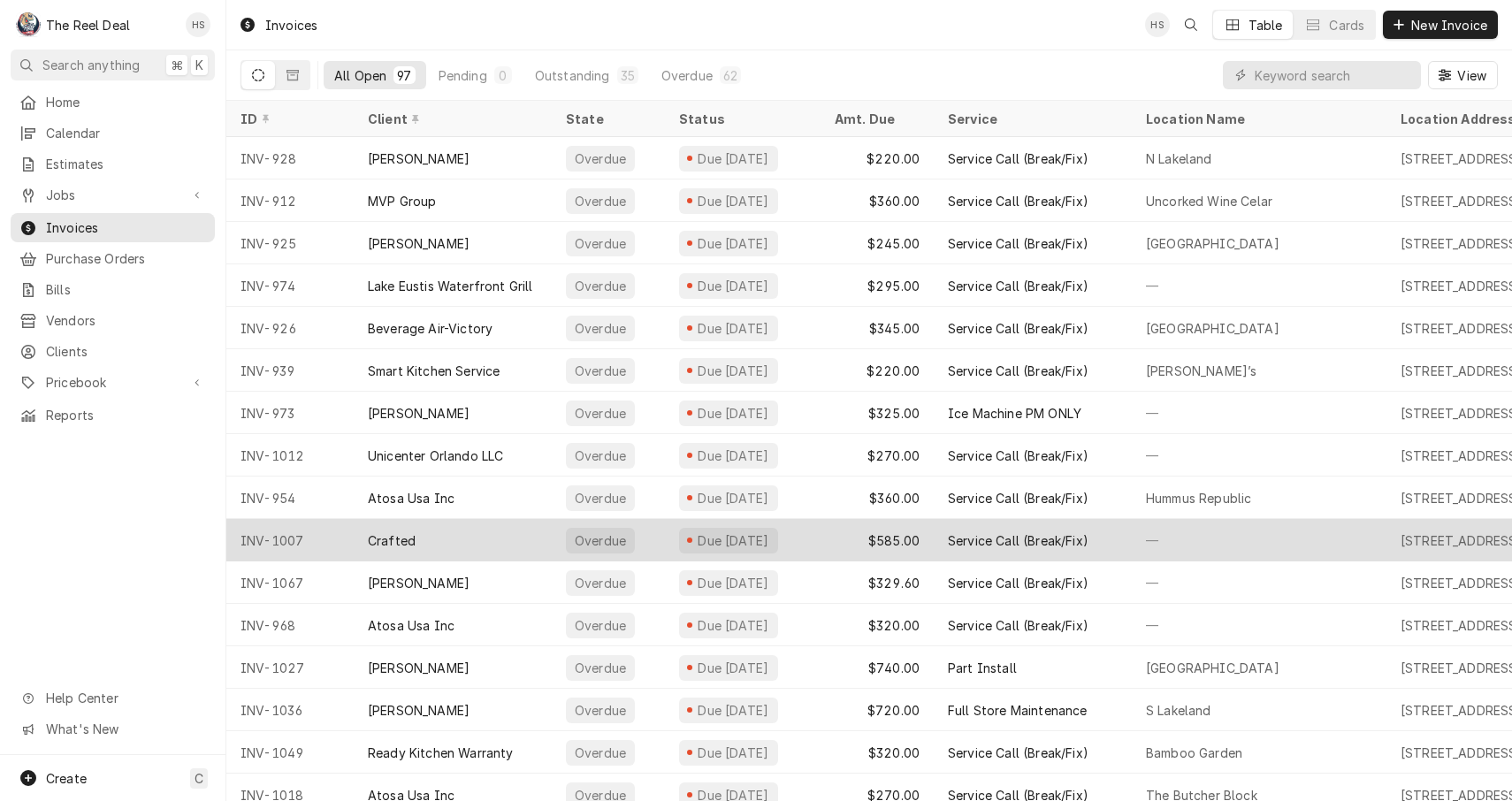
click at [441, 535] on div "Crafted" at bounding box center [452, 540] width 198 height 42
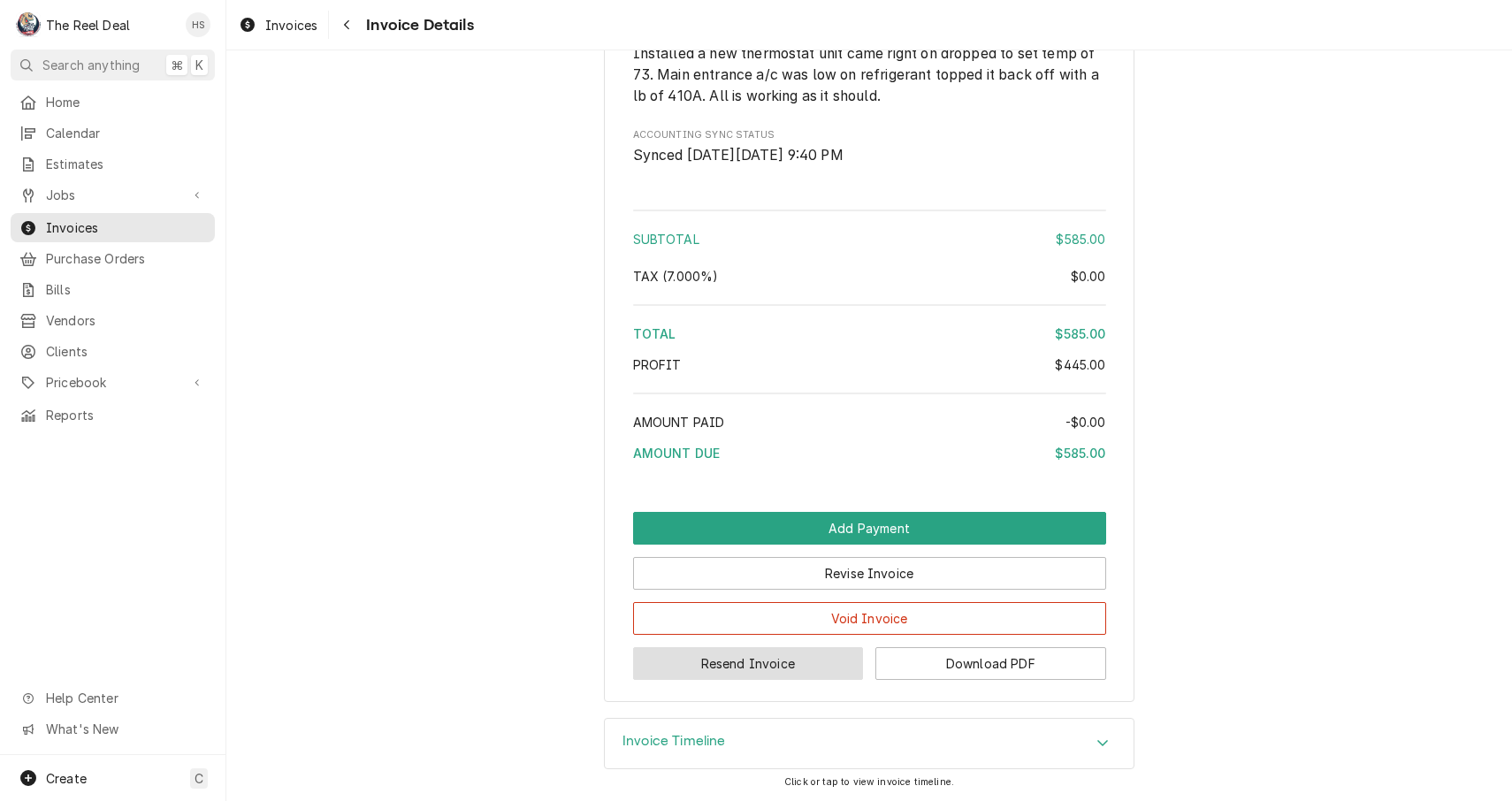
scroll to position [2510, 0]
click at [733, 678] on button "Resend Invoice" at bounding box center [749, 663] width 231 height 33
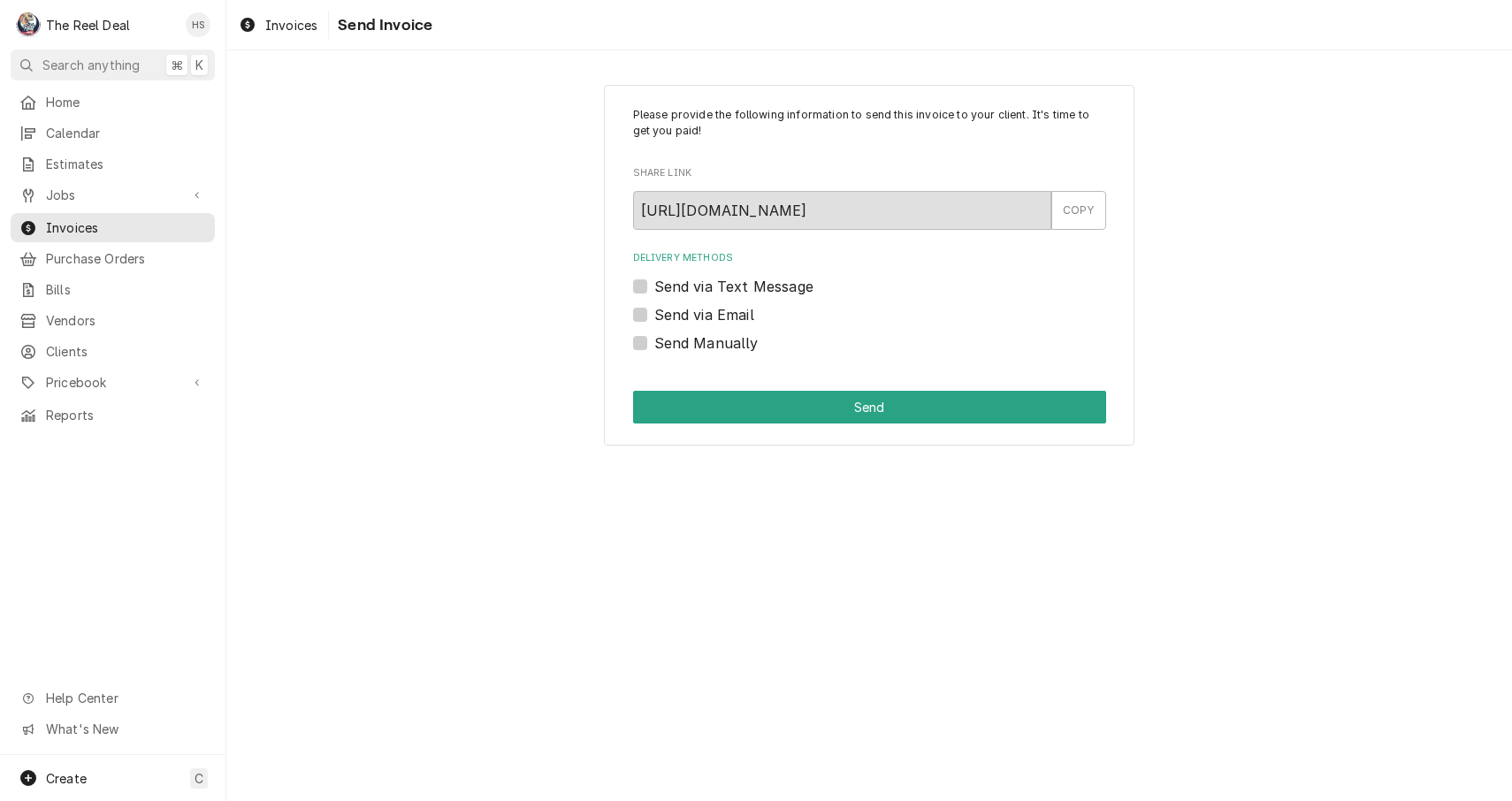
click at [709, 317] on label "Send via Email" at bounding box center [704, 315] width 100 height 22
click at [709, 317] on input "Send via Email" at bounding box center [891, 324] width 473 height 39
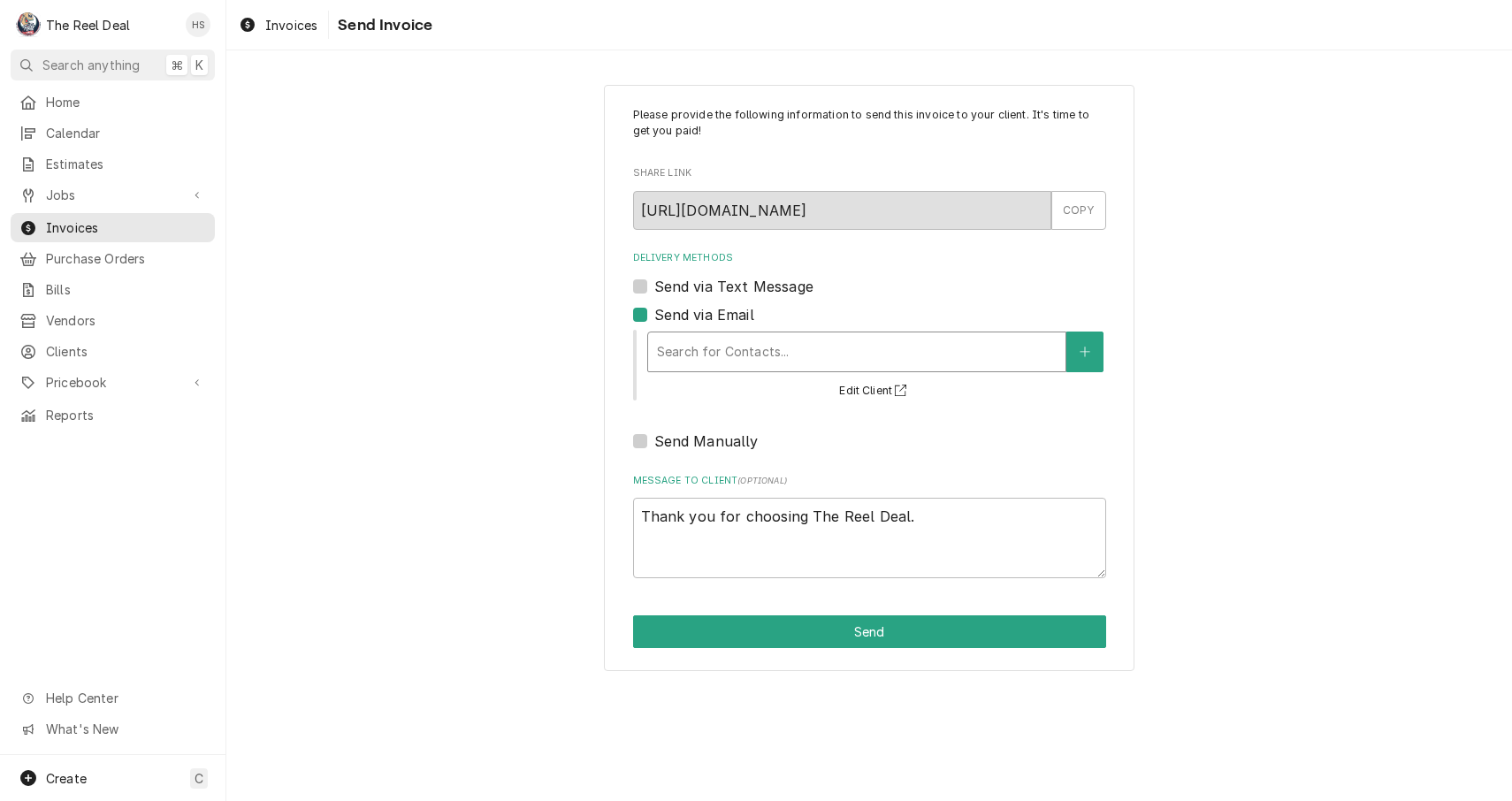
click at [716, 360] on div "Delivery Methods" at bounding box center [857, 352] width 399 height 32
click at [690, 311] on label "Send via Email" at bounding box center [704, 315] width 100 height 22
click at [690, 311] on input "Send via Email" at bounding box center [891, 324] width 473 height 39
checkbox input "false"
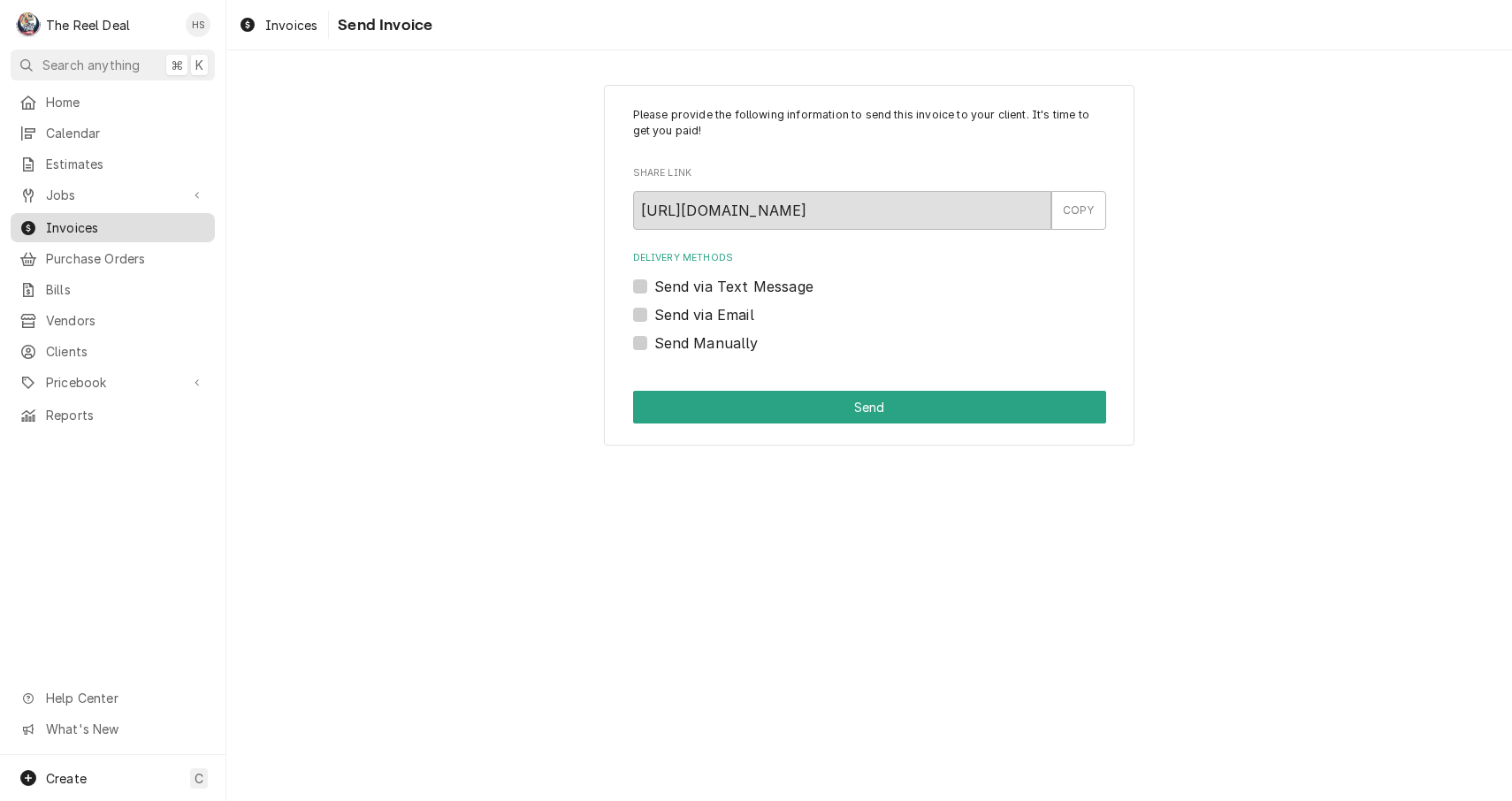
click at [114, 221] on span "Invoices" at bounding box center [126, 228] width 160 height 19
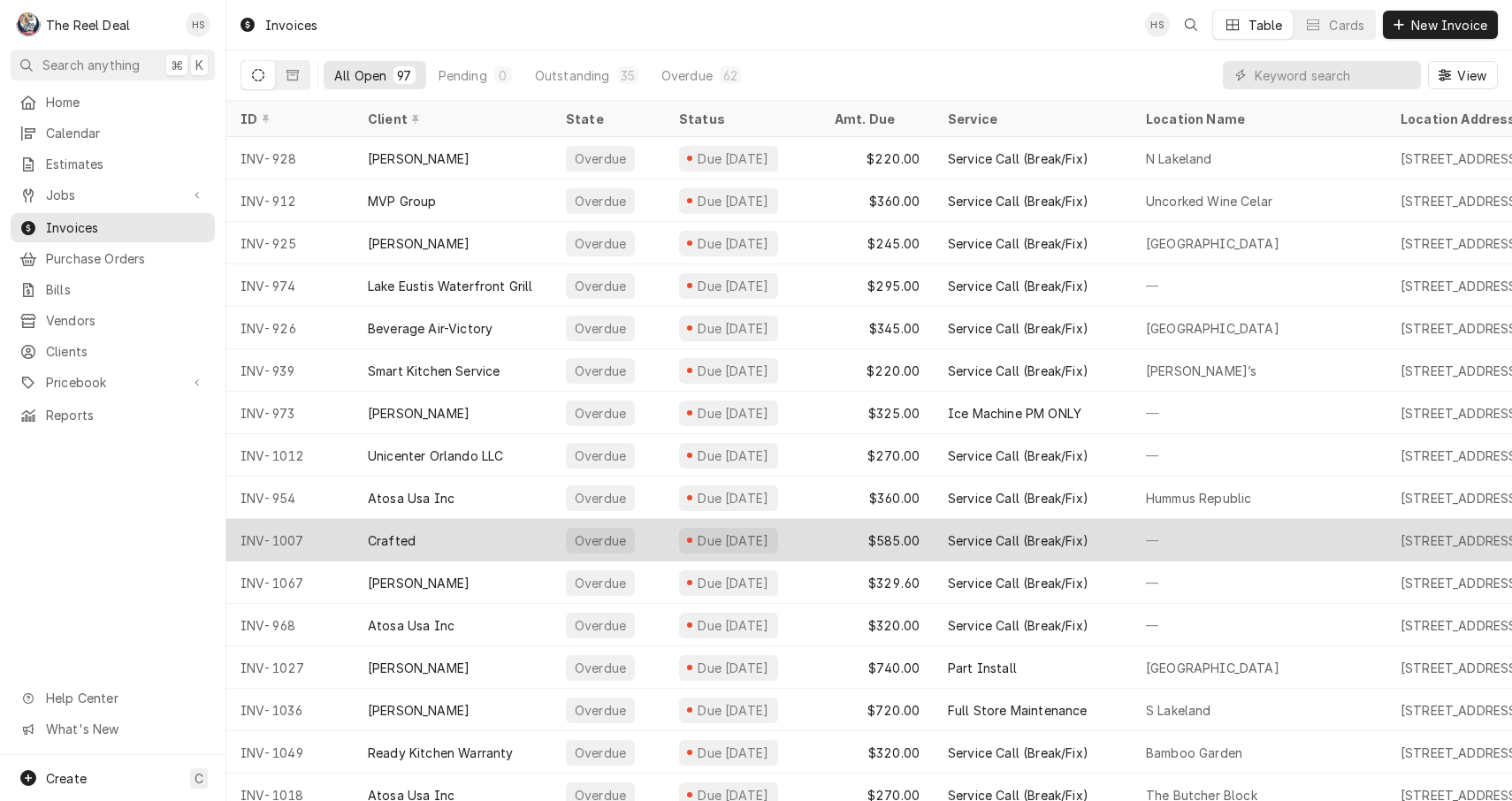
click at [469, 525] on div "Crafted" at bounding box center [452, 540] width 198 height 42
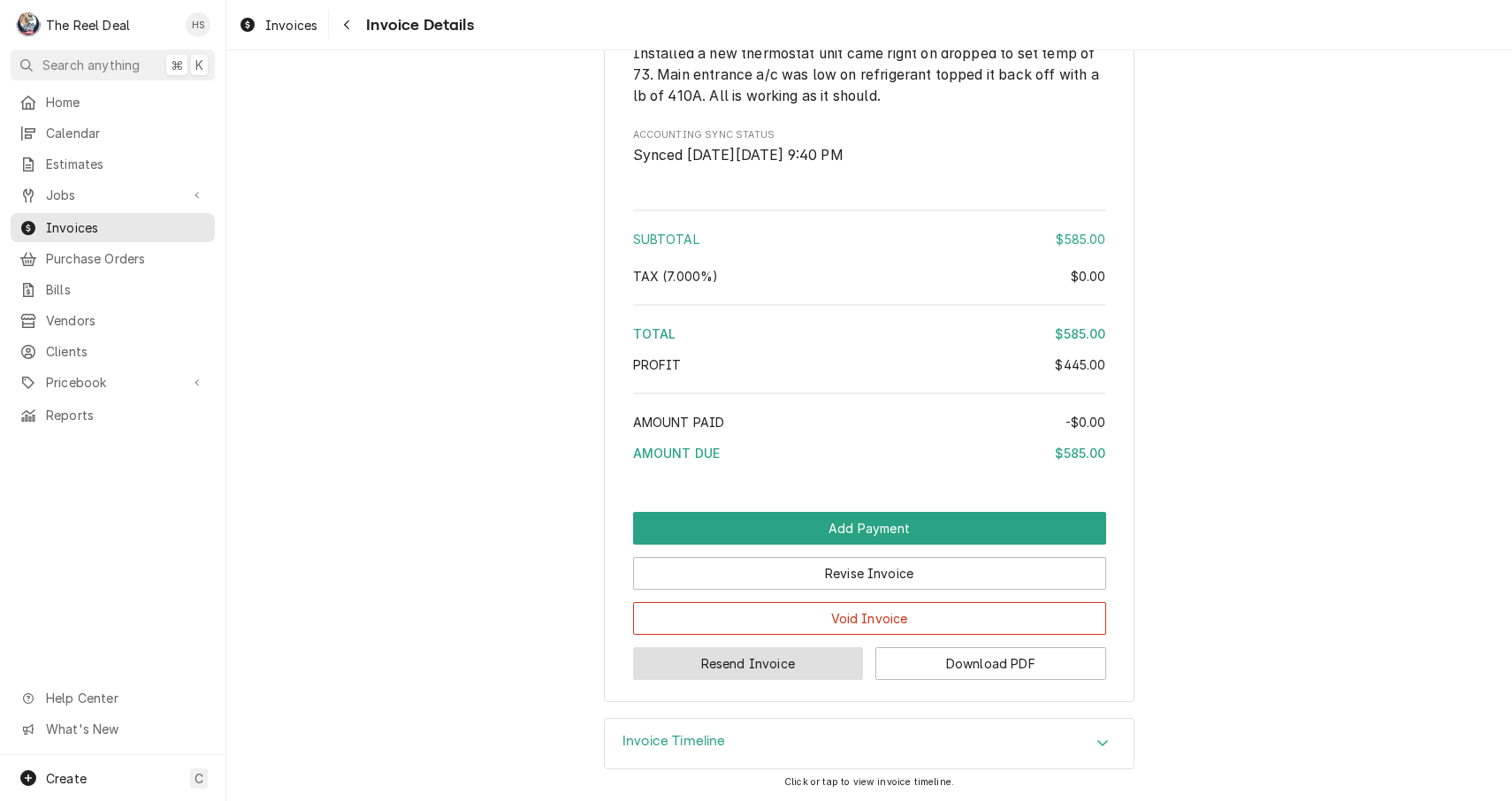
scroll to position [2510, 0]
click at [749, 650] on button "Resend Invoice" at bounding box center [749, 663] width 231 height 33
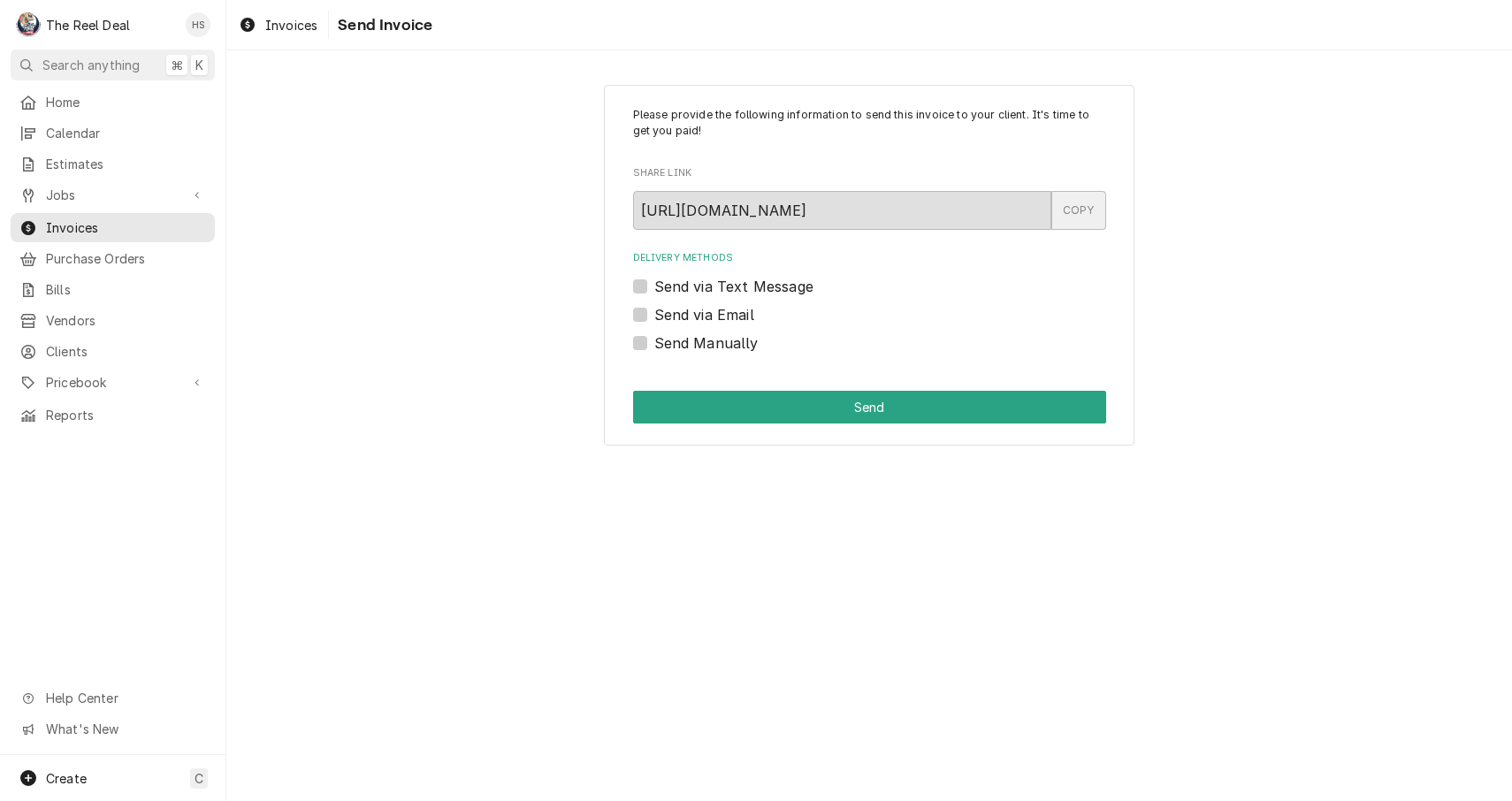
click at [1071, 215] on div "COPY" at bounding box center [1079, 211] width 54 height 39
click at [76, 218] on span "Invoices" at bounding box center [126, 228] width 160 height 19
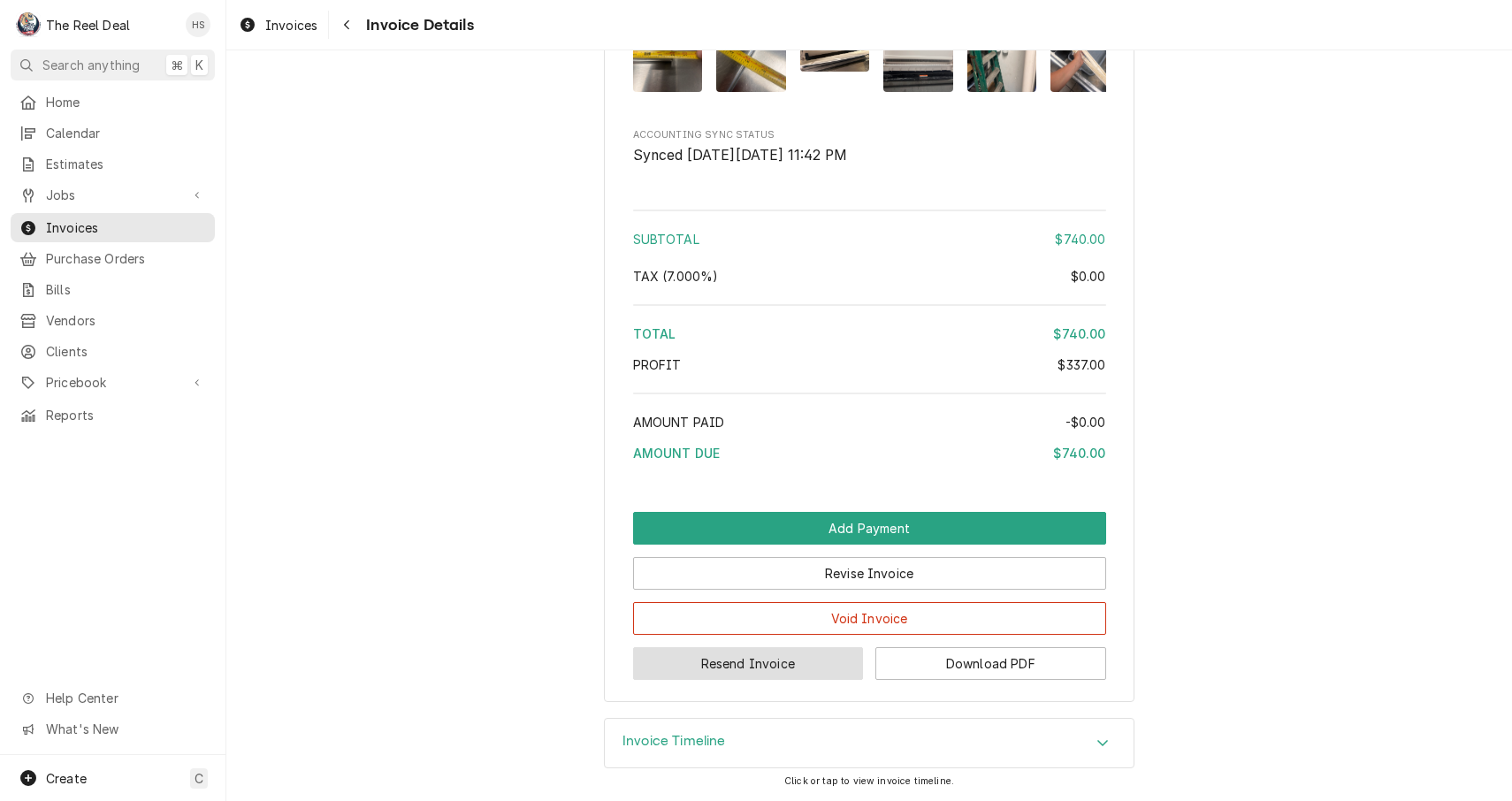
scroll to position [2688, 0]
click at [717, 660] on button "Resend Invoice" at bounding box center [749, 663] width 231 height 33
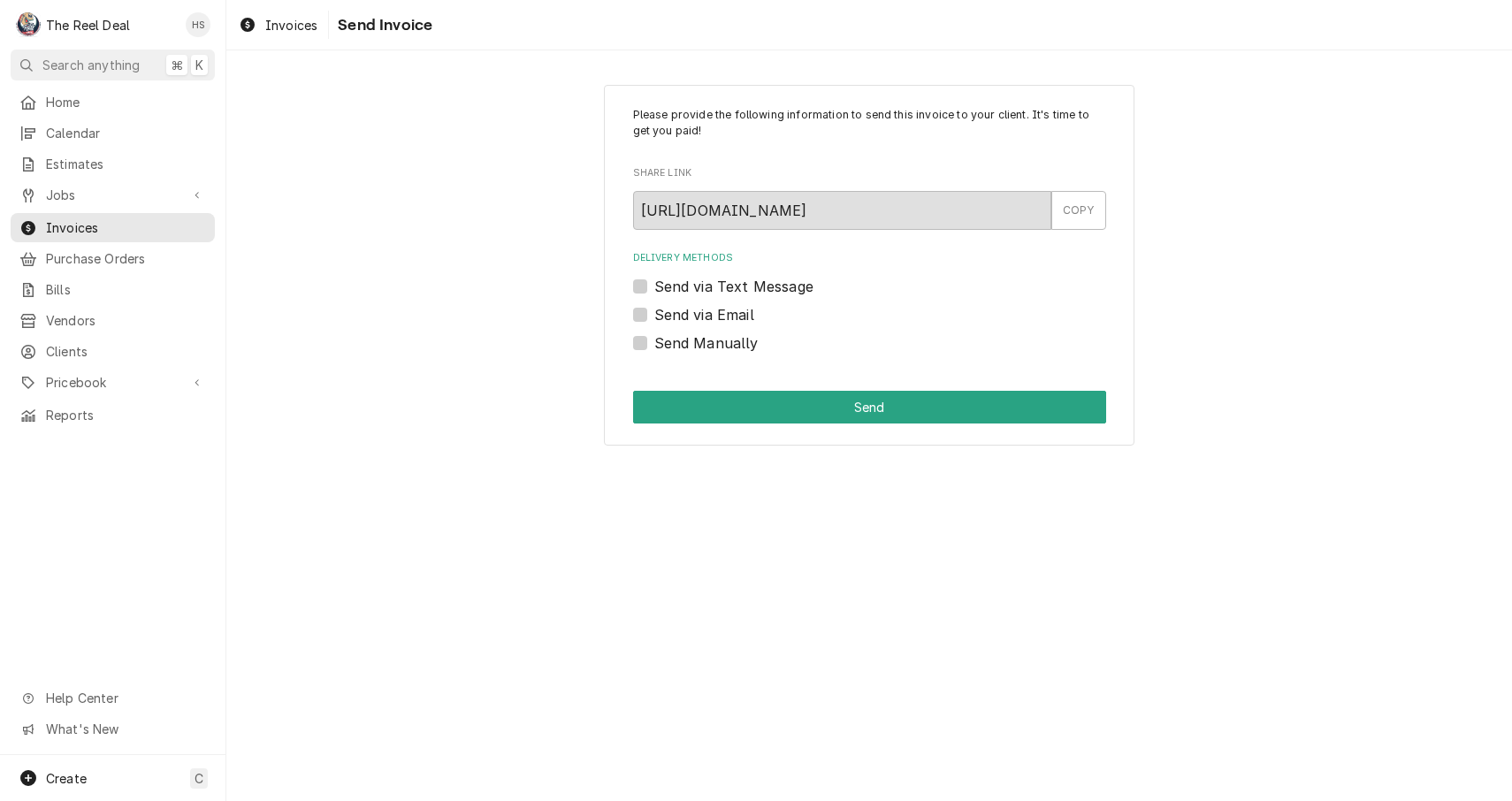
click at [721, 316] on label "Send via Email" at bounding box center [704, 315] width 100 height 22
click at [721, 316] on input "Send via Email" at bounding box center [891, 324] width 473 height 39
checkbox input "true"
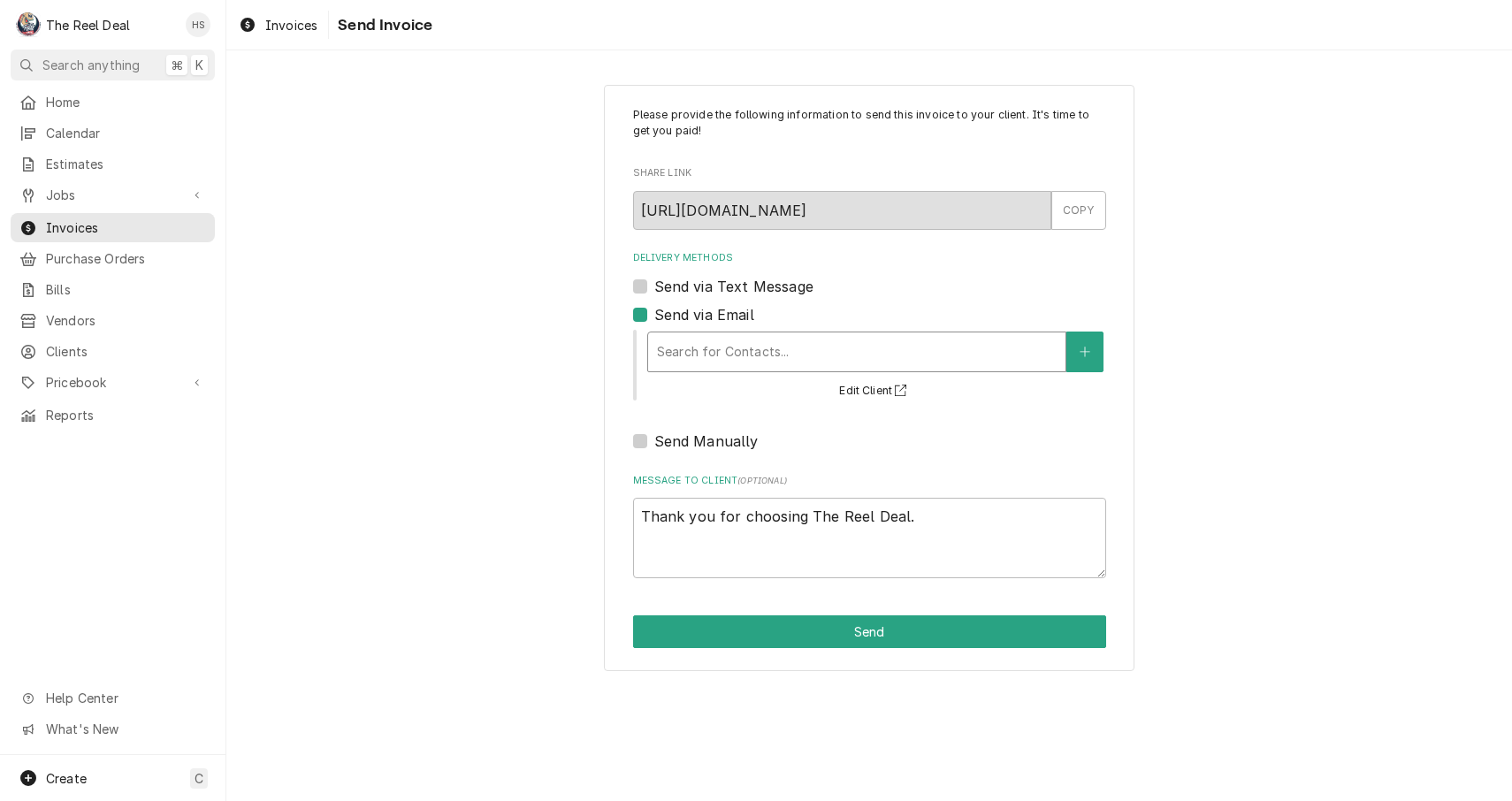
click at [747, 351] on div "Search for Contacts..." at bounding box center [857, 351] width 399 height 19
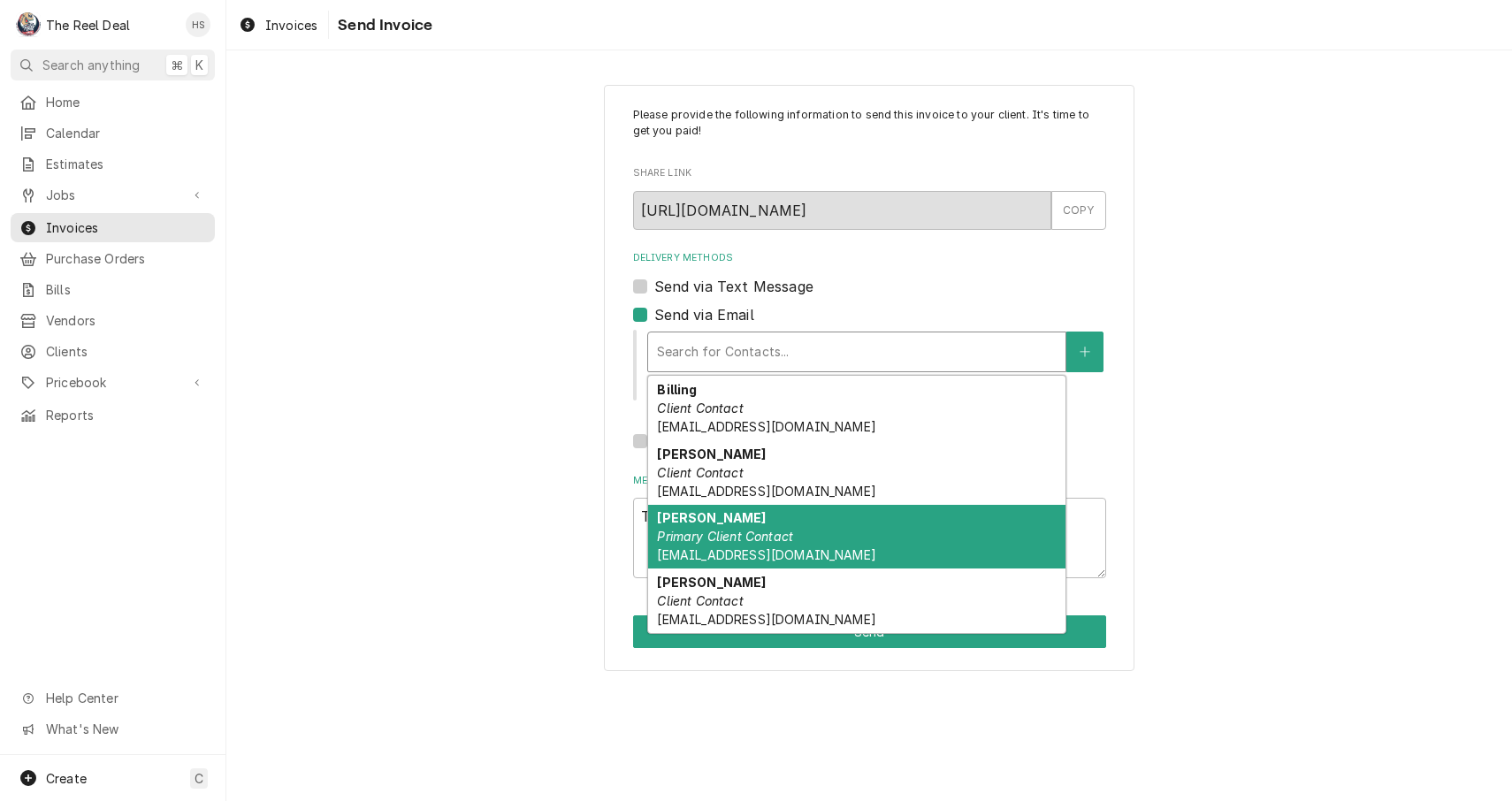
click at [756, 540] on em "Primary Client Contact" at bounding box center [725, 536] width 136 height 15
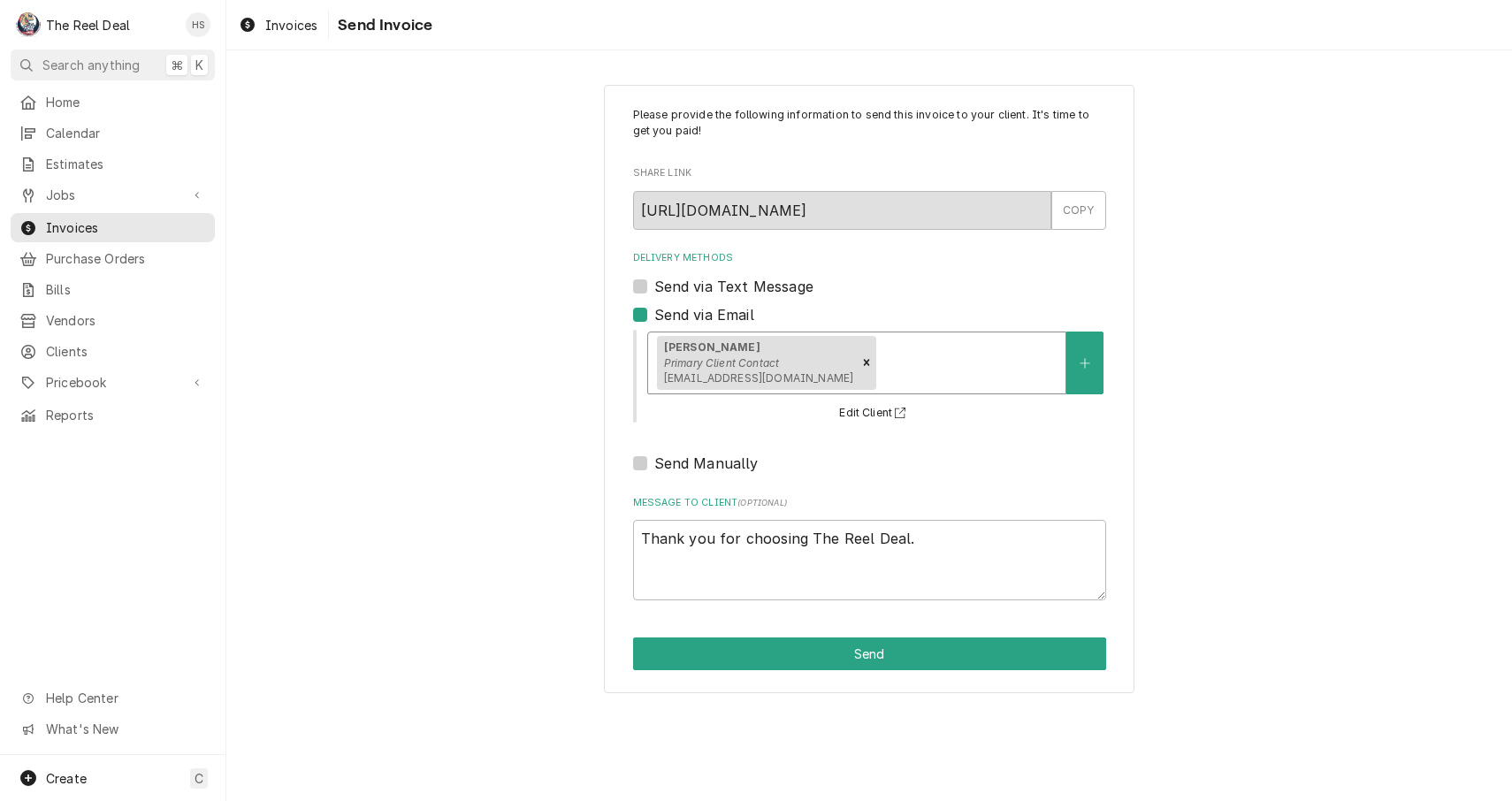
click at [921, 333] on div "Nathan Devine Primary Client Contact ndevine@hdbusinessgroup.com" at bounding box center [857, 363] width 417 height 61
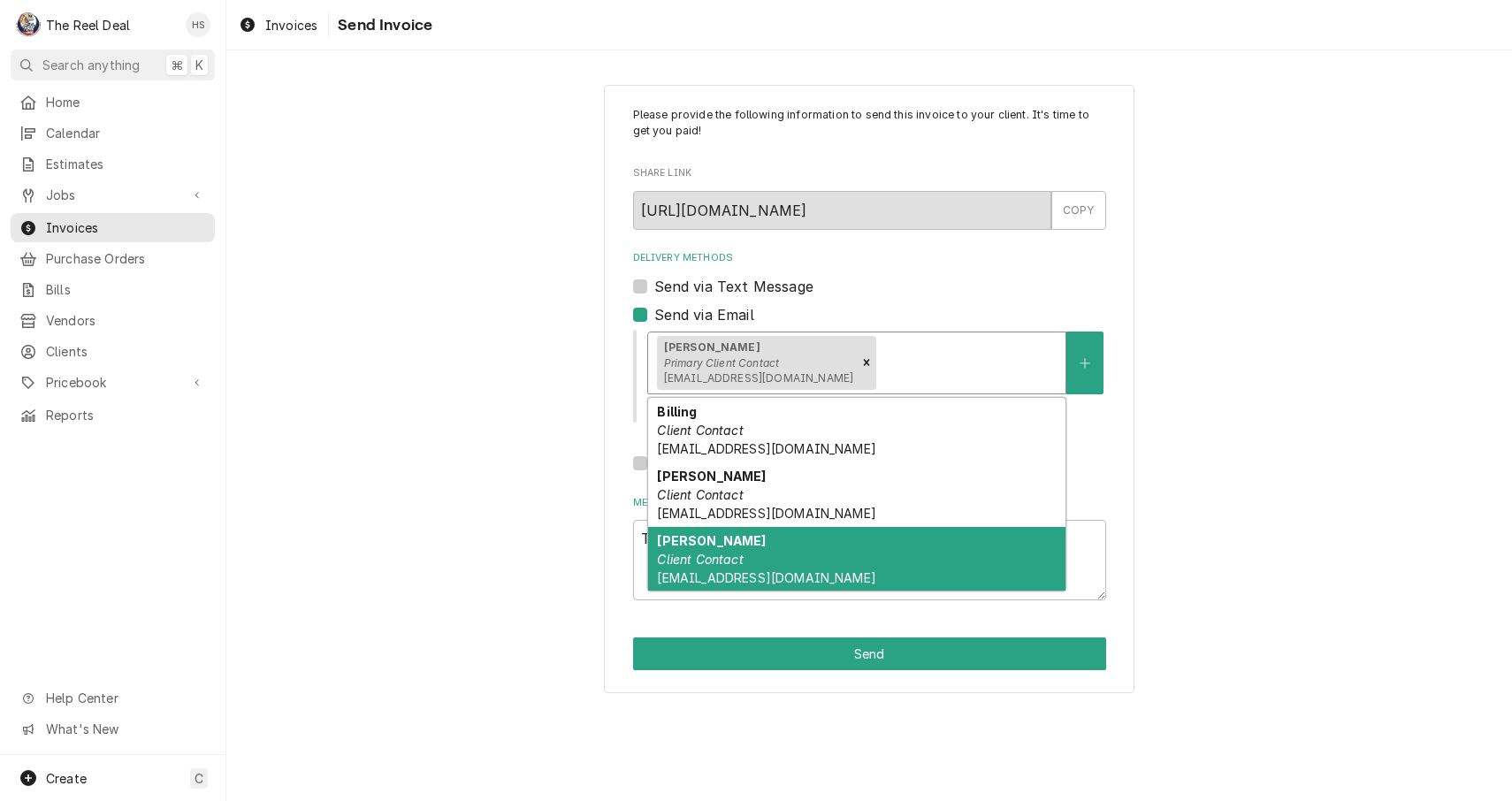
click at [711, 571] on span "Scotthunt@hdbusinessgroup.com" at bounding box center [766, 578] width 218 height 15
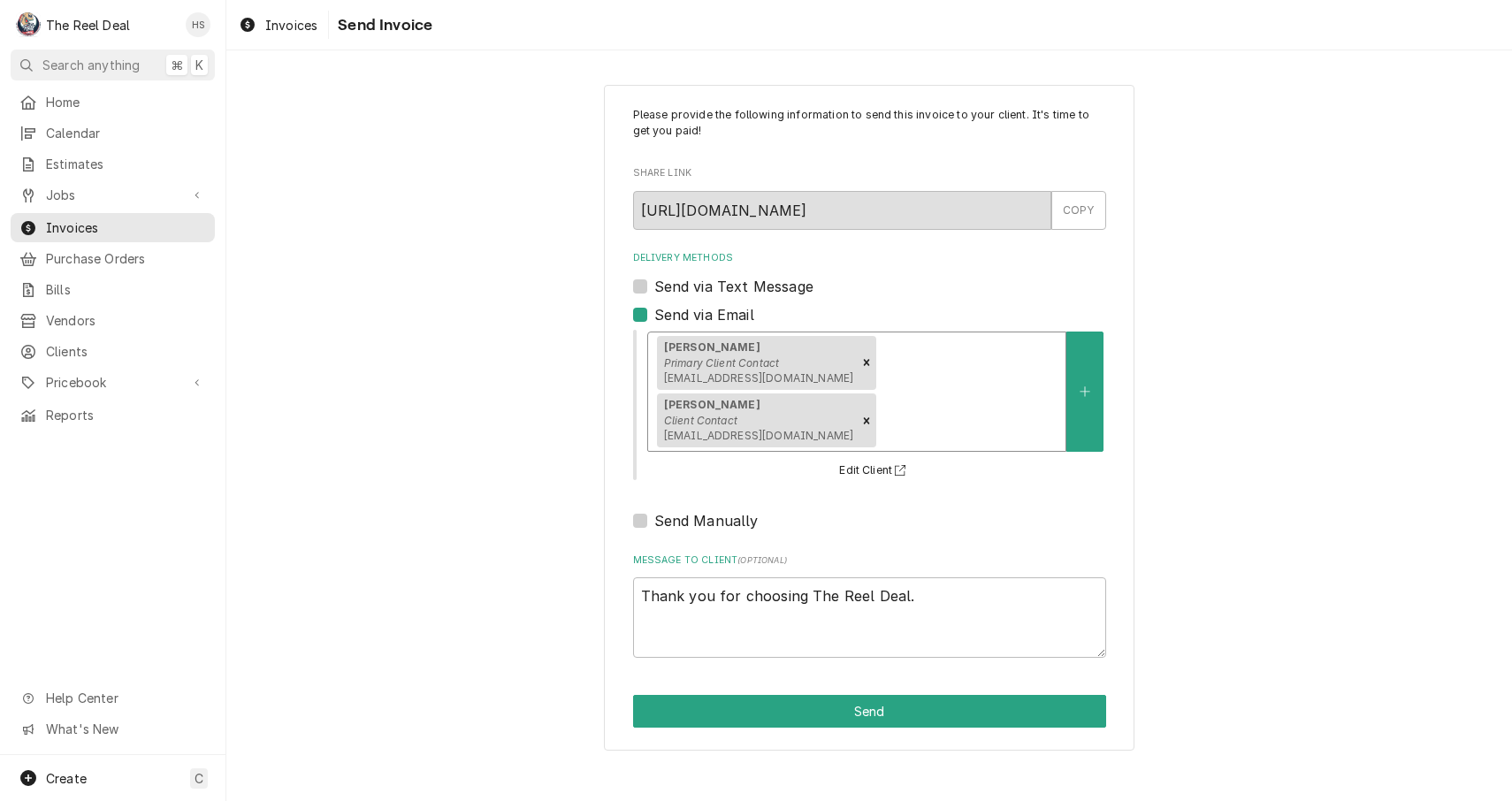
click at [746, 737] on div "Please provide the following information to send this invoice to your client. I…" at bounding box center [869, 418] width 531 height 665
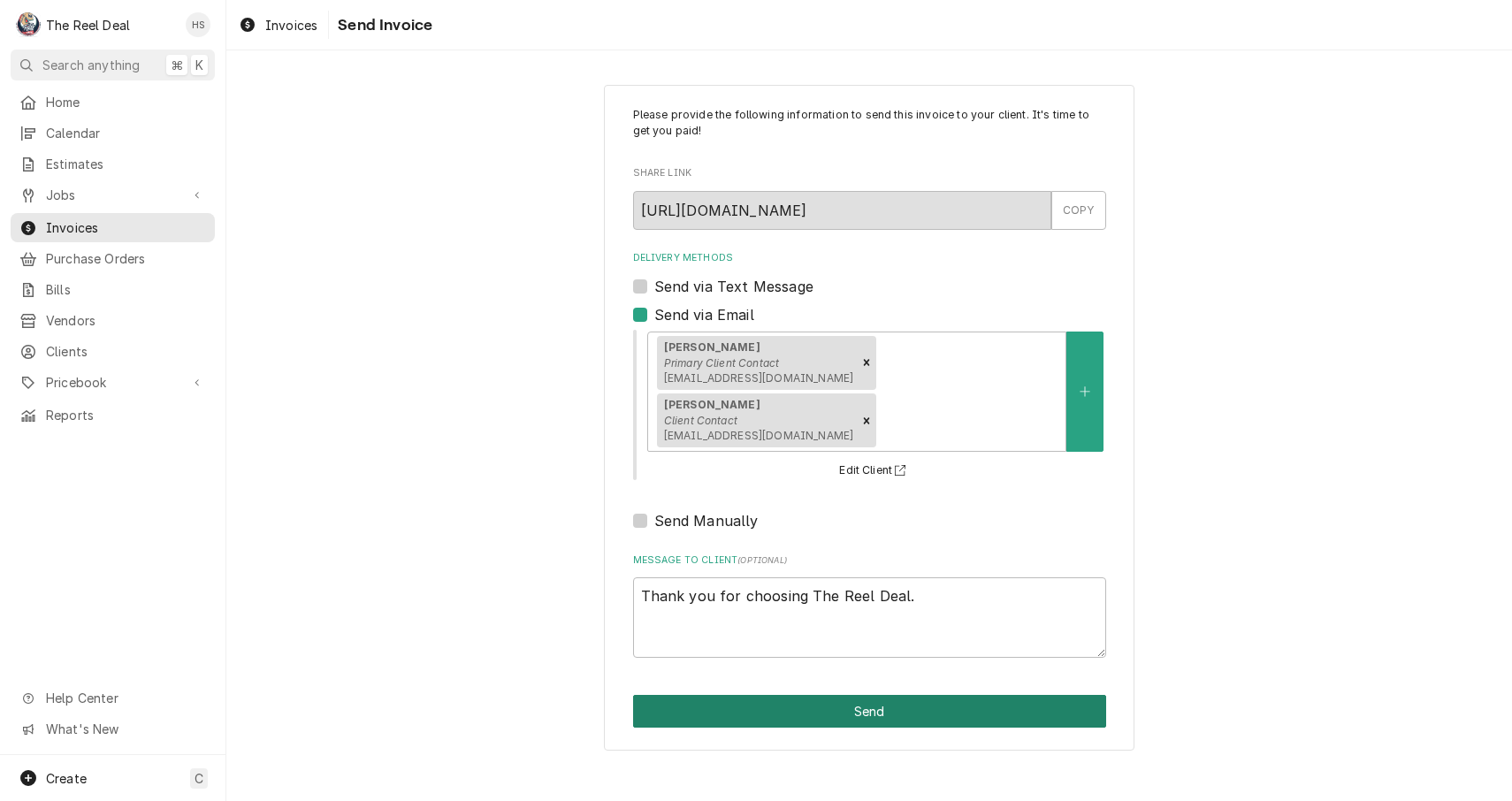
click at [749, 711] on button "Send" at bounding box center [870, 711] width 473 height 33
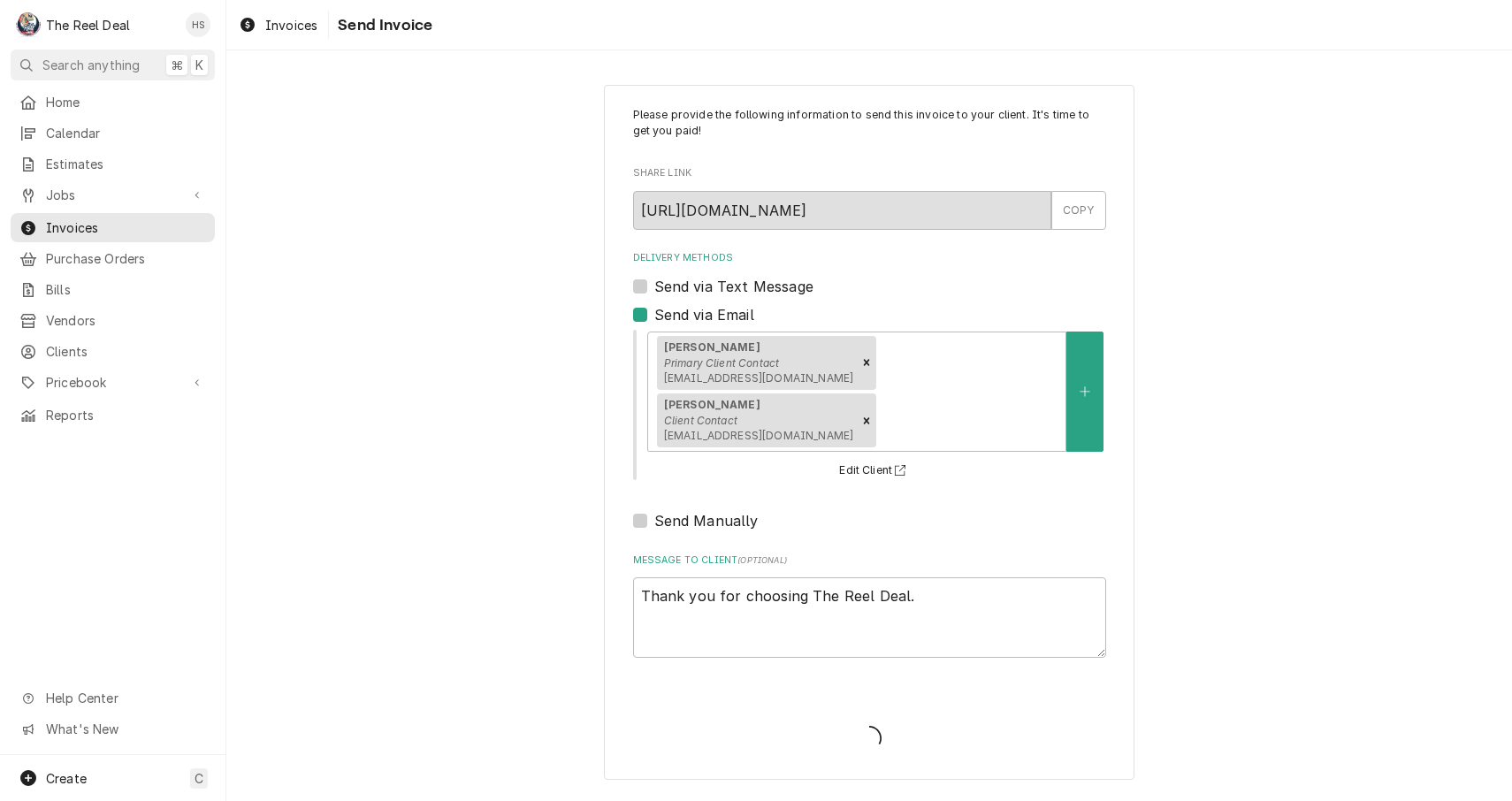
type textarea "x"
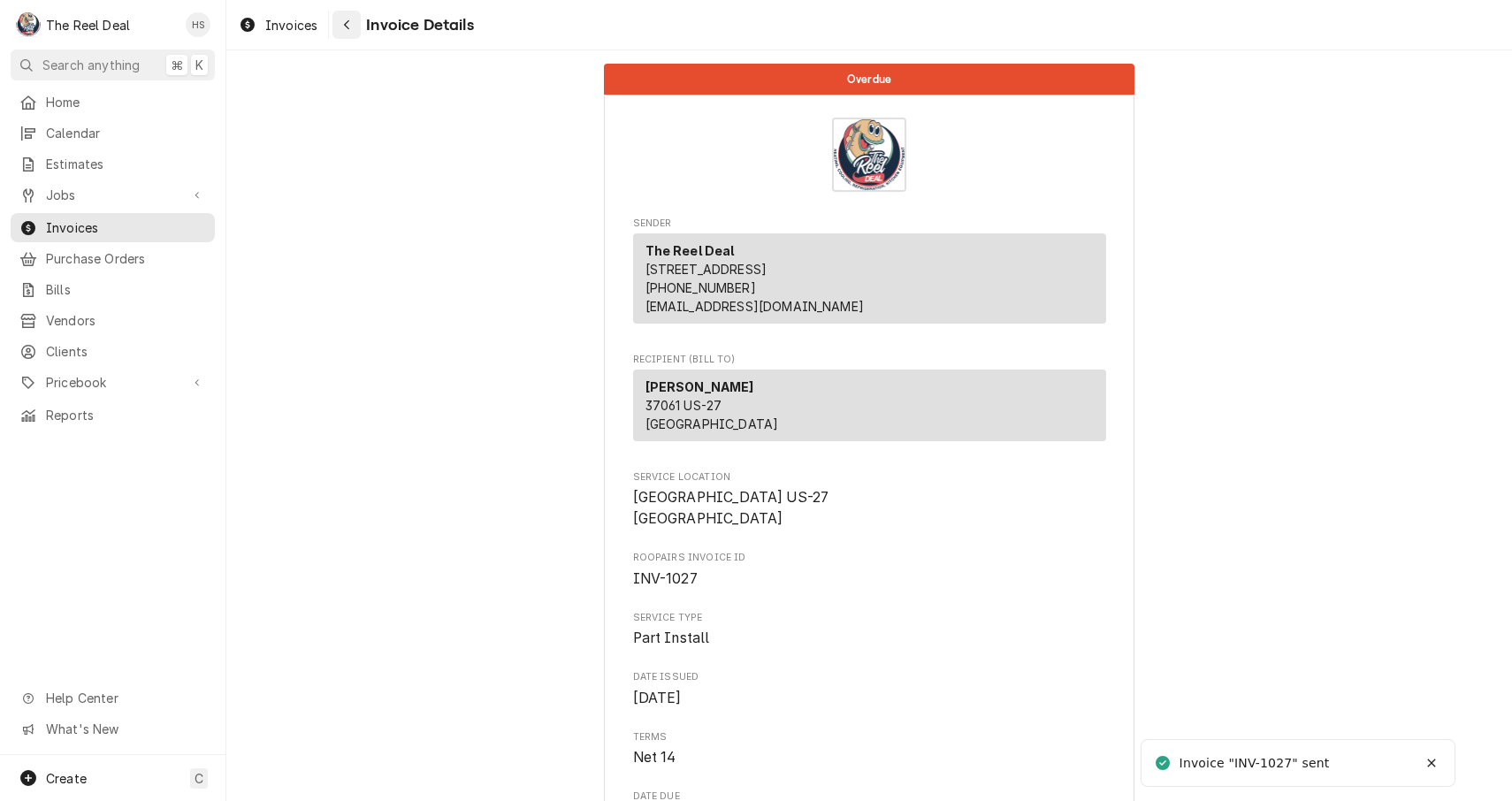
click at [344, 21] on icon "Navigate back" at bounding box center [347, 24] width 7 height 12
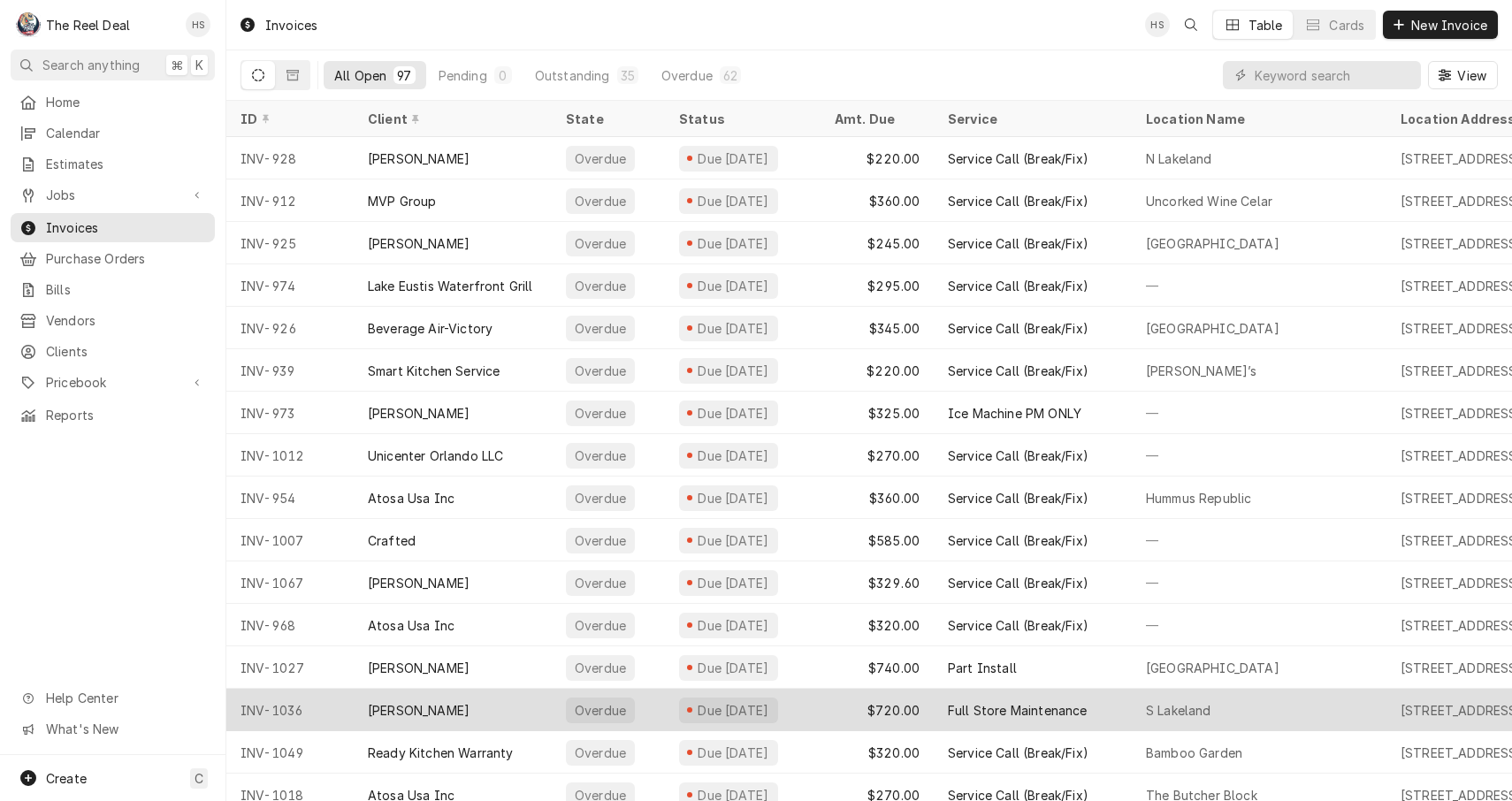
click at [483, 710] on div "[PERSON_NAME]" at bounding box center [452, 709] width 198 height 42
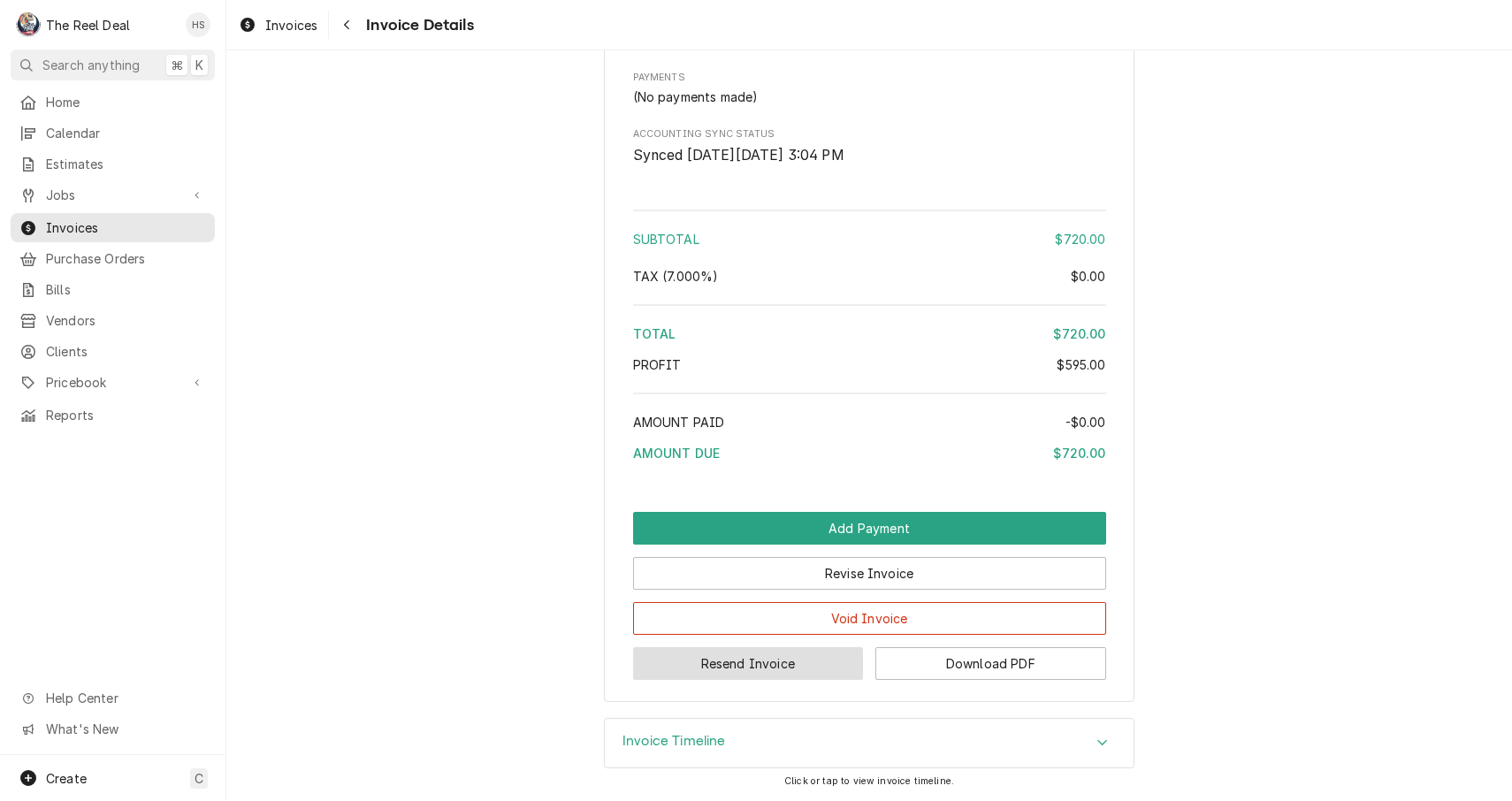
scroll to position [1554, 0]
click at [755, 668] on button "Resend Invoice" at bounding box center [749, 663] width 231 height 33
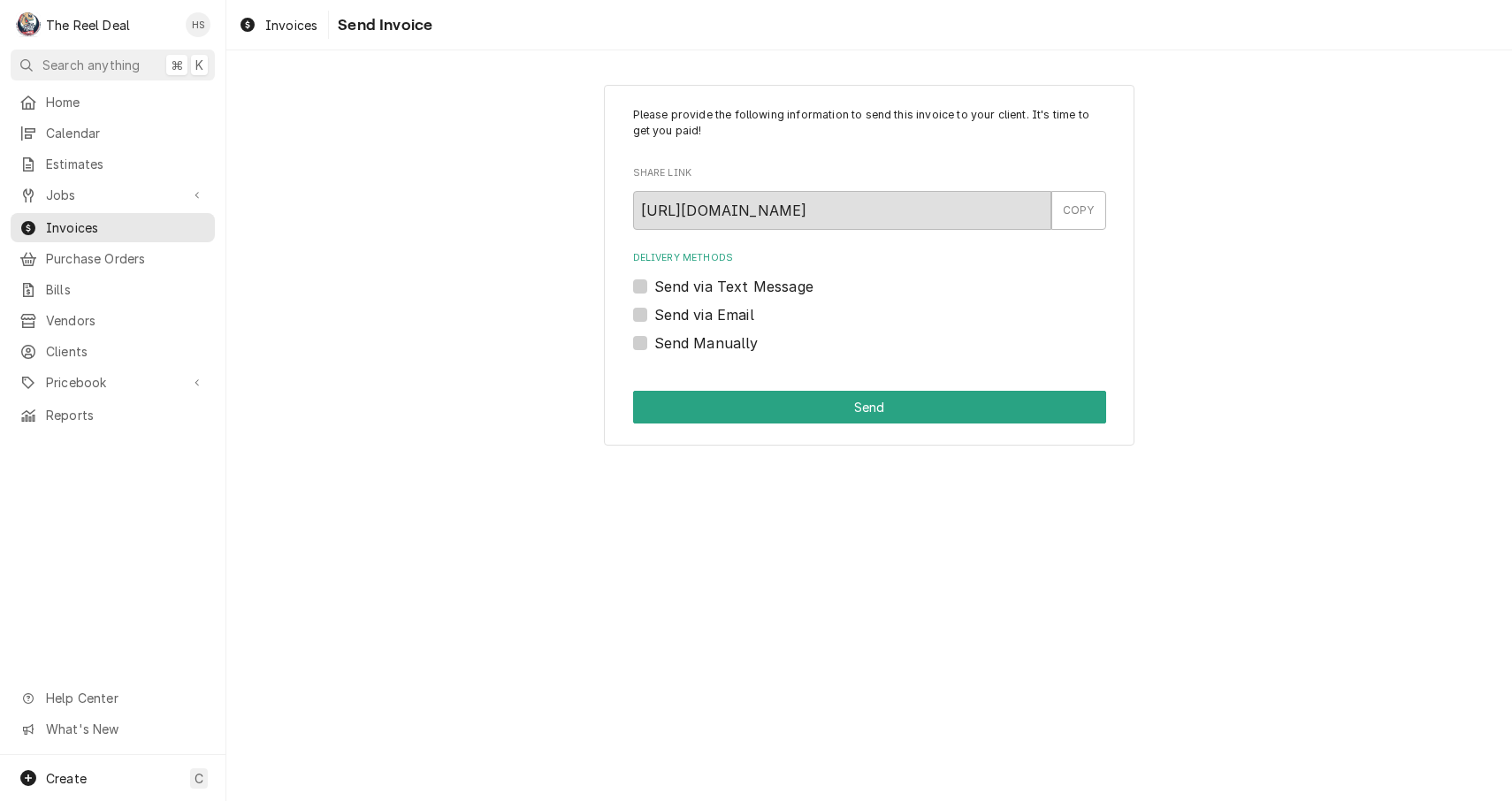
click at [716, 310] on label "Send via Email" at bounding box center [704, 315] width 100 height 22
click at [716, 310] on input "Send via Email" at bounding box center [891, 324] width 473 height 39
checkbox input "true"
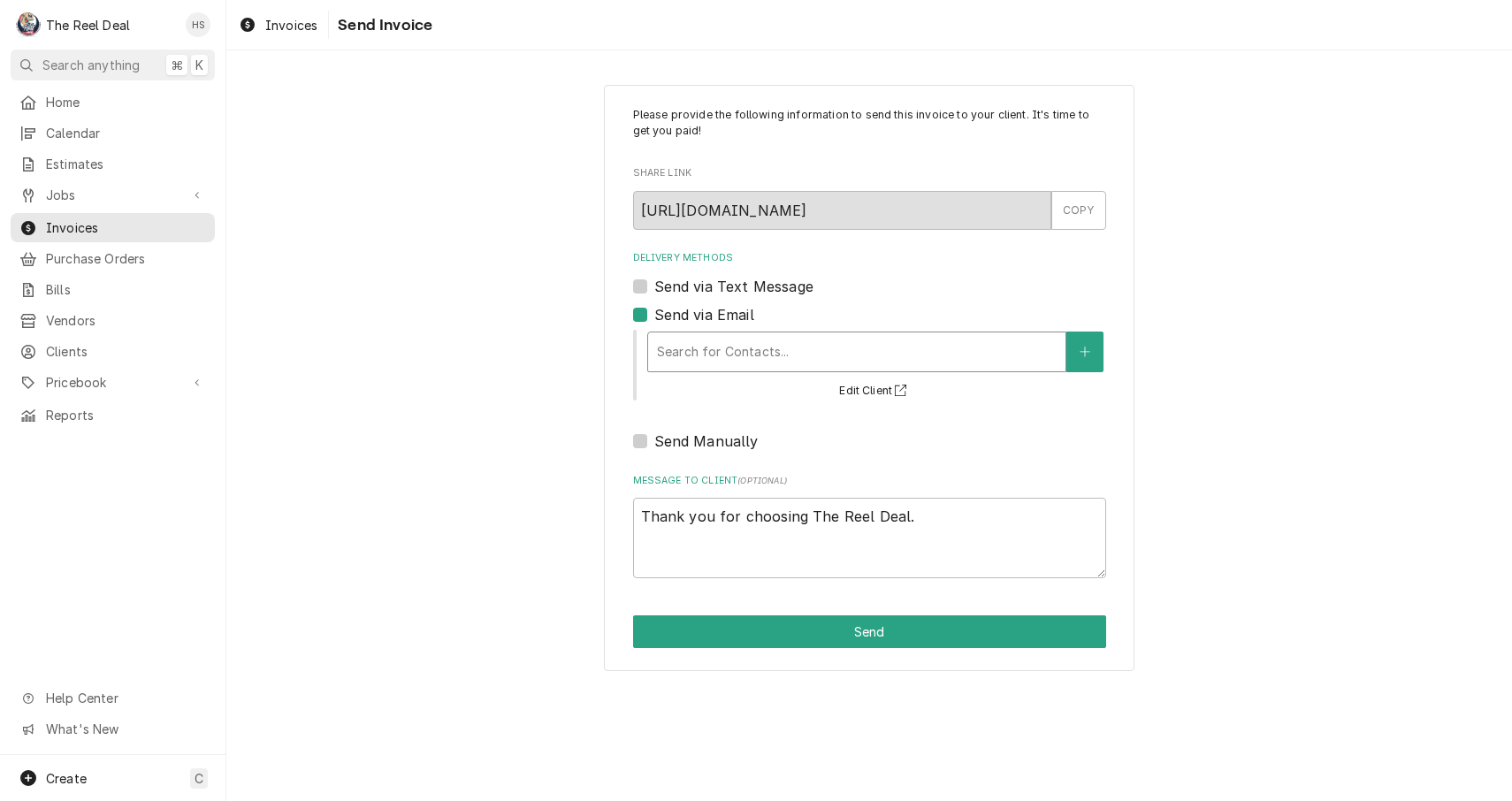
click at [743, 363] on div "Delivery Methods" at bounding box center [857, 352] width 399 height 32
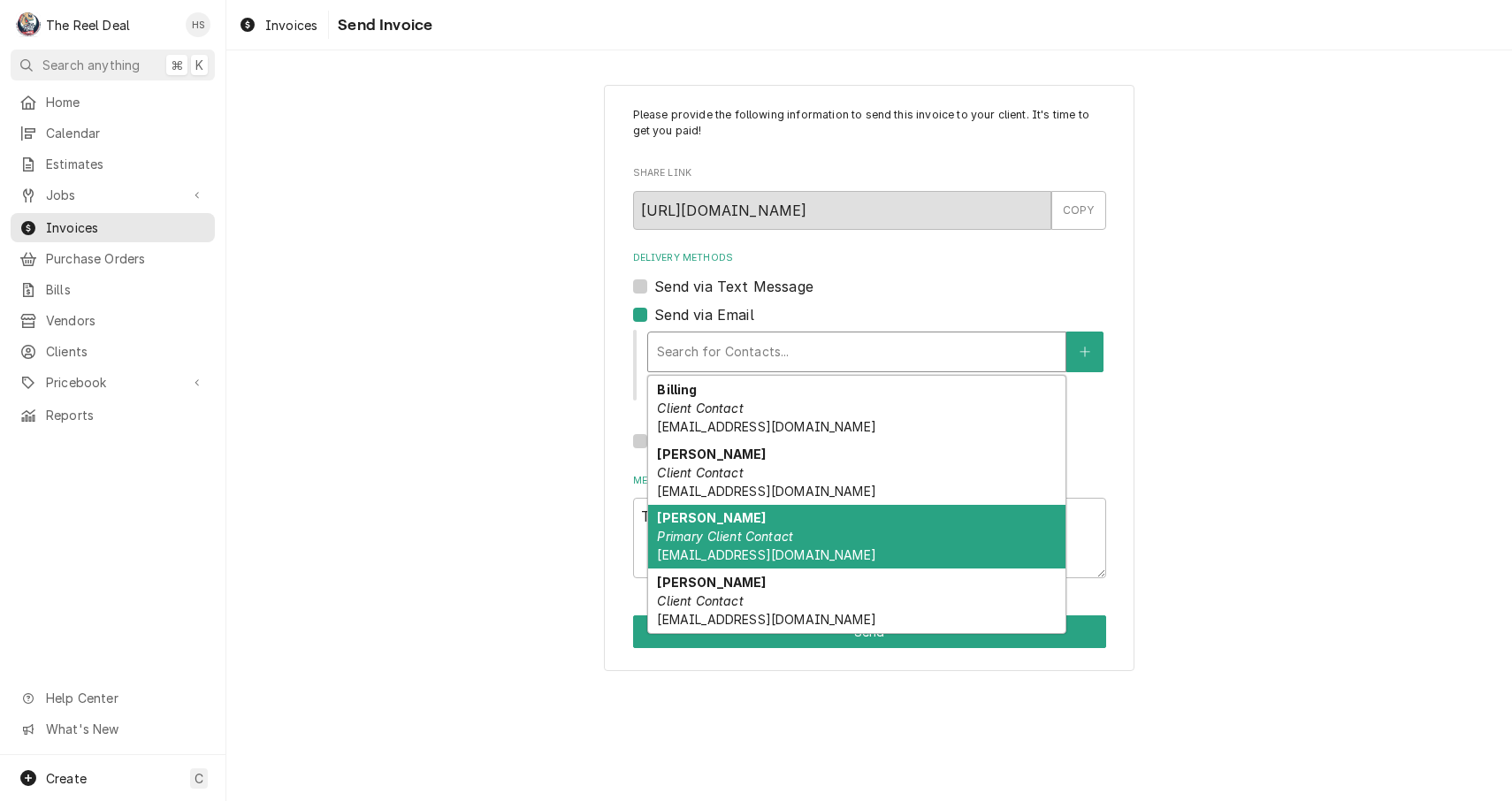
click at [727, 521] on strong "[PERSON_NAME]" at bounding box center [711, 517] width 109 height 15
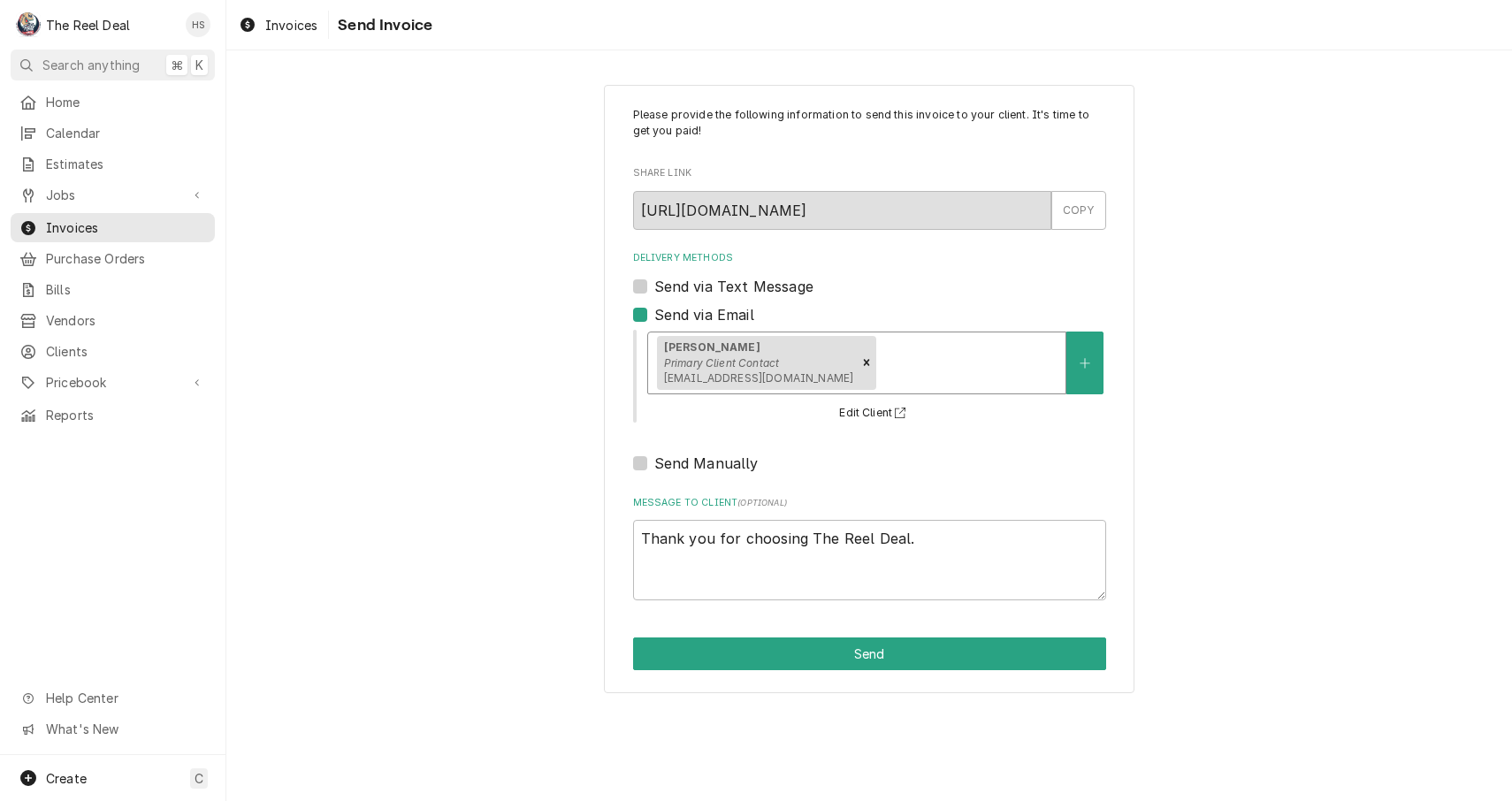
click at [887, 352] on div "Delivery Methods" at bounding box center [968, 363] width 177 height 32
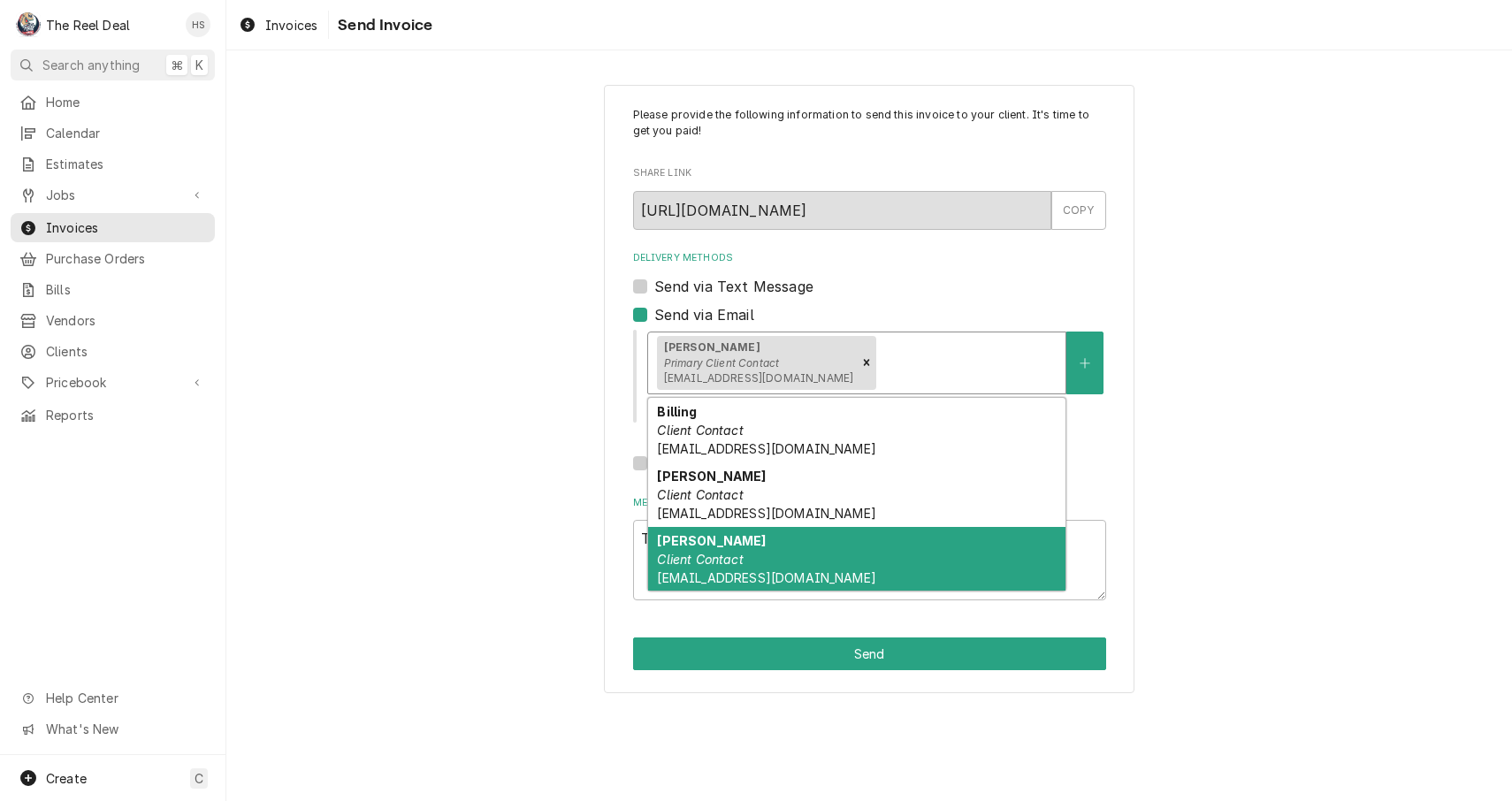
click at [795, 557] on div "[PERSON_NAME] Client Contact [EMAIL_ADDRESS][DOMAIN_NAME]" at bounding box center [857, 558] width 417 height 65
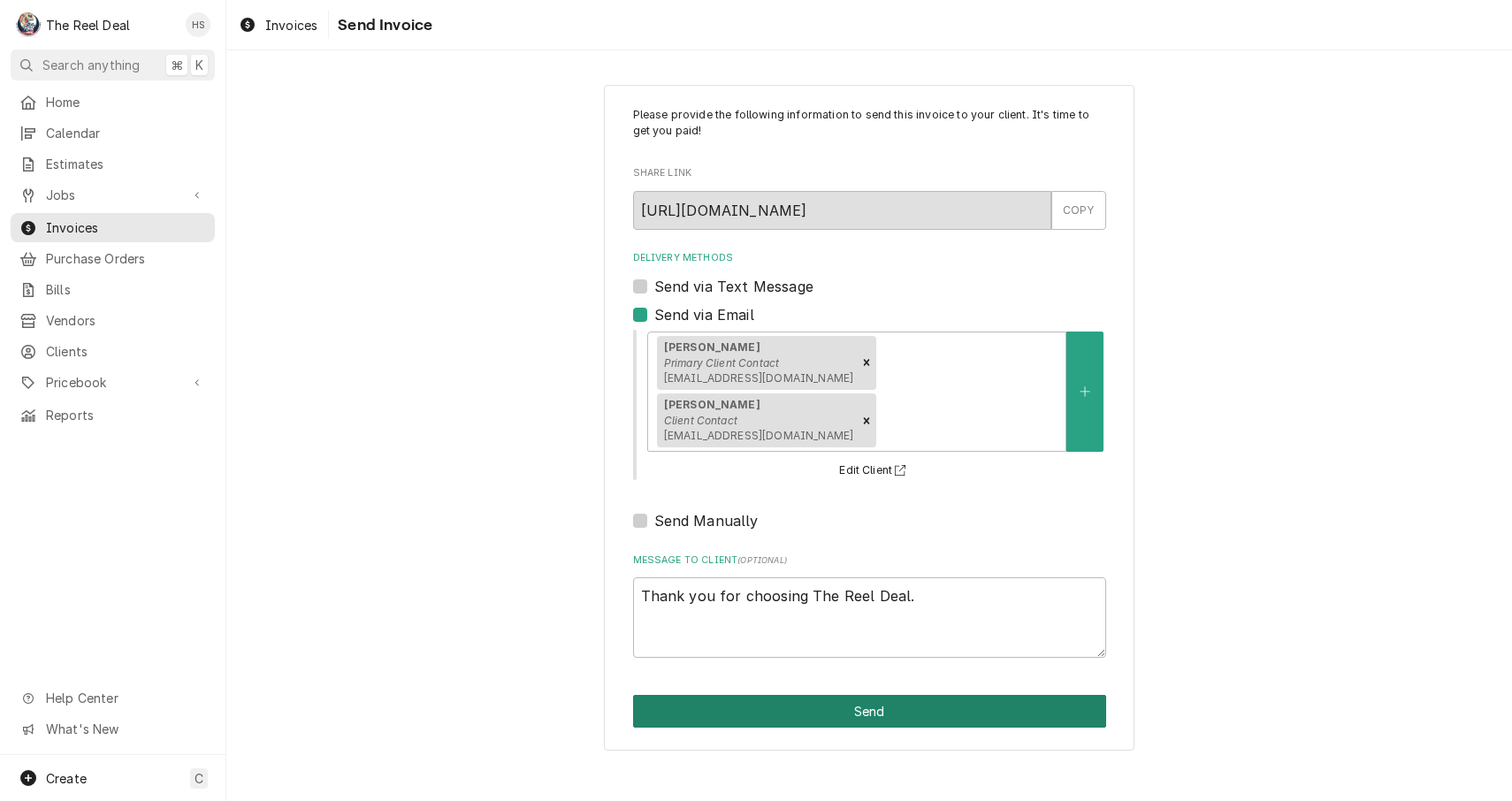
click at [779, 718] on button "Send" at bounding box center [870, 711] width 473 height 33
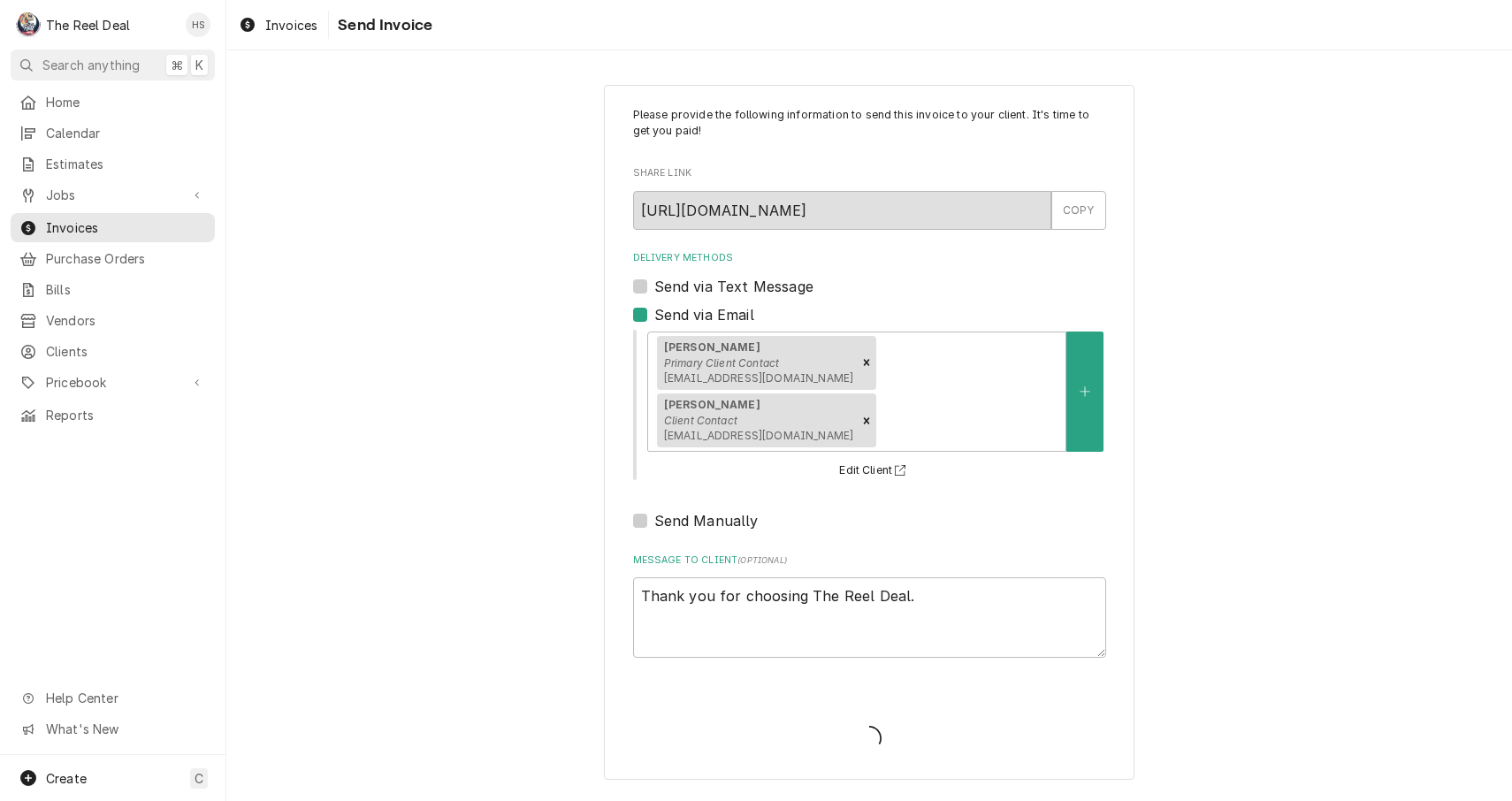
type textarea "x"
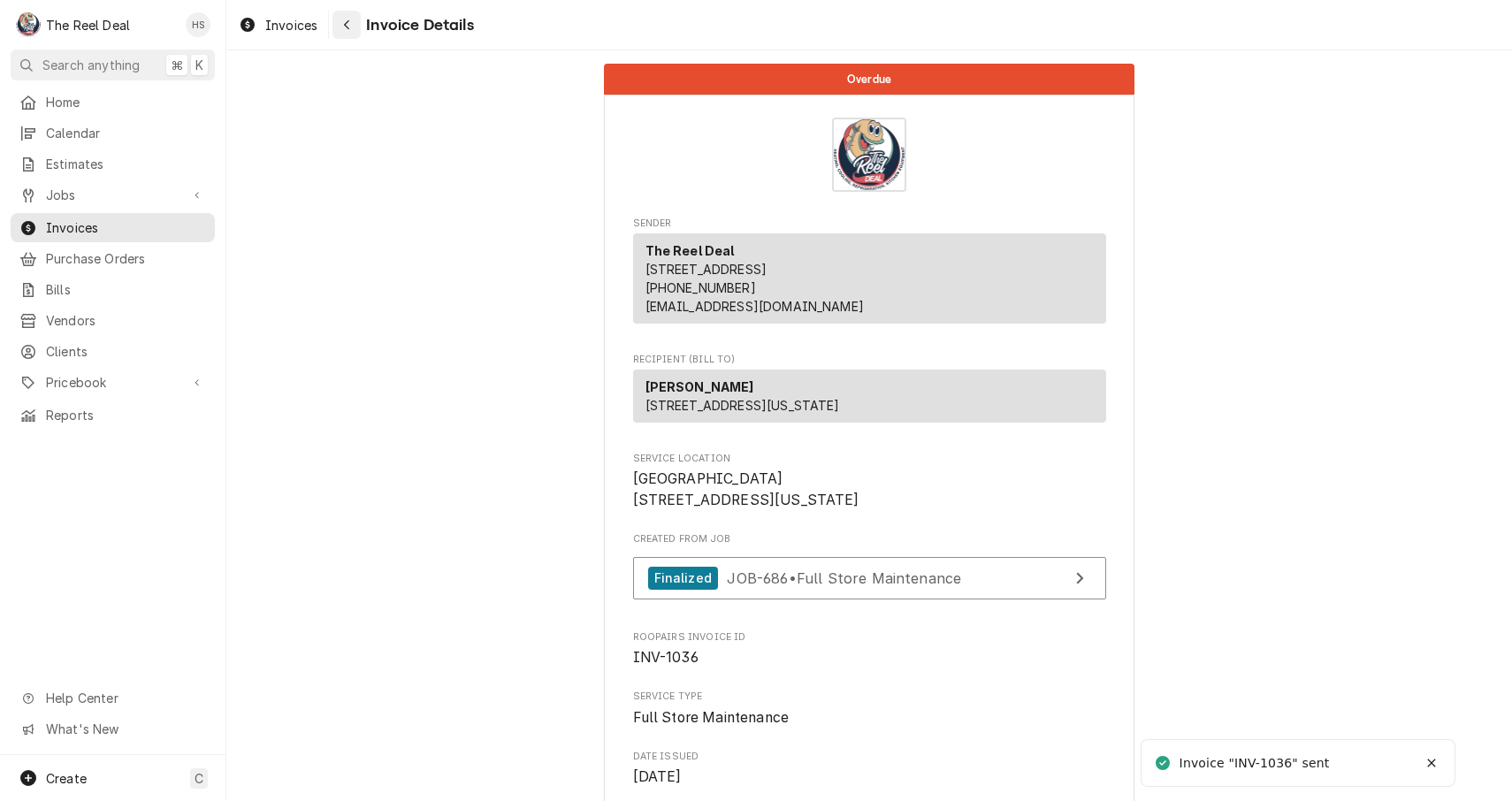
click at [349, 25] on icon "Navigate back" at bounding box center [347, 24] width 7 height 12
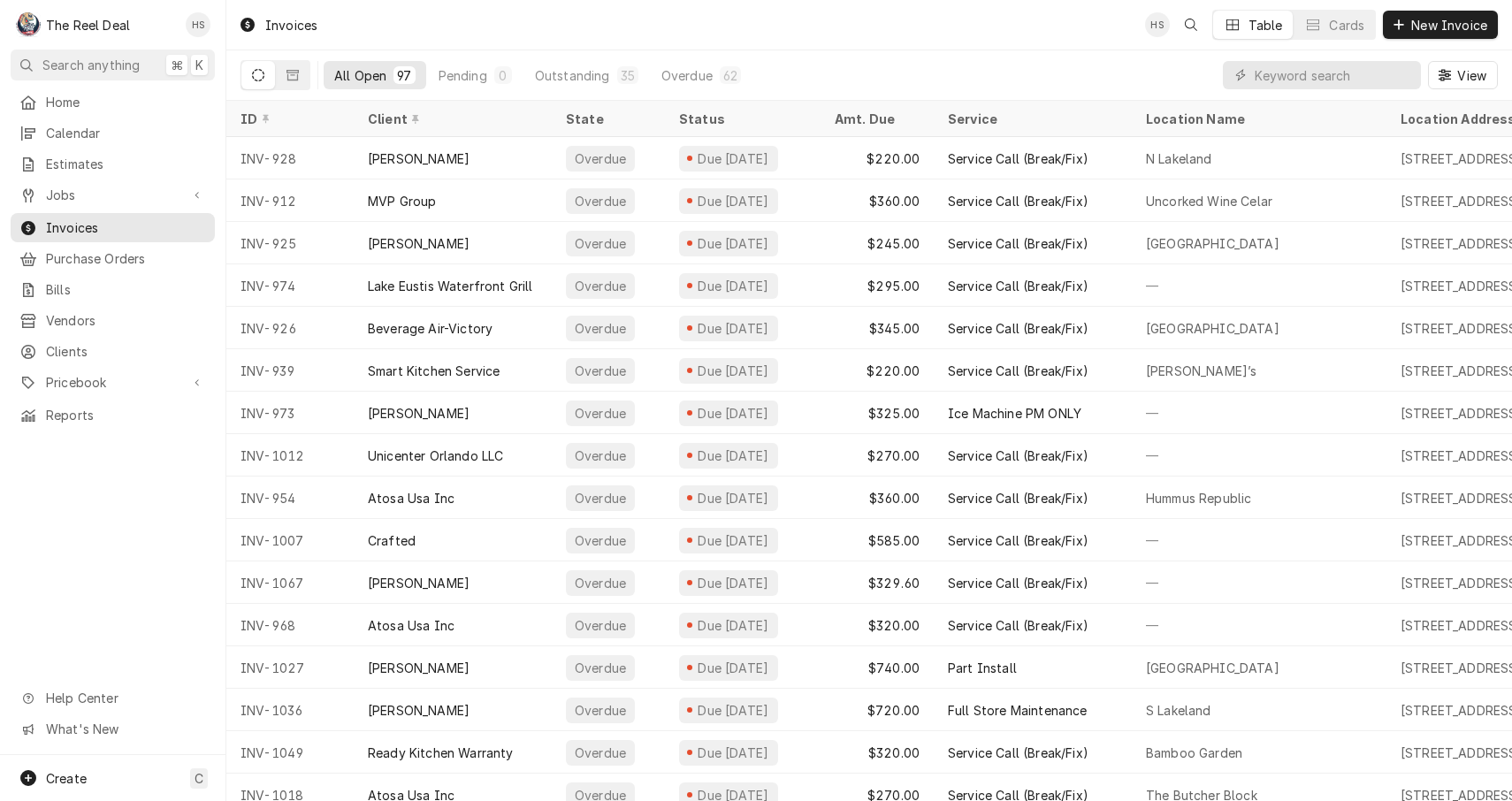
click at [1040, 85] on div "All Open 97 Pending 0 Outstanding 35 Overdue 62 View" at bounding box center [870, 75] width 1258 height 50
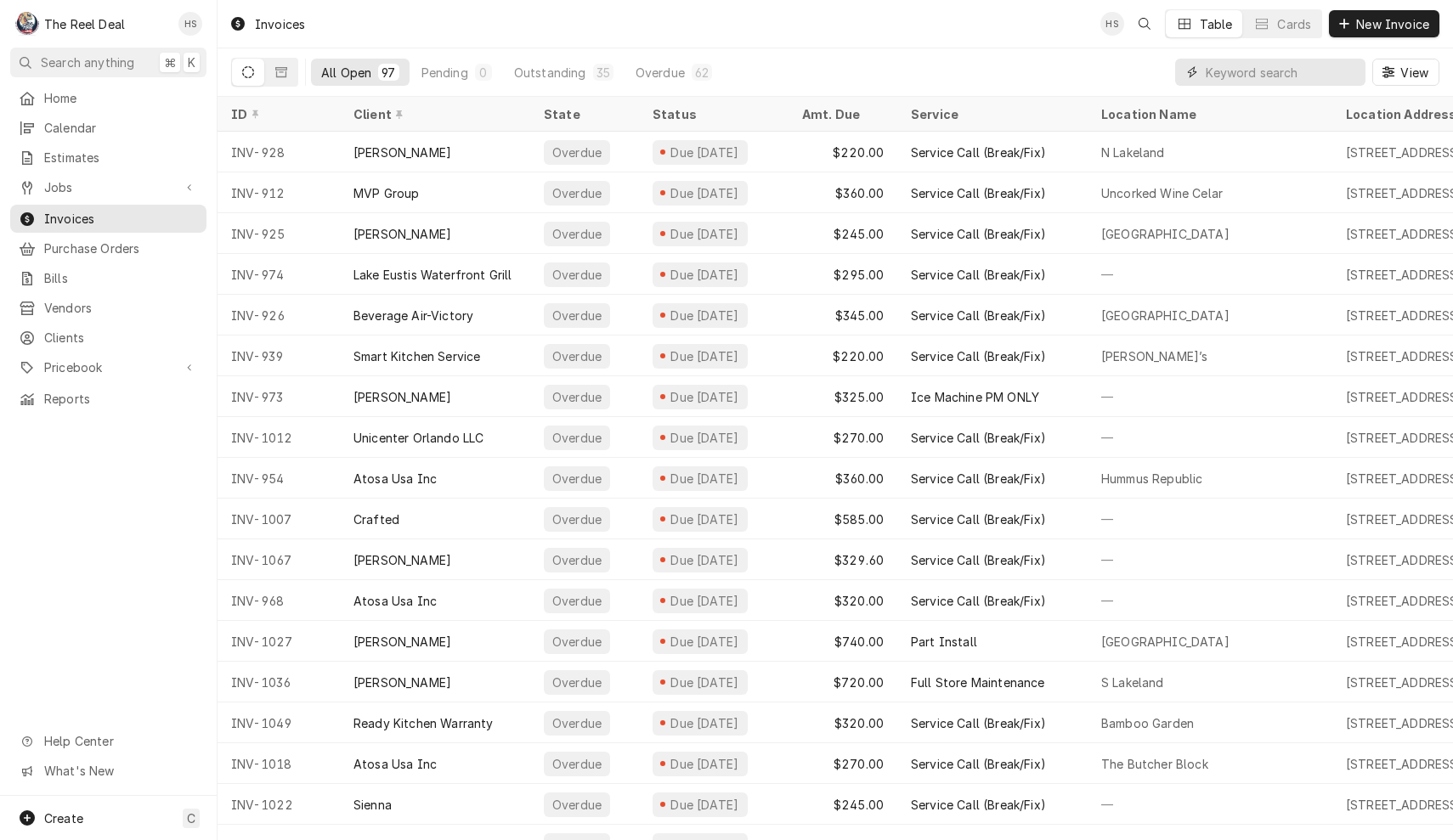
click at [1237, 75] on input "Dynamic Content Wrapper" at bounding box center [1282, 72] width 151 height 27
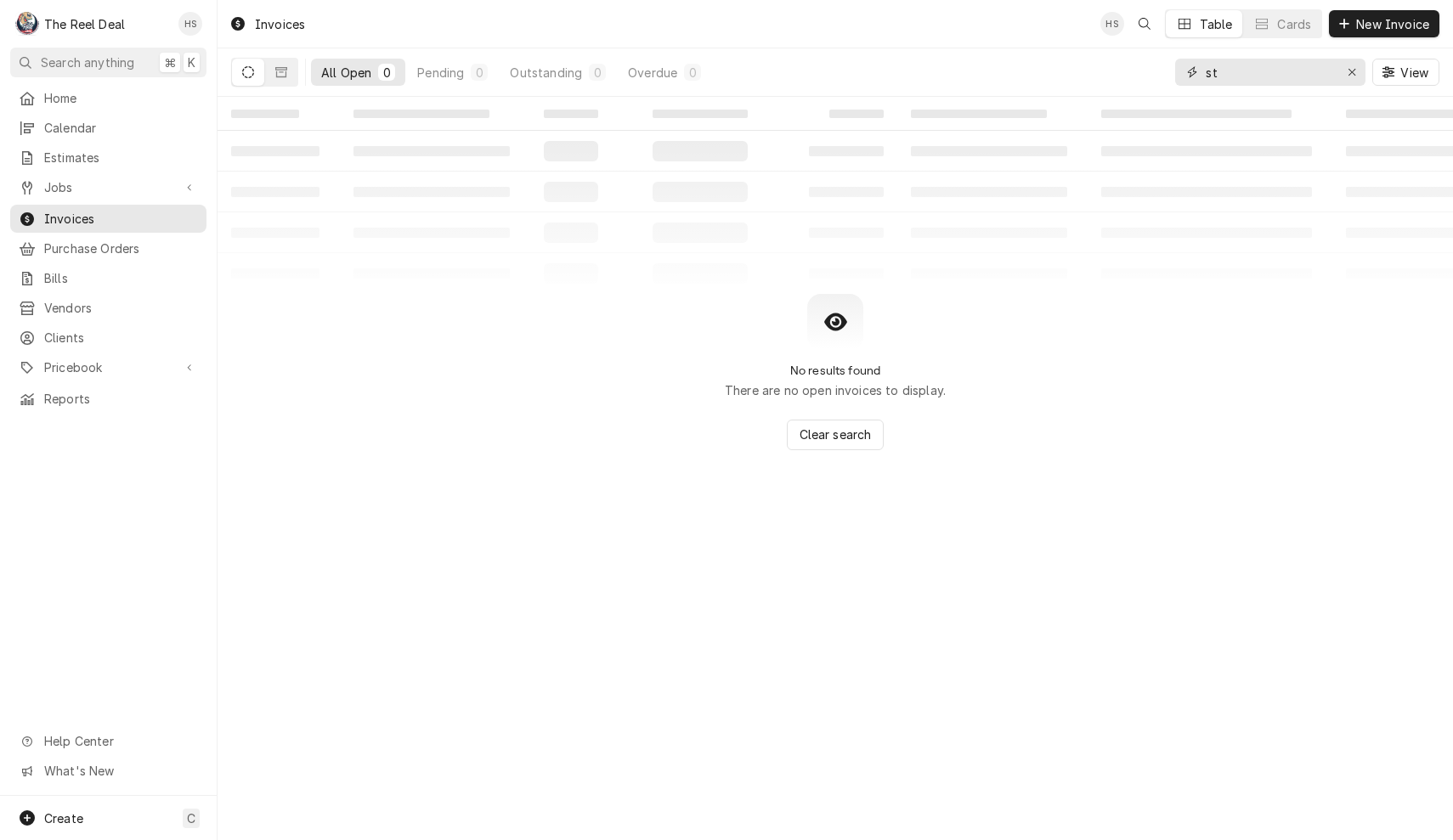
type input "s"
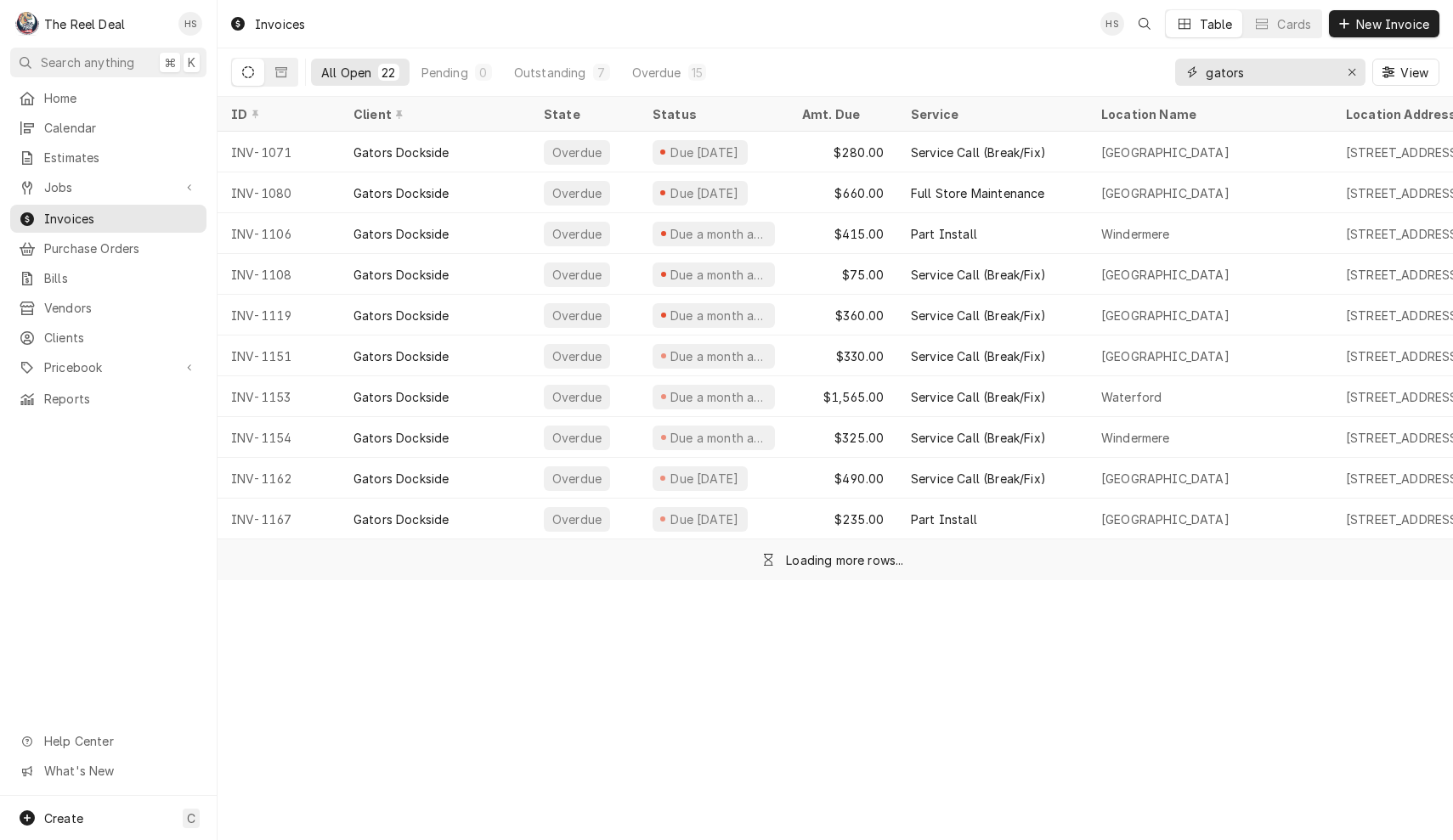
type input "gators"
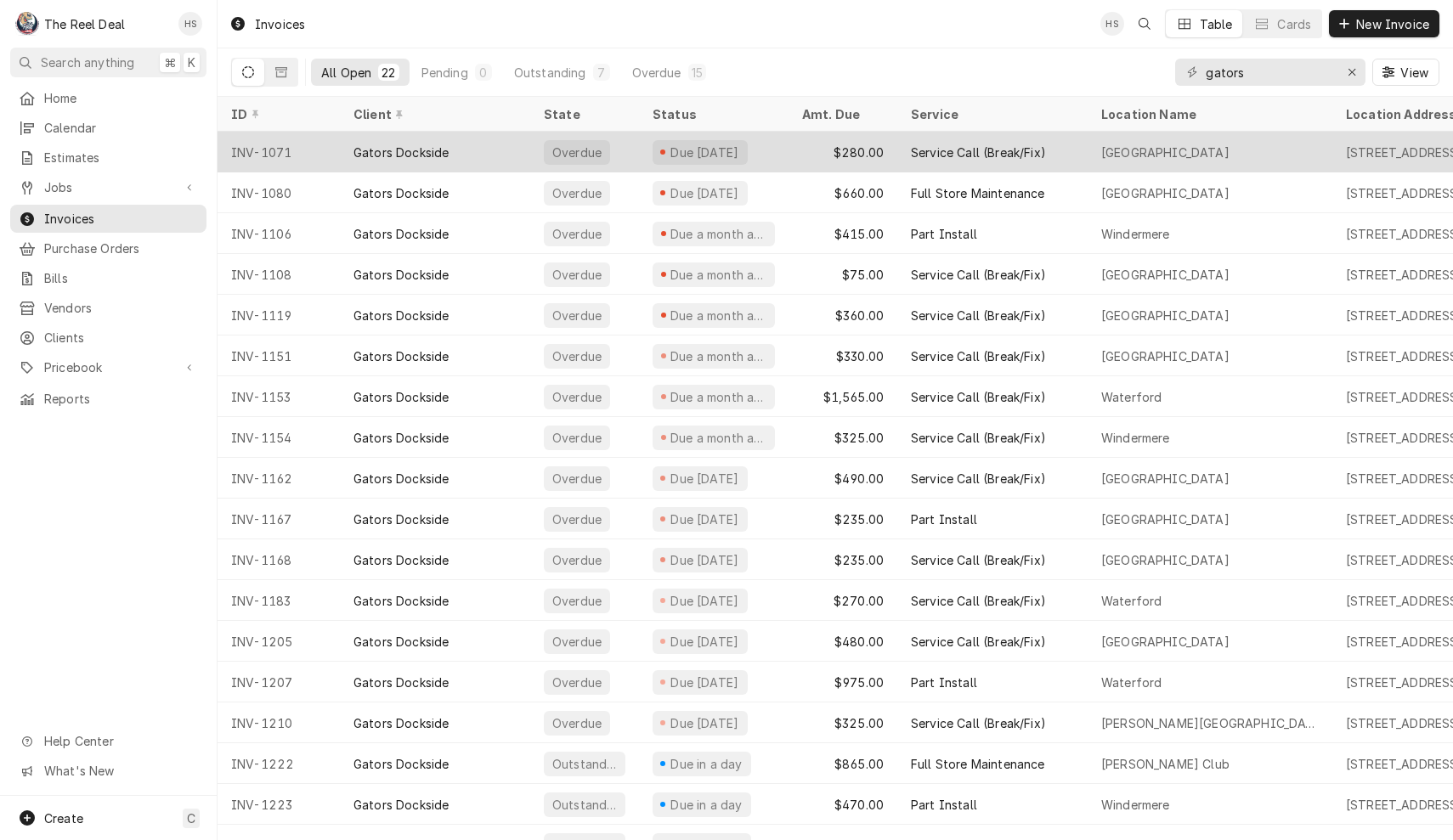
click at [471, 149] on div "Gators Dockside" at bounding box center [434, 151] width 190 height 41
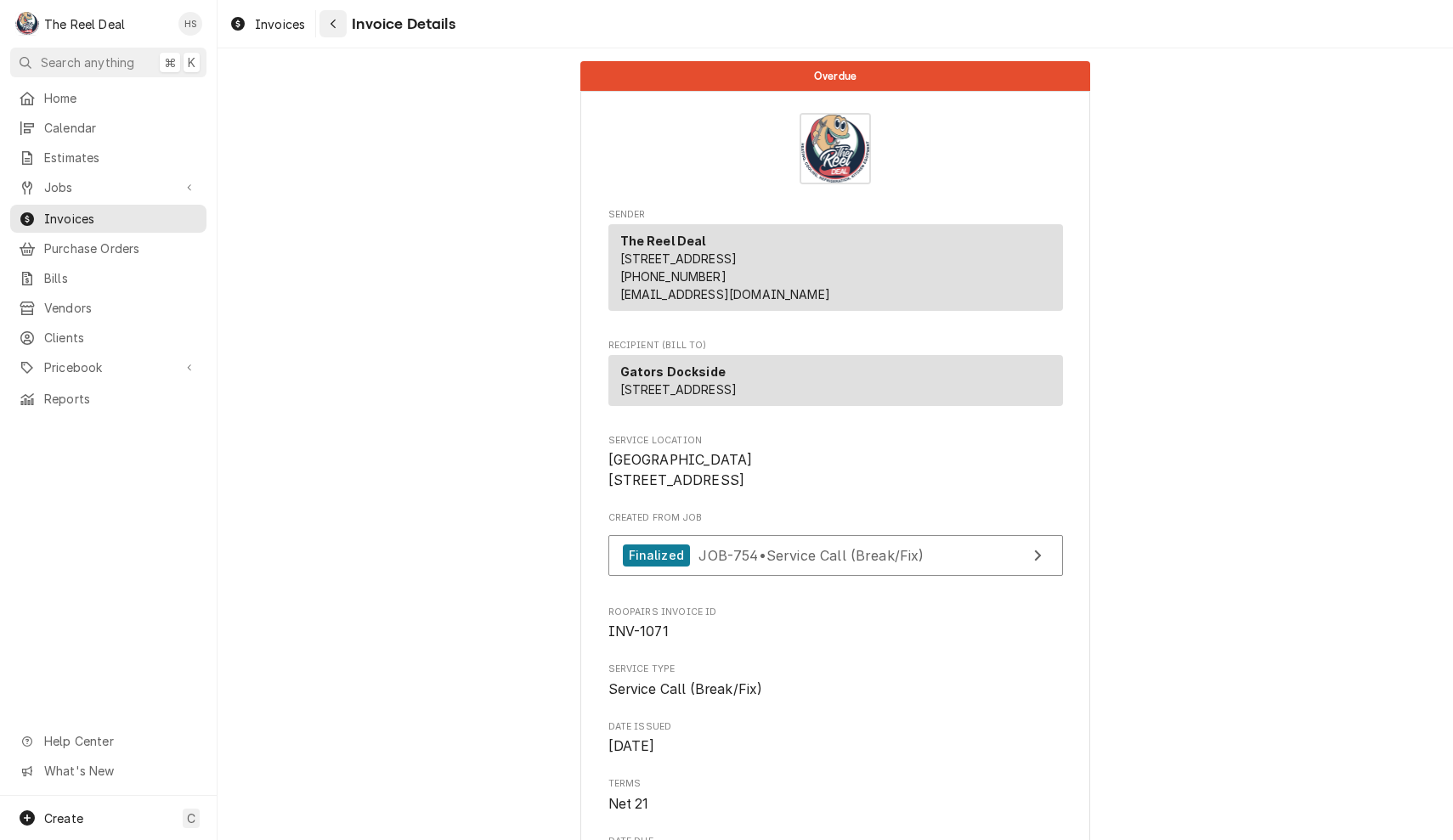
click at [341, 30] on div "Navigate back" at bounding box center [332, 23] width 17 height 17
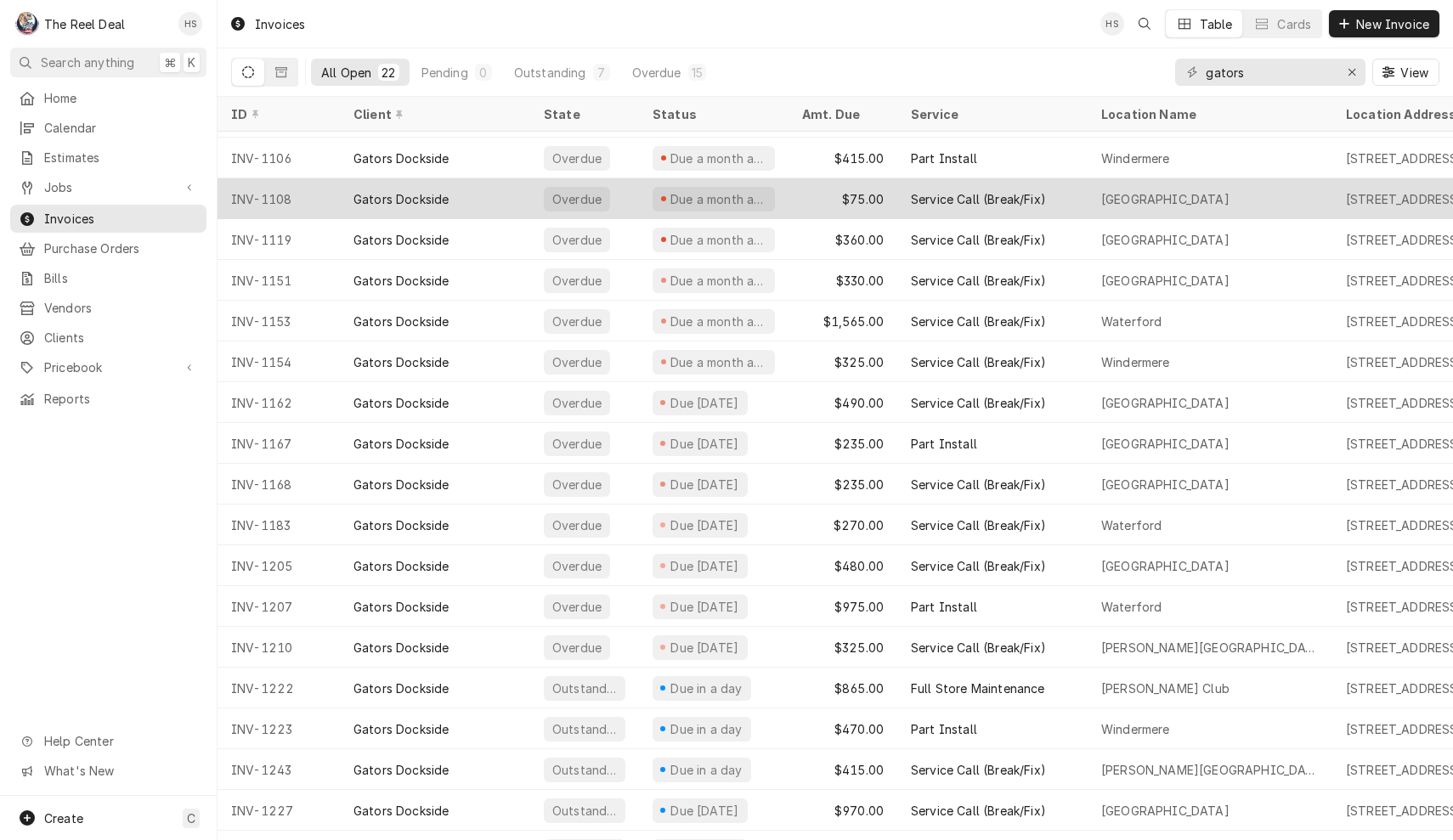
scroll to position [78, 0]
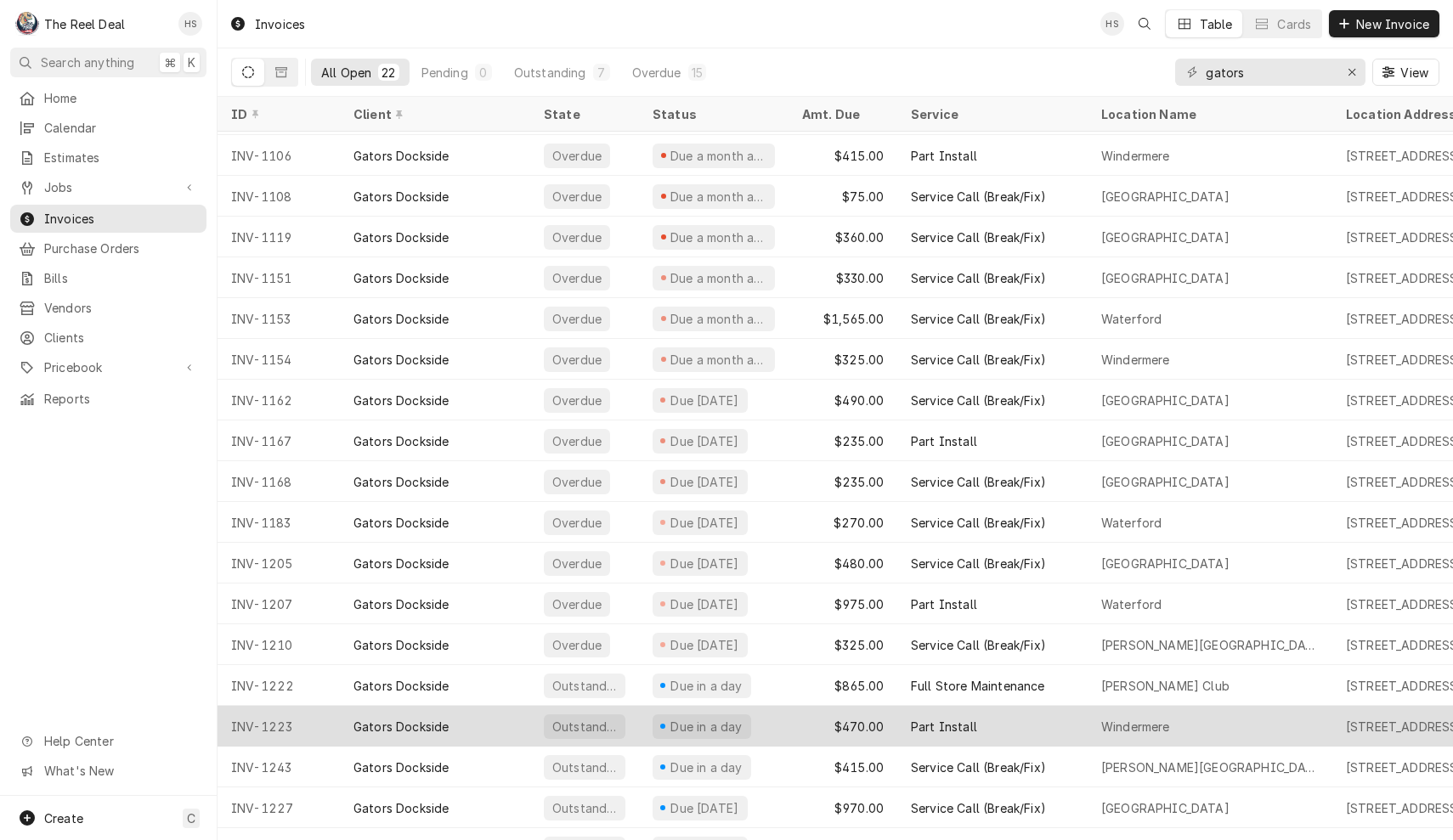
click at [497, 736] on div "Gators Dockside" at bounding box center [434, 726] width 190 height 41
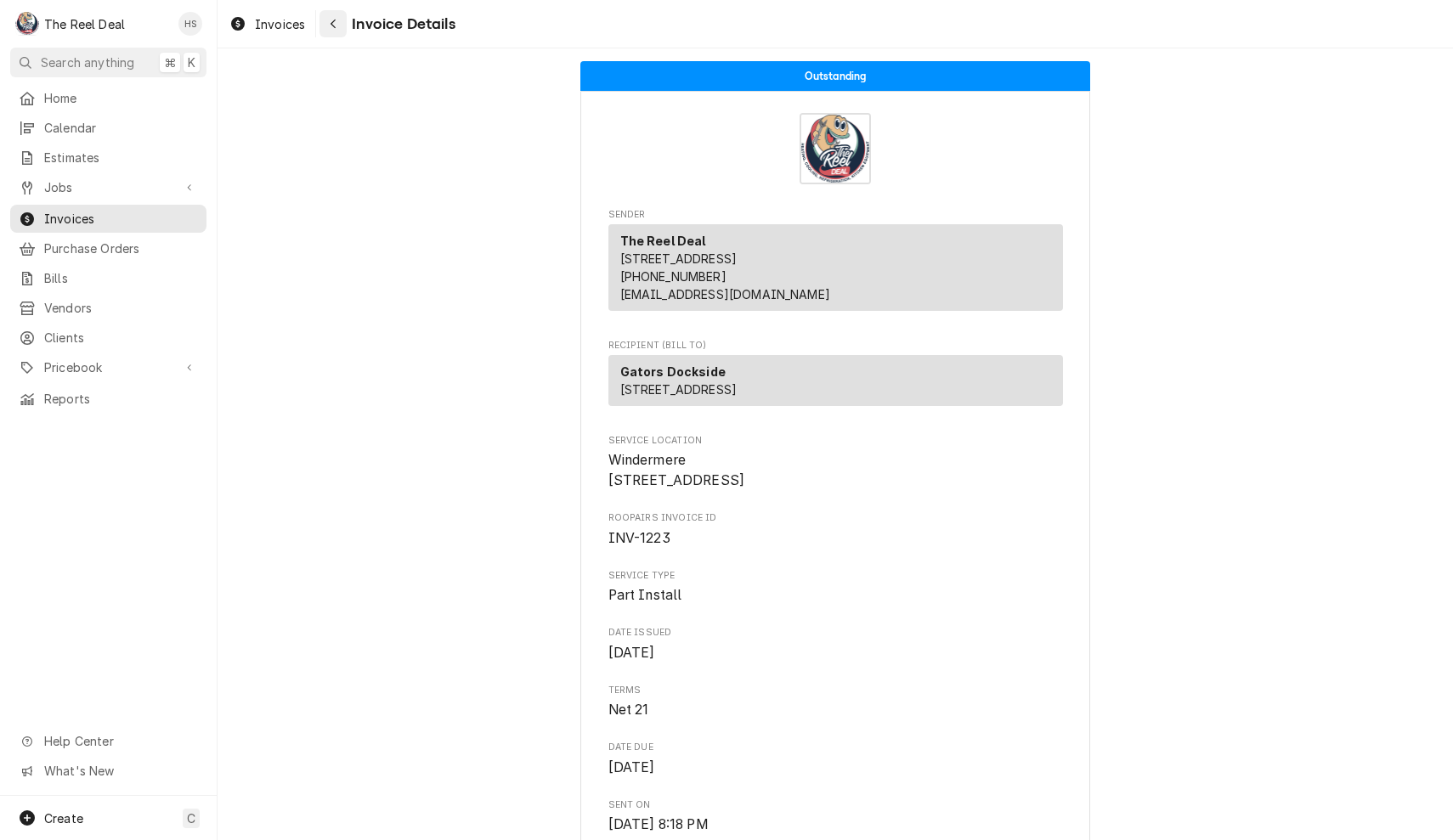
click at [336, 34] on button "Navigate back" at bounding box center [333, 23] width 27 height 27
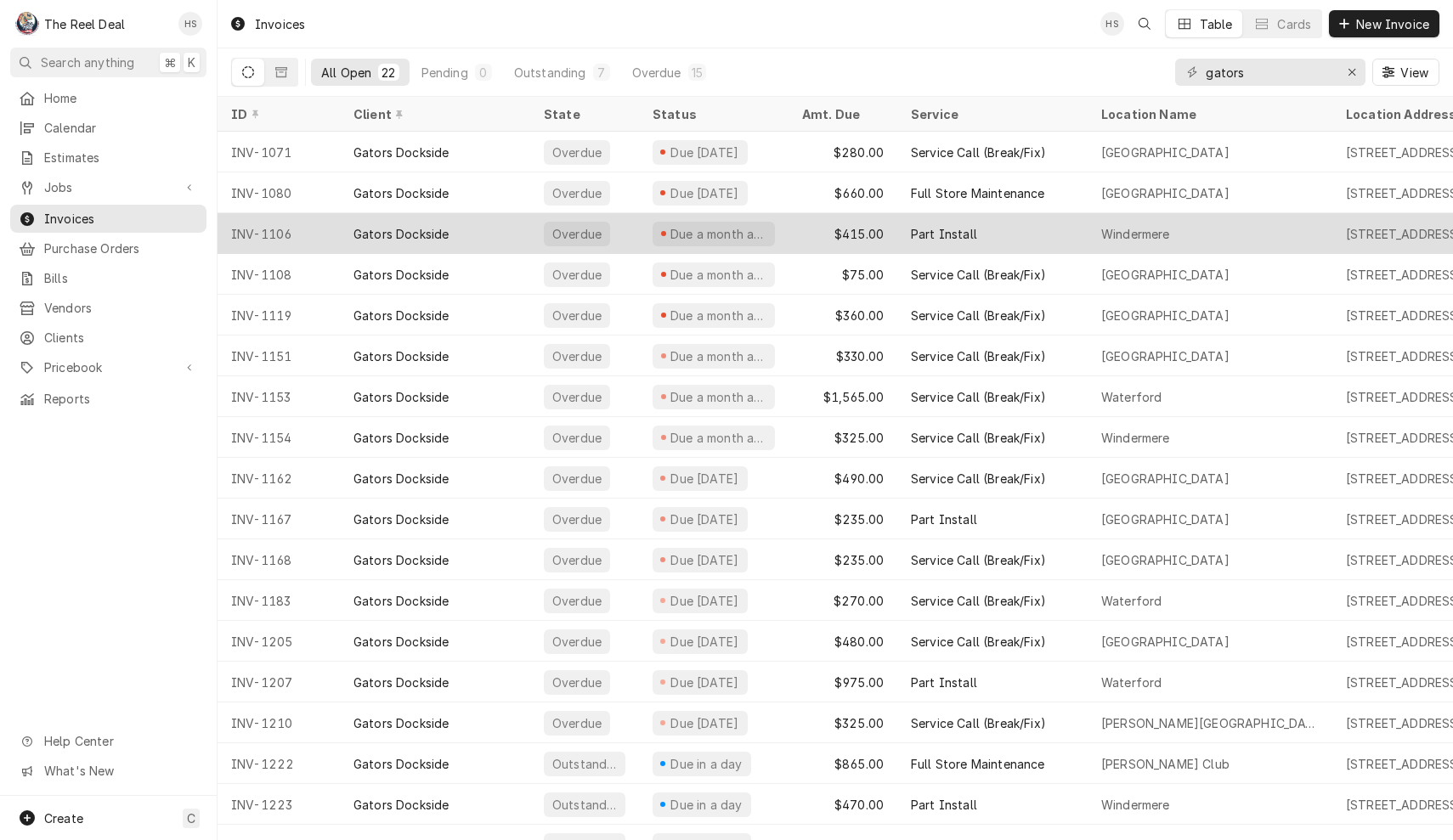
click at [474, 230] on div "Gators Dockside" at bounding box center [434, 233] width 190 height 41
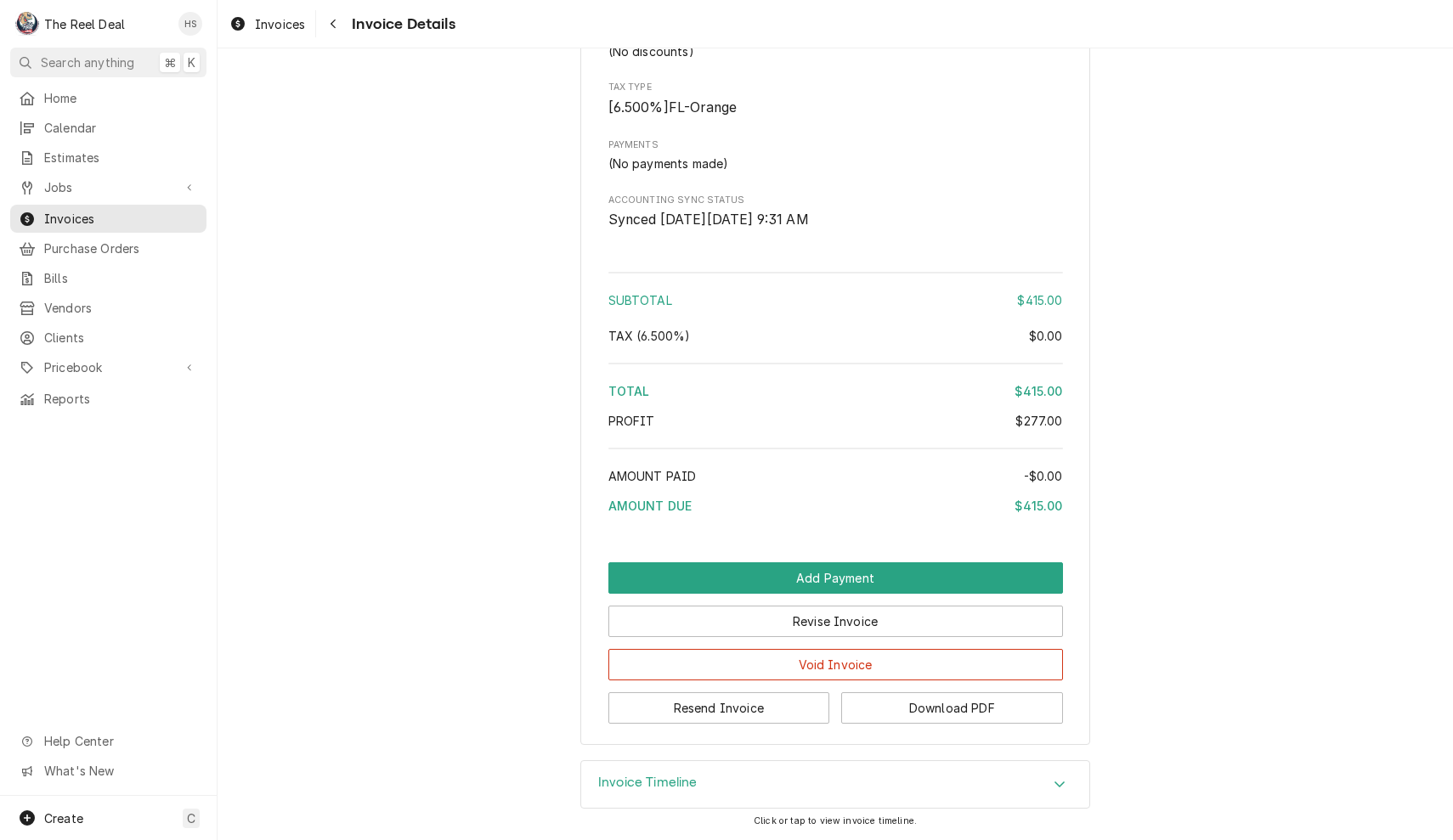
scroll to position [1963, 0]
click at [849, 669] on button "Void Invoice" at bounding box center [836, 664] width 455 height 32
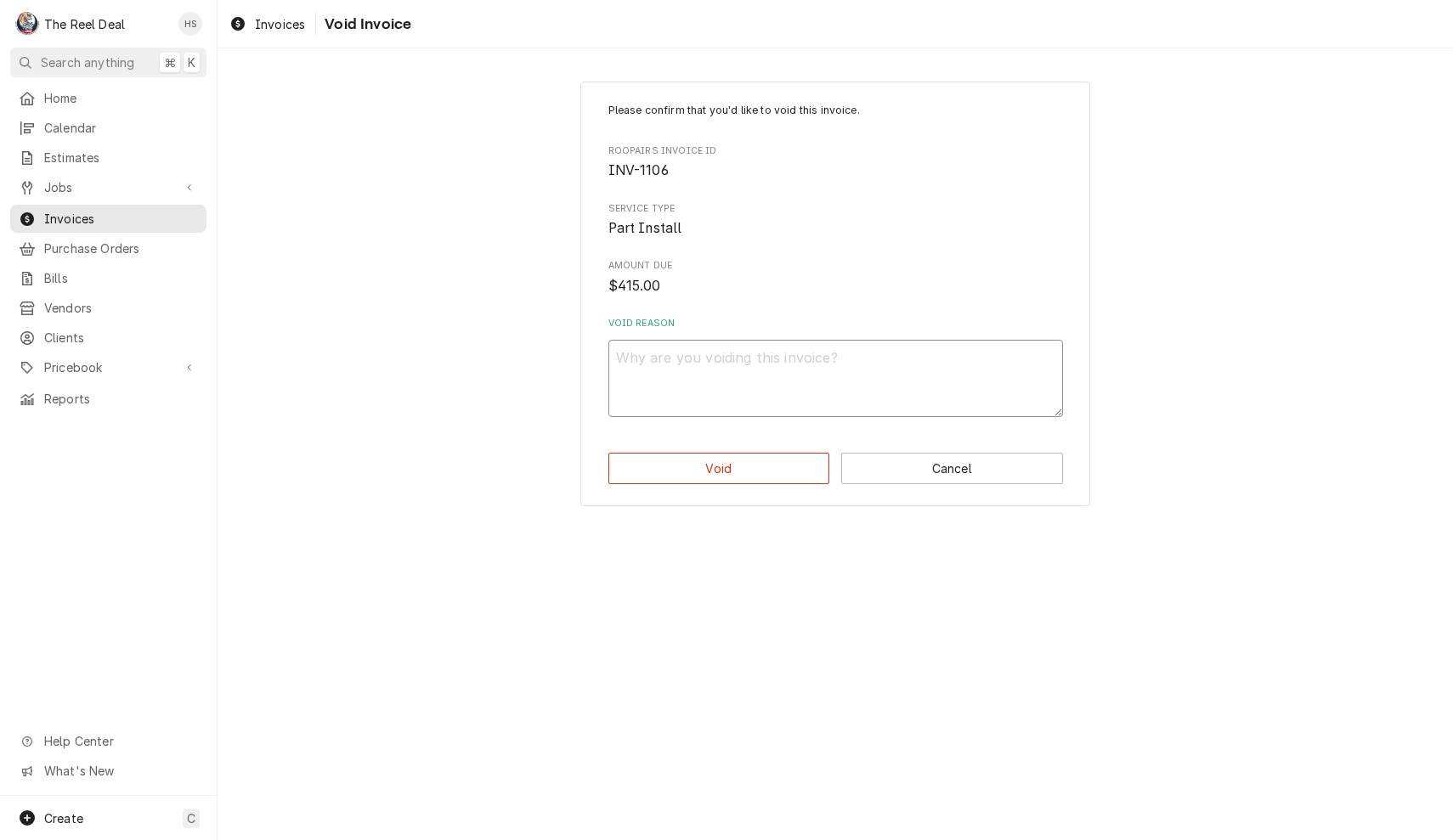
click at [714, 348] on textarea "Void Reason" at bounding box center [836, 378] width 455 height 77
type textarea "x"
type textarea "n"
type textarea "x"
type textarea "no"
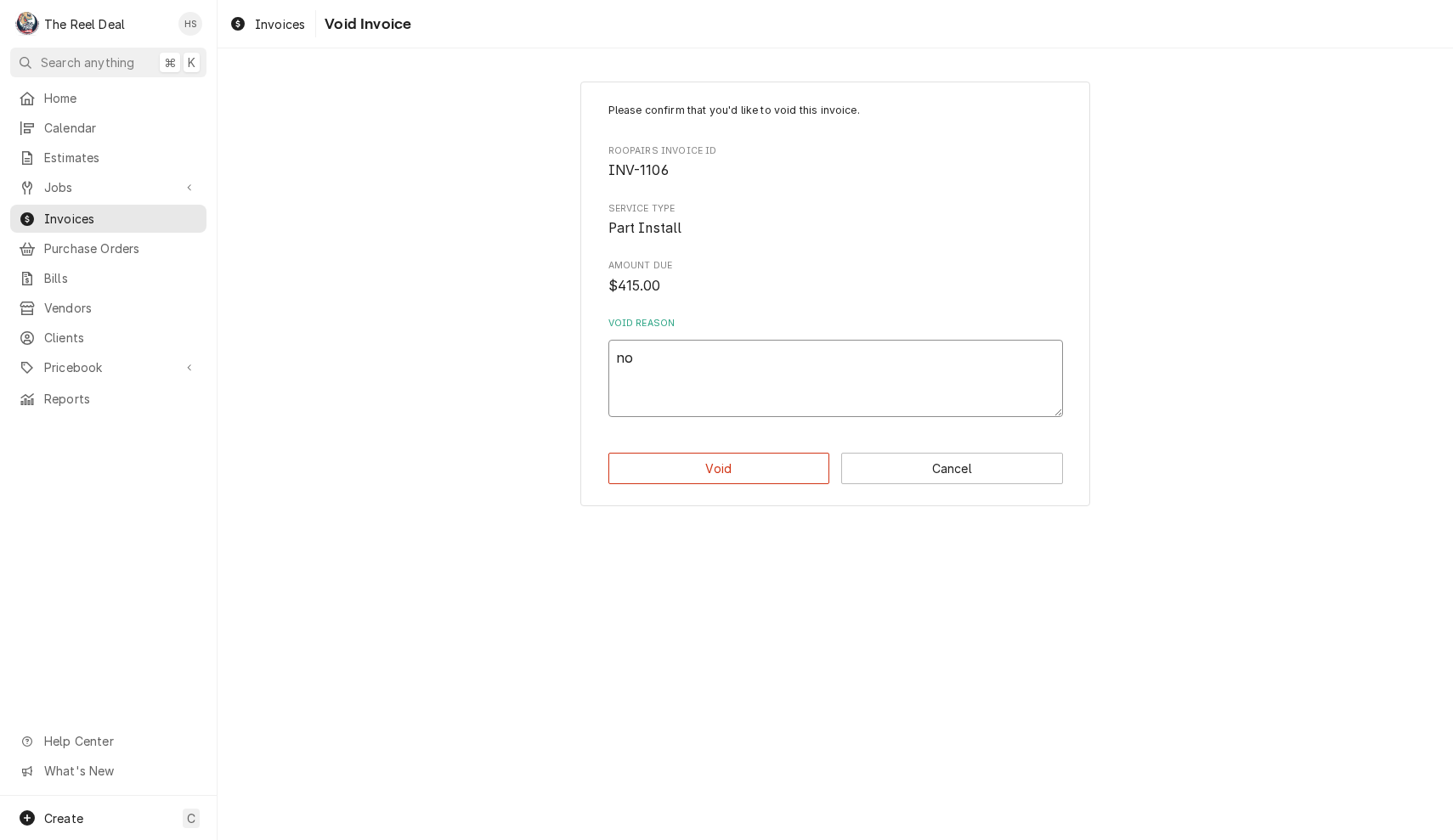
type textarea "x"
type textarea "no"
type textarea "x"
type textarea "no p"
type textarea "x"
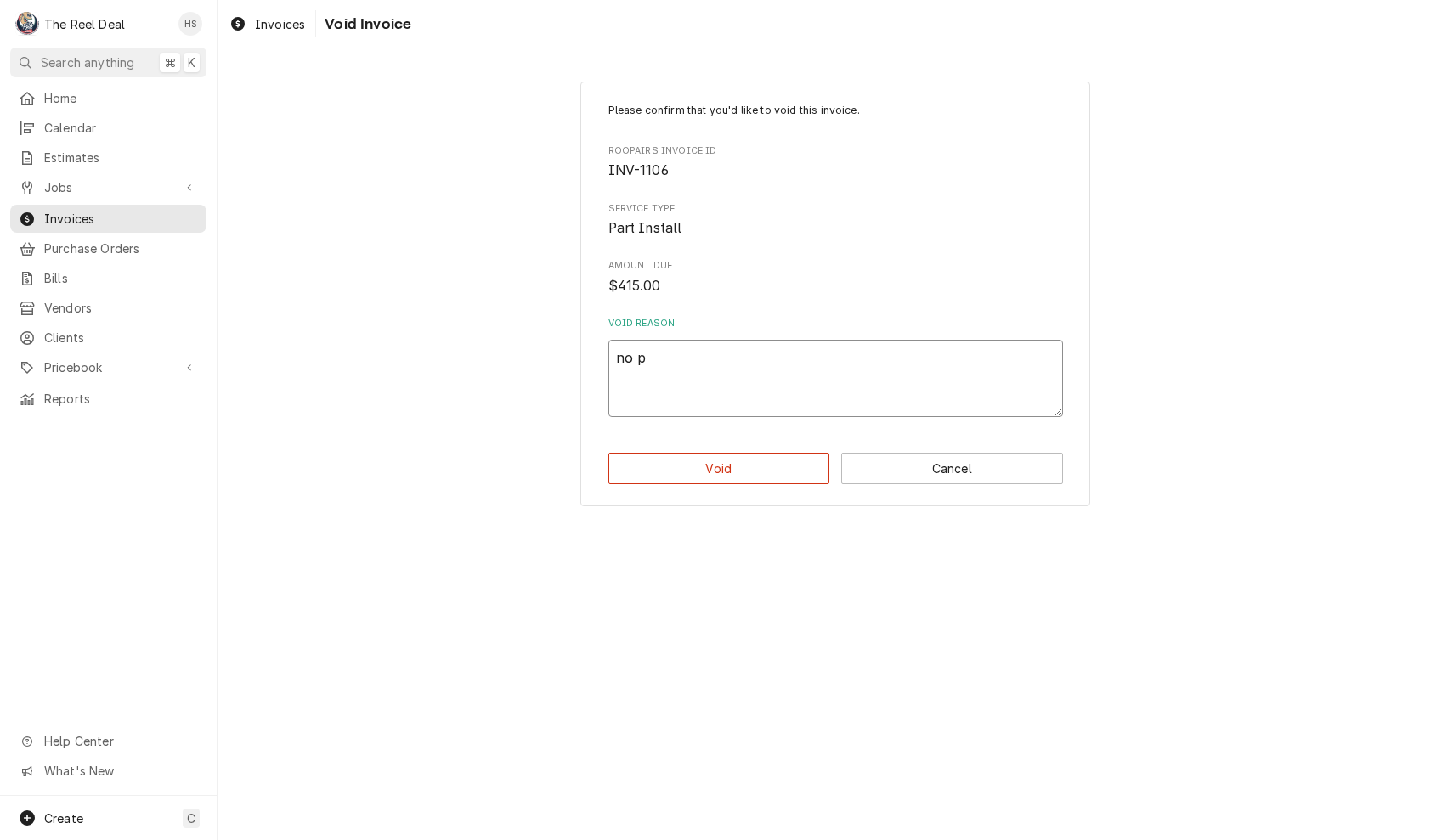
type textarea "no pa"
type textarea "x"
type textarea "no pay"
click at [744, 465] on button "Void" at bounding box center [720, 468] width 222 height 32
type textarea "x"
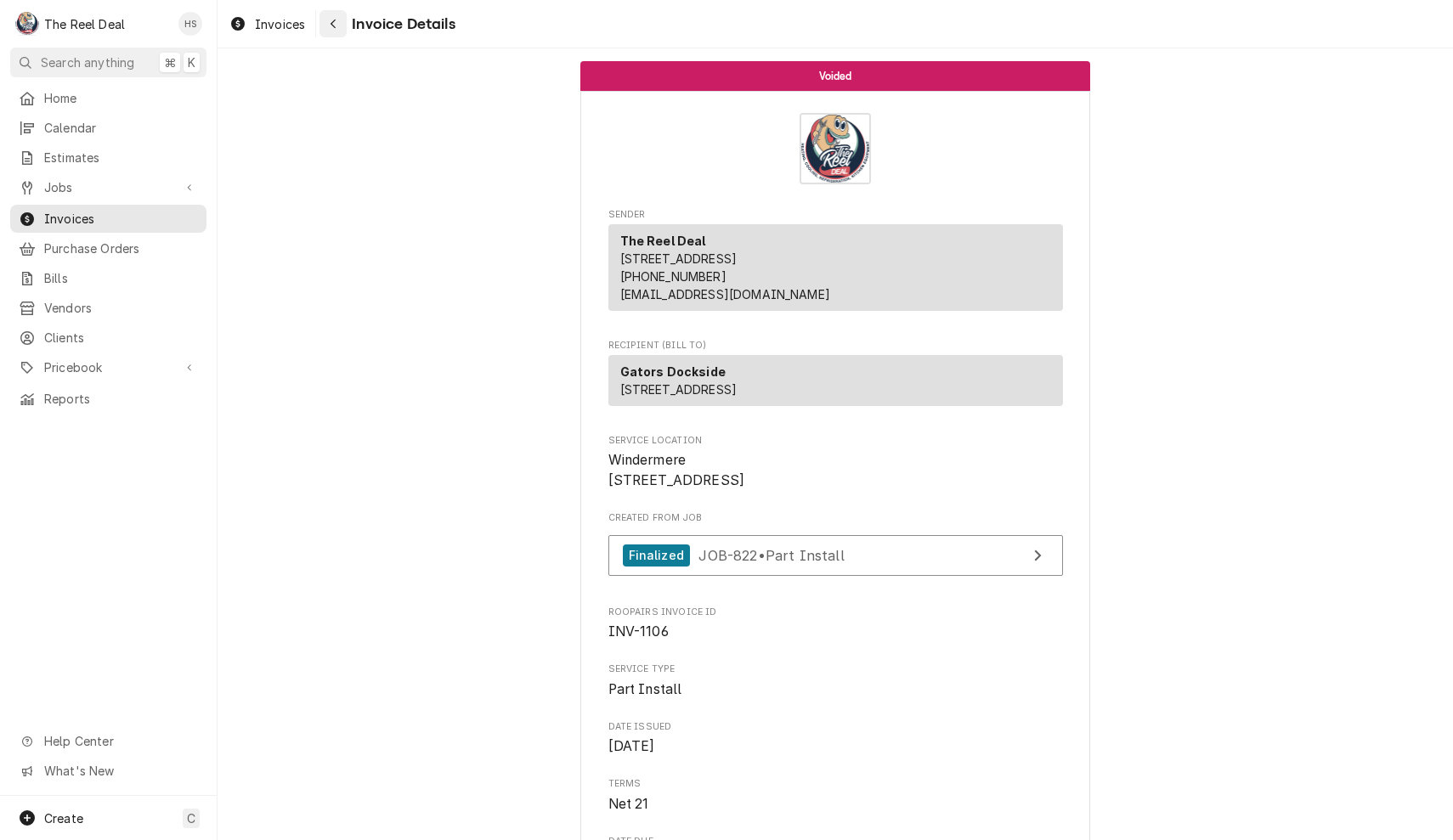
click at [332, 34] on button "Navigate back" at bounding box center [333, 23] width 27 height 27
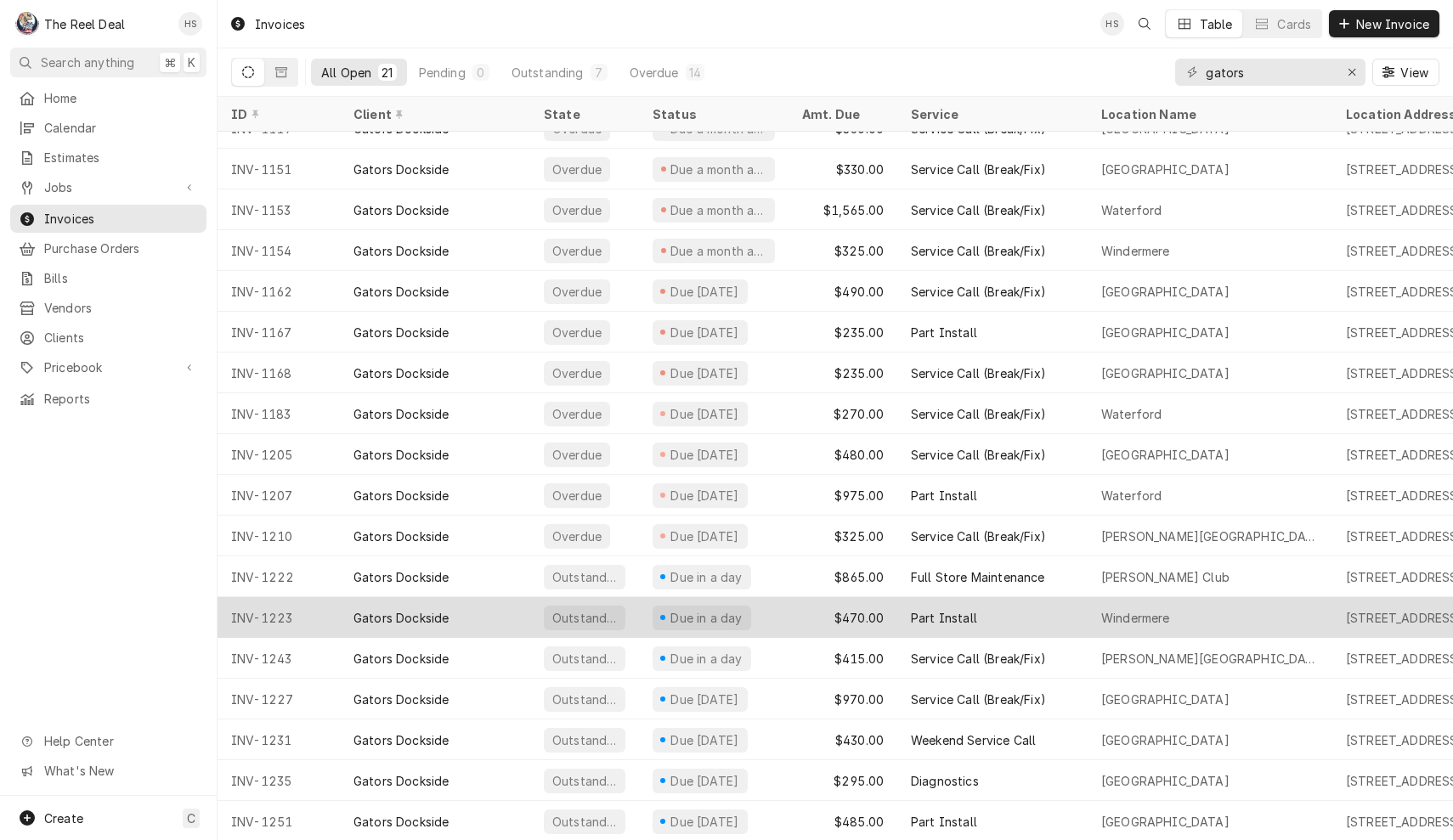
scroll to position [145, 0]
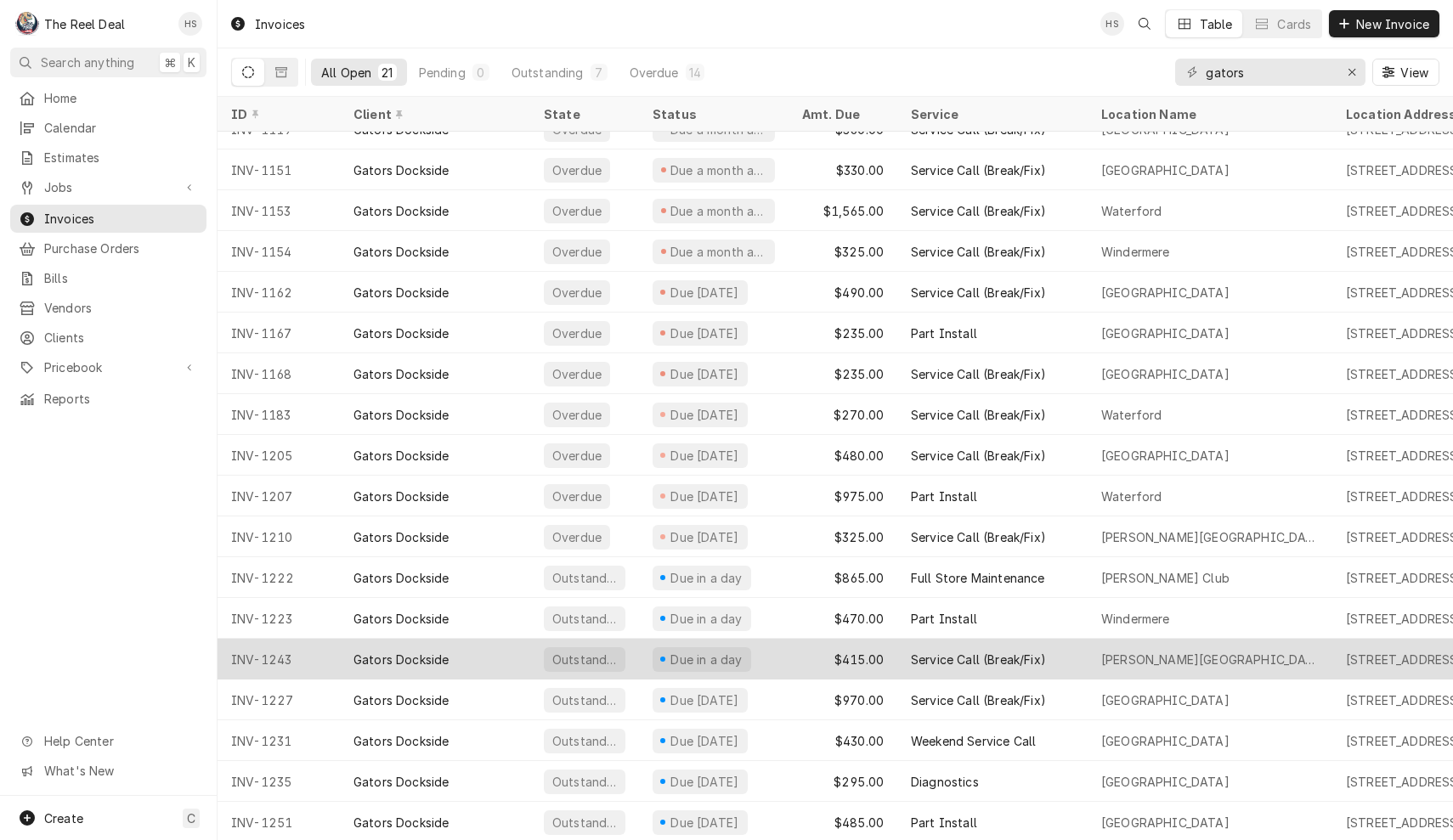
click at [352, 652] on div "Gators Dockside" at bounding box center [434, 658] width 190 height 41
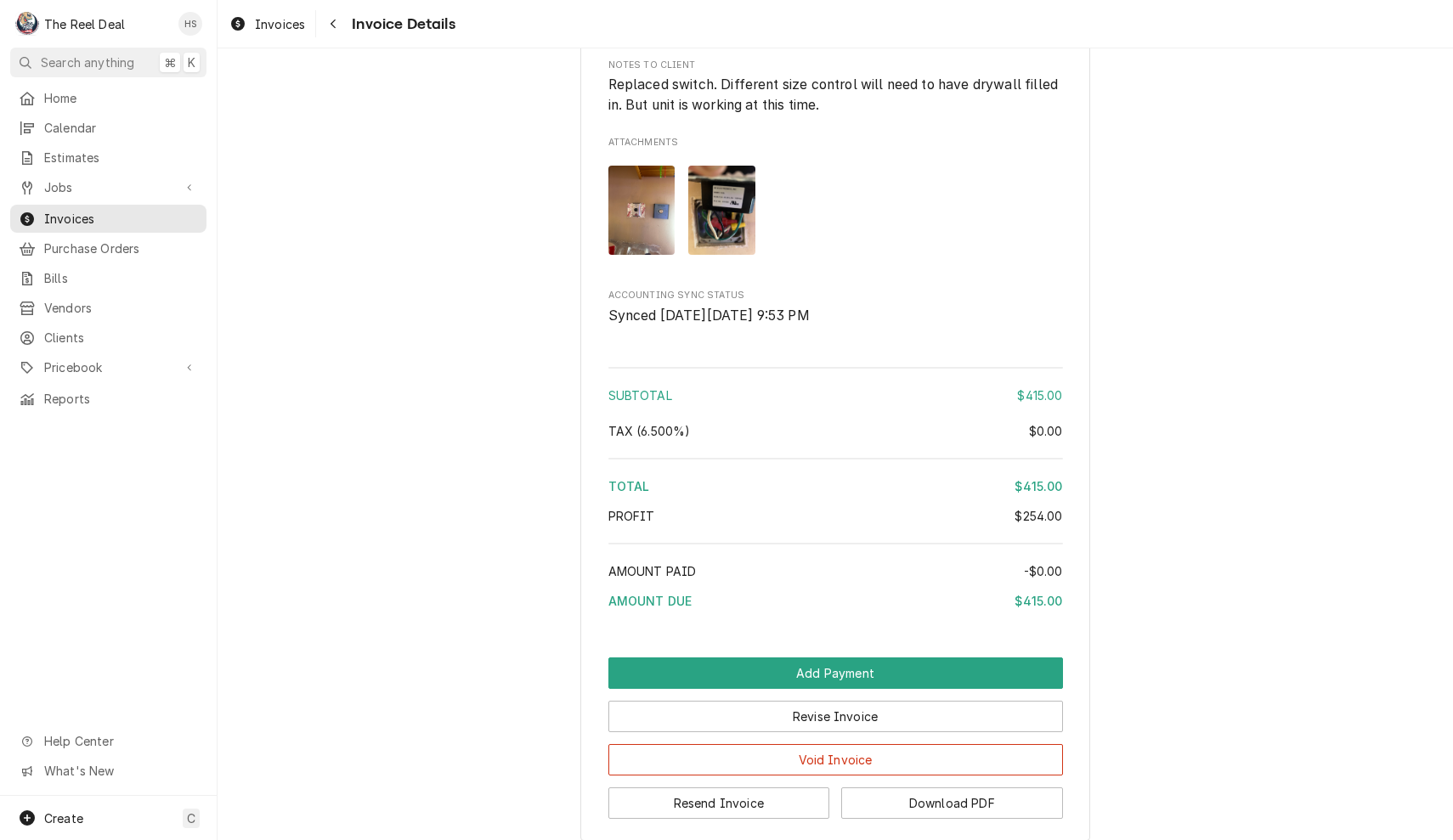
scroll to position [1871, 0]
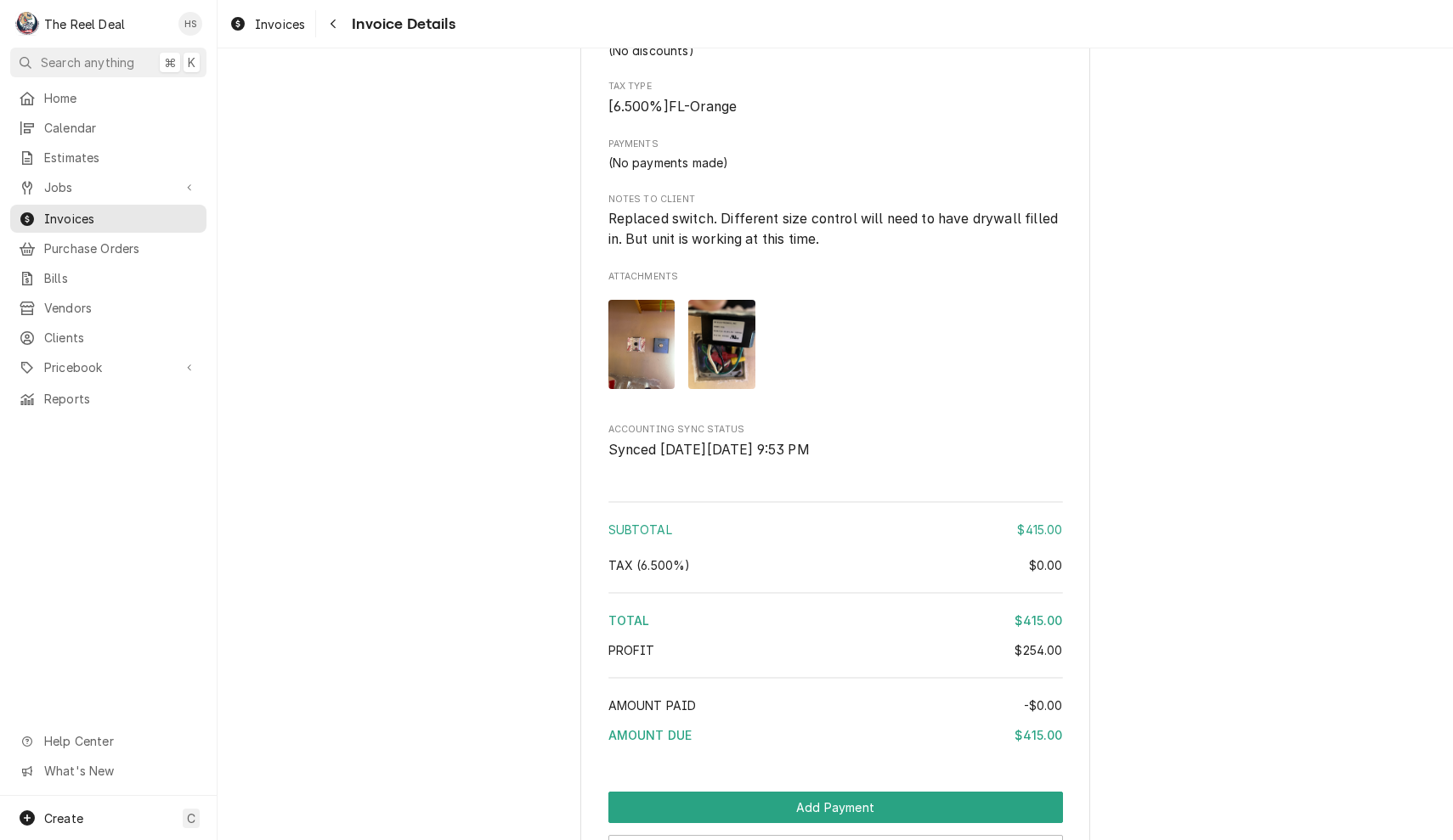
click at [649, 352] on img "Attachments" at bounding box center [642, 344] width 68 height 89
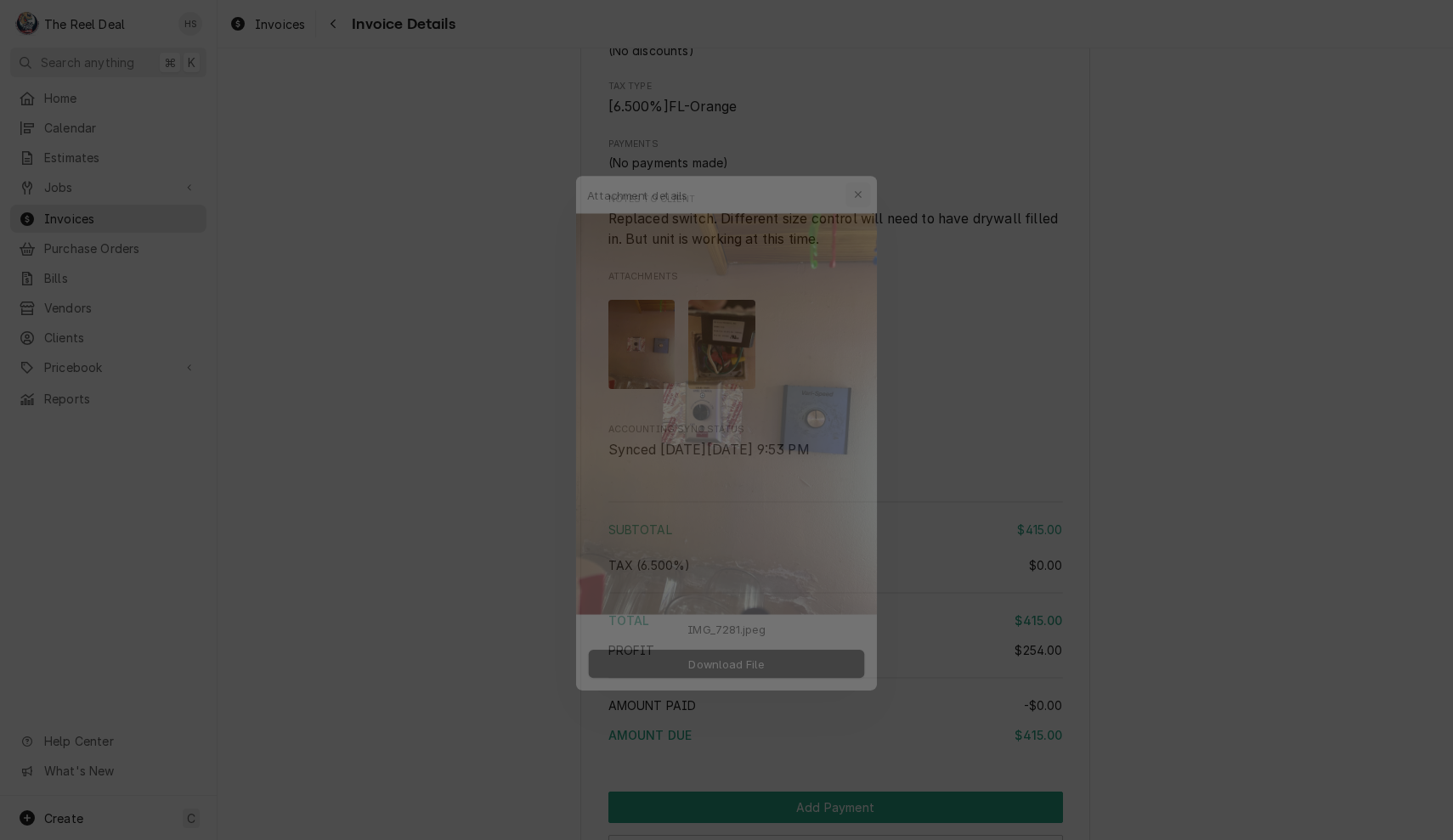
click at [869, 159] on icon "button" at bounding box center [869, 161] width 9 height 12
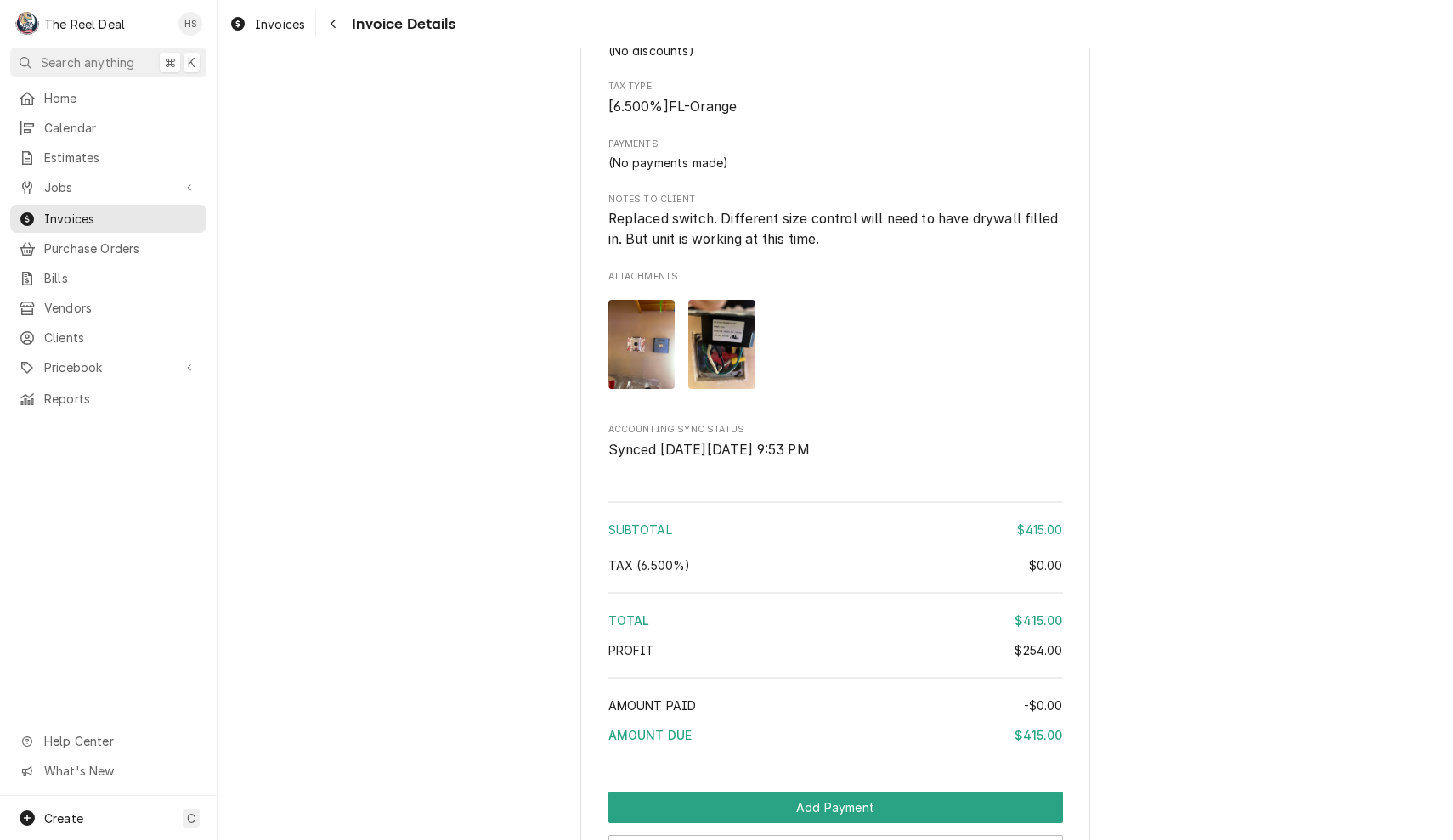
click at [744, 385] on img "Attachments" at bounding box center [722, 344] width 68 height 89
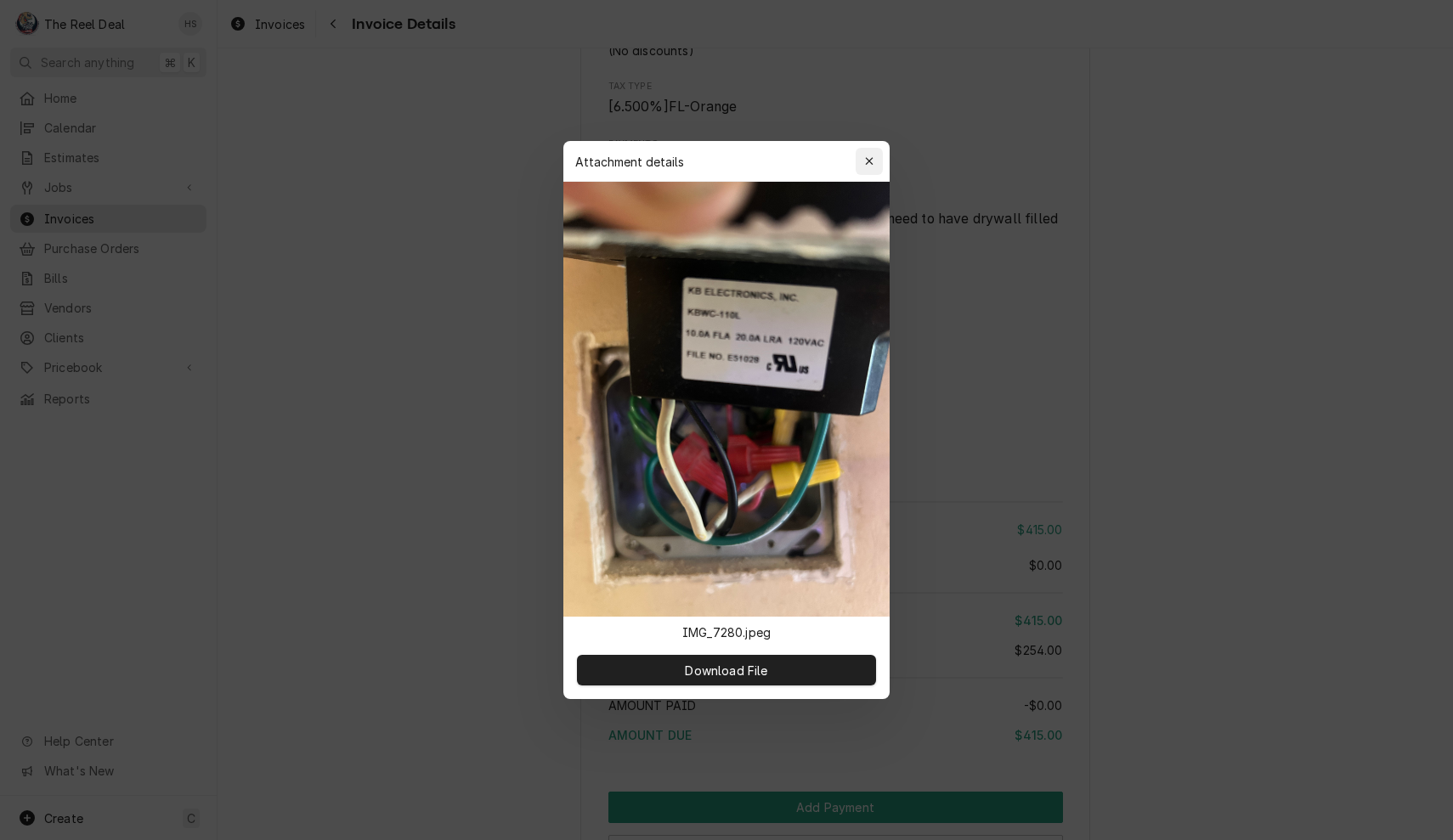
click at [867, 154] on div "button" at bounding box center [869, 161] width 17 height 17
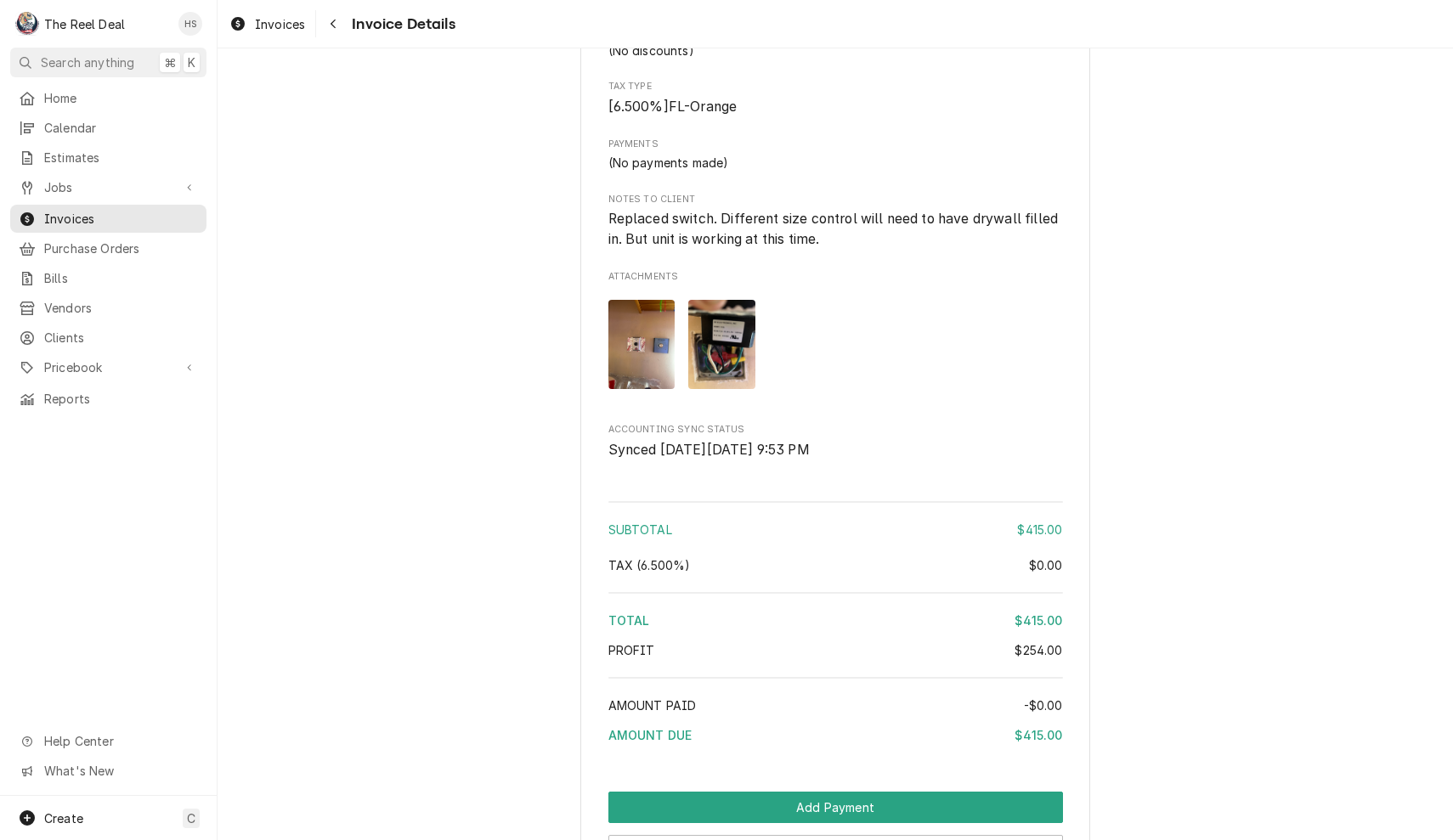
click at [652, 357] on img "Attachments" at bounding box center [642, 344] width 68 height 89
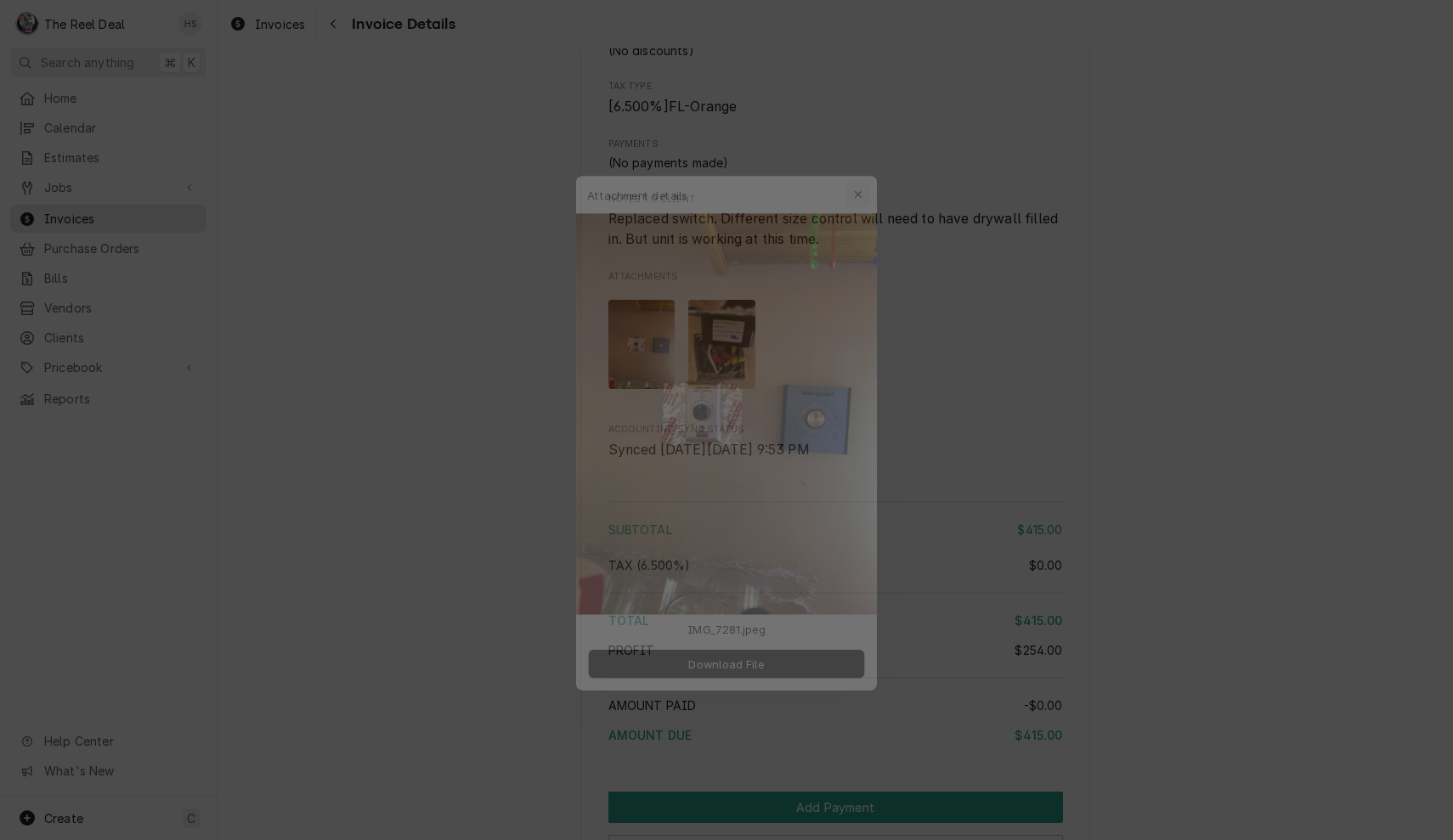
click at [869, 163] on icon "button" at bounding box center [869, 161] width 9 height 12
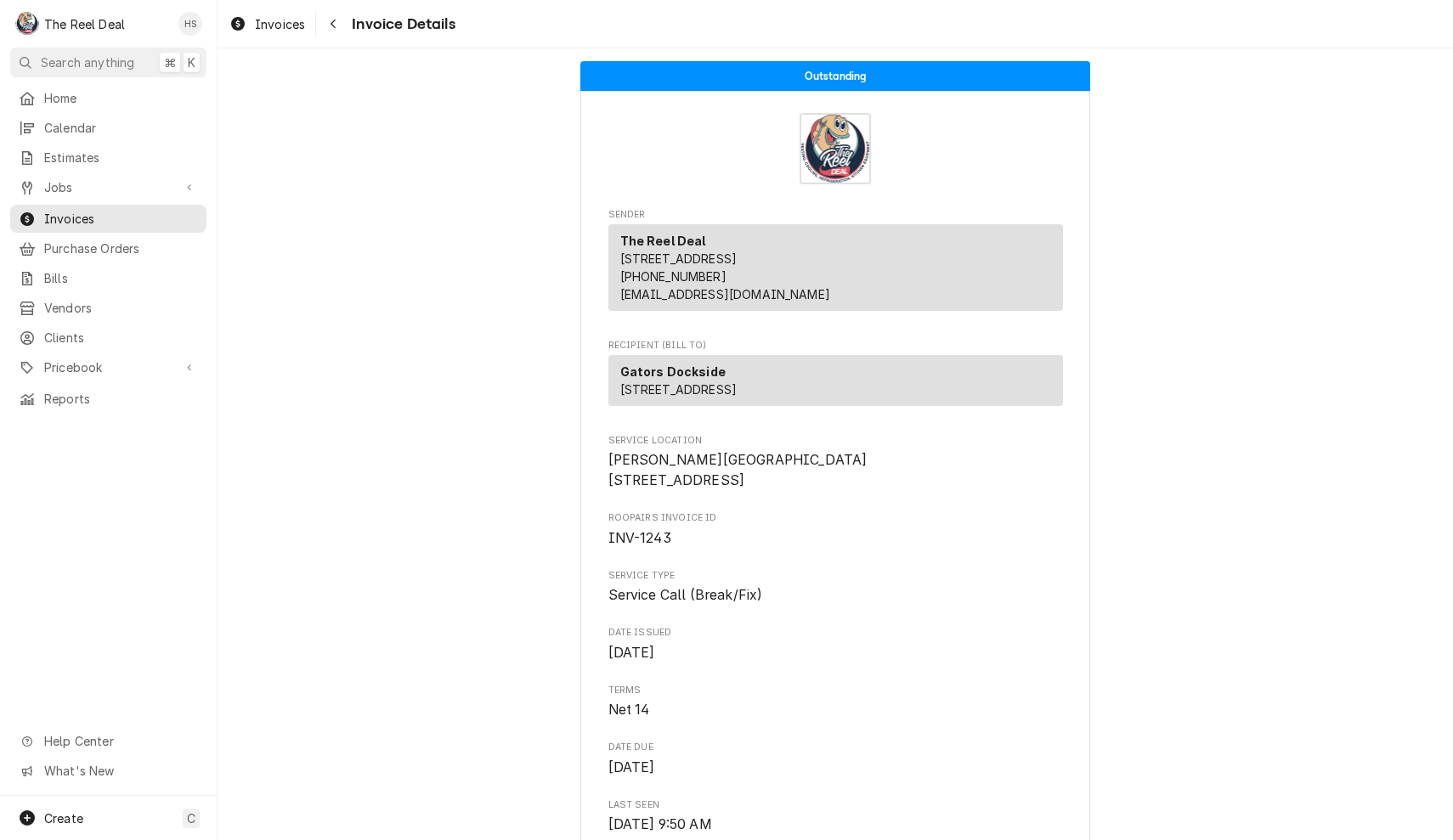
scroll to position [0, 0]
click at [331, 22] on icon "Navigate back" at bounding box center [333, 23] width 7 height 12
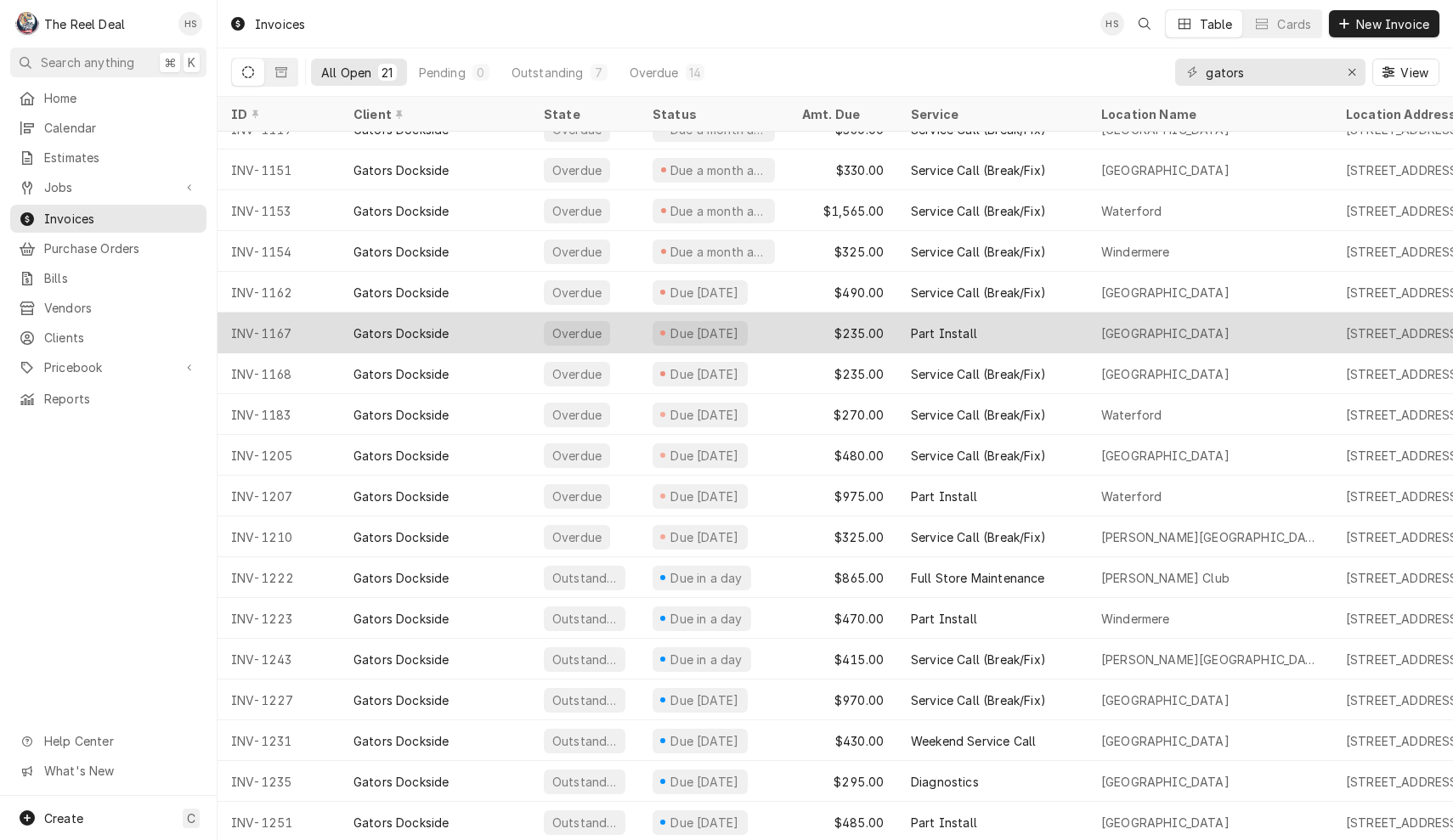
click at [422, 321] on div "Gators Dockside" at bounding box center [434, 332] width 190 height 41
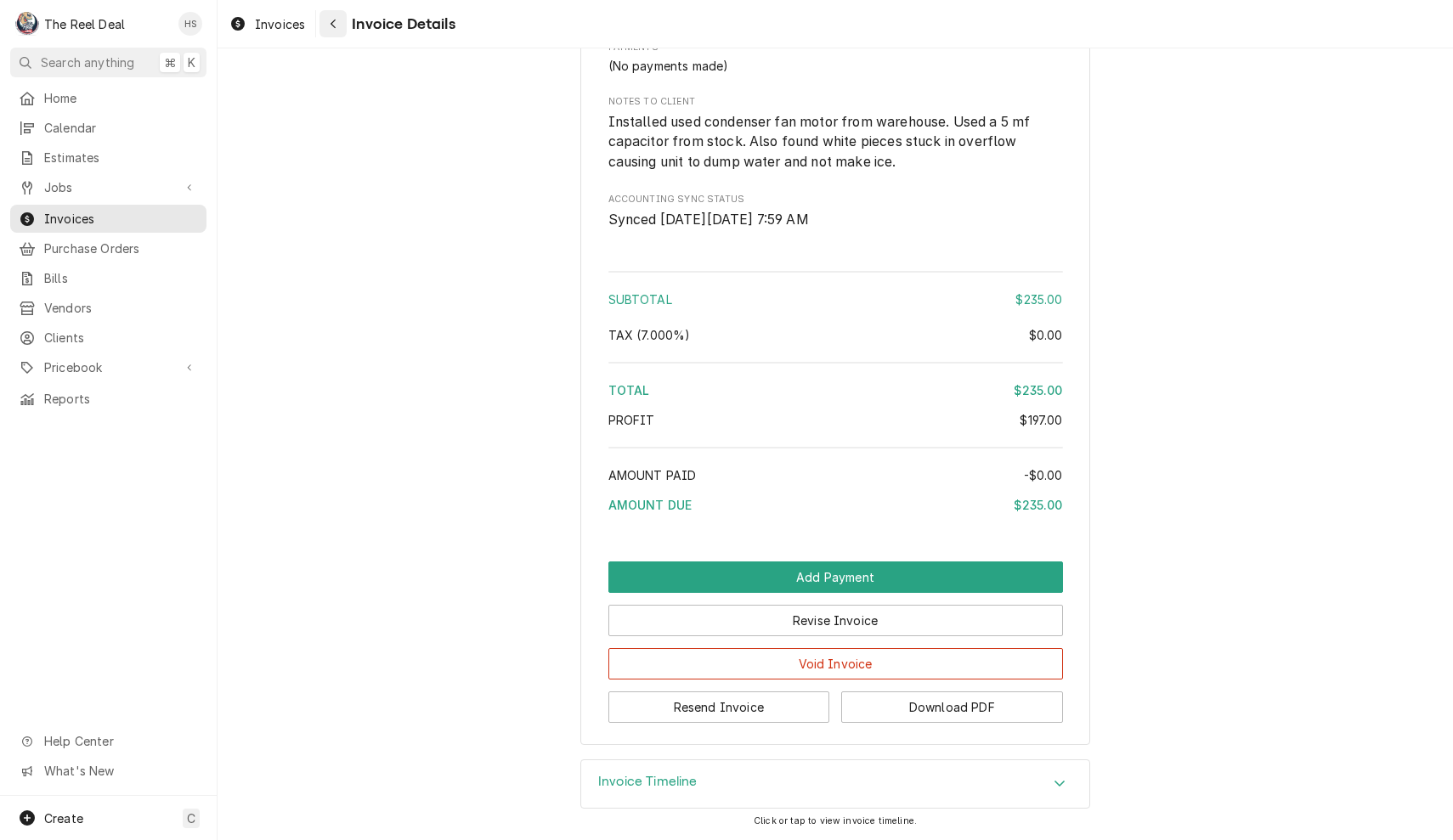
click at [336, 17] on div "Navigate back" at bounding box center [332, 23] width 17 height 17
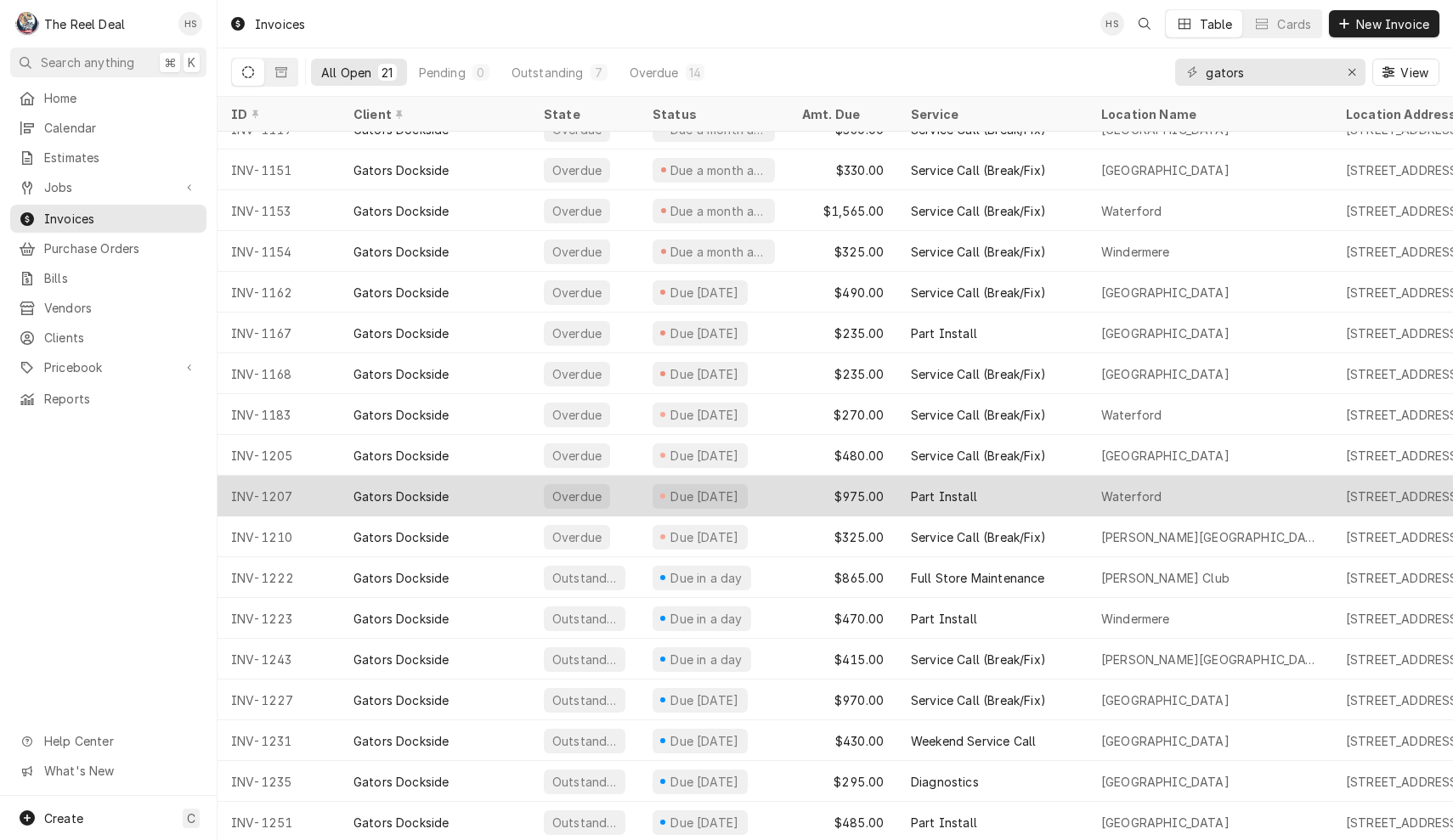
click at [295, 483] on div "INV-1207" at bounding box center [279, 495] width 123 height 41
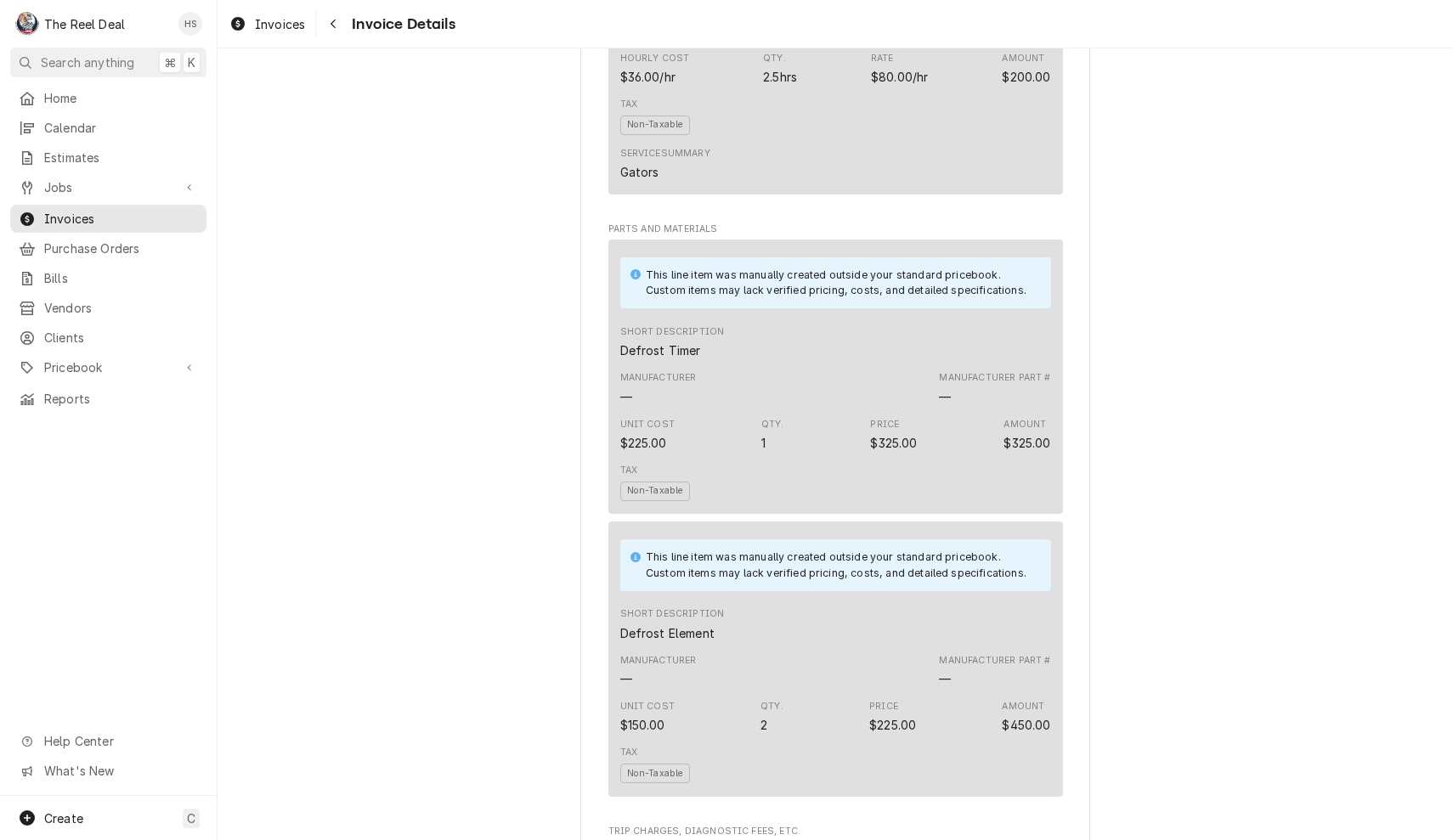
scroll to position [1079, 0]
click at [329, 26] on div "Navigate back" at bounding box center [332, 23] width 17 height 17
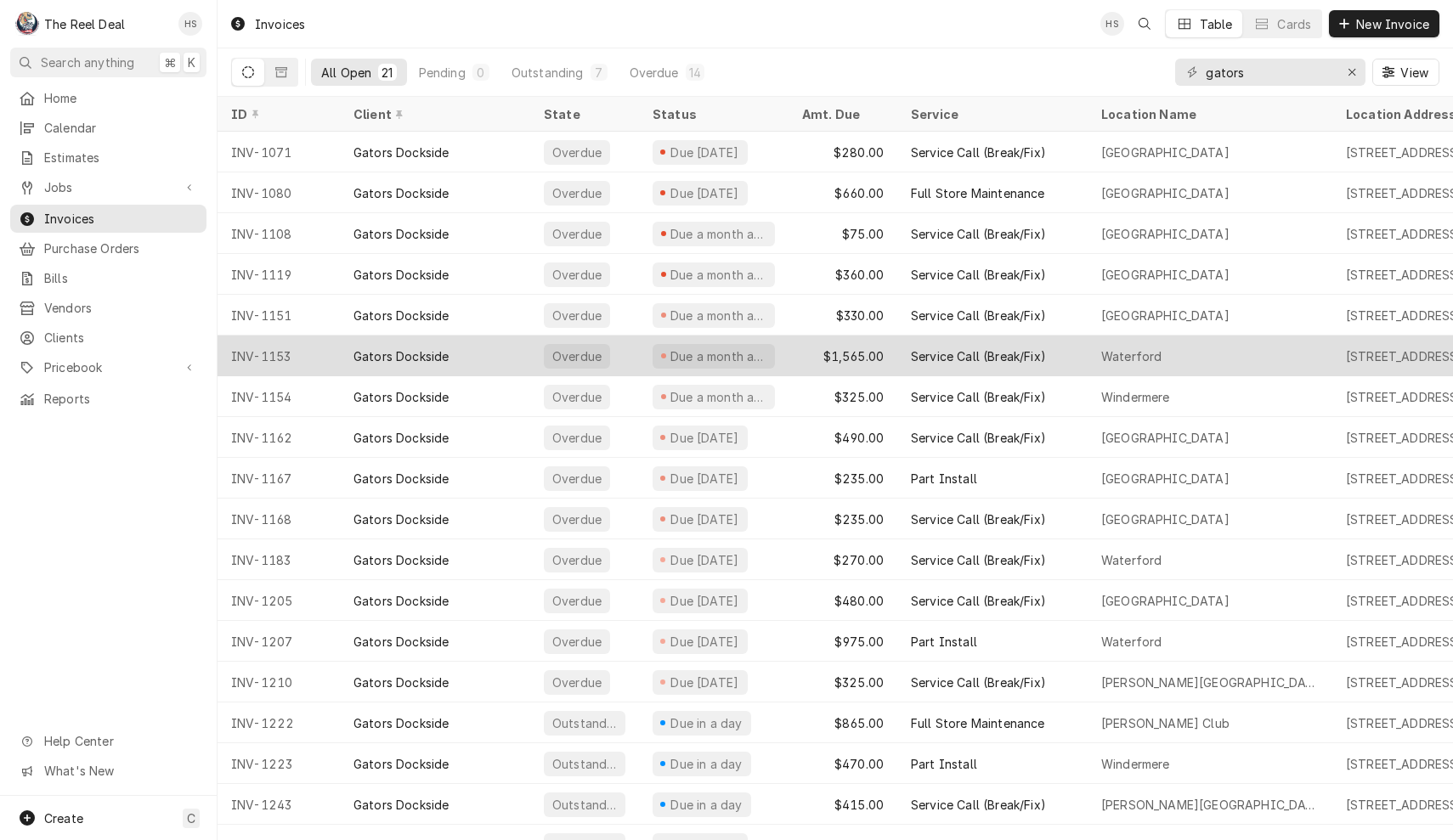
click at [368, 348] on div "Gators Dockside" at bounding box center [401, 357] width 95 height 18
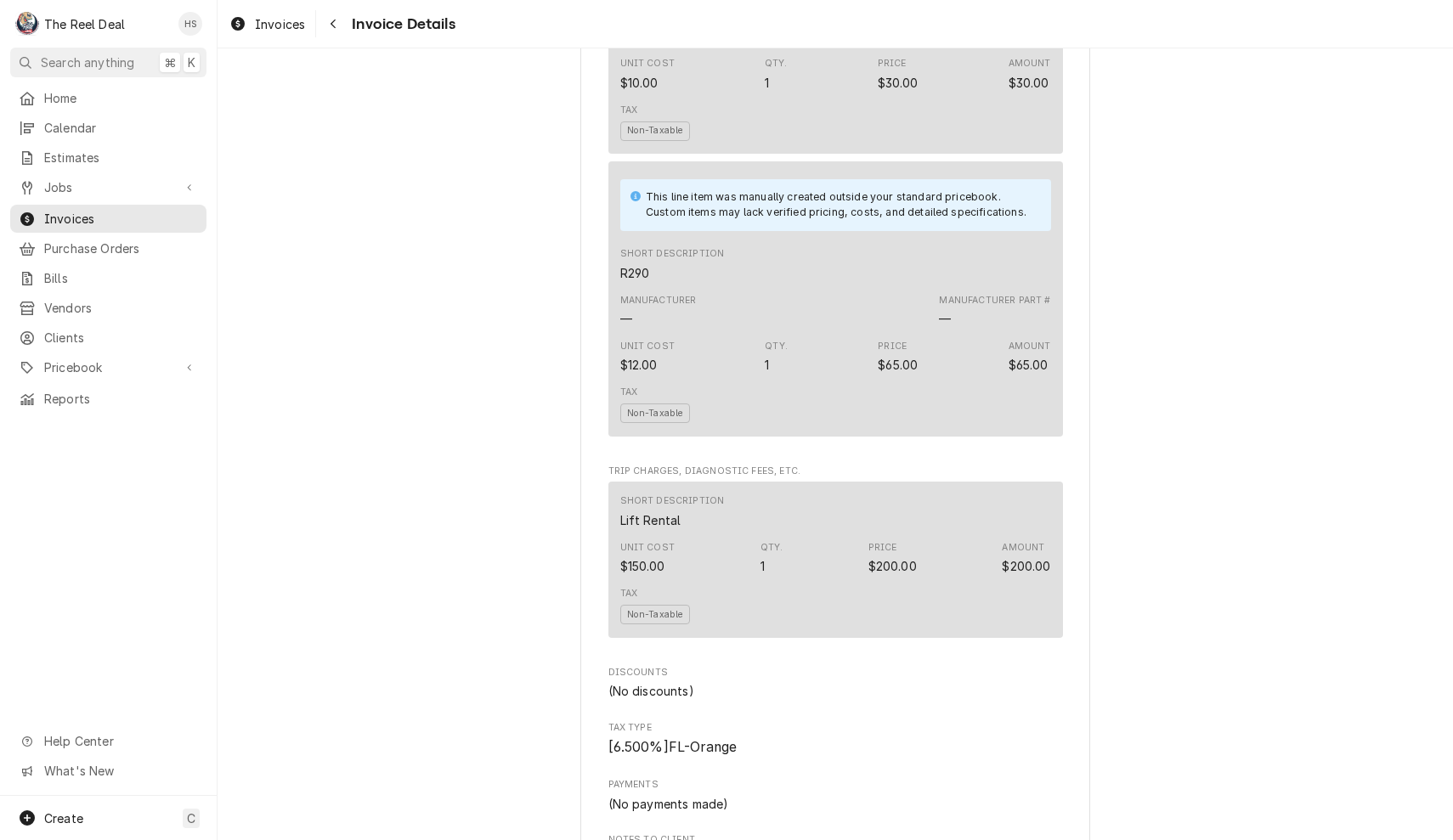
scroll to position [1898, 0]
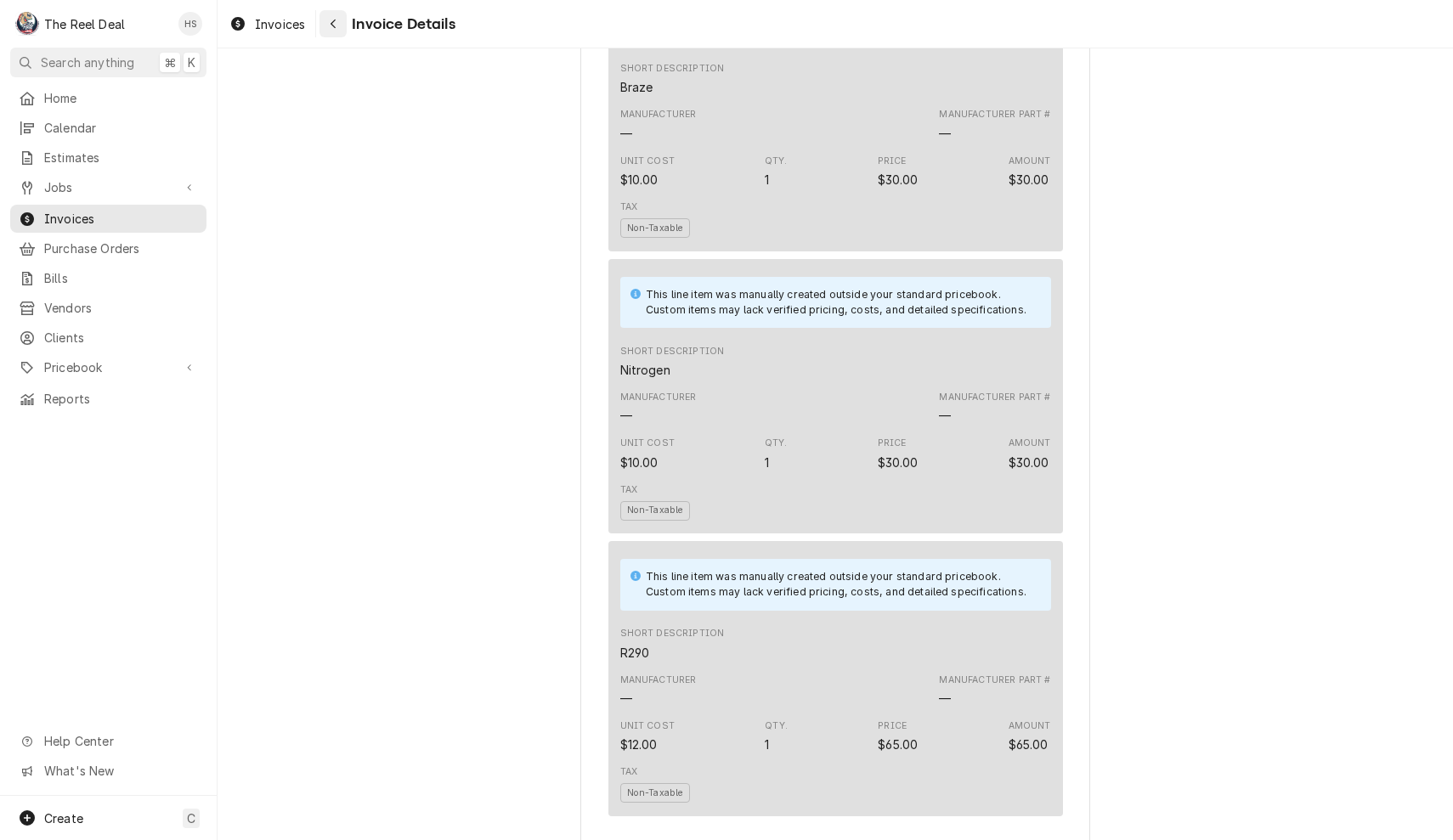
click at [339, 27] on div "Navigate back" at bounding box center [332, 23] width 17 height 17
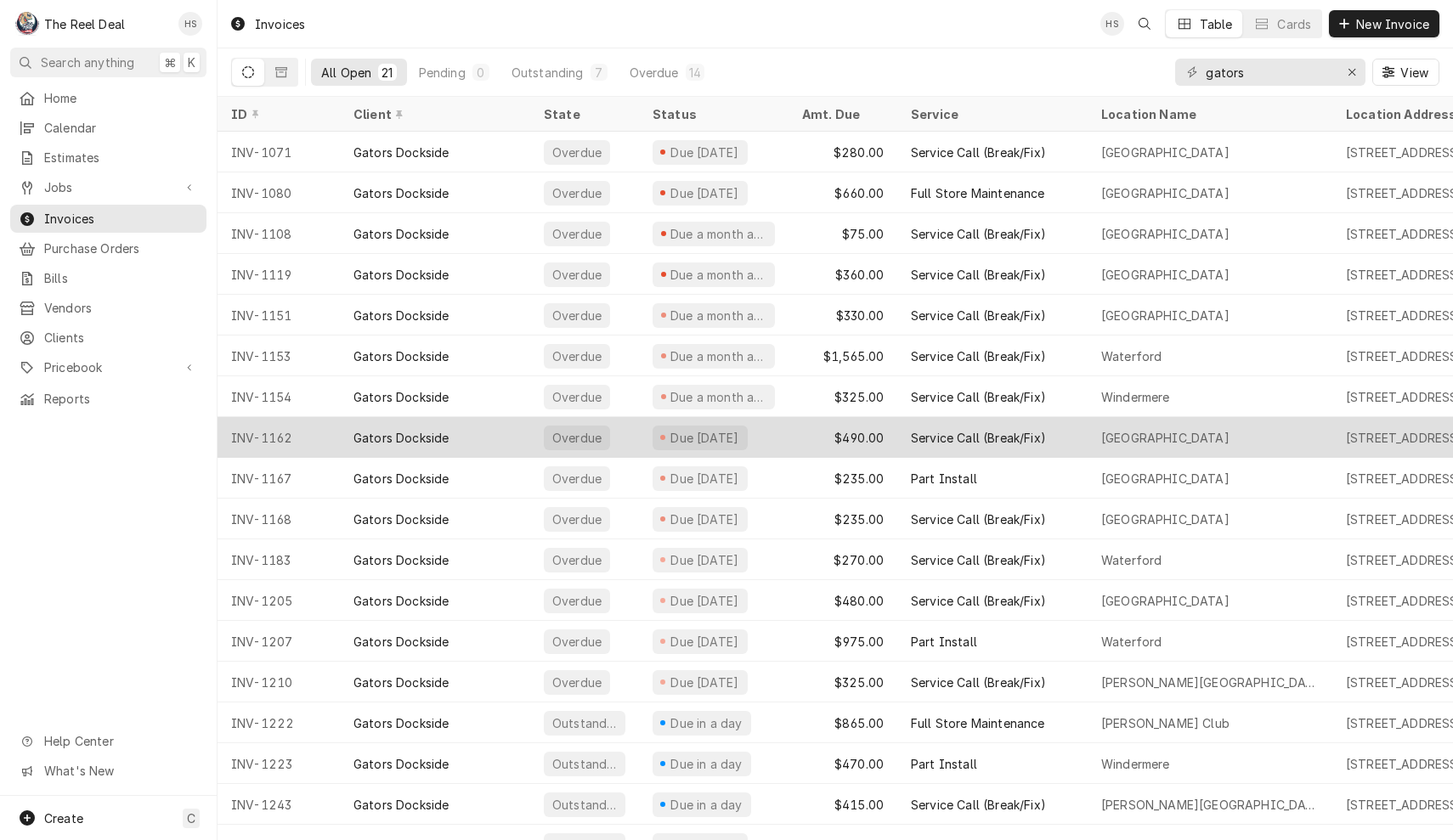
click at [343, 427] on div "Gators Dockside" at bounding box center [434, 437] width 190 height 41
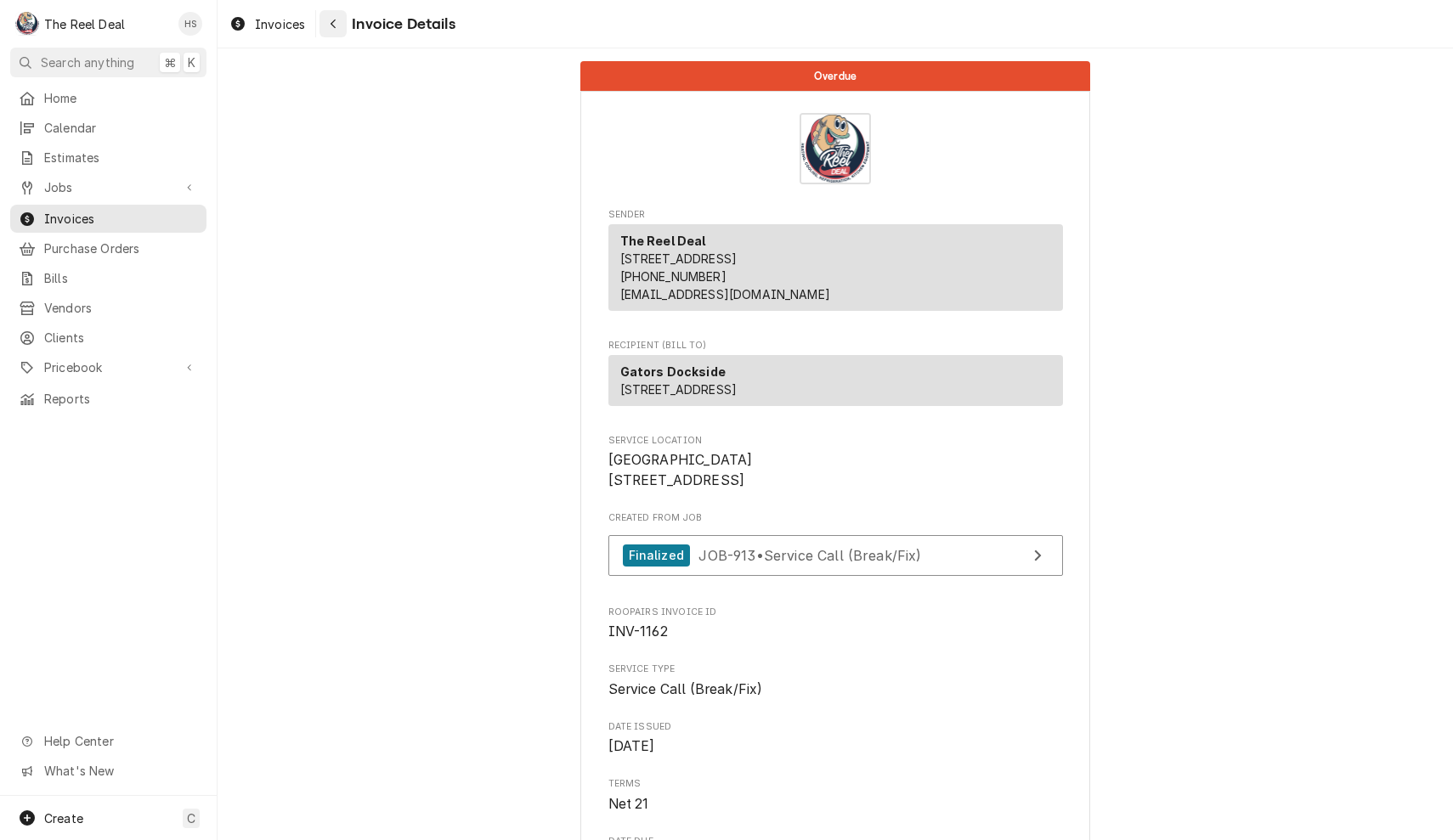
click at [334, 27] on icon "Navigate back" at bounding box center [333, 23] width 7 height 12
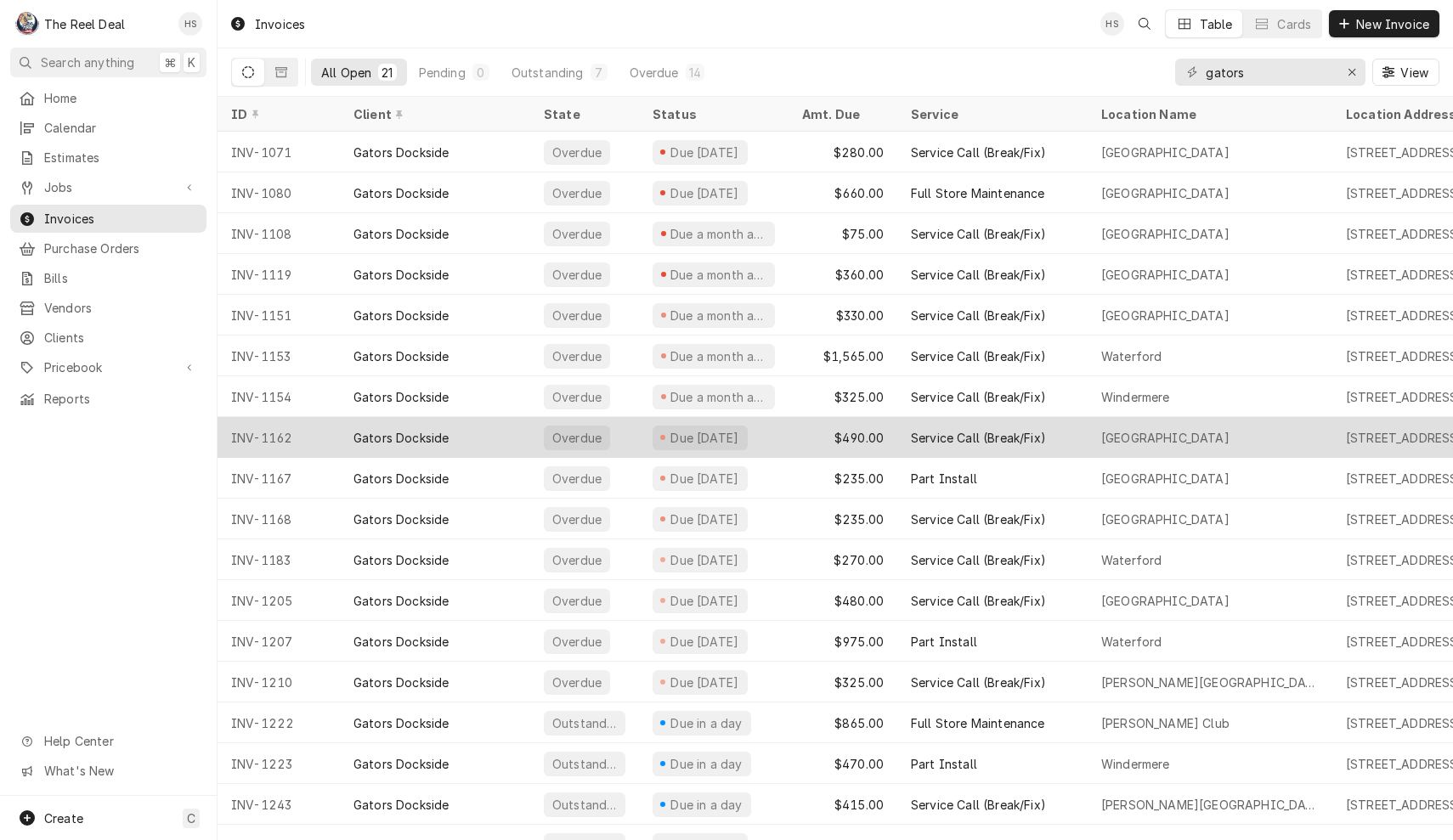
click at [346, 443] on div "Gators Dockside" at bounding box center [434, 437] width 190 height 41
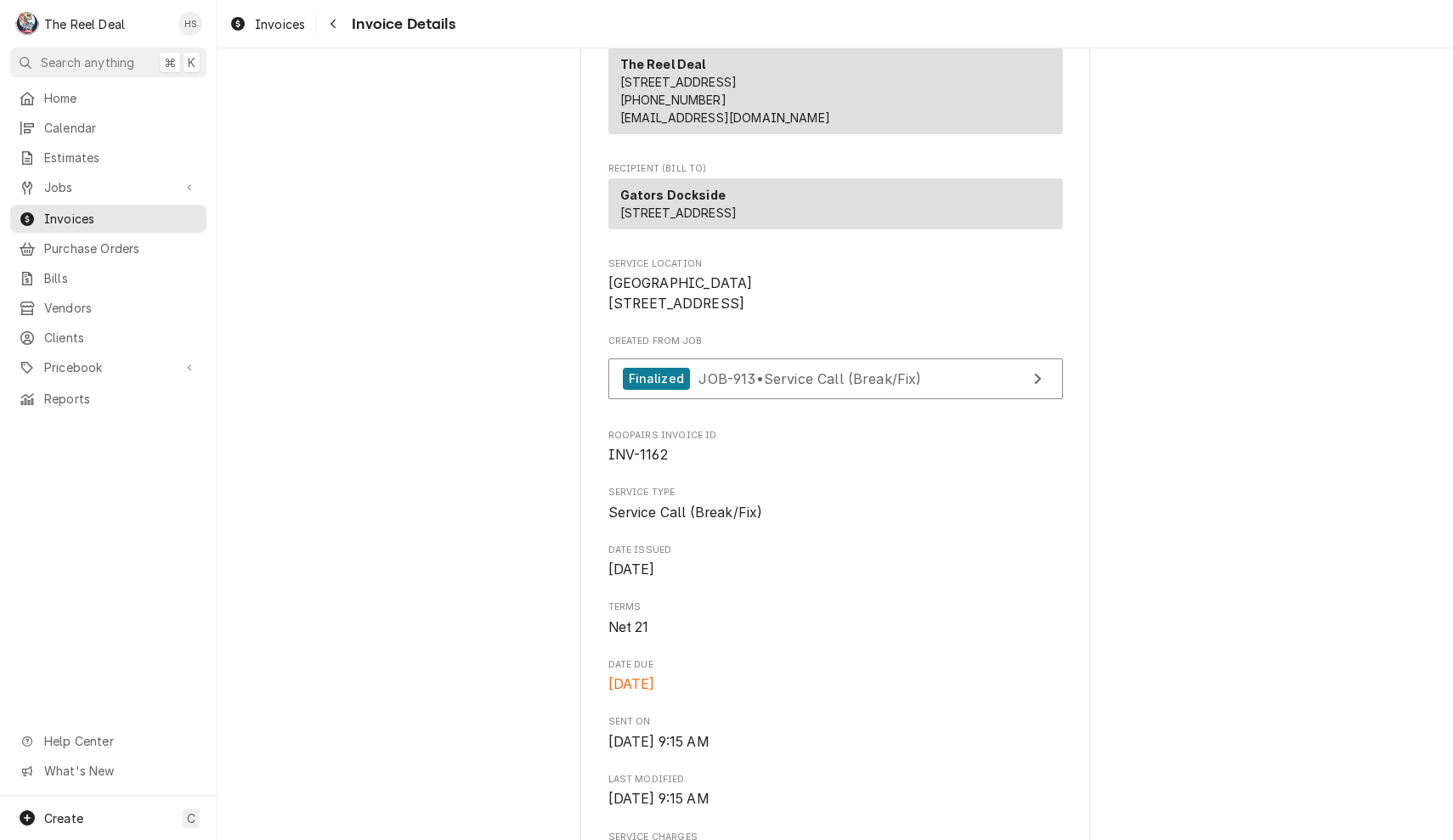
scroll to position [173, 0]
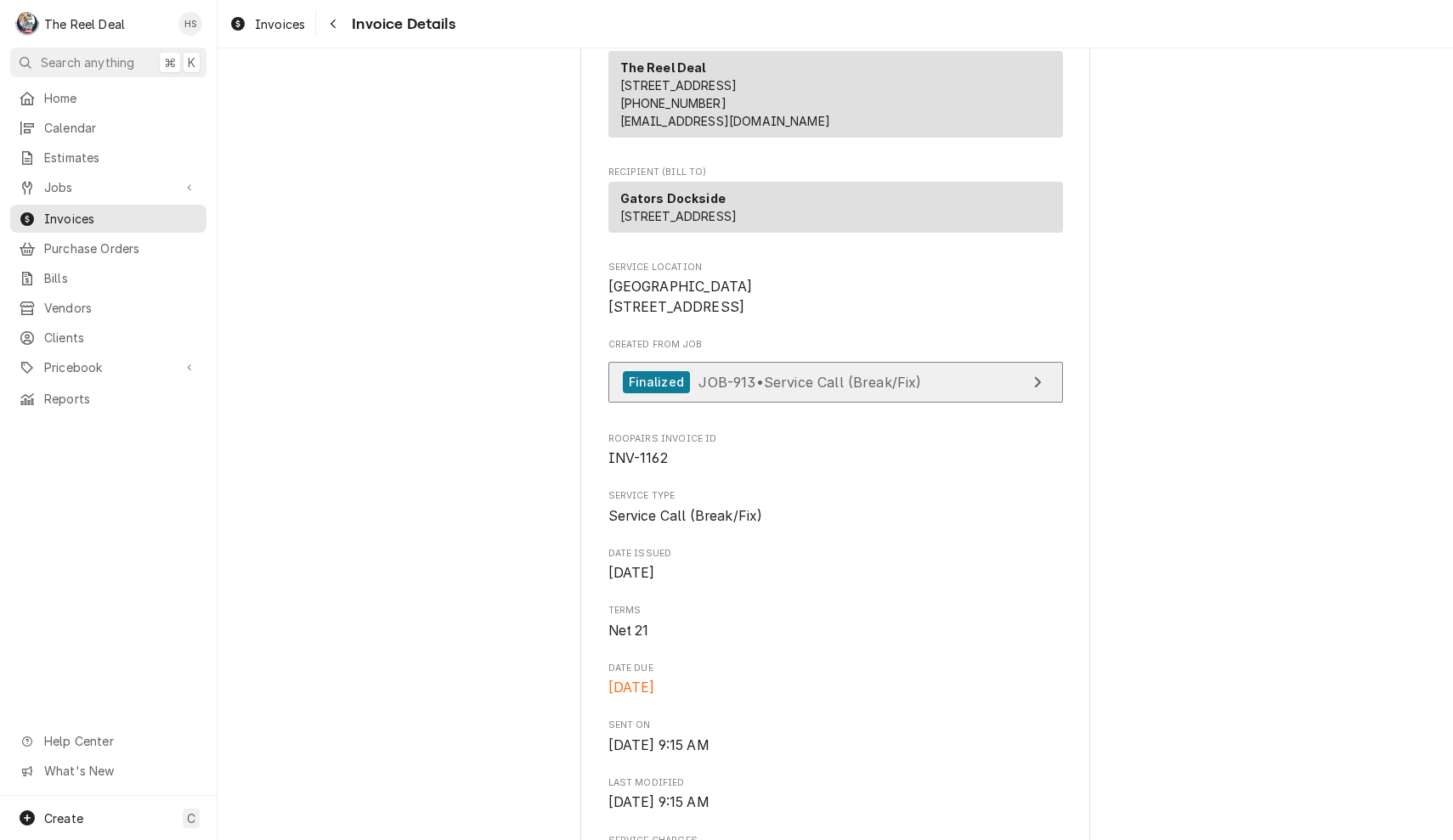
click at [818, 394] on div "Finalized JOB-913 • Service Call (Break/Fix)" at bounding box center [773, 382] width 299 height 23
click at [328, 17] on div "Navigate back" at bounding box center [332, 23] width 17 height 17
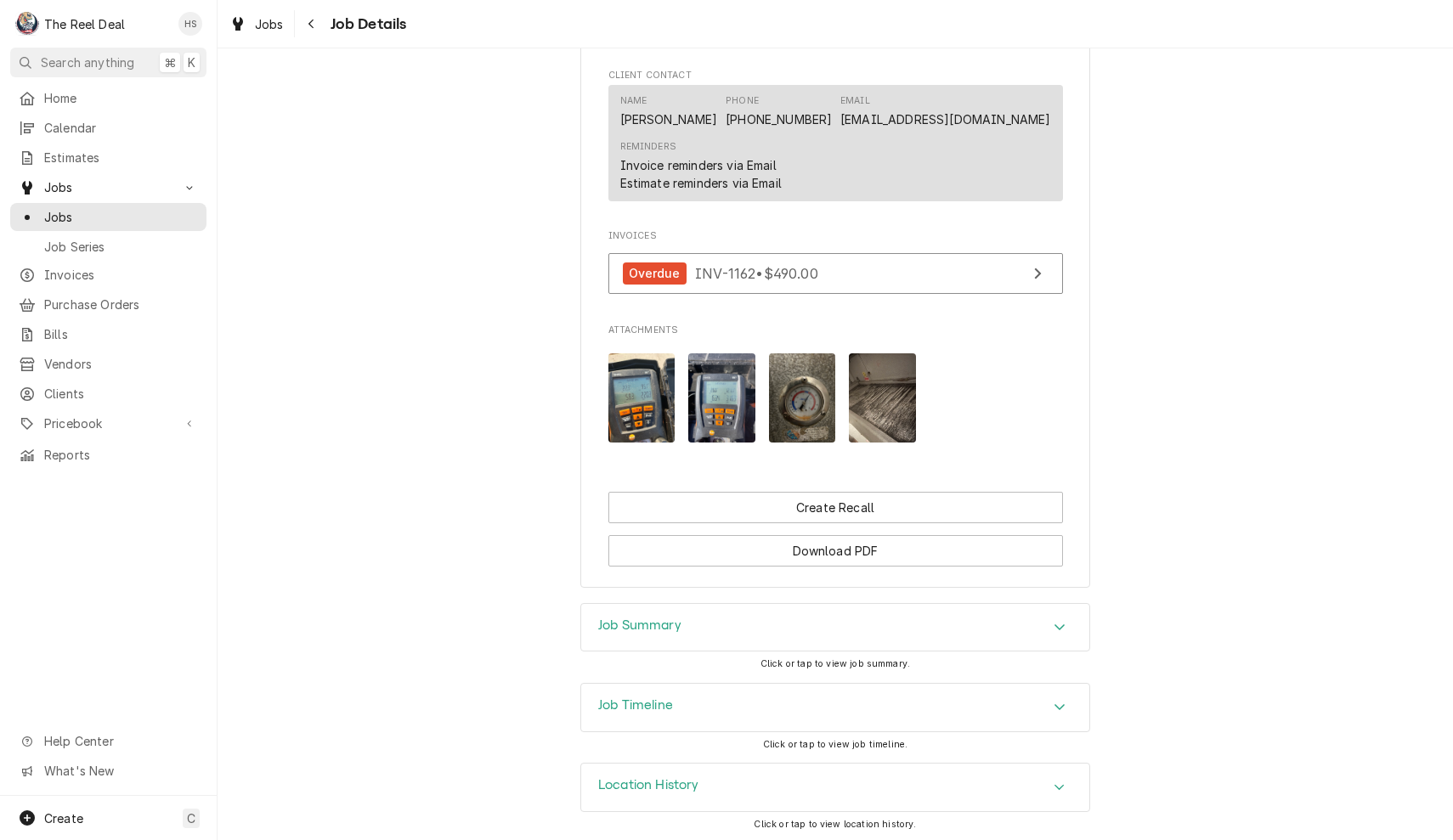
scroll to position [1279, 0]
click at [861, 420] on img "Attachments" at bounding box center [883, 399] width 68 height 89
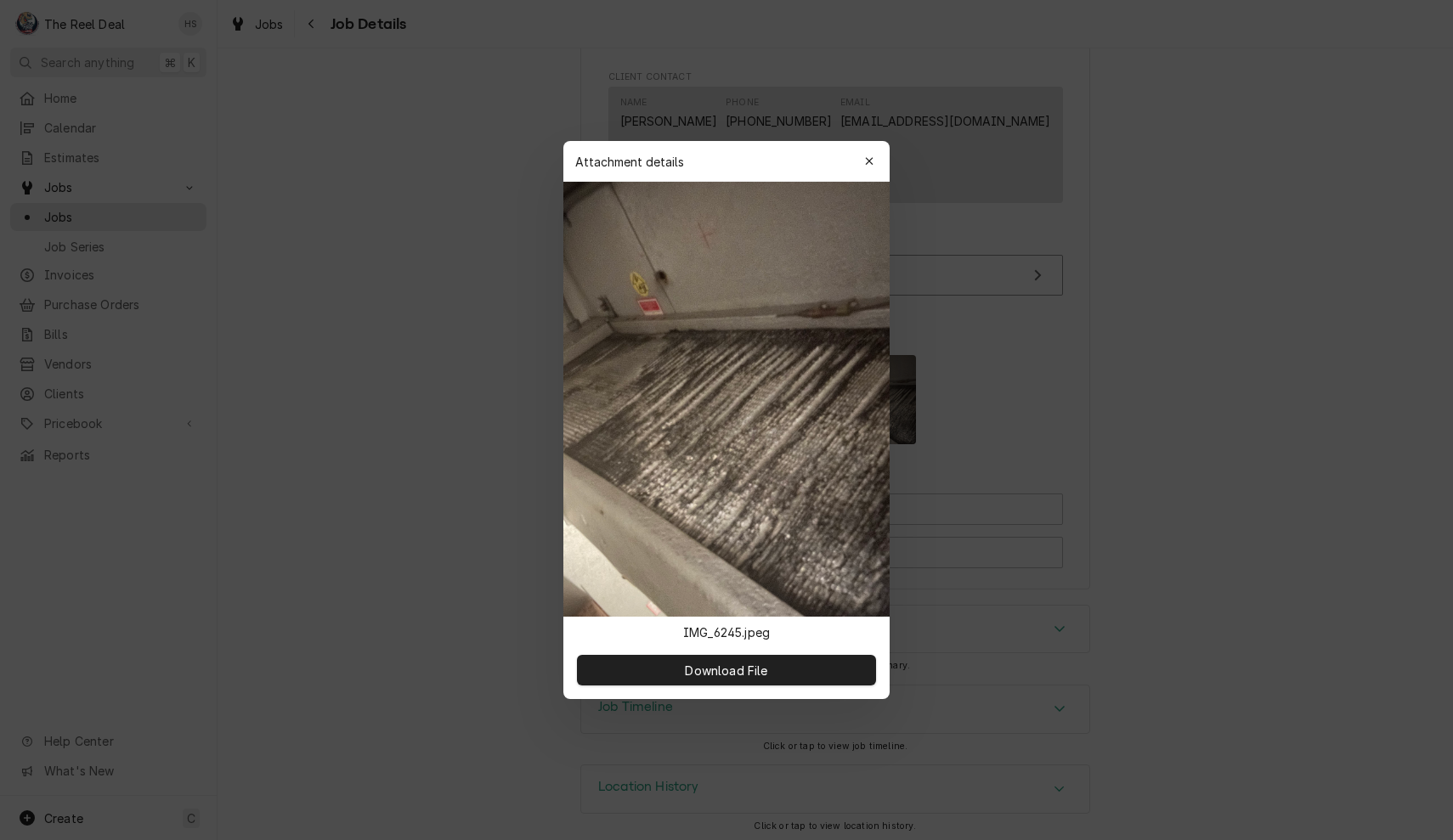
click at [855, 167] on div "Attachment details Close" at bounding box center [727, 161] width 326 height 41
click at [867, 166] on icon "button" at bounding box center [869, 161] width 9 height 12
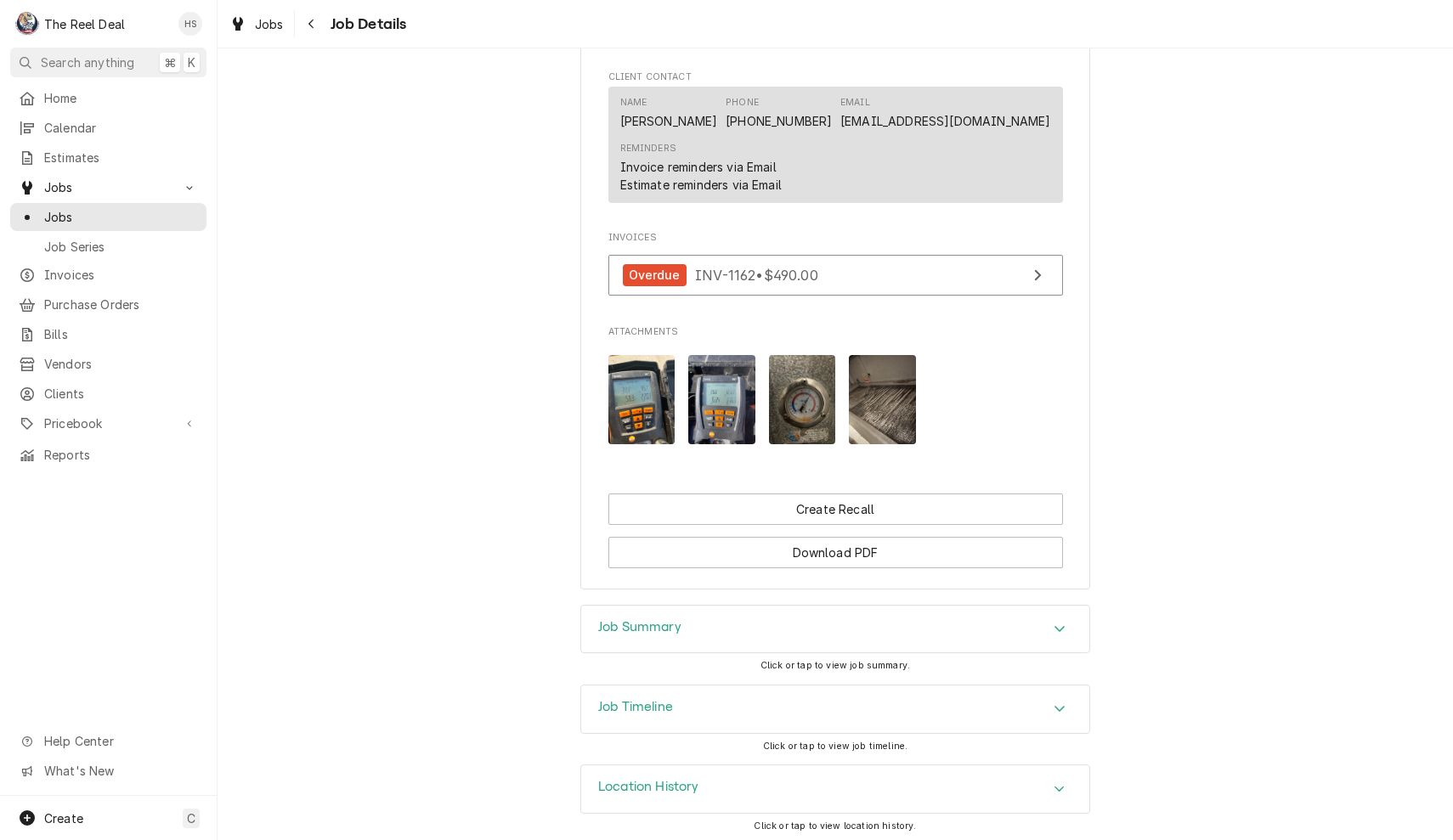
click at [798, 399] on img "Attachments" at bounding box center [803, 399] width 68 height 89
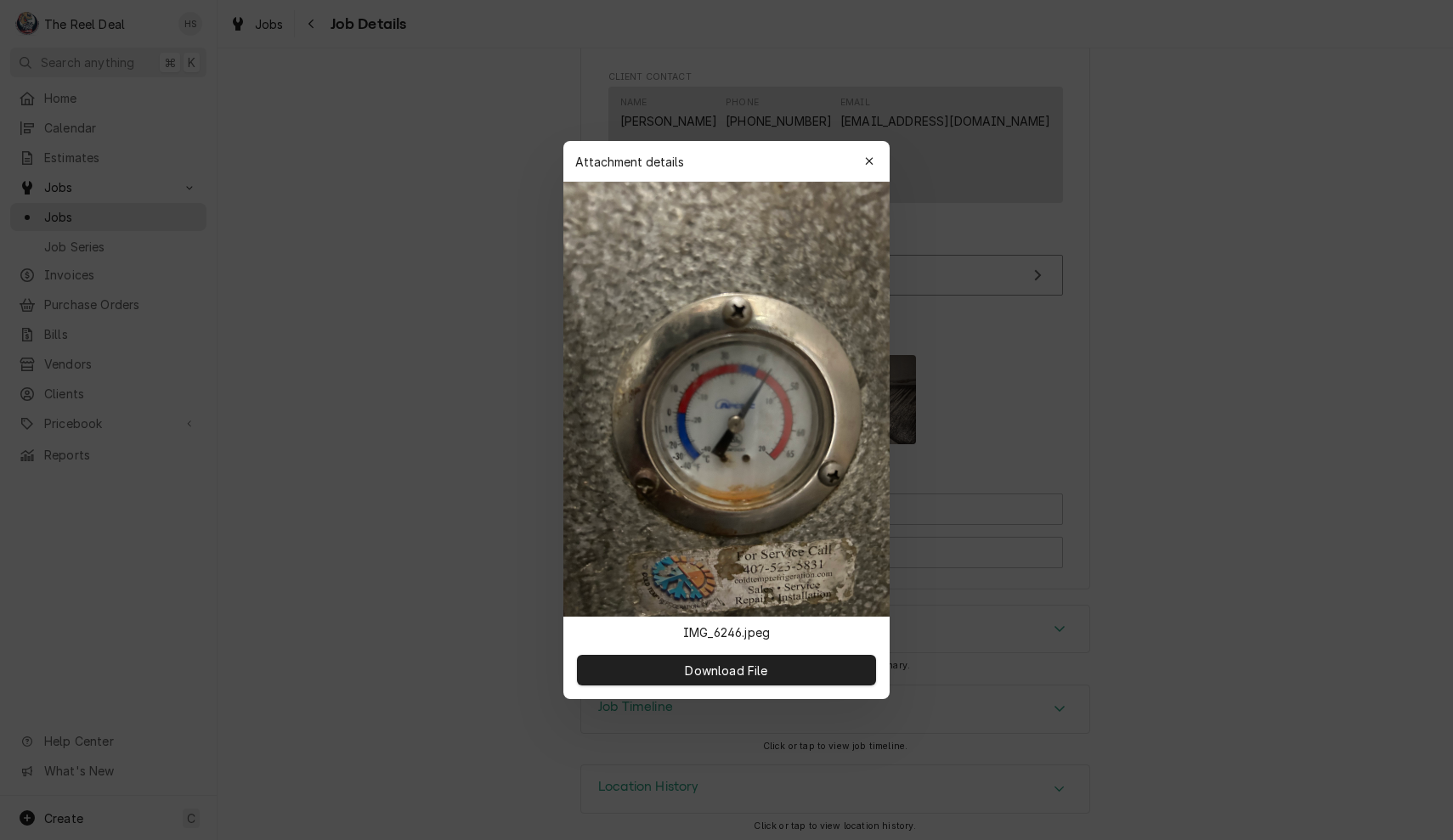
click at [866, 175] on div "Attachment details Close" at bounding box center [727, 161] width 326 height 41
click at [874, 159] on icon "button" at bounding box center [869, 161] width 9 height 12
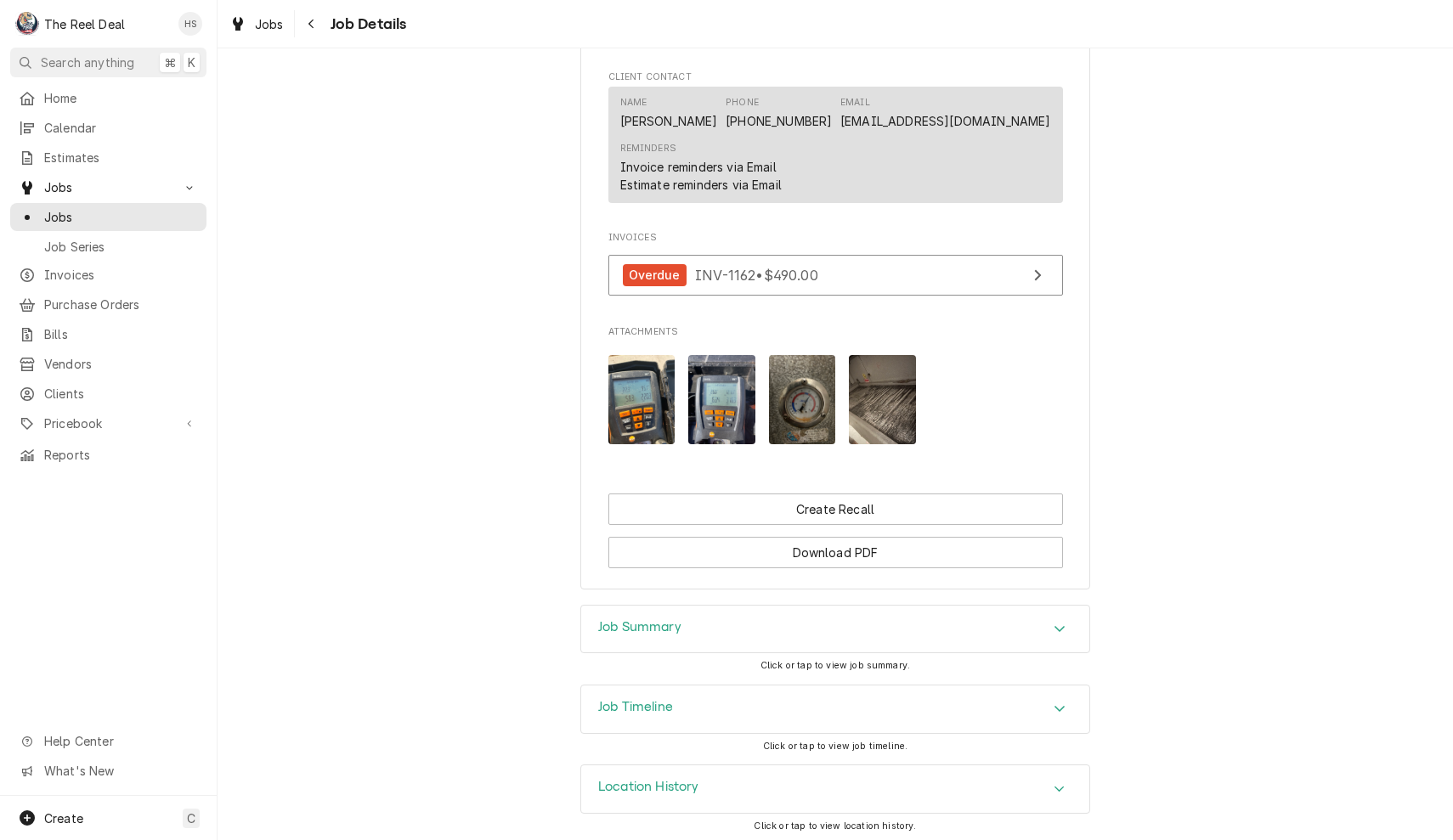
click at [737, 398] on img "Attachments" at bounding box center [722, 399] width 68 height 89
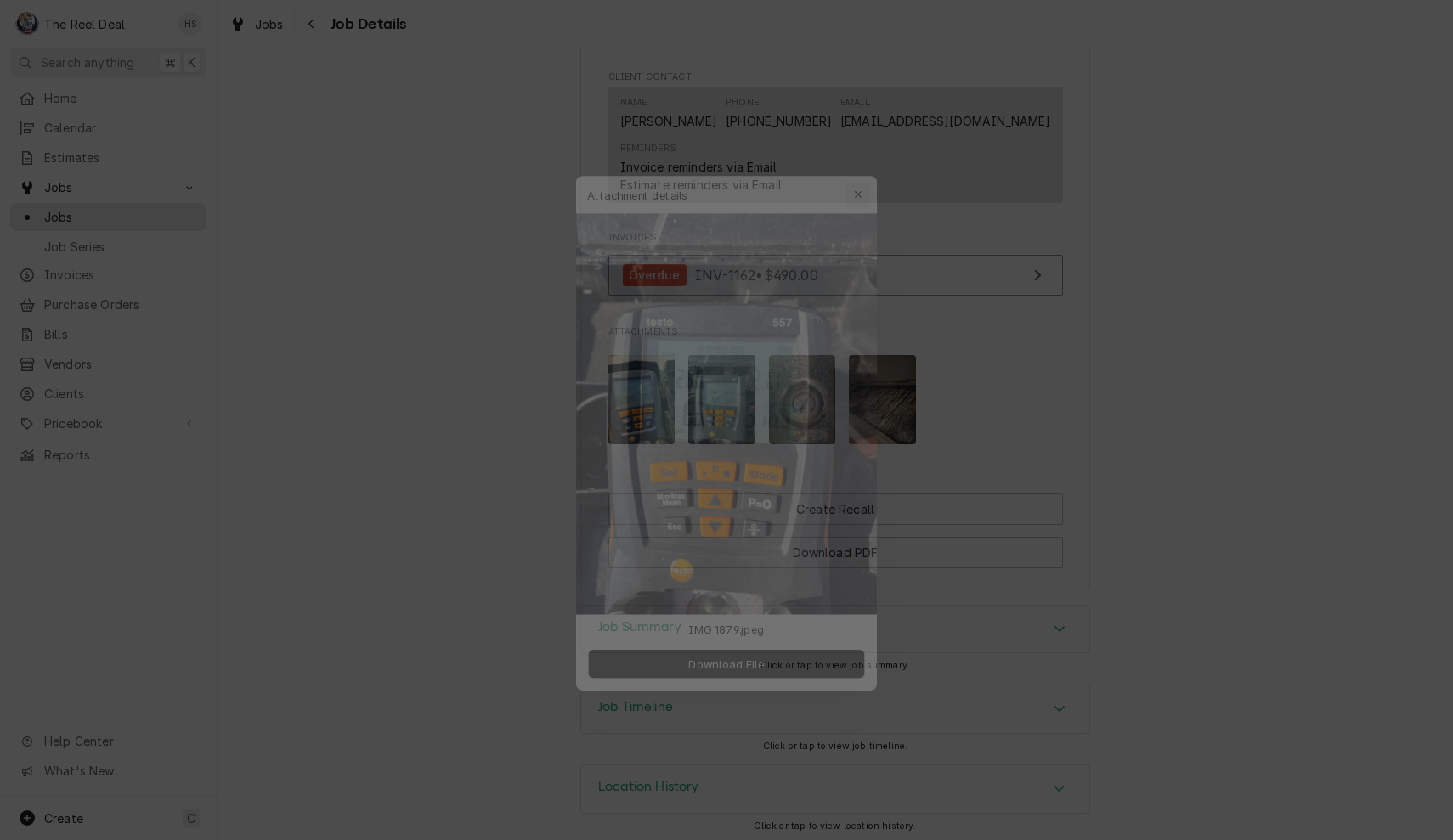
click at [865, 161] on icon "button" at bounding box center [869, 161] width 9 height 12
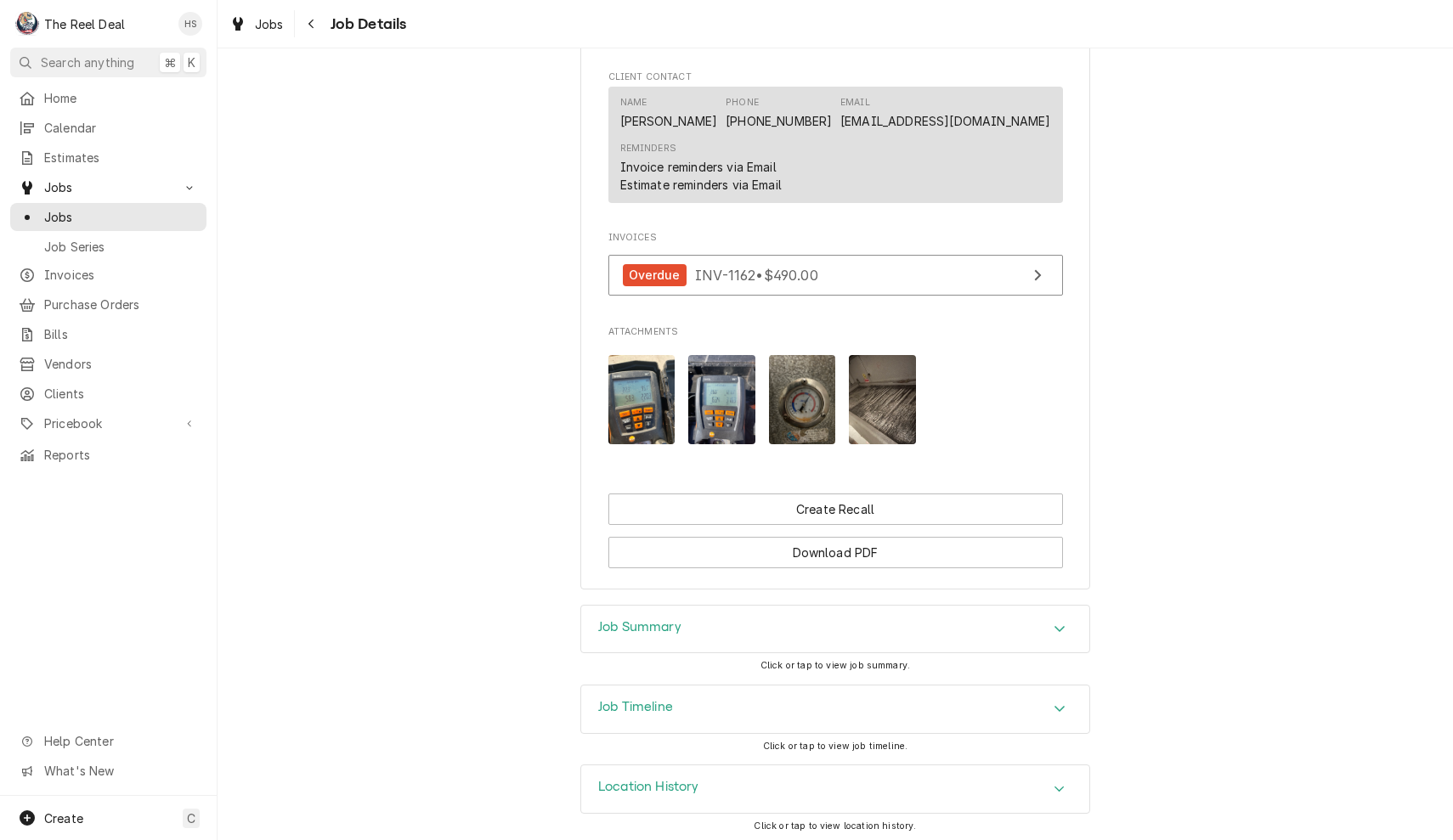
click at [653, 385] on img "Attachments" at bounding box center [642, 399] width 68 height 89
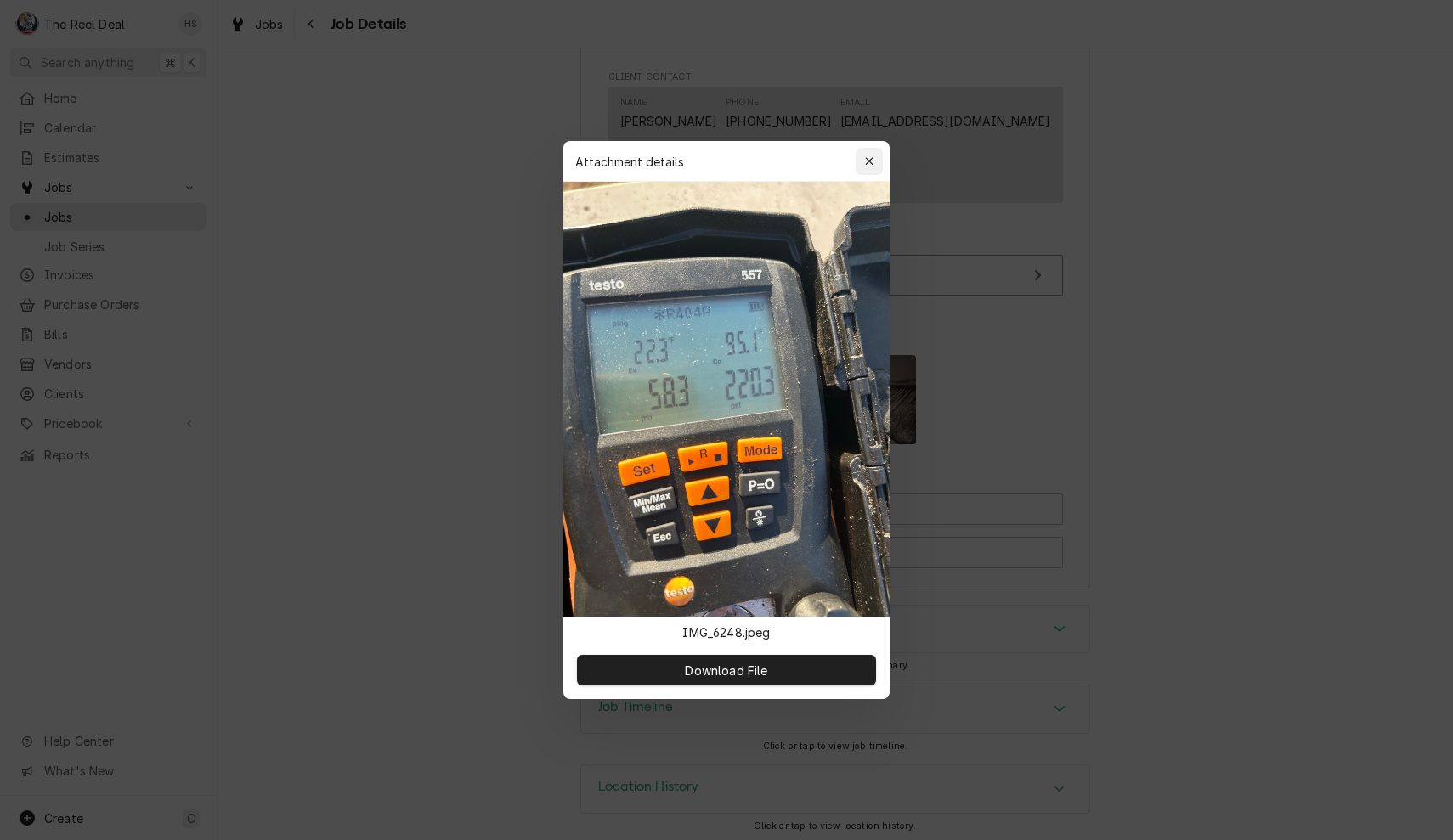
click at [871, 166] on icon "button" at bounding box center [869, 161] width 9 height 12
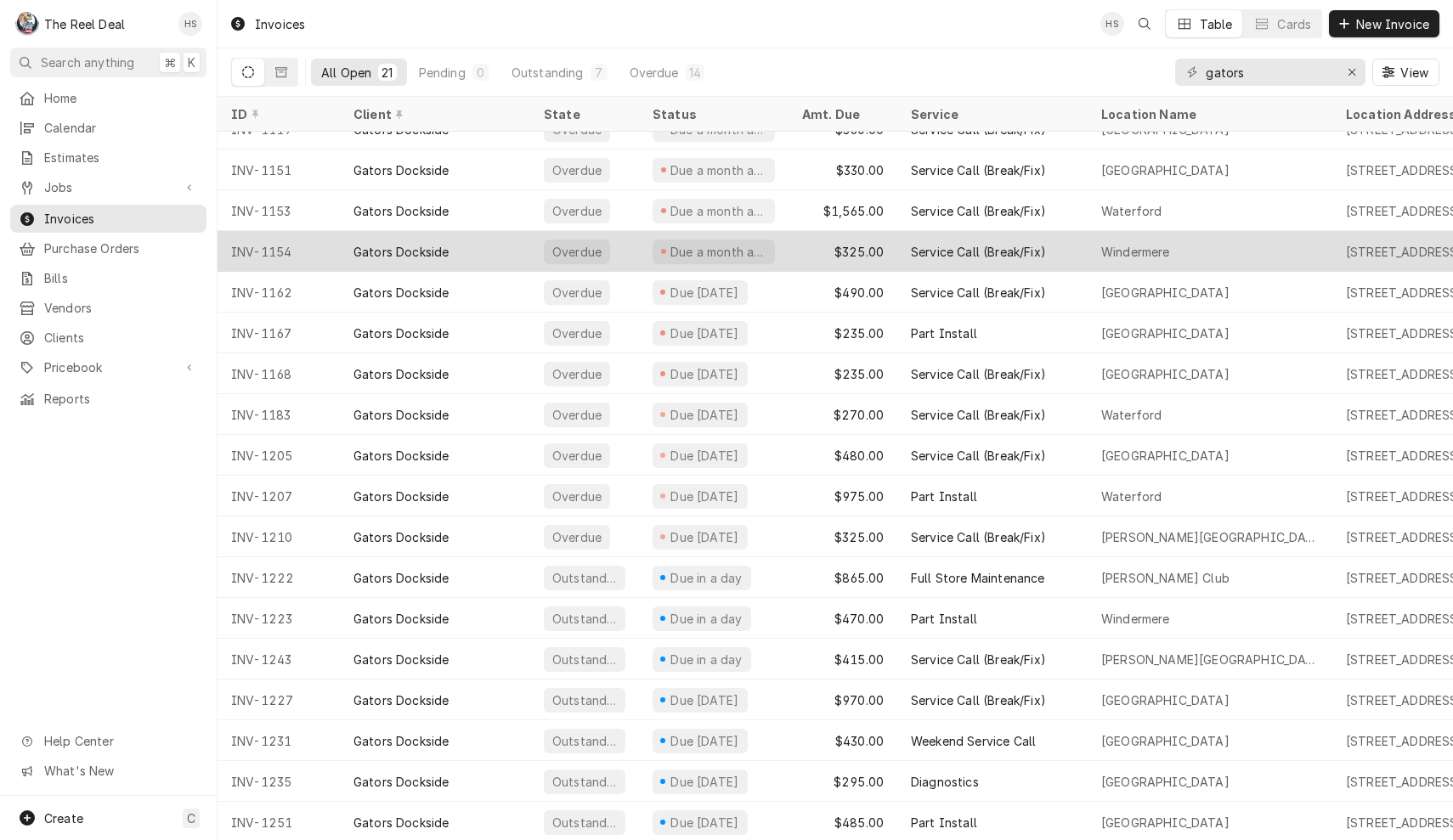
click at [358, 243] on div "Gators Dockside" at bounding box center [401, 252] width 95 height 18
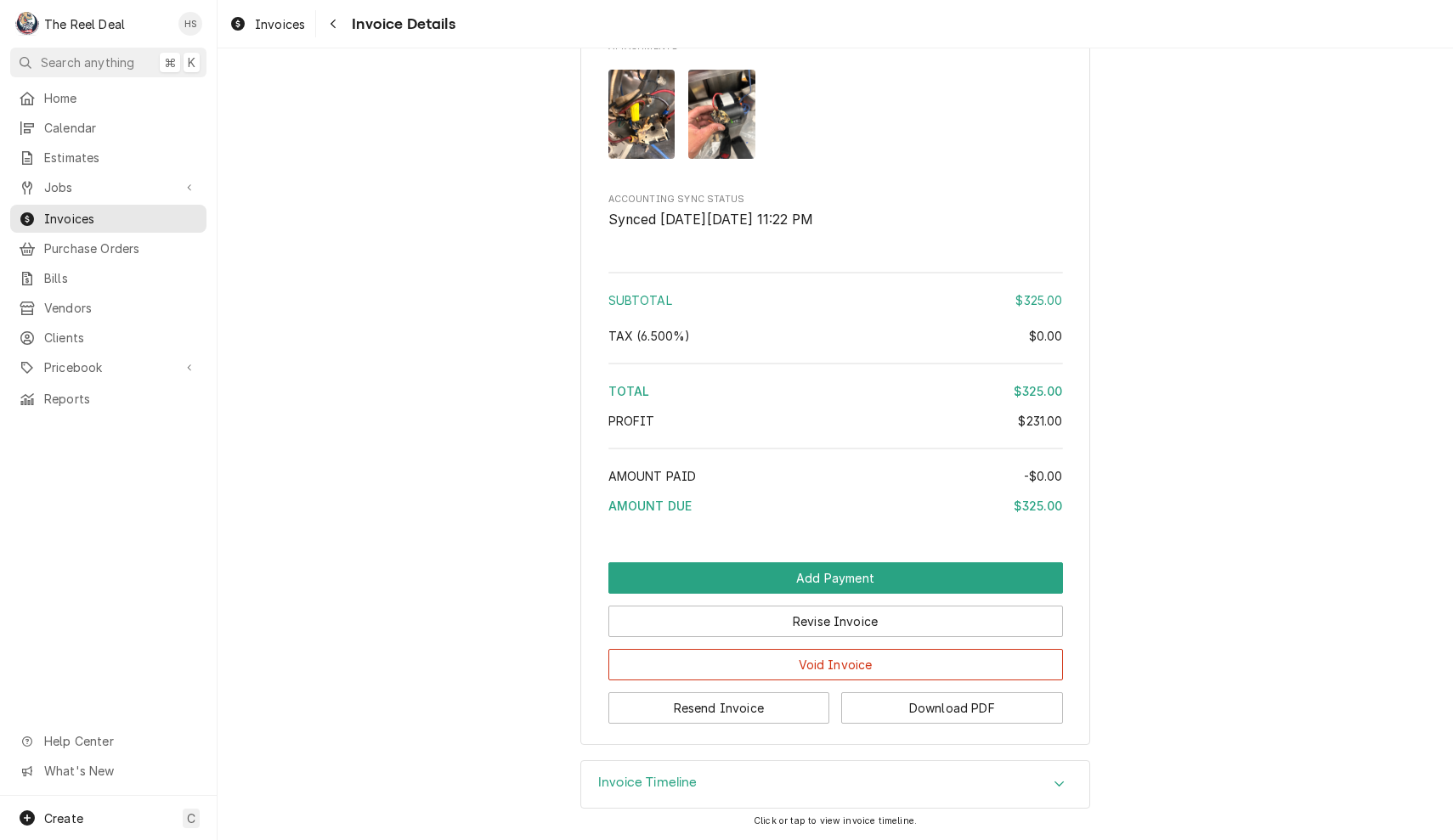
scroll to position [2091, 0]
drag, startPoint x: 1320, startPoint y: 323, endPoint x: 1214, endPoint y: 310, distance: 106.8
click at [337, 17] on div "Navigate back" at bounding box center [332, 23] width 17 height 17
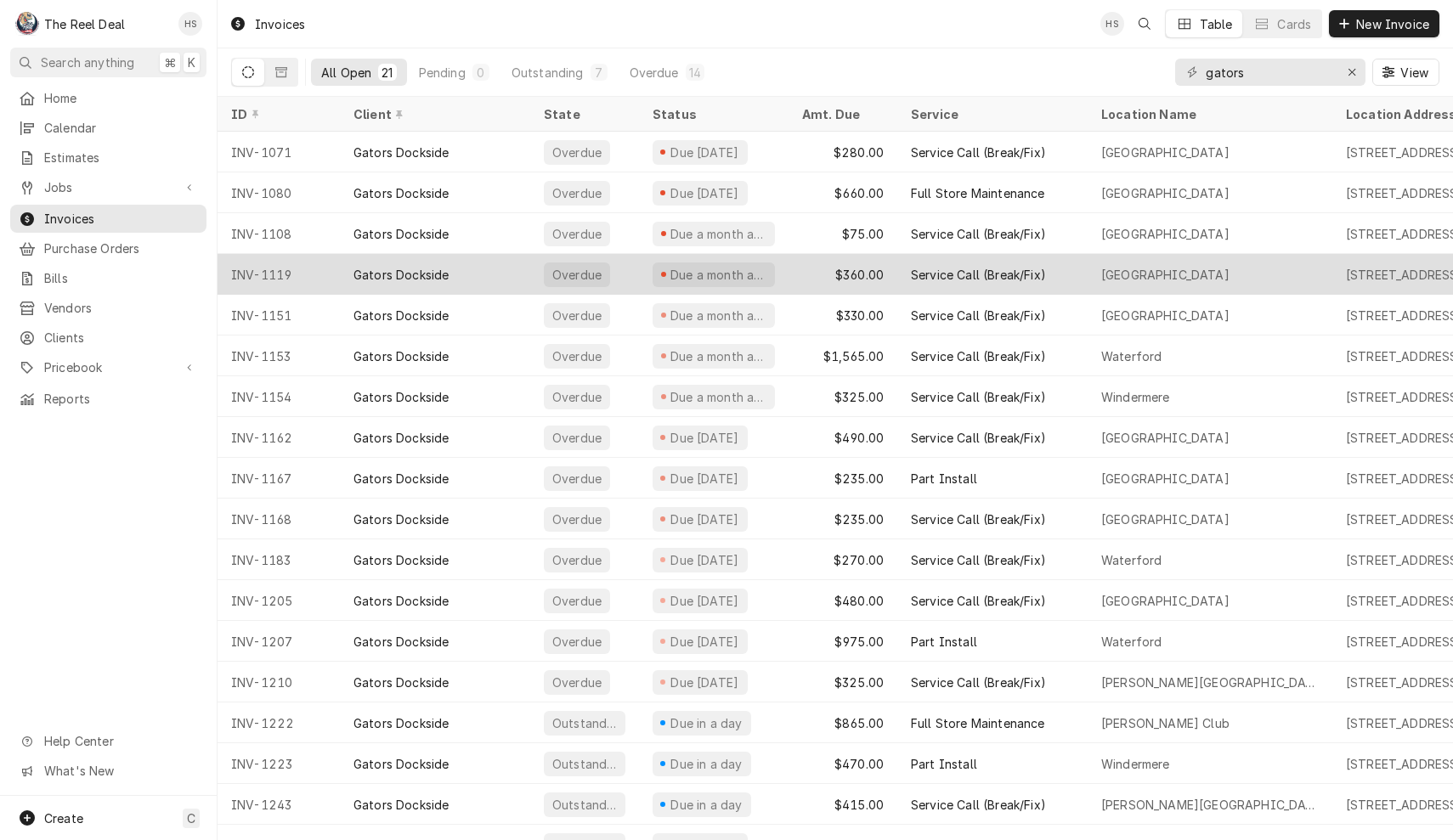
click at [474, 266] on div "Gators Dockside" at bounding box center [434, 274] width 190 height 41
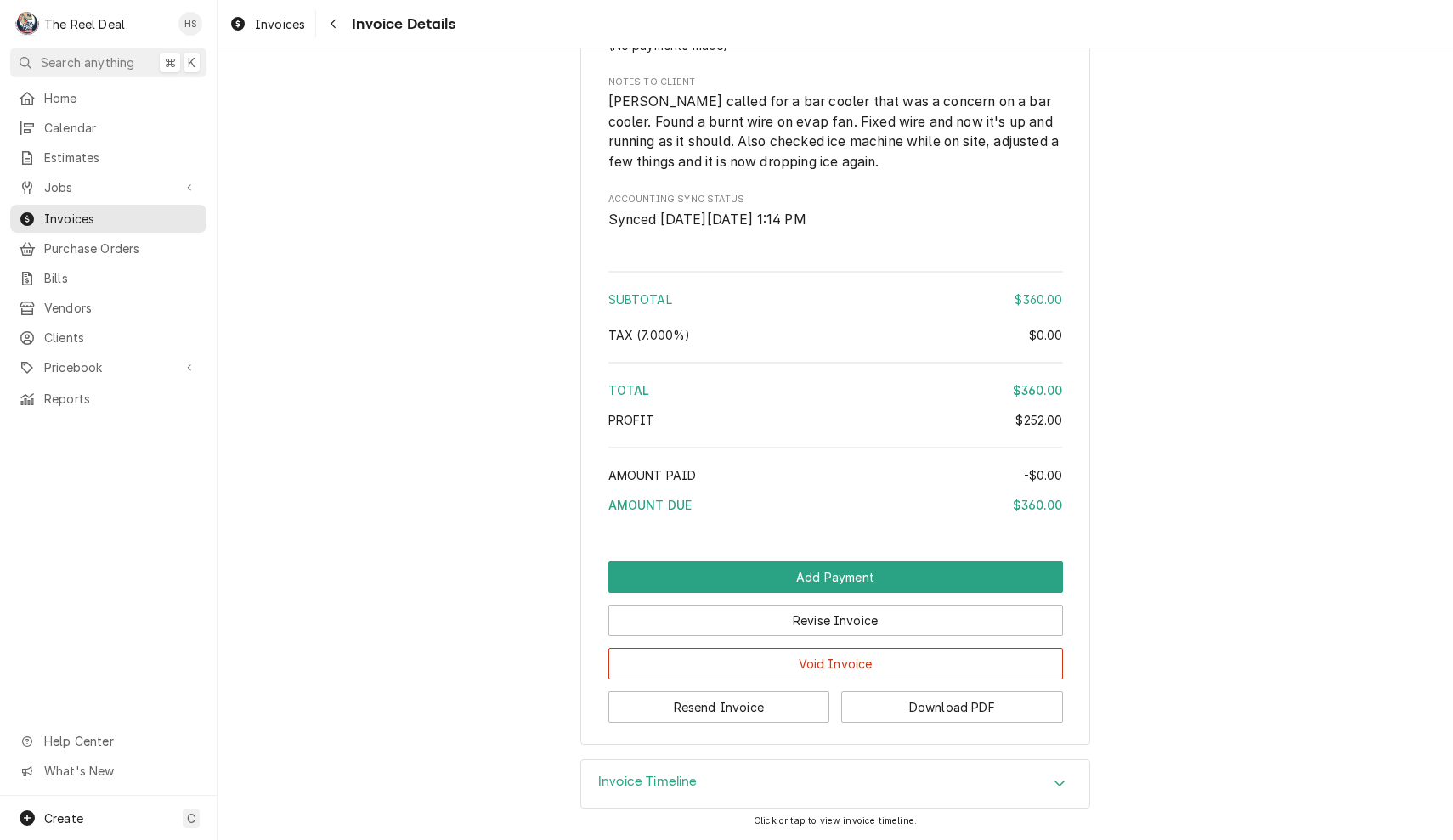
scroll to position [1696, 0]
click at [330, 38] on div "Invoices Invoice Details" at bounding box center [836, 23] width 1236 height 48
click at [340, 31] on div "Navigate back" at bounding box center [332, 23] width 17 height 17
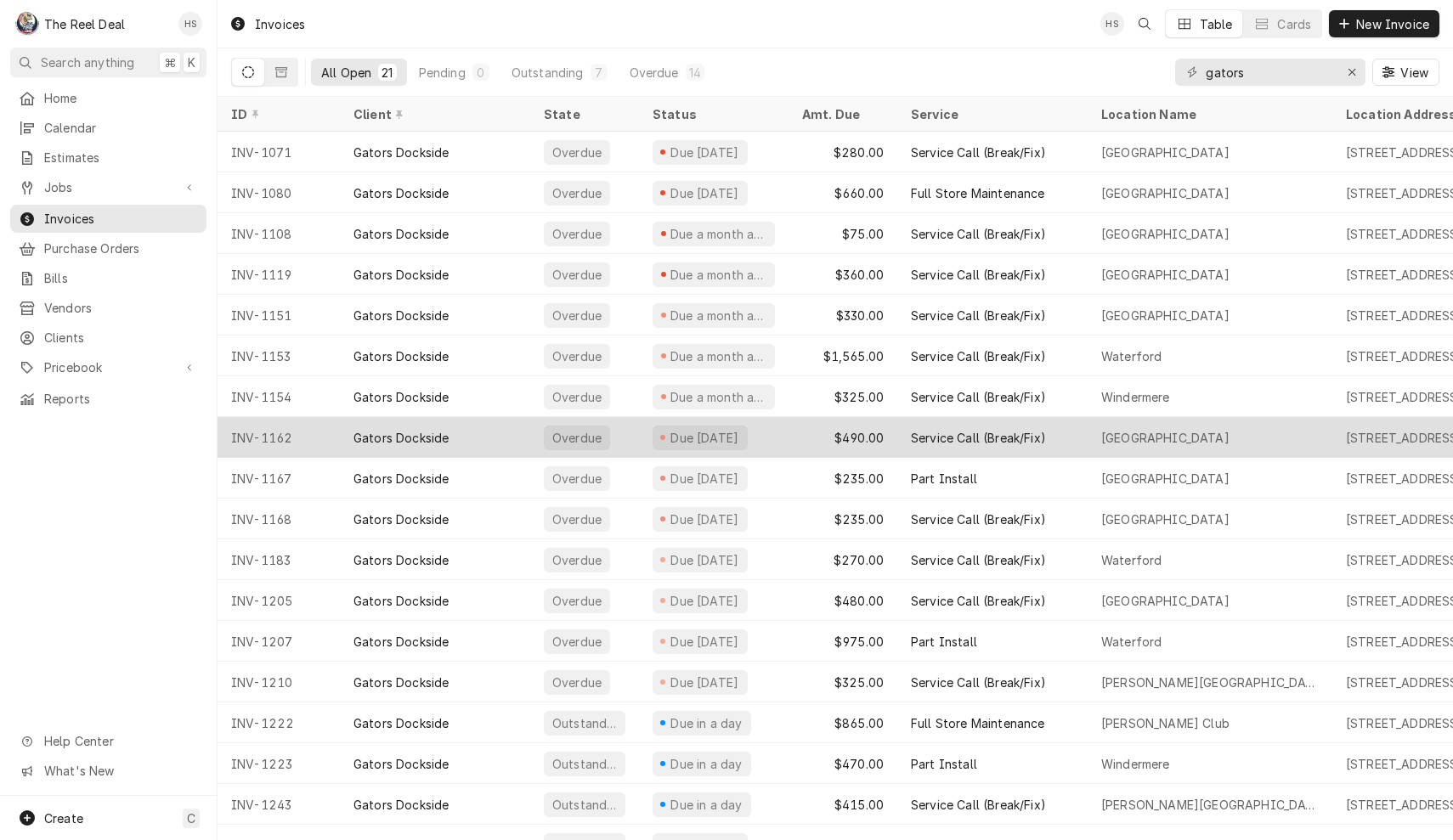
click at [504, 446] on div "Gators Dockside" at bounding box center [434, 437] width 190 height 41
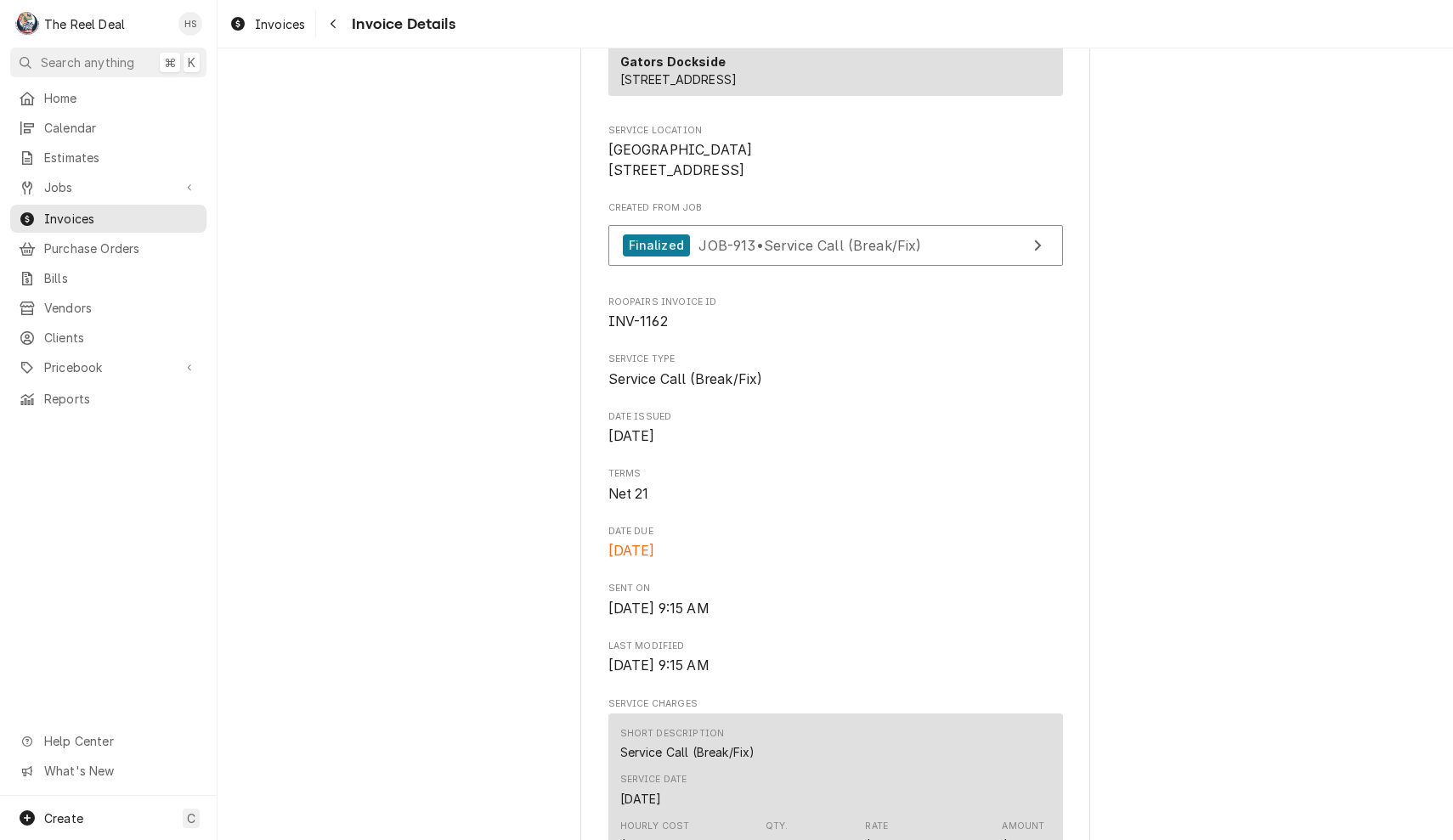
scroll to position [62, 0]
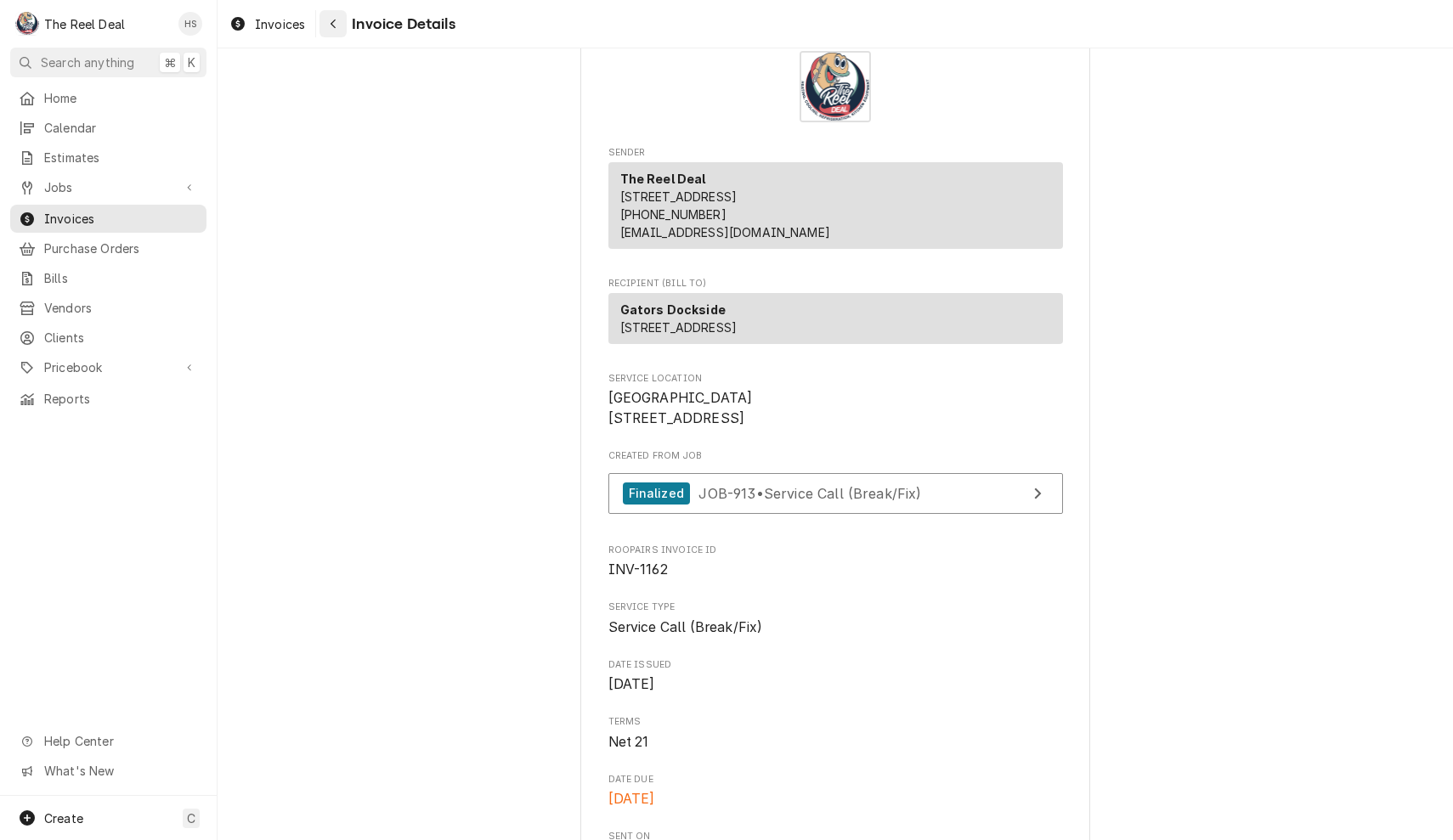
click at [341, 20] on div "Navigate back" at bounding box center [332, 23] width 17 height 17
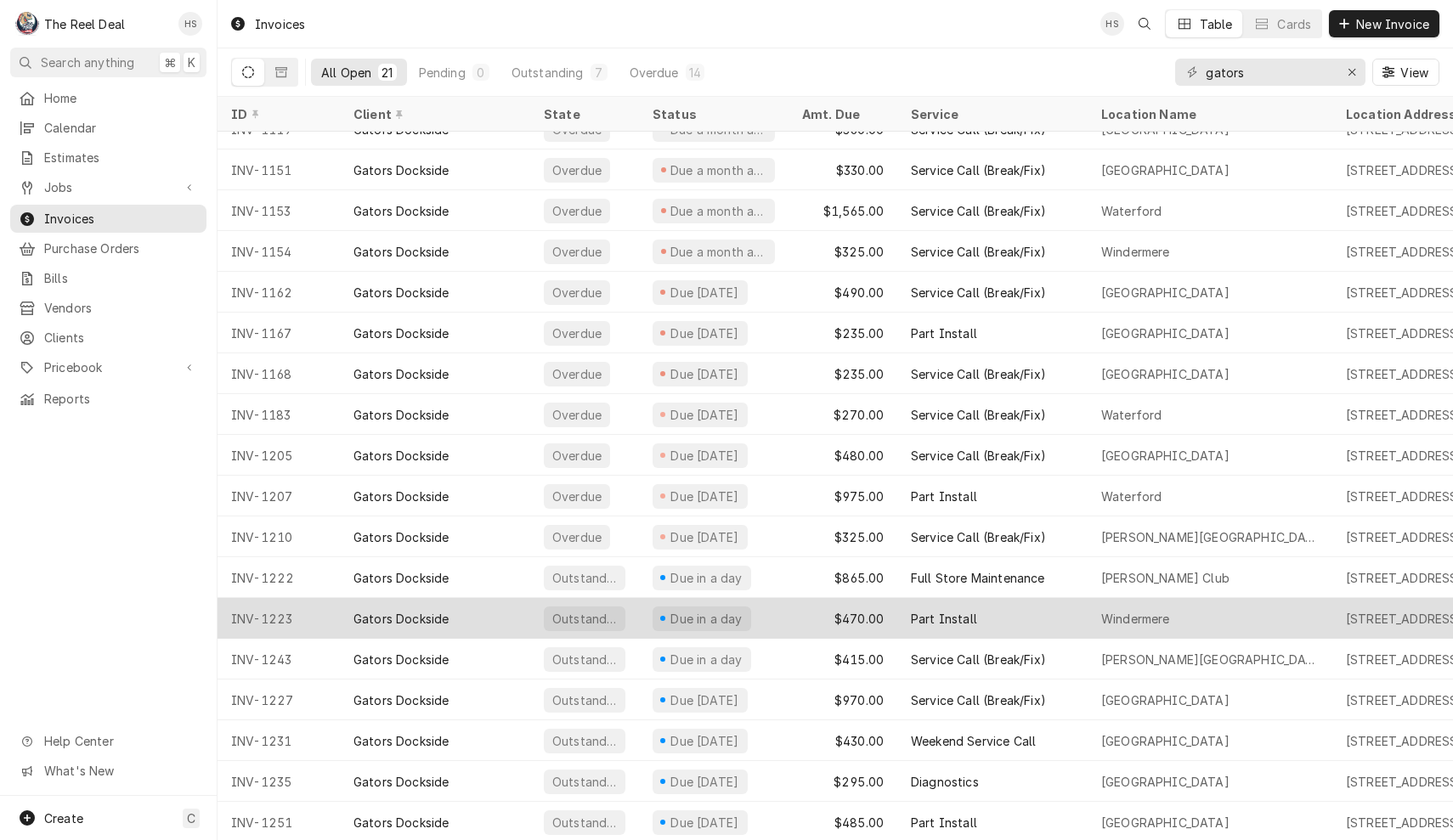
click at [482, 618] on div "Gators Dockside" at bounding box center [434, 618] width 190 height 41
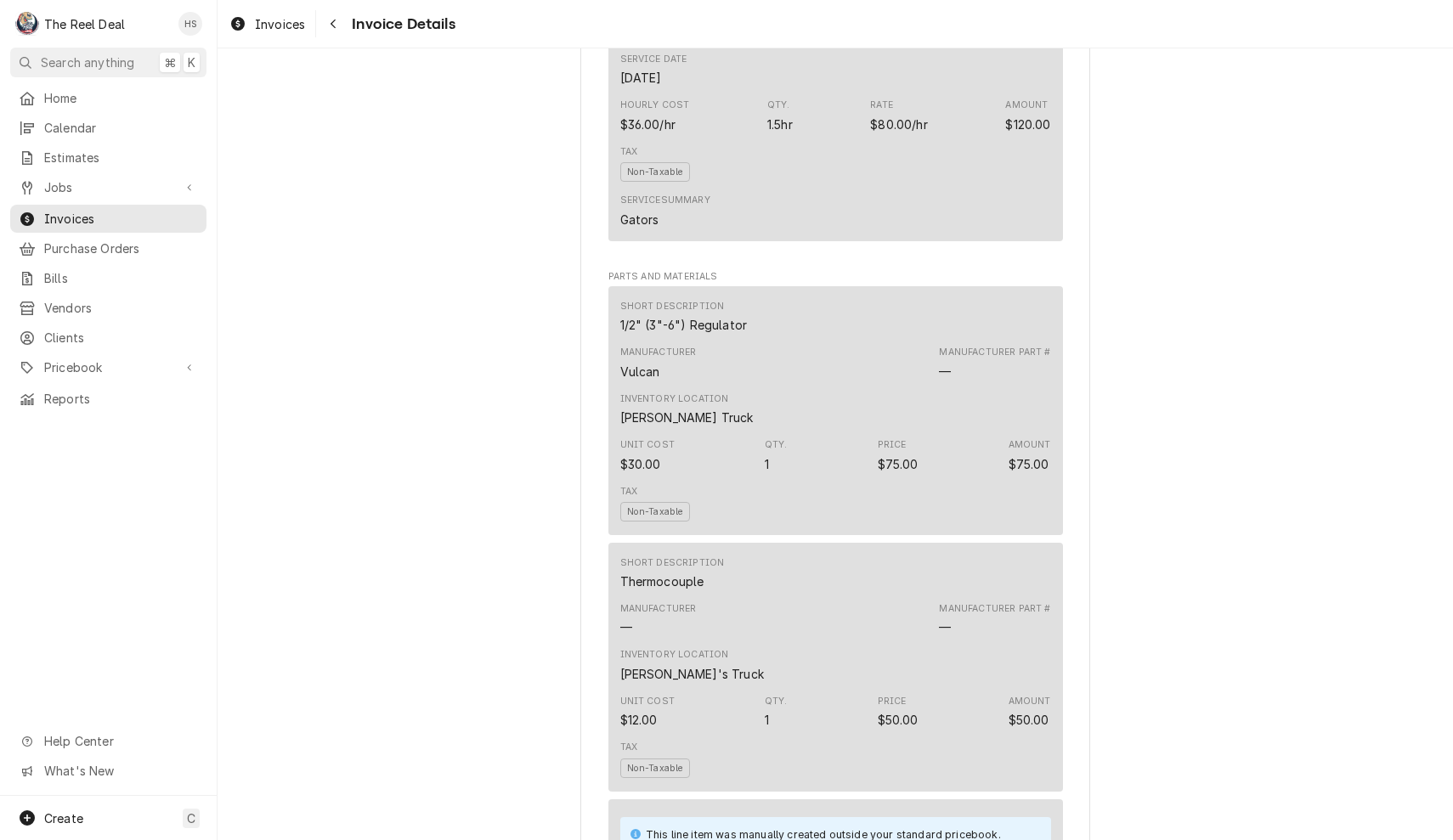
scroll to position [432, 0]
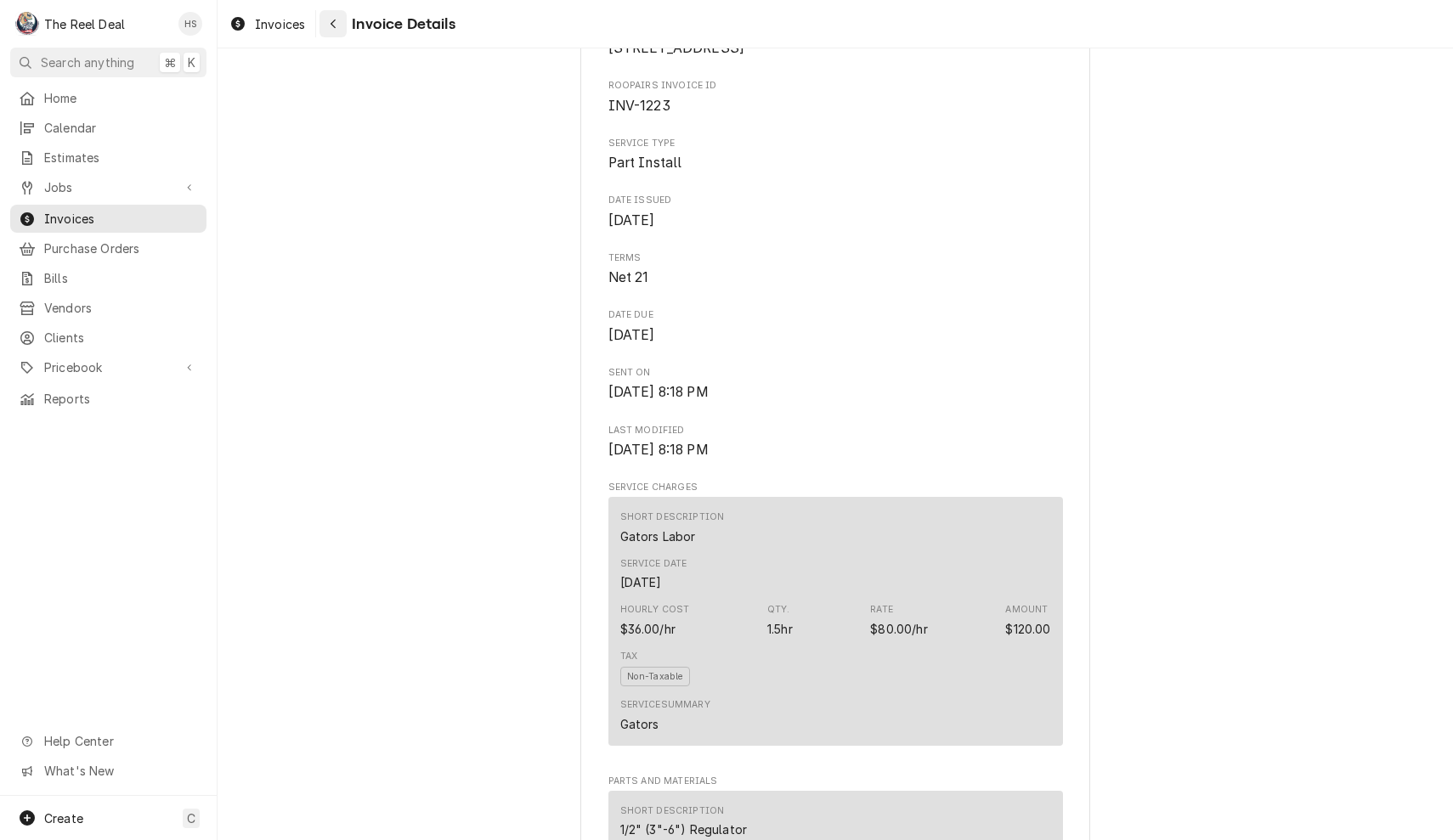
click at [341, 25] on div "Navigate back" at bounding box center [332, 23] width 17 height 17
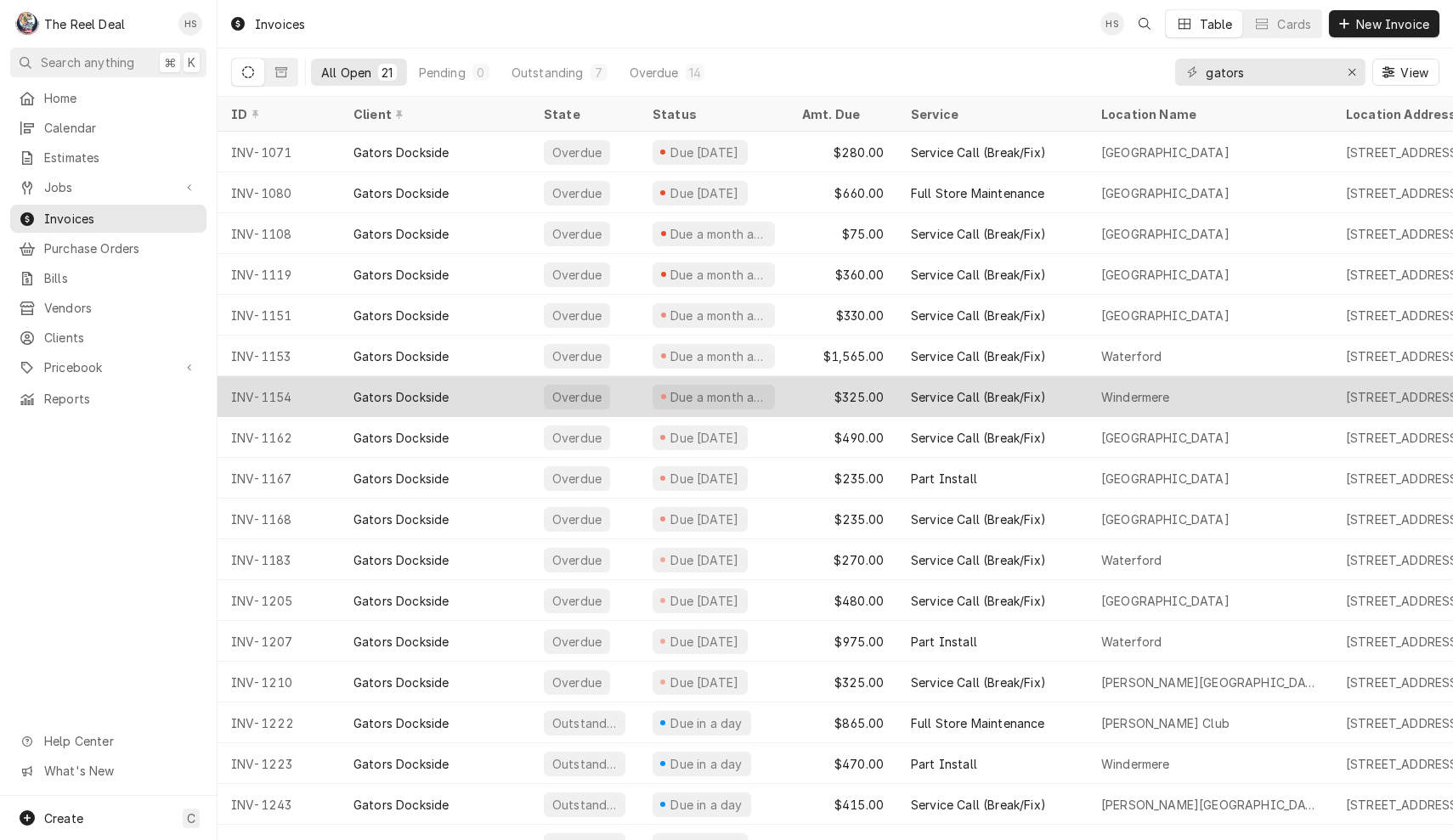
click at [474, 391] on div "Gators Dockside" at bounding box center [434, 396] width 190 height 41
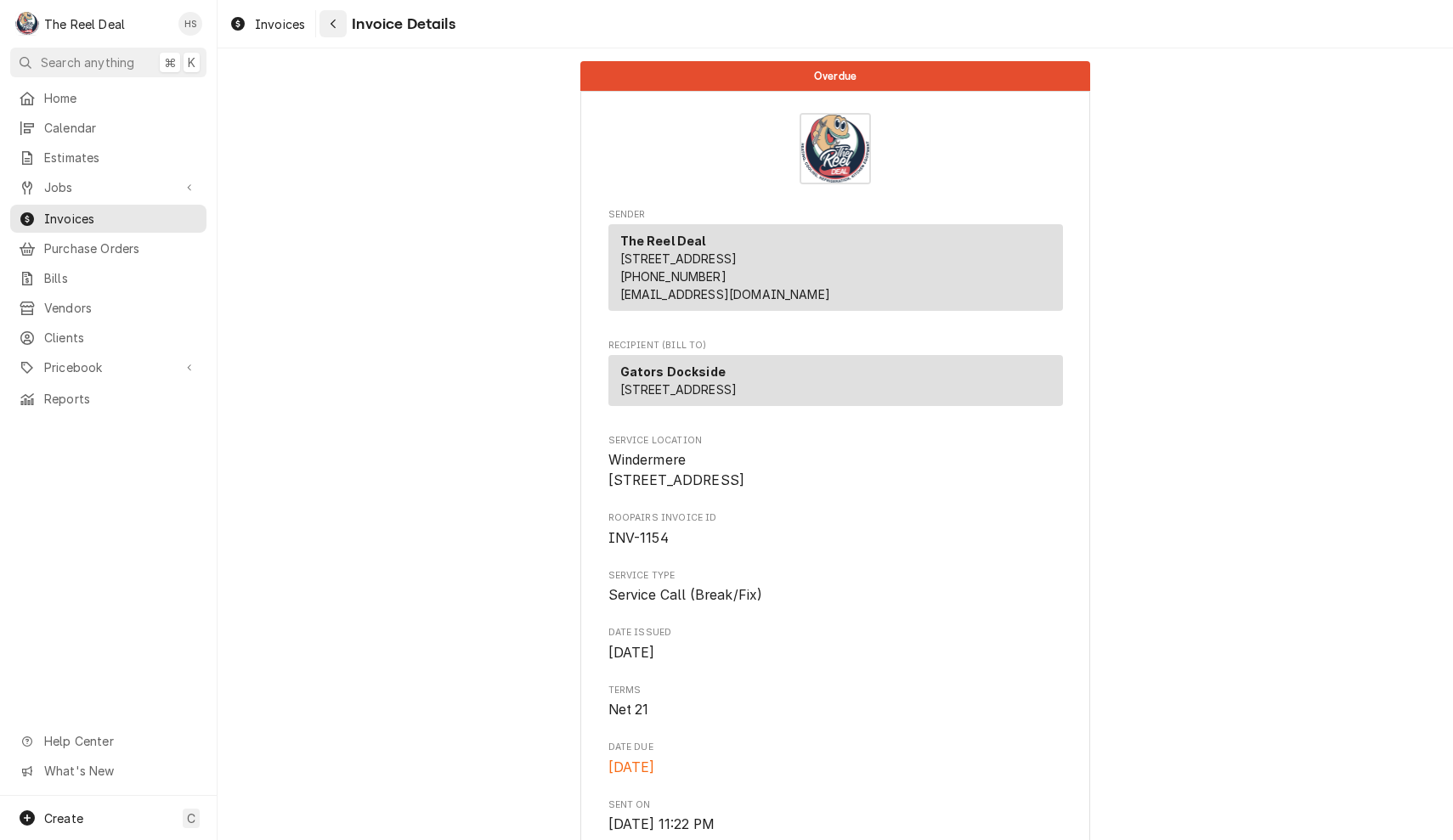
click at [339, 23] on div "Navigate back" at bounding box center [332, 23] width 17 height 17
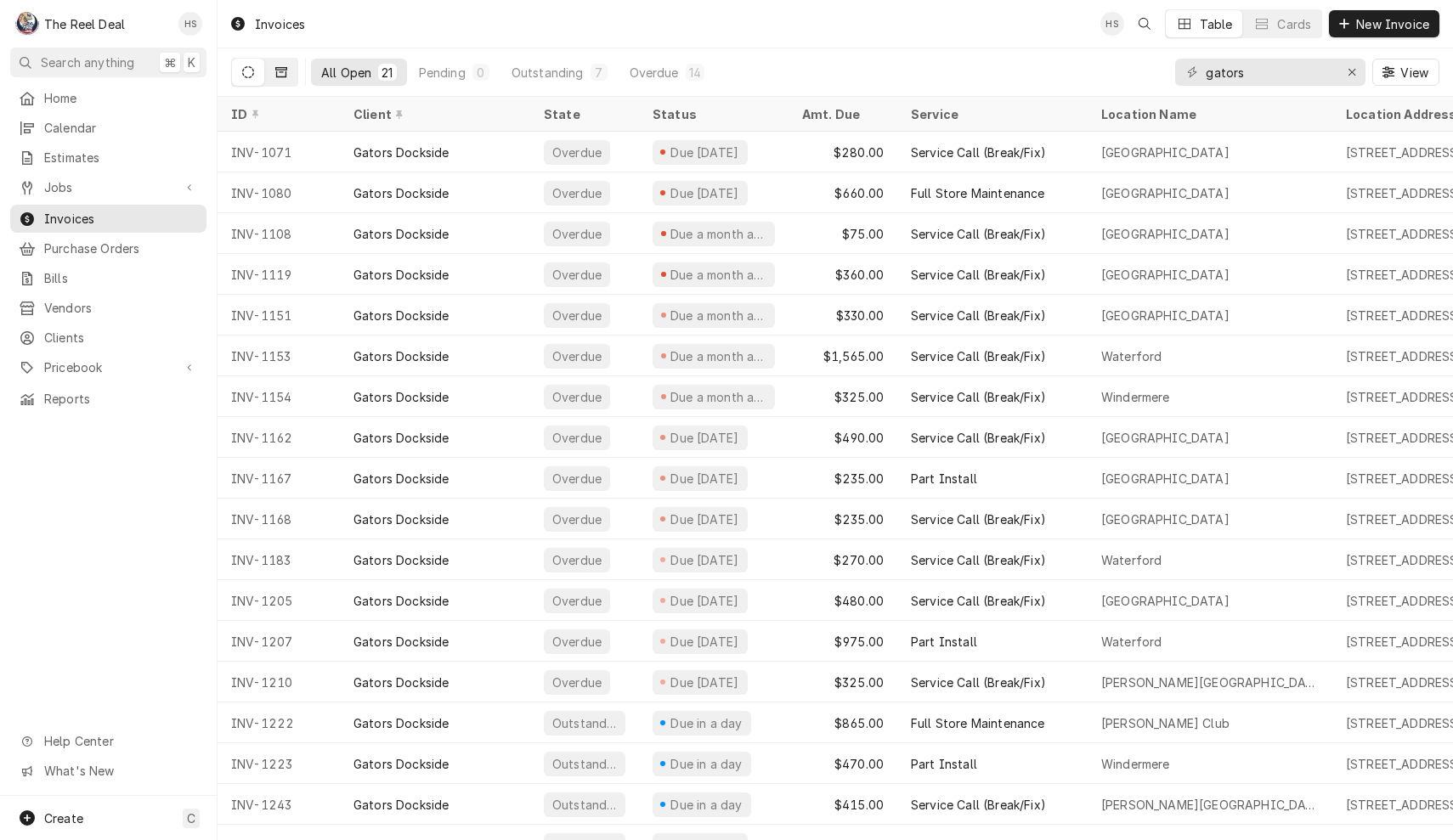
click at [286, 65] on button "Dynamic Content Wrapper" at bounding box center [281, 72] width 32 height 27
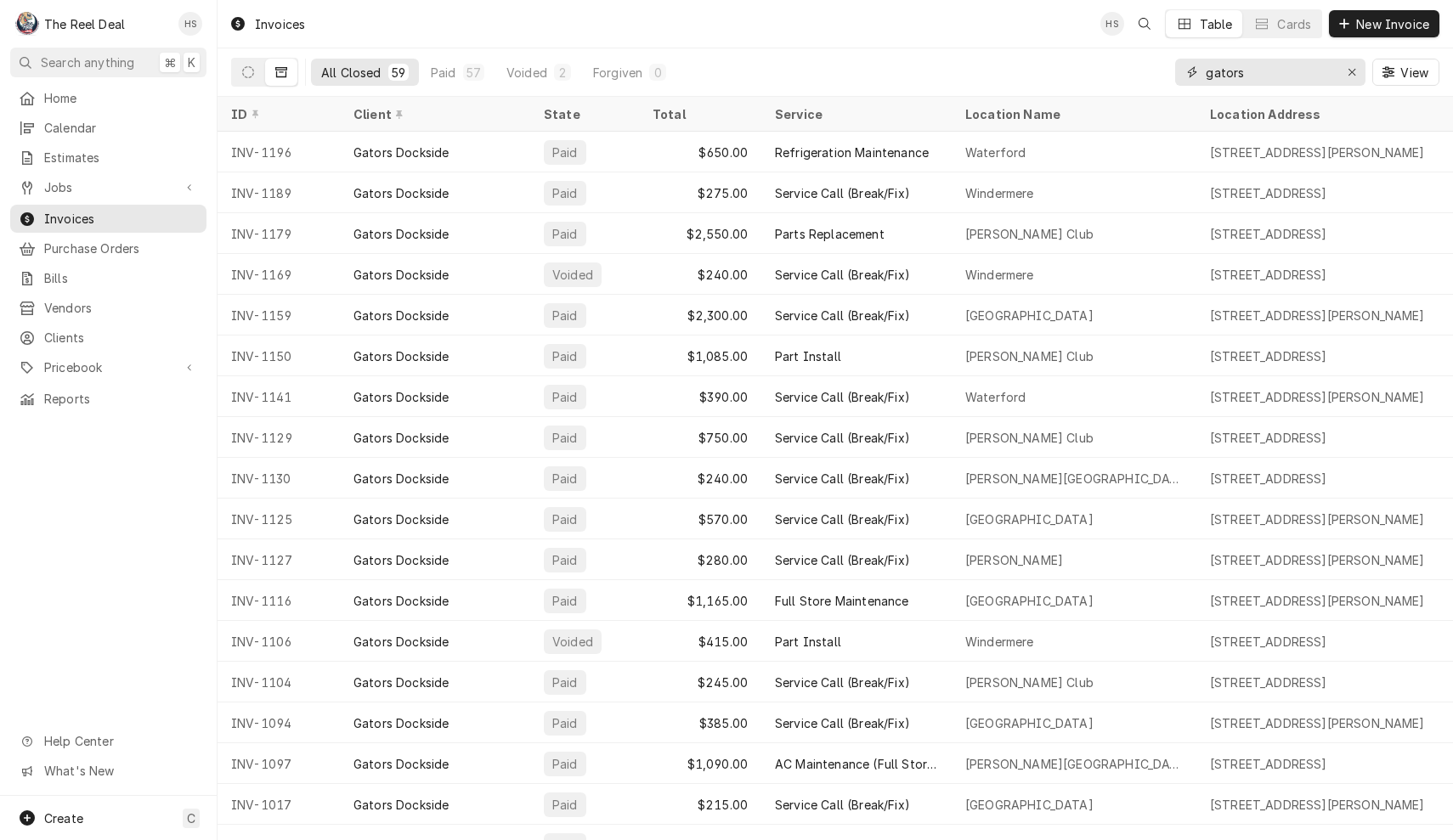
click at [1275, 72] on input "gators" at bounding box center [1270, 72] width 128 height 27
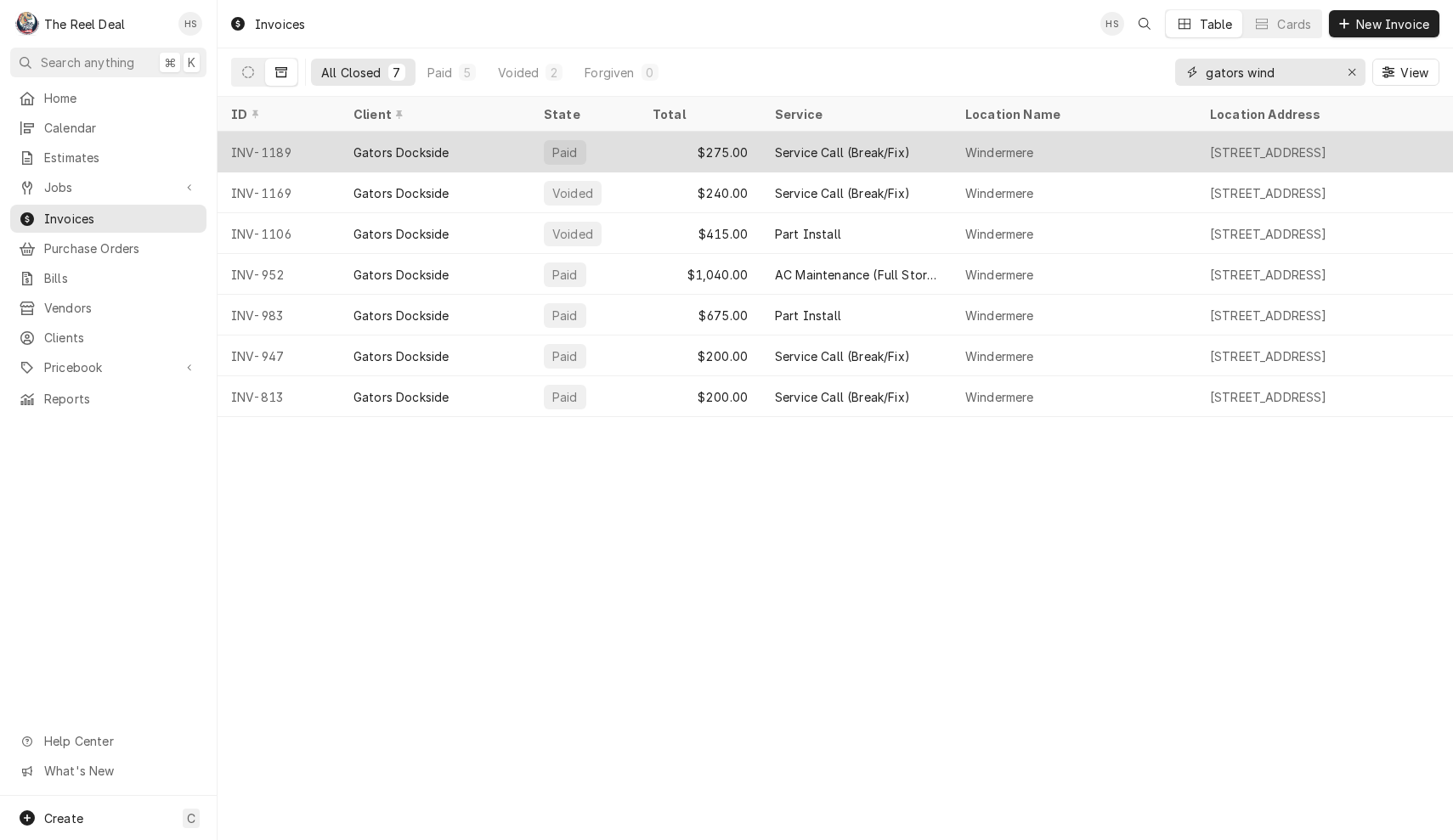
type input "gators wind"
click at [844, 156] on div "Service Call (Break/Fix)" at bounding box center [842, 152] width 135 height 18
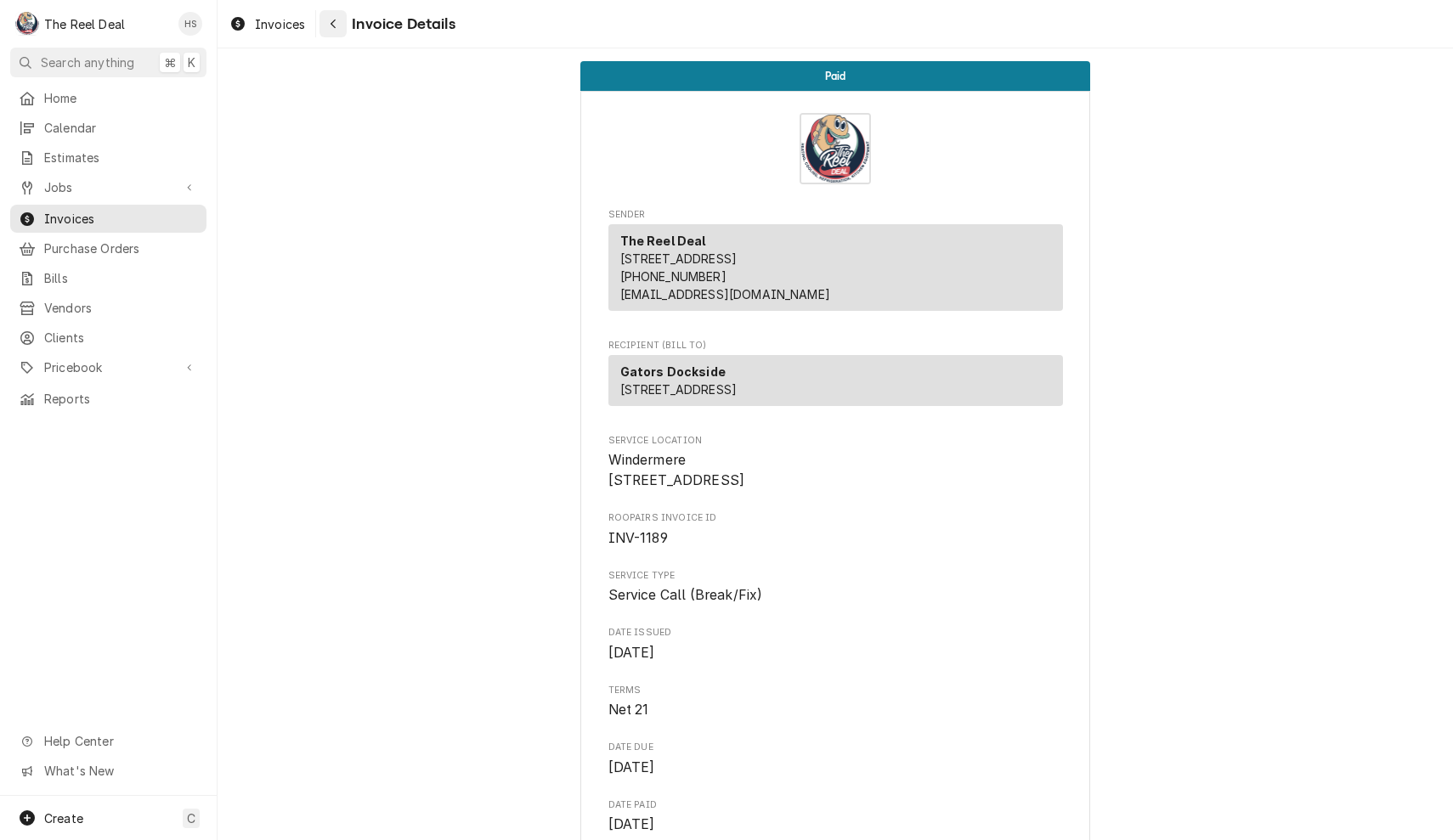
click at [336, 13] on button "Navigate back" at bounding box center [333, 23] width 27 height 27
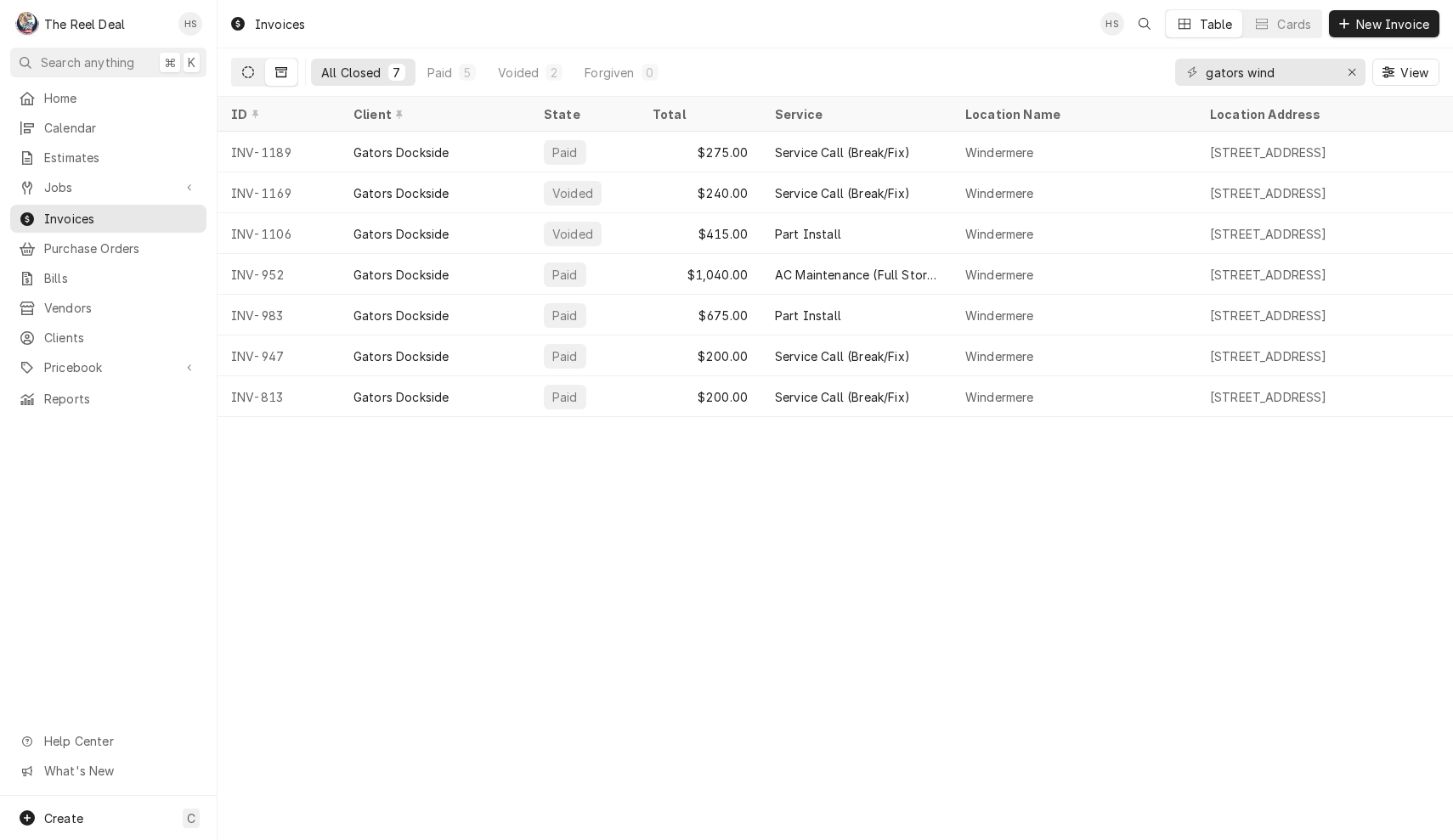
click at [250, 72] on icon "Dynamic Content Wrapper" at bounding box center [248, 72] width 12 height 12
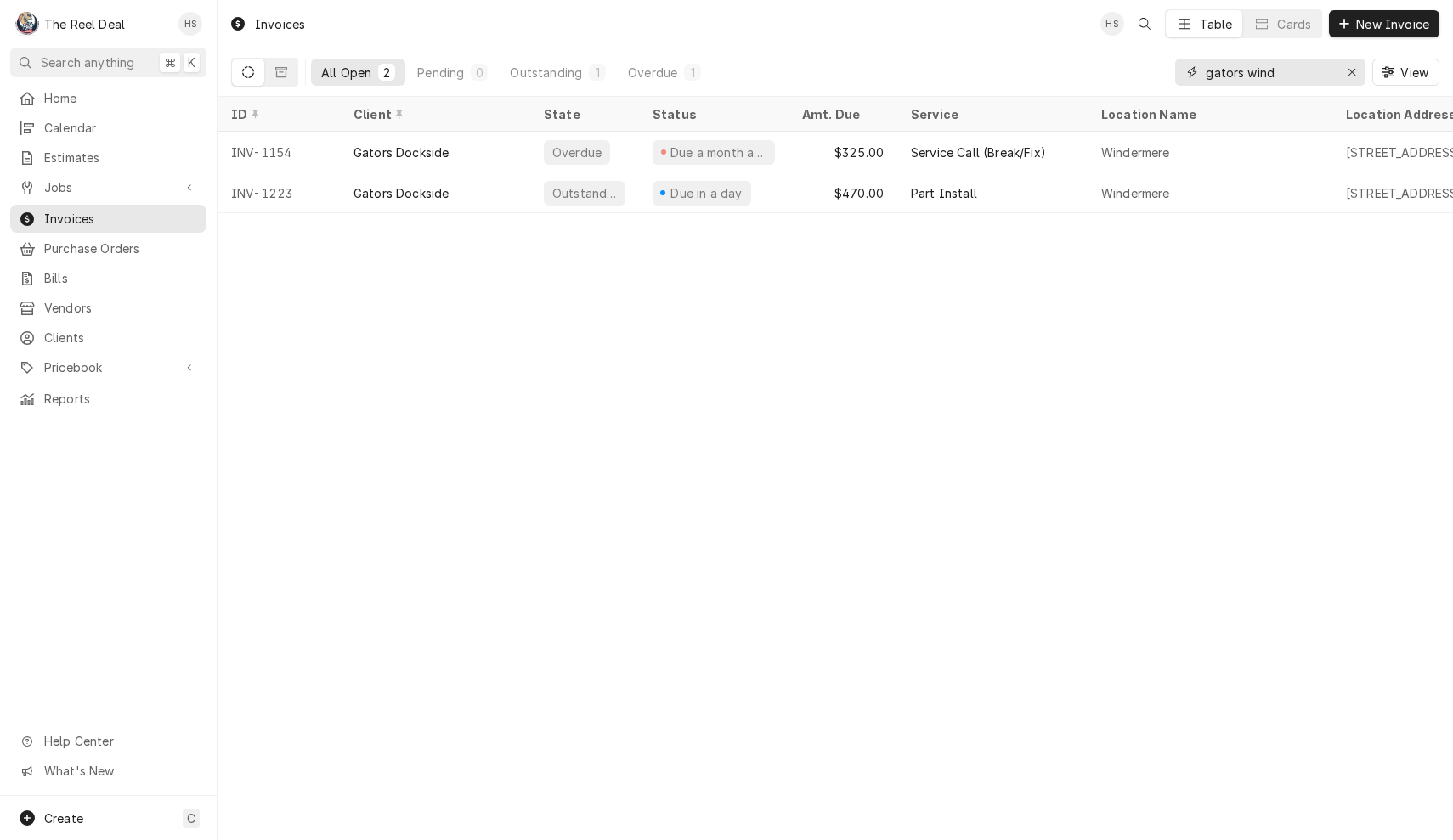
click at [1300, 69] on input "gators wind" at bounding box center [1270, 72] width 128 height 27
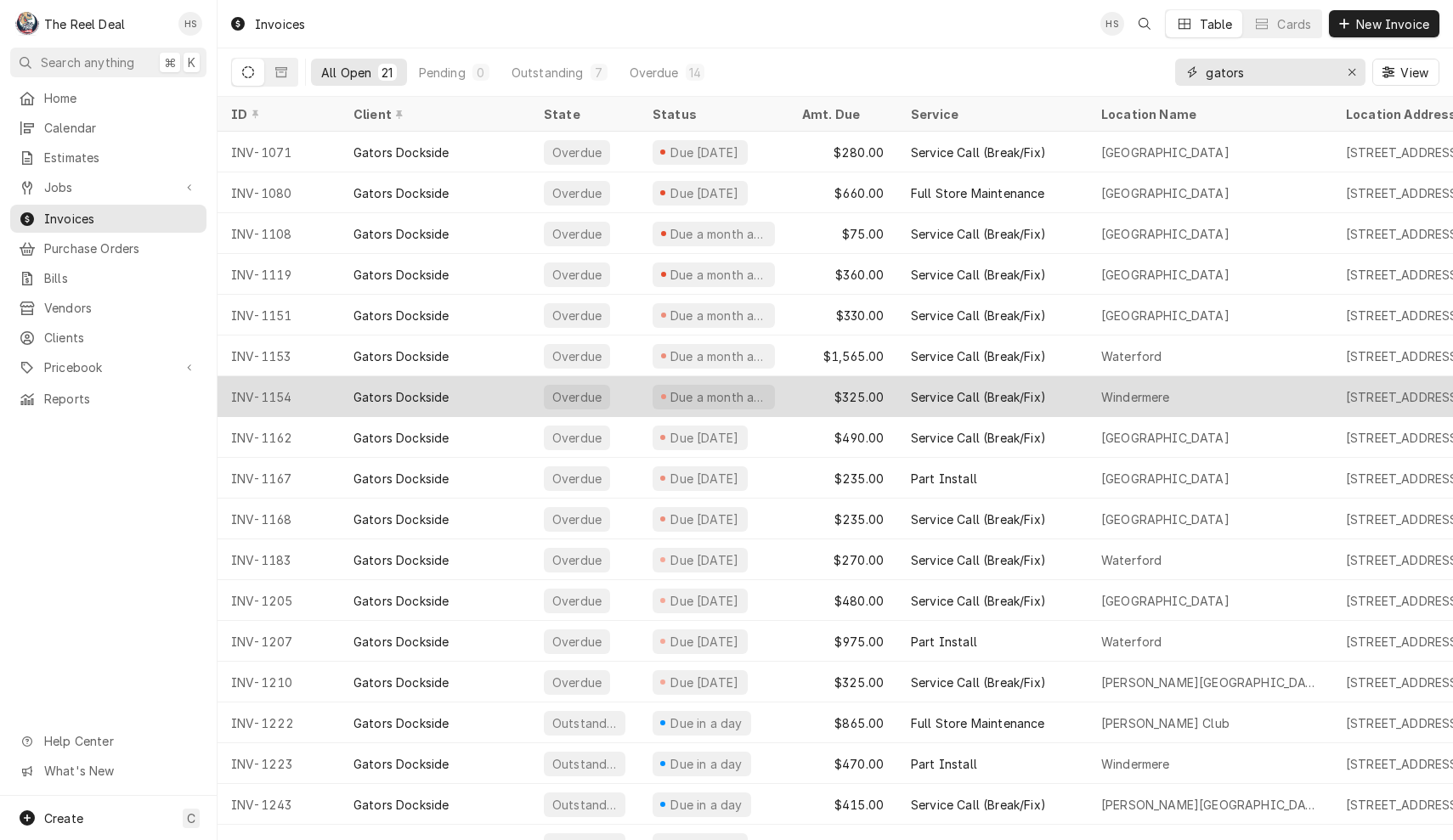
type input "gators"
click at [773, 390] on div "Due a month ago" at bounding box center [713, 396] width 150 height 41
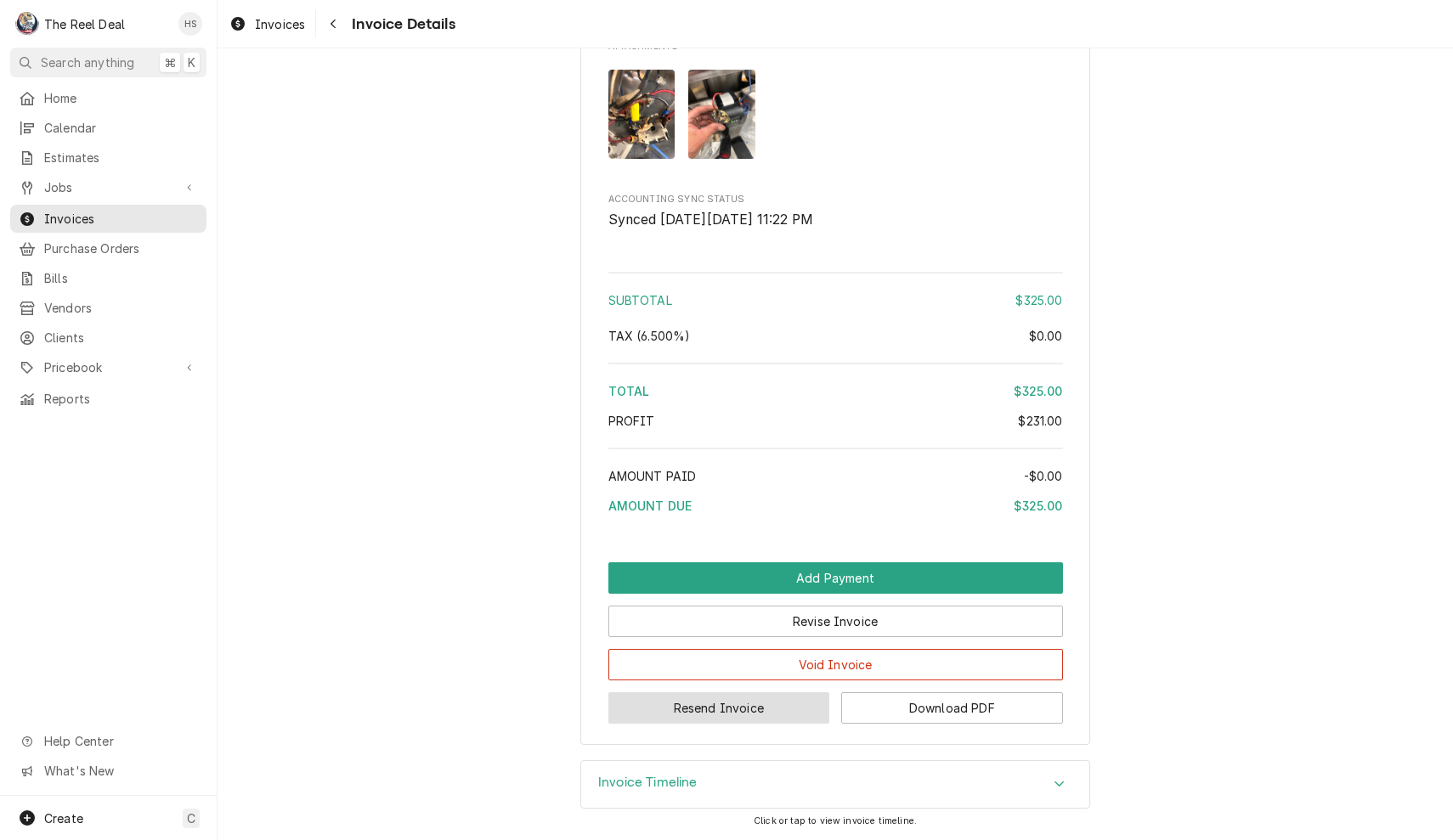
scroll to position [2091, 0]
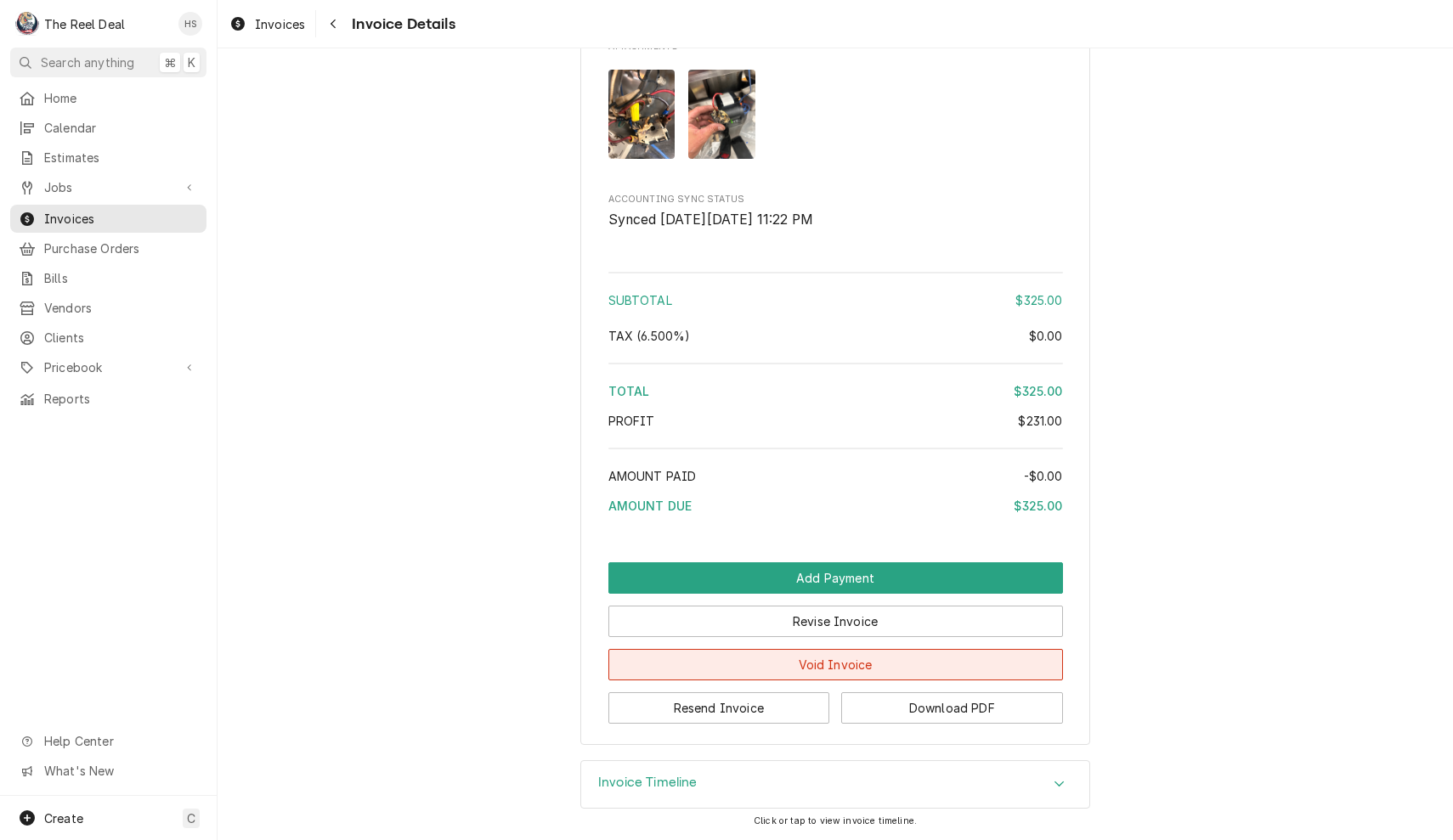
click at [771, 669] on button "Void Invoice" at bounding box center [836, 664] width 455 height 32
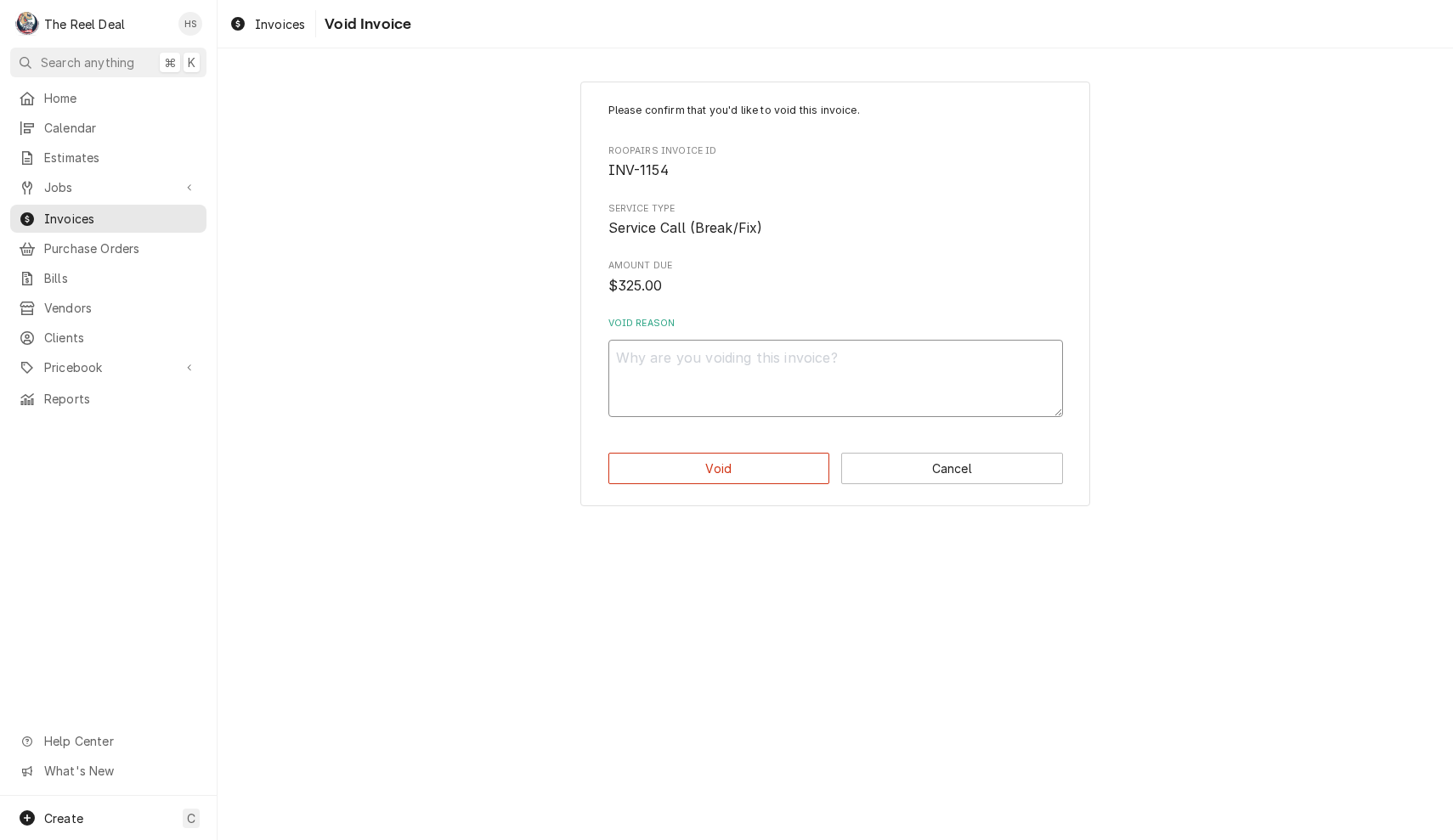
click at [761, 355] on textarea "Void Reason" at bounding box center [836, 378] width 455 height 77
type textarea "x"
type textarea "n"
type textarea "x"
type textarea "no"
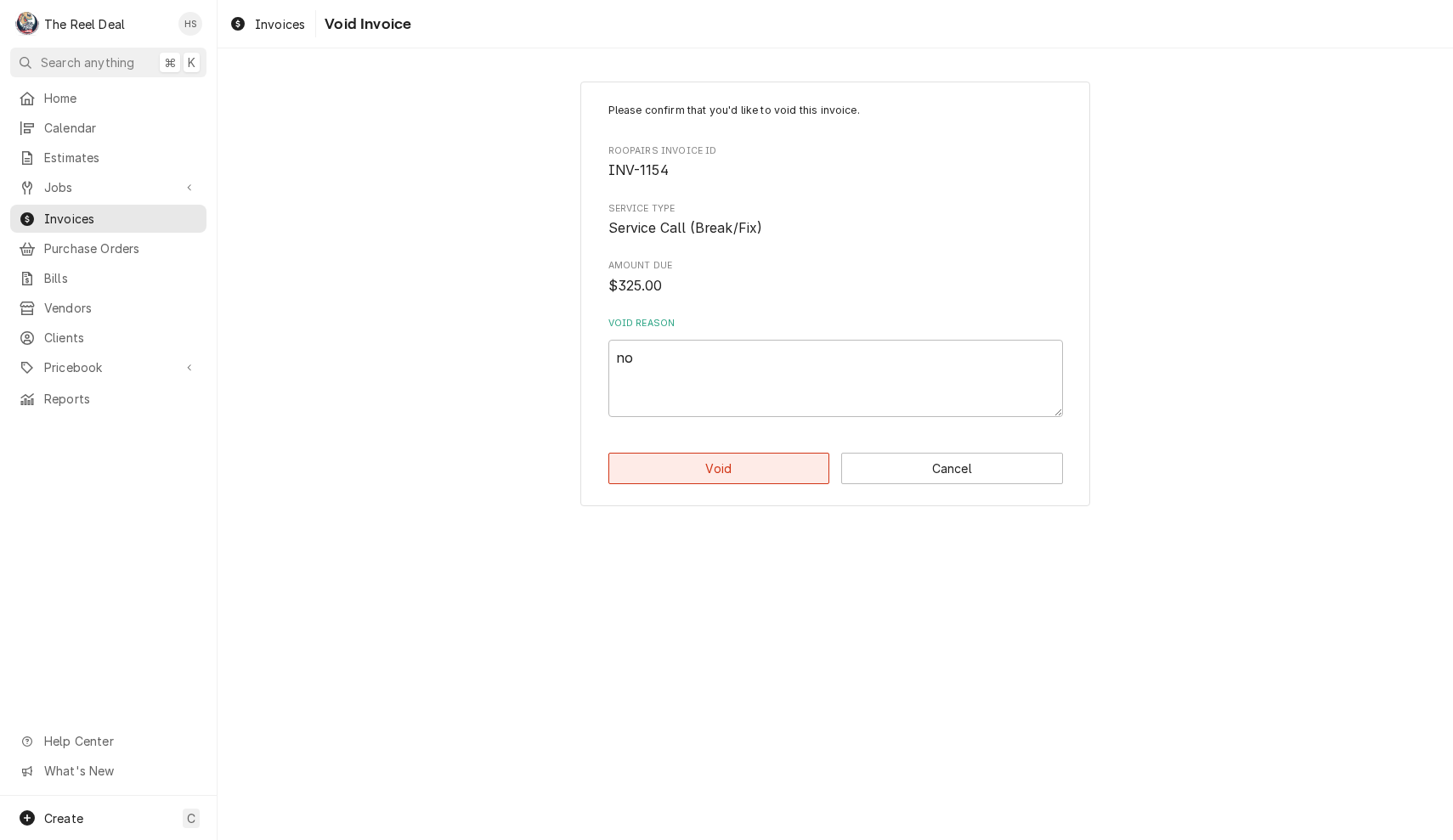
click at [717, 459] on button "Void" at bounding box center [720, 468] width 222 height 32
type textarea "x"
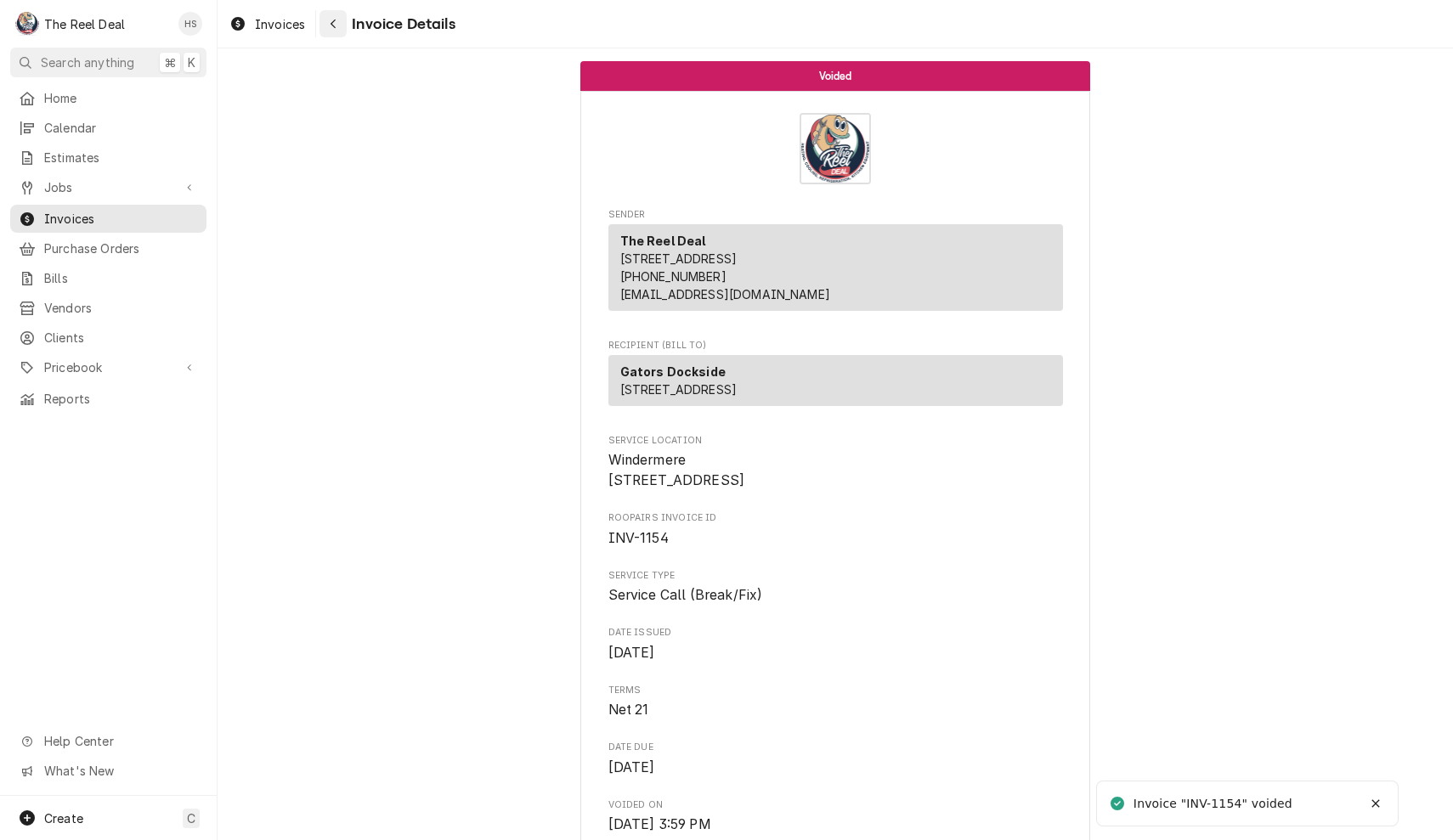
click at [338, 26] on div "Navigate back" at bounding box center [332, 23] width 17 height 17
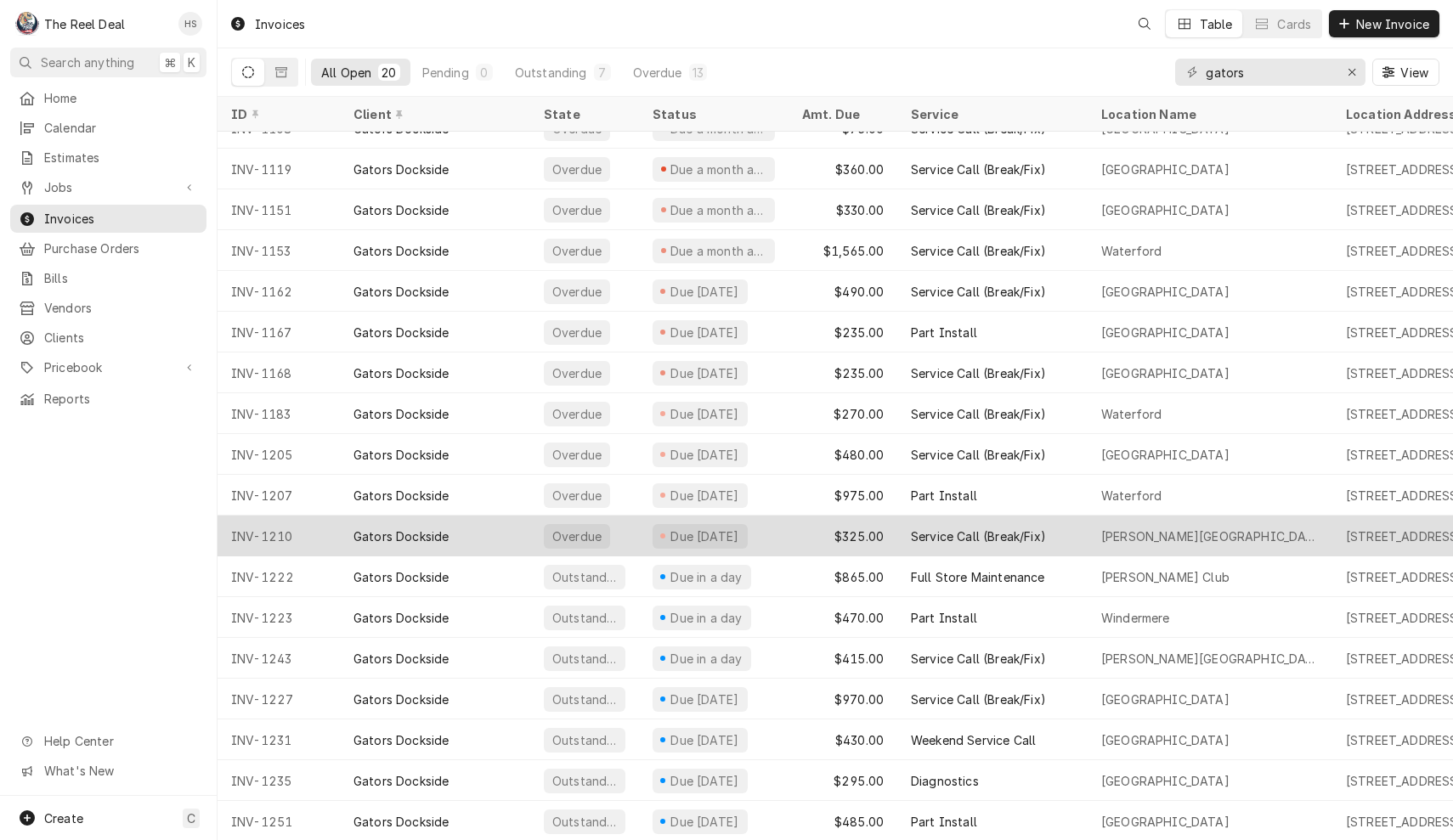
scroll to position [104, 0]
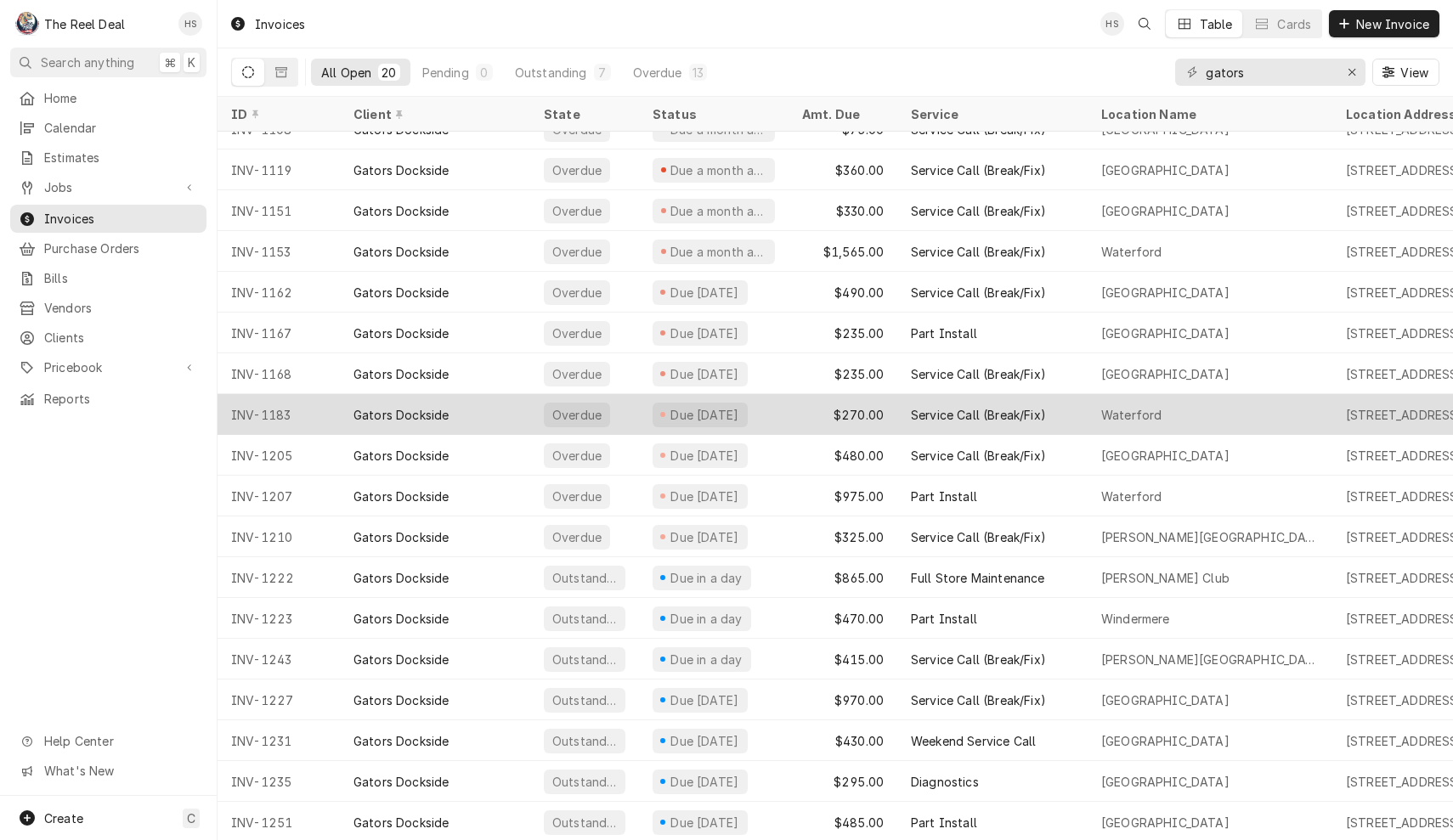
click at [497, 413] on div "Gators Dockside" at bounding box center [434, 414] width 190 height 41
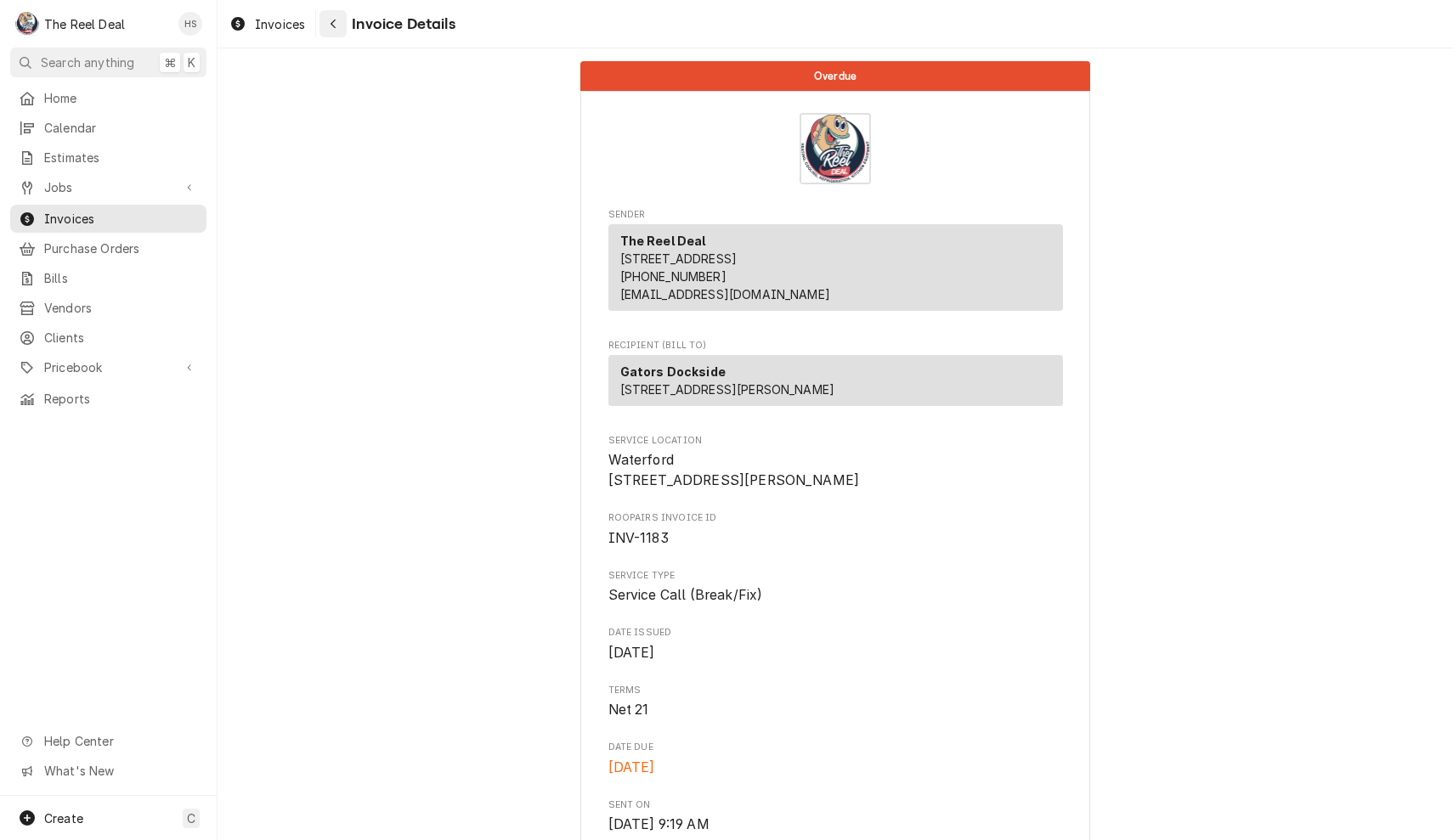
click at [338, 25] on div "Navigate back" at bounding box center [332, 23] width 17 height 17
